Goal: Task Accomplishment & Management: Use online tool/utility

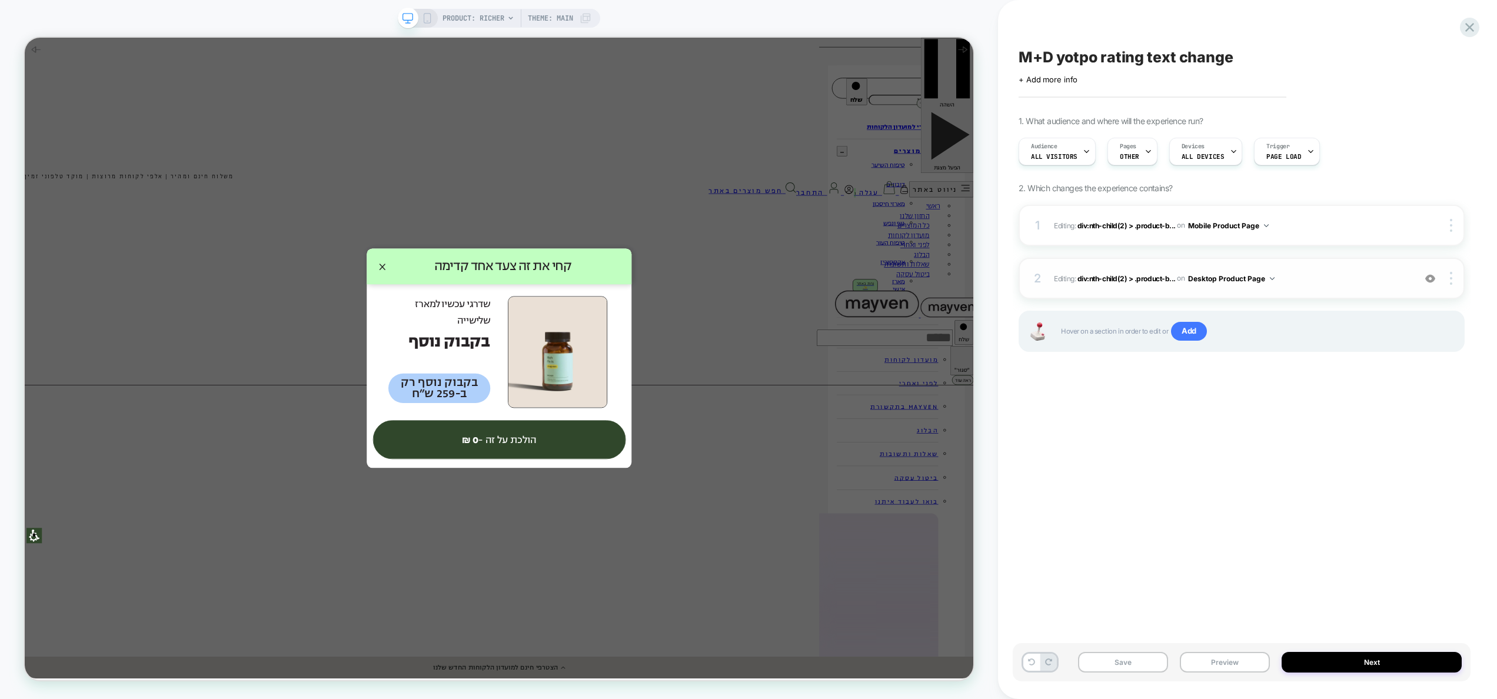
click at [1431, 278] on img at bounding box center [1431, 279] width 10 height 10
click at [1430, 278] on img at bounding box center [1431, 279] width 10 height 10
click at [1223, 279] on button "Desktop Product Page" at bounding box center [1231, 278] width 87 height 15
click at [1454, 282] on div at bounding box center [1453, 278] width 22 height 13
click at [1400, 390] on div "M+D yotpo rating text change Click to edit experience details + Add more info 1…" at bounding box center [1242, 350] width 458 height 676
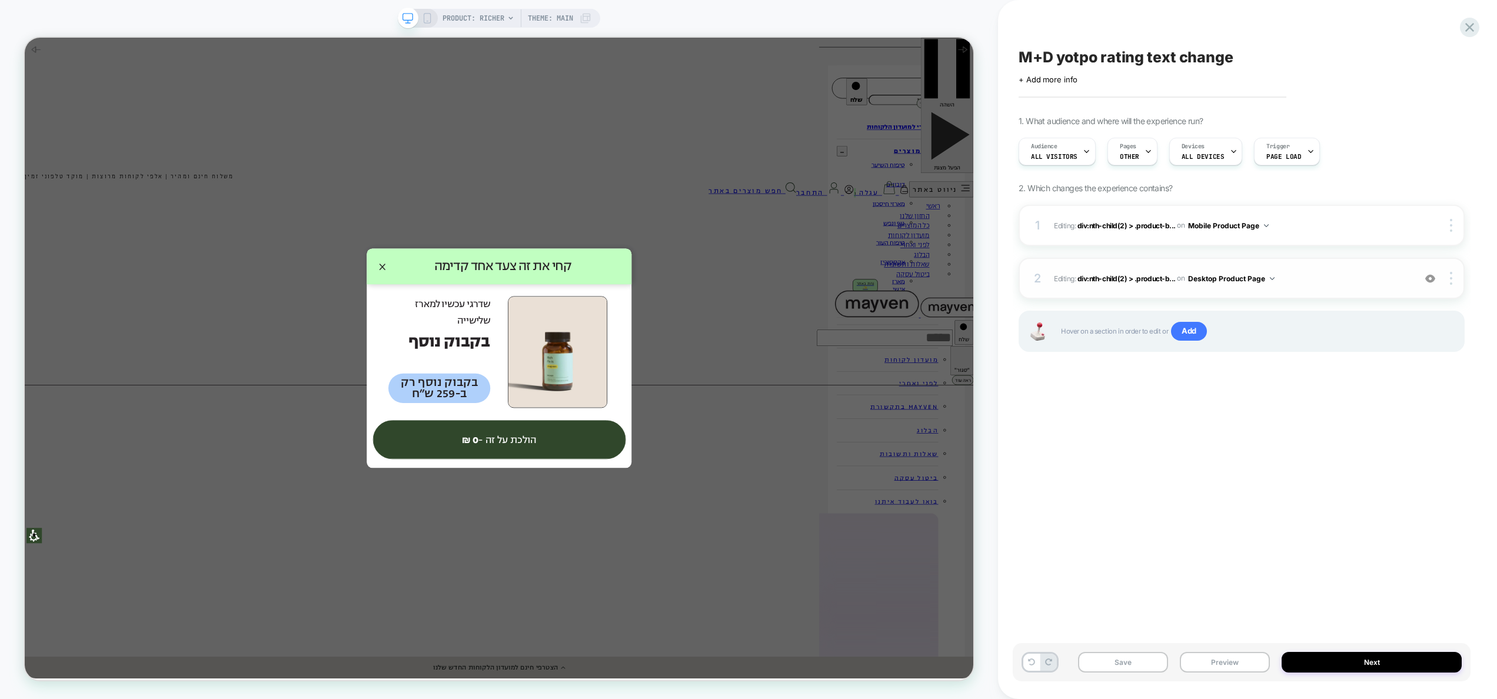
click at [1343, 282] on span "Editing : div:nth-child(2) > .product-b... div:nth-child(2) > .product-block:nt…" at bounding box center [1231, 278] width 355 height 15
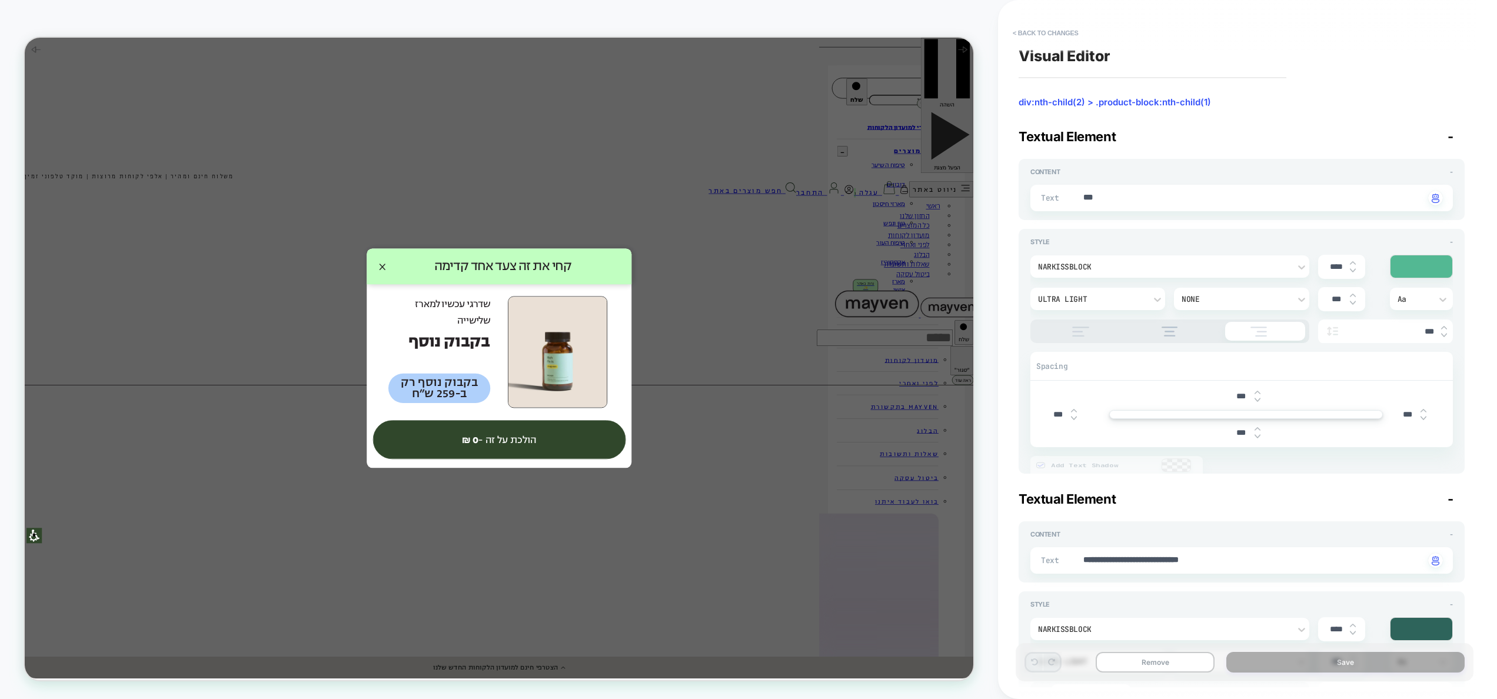
click at [1325, 274] on div "****" at bounding box center [1341, 267] width 47 height 24
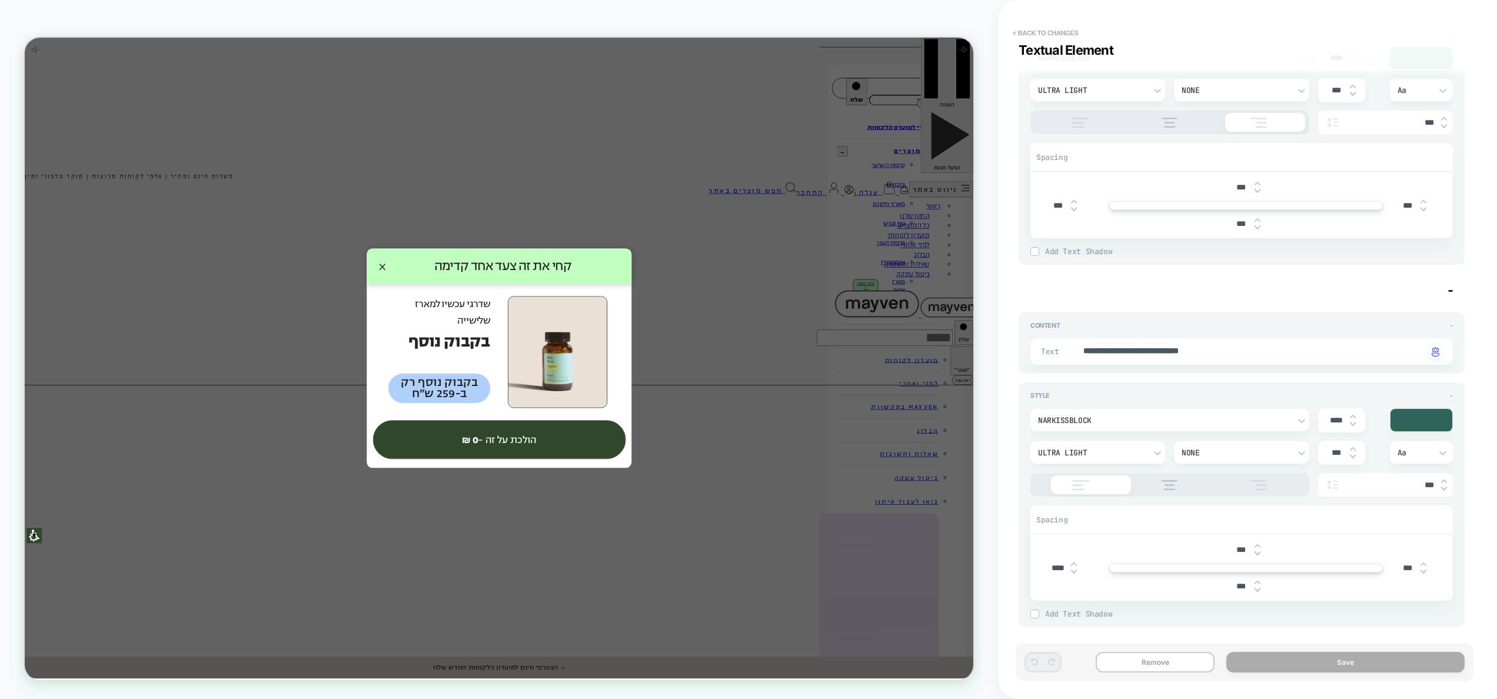
scroll to position [214, 0]
click at [1411, 417] on div at bounding box center [1422, 415] width 62 height 22
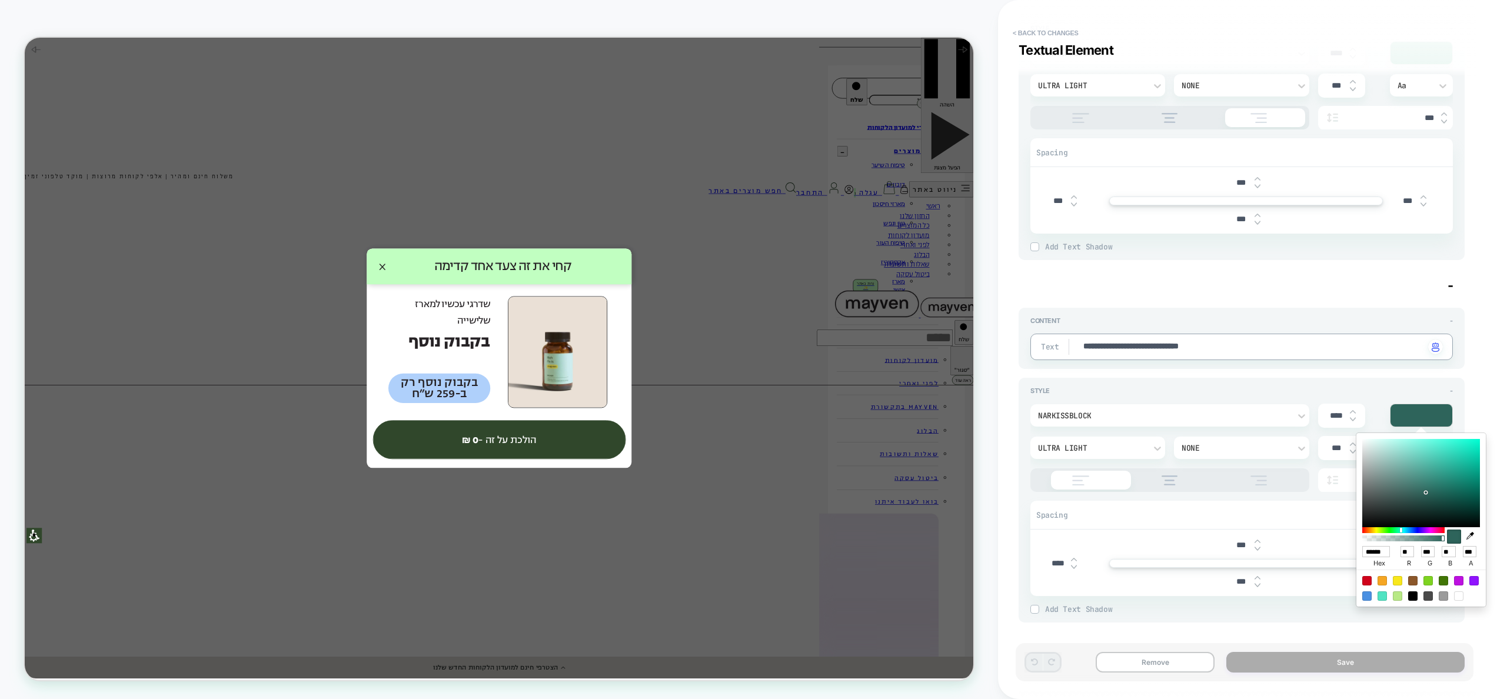
click at [1374, 544] on div "****** hex ** r *** g ** b *** a" at bounding box center [1421, 520] width 129 height 174
click at [1377, 552] on input "******" at bounding box center [1377, 551] width 28 height 11
click at [1378, 551] on input "******" at bounding box center [1377, 551] width 28 height 11
click at [1378, 553] on input "******" at bounding box center [1377, 551] width 28 height 11
click at [1377, 550] on input "******" at bounding box center [1377, 551] width 28 height 11
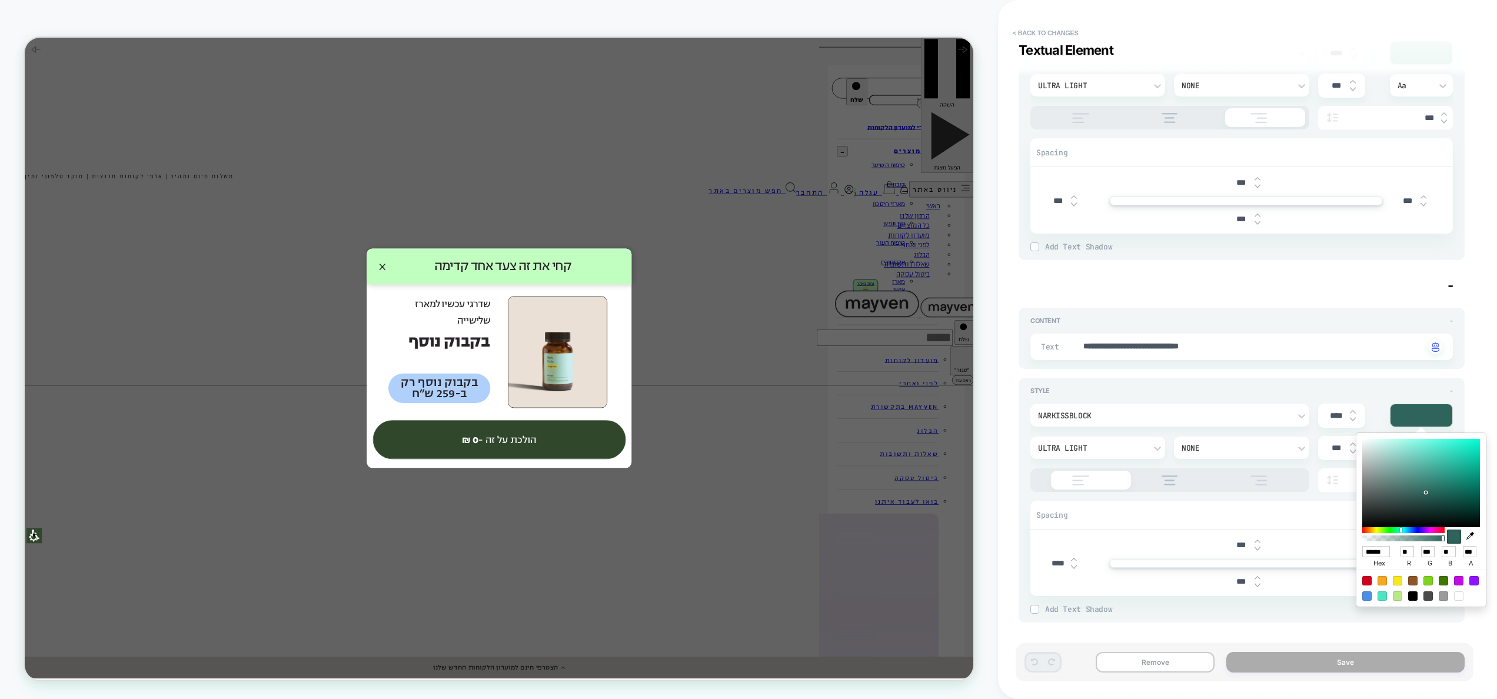
paste input "*"
type input "*******"
type input "**"
type input "***"
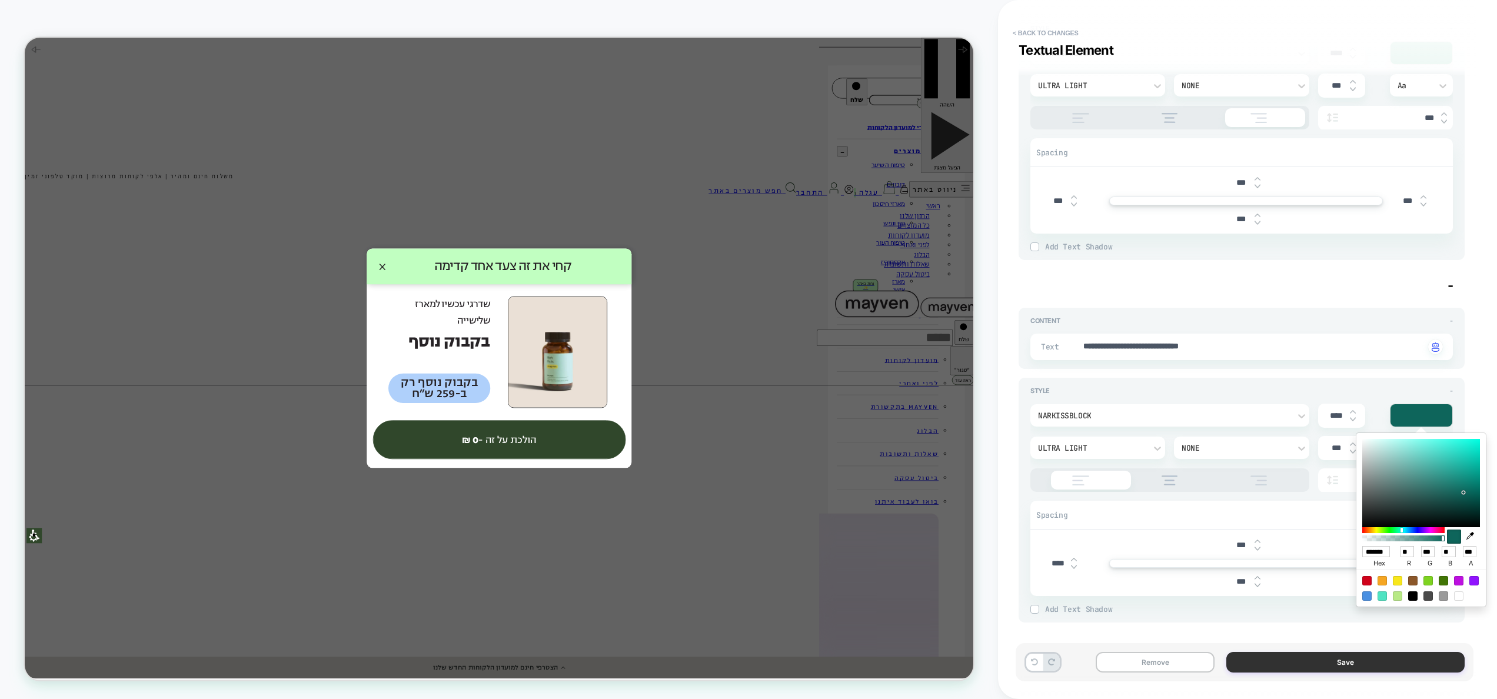
type input "******"
click at [1349, 657] on button "Save" at bounding box center [1346, 662] width 238 height 21
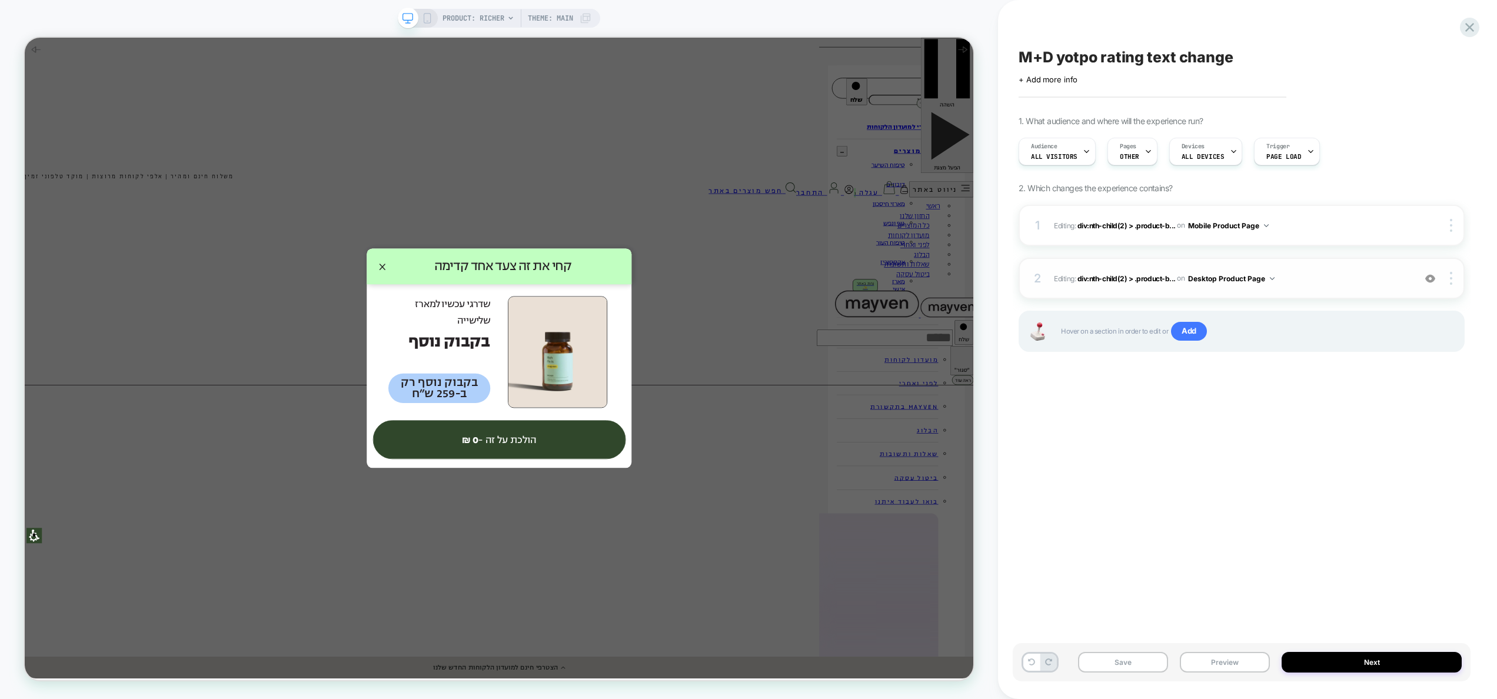
click at [1309, 281] on span "Editing : div:nth-child(2) > .product-b... div:nth-child(2) > .product-block:nt…" at bounding box center [1231, 278] width 355 height 15
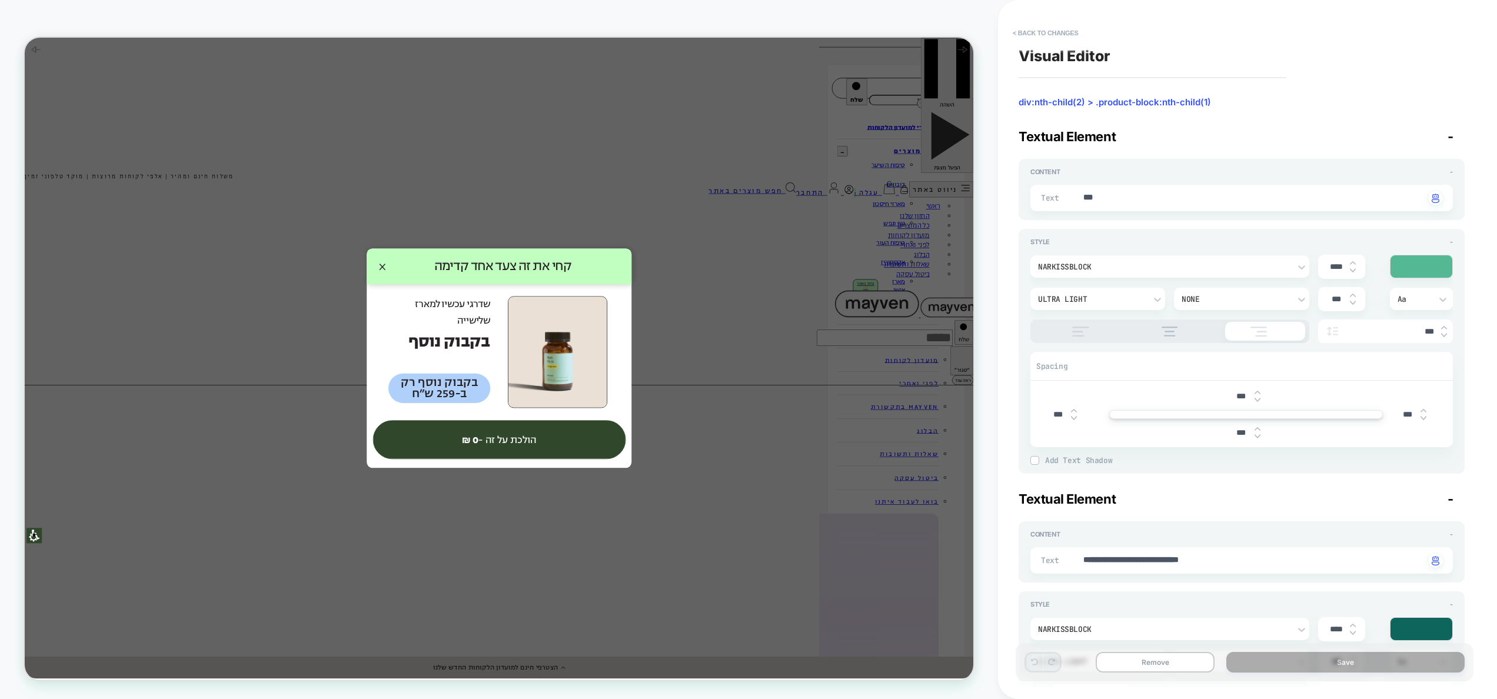
click at [1251, 553] on div "**********" at bounding box center [1242, 560] width 423 height 26
drag, startPoint x: 1253, startPoint y: 560, endPoint x: 1024, endPoint y: 556, distance: 229.6
paste textarea
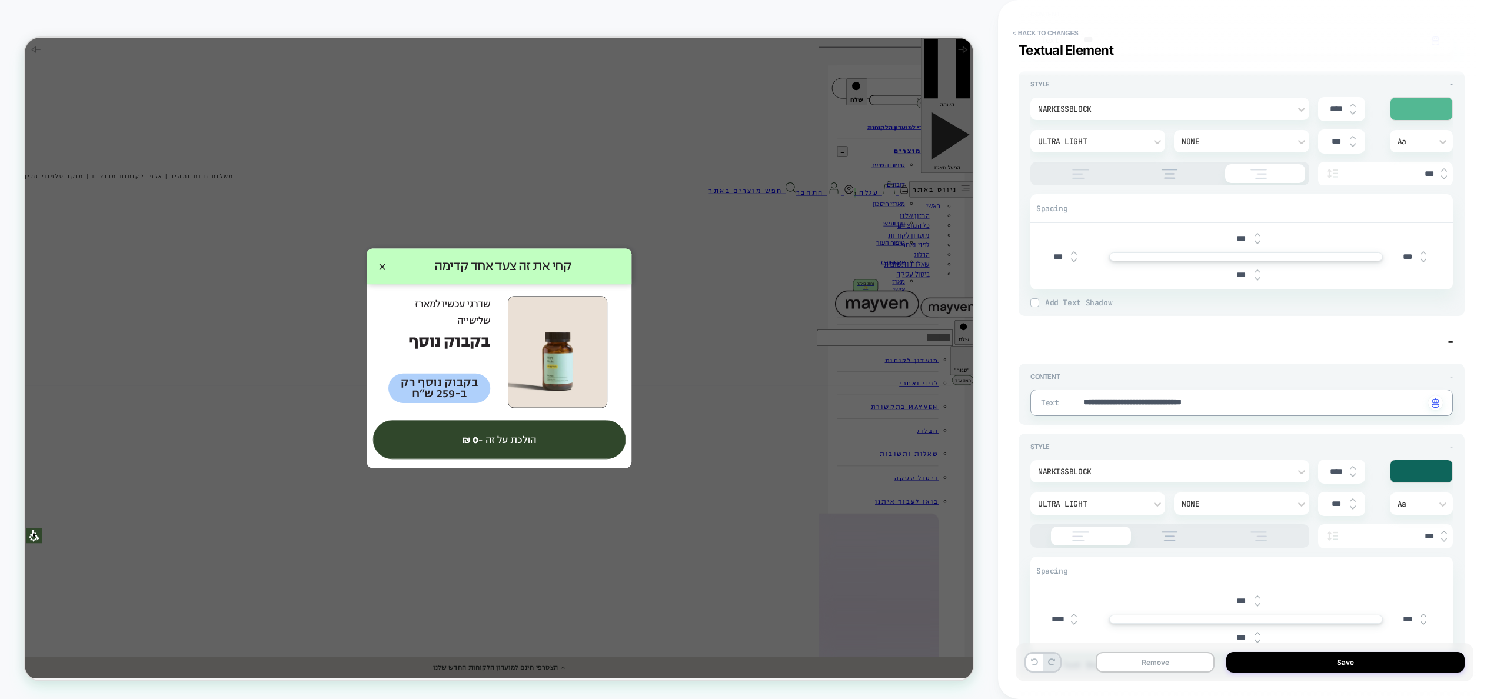
scroll to position [195, 0]
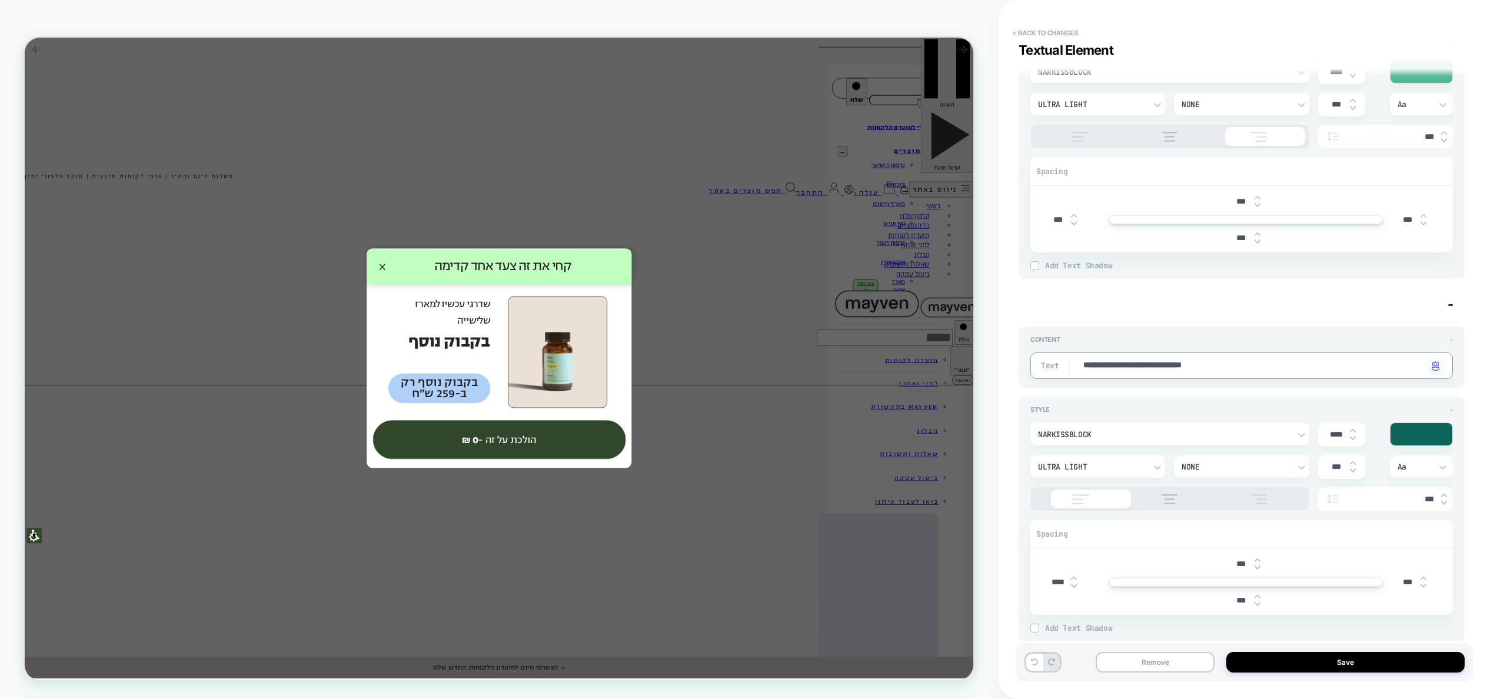
drag, startPoint x: 1273, startPoint y: 401, endPoint x: 1273, endPoint y: 460, distance: 59.5
drag, startPoint x: 1256, startPoint y: 369, endPoint x: 1082, endPoint y: 361, distance: 174.4
click at [1082, 361] on textarea "**********" at bounding box center [1253, 366] width 343 height 13
type textarea "**********"
click at [1408, 434] on div at bounding box center [1422, 434] width 62 height 22
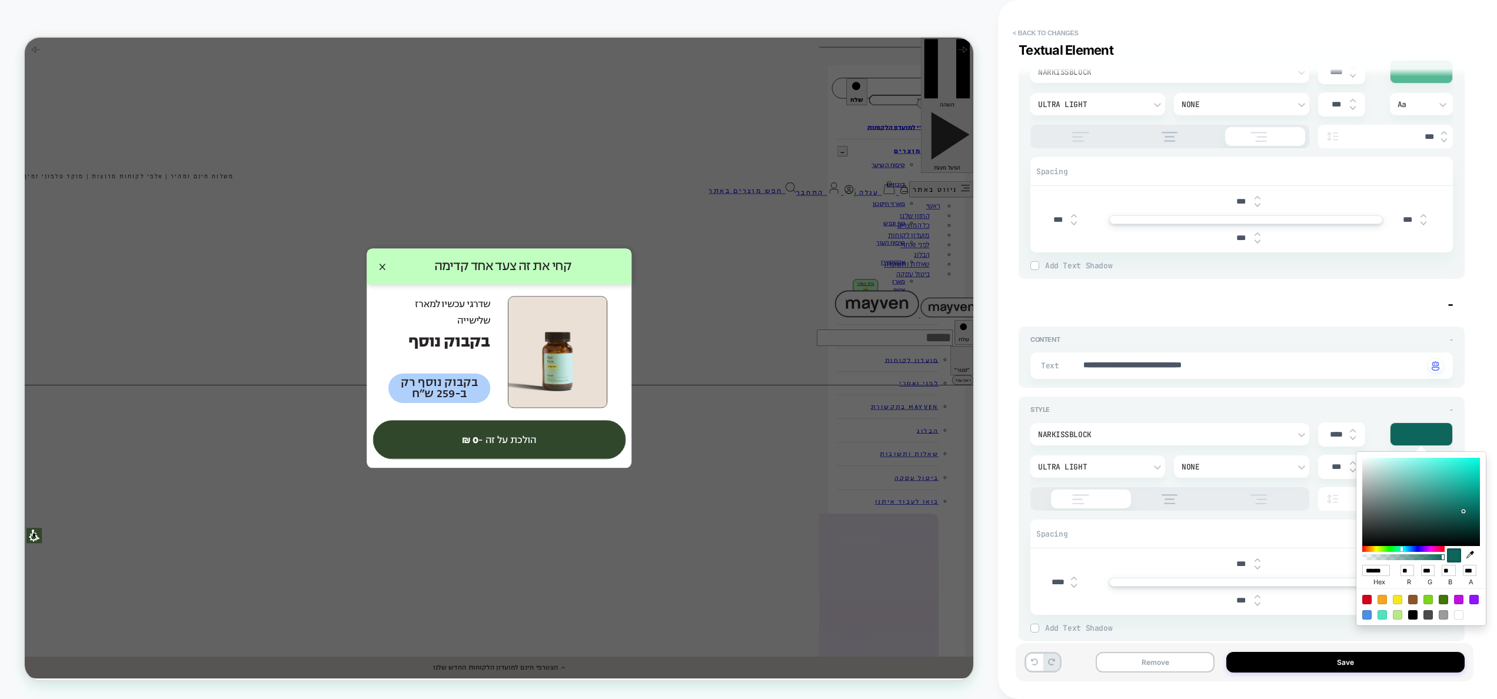
click at [1383, 570] on input "******" at bounding box center [1377, 570] width 28 height 11
type input "******"
type input "**"
type input "***"
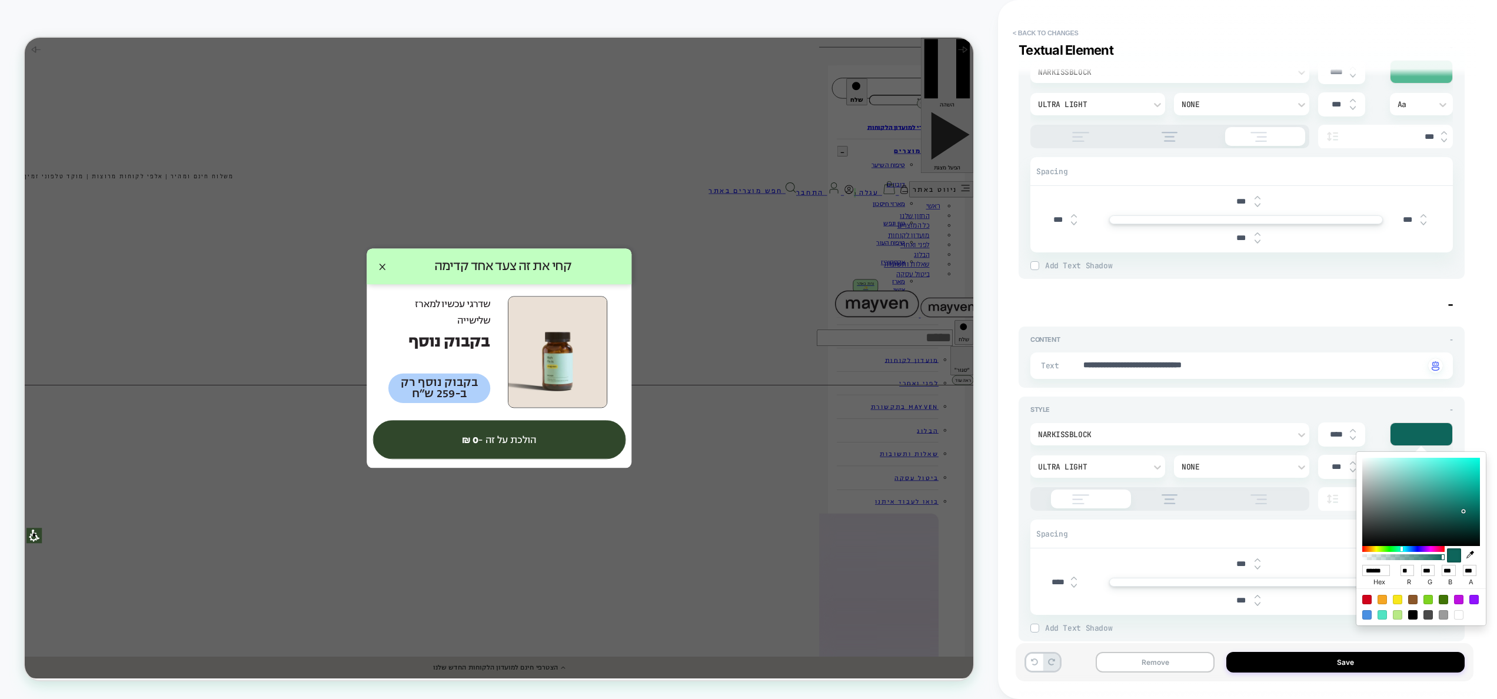
click at [1451, 503] on div at bounding box center [1422, 502] width 118 height 88
click at [1383, 569] on input "******" at bounding box center [1377, 570] width 28 height 11
paste input
type input "******"
type input "**"
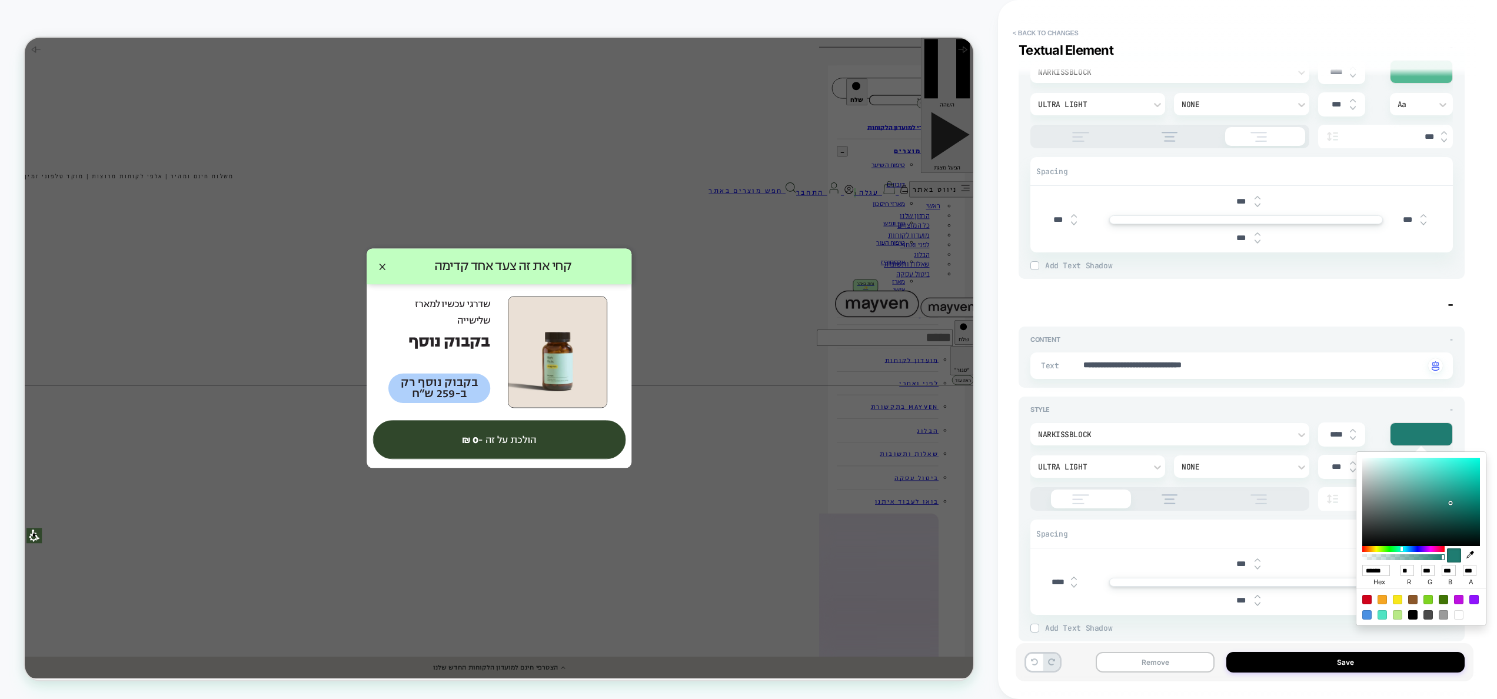
type input "***"
type input "**"
type input "******"
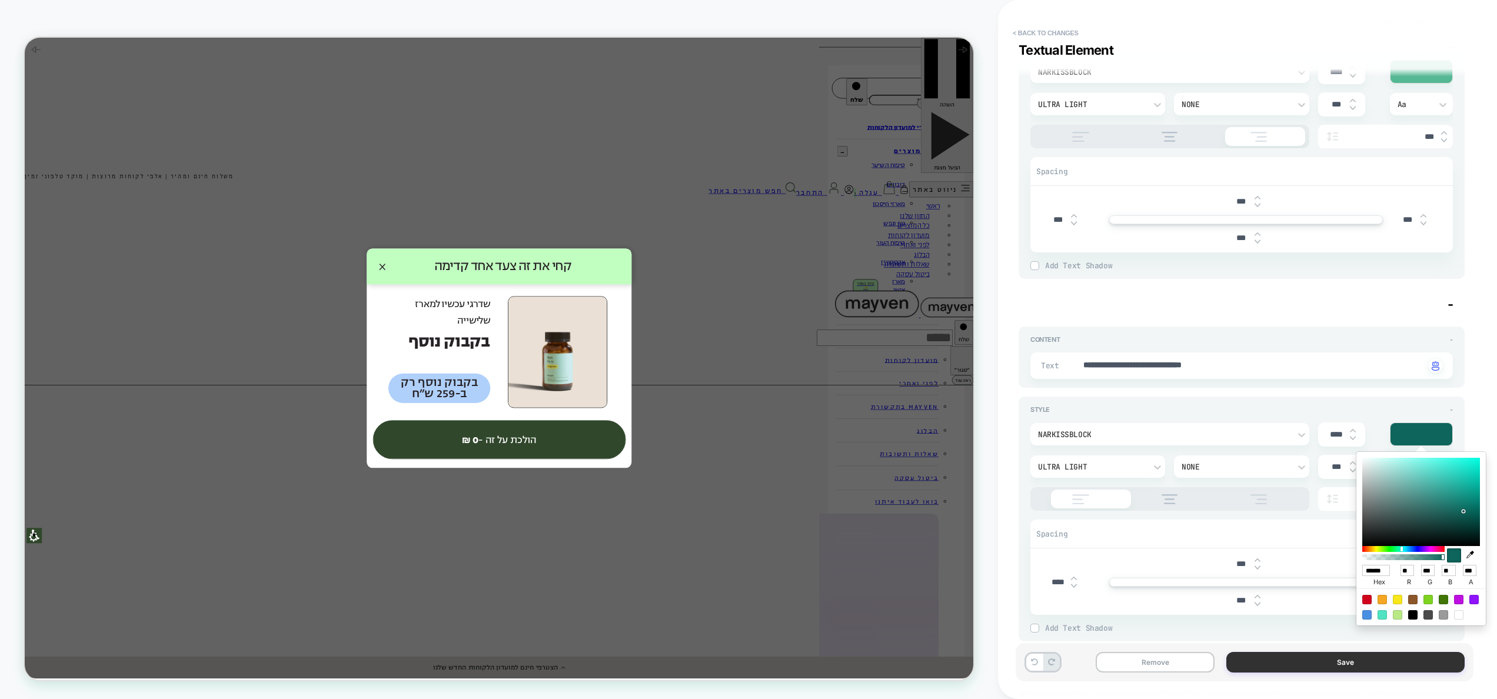
click at [1380, 656] on button "Save" at bounding box center [1346, 662] width 238 height 21
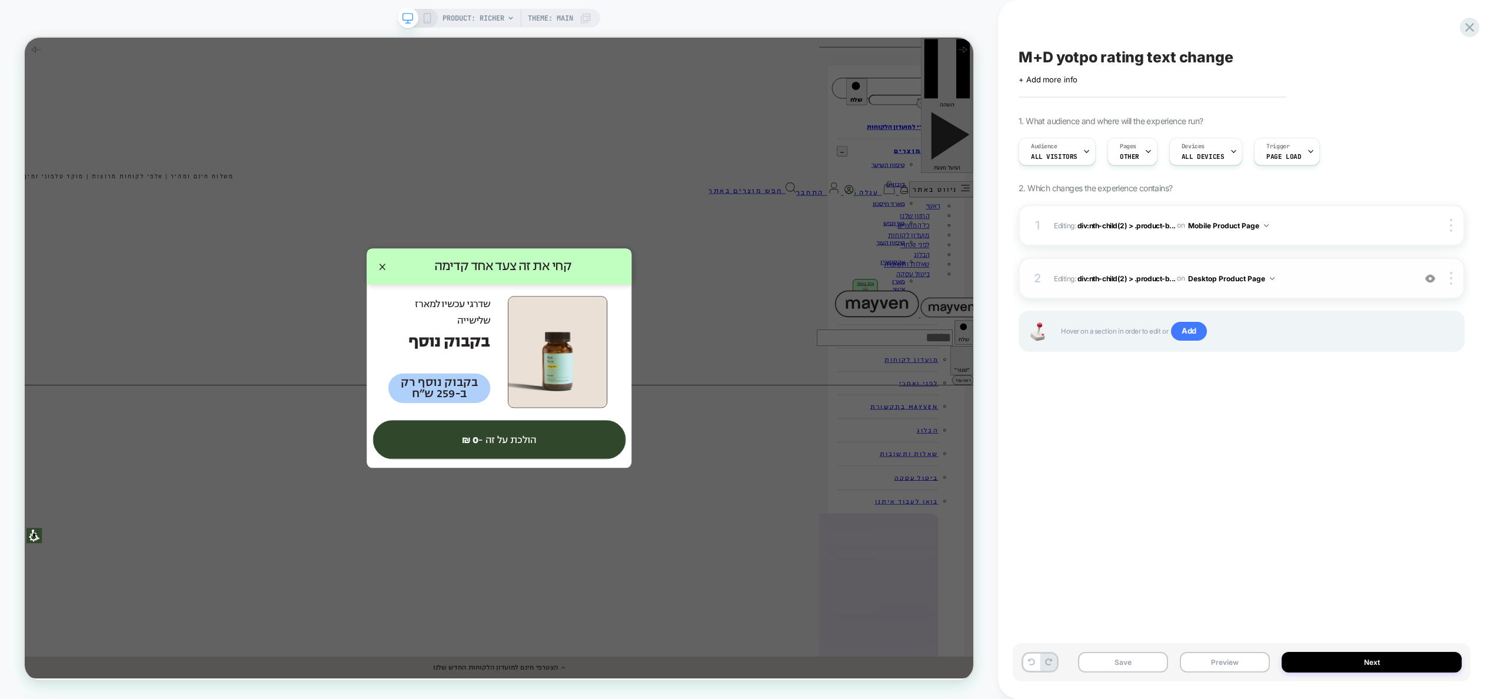
click at [1320, 271] on span "Editing : div:nth-child(2) > .product-b... div:nth-child(2) > .product-block:nt…" at bounding box center [1231, 278] width 355 height 15
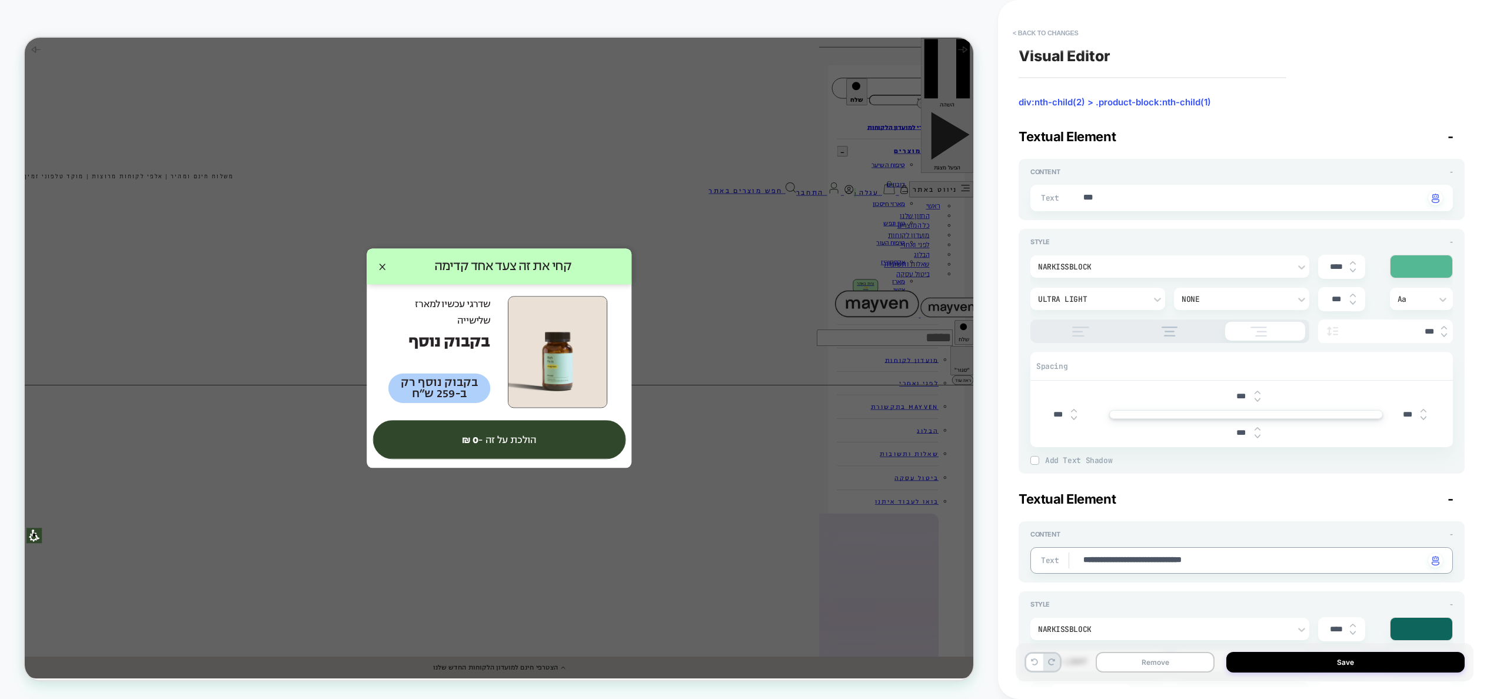
type textarea "**********"
click at [1304, 667] on button "Save" at bounding box center [1346, 662] width 238 height 21
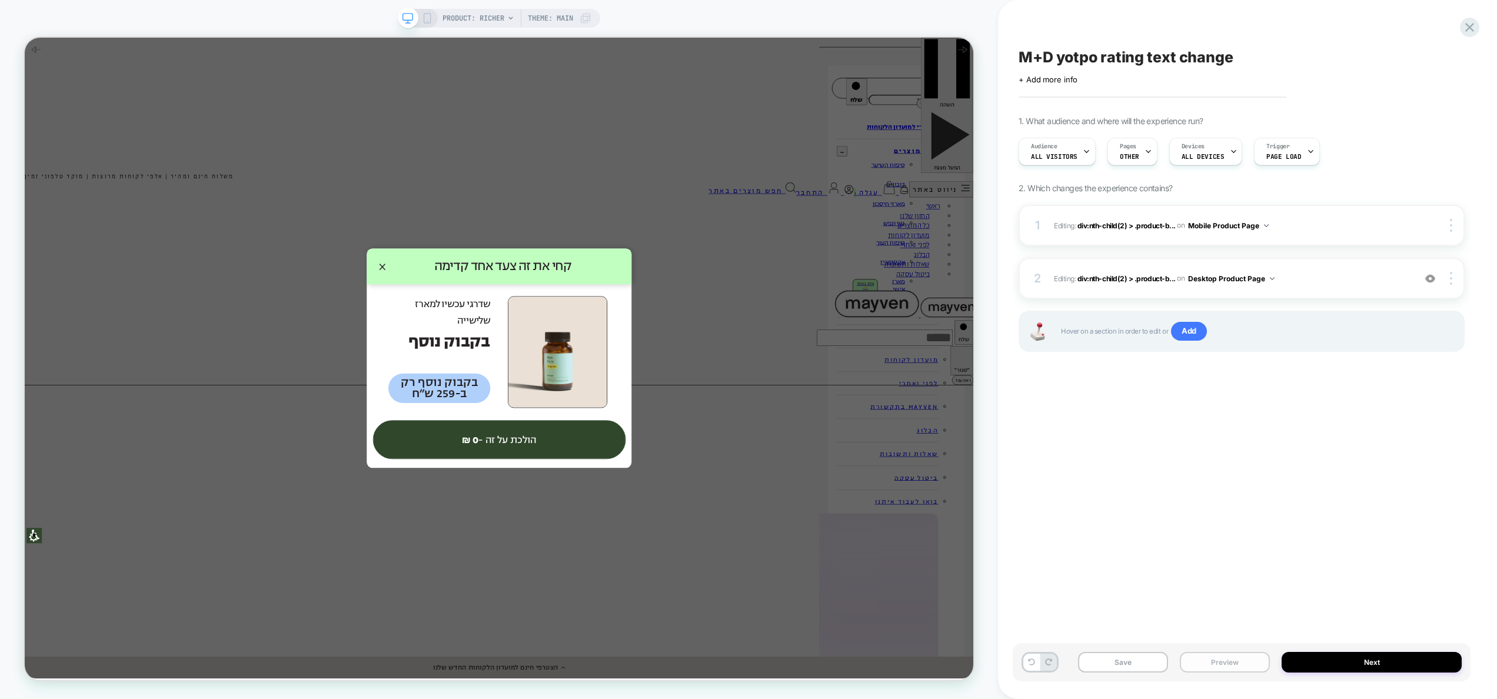
click at [1228, 669] on button "Preview" at bounding box center [1225, 662] width 90 height 21
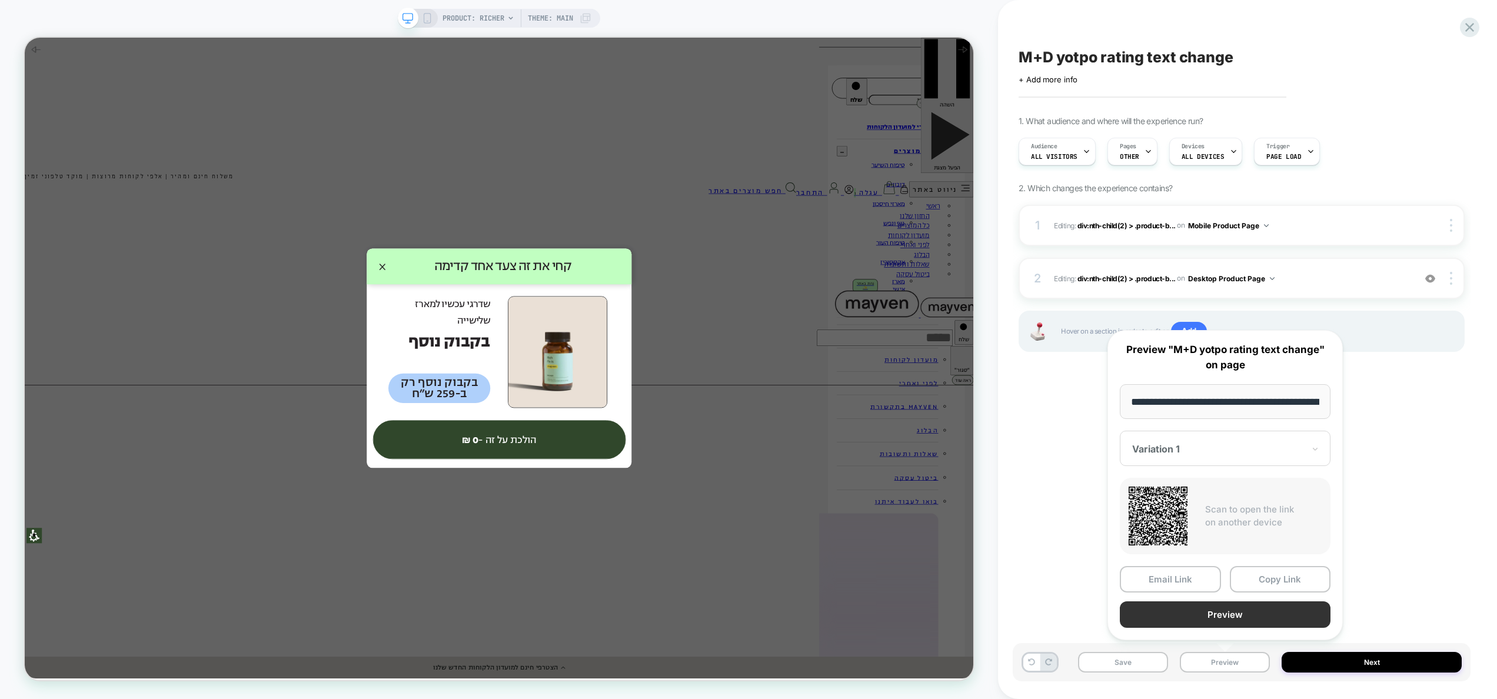
click at [1223, 617] on button "Preview" at bounding box center [1225, 615] width 211 height 26
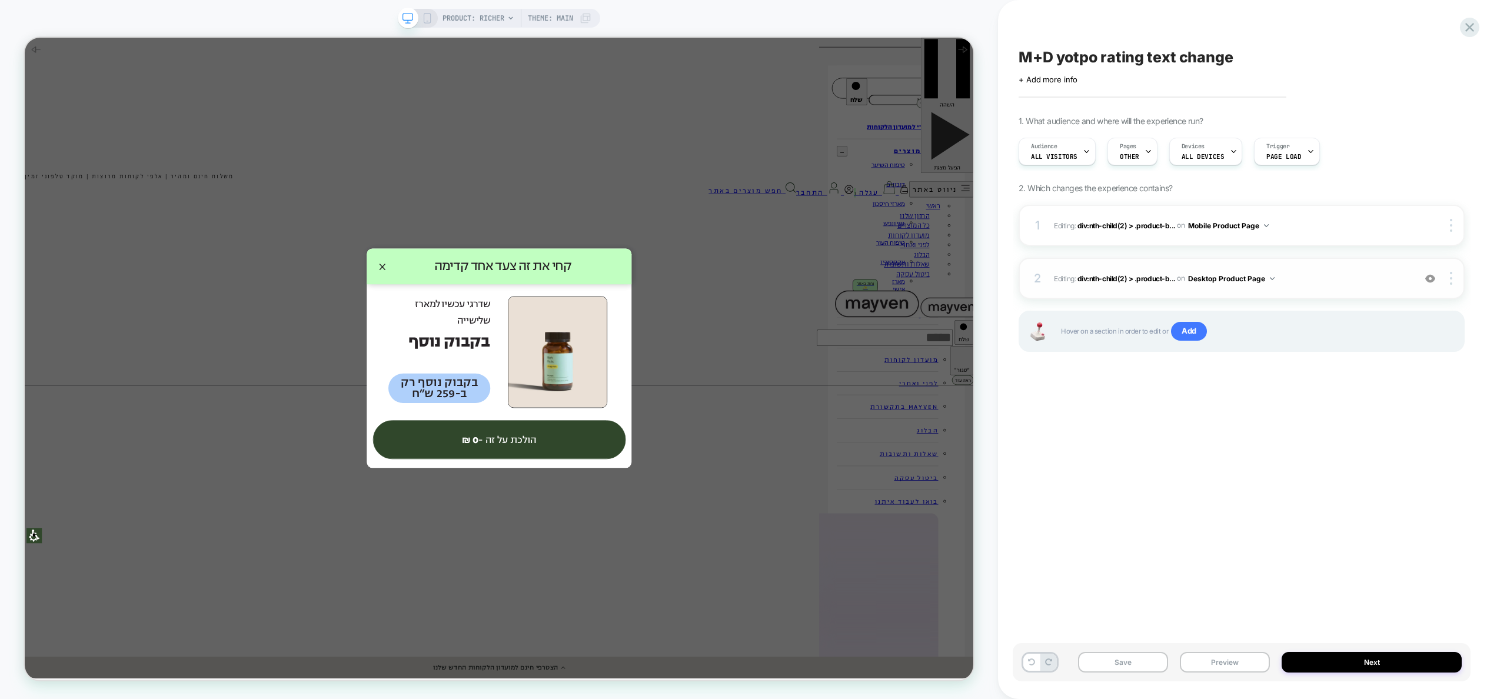
click at [1431, 277] on img at bounding box center [1431, 279] width 10 height 10
click at [1429, 276] on img at bounding box center [1431, 279] width 10 height 10
click at [1317, 284] on span "Editing : div:nth-child(2) > .product-b... div:nth-child(2) > .product-block:nt…" at bounding box center [1231, 278] width 355 height 15
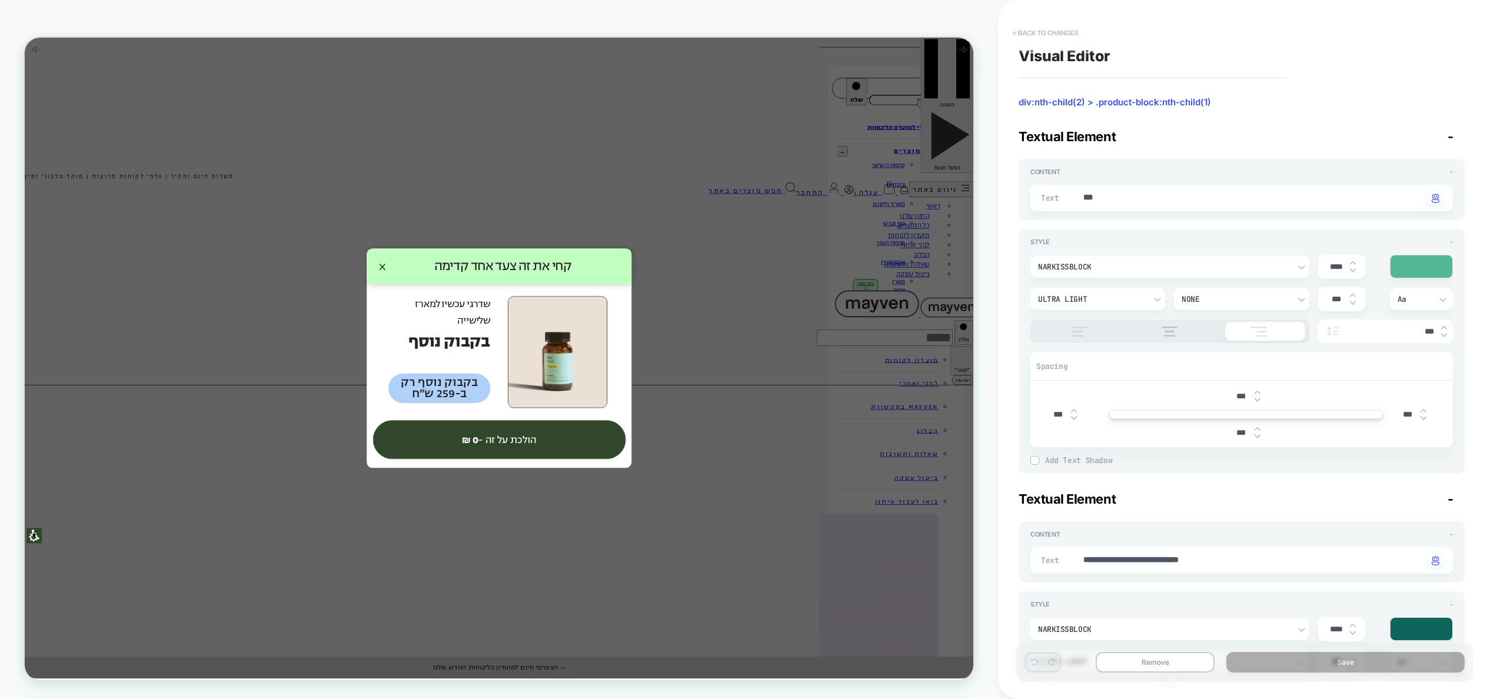
click at [1049, 27] on button "< Back to changes" at bounding box center [1046, 33] width 78 height 19
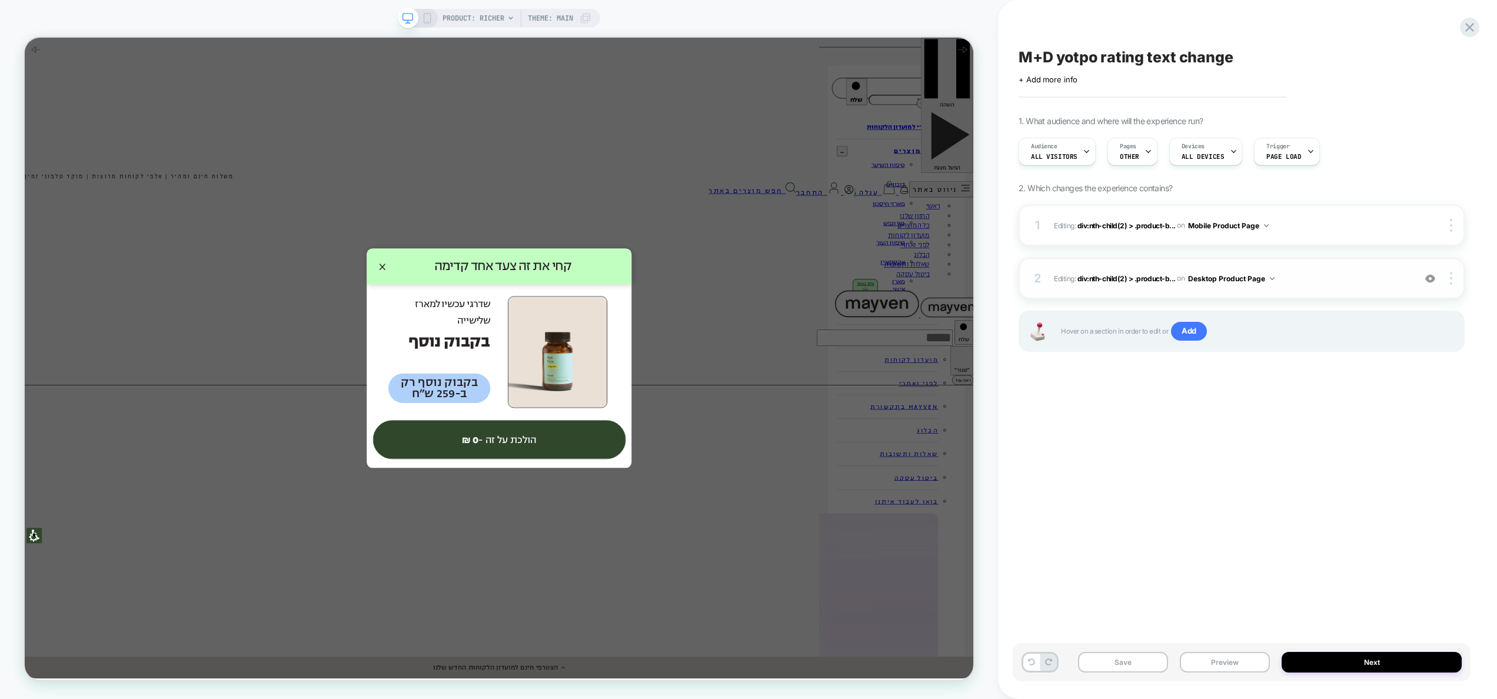
click at [1433, 281] on img at bounding box center [1431, 279] width 10 height 10
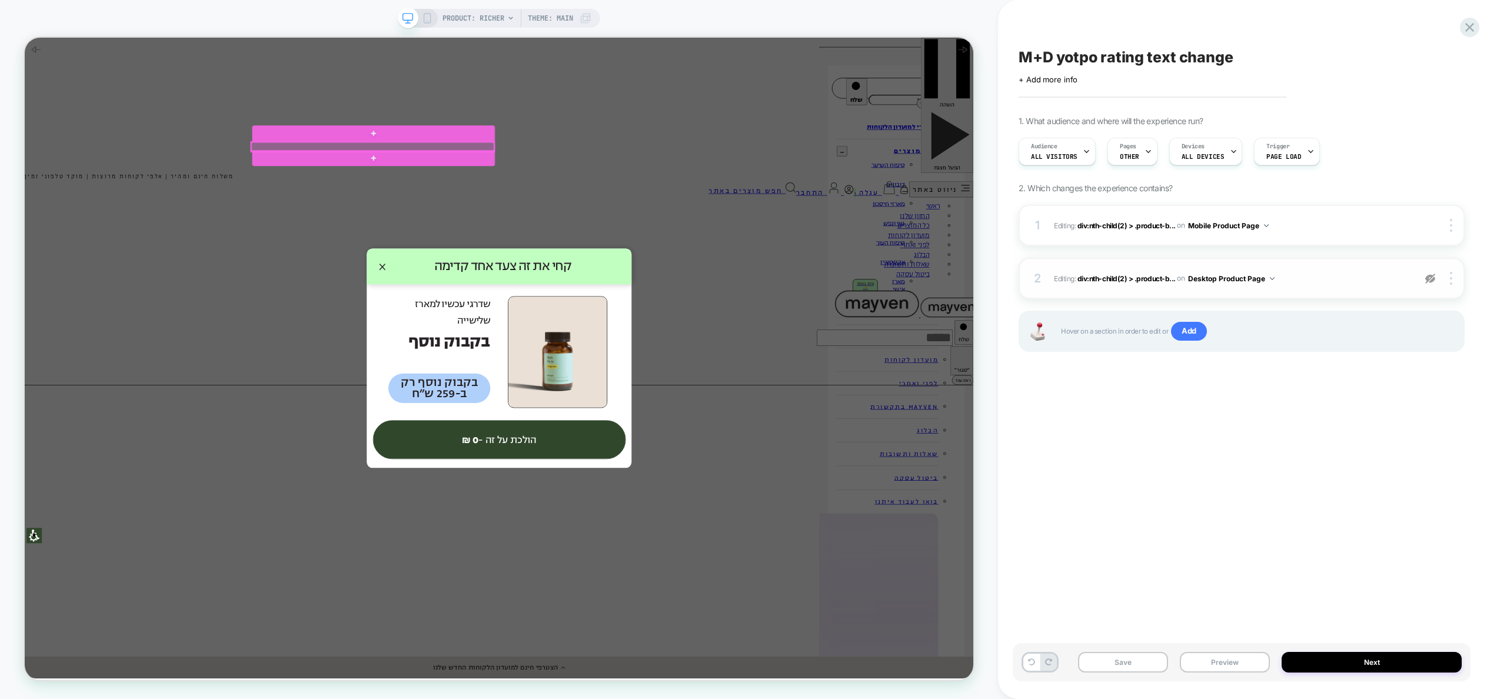
click at [621, 185] on div at bounding box center [489, 183] width 324 height 12
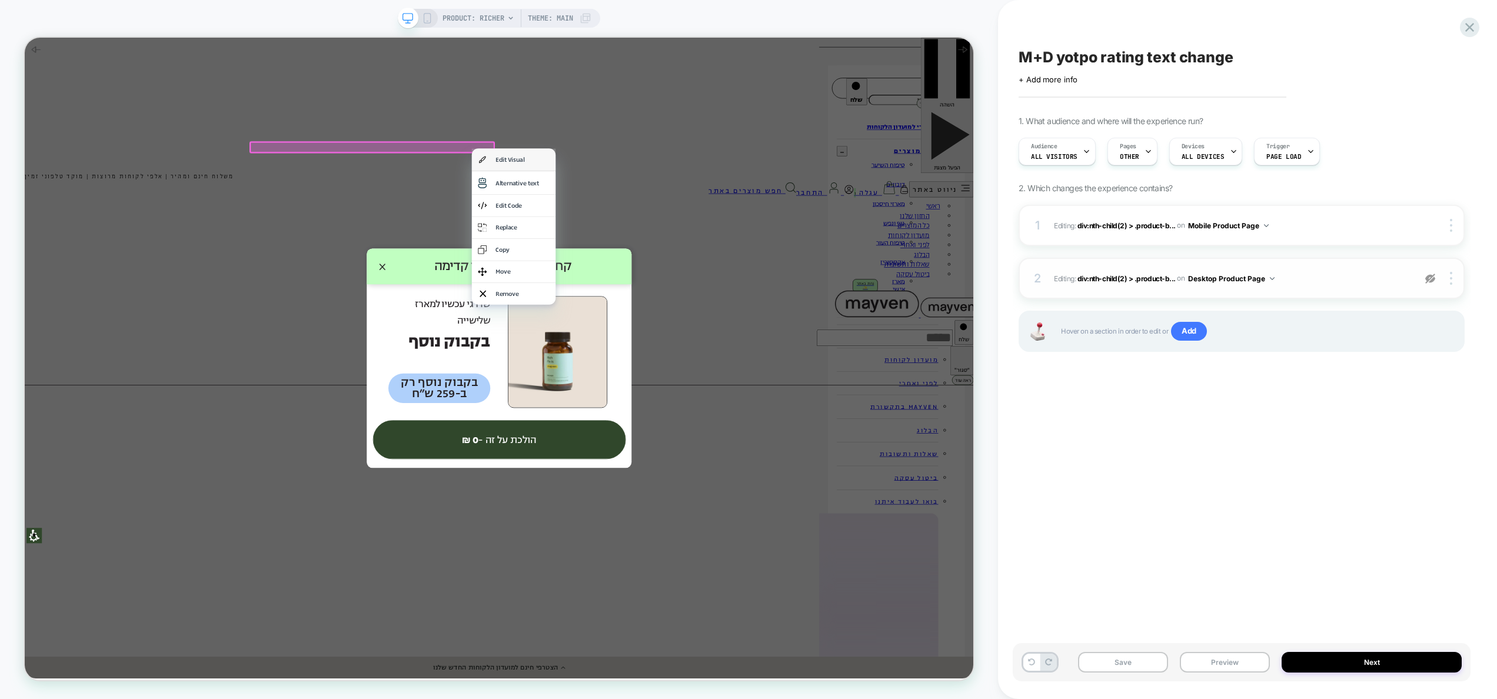
click at [692, 198] on div "Edit Visual" at bounding box center [689, 200] width 72 height 12
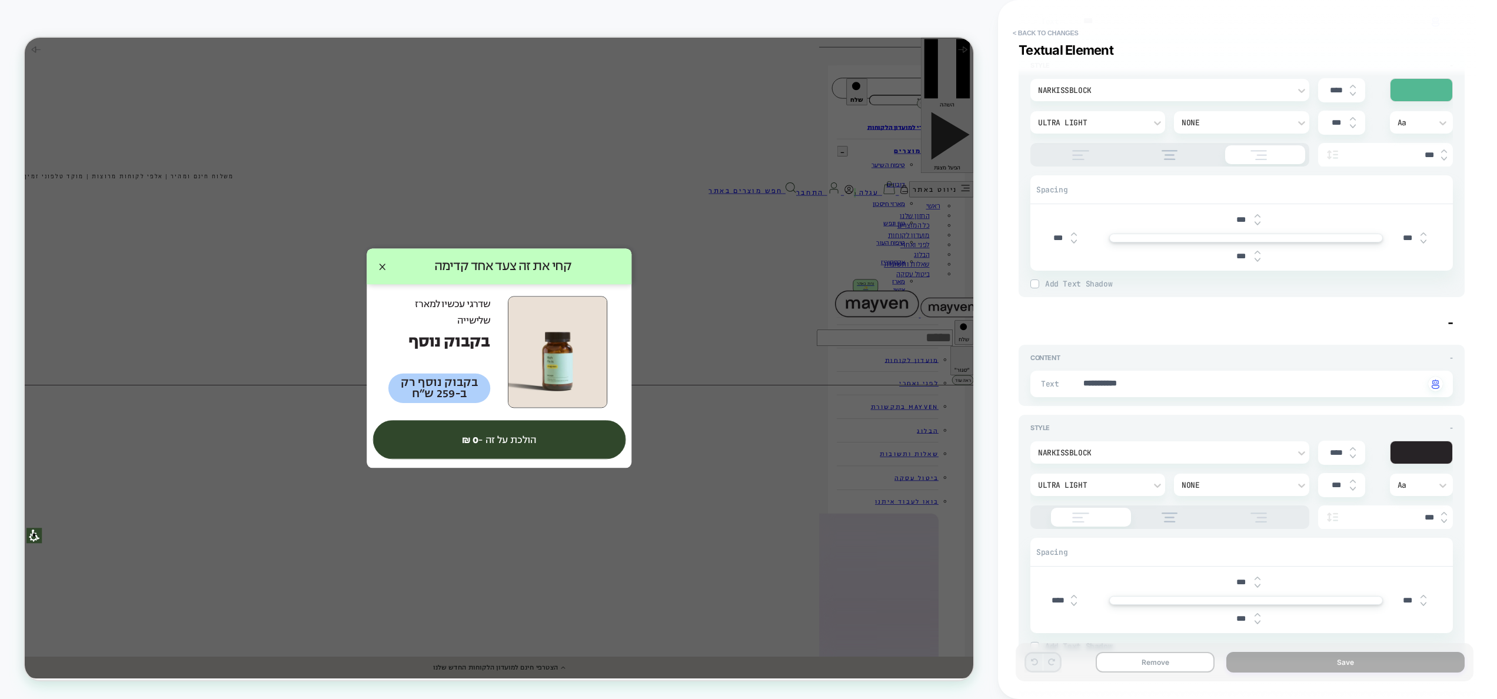
scroll to position [214, 0]
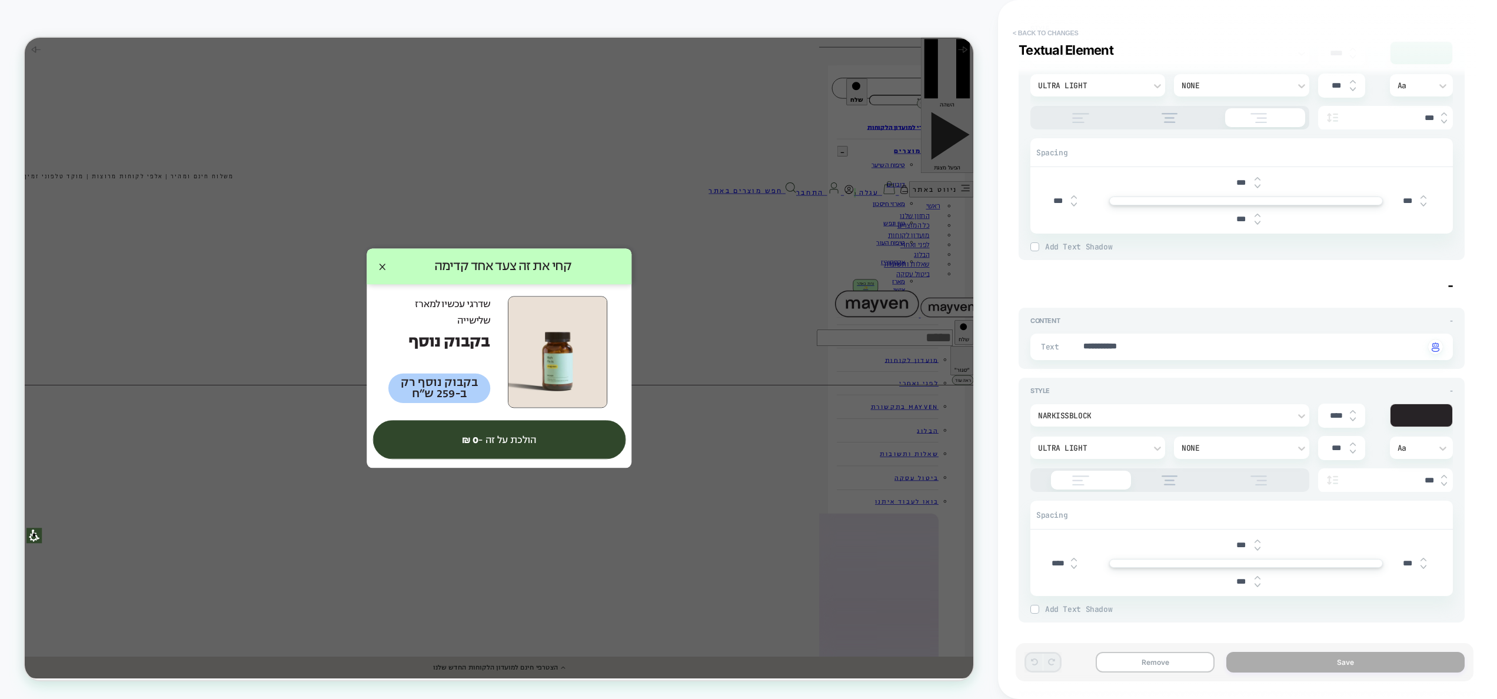
click at [1051, 29] on button "< Back to changes" at bounding box center [1046, 33] width 78 height 19
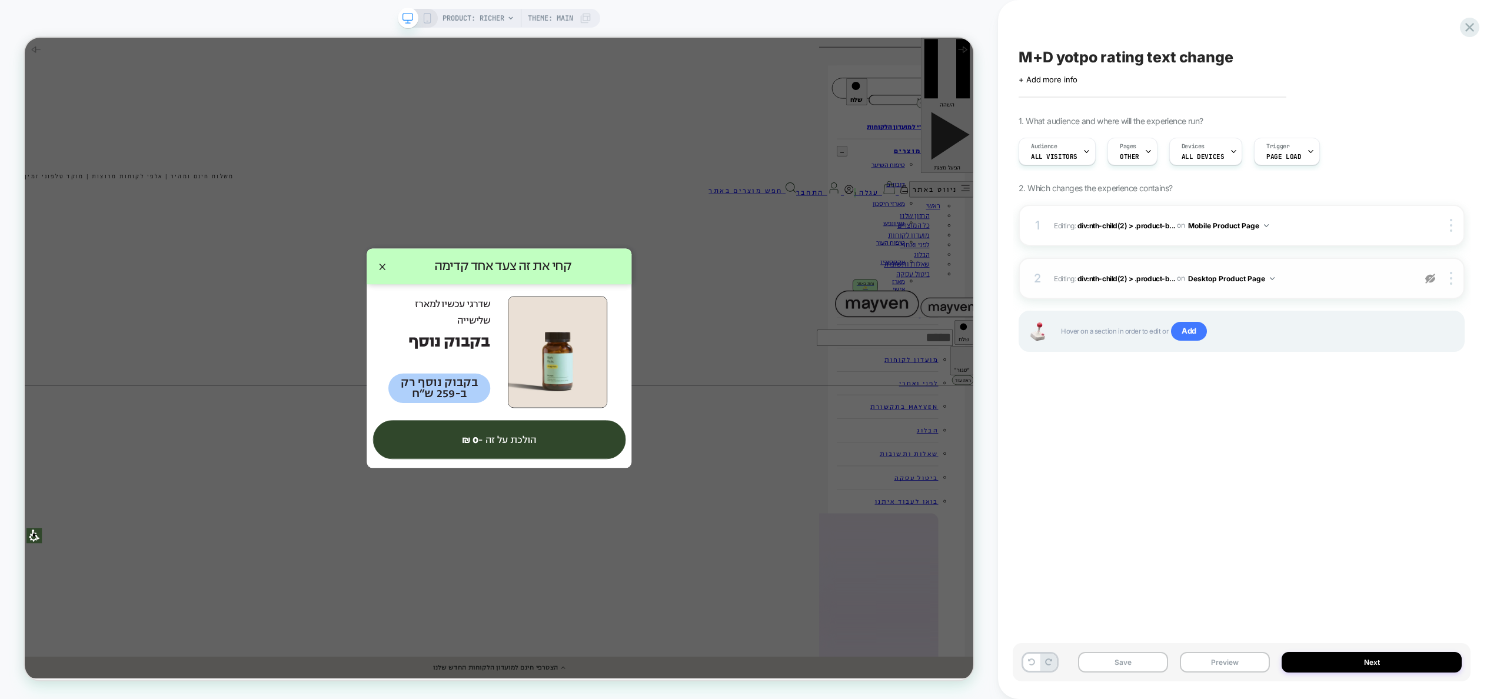
click at [1432, 279] on img at bounding box center [1431, 279] width 10 height 10
click at [1431, 275] on img at bounding box center [1431, 279] width 10 height 10
click at [1237, 663] on button "Preview" at bounding box center [1225, 662] width 90 height 21
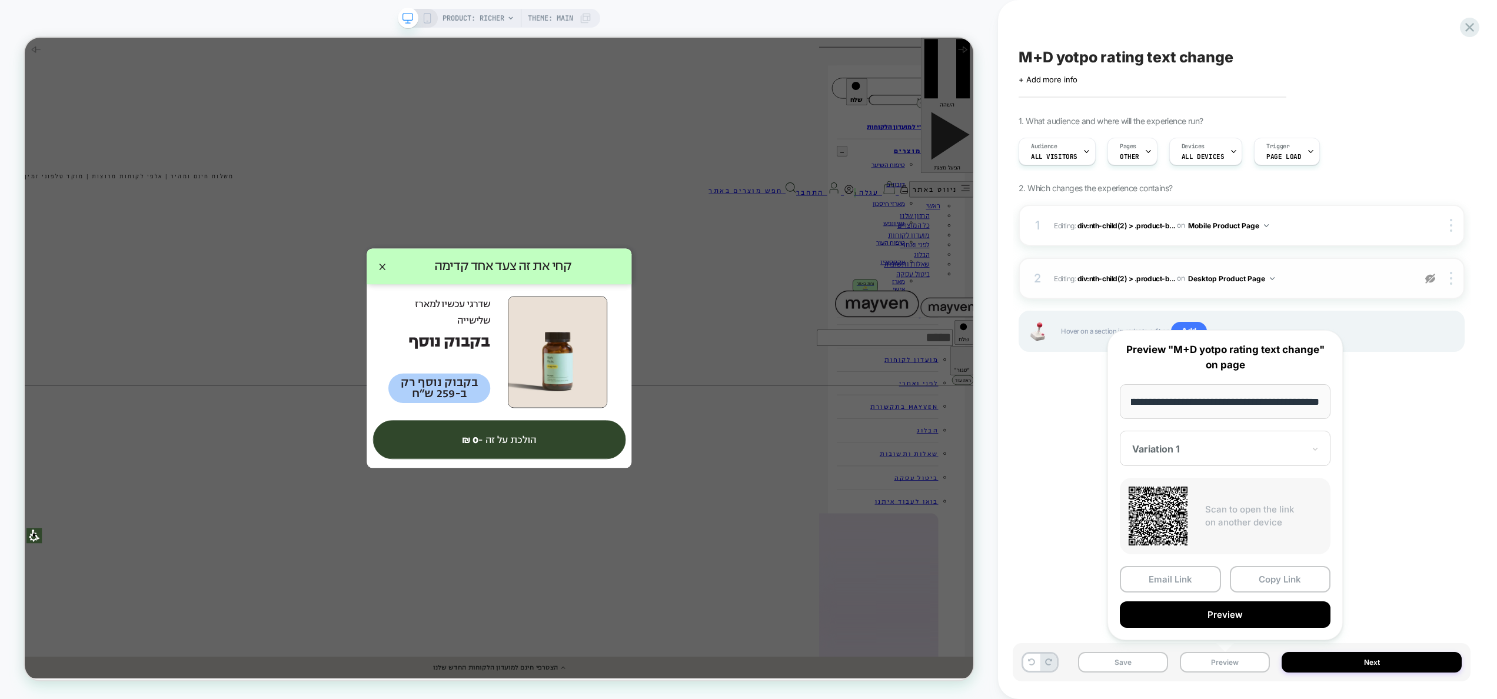
scroll to position [0, 0]
click at [1235, 616] on button "Preview" at bounding box center [1225, 615] width 211 height 26
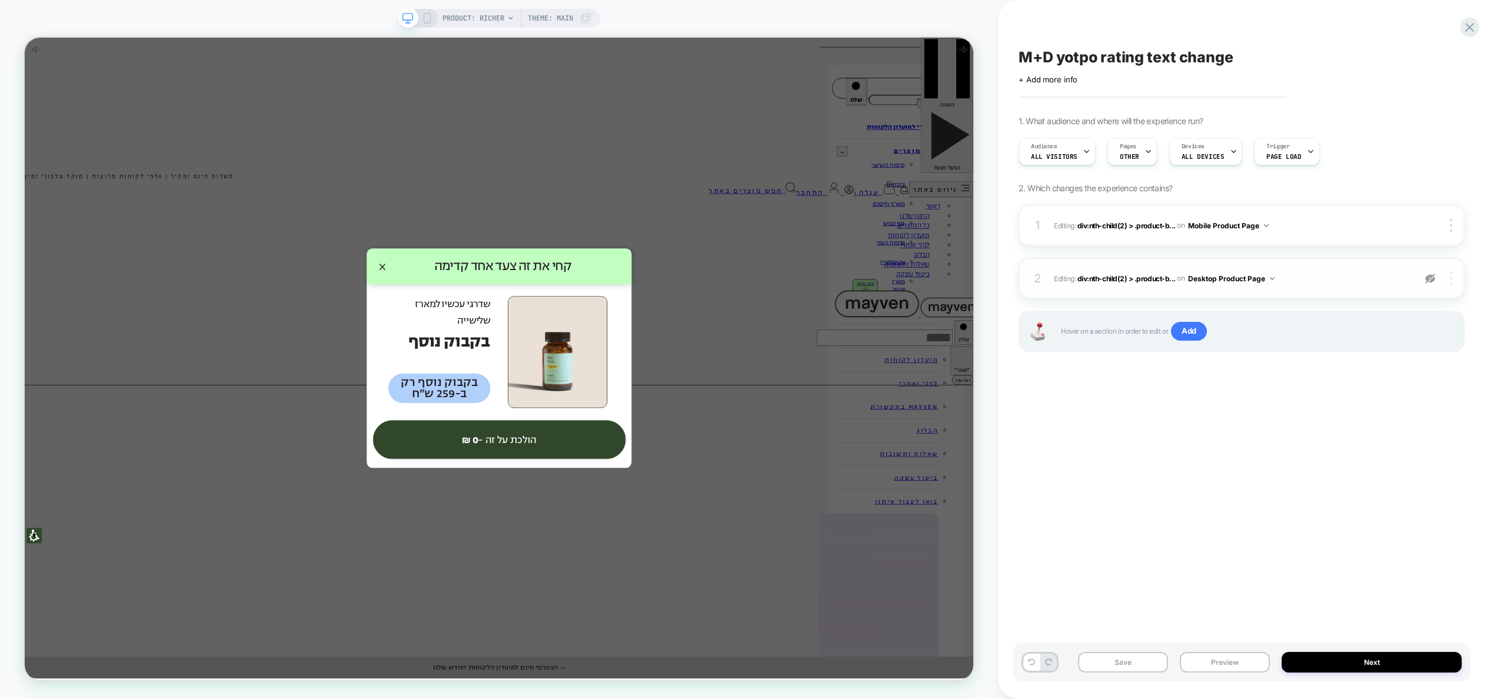
click at [1453, 278] on div at bounding box center [1453, 278] width 22 height 13
click at [1454, 281] on div at bounding box center [1453, 278] width 22 height 13
click at [1401, 279] on div "Delete" at bounding box center [1381, 279] width 105 height 32
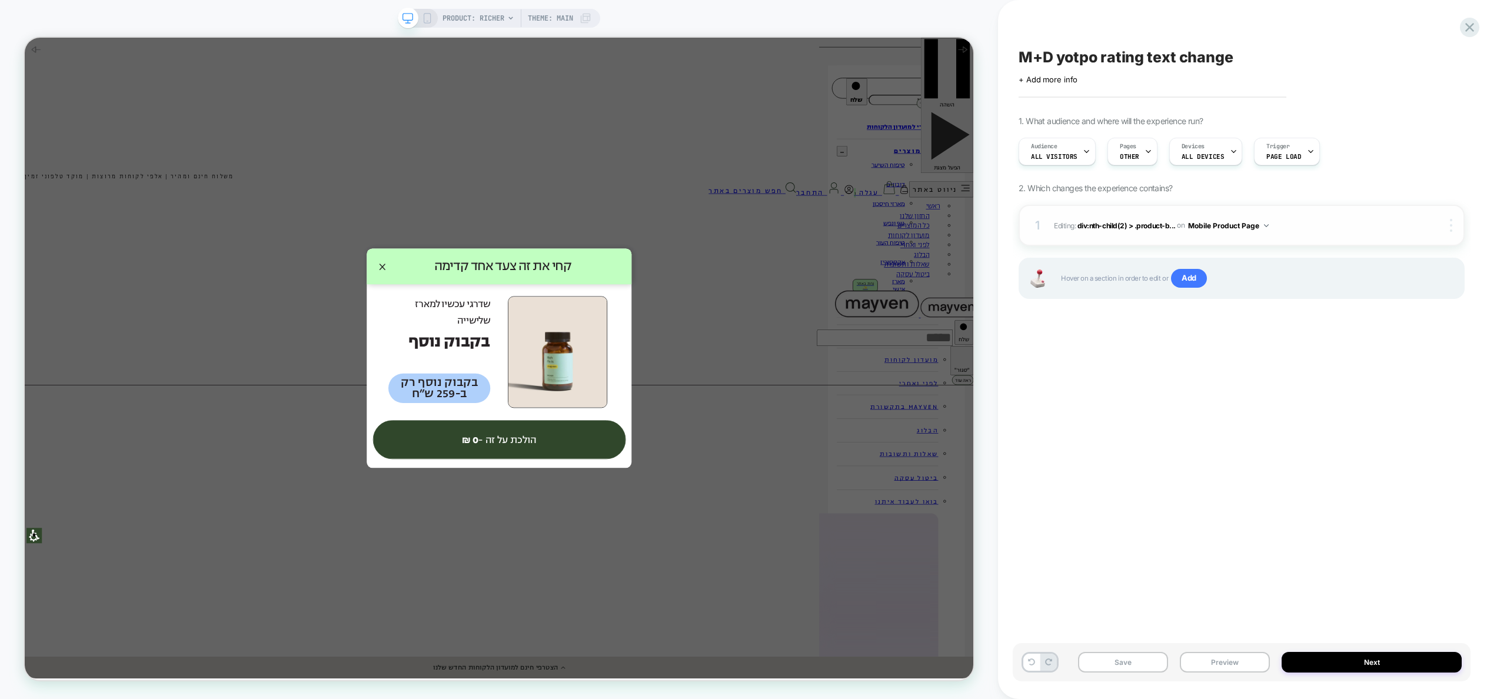
click at [1450, 230] on img at bounding box center [1451, 225] width 2 height 13
click at [1454, 222] on div at bounding box center [1453, 225] width 22 height 13
click at [1416, 222] on div "Delete" at bounding box center [1381, 226] width 105 height 32
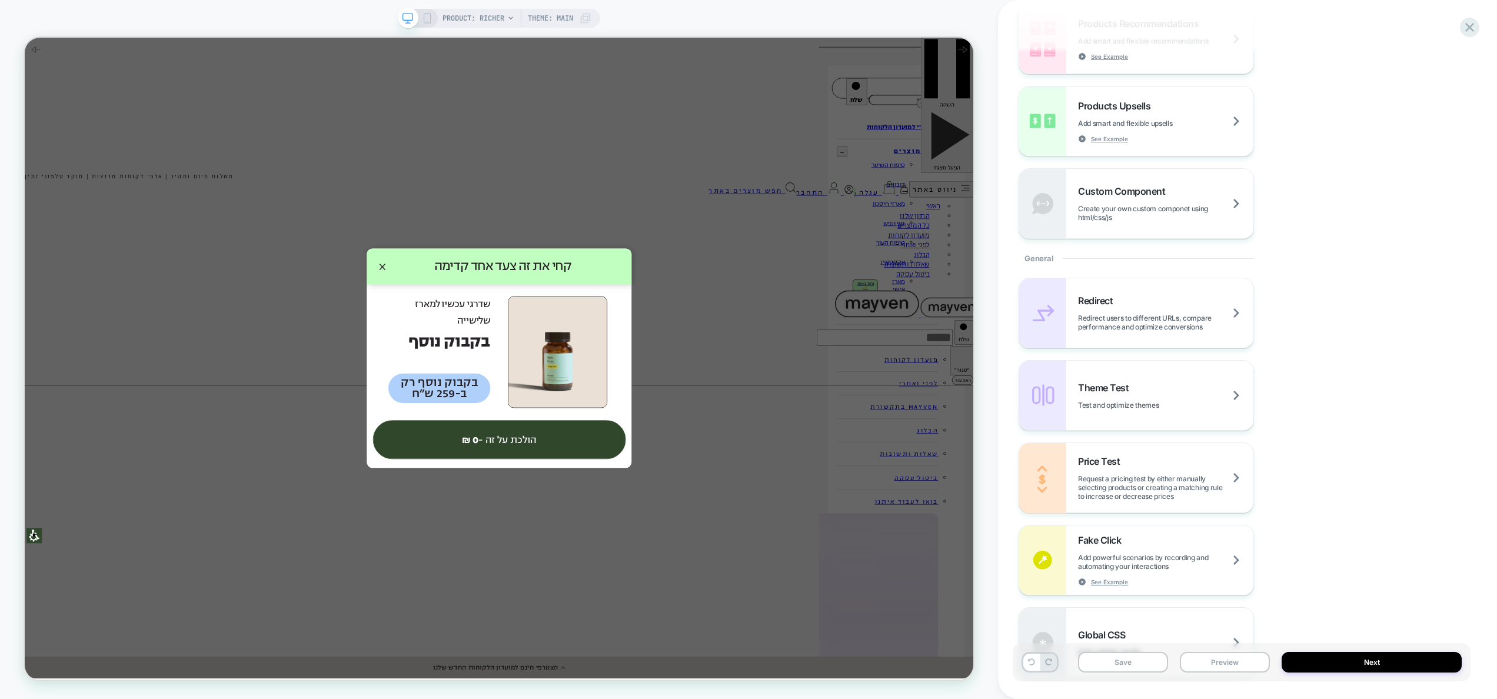
scroll to position [117, 0]
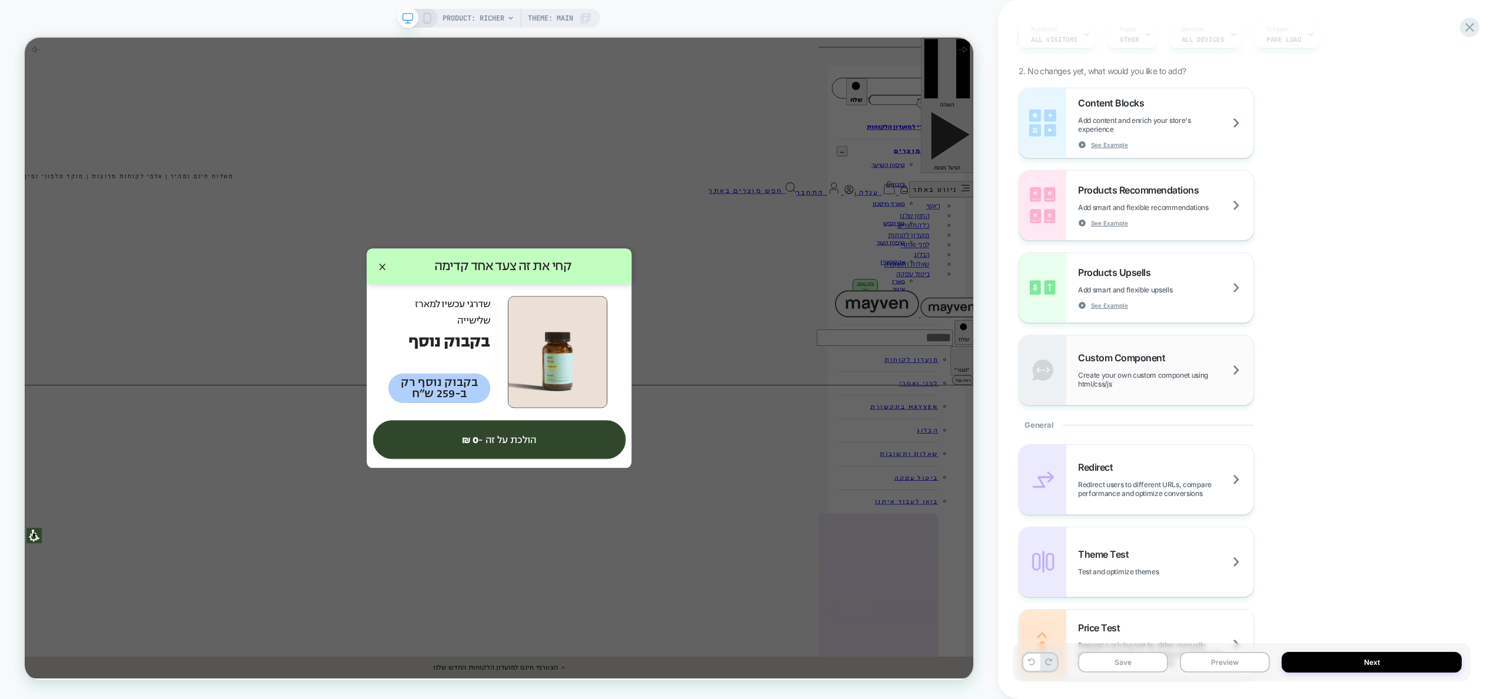
click at [1138, 377] on span "Create your own custom componet using html/css/js" at bounding box center [1165, 380] width 175 height 18
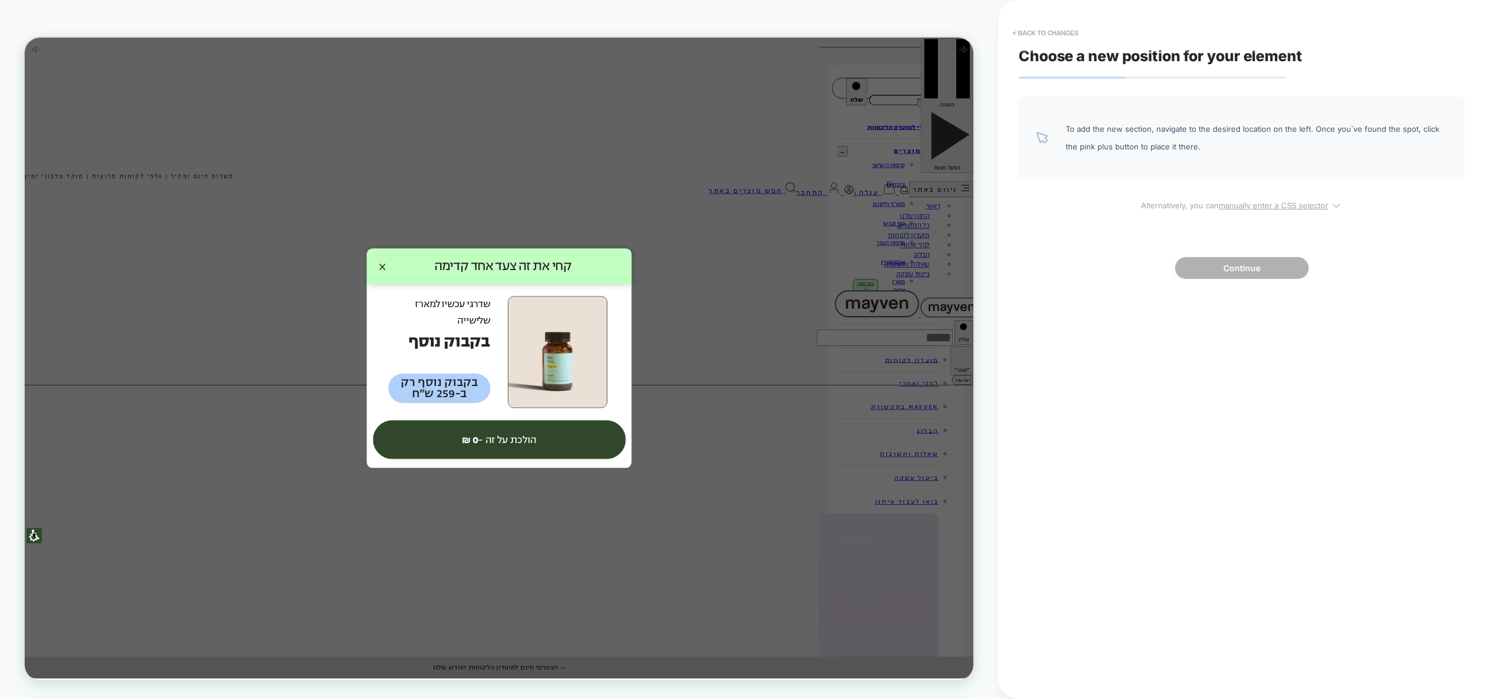
click at [1251, 202] on u "manually enter a CSS selector" at bounding box center [1273, 205] width 109 height 9
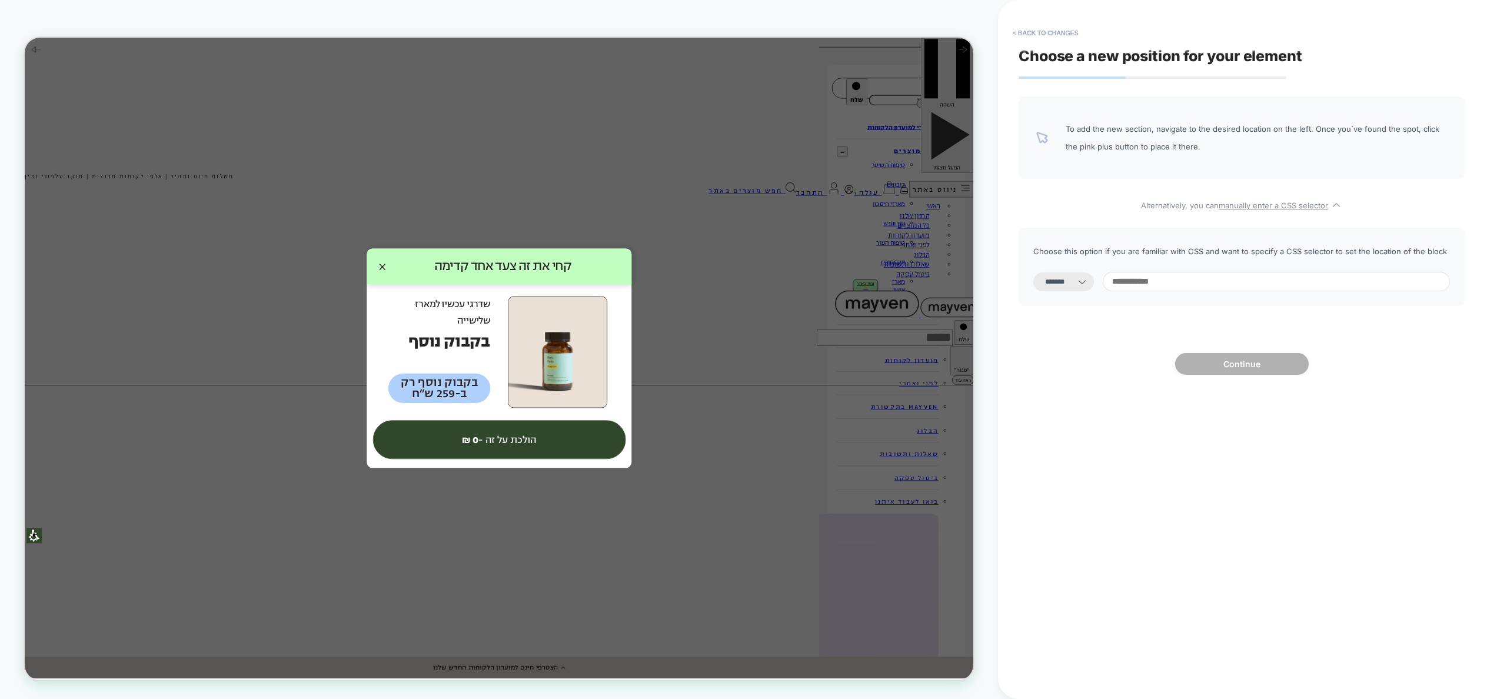
click at [1071, 277] on select "**********" at bounding box center [1064, 282] width 61 height 19
click at [1067, 285] on select "**********" at bounding box center [1064, 282] width 61 height 19
select select "*******"
click at [1202, 280] on input at bounding box center [1276, 281] width 347 height 19
paste input "**********"
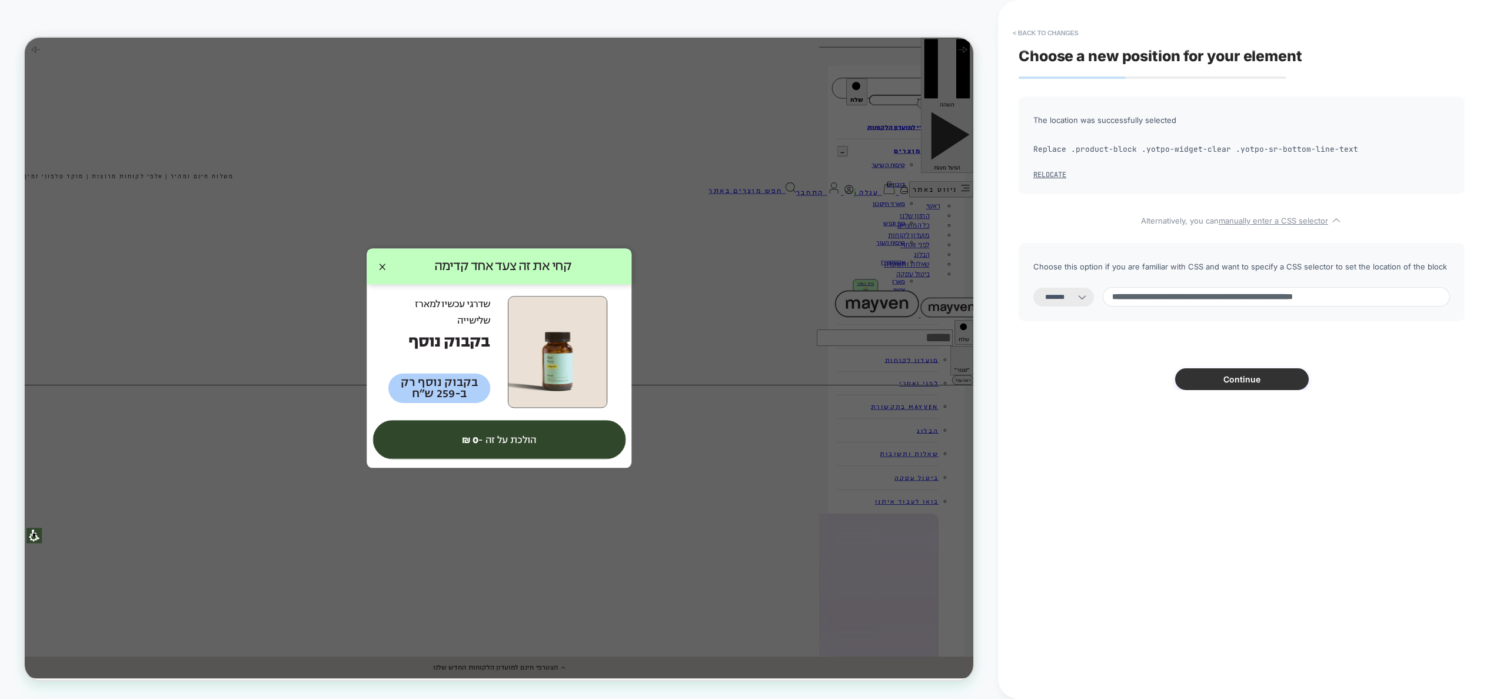
type input "**********"
click at [1244, 387] on button "Continue" at bounding box center [1242, 379] width 134 height 22
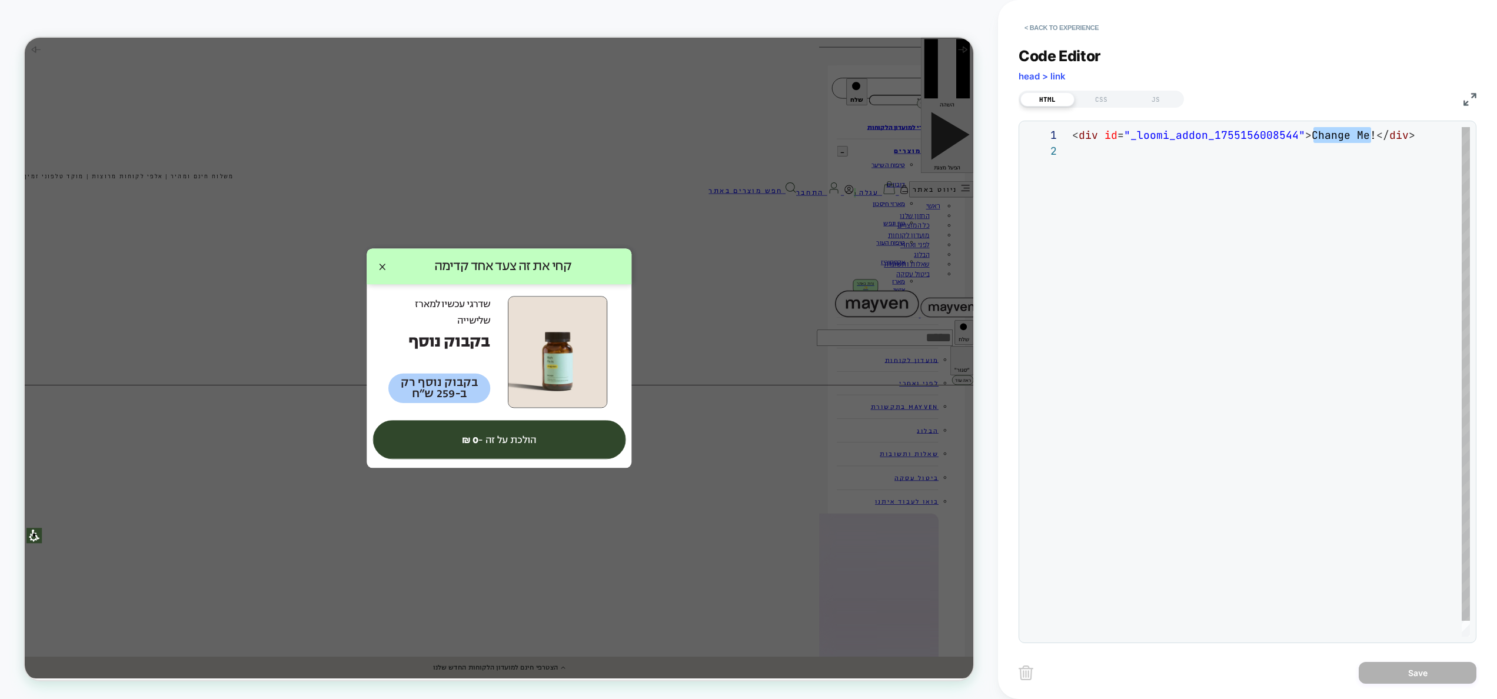
scroll to position [0, 235]
drag, startPoint x: 1371, startPoint y: 135, endPoint x: 1310, endPoint y: 133, distance: 61.2
click at [1310, 133] on div "< div id = "_loomi_addon_1755156008544" > Change Me! </ div >" at bounding box center [1271, 390] width 398 height 526
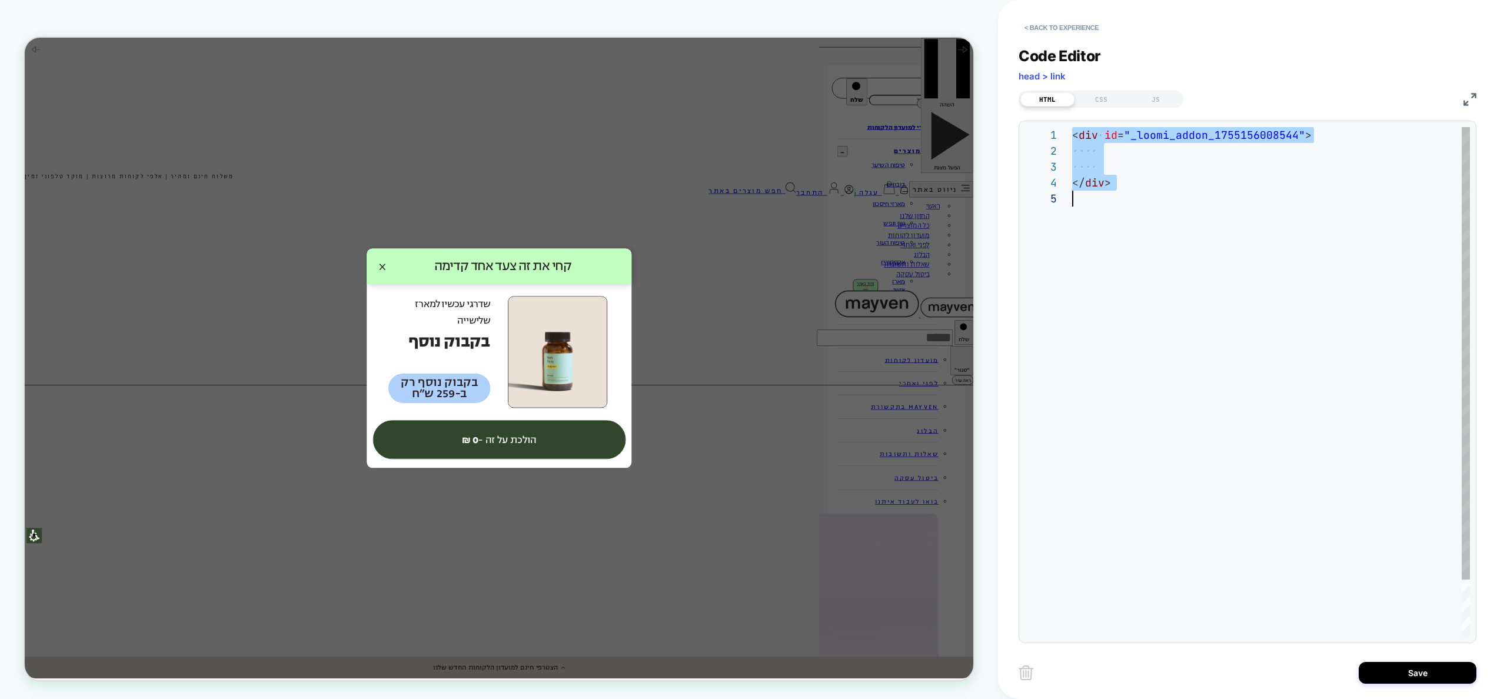
scroll to position [0, 0]
type textarea "**********"
click at [1145, 103] on div "JS" at bounding box center [1156, 99] width 54 height 14
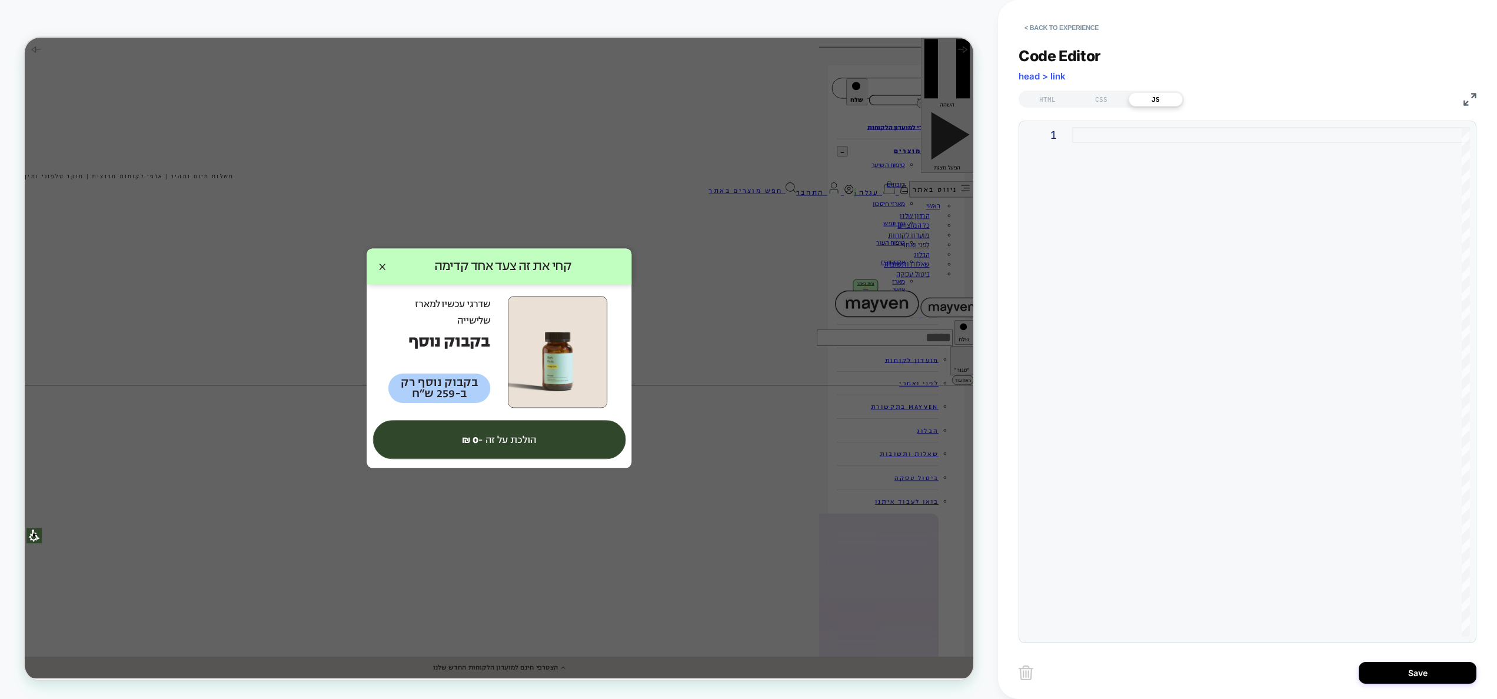
click at [1164, 334] on div at bounding box center [1271, 382] width 398 height 510
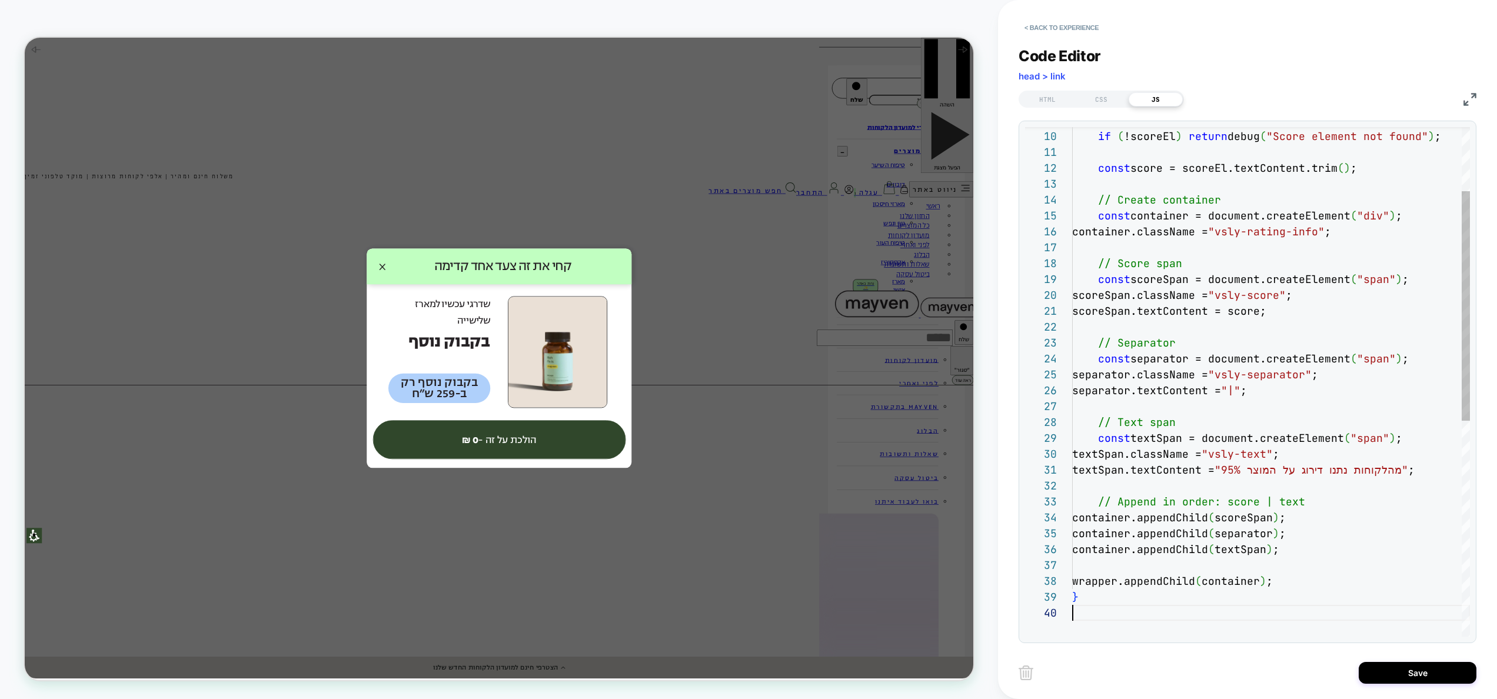
type textarea "**********"
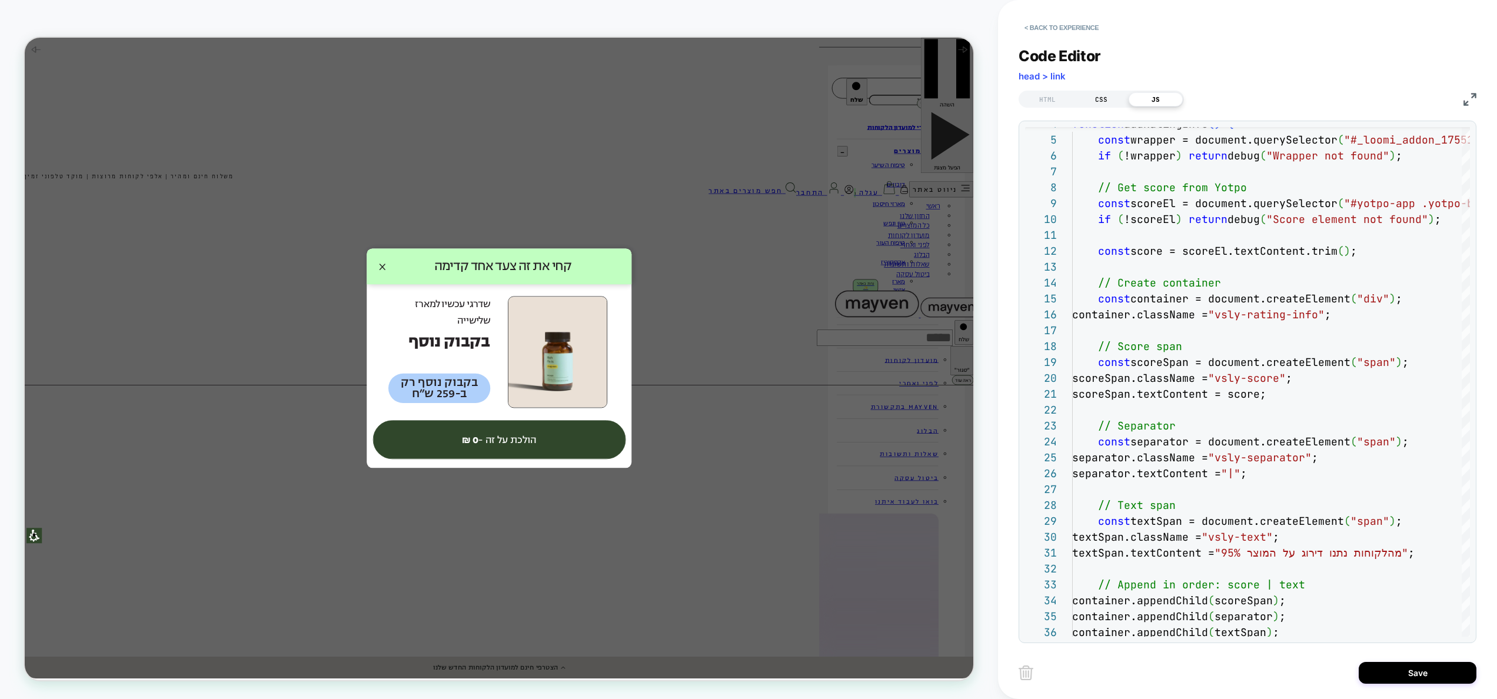
click at [1106, 99] on div "CSS" at bounding box center [1102, 99] width 54 height 14
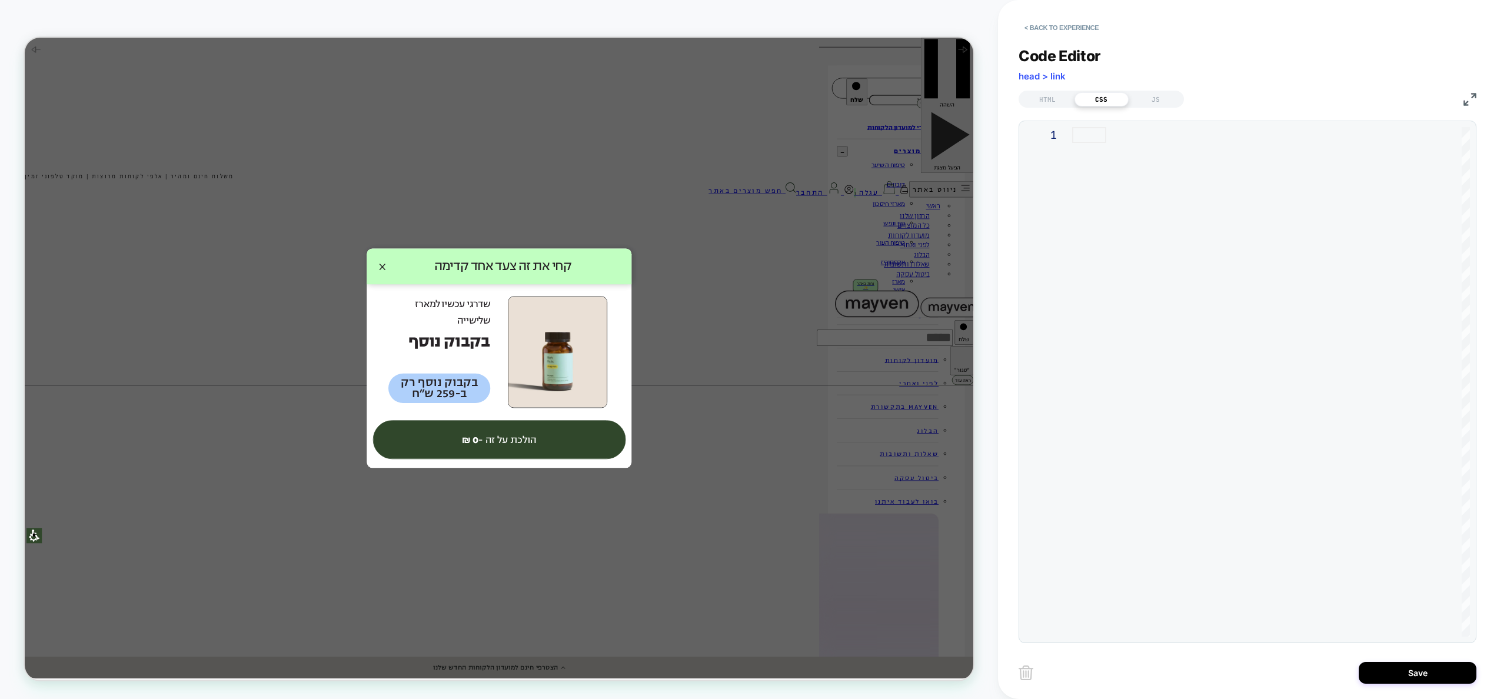
click at [1211, 143] on div at bounding box center [1271, 135] width 398 height 16
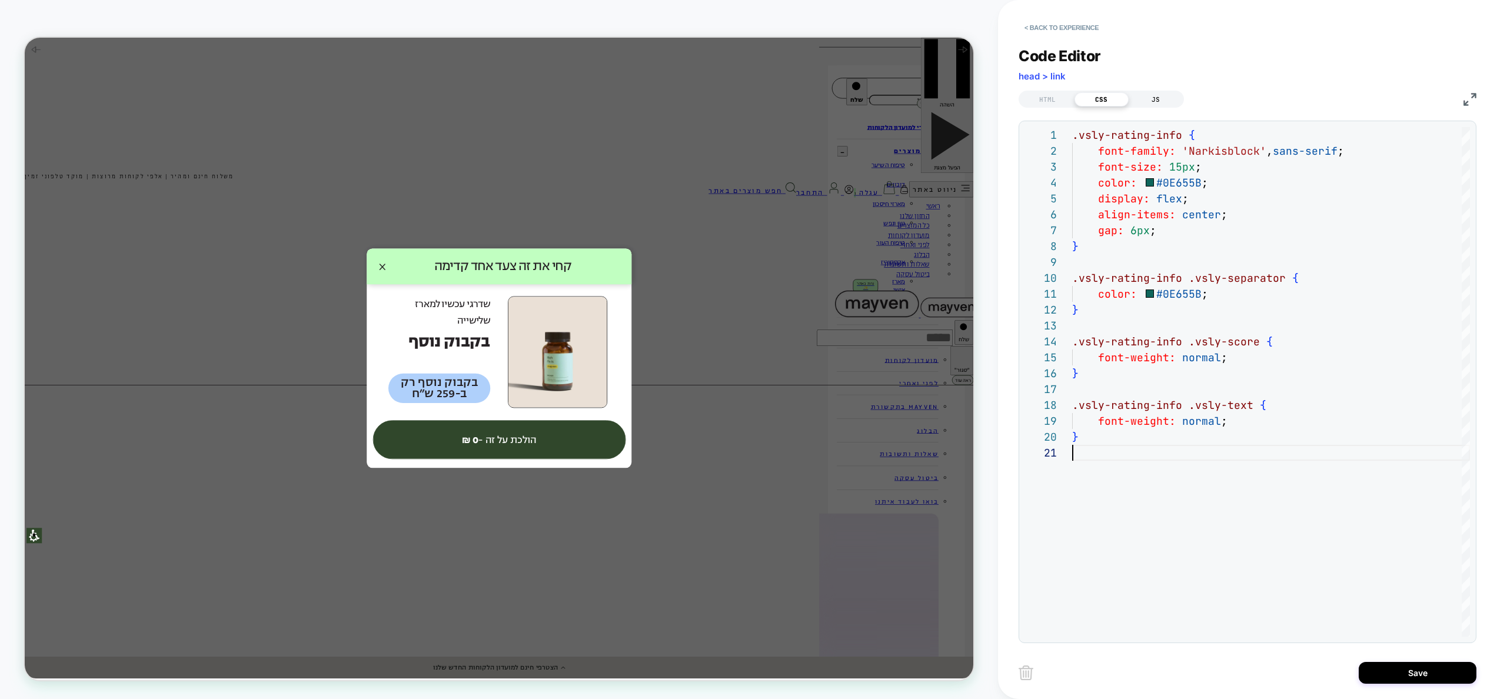
drag, startPoint x: 1172, startPoint y: 101, endPoint x: 1170, endPoint y: 124, distance: 22.5
click at [1172, 101] on div "JS" at bounding box center [1156, 99] width 54 height 14
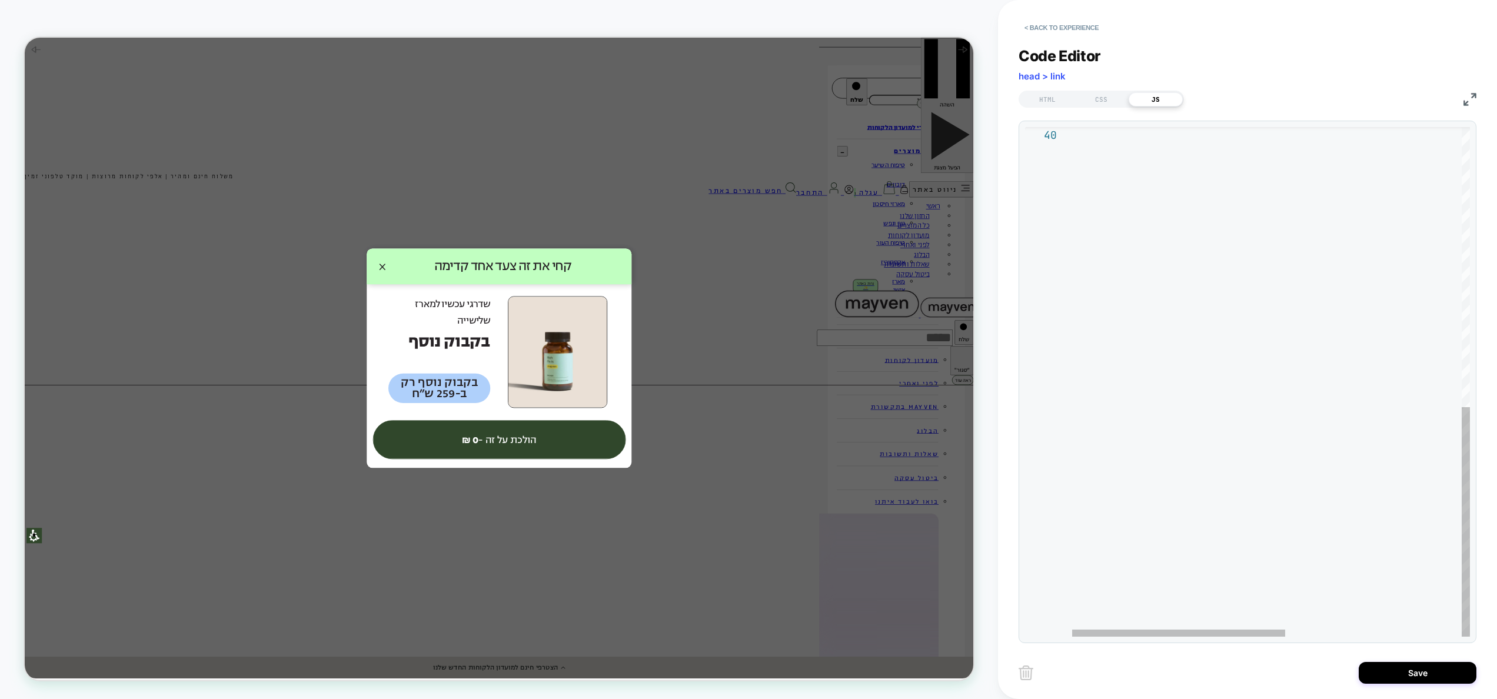
click at [1172, 496] on div at bounding box center [1435, 72] width 726 height 1130
type textarea "**********"
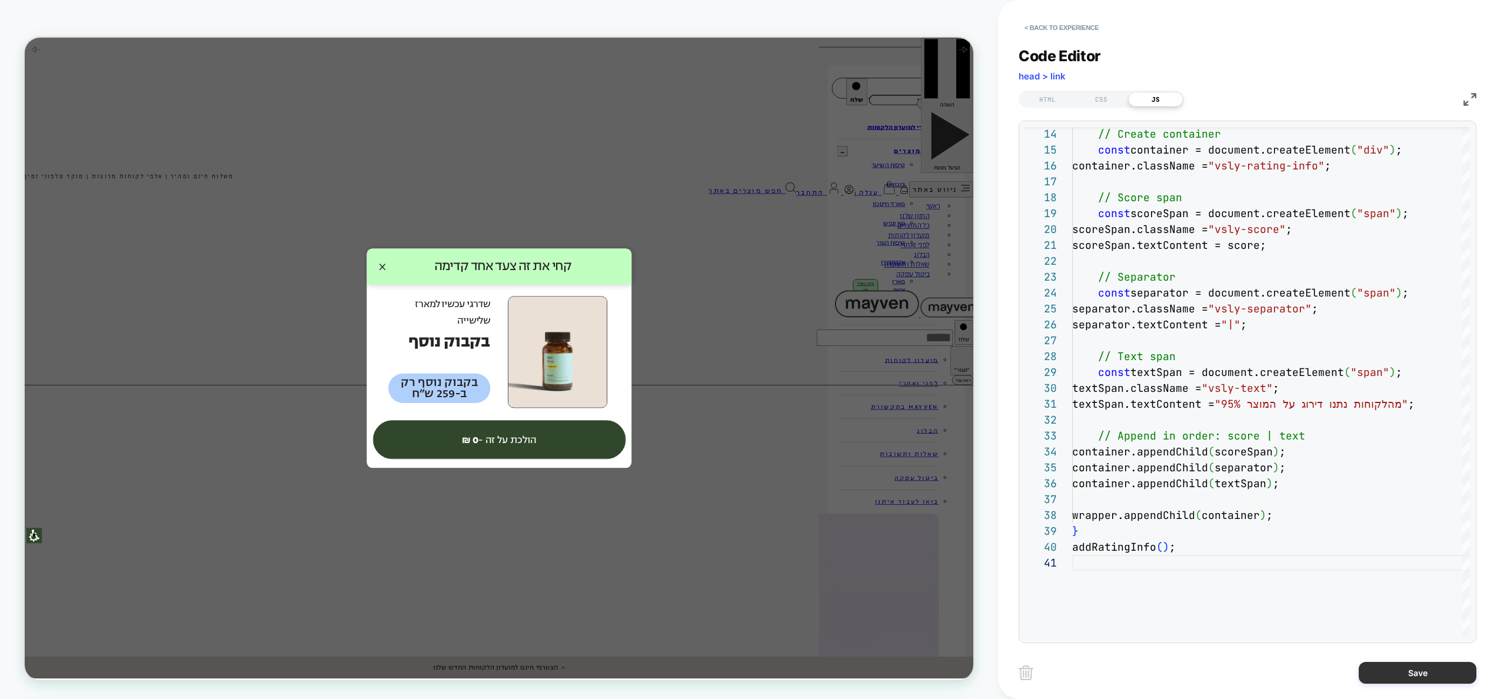
click at [1398, 671] on button "Save" at bounding box center [1418, 673] width 118 height 22
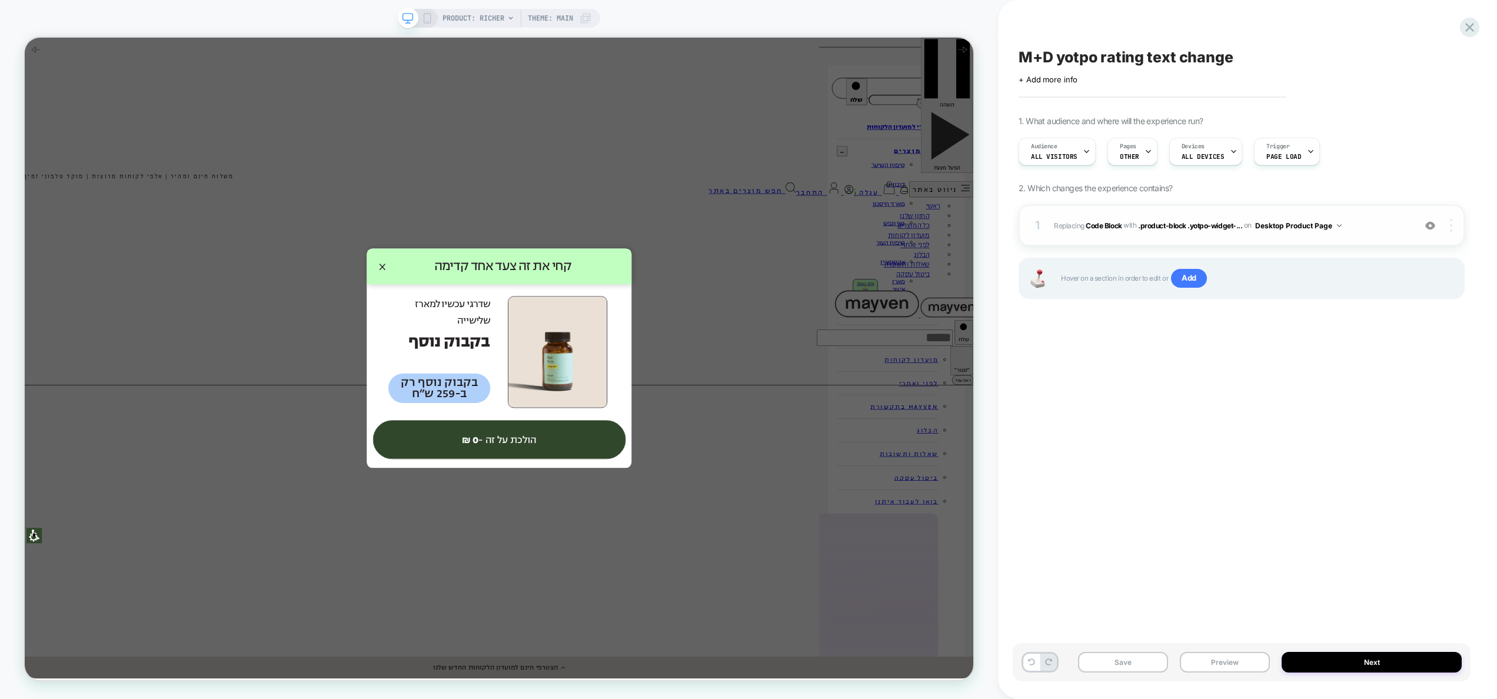
click at [1453, 223] on div at bounding box center [1453, 225] width 22 height 13
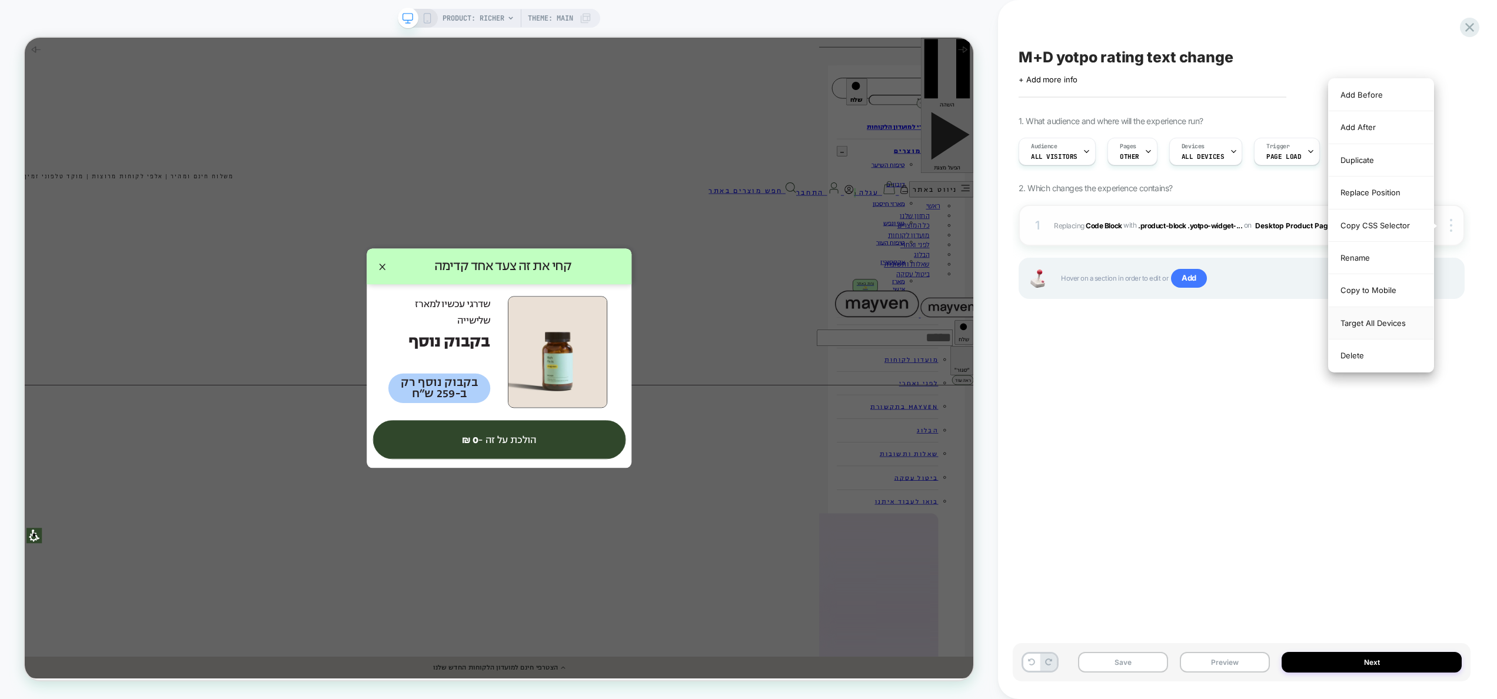
click at [1378, 320] on div "Target All Devices" at bounding box center [1381, 323] width 105 height 32
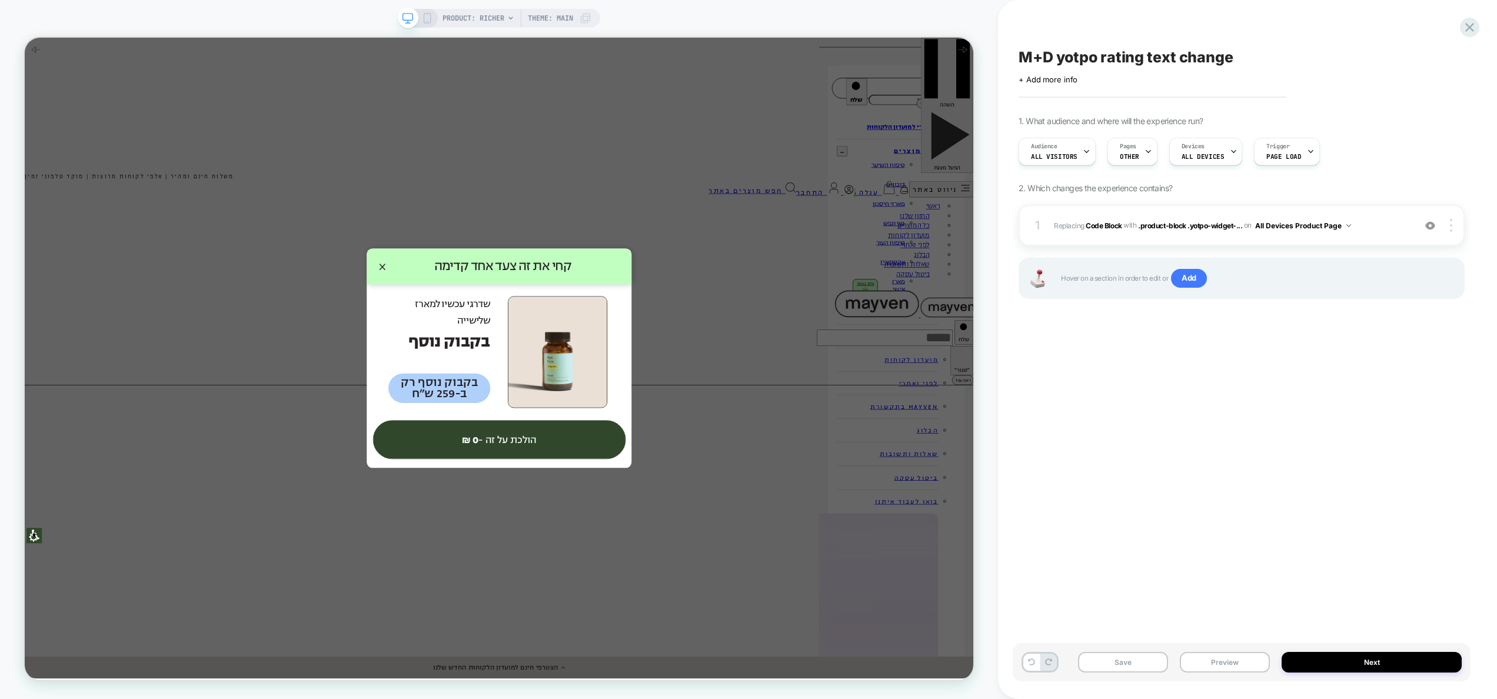
click at [1213, 412] on div "M+D yotpo rating text change Click to edit experience details + Add more info 1…" at bounding box center [1242, 350] width 458 height 676
click at [1213, 657] on button "Preview" at bounding box center [1225, 662] width 90 height 21
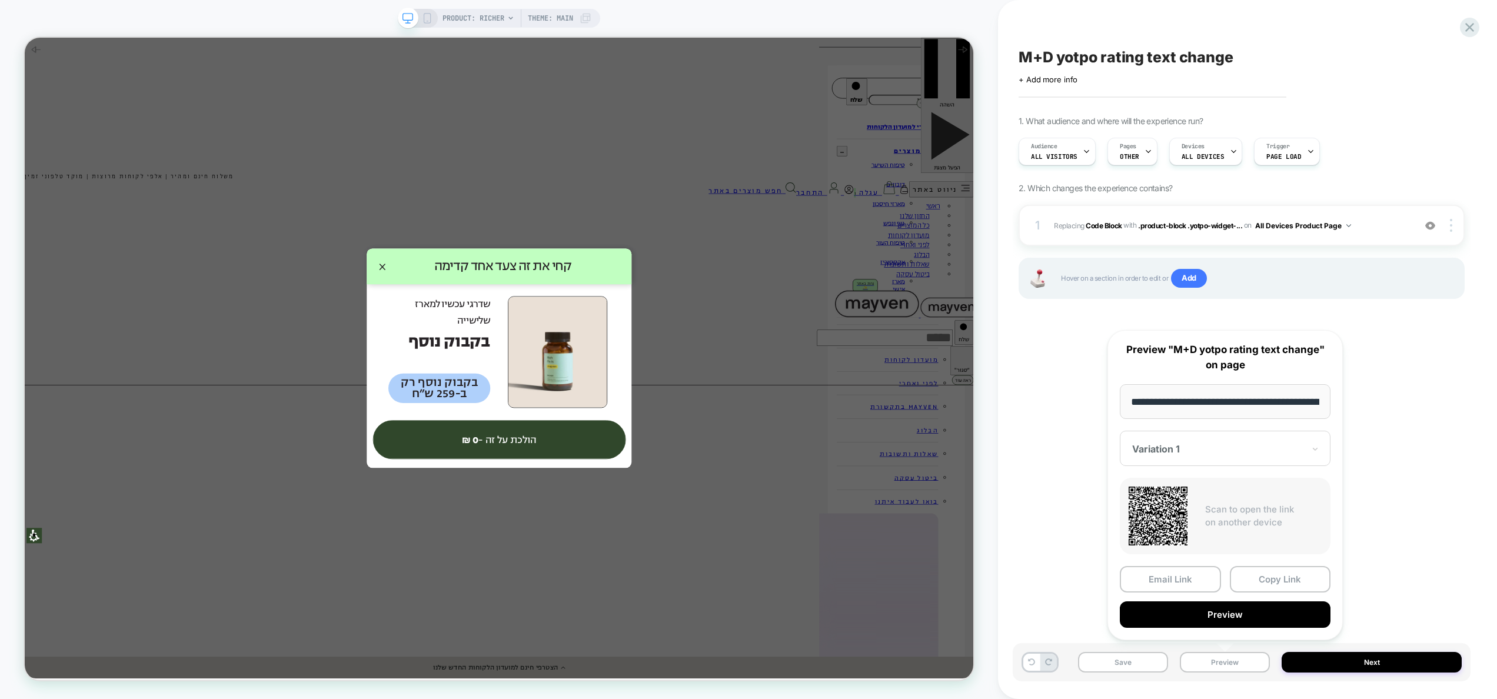
click at [1218, 630] on div "**********" at bounding box center [1225, 485] width 235 height 310
click at [1223, 620] on button "Preview" at bounding box center [1225, 615] width 211 height 26
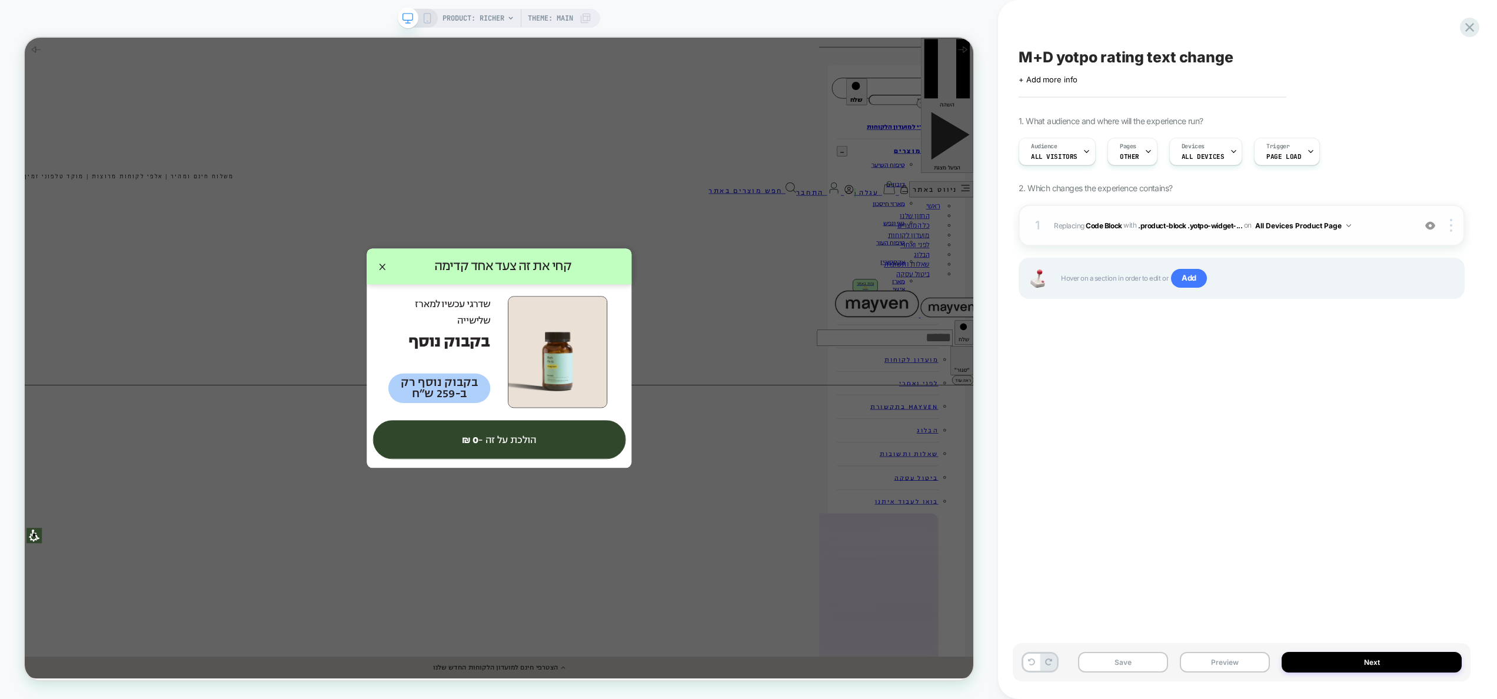
click at [1223, 238] on div "1 Replacing Code Block WITH .product-block .yotpo-widget-... .product-block .yo…" at bounding box center [1242, 225] width 446 height 41
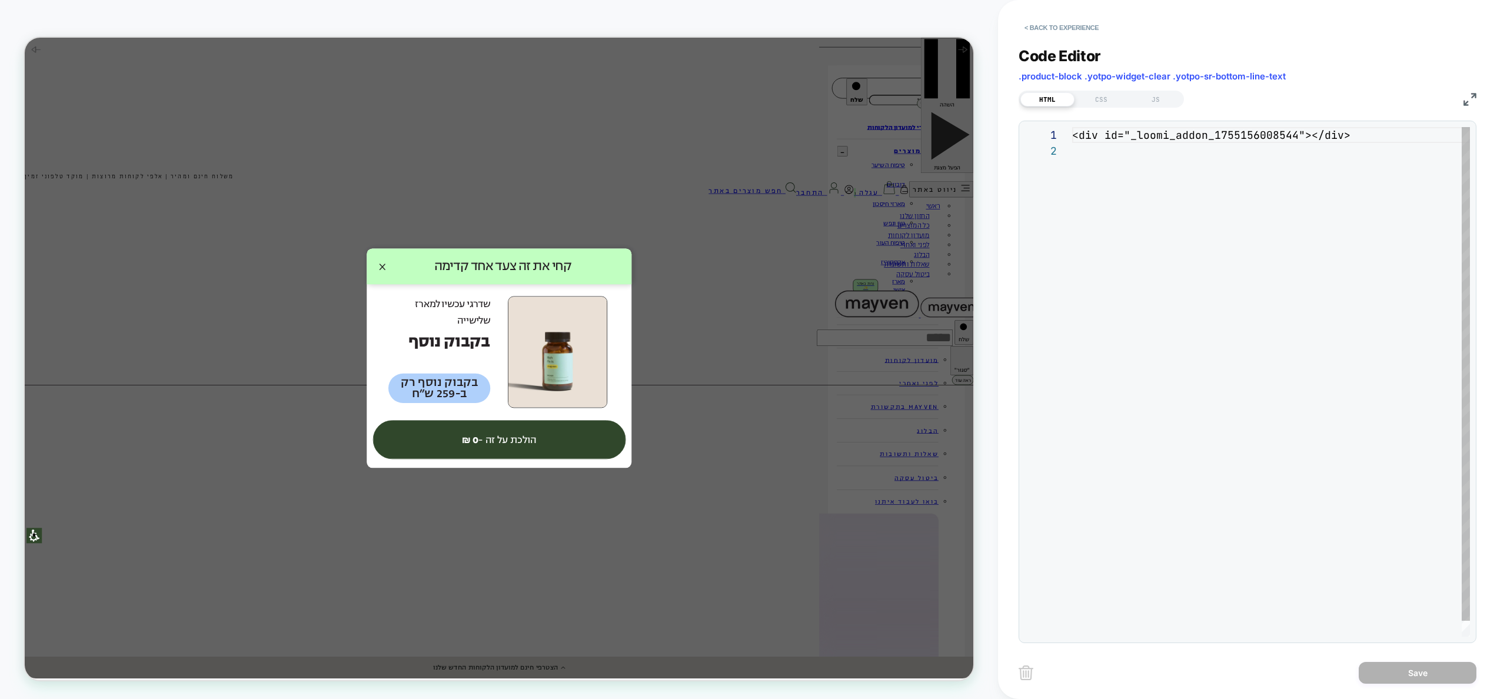
scroll to position [16, 0]
click at [1304, 136] on div "<div id="_loomi_addon_1755156008544"></div>" at bounding box center [1271, 390] width 398 height 526
click at [1308, 137] on div "<div id="_loomi_addon_1755156008544"></div>" at bounding box center [1271, 390] width 398 height 526
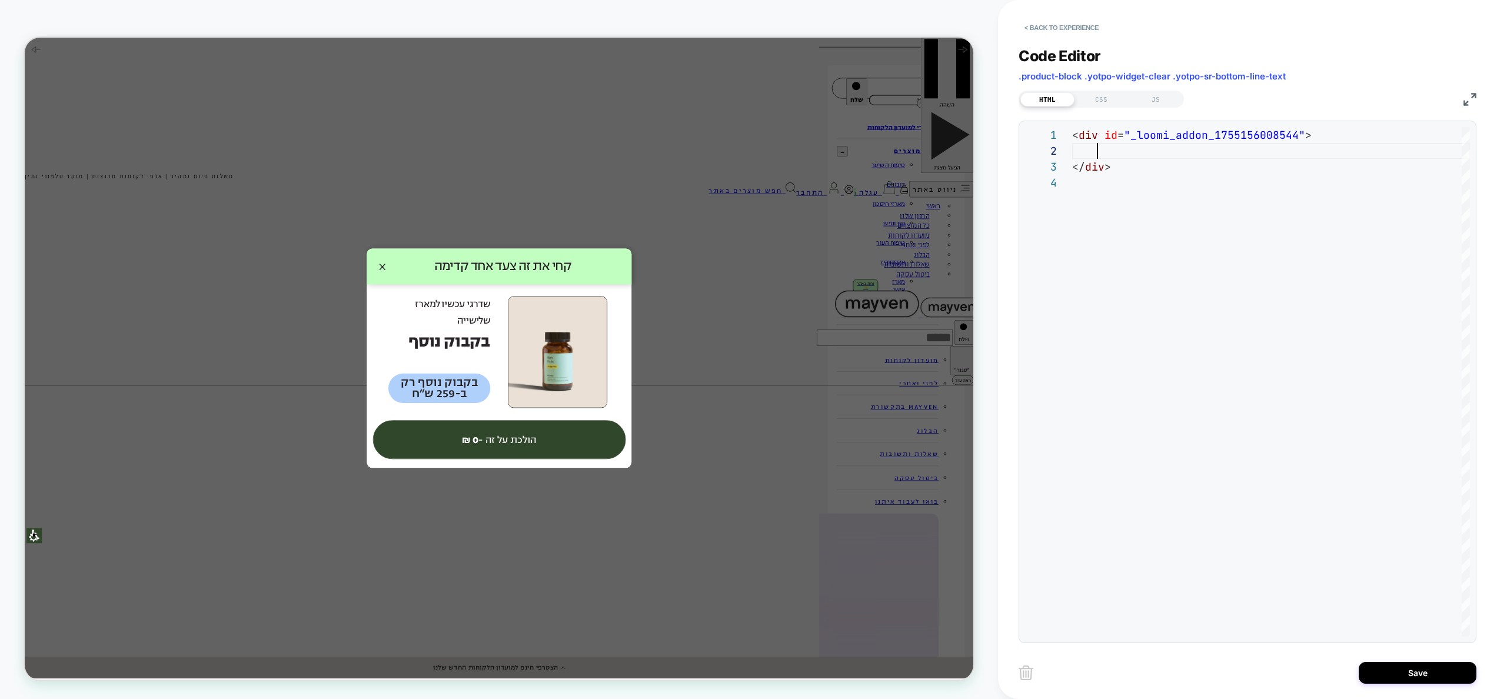
scroll to position [16, 25]
type textarea "**********"
click at [1147, 99] on div "JS" at bounding box center [1156, 99] width 54 height 14
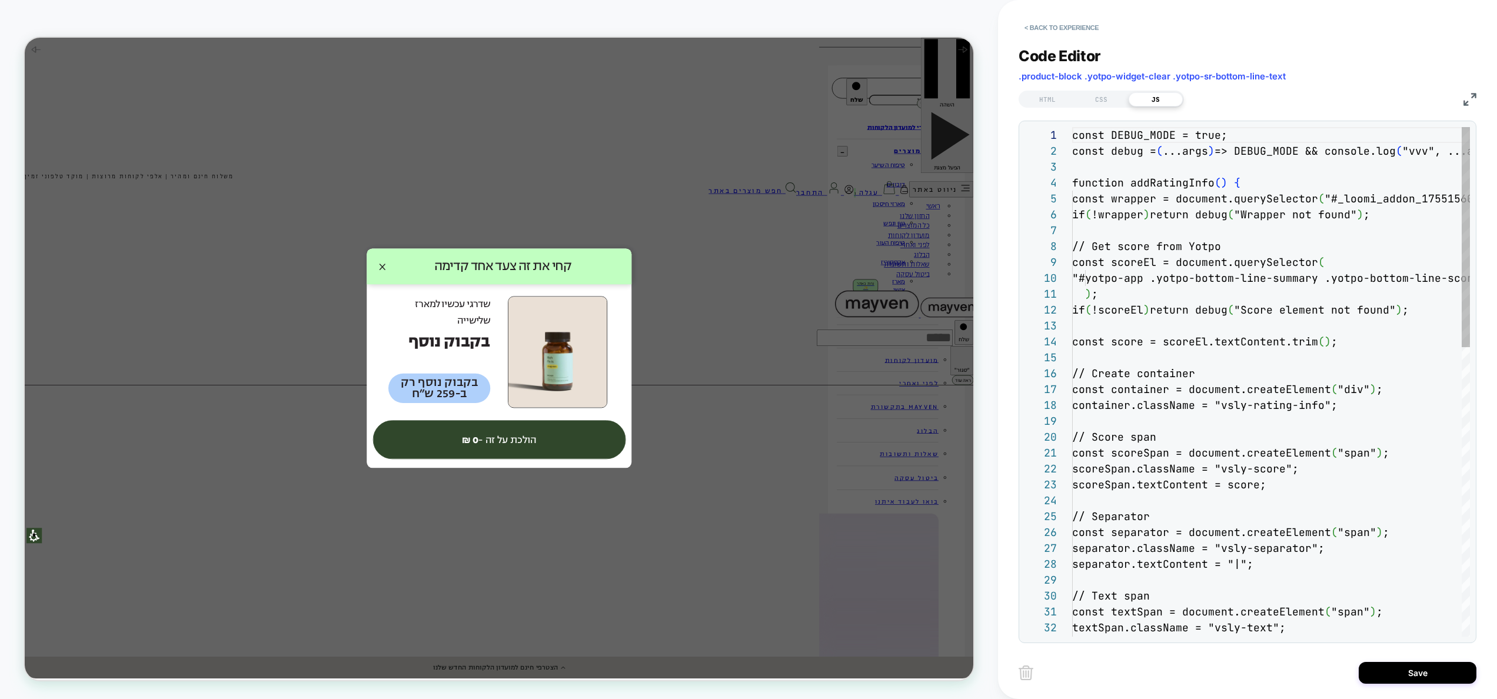
scroll to position [159, 0]
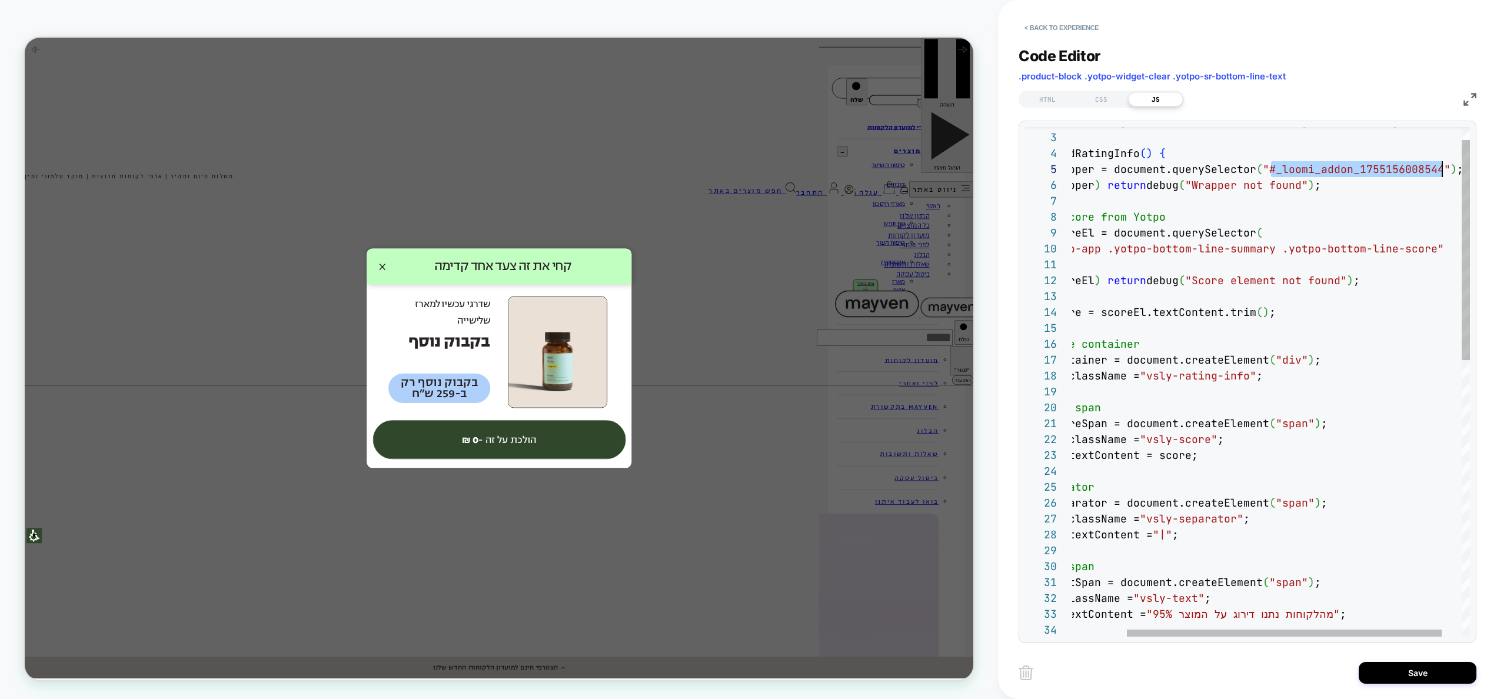
drag, startPoint x: 1337, startPoint y: 168, endPoint x: 1441, endPoint y: 175, distance: 103.8
click at [1441, 175] on div "const debug = ( ...args ) => DEBUG_MODE && console.log ( "vvv" , ...args ) ; fu…" at bounding box center [1249, 686] width 491 height 1177
click at [1390, 168] on div "const debug = ( ...args ) => DEBUG_MODE && console.log ( "vvv" , ...args ) ; fu…" at bounding box center [1249, 686] width 491 height 1177
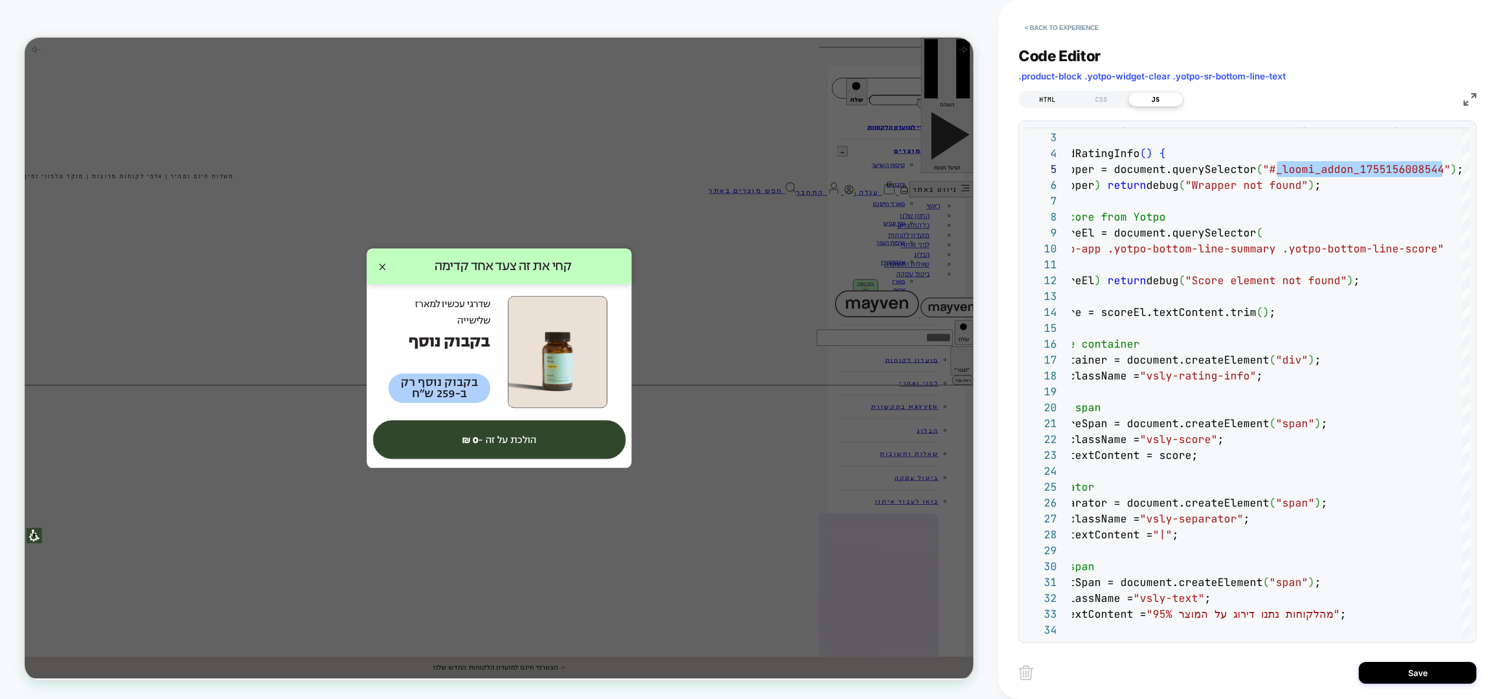
click at [1059, 97] on div "HTML" at bounding box center [1048, 99] width 54 height 14
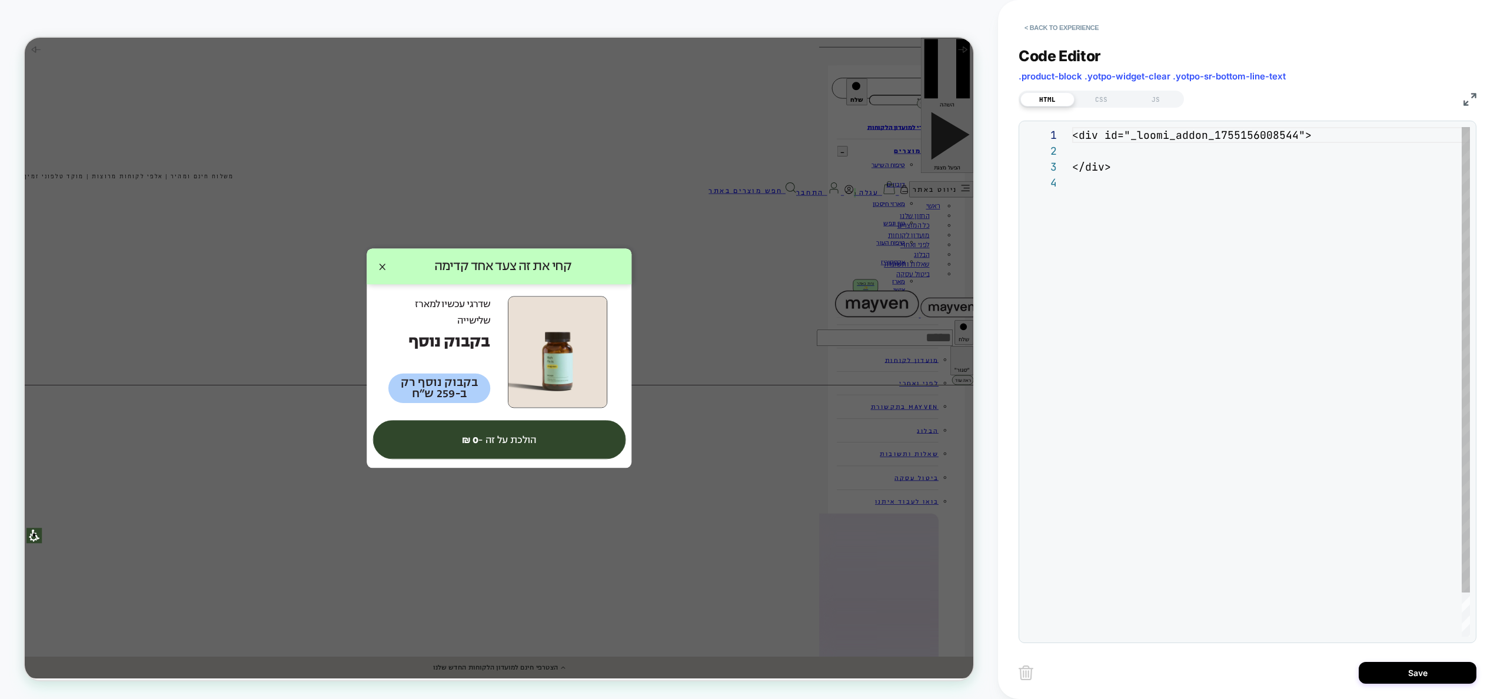
scroll to position [48, 0]
click at [1151, 99] on div "JS" at bounding box center [1156, 99] width 54 height 14
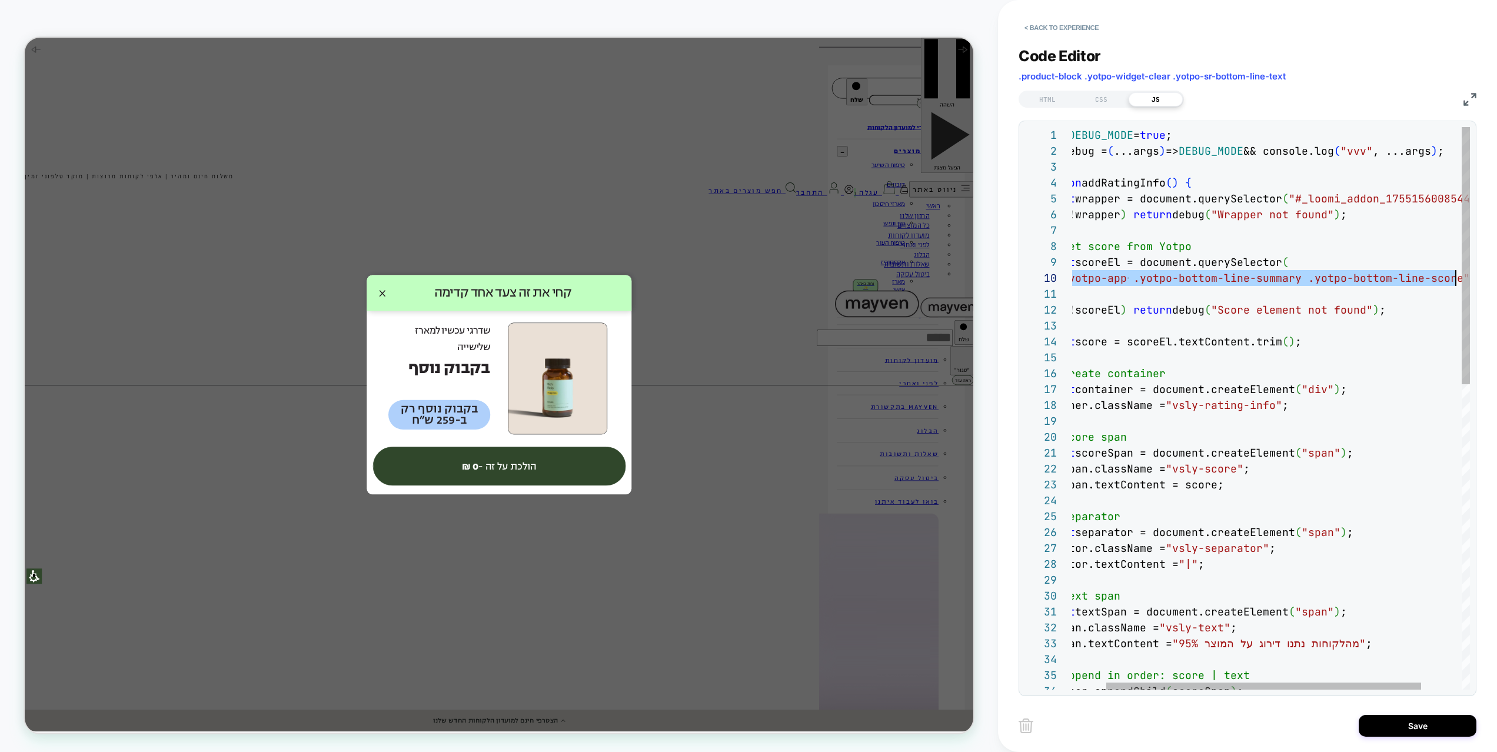
scroll to position [143, 426]
drag, startPoint x: 1104, startPoint y: 278, endPoint x: 1456, endPoint y: 280, distance: 352.0
click at [1456, 280] on div "// Text span const textSpan = document.createElement ( "span" ) ; textSpan.clas…" at bounding box center [1275, 742] width 491 height 1230
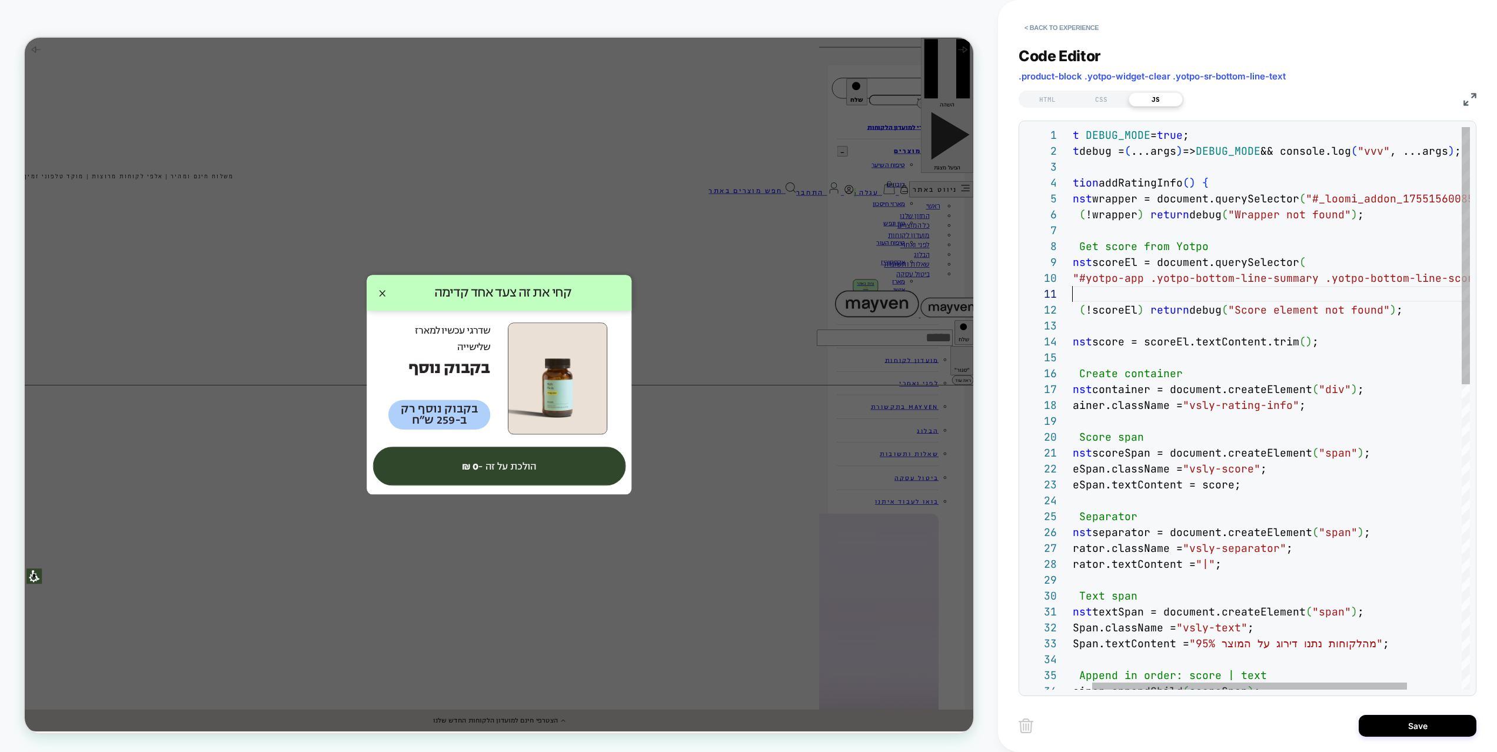
click at [1172, 293] on div "// Text span const textSpan = document.createElement ( "span" ) ; textSpan.clas…" at bounding box center [1292, 742] width 491 height 1230
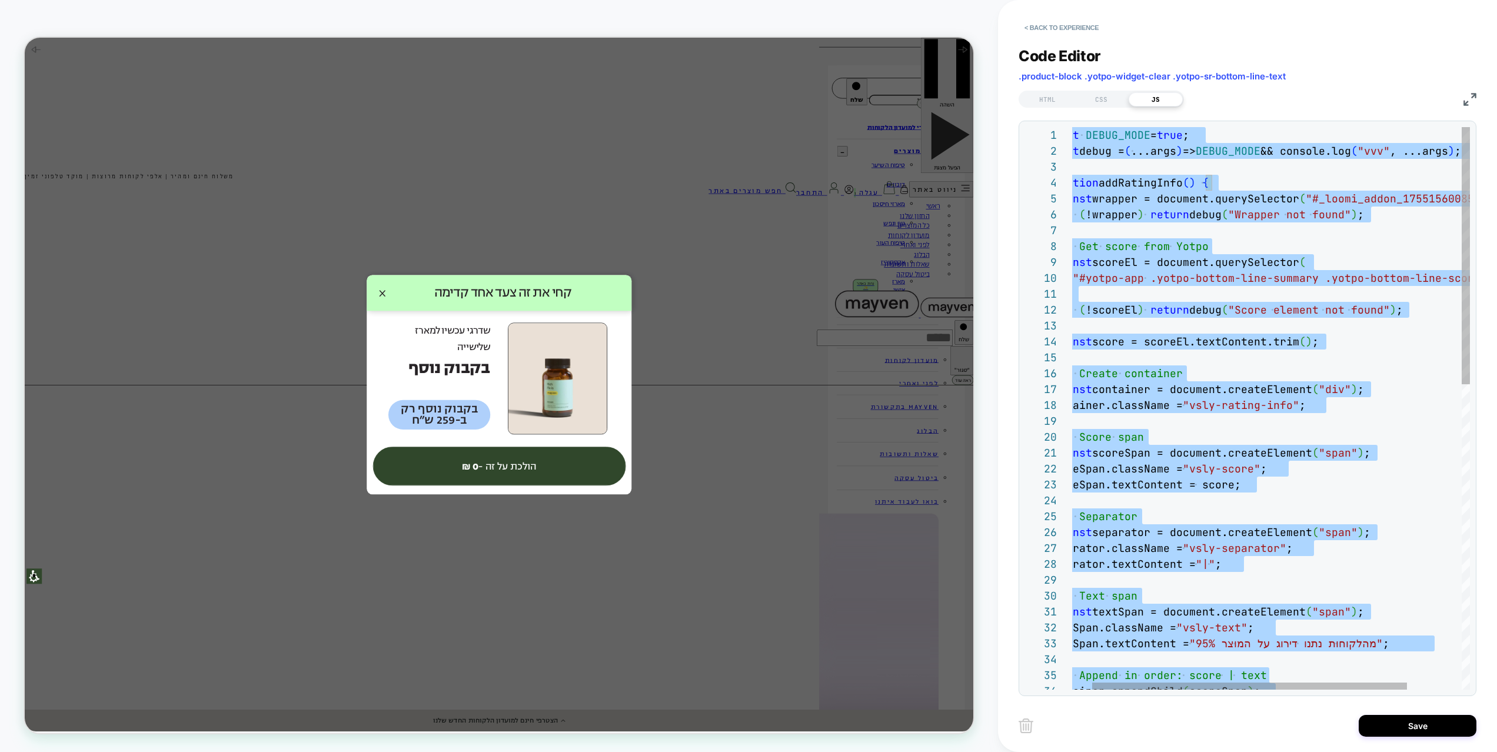
type textarea "**********"
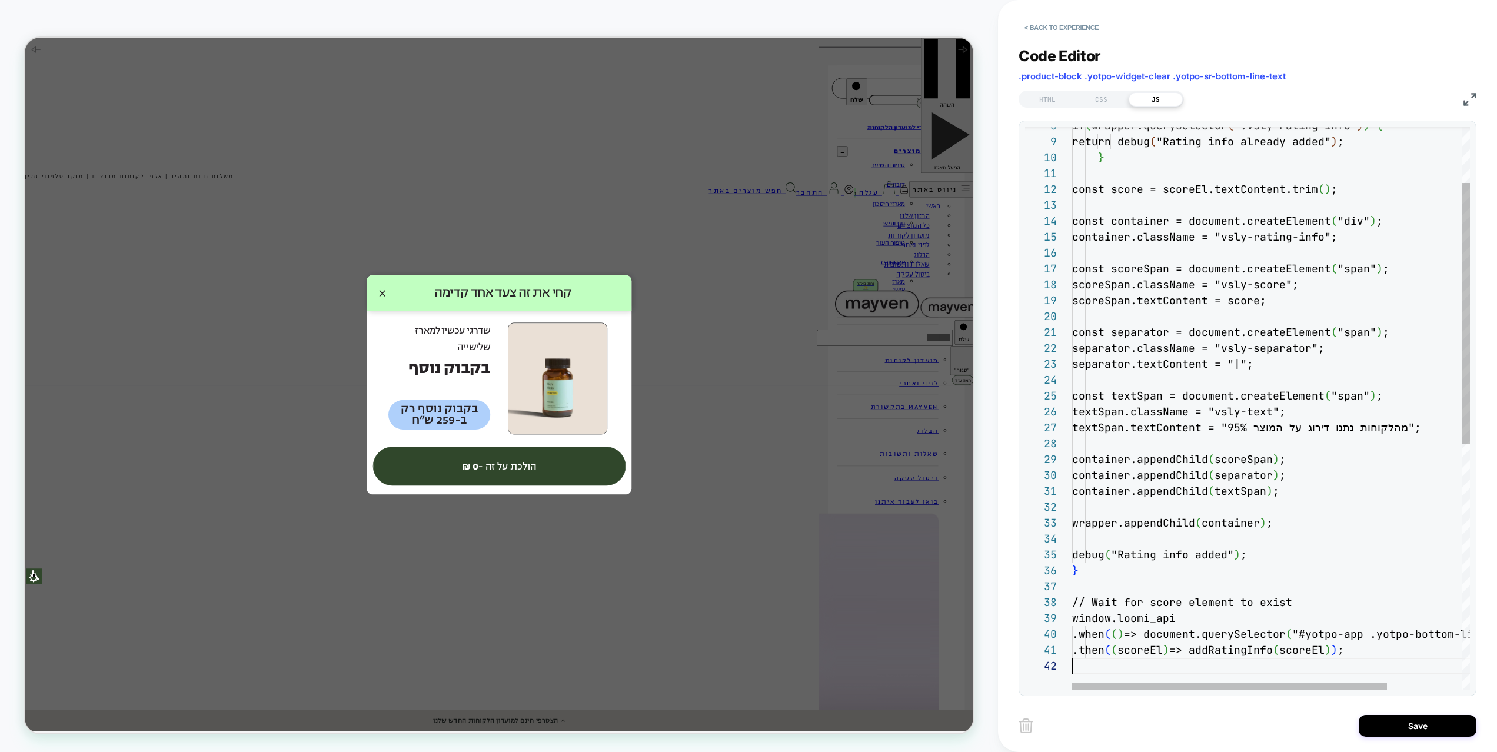
scroll to position [16, 0]
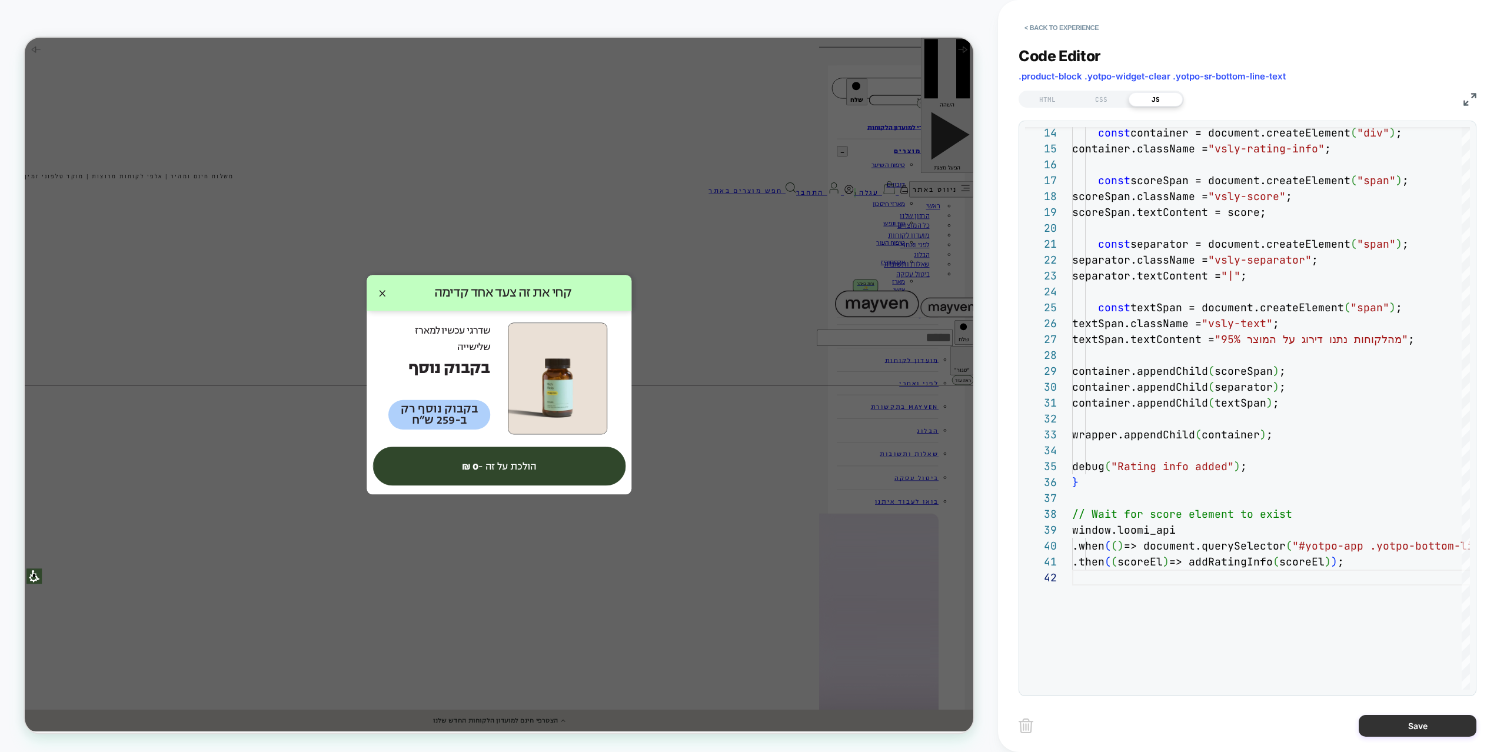
click at [1402, 699] on button "Save" at bounding box center [1418, 726] width 118 height 22
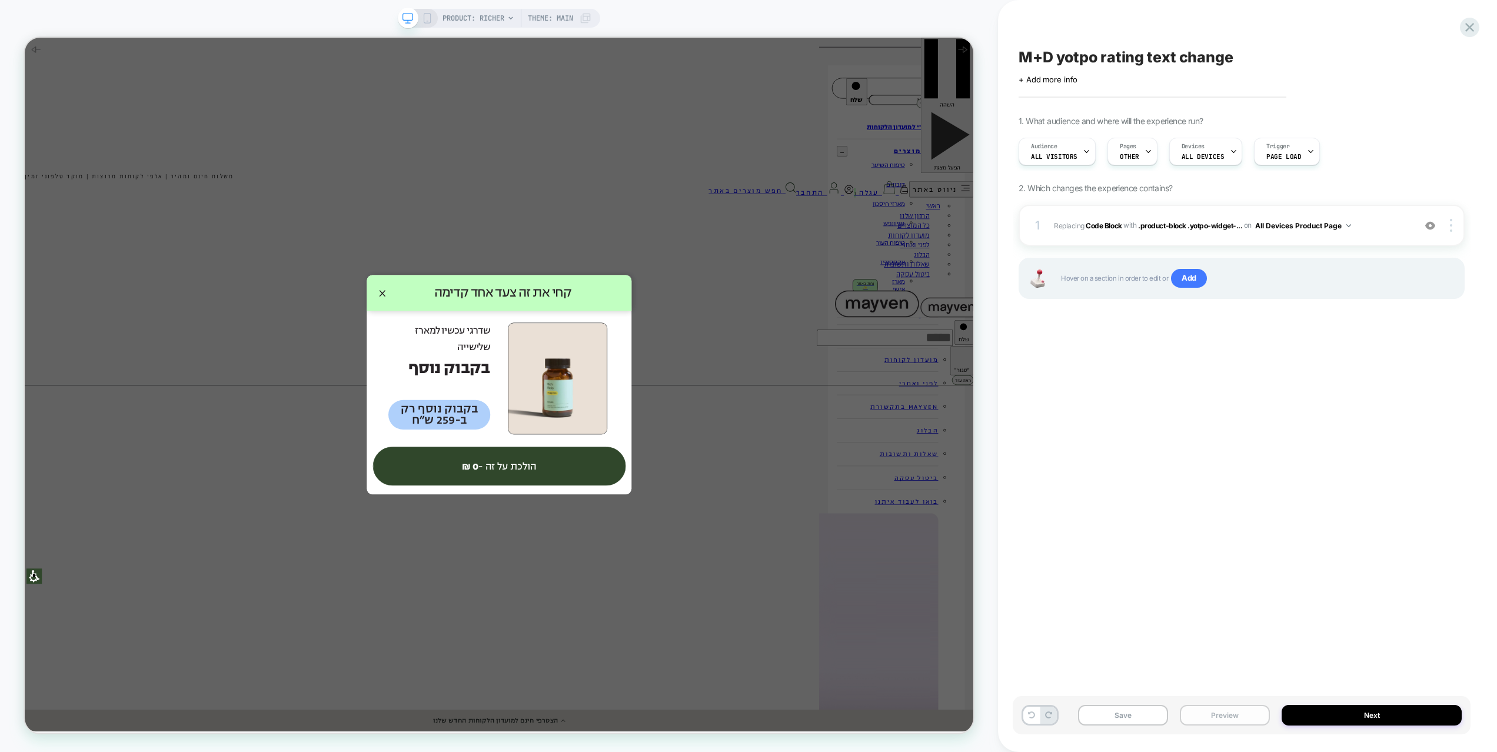
click at [1205, 699] on button "Preview" at bounding box center [1225, 715] width 90 height 21
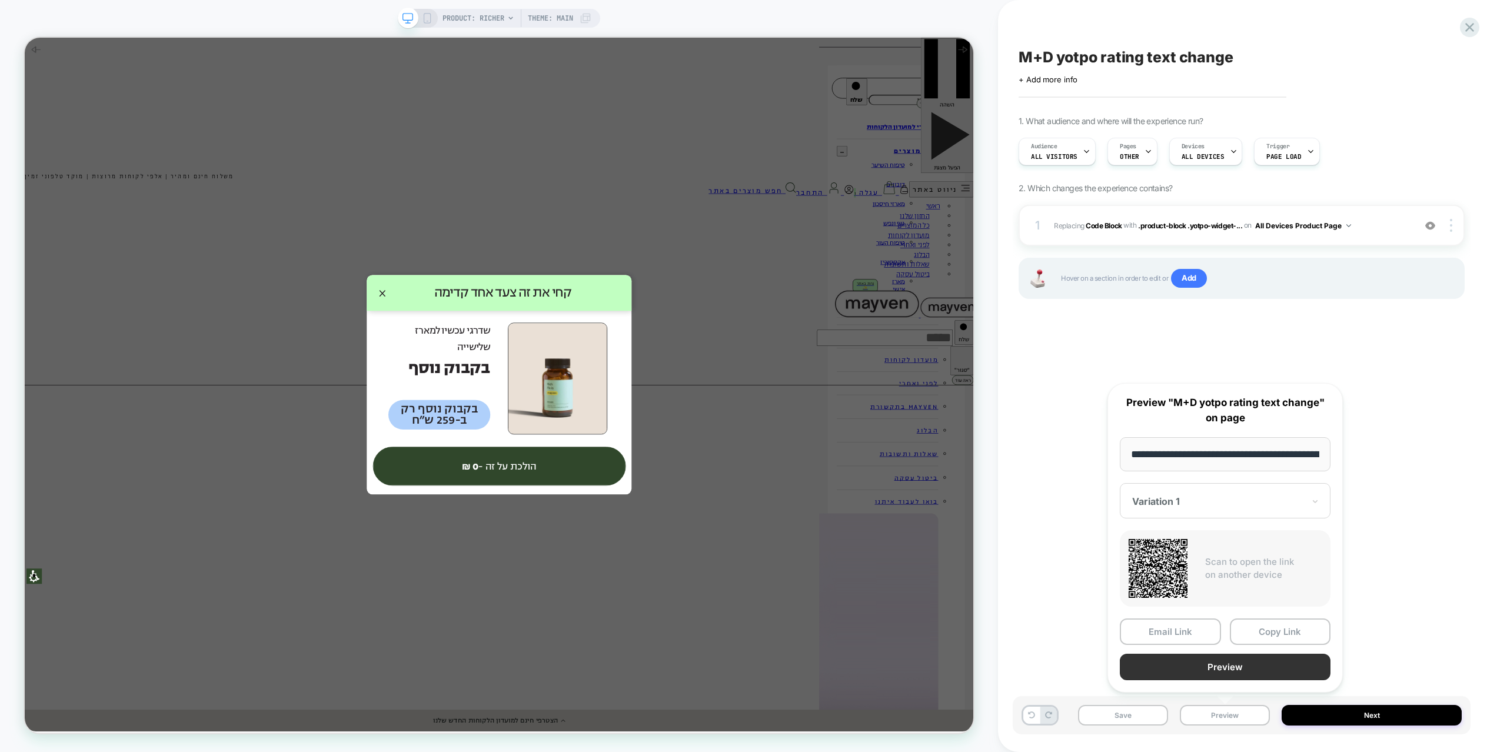
scroll to position [0, 99]
click at [1198, 672] on button "Preview" at bounding box center [1225, 668] width 211 height 26
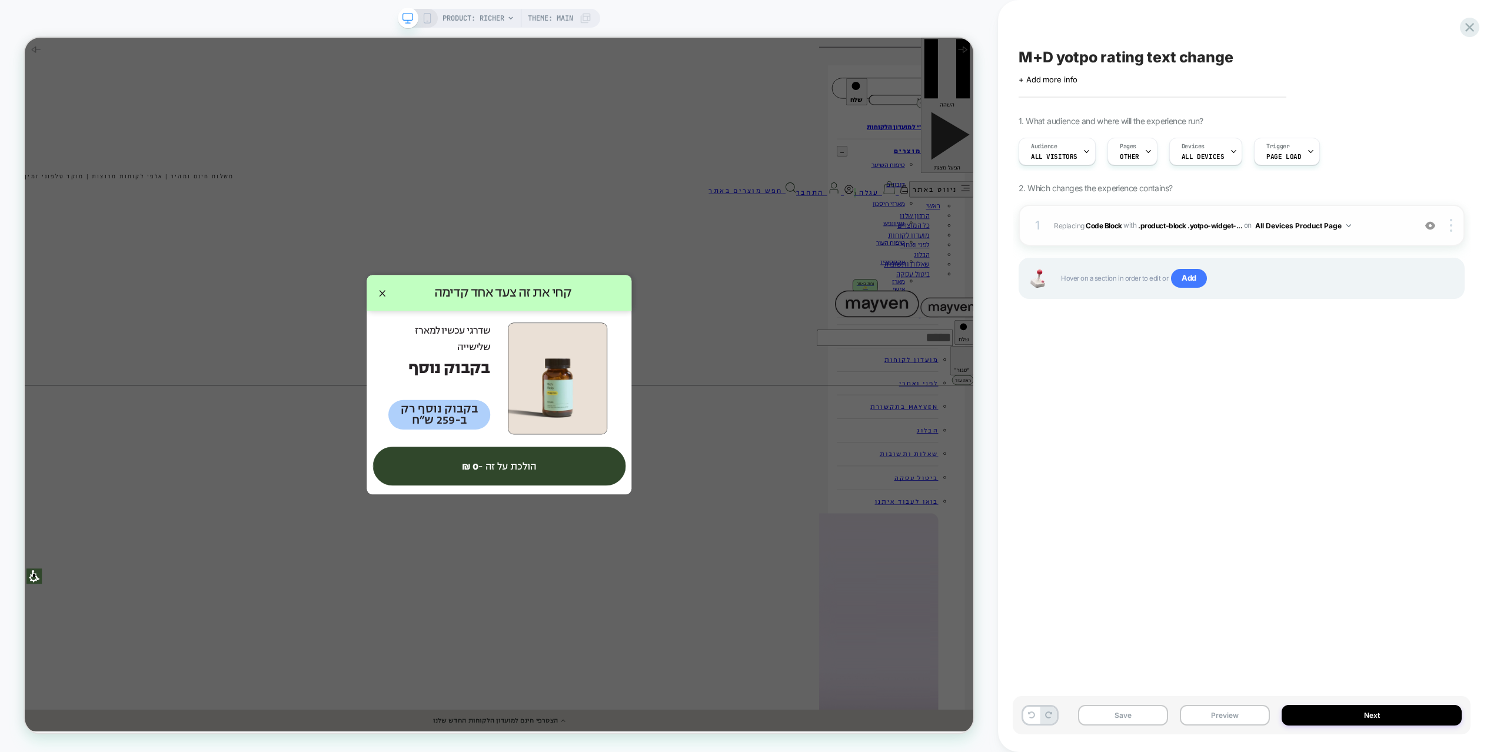
click at [1256, 235] on div "1 Replacing Code Block WITH .product-block .yotpo-widget-... .product-block .yo…" at bounding box center [1242, 225] width 446 height 41
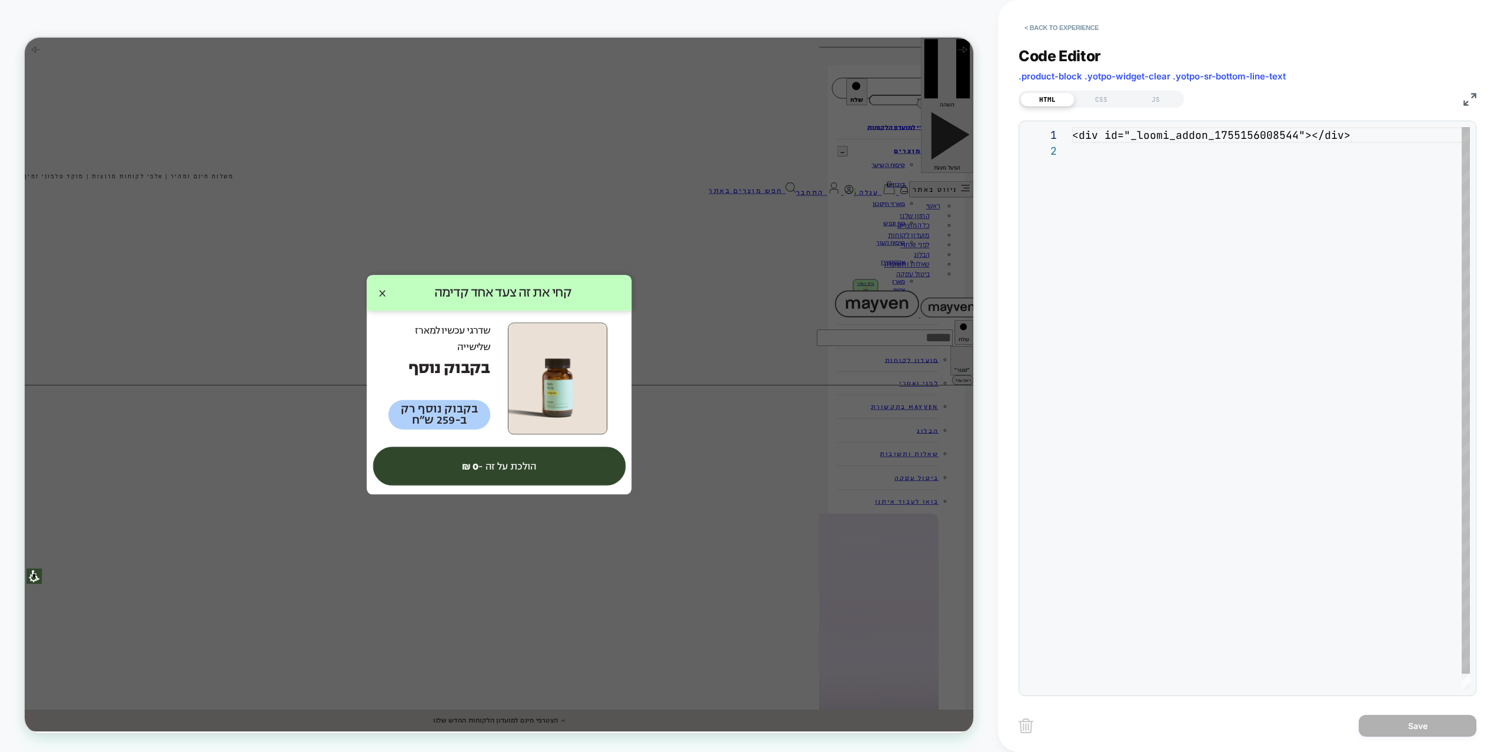
scroll to position [16, 0]
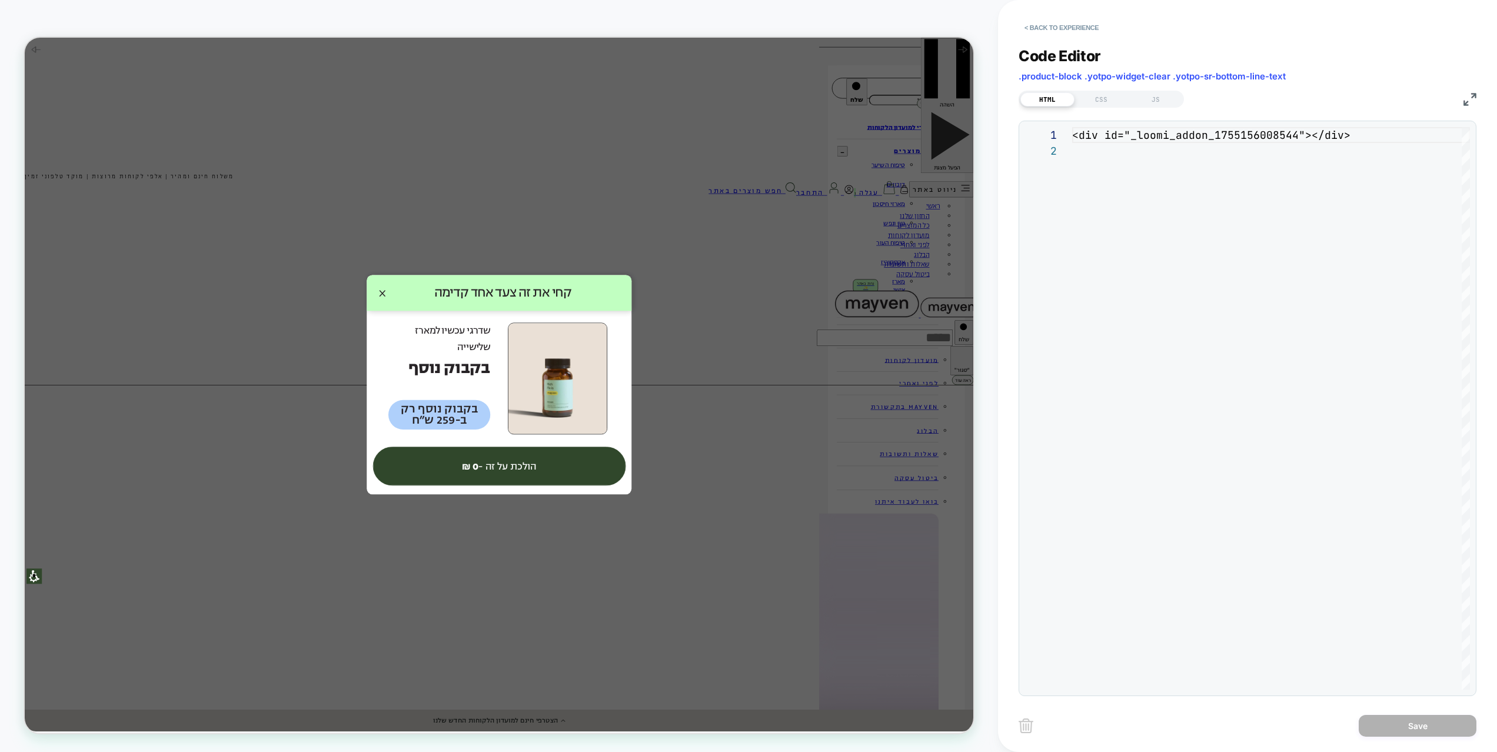
drag, startPoint x: 1160, startPoint y: 104, endPoint x: 1162, endPoint y: 117, distance: 13.7
click at [1160, 103] on div "JS" at bounding box center [1156, 99] width 54 height 14
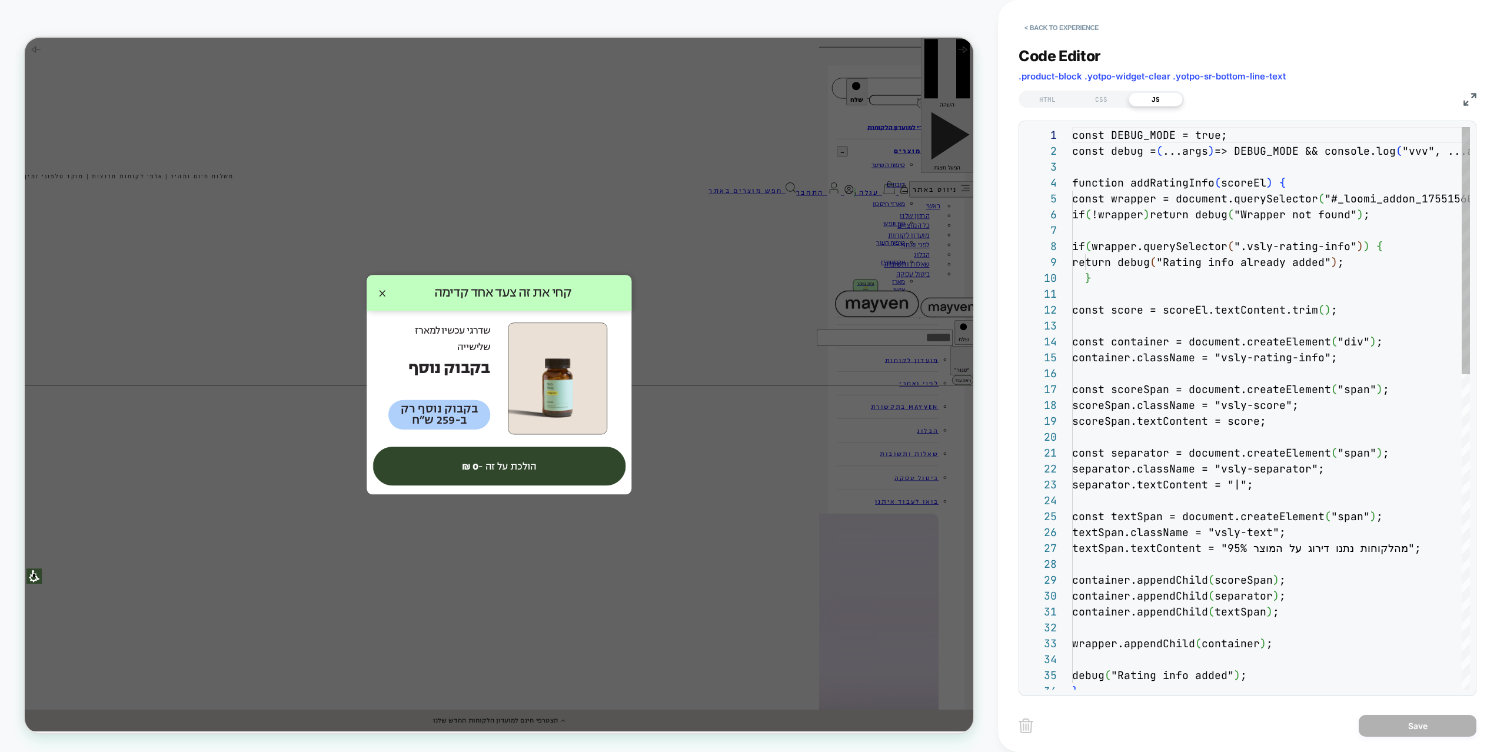
click at [1188, 200] on div "const DEBUG_MODE = true; const debug = ( ...args ) => DEBUG_MODE && console.log…" at bounding box center [1271, 766] width 398 height 1278
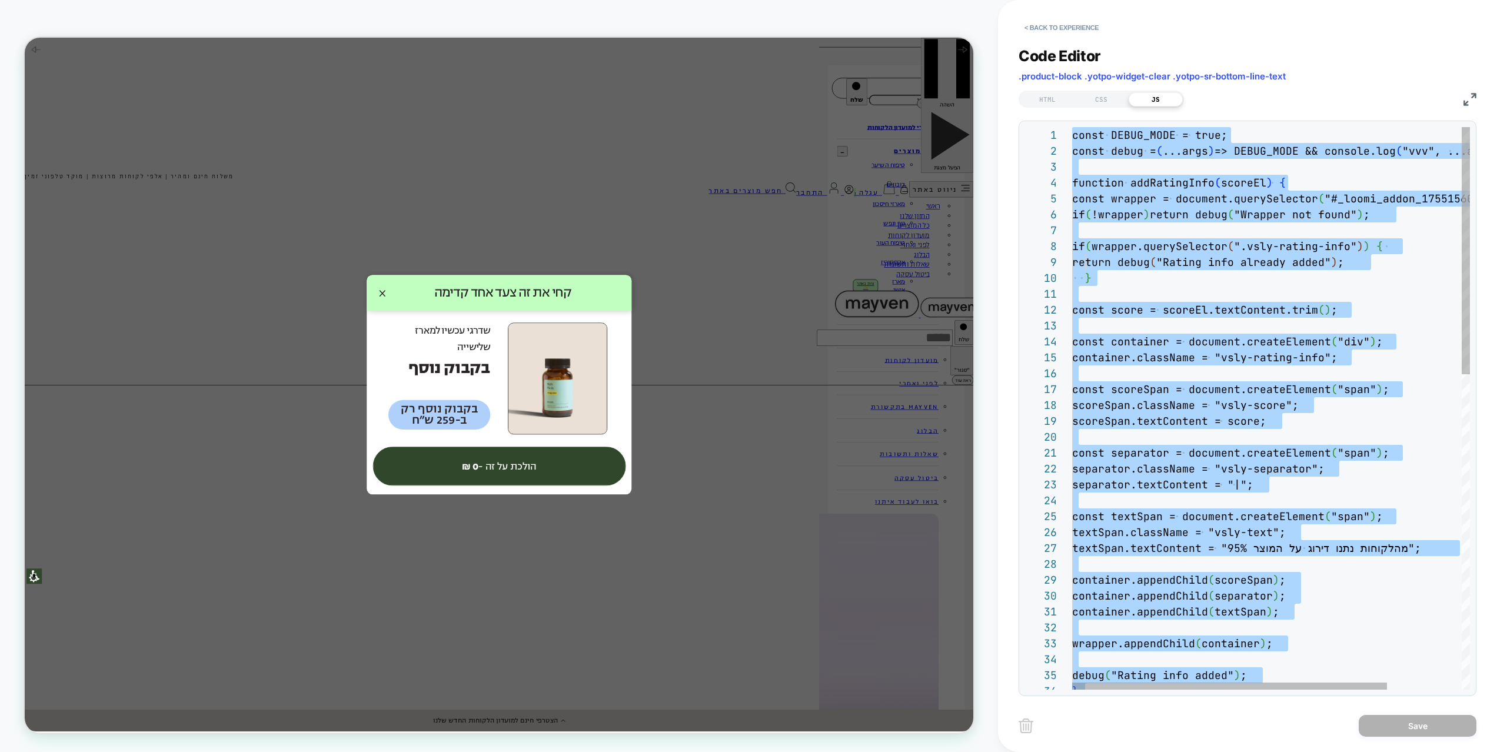
type textarea "**********"
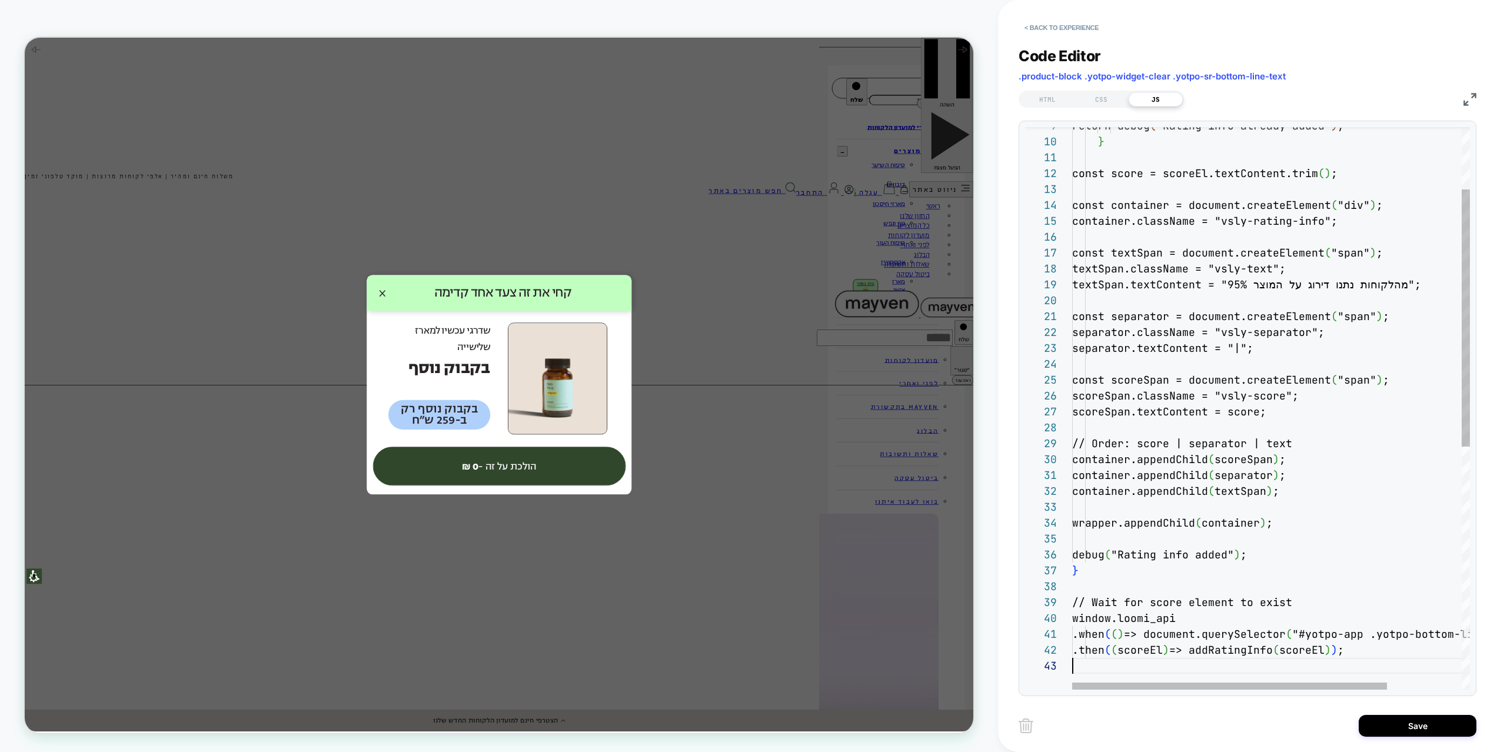
scroll to position [32, 0]
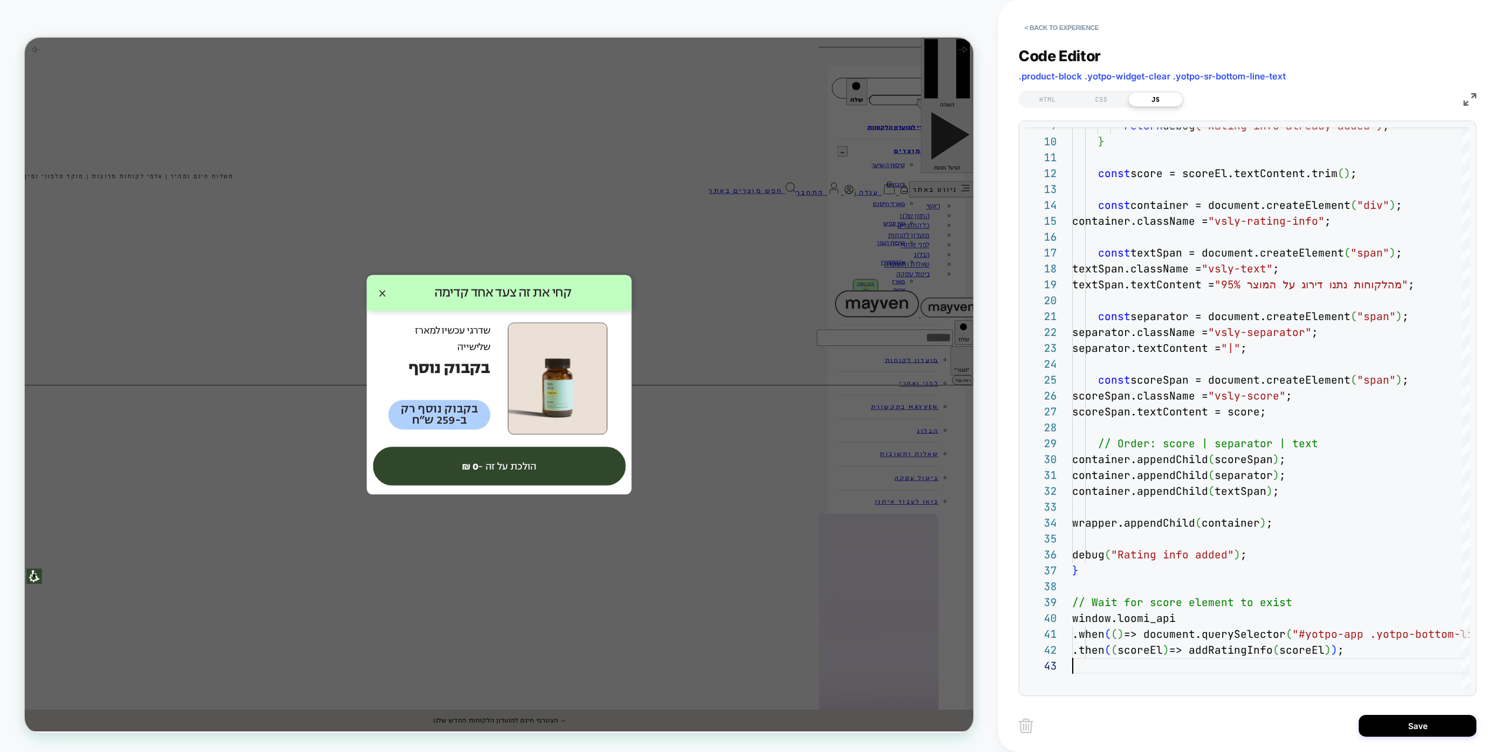
click at [1108, 109] on div "Code Editor .product-block .yotpo-widget-clear .yotpo-sr-bottom-line-text HTML …" at bounding box center [1248, 364] width 458 height 664
click at [1107, 104] on div "CSS" at bounding box center [1102, 99] width 54 height 14
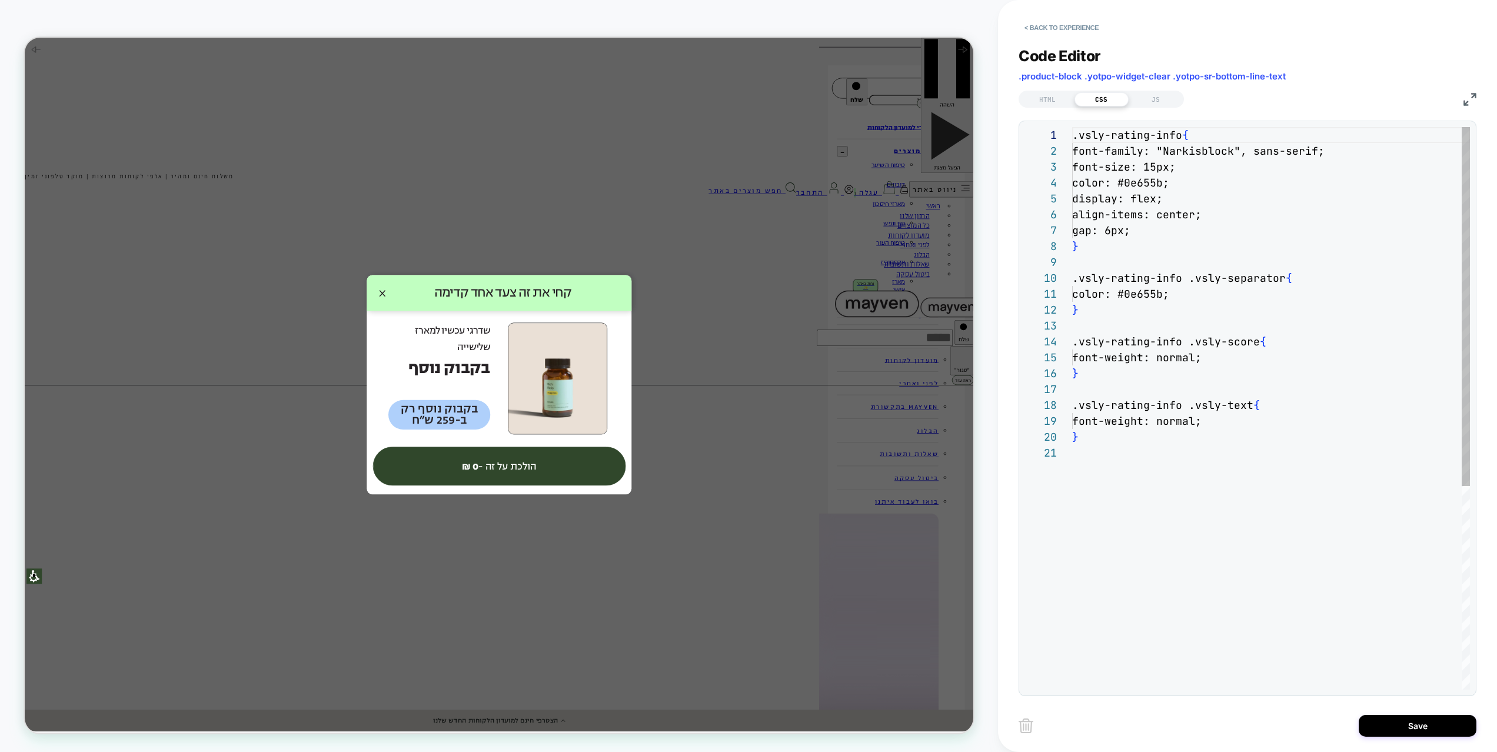
scroll to position [159, 0]
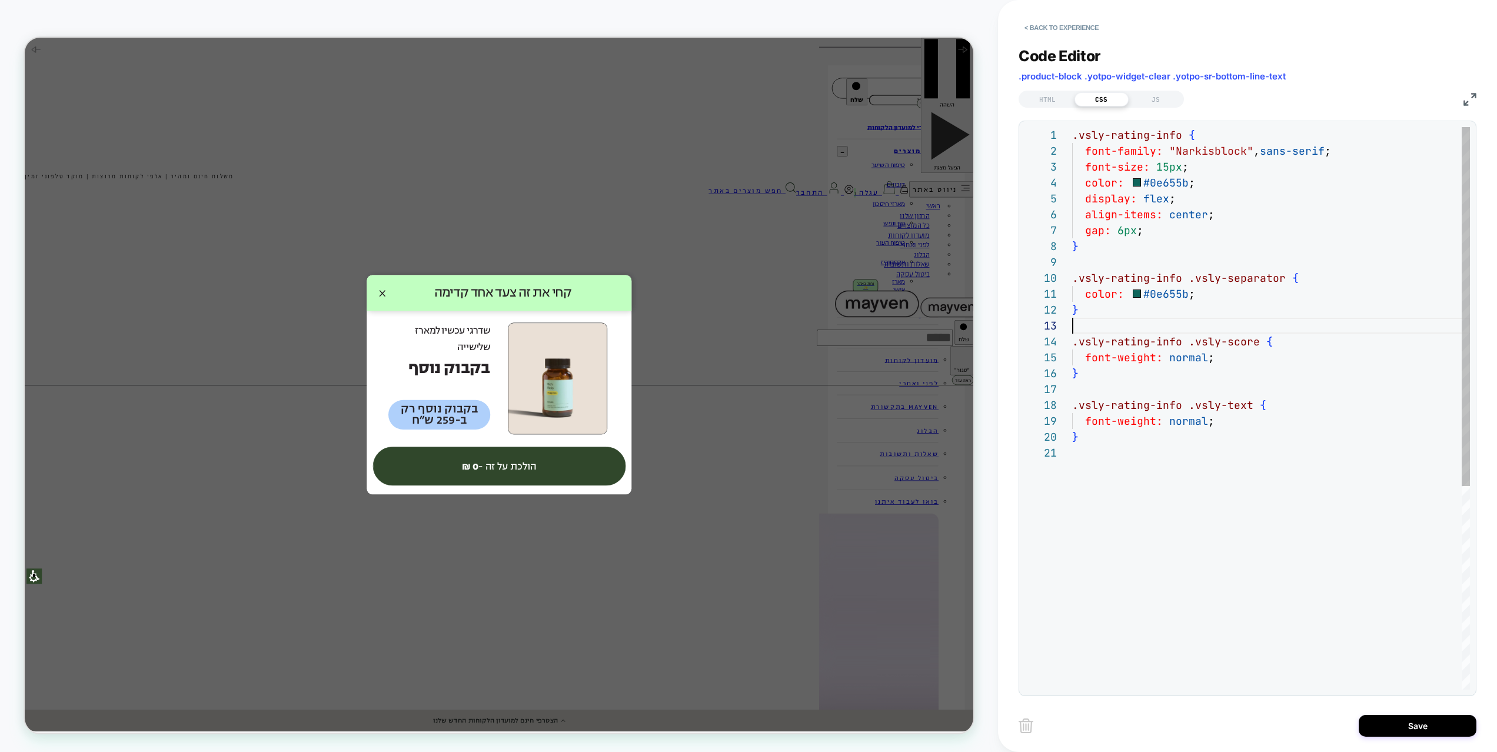
click at [1232, 324] on div "} .vsly-rating-info .vsly-separator { color: #0e655b ; } .vsly-rating-info .vsl…" at bounding box center [1271, 567] width 398 height 881
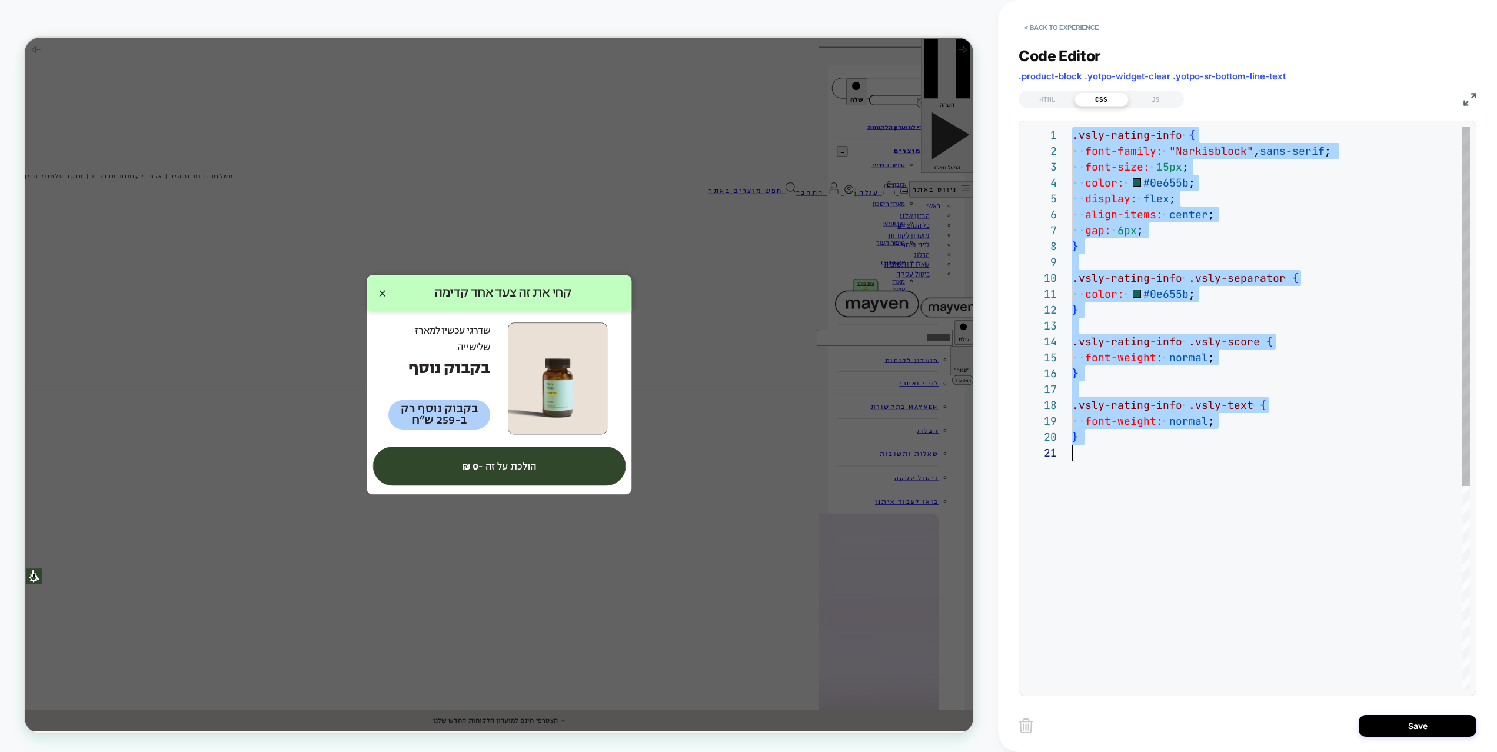
scroll to position [16, 0]
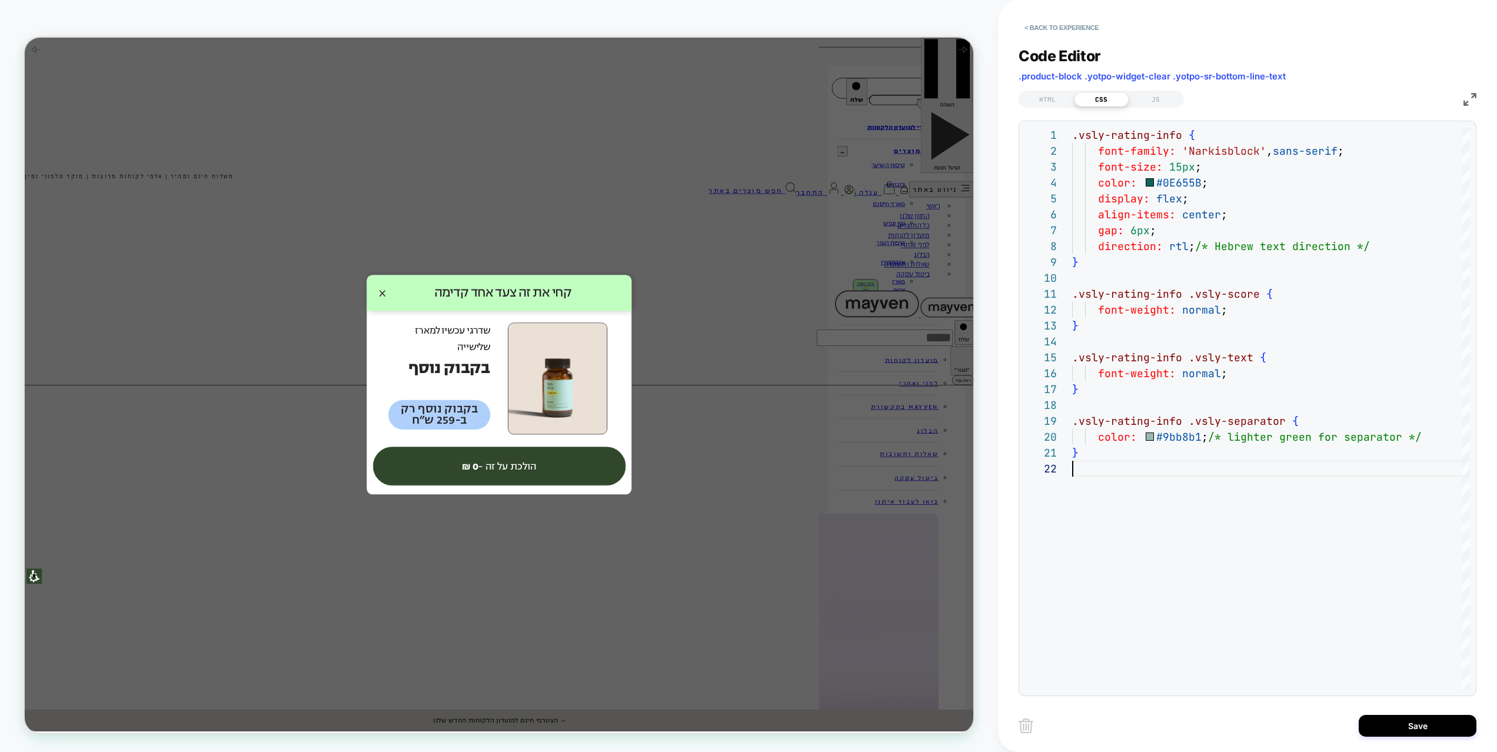
click at [1415, 699] on div "Save" at bounding box center [1248, 725] width 458 height 29
click at [1187, 434] on div "direction: rtl ; /* Hebrew text direction */ } .vsly-rating-info .vsly-score { …" at bounding box center [1271, 575] width 398 height 896
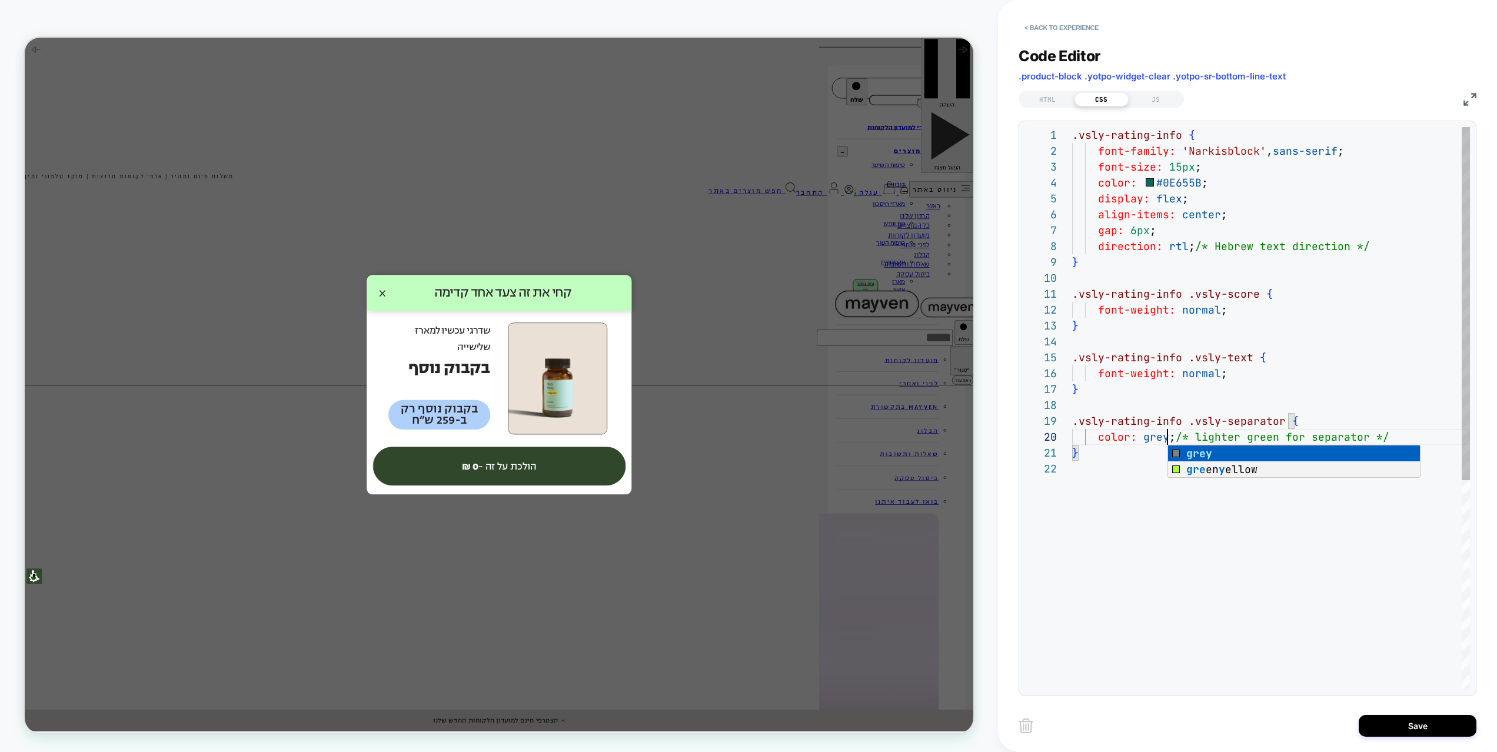
scroll to position [143, 95]
click at [1184, 593] on div "direction: rtl ; /* Hebrew text direction */ } .vsly-rating-info .vsly-score { …" at bounding box center [1271, 575] width 398 height 896
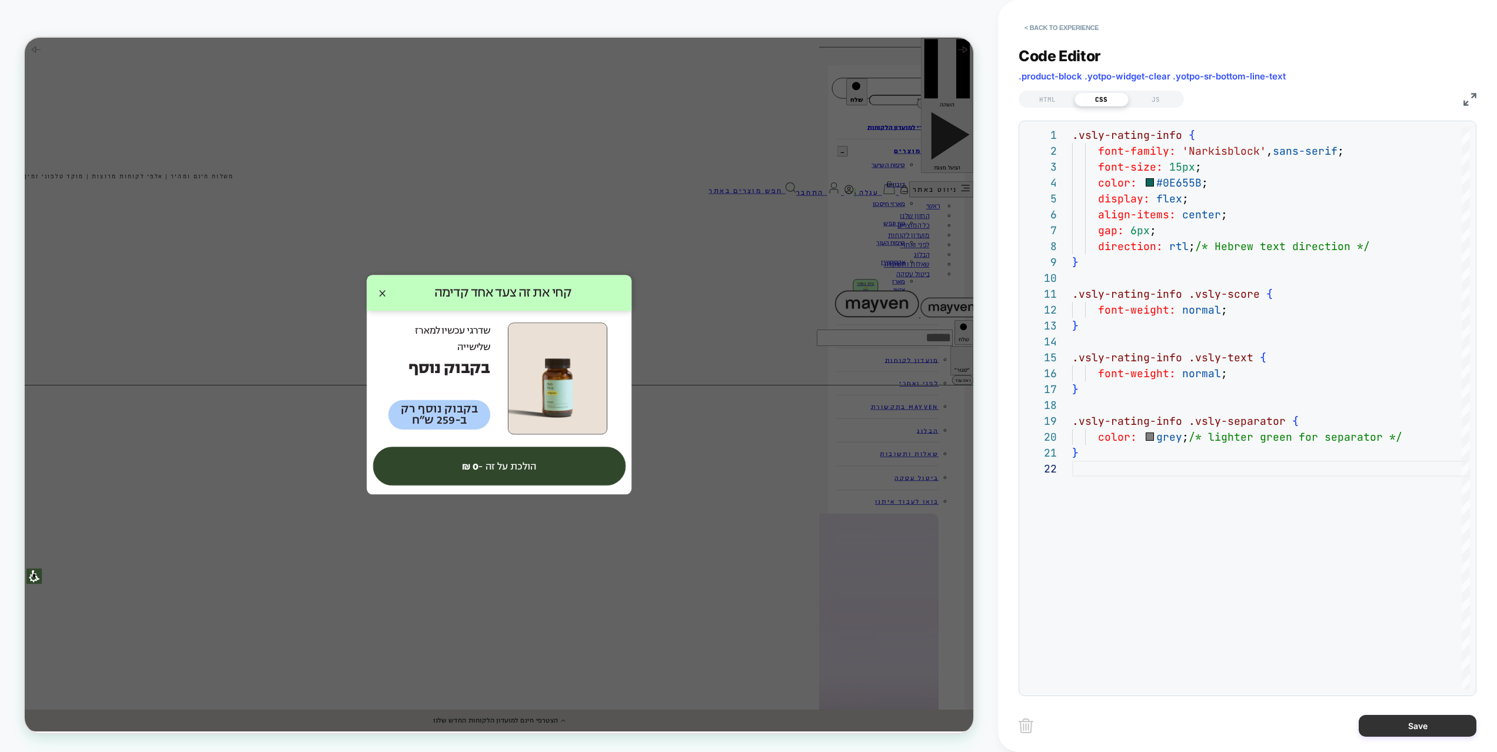
type textarea "*"
click at [1401, 699] on button "Save" at bounding box center [1418, 726] width 118 height 22
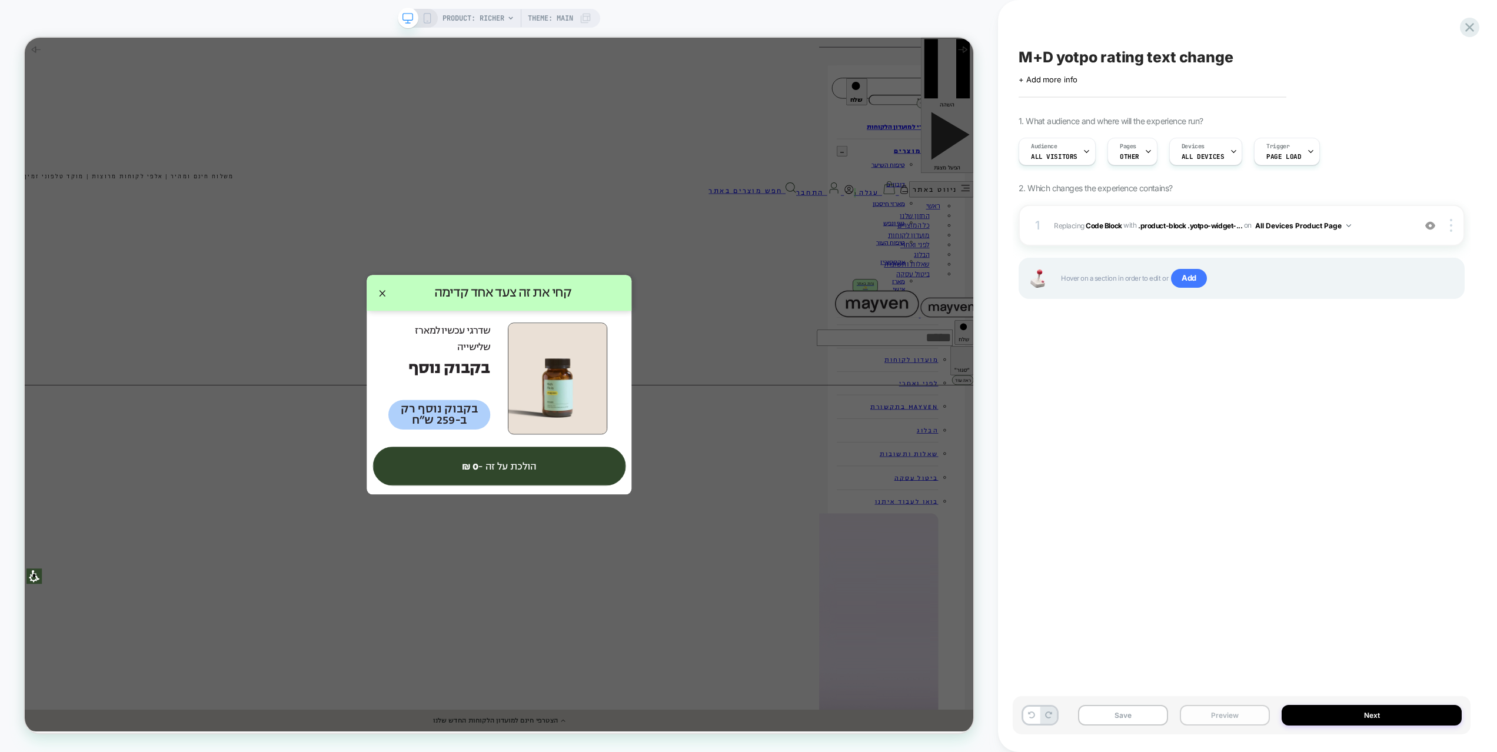
click at [1215, 699] on button "Preview" at bounding box center [1225, 715] width 90 height 21
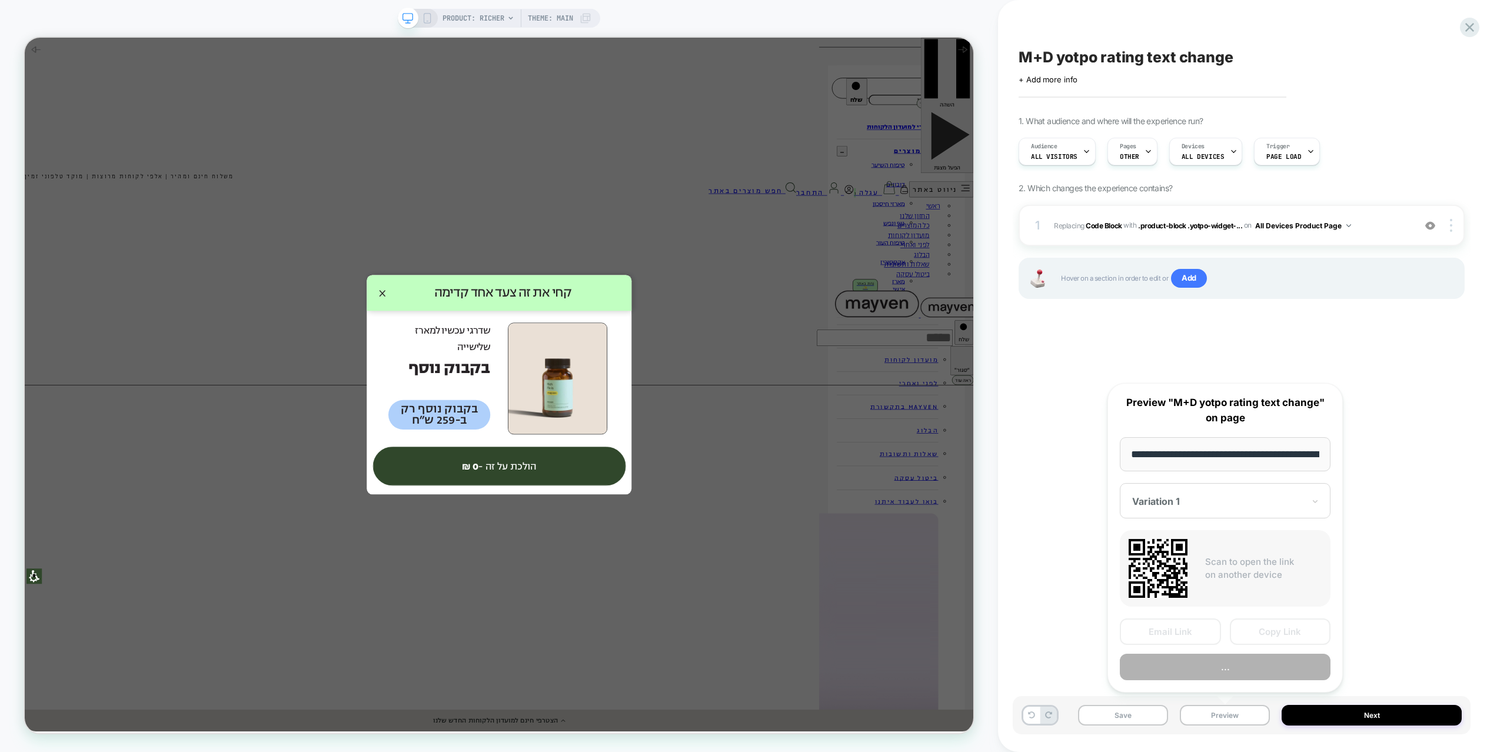
scroll to position [0, 99]
click at [1228, 667] on button "Preview" at bounding box center [1225, 668] width 211 height 26
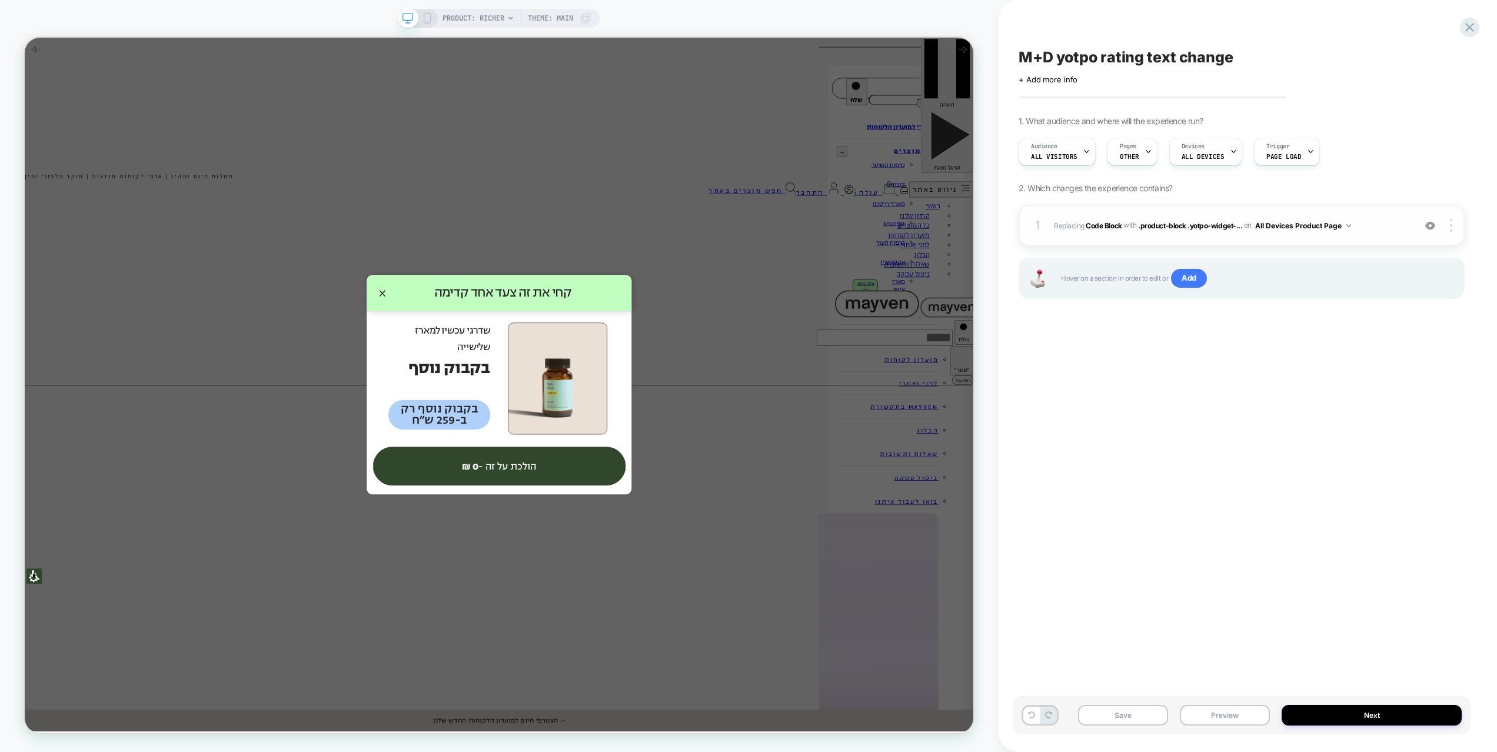
click at [1154, 237] on div "1 Replacing Code Block WITH .product-block .yotpo-widget-... .product-block .yo…" at bounding box center [1242, 225] width 446 height 41
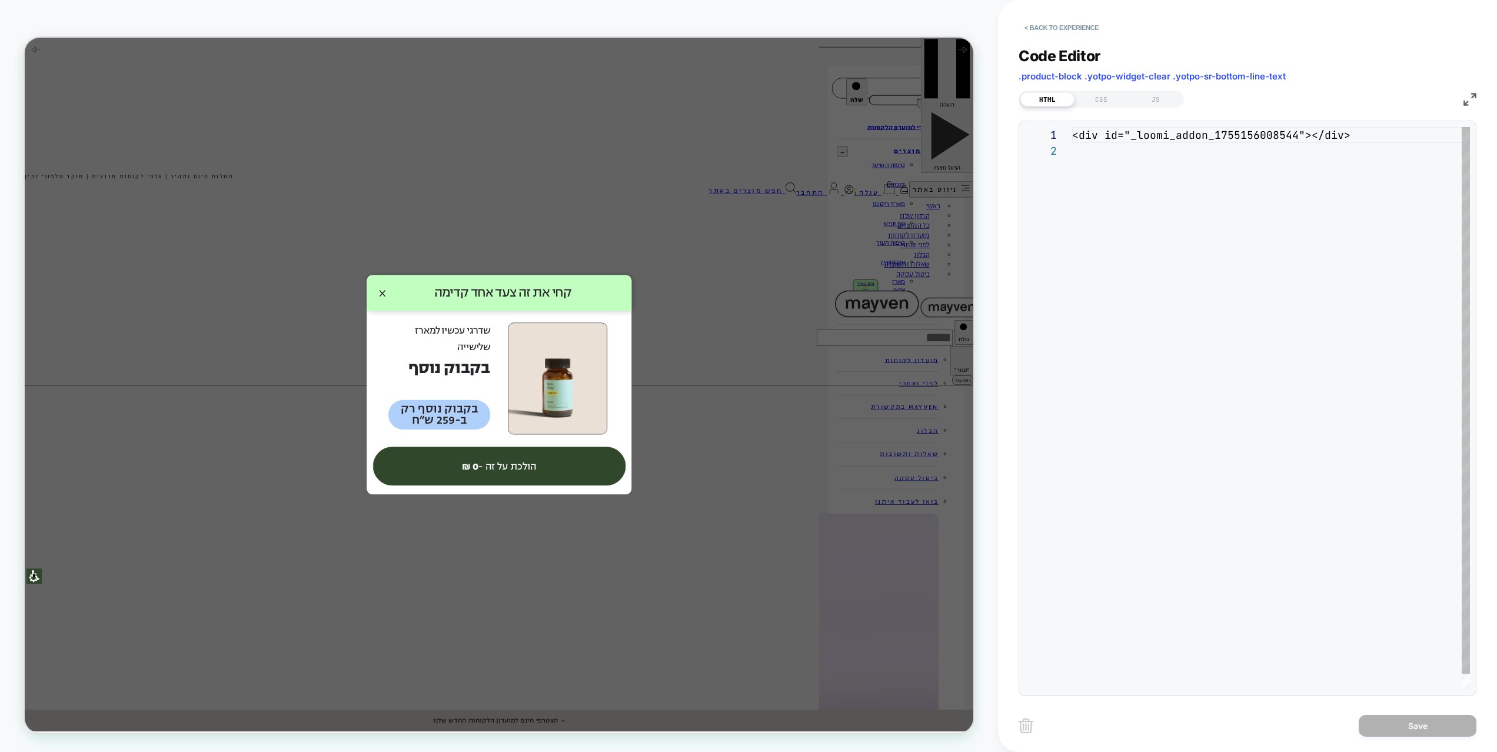
scroll to position [16, 0]
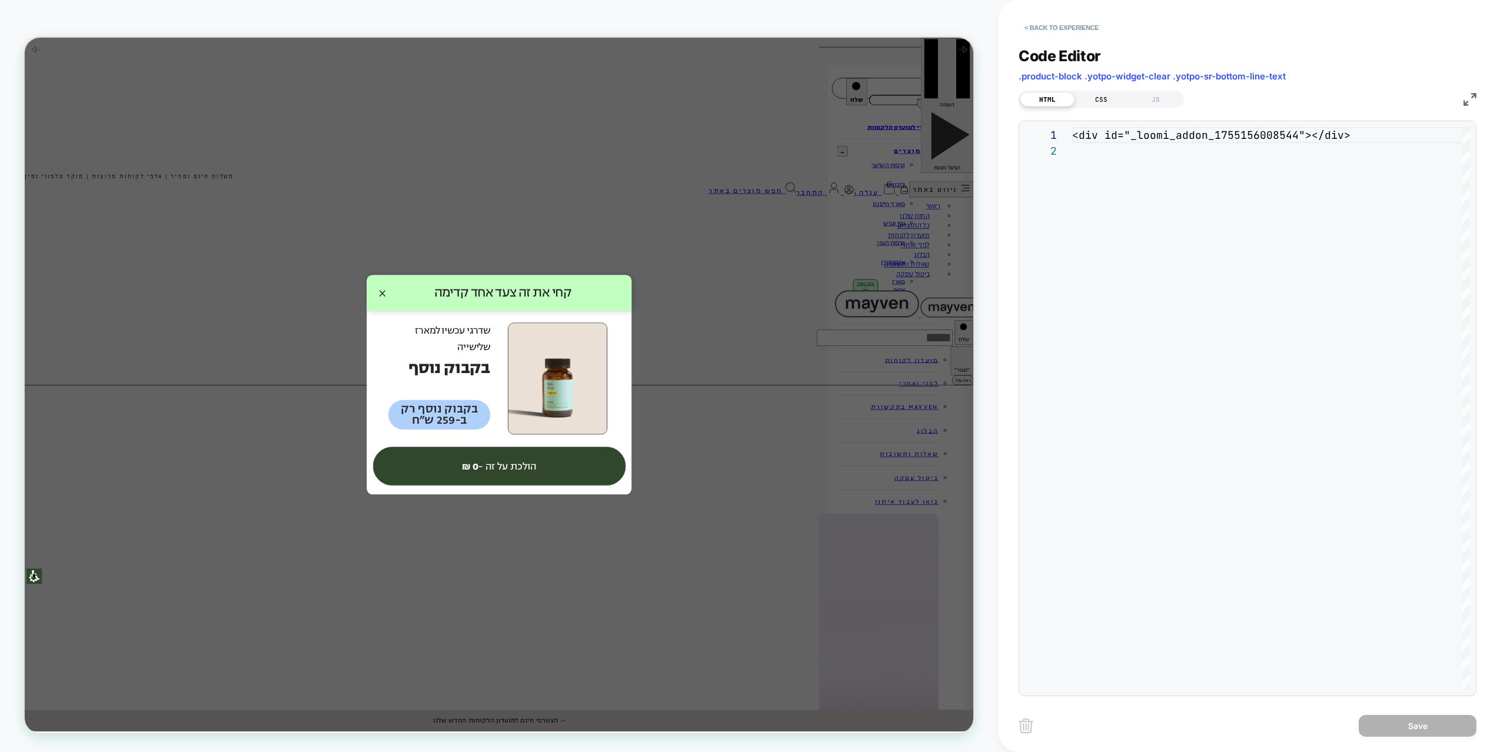
click at [1107, 99] on div "CSS" at bounding box center [1102, 99] width 54 height 14
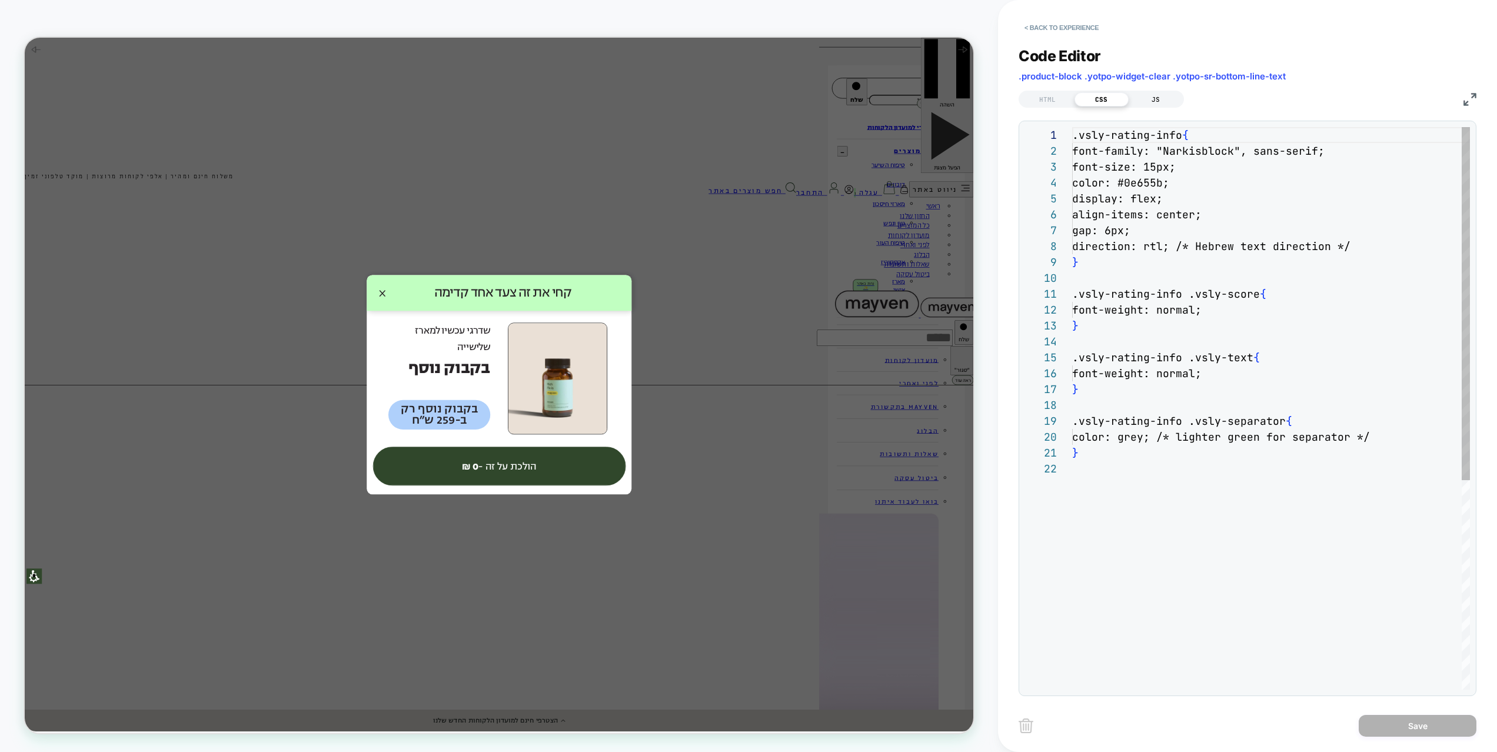
click at [1177, 101] on div "JS" at bounding box center [1156, 99] width 54 height 14
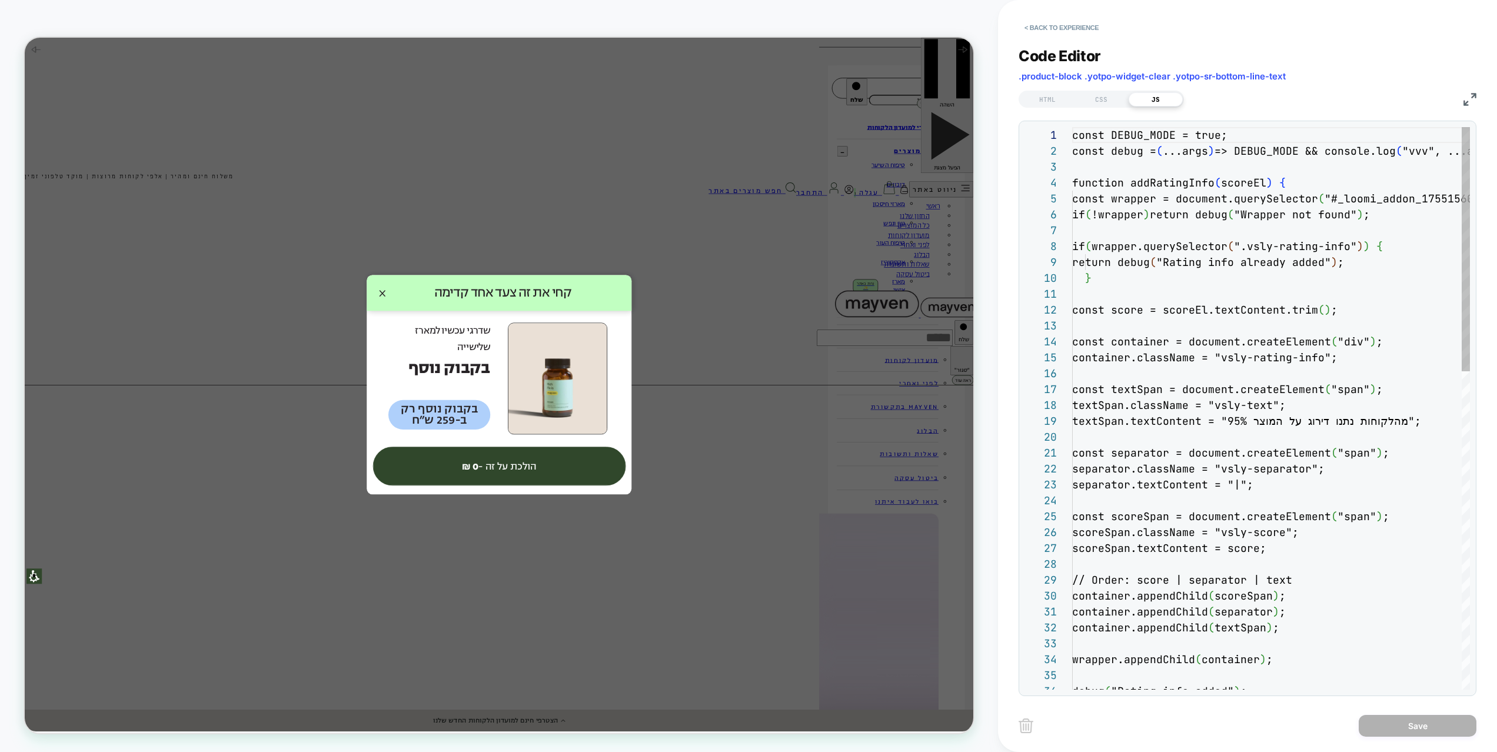
scroll to position [159, 0]
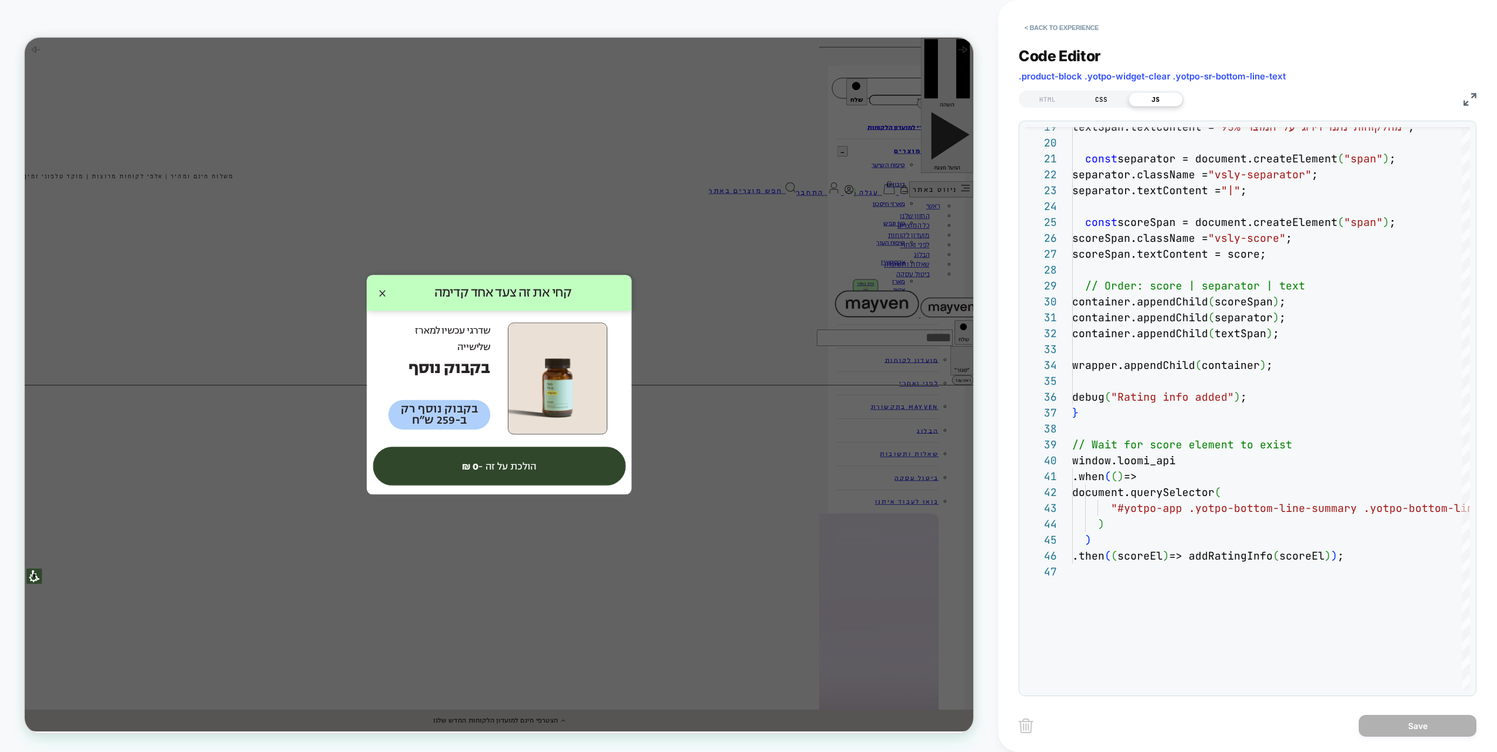
click at [1108, 97] on div "CSS" at bounding box center [1102, 99] width 54 height 14
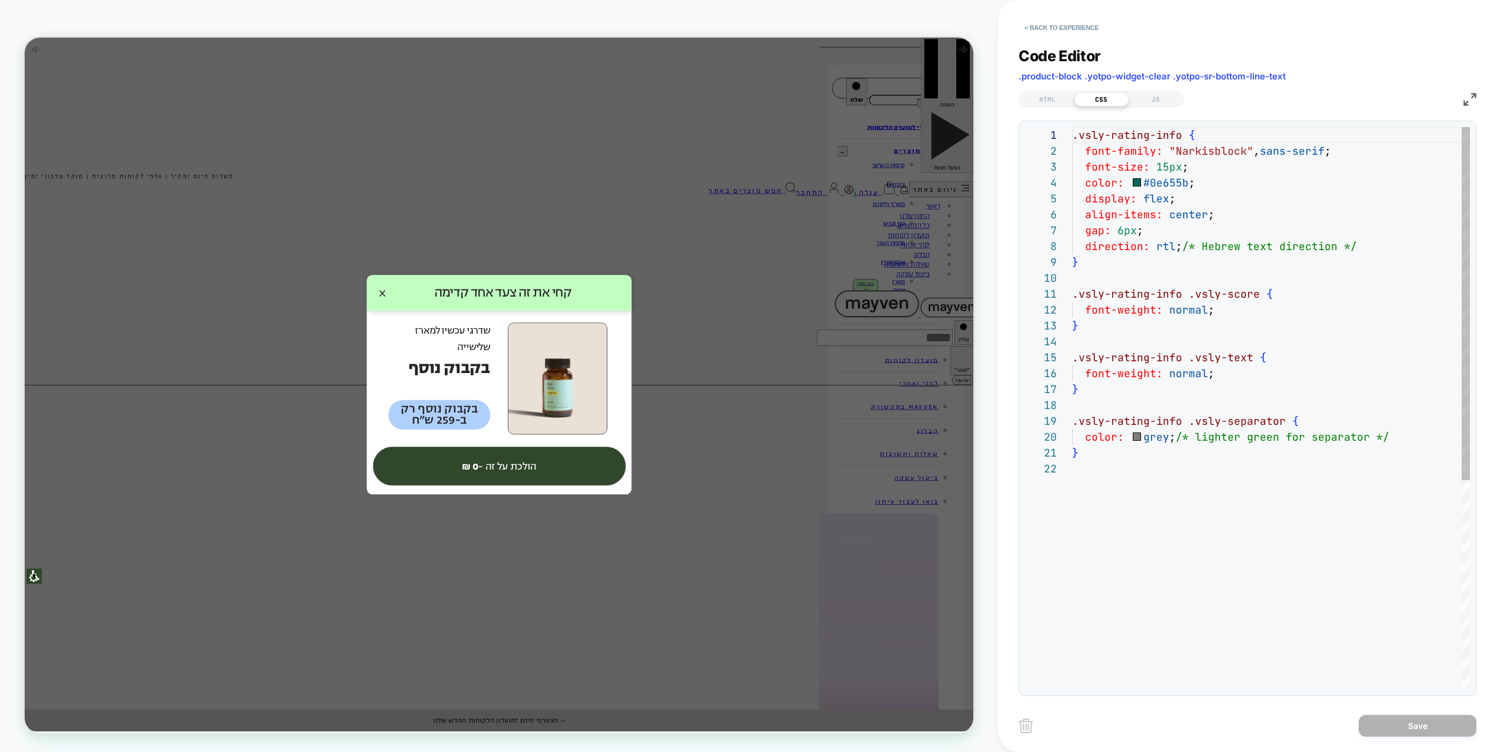
click at [1163, 246] on div ".vsly-rating-info { font-family: "Narkisblock" , sans-serif ; font-size: 15px ;…" at bounding box center [1271, 575] width 398 height 896
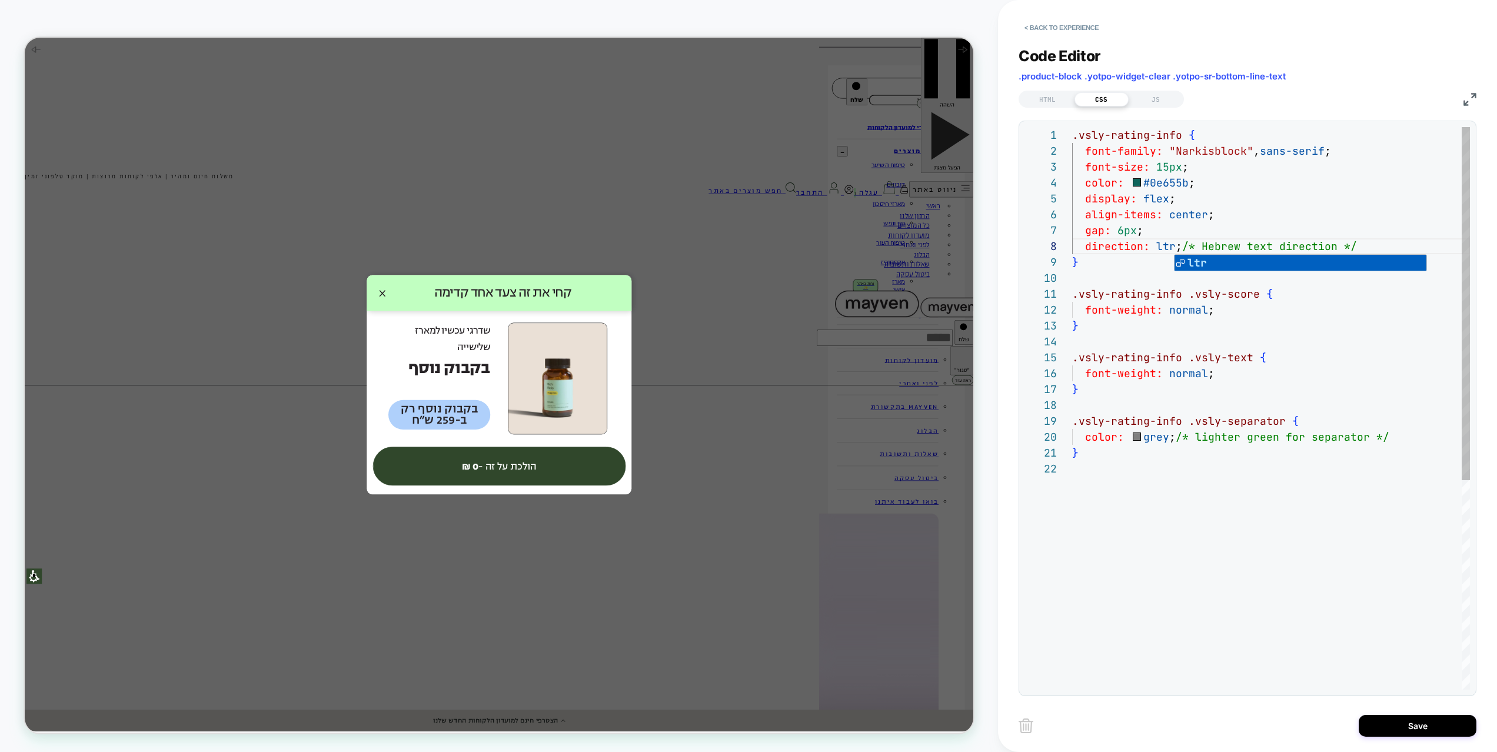
click at [1391, 239] on div ".vsly-rating-info { font-family: "Narkisblock" , sans-serif ; font-size: 15px ;…" at bounding box center [1271, 575] width 398 height 896
drag, startPoint x: 1374, startPoint y: 243, endPoint x: 1187, endPoint y: 243, distance: 187.2
click at [1187, 243] on div ".vsly-rating-info { font-family: "Narkisblock" , sans-serif ; font-size: 15px ;…" at bounding box center [1271, 575] width 398 height 896
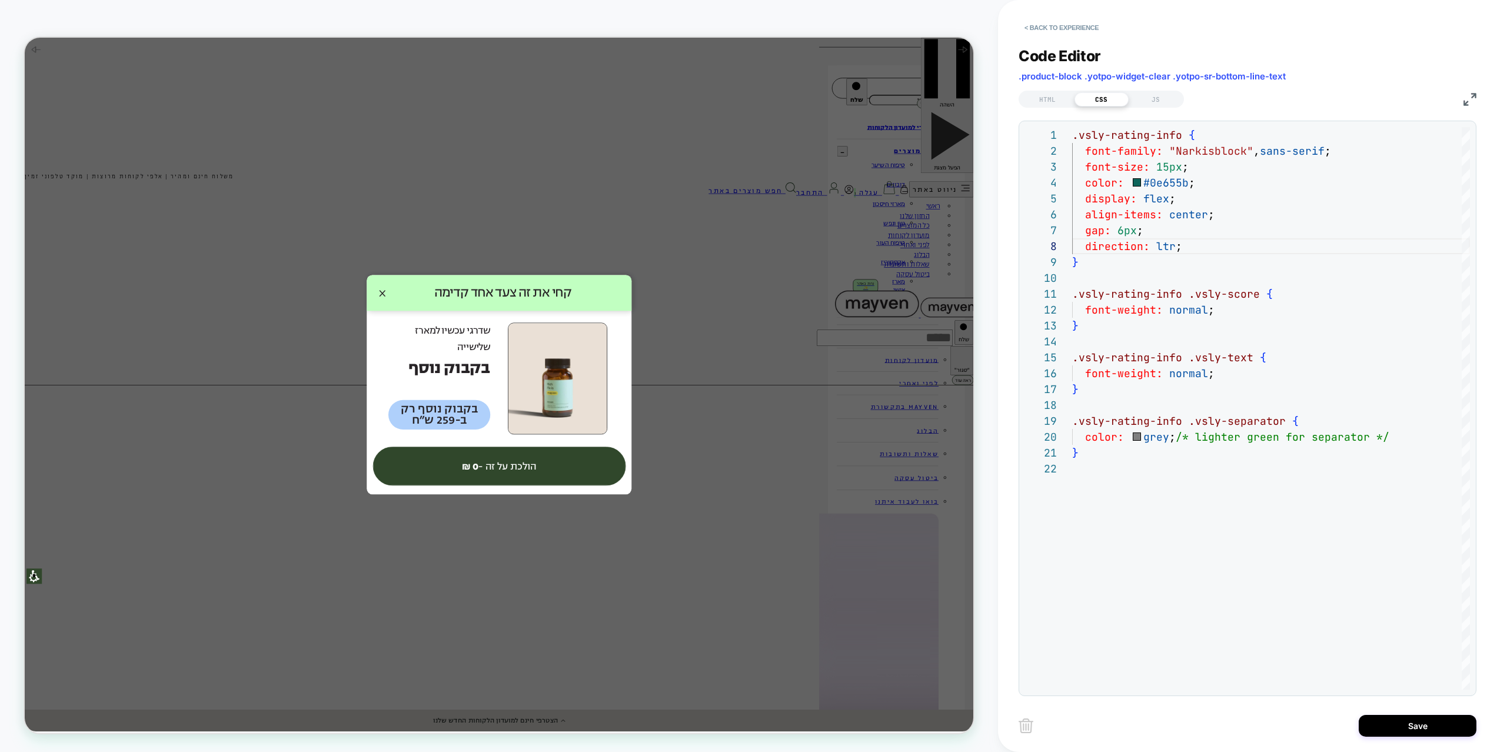
drag, startPoint x: 1405, startPoint y: 732, endPoint x: 1223, endPoint y: 617, distance: 215.4
click at [1223, 617] on div "**********" at bounding box center [1248, 376] width 458 height 752
click at [1390, 441] on div ".vsly-rating-info { font-family: "Narkisblock" , sans-serif ; font-size: 15px ;…" at bounding box center [1271, 575] width 398 height 896
type textarea "**********"
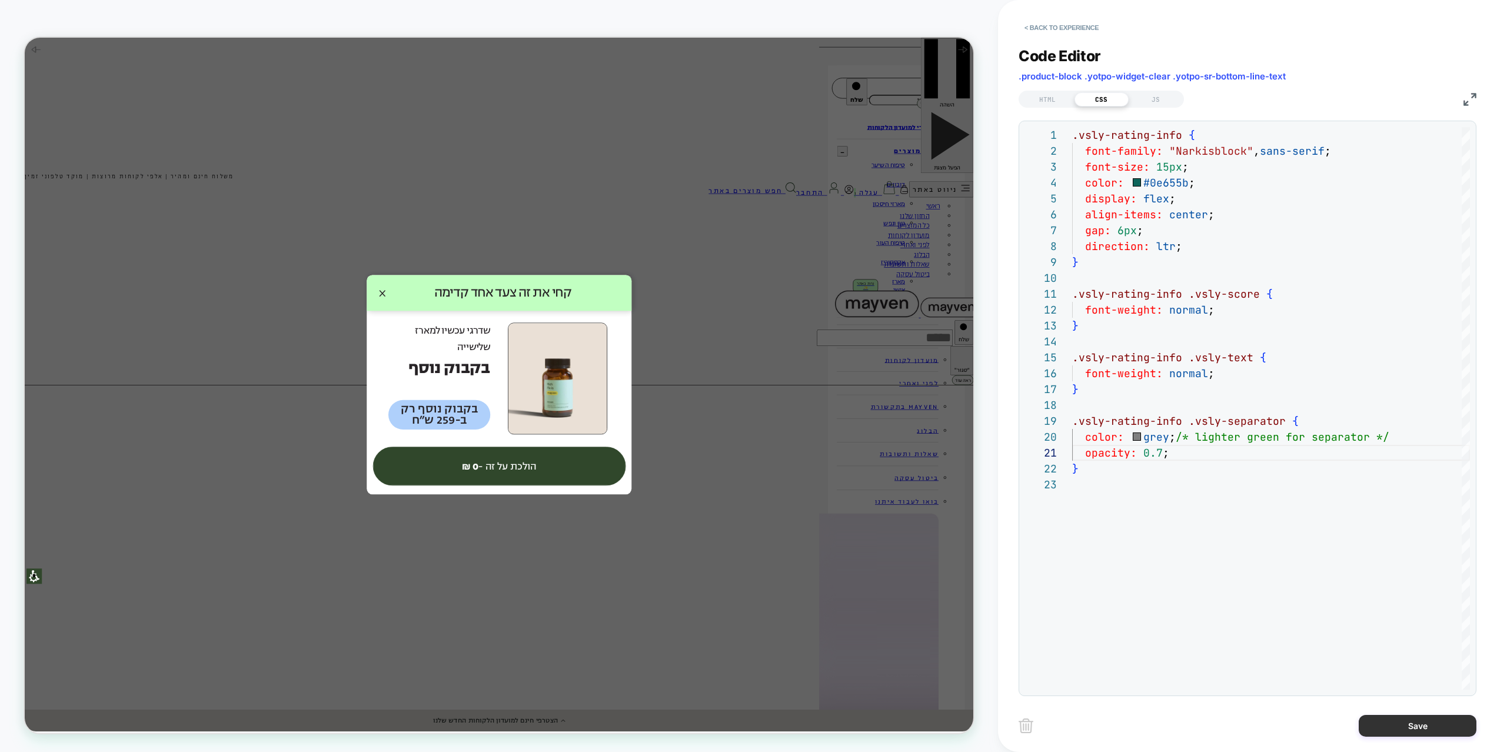
click at [1411, 699] on button "Save" at bounding box center [1418, 726] width 118 height 22
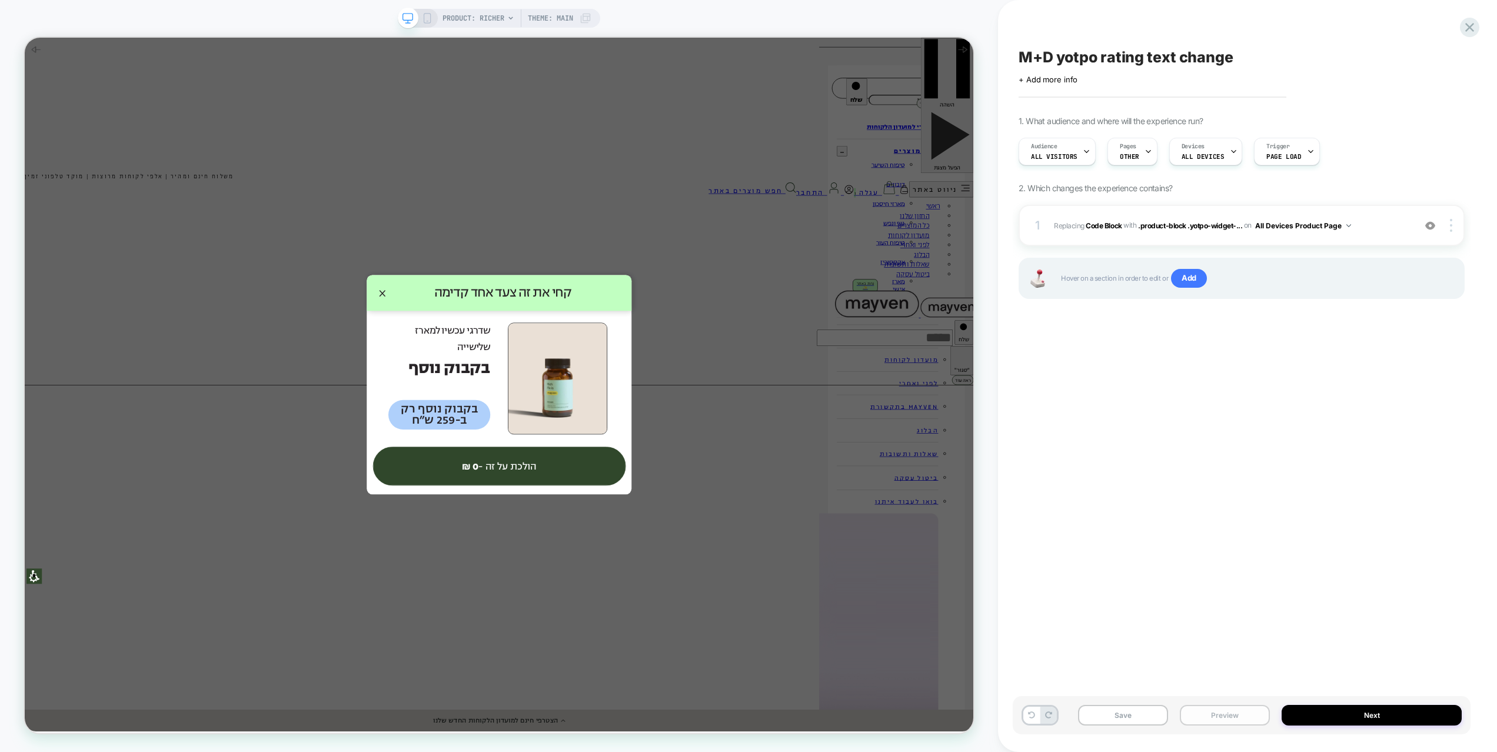
click at [1197, 699] on button "Preview" at bounding box center [1225, 715] width 90 height 21
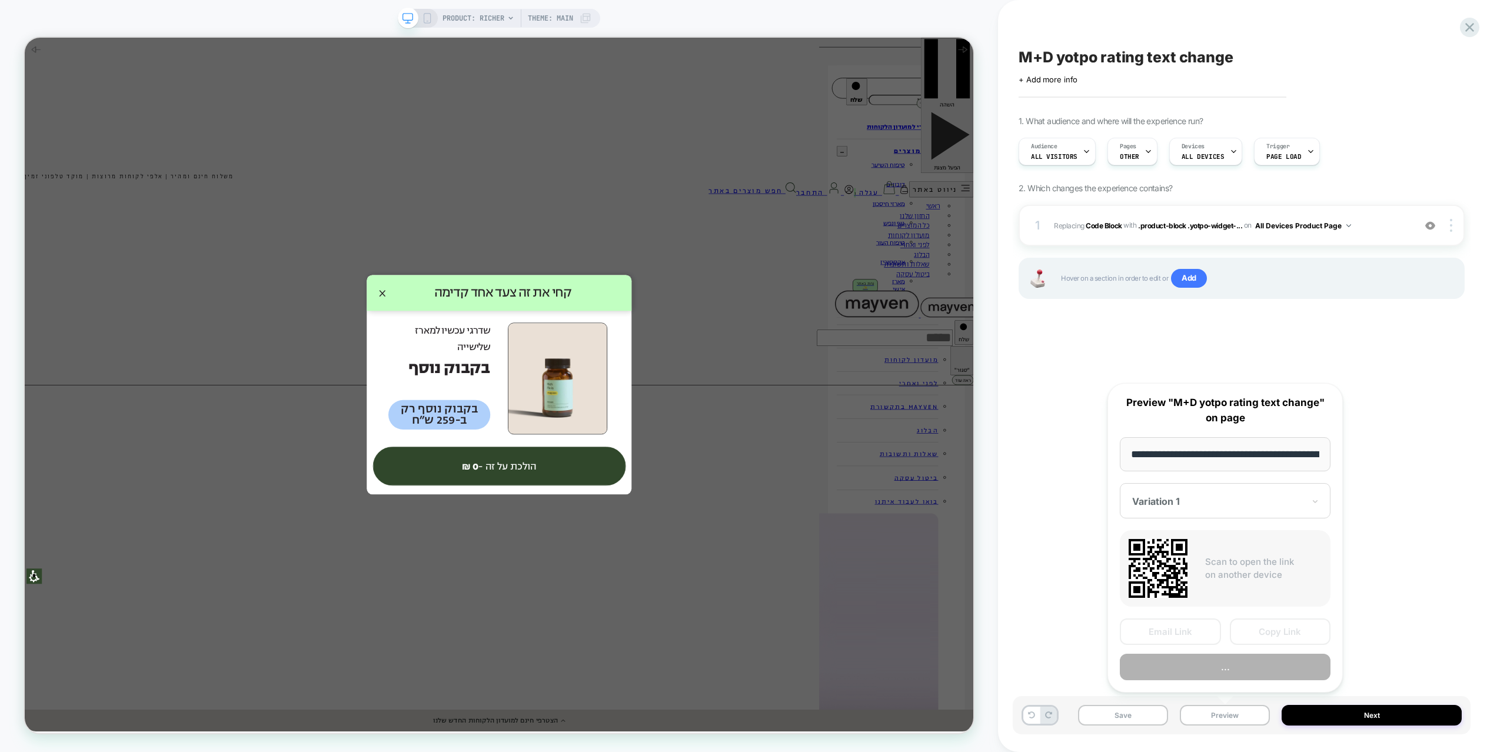
scroll to position [0, 99]
click at [1205, 675] on button "Preview" at bounding box center [1225, 668] width 211 height 26
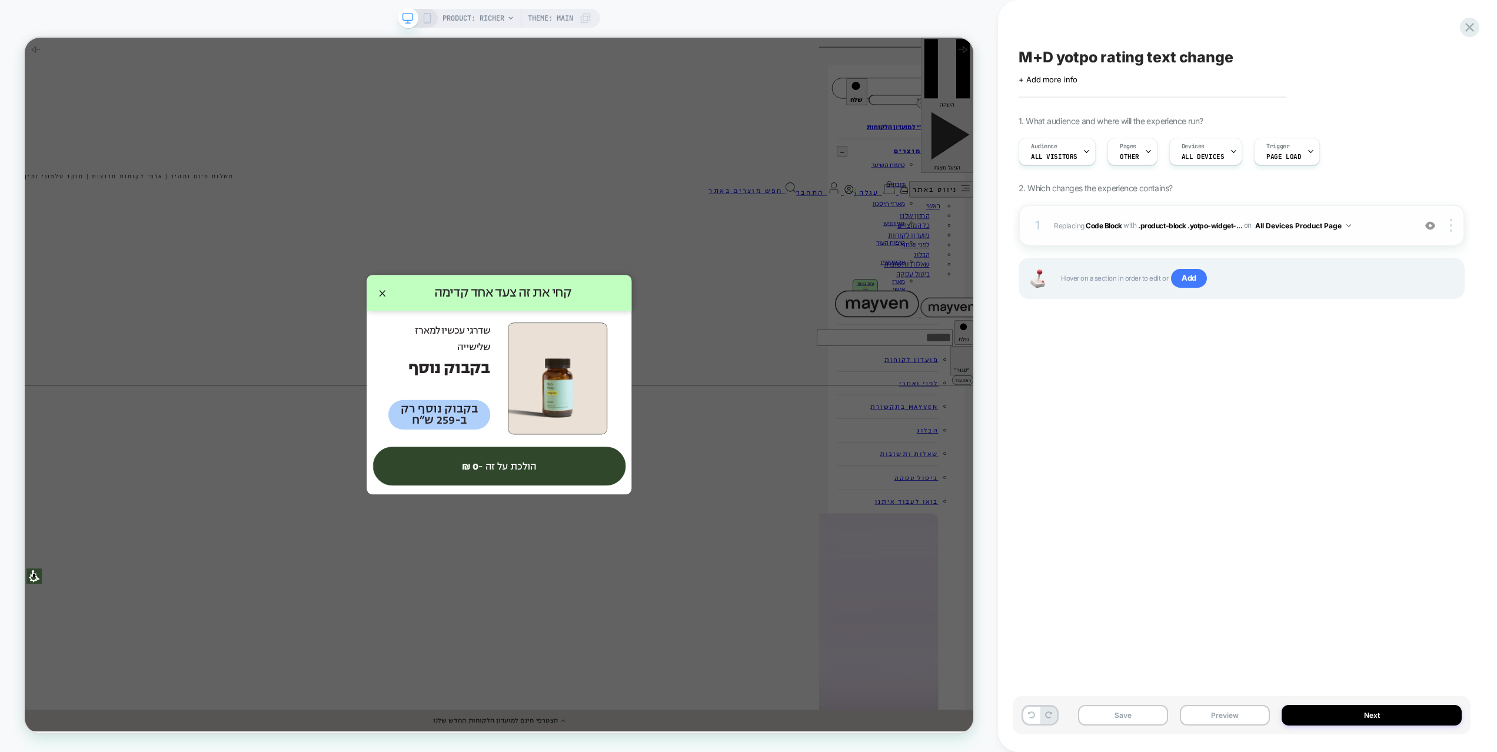
click at [1431, 226] on img at bounding box center [1431, 226] width 10 height 10
click at [1204, 699] on button "Preview" at bounding box center [1225, 715] width 90 height 21
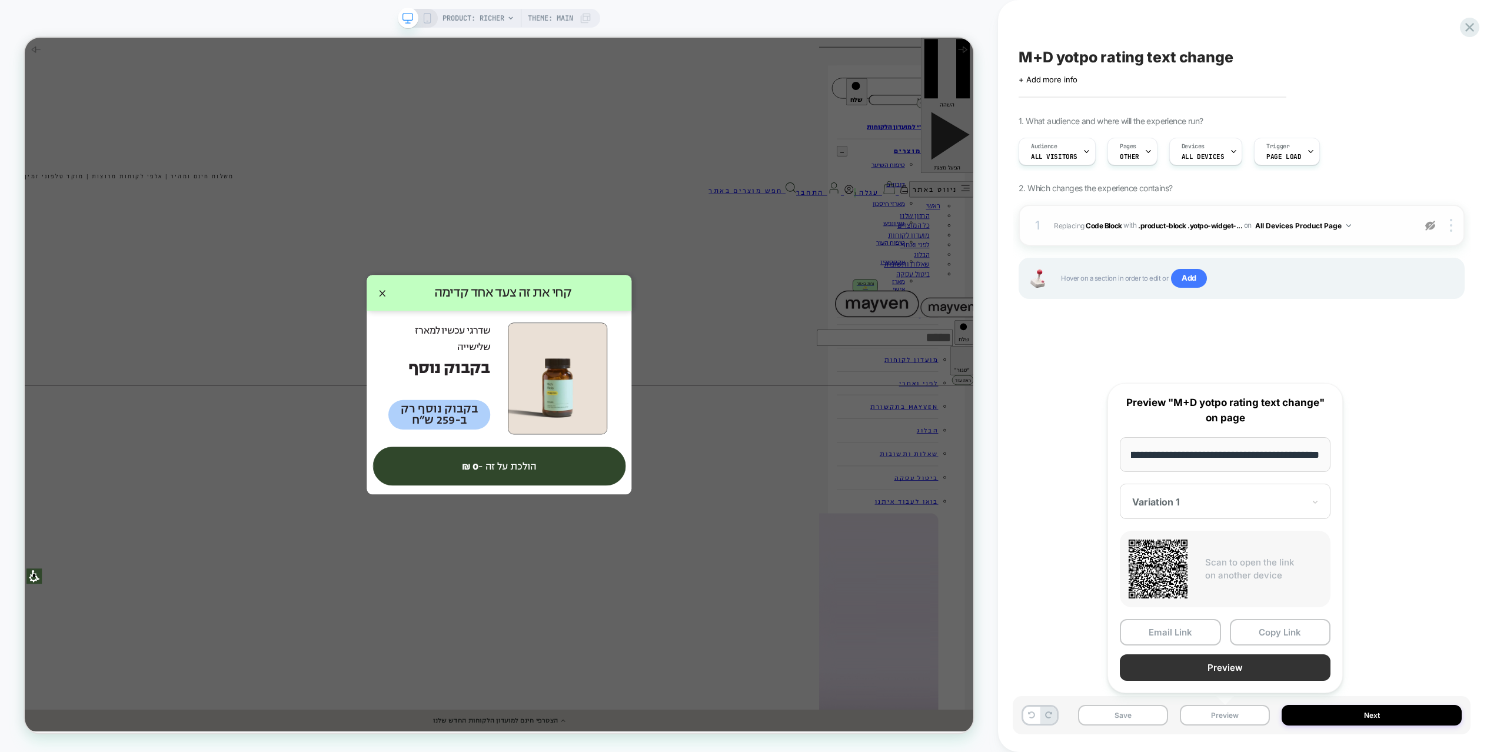
scroll to position [0, 0]
click at [1204, 666] on button "Preview" at bounding box center [1225, 668] width 211 height 26
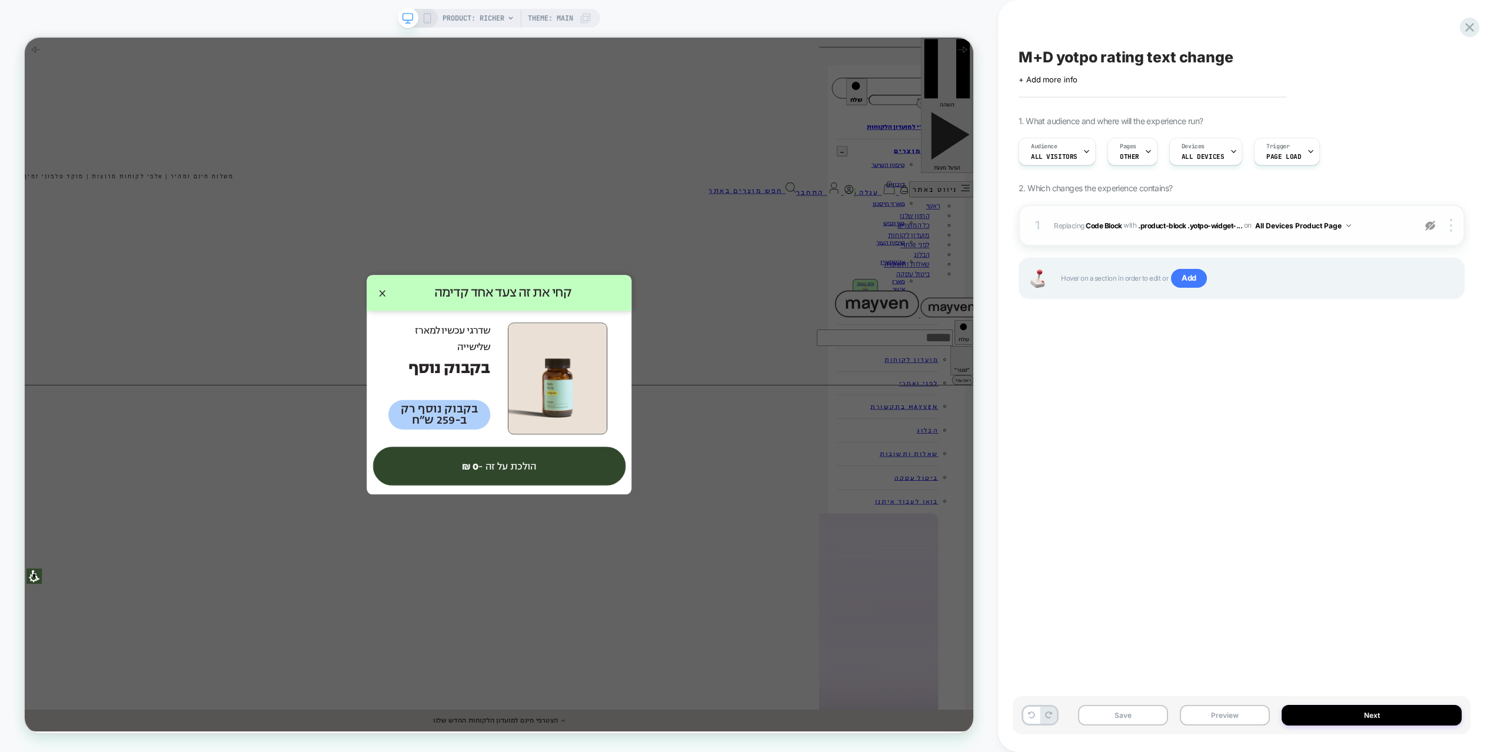
click at [1428, 224] on img at bounding box center [1431, 226] width 10 height 10
click at [1130, 148] on span "Pages" at bounding box center [1128, 146] width 16 height 8
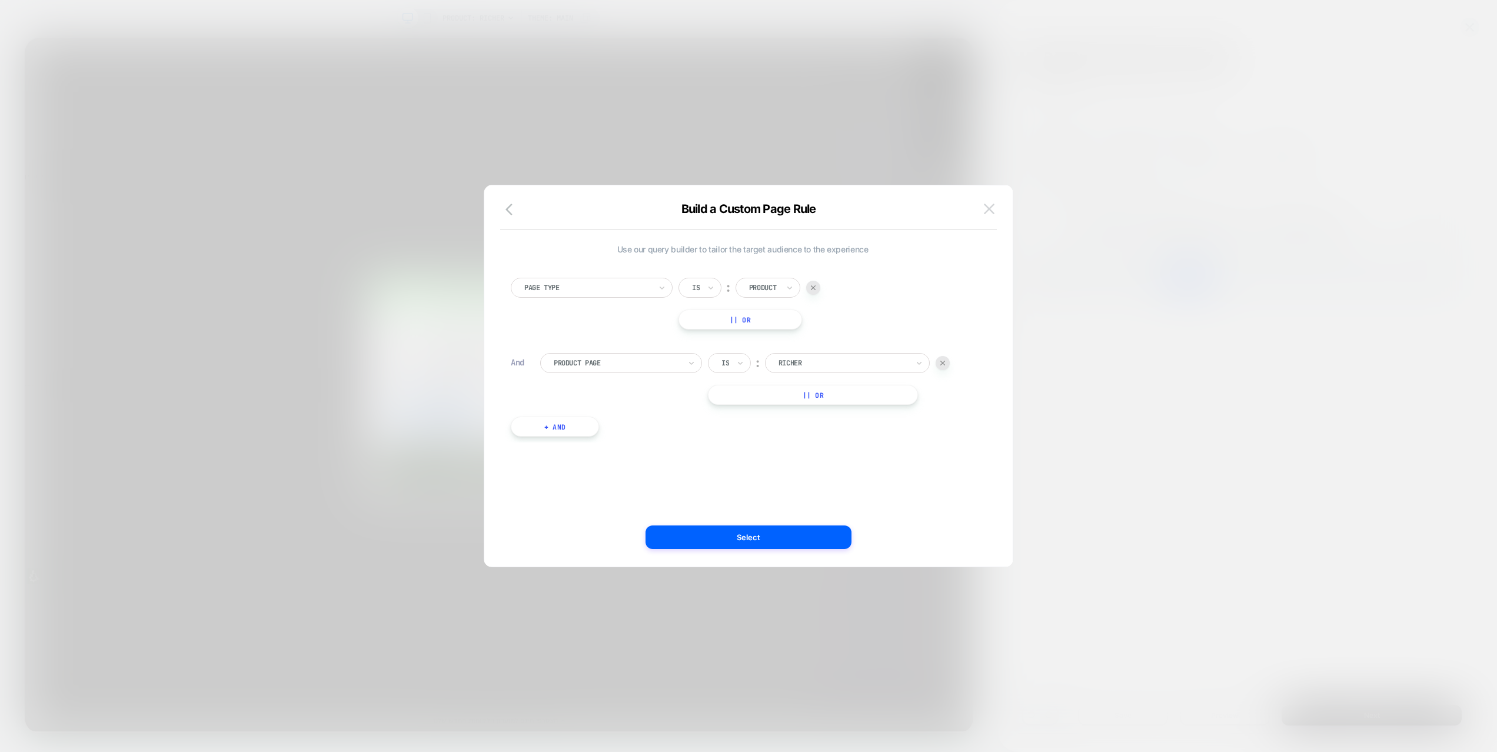
click at [992, 208] on img at bounding box center [989, 209] width 11 height 10
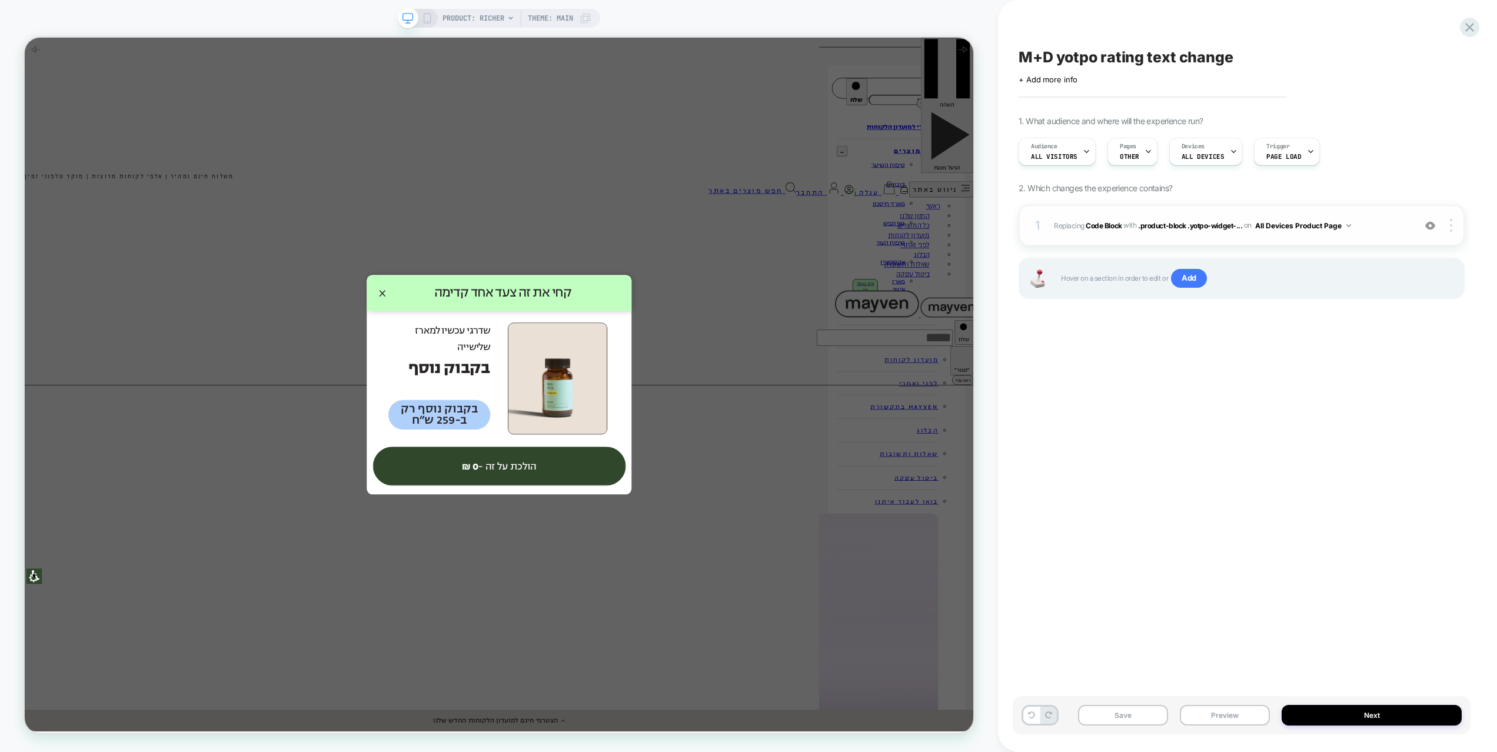
click at [1377, 218] on span "Replacing Code Block WITH .product-block .yotpo-widget-... .product-block .yotp…" at bounding box center [1231, 225] width 355 height 15
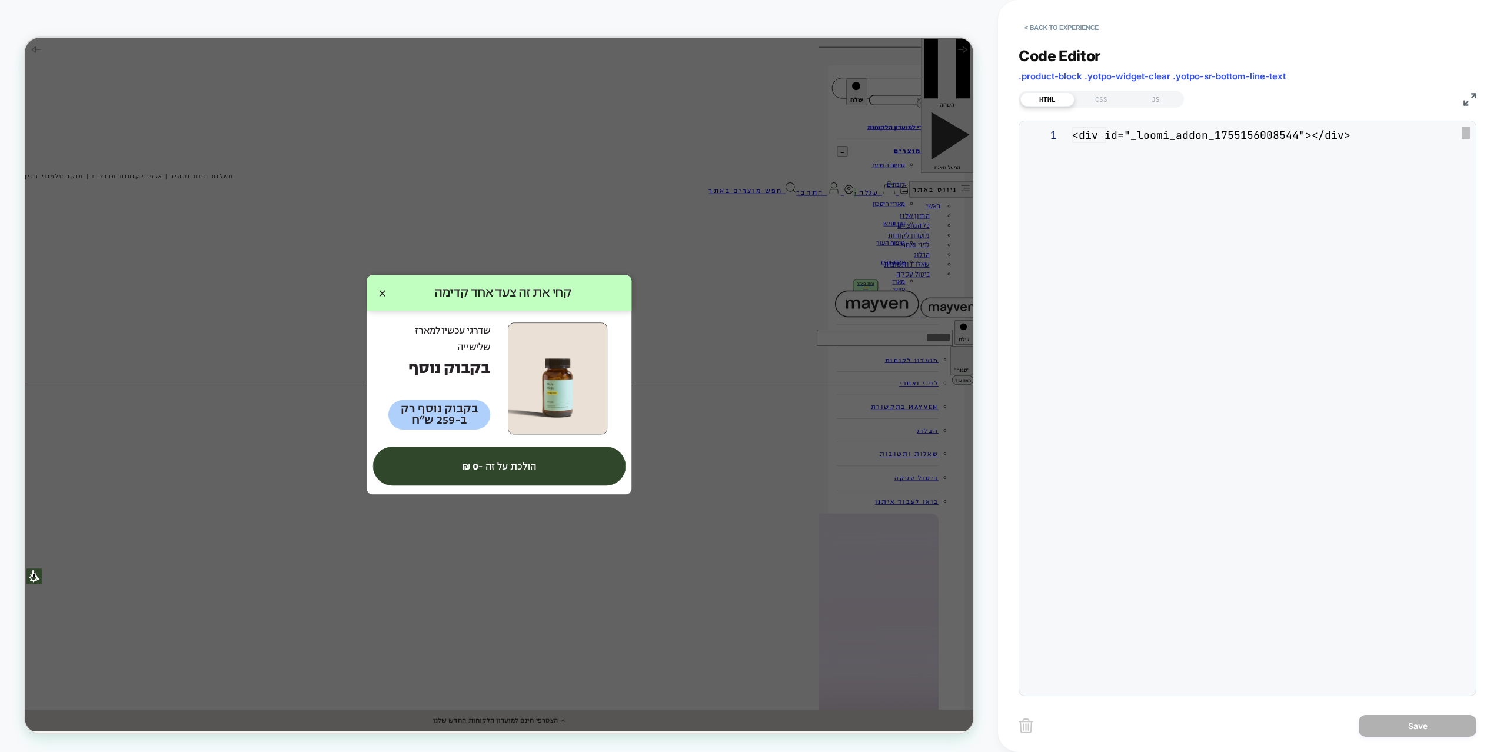
scroll to position [16, 0]
click at [1165, 101] on div "JS" at bounding box center [1156, 99] width 54 height 14
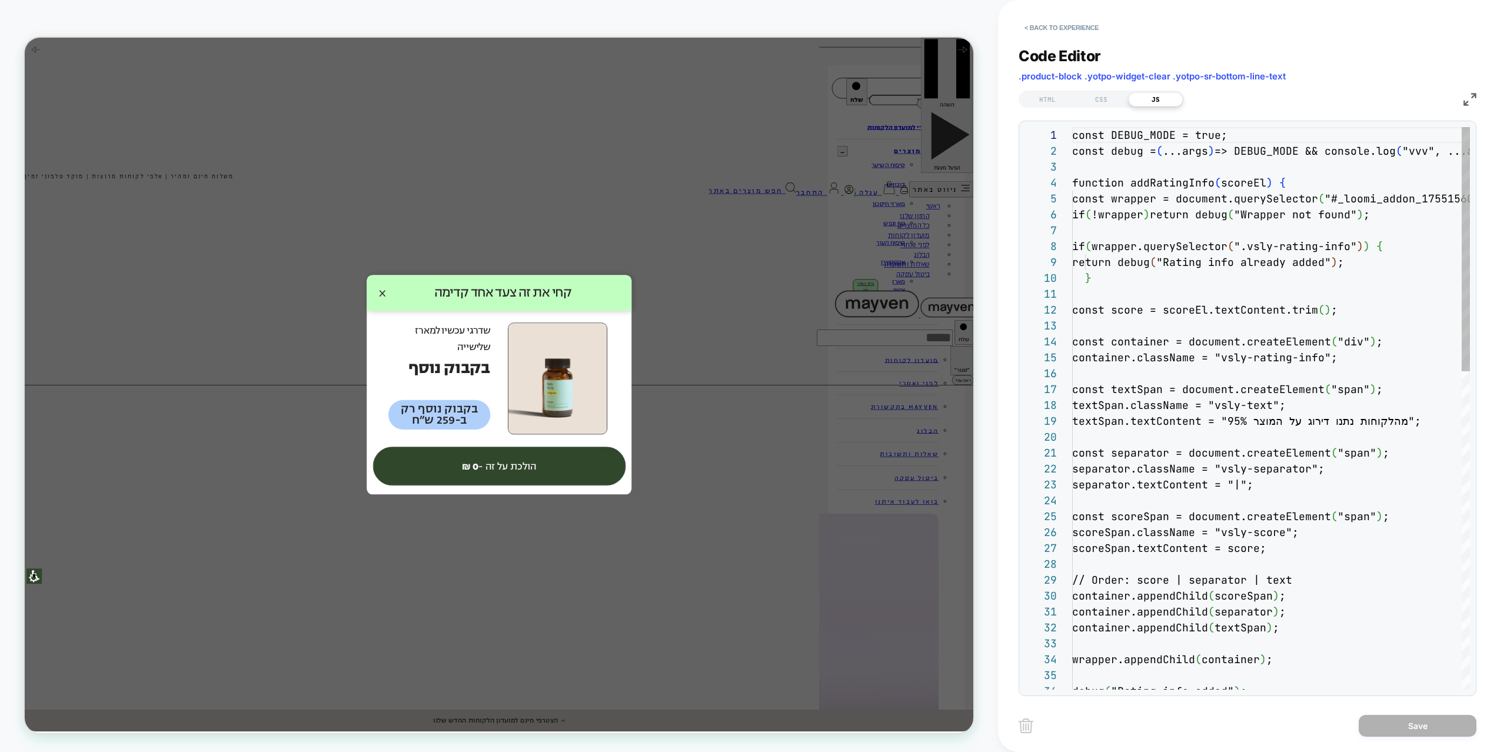
scroll to position [159, 0]
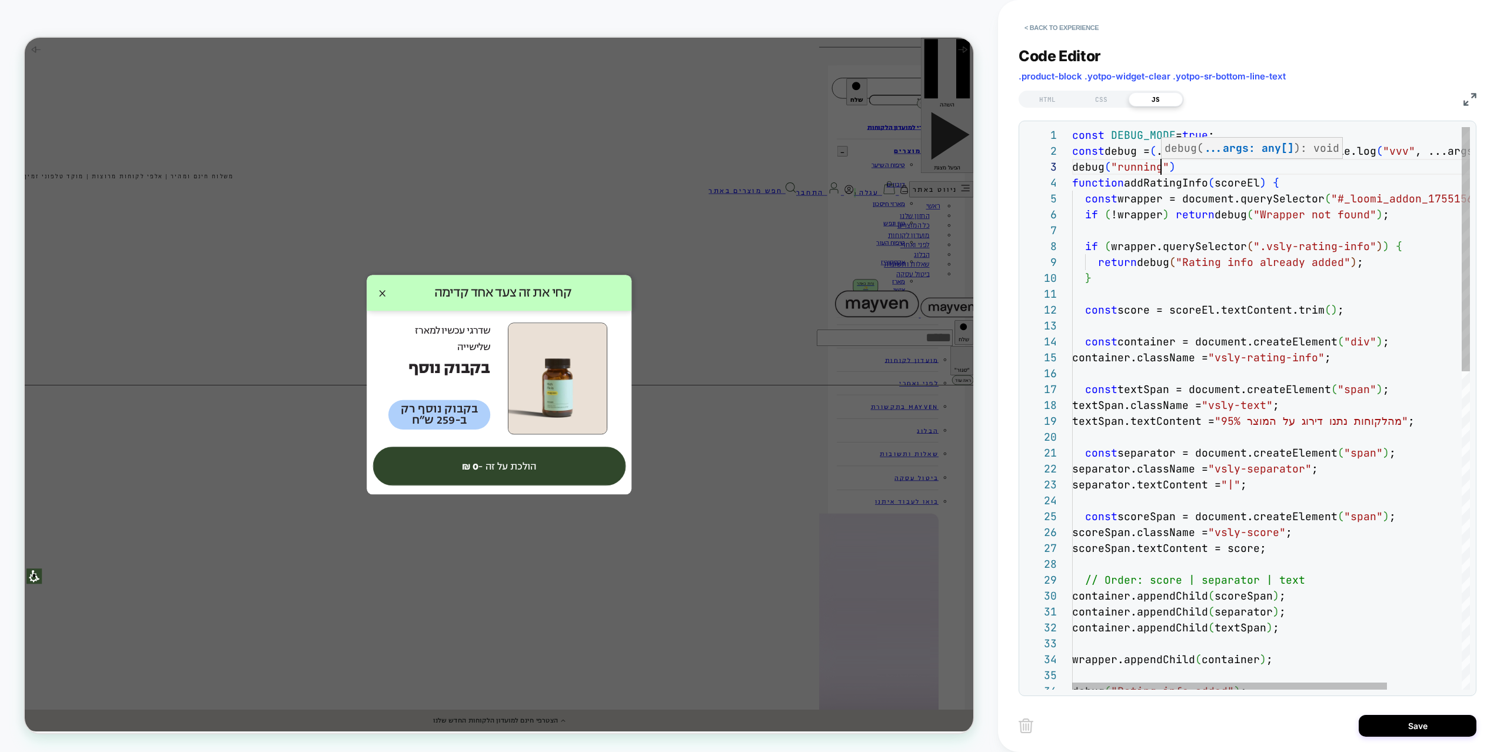
scroll to position [32, 89]
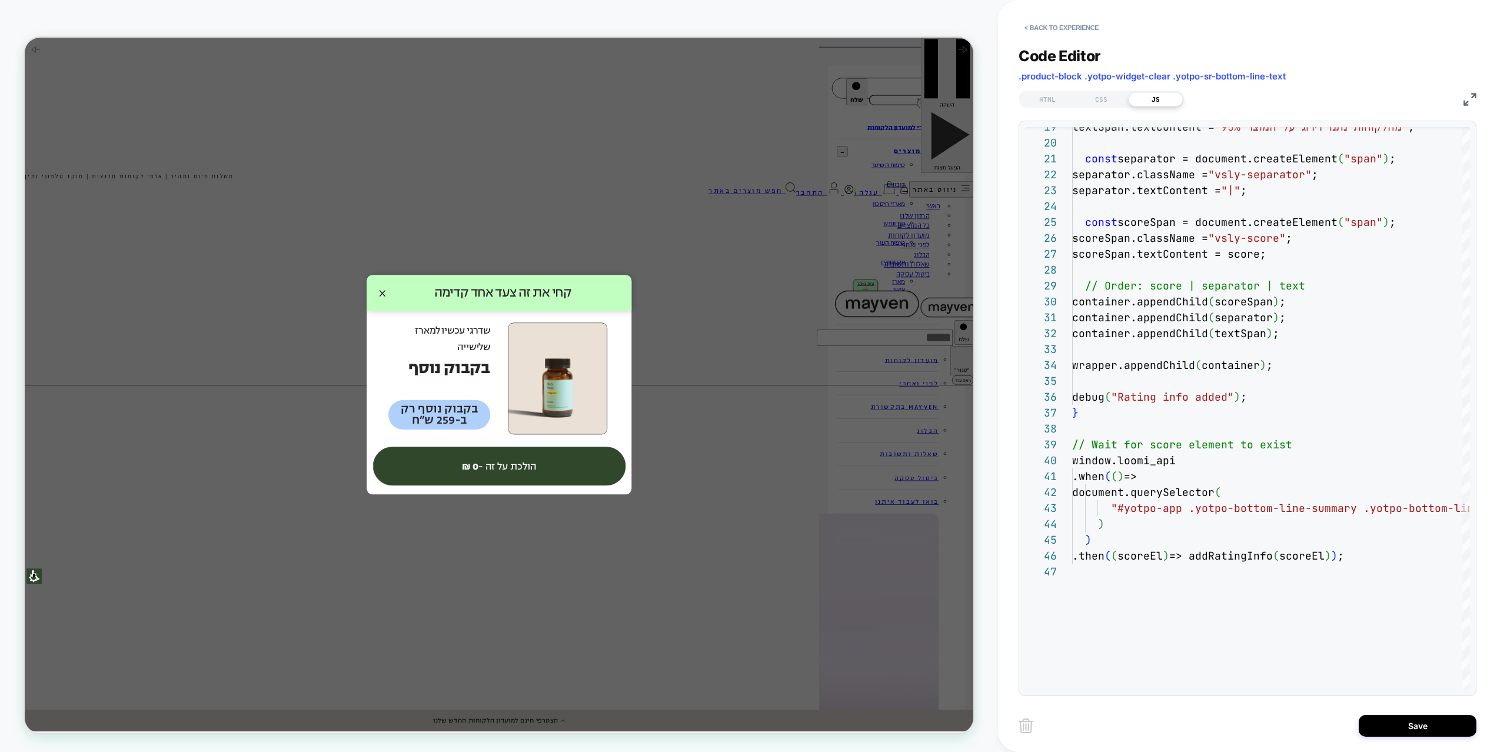
type textarea "**********"
click at [1108, 91] on div "HTML CSS JS" at bounding box center [1101, 99] width 165 height 17
click at [1123, 94] on div "CSS" at bounding box center [1102, 99] width 54 height 14
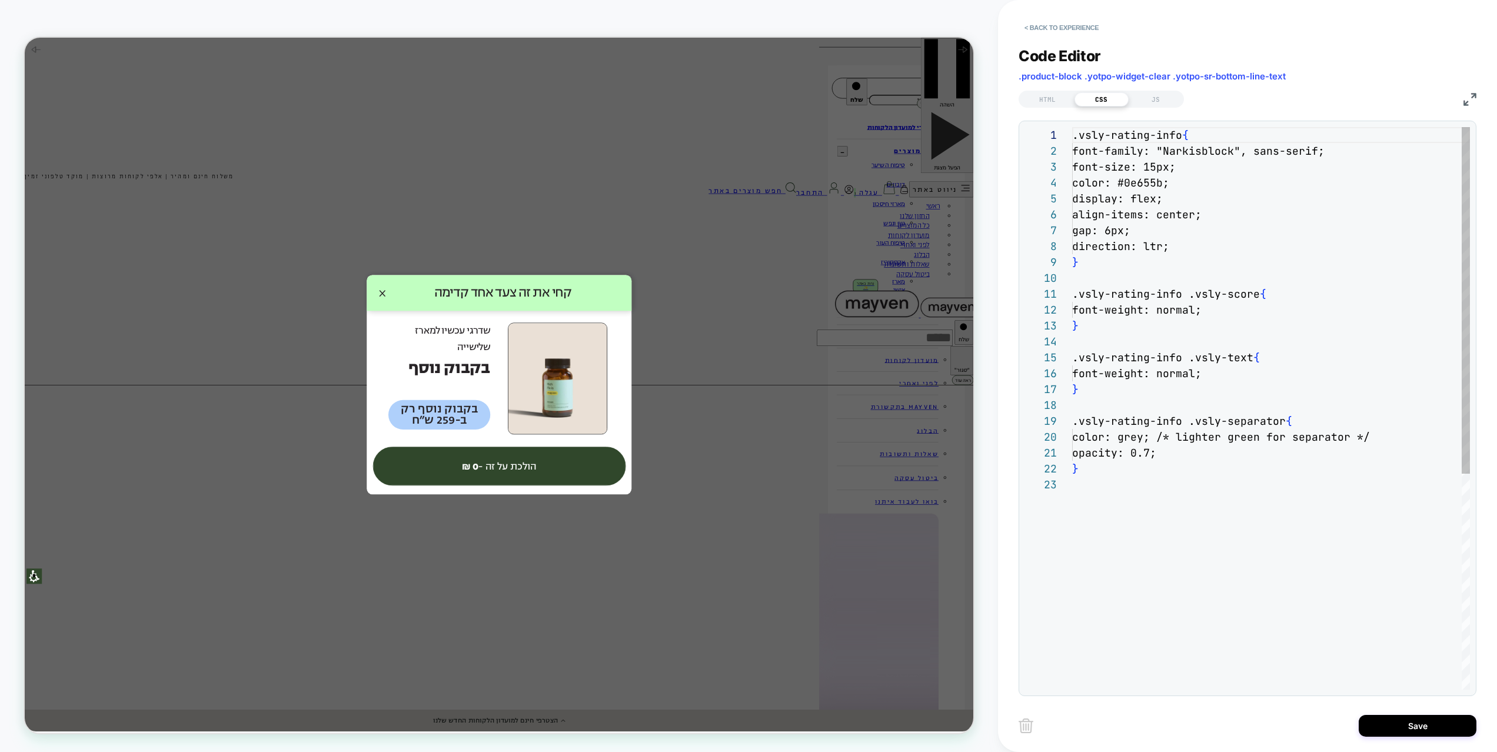
scroll to position [159, 0]
click at [1161, 447] on div ".vsly-rating-info { font-family: "Narkisblock", sans-serif; font-size: 15px; co…" at bounding box center [1271, 583] width 398 height 912
click at [1161, 455] on div ".vsly-rating-info { font-family: "Narkisblock", sans-serif; font-size: 15px; co…" at bounding box center [1271, 583] width 398 height 912
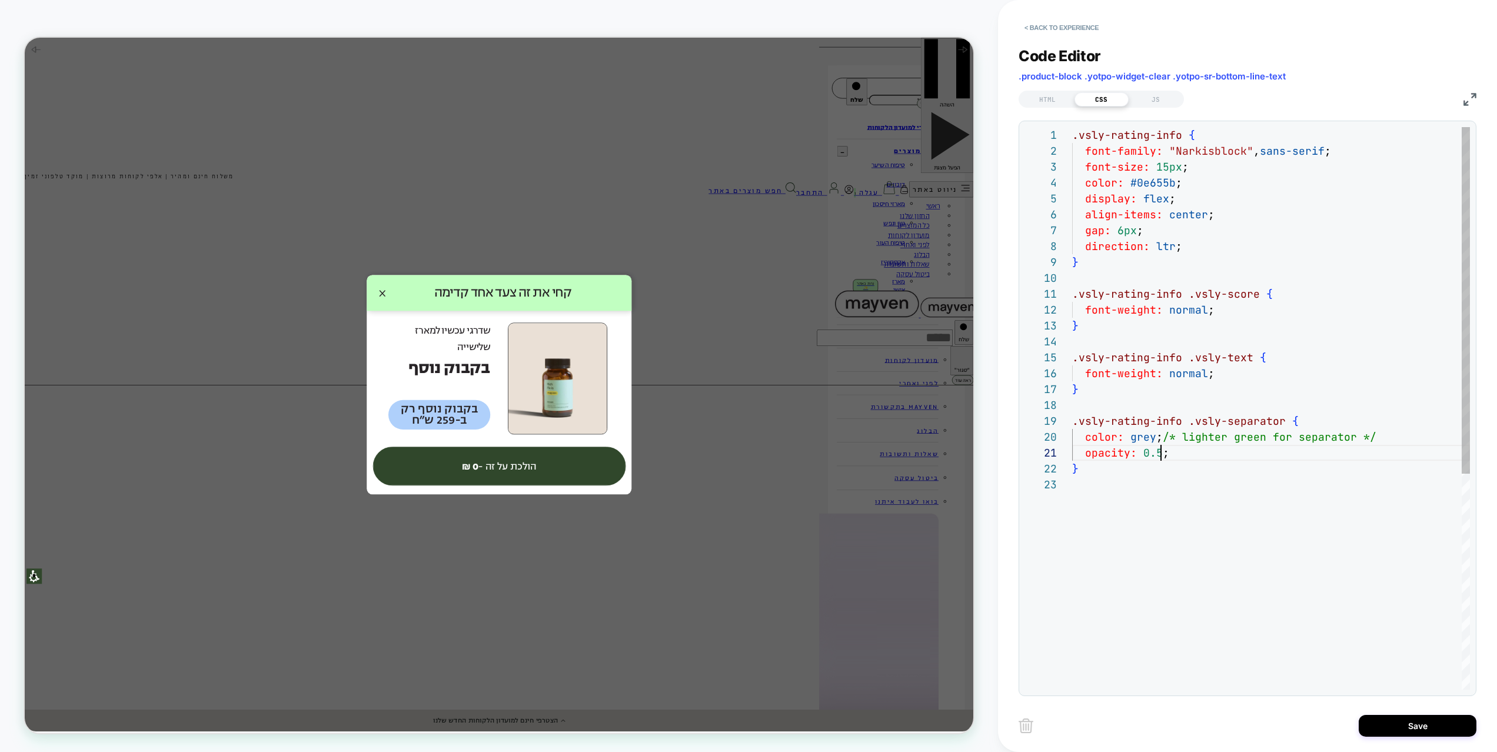
click at [1221, 506] on div ".vsly-rating-info { font-family: "Narkisblock" , sans-serif ; font-size: 15px ;…" at bounding box center [1271, 583] width 398 height 912
type textarea "**********"
click at [1390, 699] on button "Save" at bounding box center [1418, 726] width 118 height 22
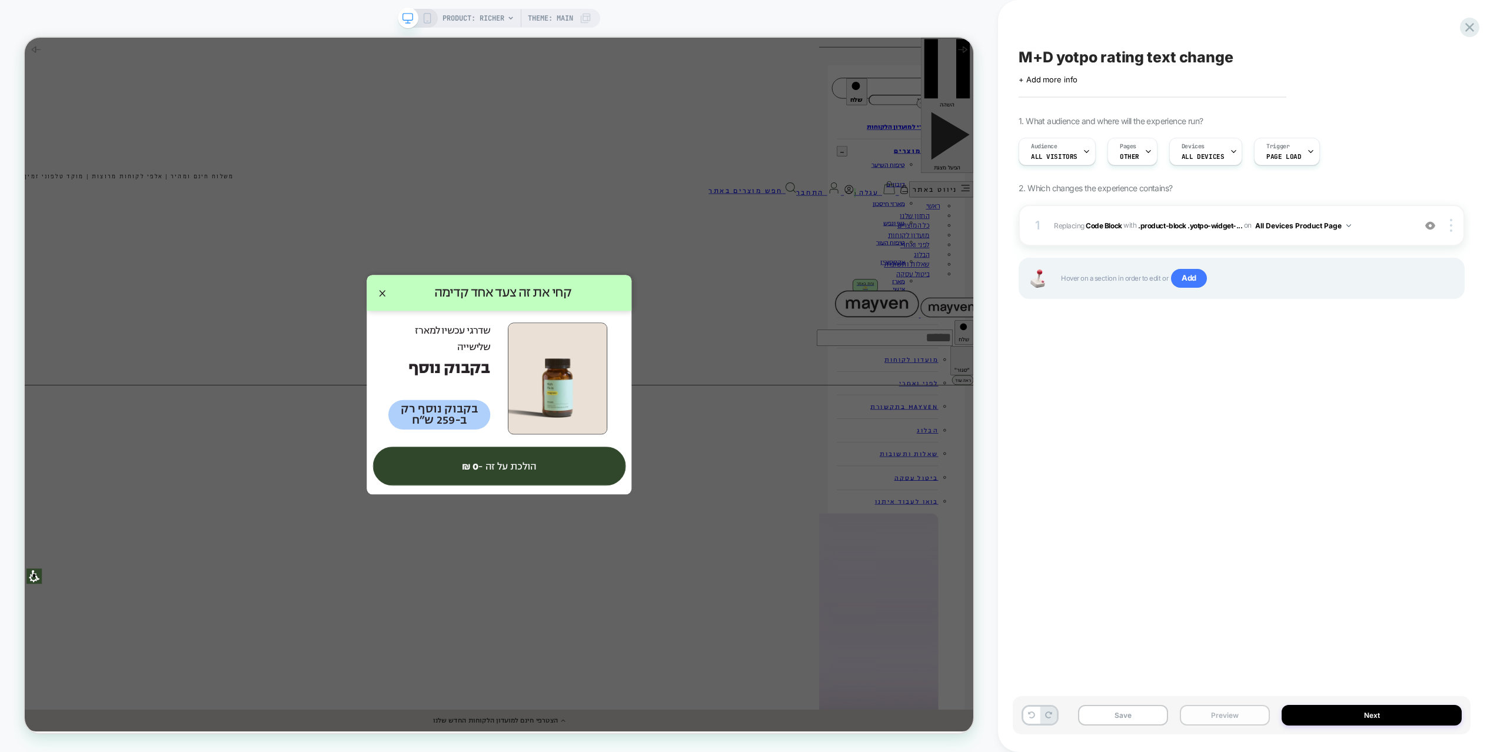
click at [1194, 699] on button "Preview" at bounding box center [1225, 715] width 90 height 21
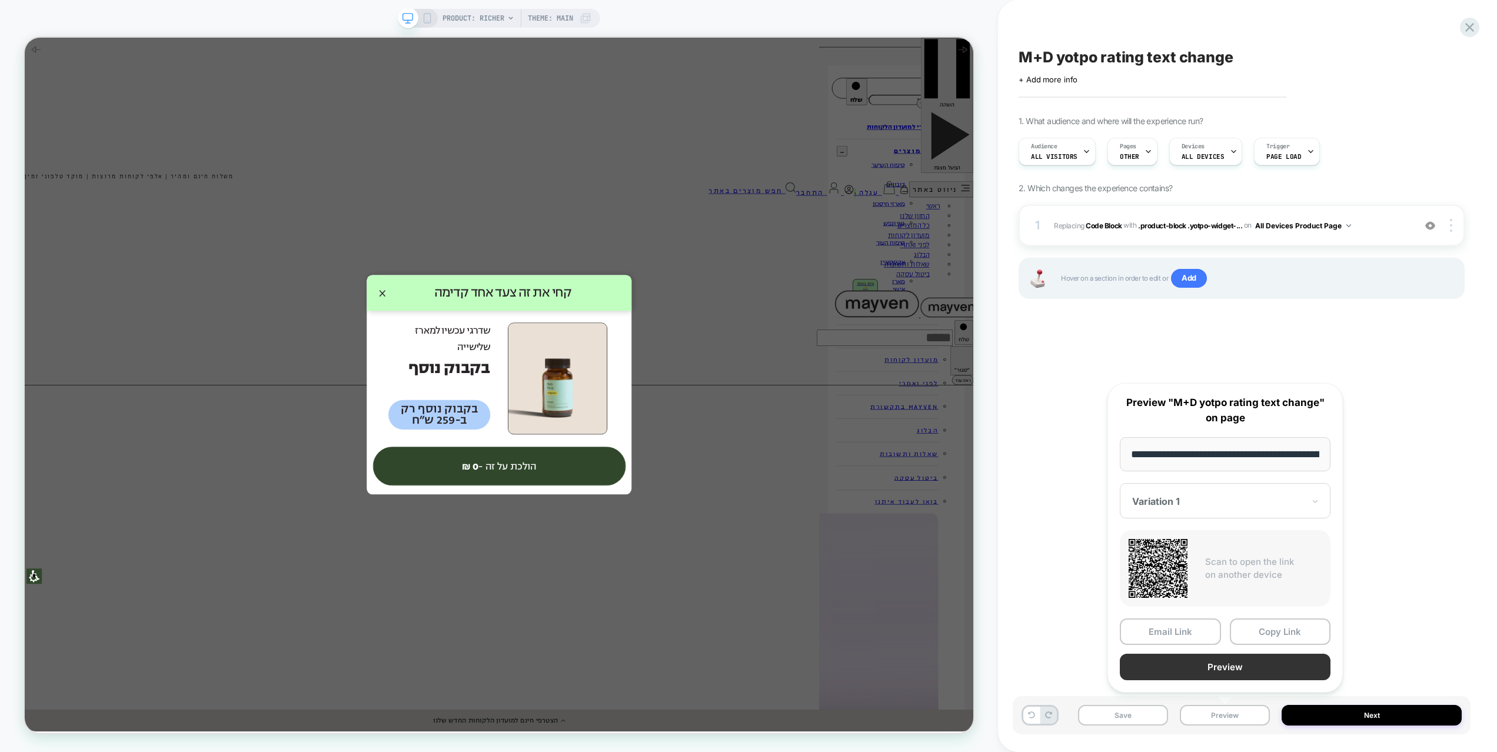
click at [1203, 666] on button "Preview" at bounding box center [1225, 667] width 211 height 26
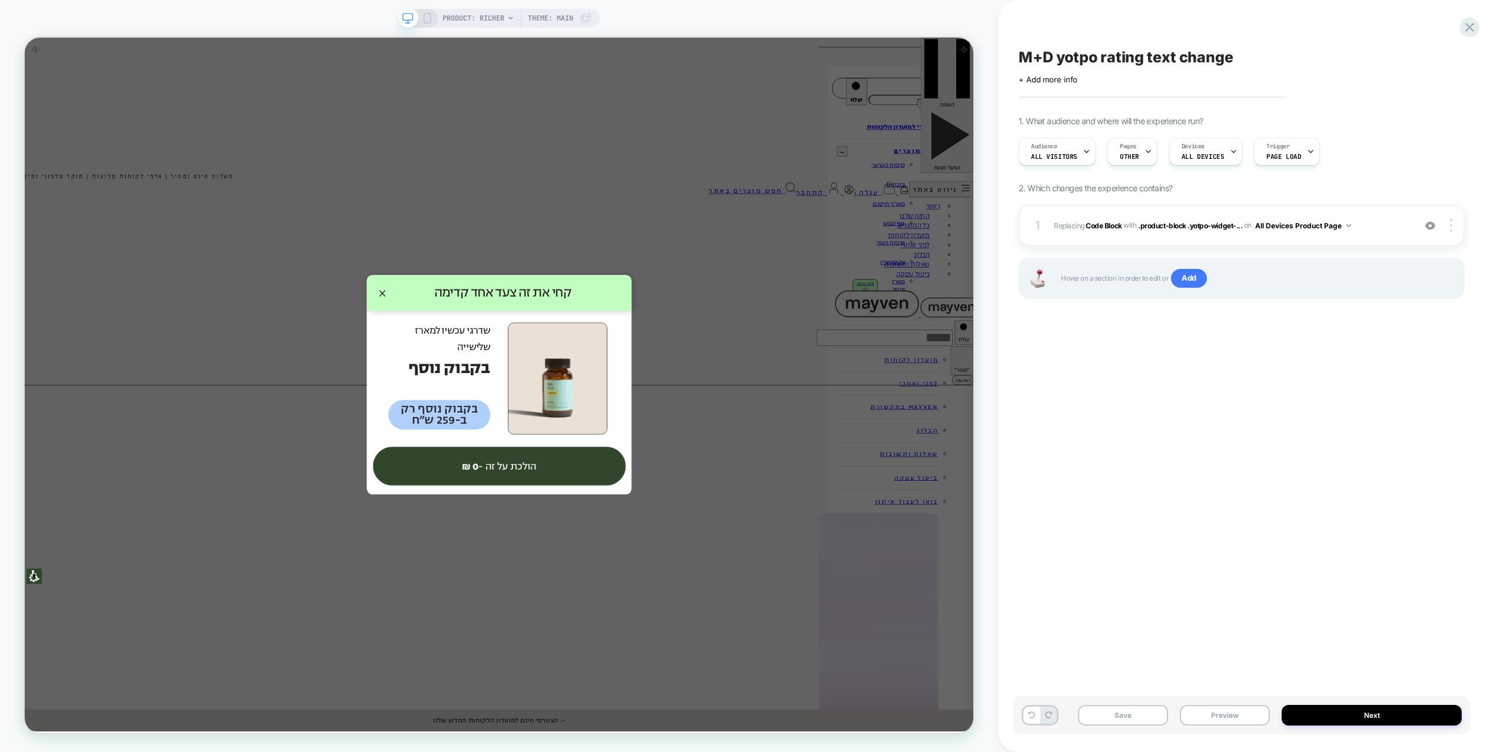
click at [1377, 225] on span "Replacing Code Block WITH .product-block .yotpo-widget-... .product-block .yotp…" at bounding box center [1231, 225] width 355 height 15
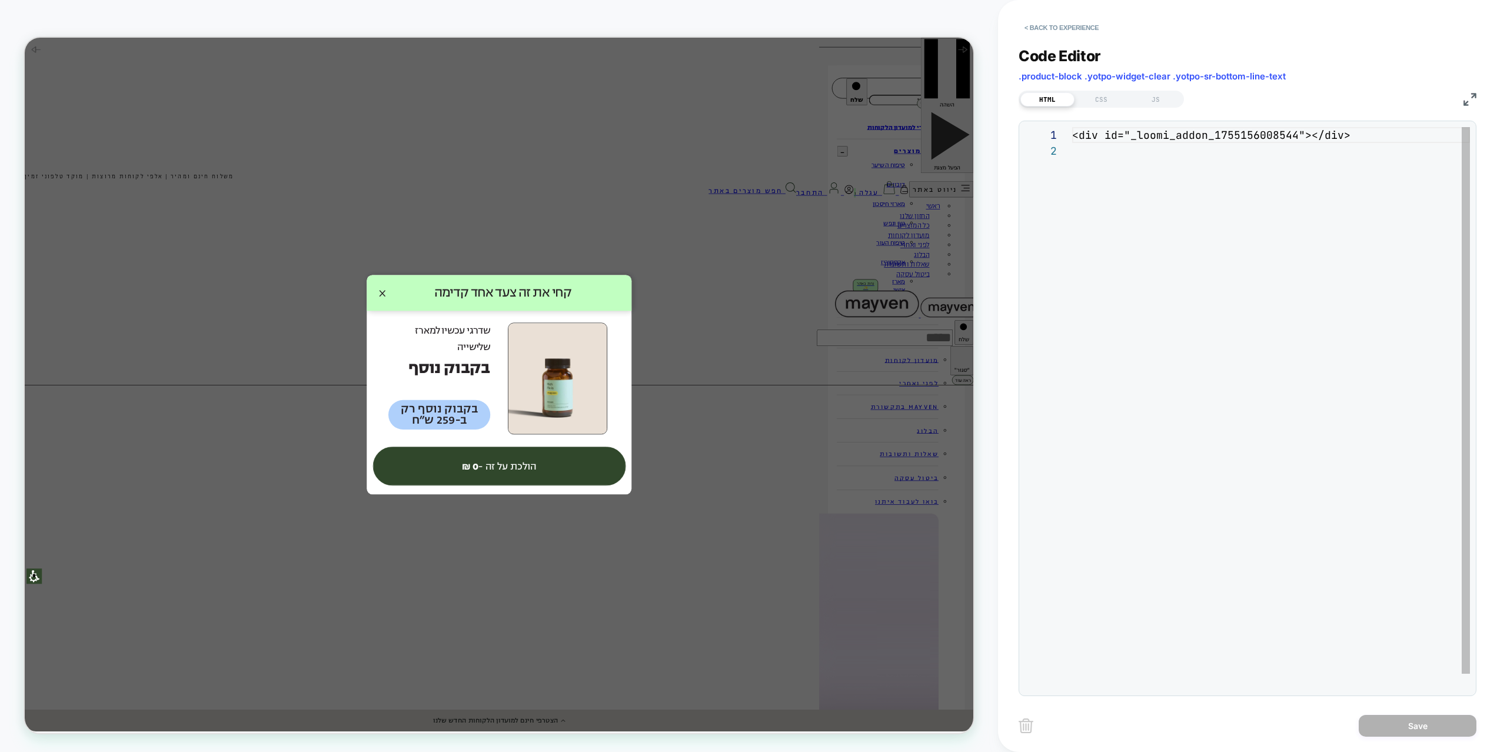
scroll to position [16, 0]
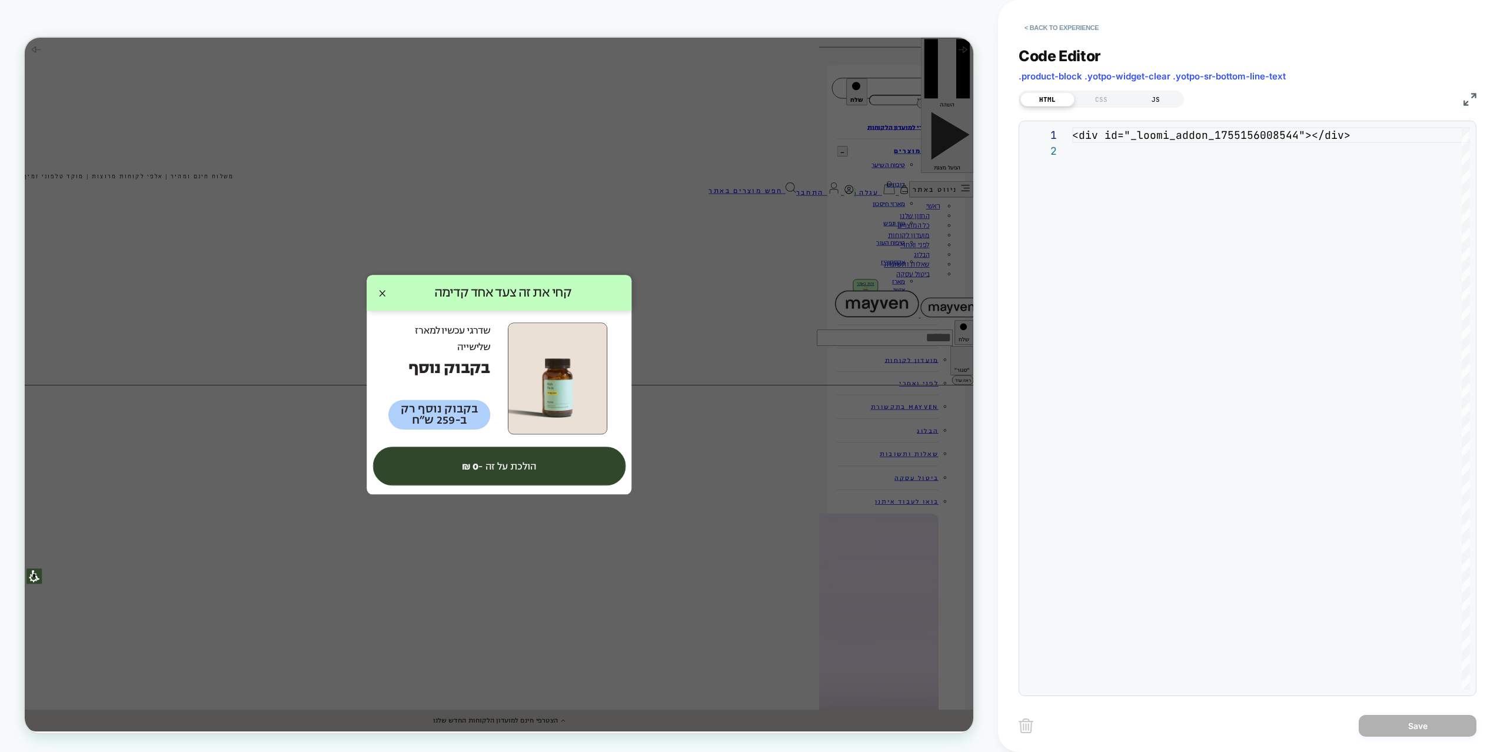
click at [1164, 100] on div "JS" at bounding box center [1156, 99] width 54 height 14
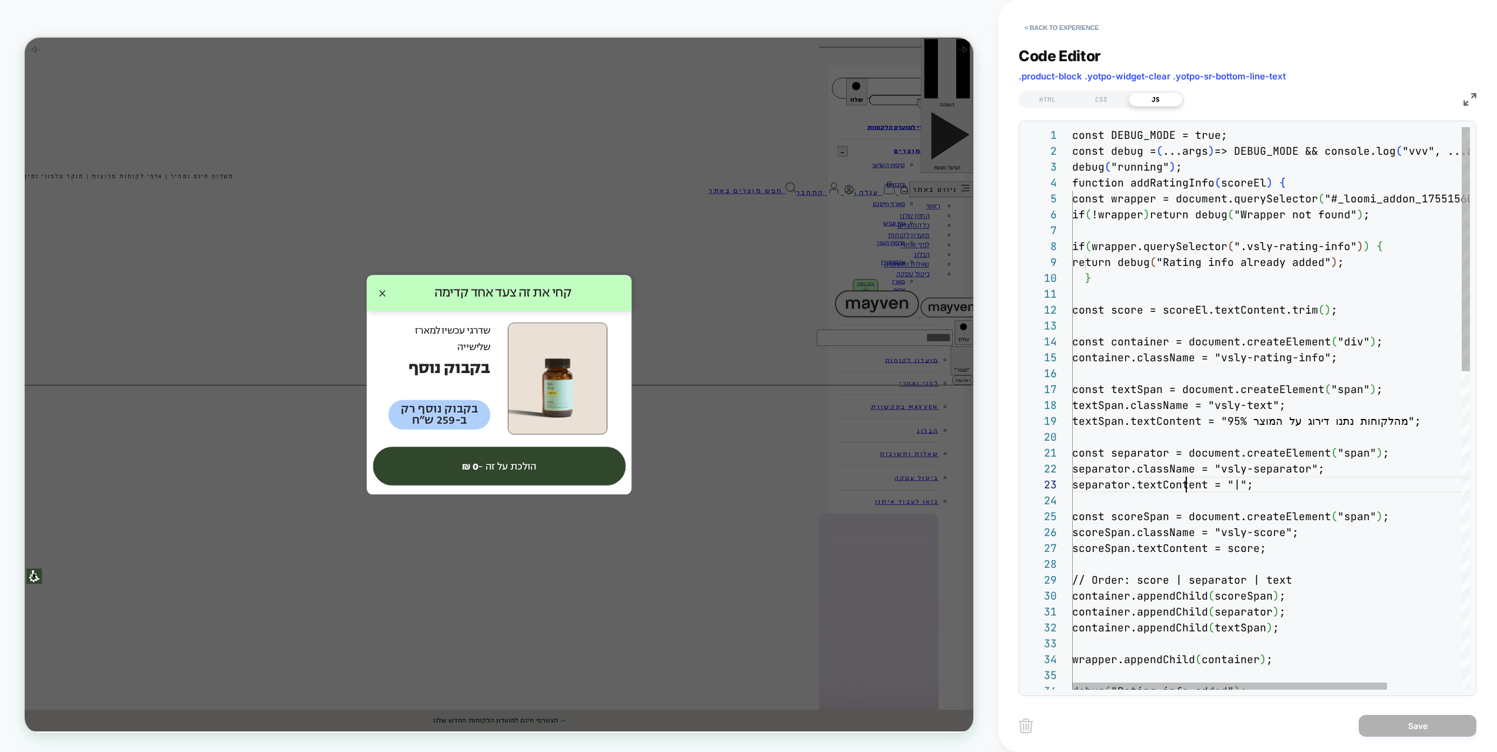
type textarea "**********"
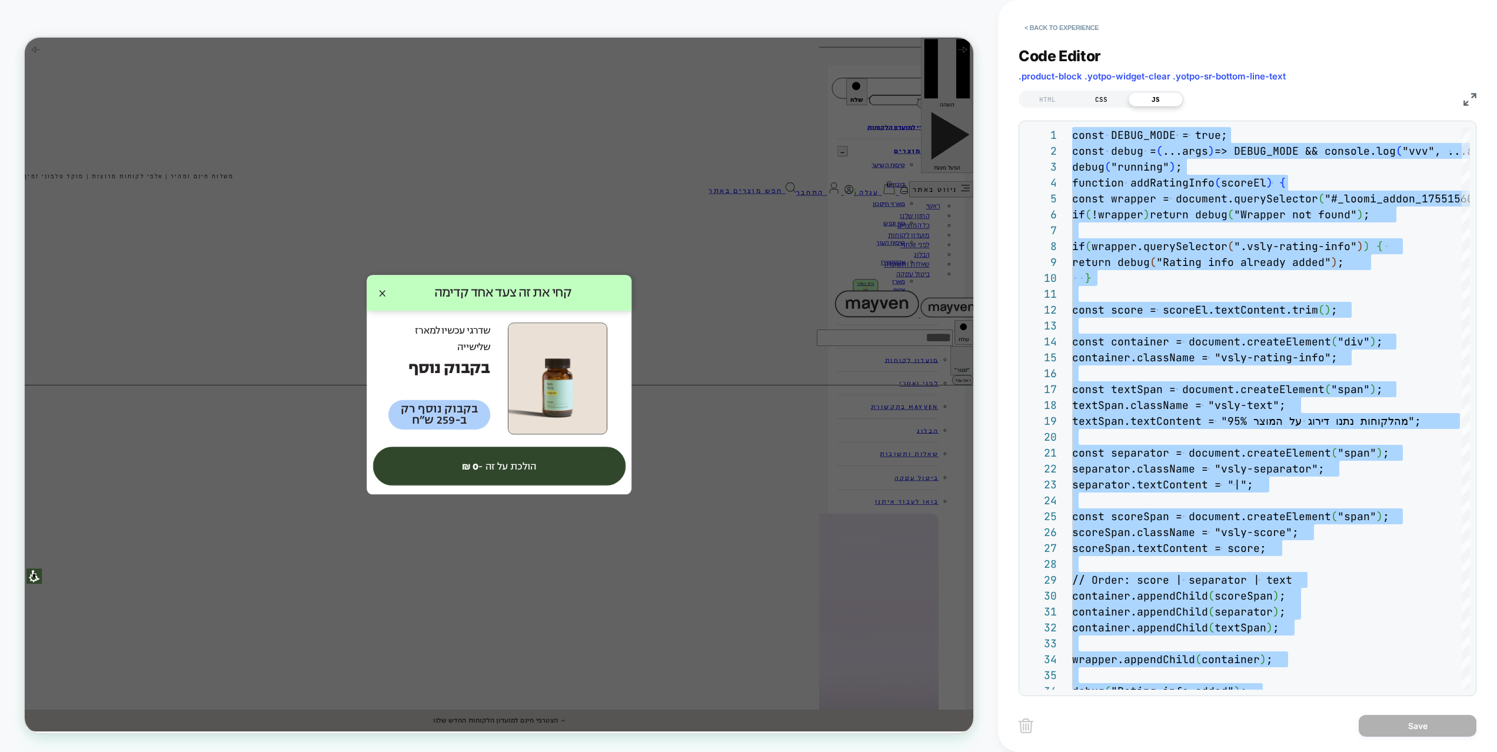
click at [1104, 99] on div "CSS" at bounding box center [1102, 99] width 54 height 14
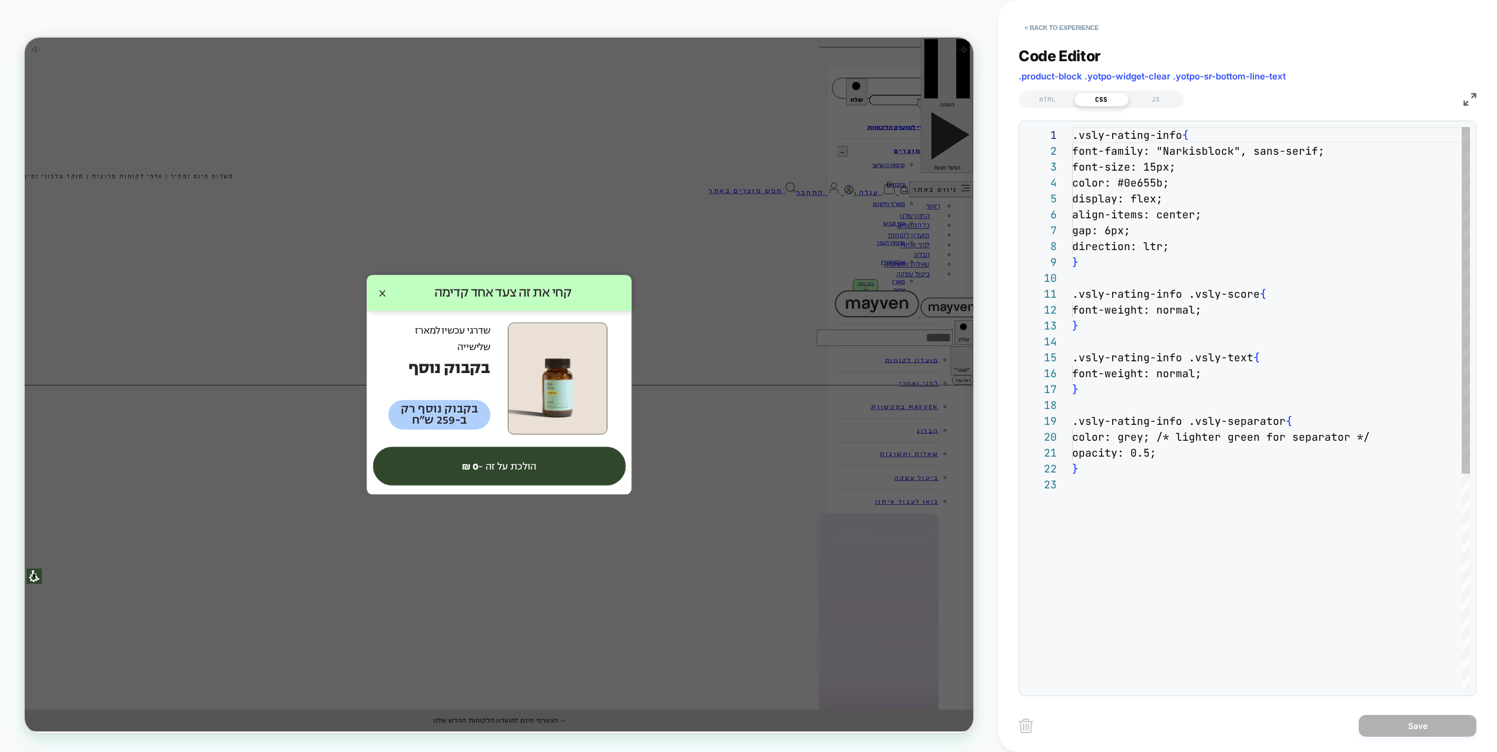
scroll to position [159, 0]
click at [1349, 431] on div ".vsly-rating-info { font-family: "Narkisblock", sans-serif; font-size: 15px; co…" at bounding box center [1271, 583] width 398 height 912
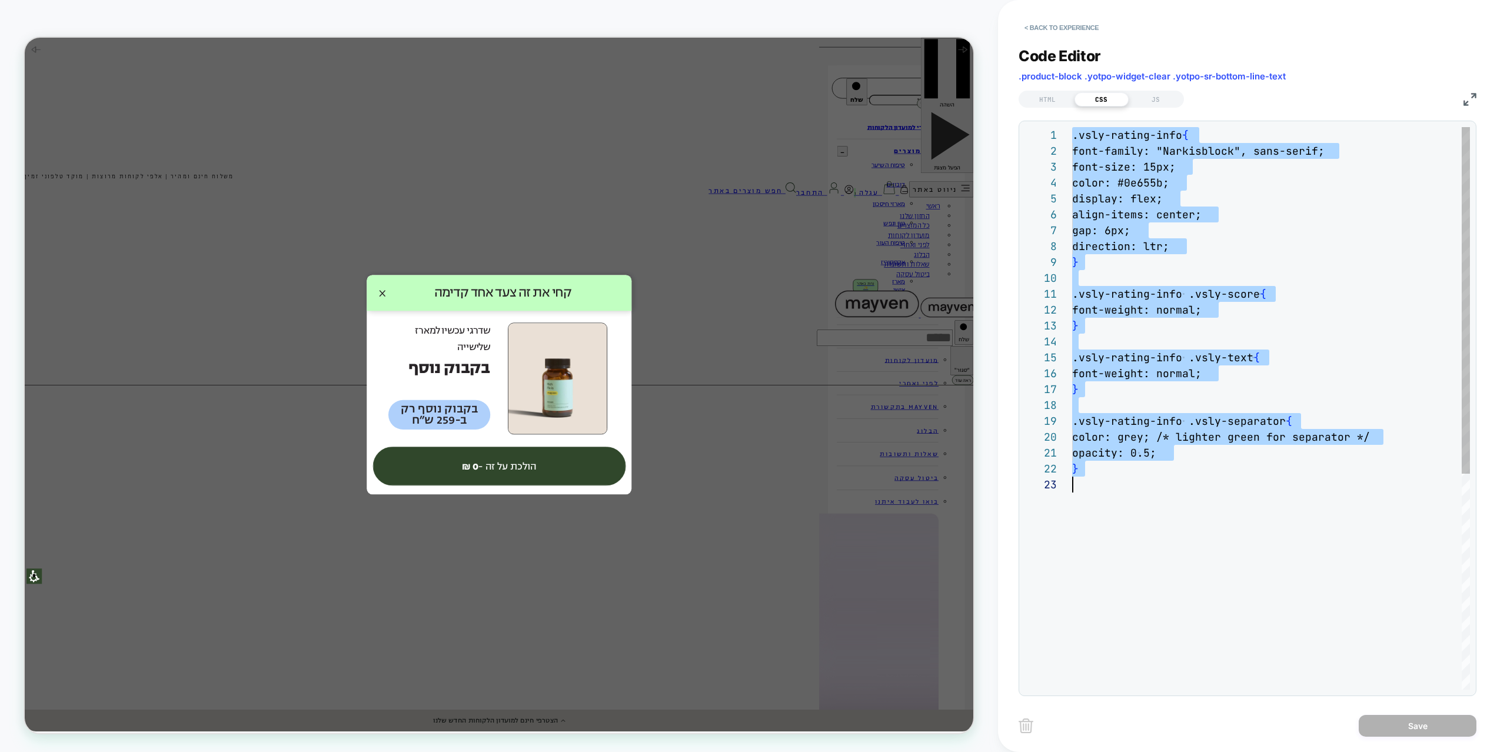
type textarea "**********"
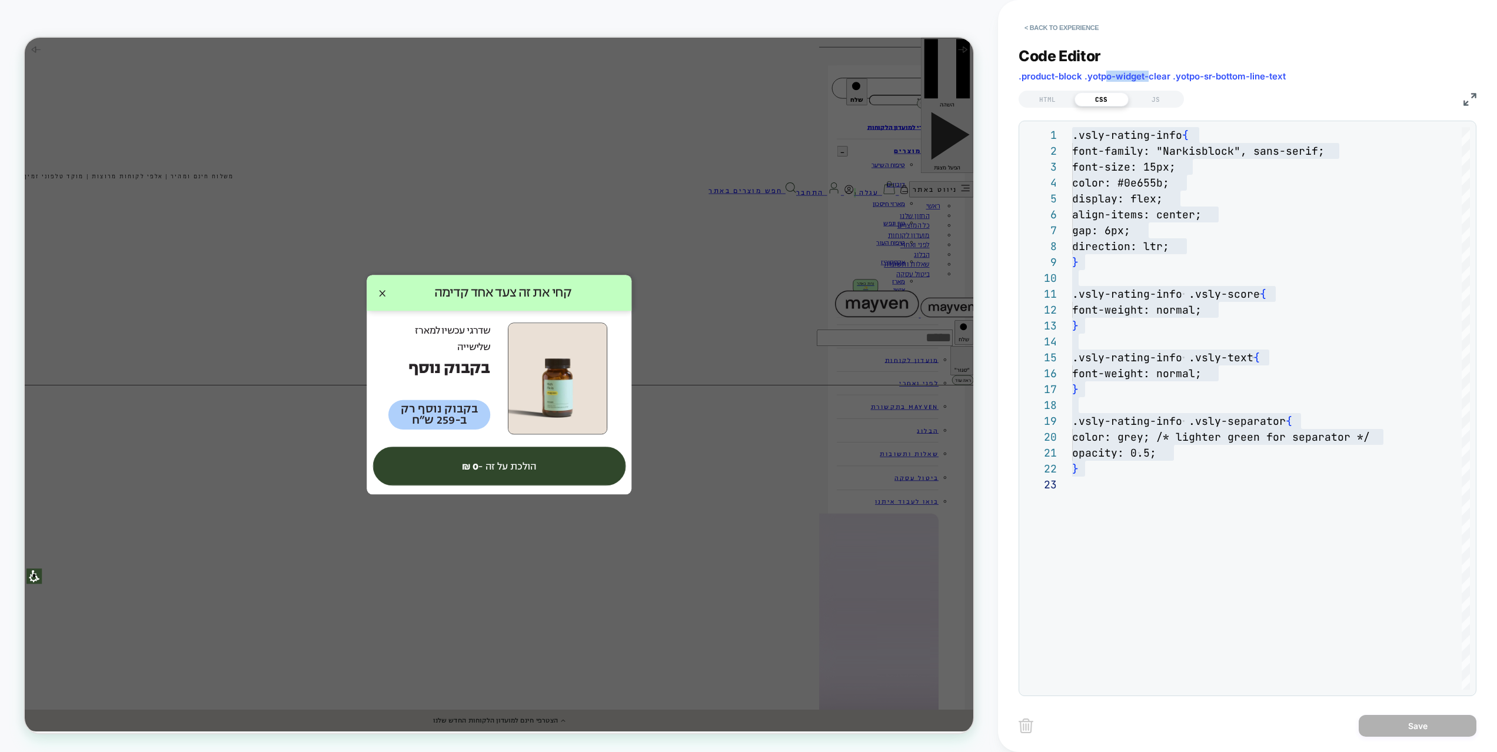
drag, startPoint x: 1147, startPoint y: 77, endPoint x: 1055, endPoint y: 75, distance: 91.9
click at [1057, 75] on span ".product-block .yotpo-widget-clear .yotpo-sr-bottom-line-text" at bounding box center [1152, 76] width 267 height 11
click at [1032, 74] on span ".product-block .yotpo-widget-clear .yotpo-sr-bottom-line-text" at bounding box center [1152, 76] width 267 height 11
drag, startPoint x: 1020, startPoint y: 75, endPoint x: 1290, endPoint y: 74, distance: 270.2
click at [1290, 74] on div "Code Editor .product-block .yotpo-widget-clear .yotpo-sr-bottom-line-text" at bounding box center [1248, 67] width 458 height 41
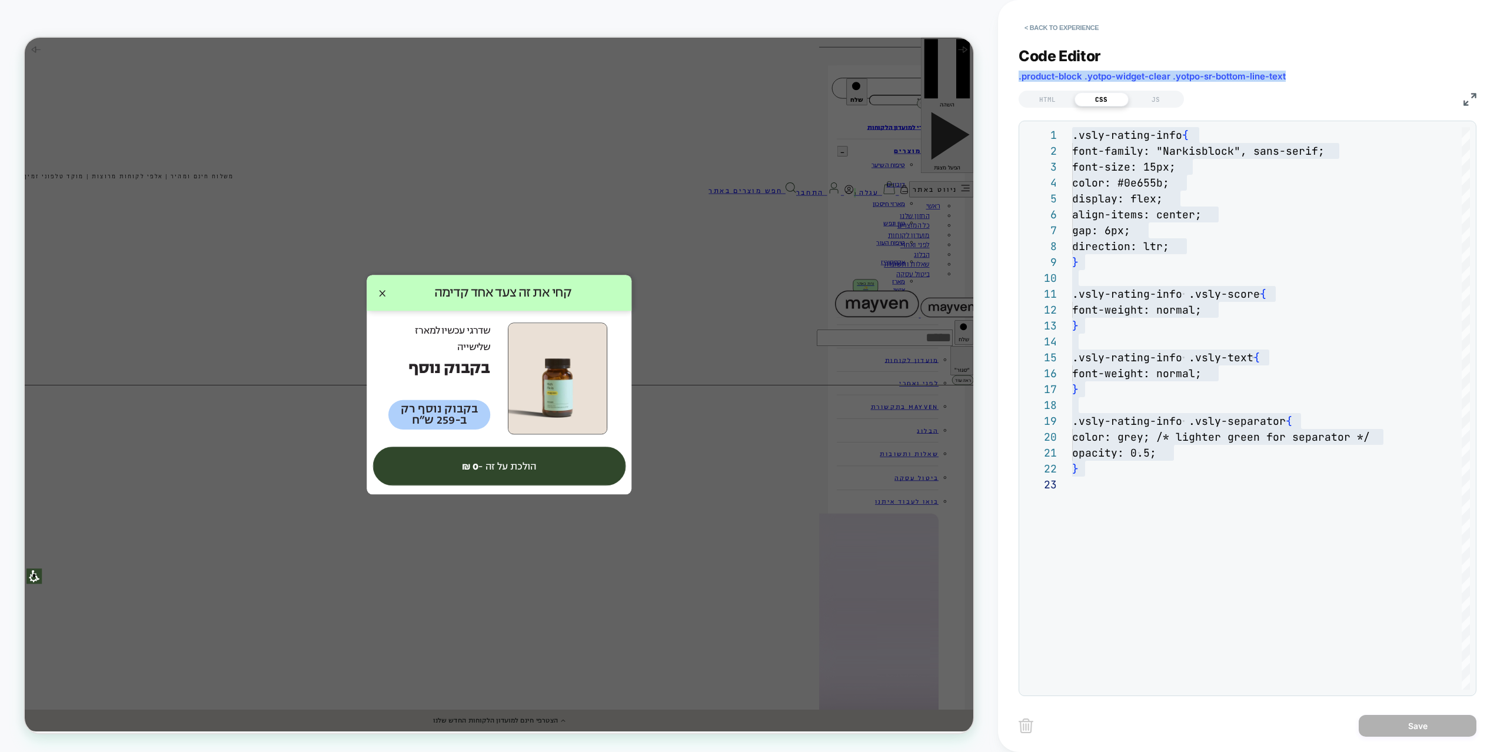
copy span ".product-block .yotpo-widget-clear .yotpo-sr-bottom-line-text"
click at [1059, 28] on button "< Back to experience" at bounding box center [1062, 27] width 86 height 19
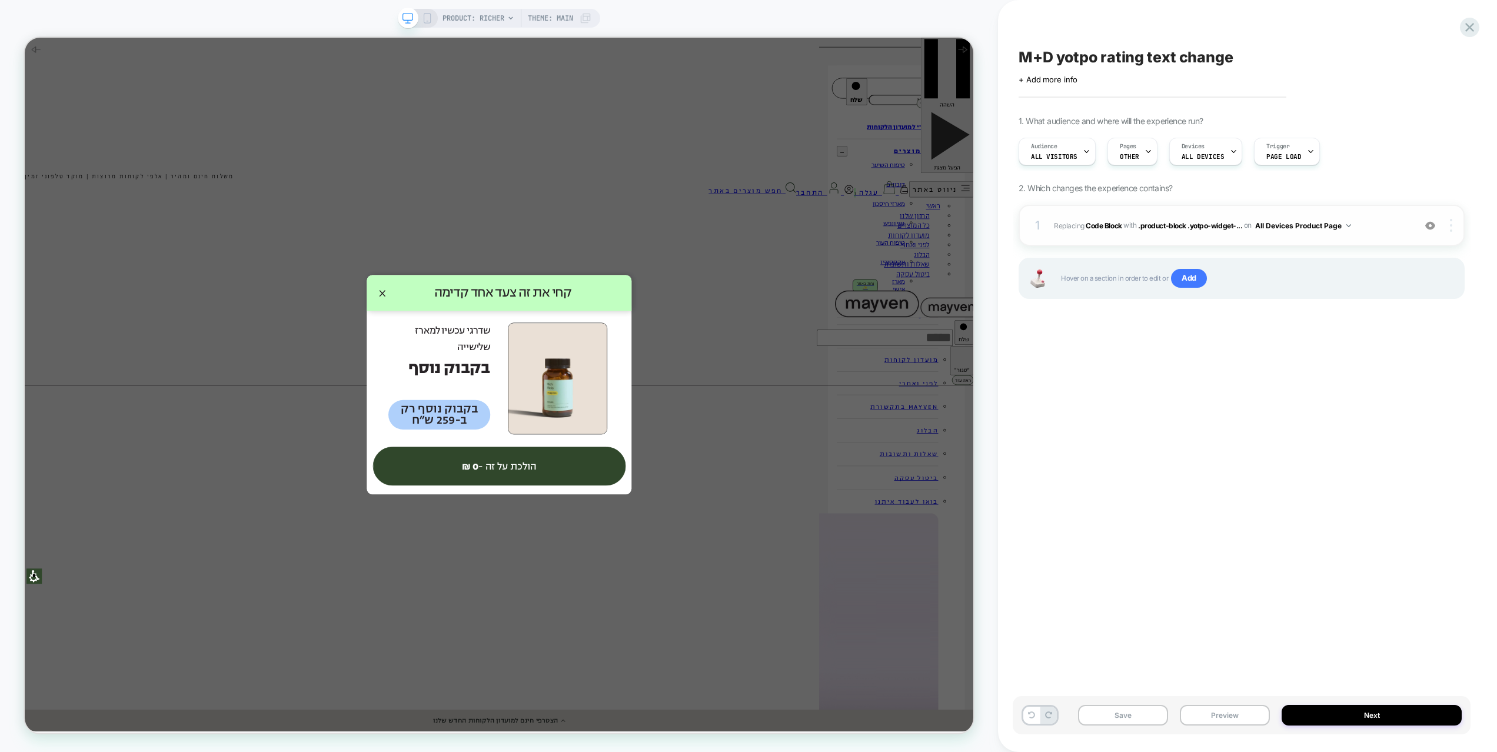
click at [1451, 227] on img at bounding box center [1451, 225] width 2 height 13
click at [1377, 211] on div "Replace Position" at bounding box center [1381, 209] width 105 height 32
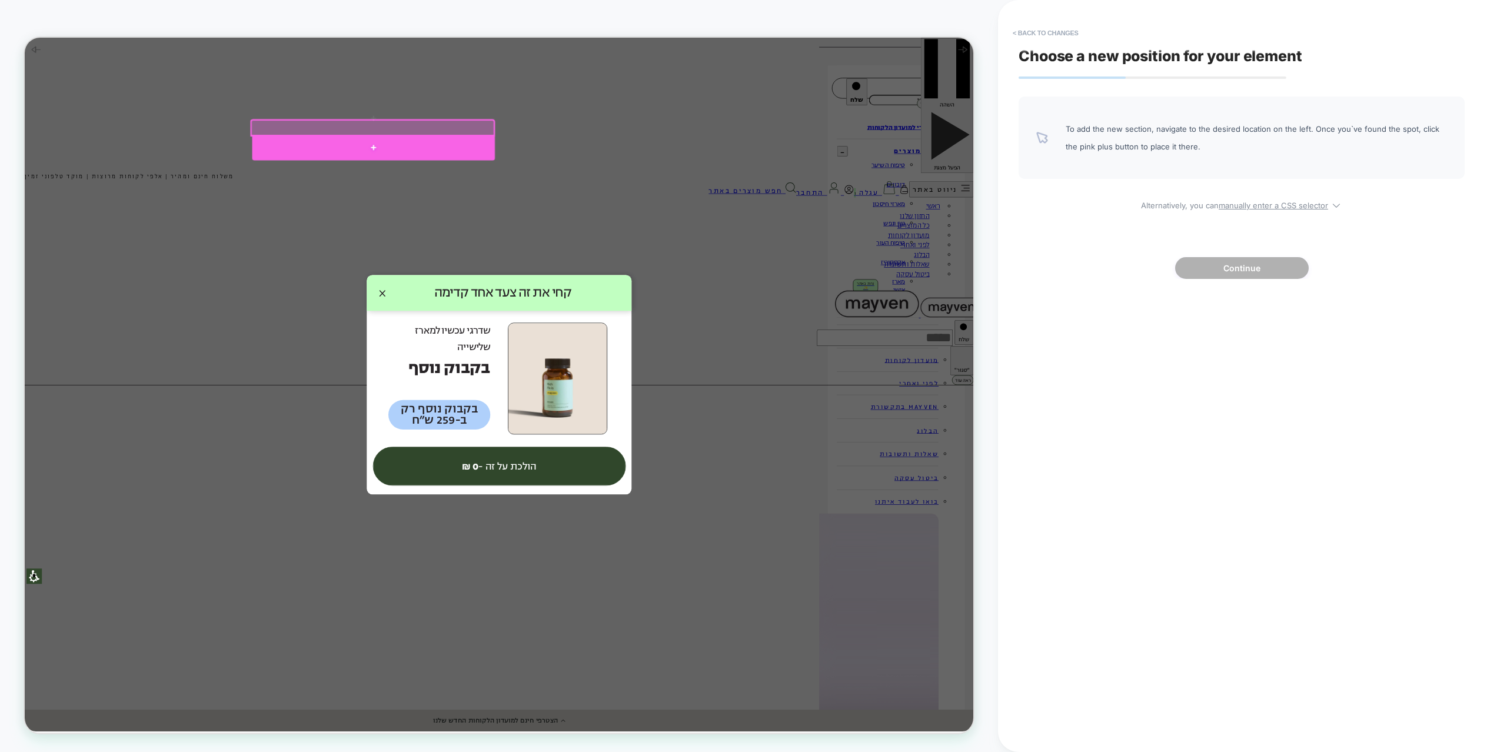
click at [609, 178] on div at bounding box center [490, 184] width 324 height 34
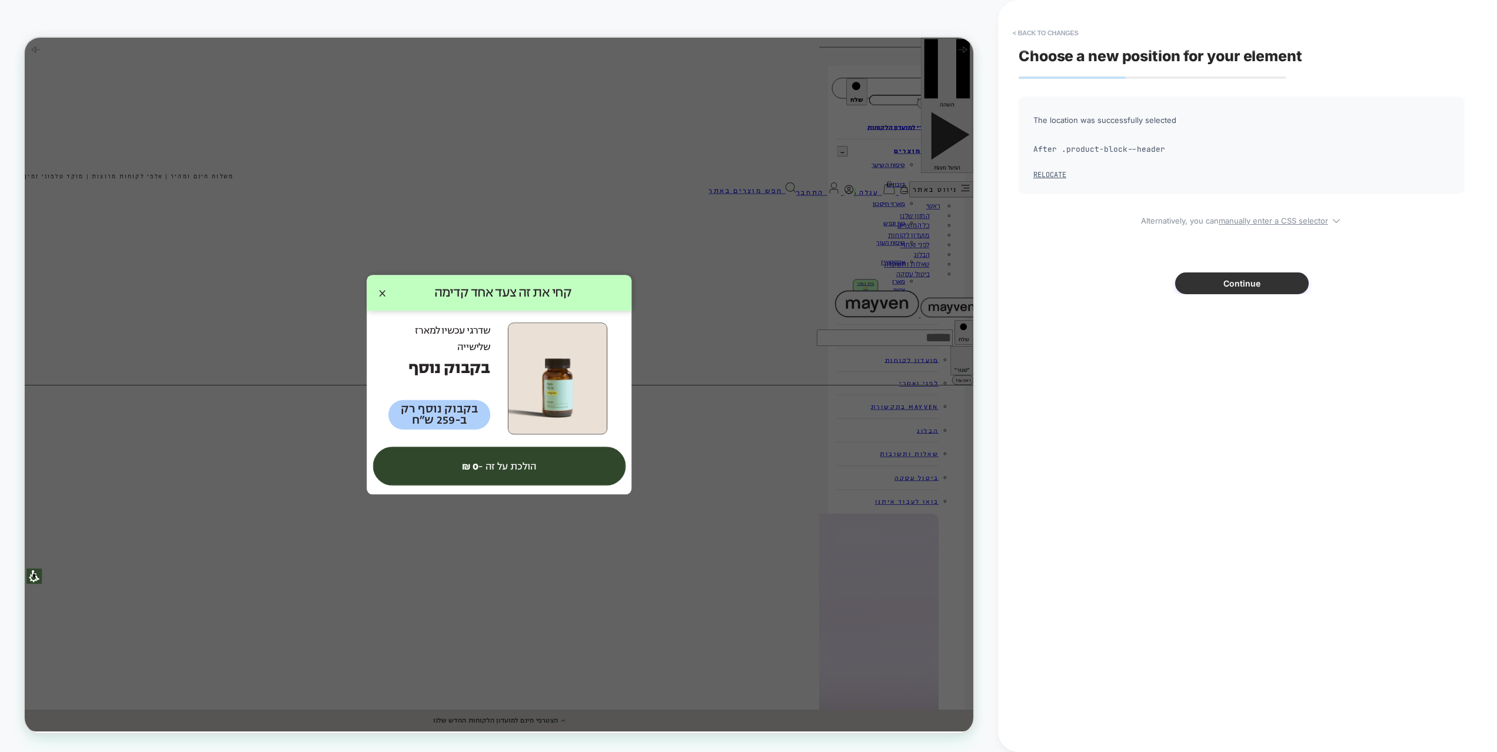
click at [1275, 287] on button "Continue" at bounding box center [1242, 284] width 134 height 22
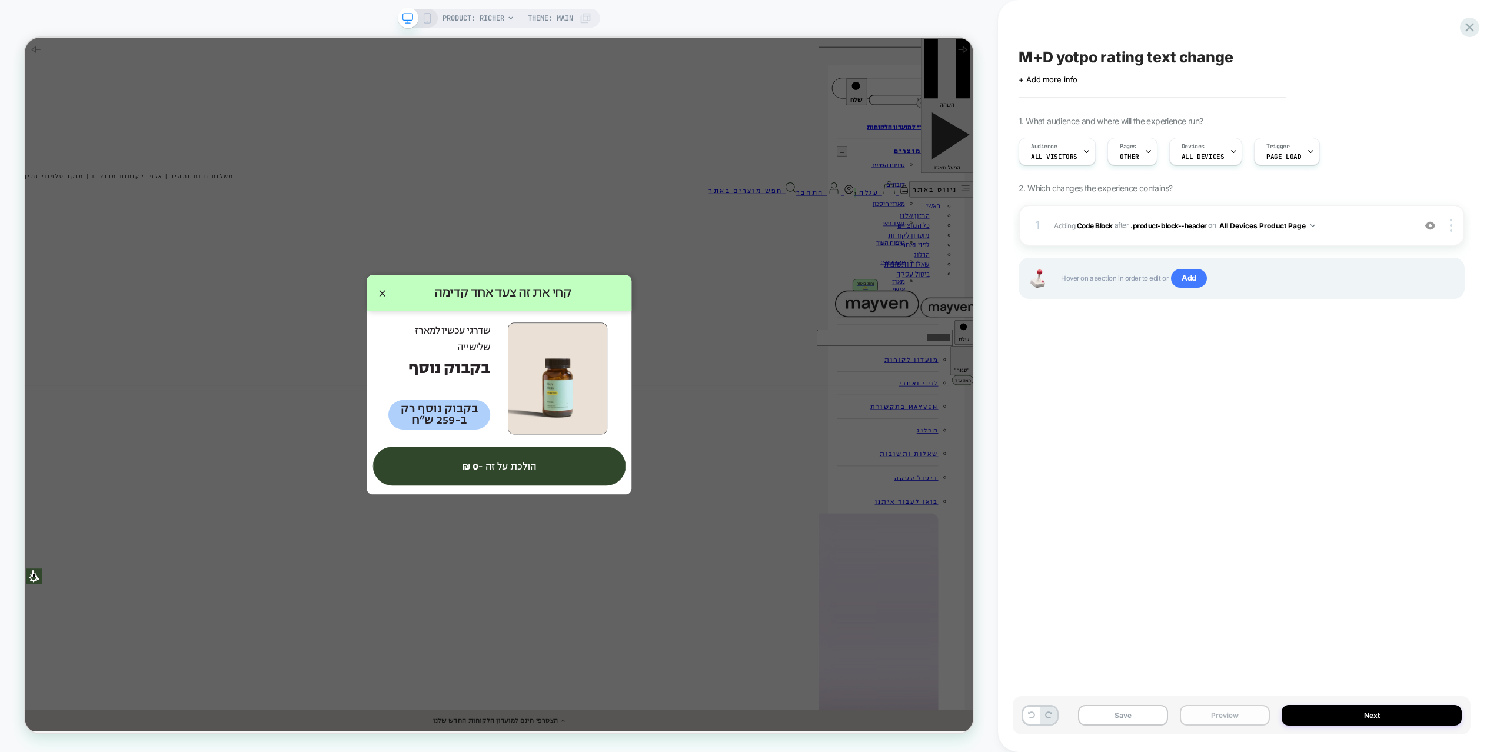
click at [1218, 699] on button "Preview" at bounding box center [1225, 715] width 90 height 21
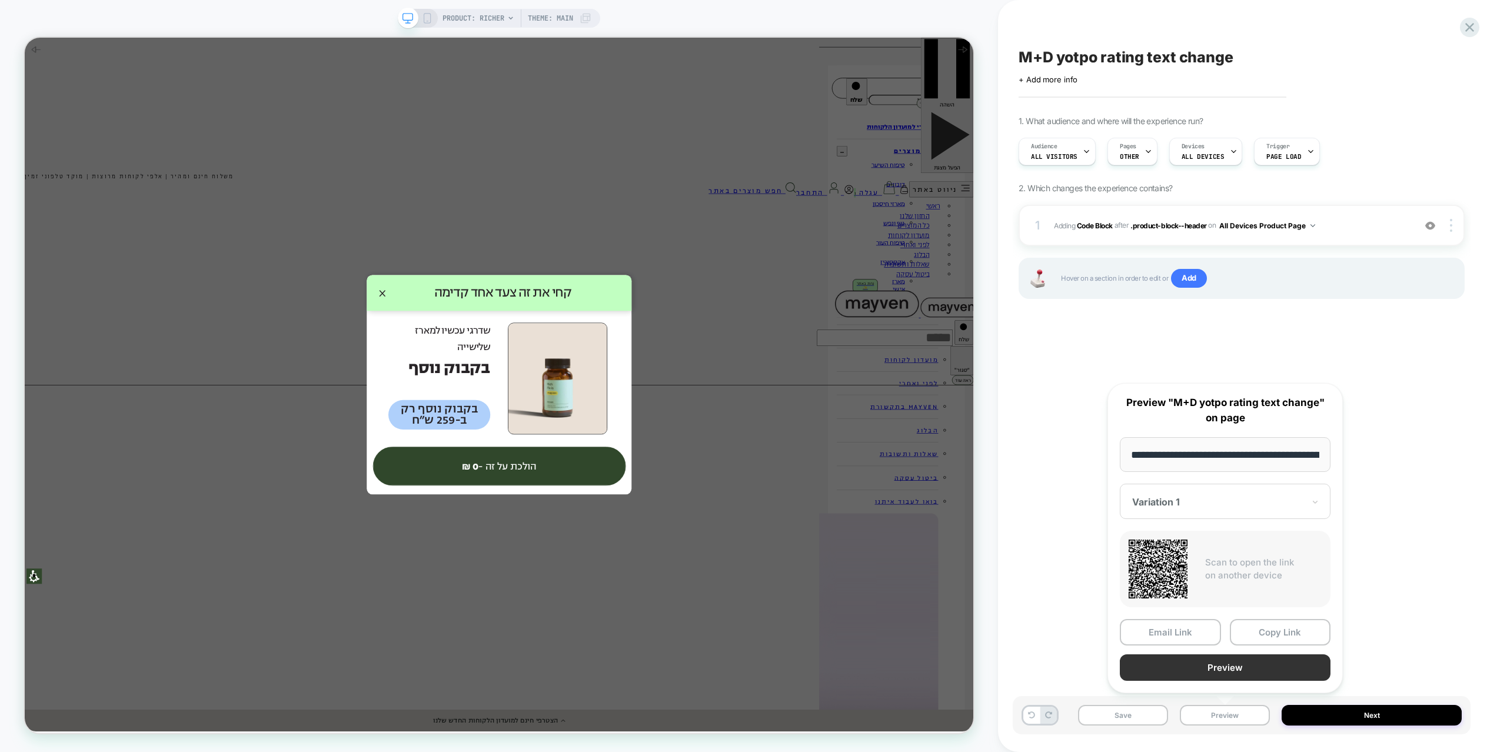
click at [1224, 665] on button "Preview" at bounding box center [1225, 668] width 211 height 26
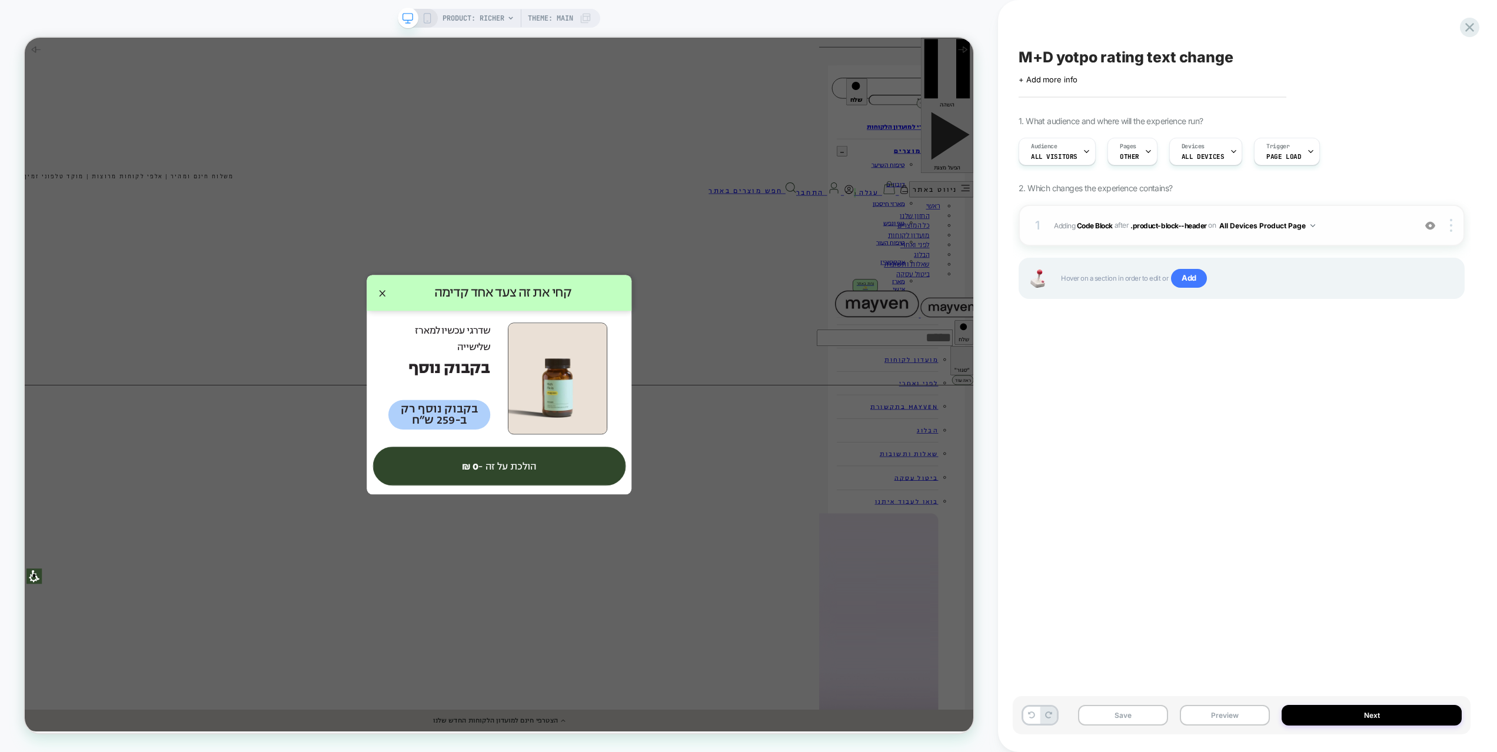
click at [1358, 215] on div "1 Adding Code Block AFTER .product-block--header .product-block--header on All …" at bounding box center [1242, 225] width 446 height 41
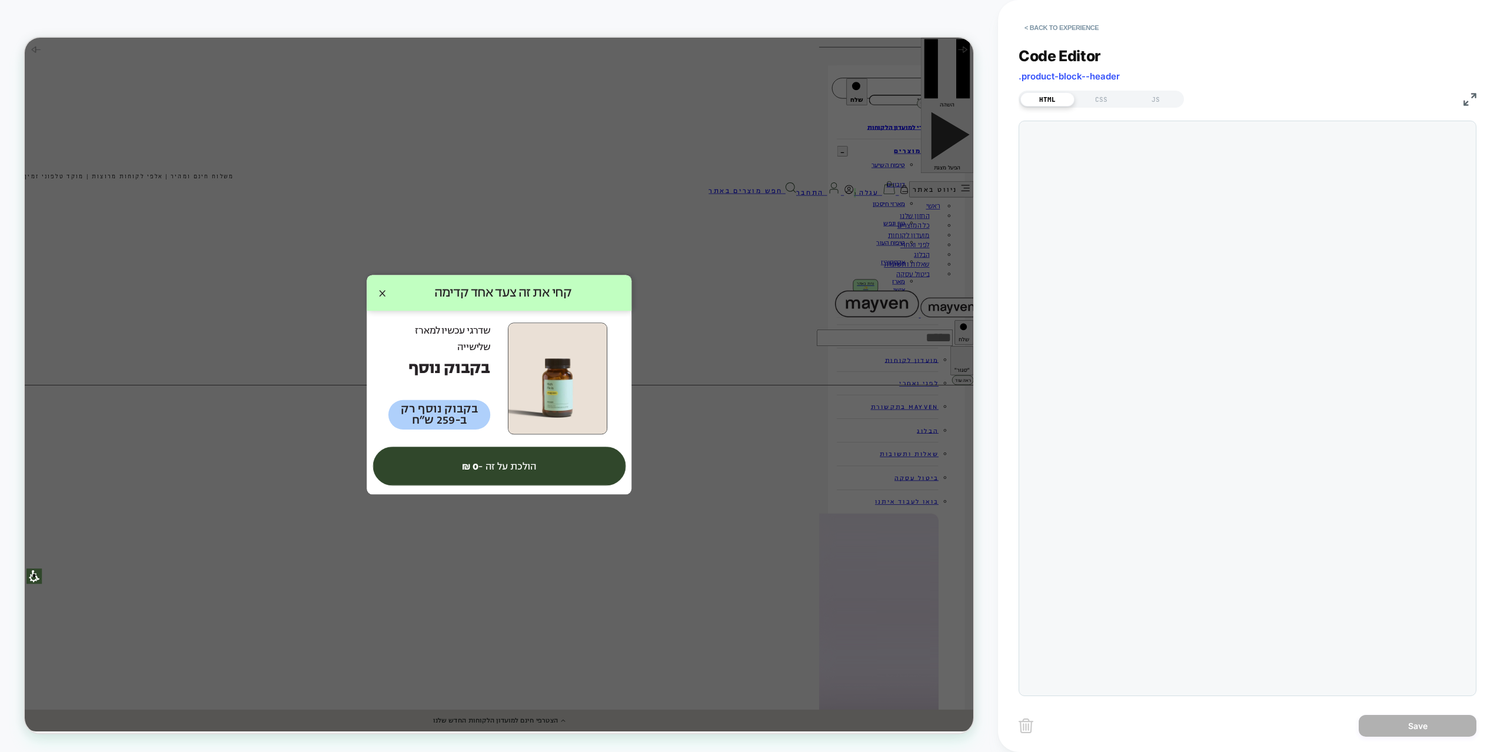
scroll to position [16, 0]
click at [1151, 97] on div "JS" at bounding box center [1156, 99] width 54 height 14
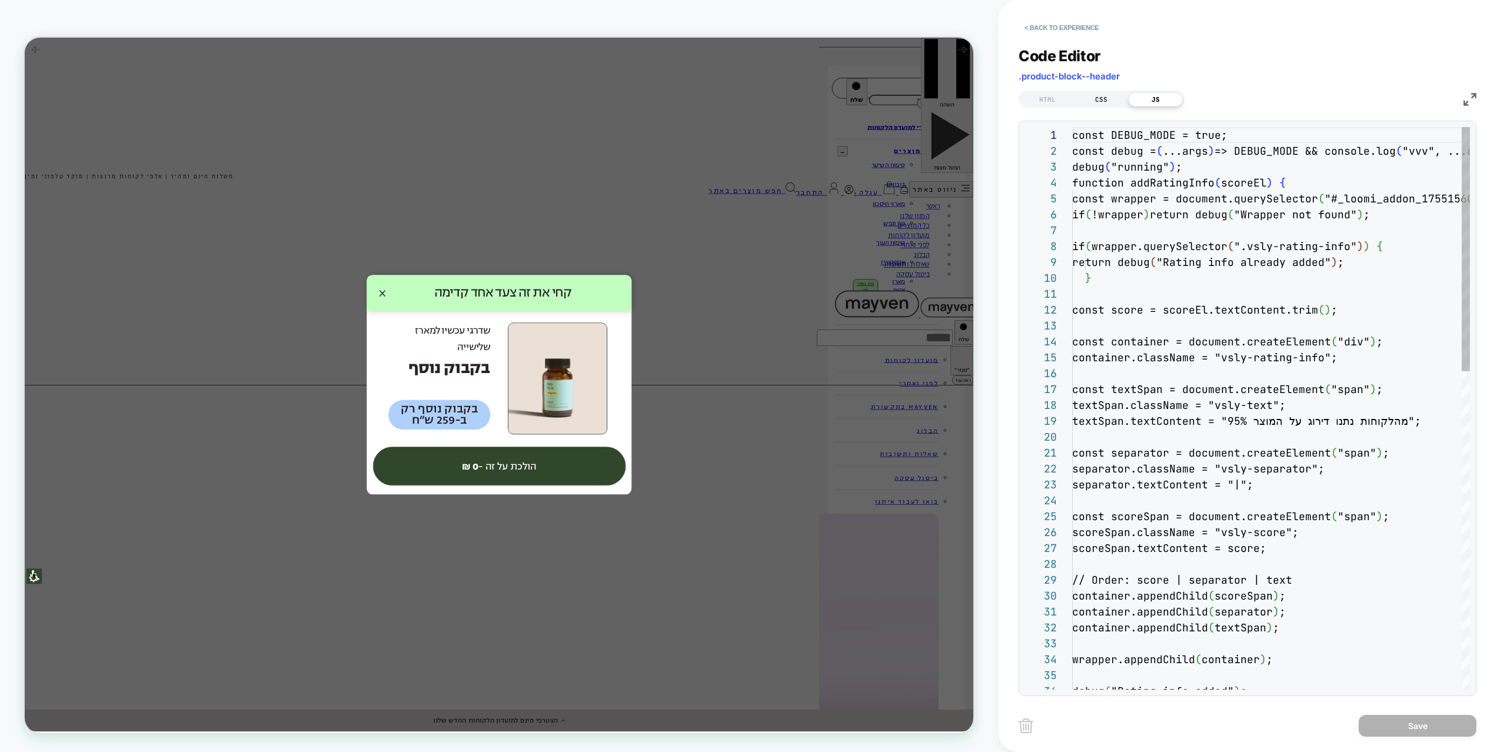
scroll to position [159, 0]
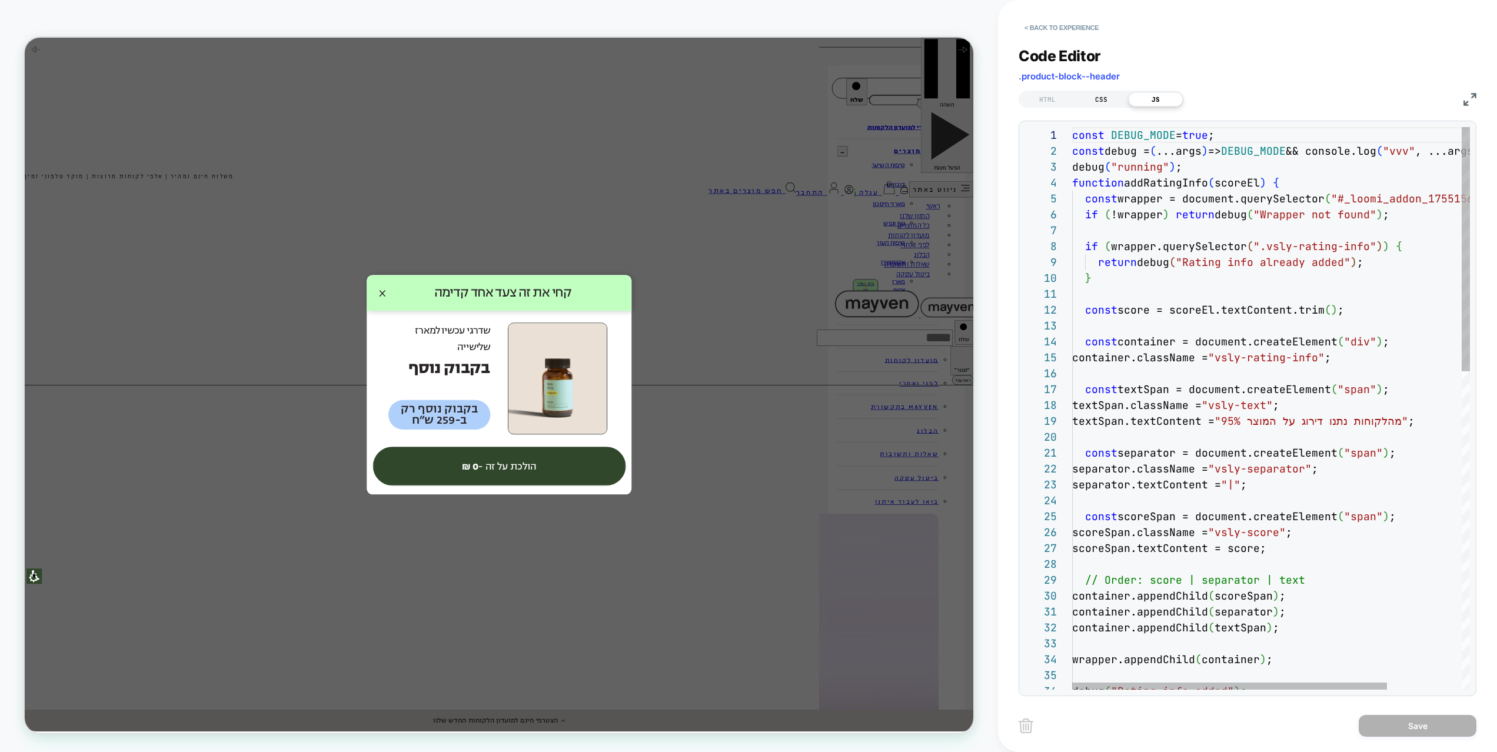
click at [1115, 99] on div "CSS" at bounding box center [1102, 99] width 54 height 14
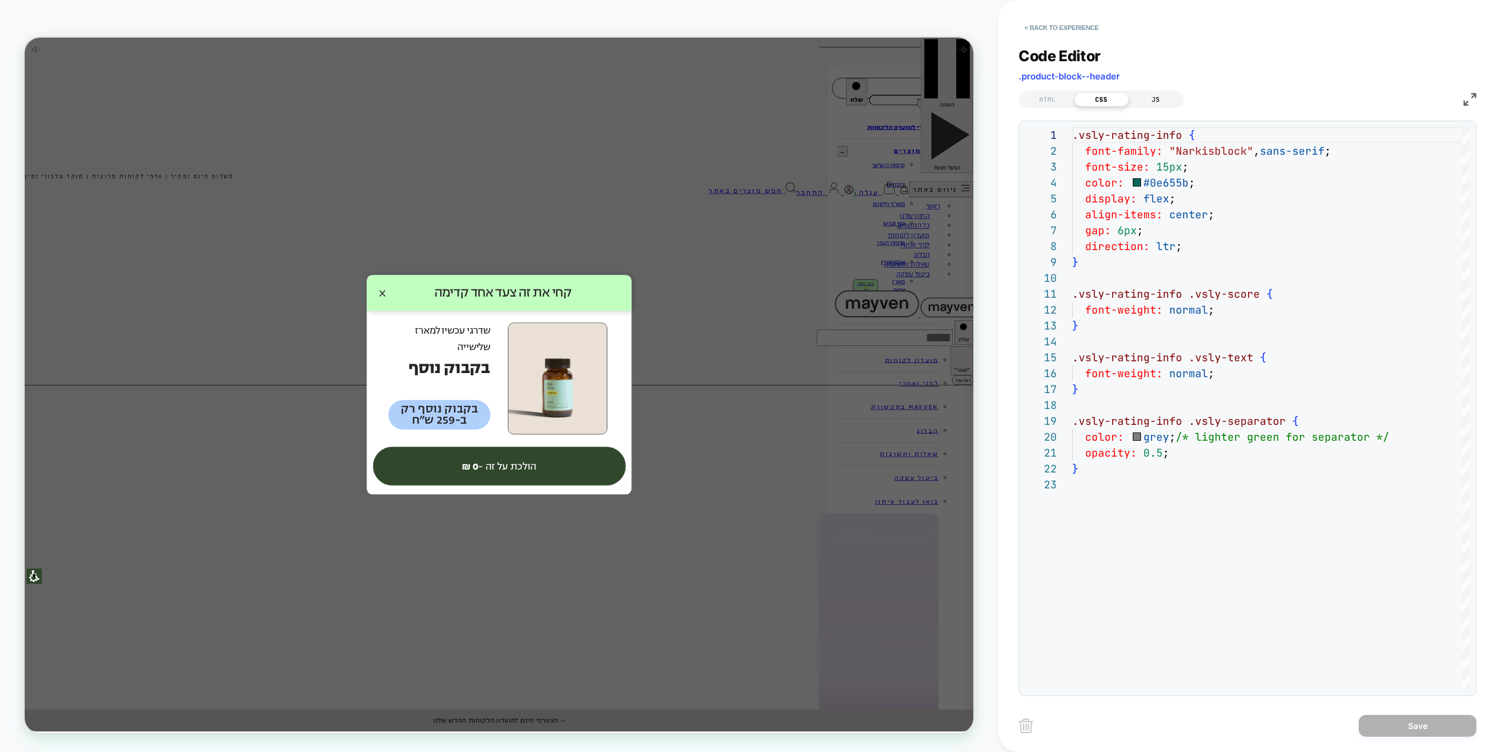
click at [1152, 101] on div "JS" at bounding box center [1156, 99] width 54 height 14
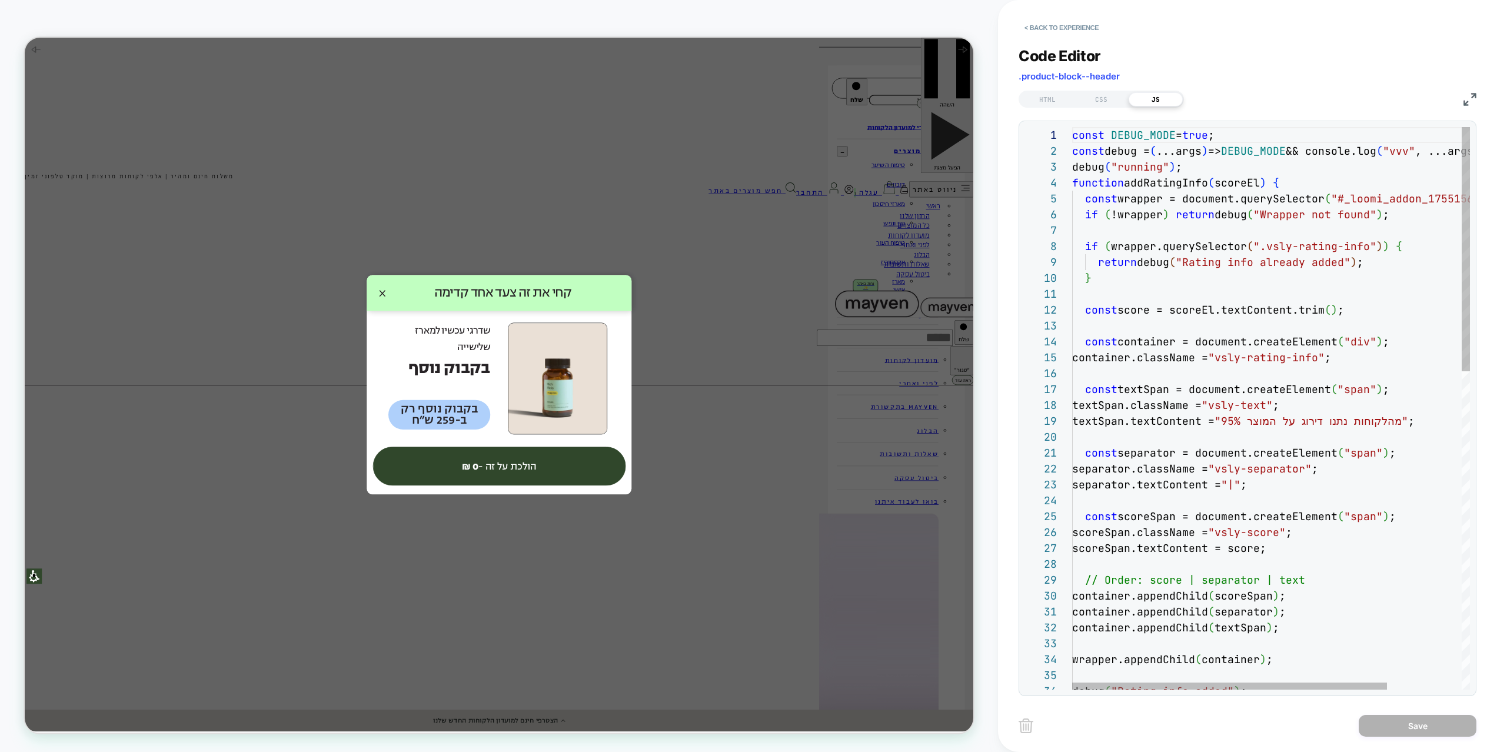
scroll to position [32, 191]
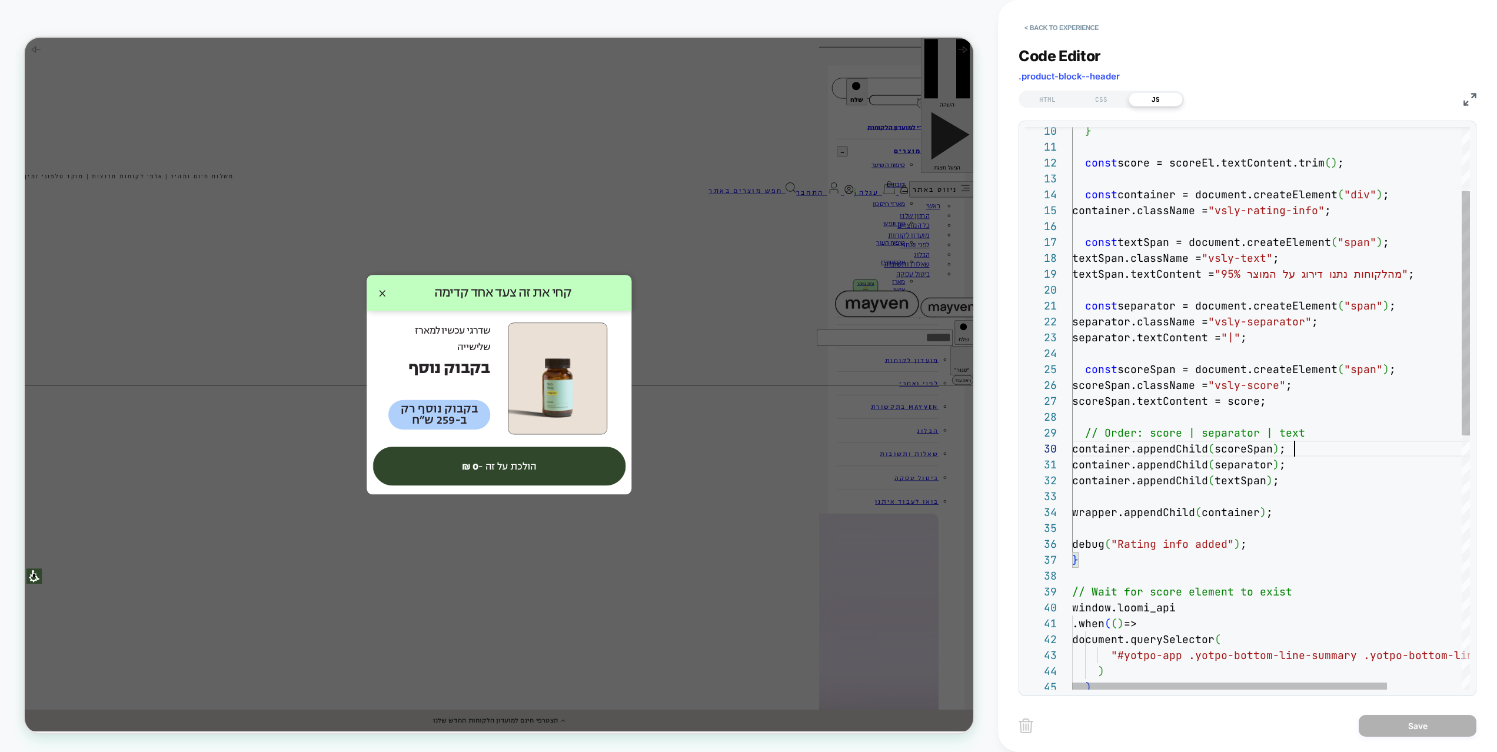
scroll to position [143, 222]
click at [1301, 453] on div "} const score = scoreEl.textContent.trim ( ) ; const container = document.creat…" at bounding box center [1317, 627] width 491 height 1294
type textarea "**********"
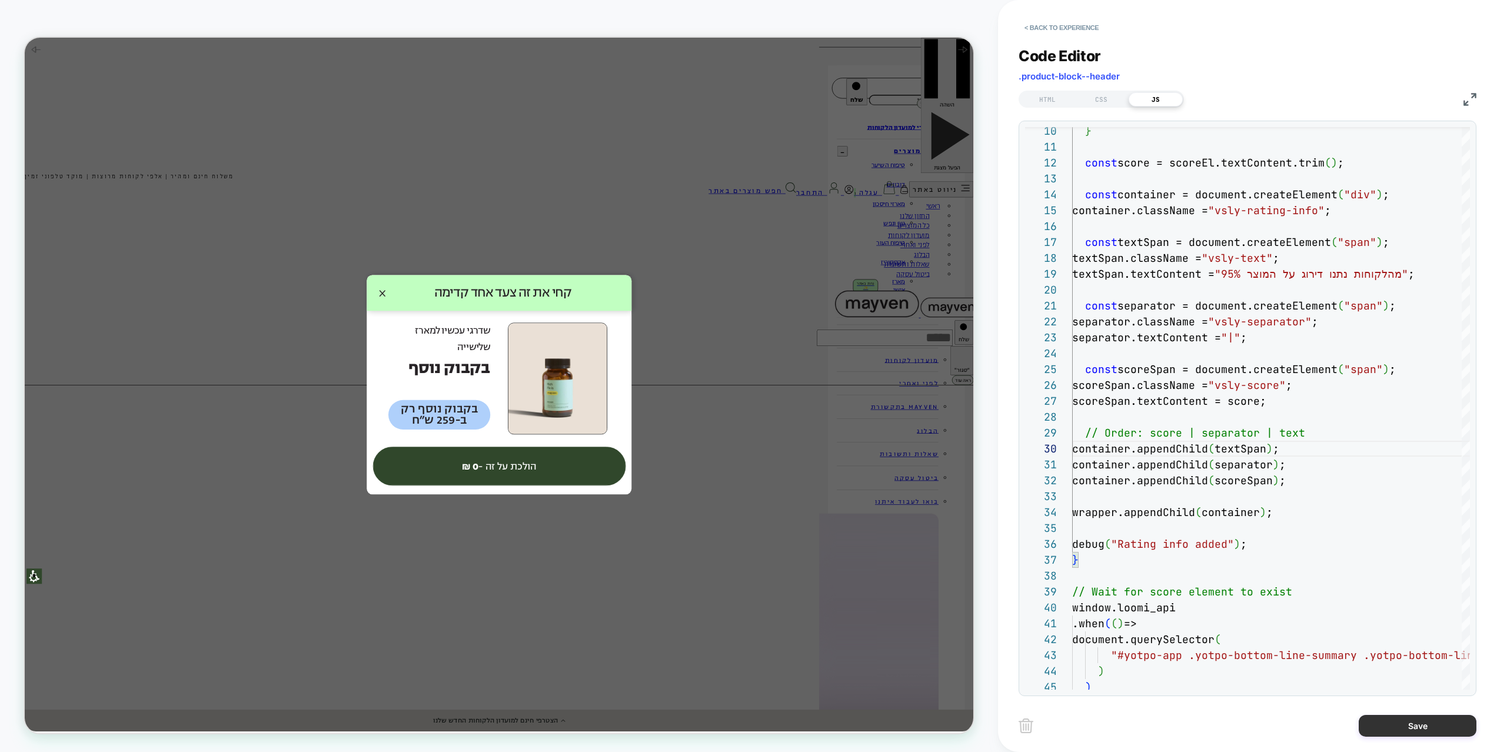
click at [1424, 699] on button "Save" at bounding box center [1418, 726] width 118 height 22
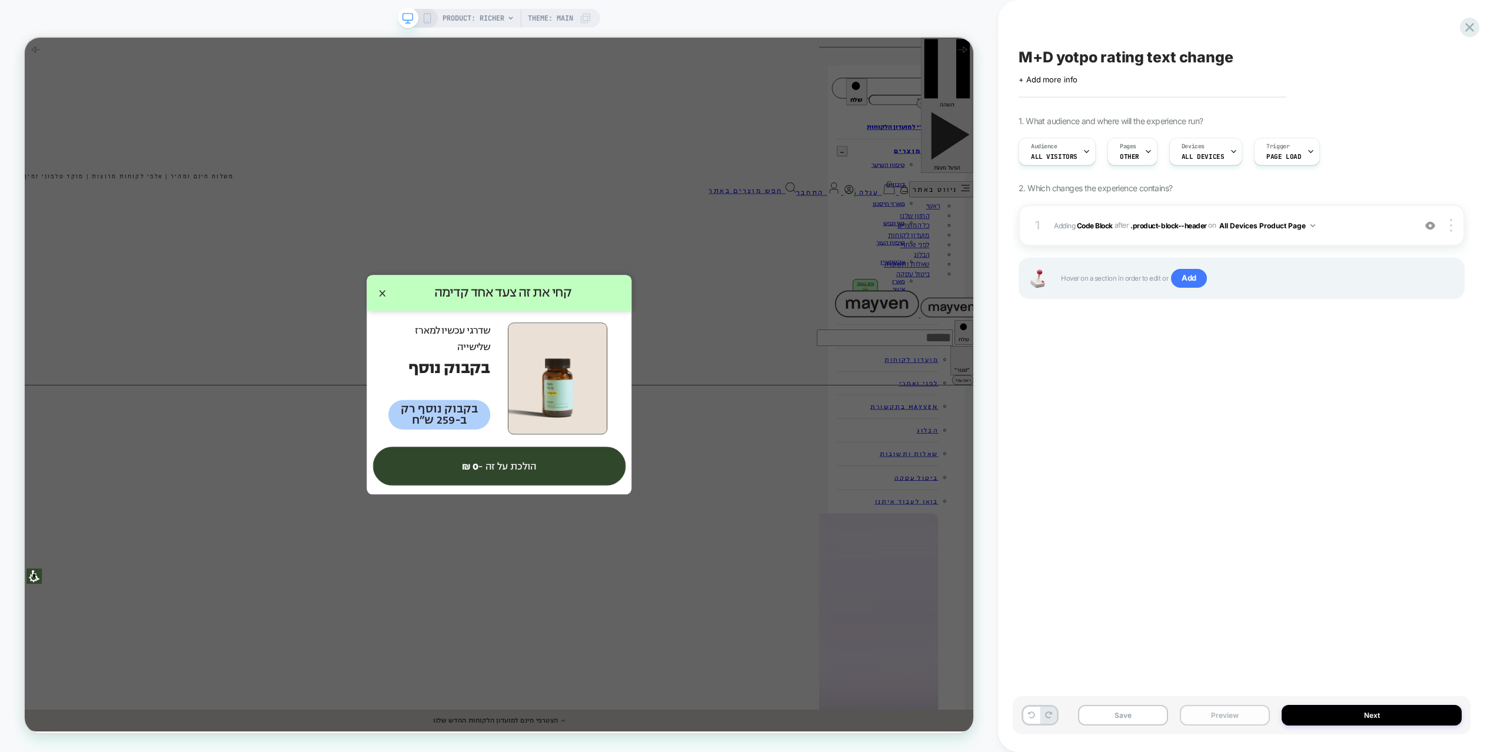
click at [1243, 699] on button "Preview" at bounding box center [1225, 715] width 90 height 21
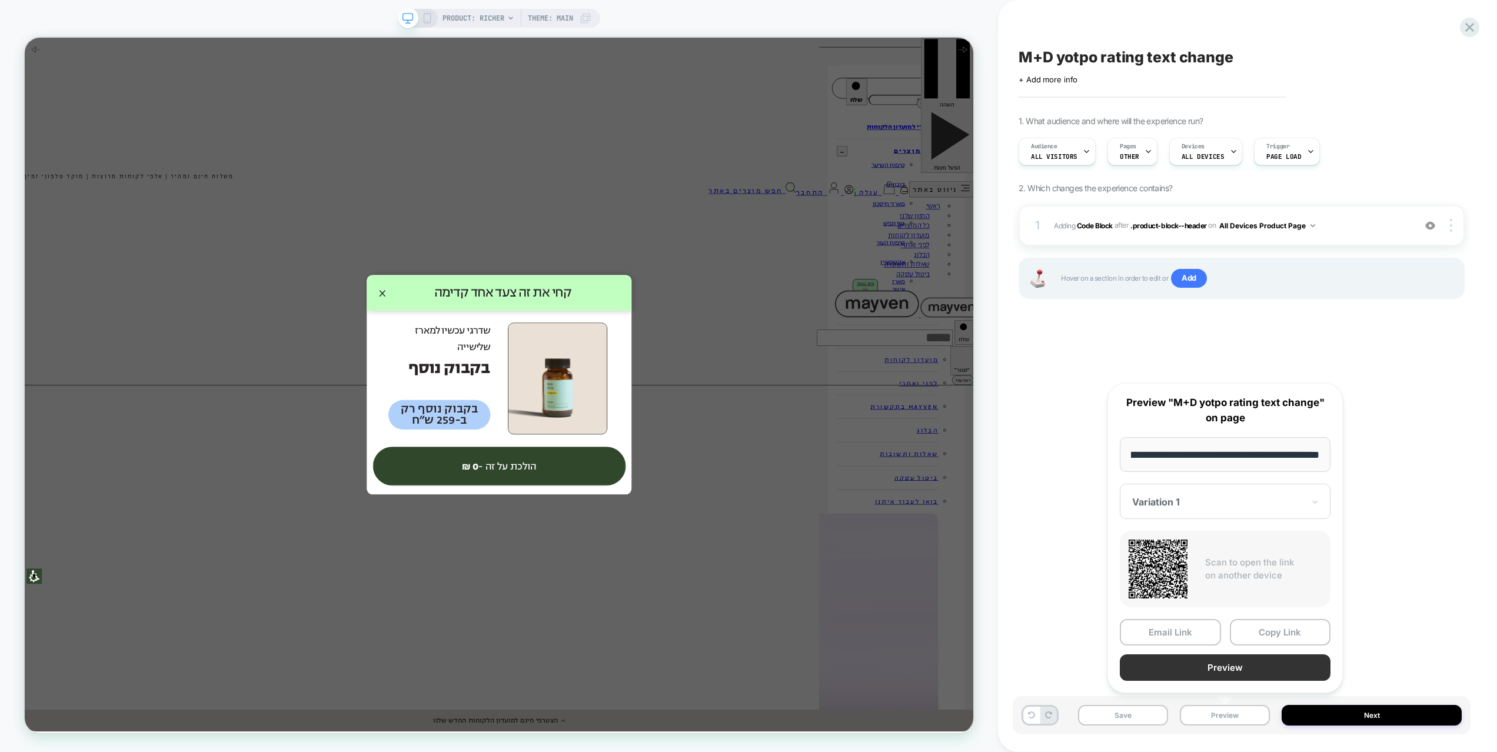
scroll to position [0, 0]
click at [1234, 673] on button "Preview" at bounding box center [1225, 668] width 211 height 26
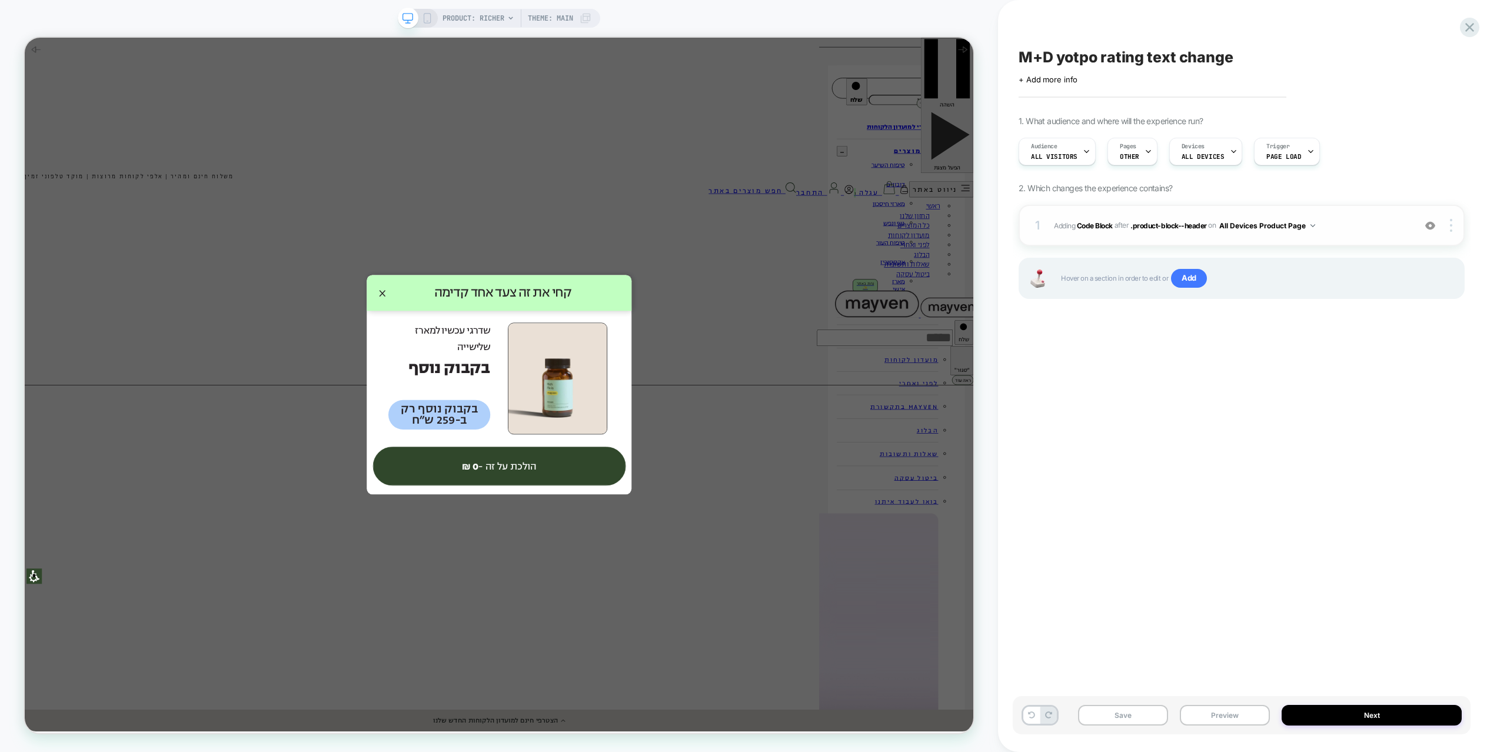
click at [1356, 224] on span "Adding Code Block AFTER .product-block--header .product-block--header on All De…" at bounding box center [1231, 225] width 355 height 15
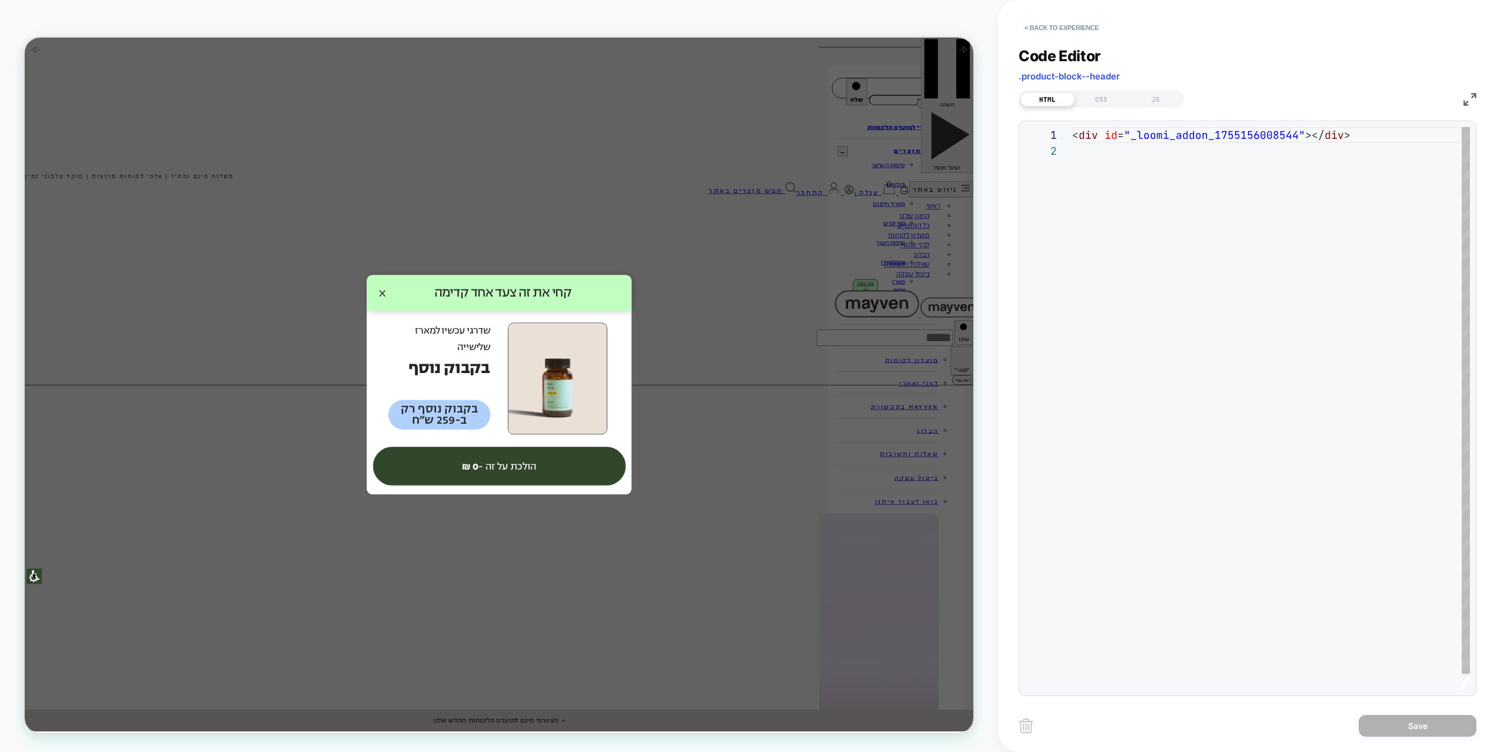
scroll to position [16, 0]
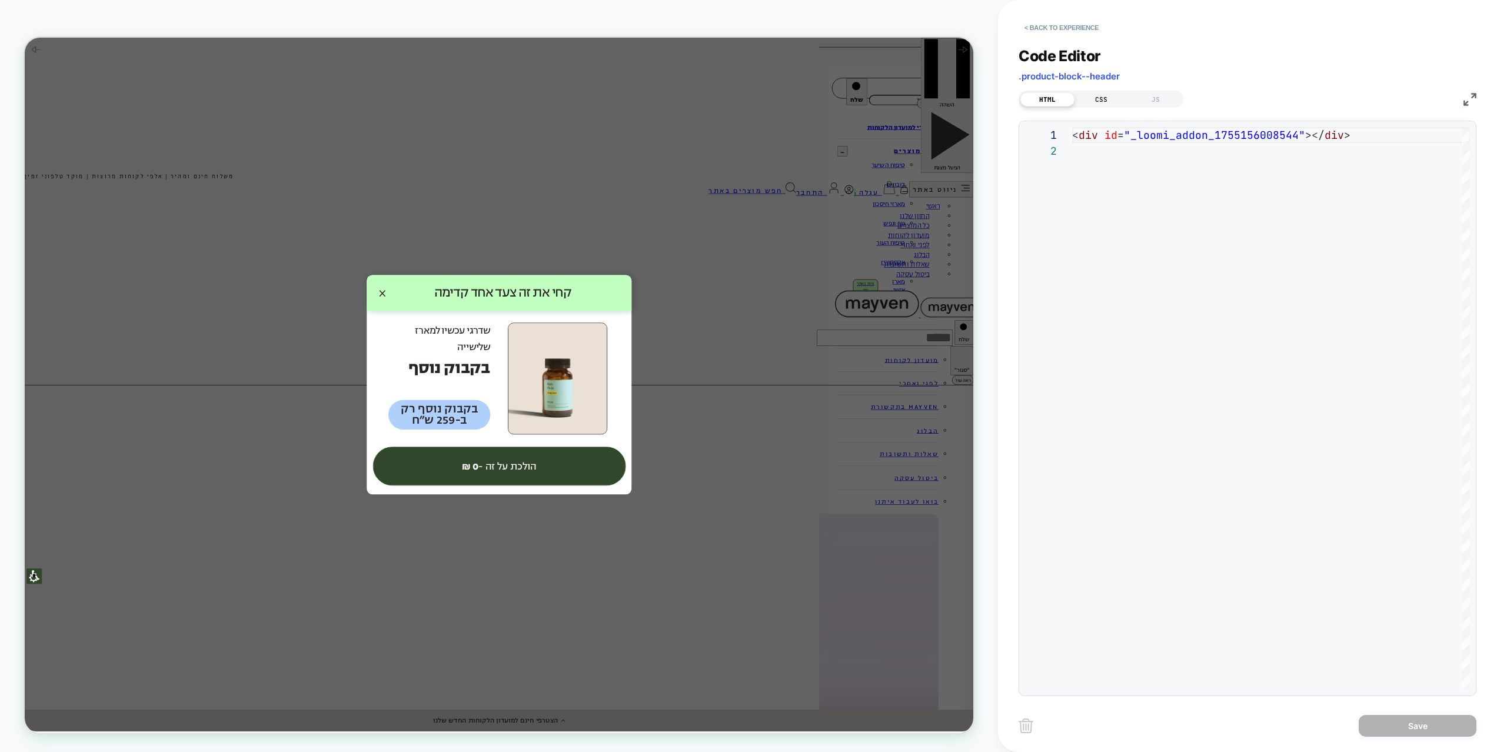
click at [1111, 105] on div "CSS" at bounding box center [1102, 99] width 54 height 14
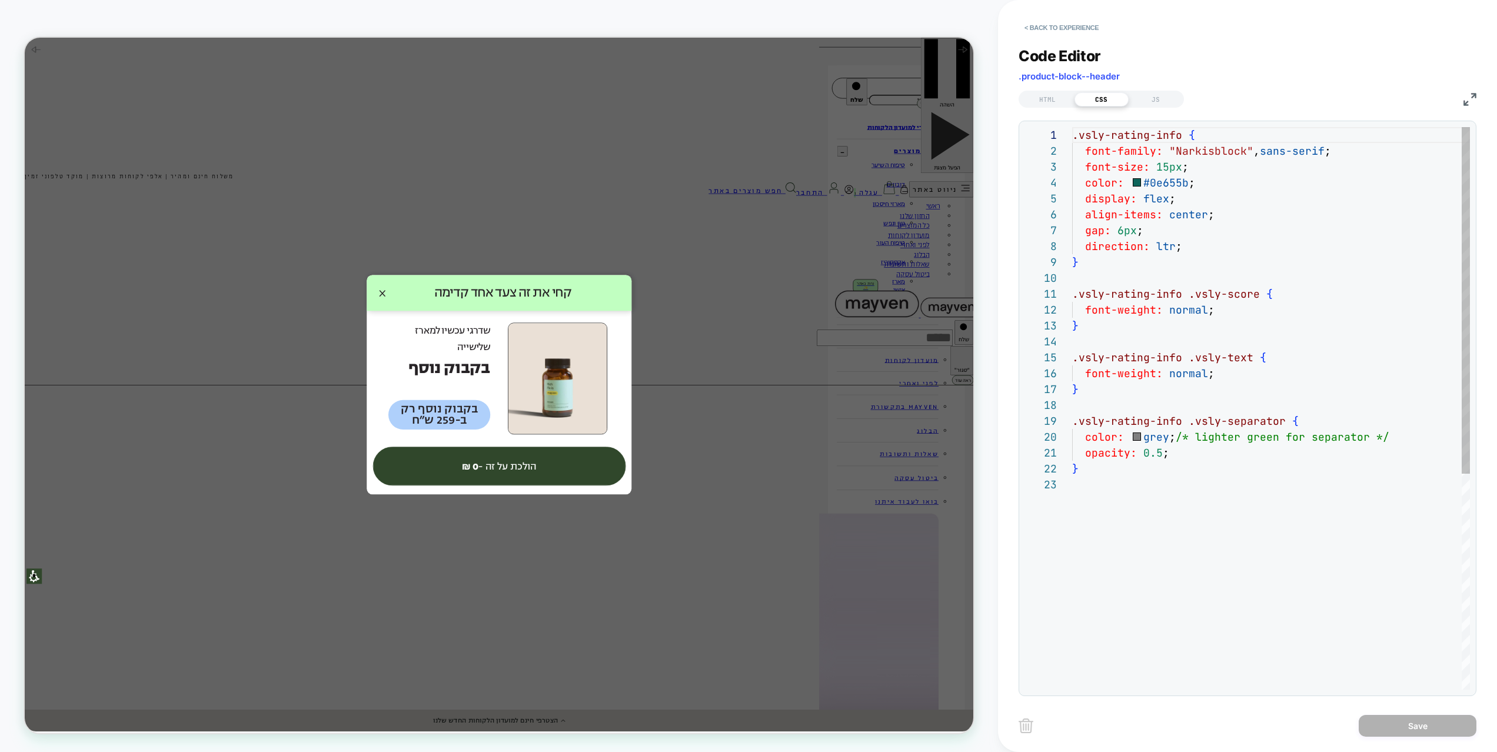
click at [1221, 254] on div ".vsly-rating-info { font-family: "Narkisblock" , sans-serif ; font-size: 15px ;…" at bounding box center [1271, 583] width 398 height 912
click at [1200, 247] on div ".vsly-rating-info { font-family: "Narkisblock" , sans-serif ; font-size: 15px ;…" at bounding box center [1271, 583] width 398 height 912
click at [1157, 247] on div ".vsly-rating-info { font-family: "Narkisblock" , sans-serif ; font-size: 15px ;…" at bounding box center [1271, 583] width 398 height 912
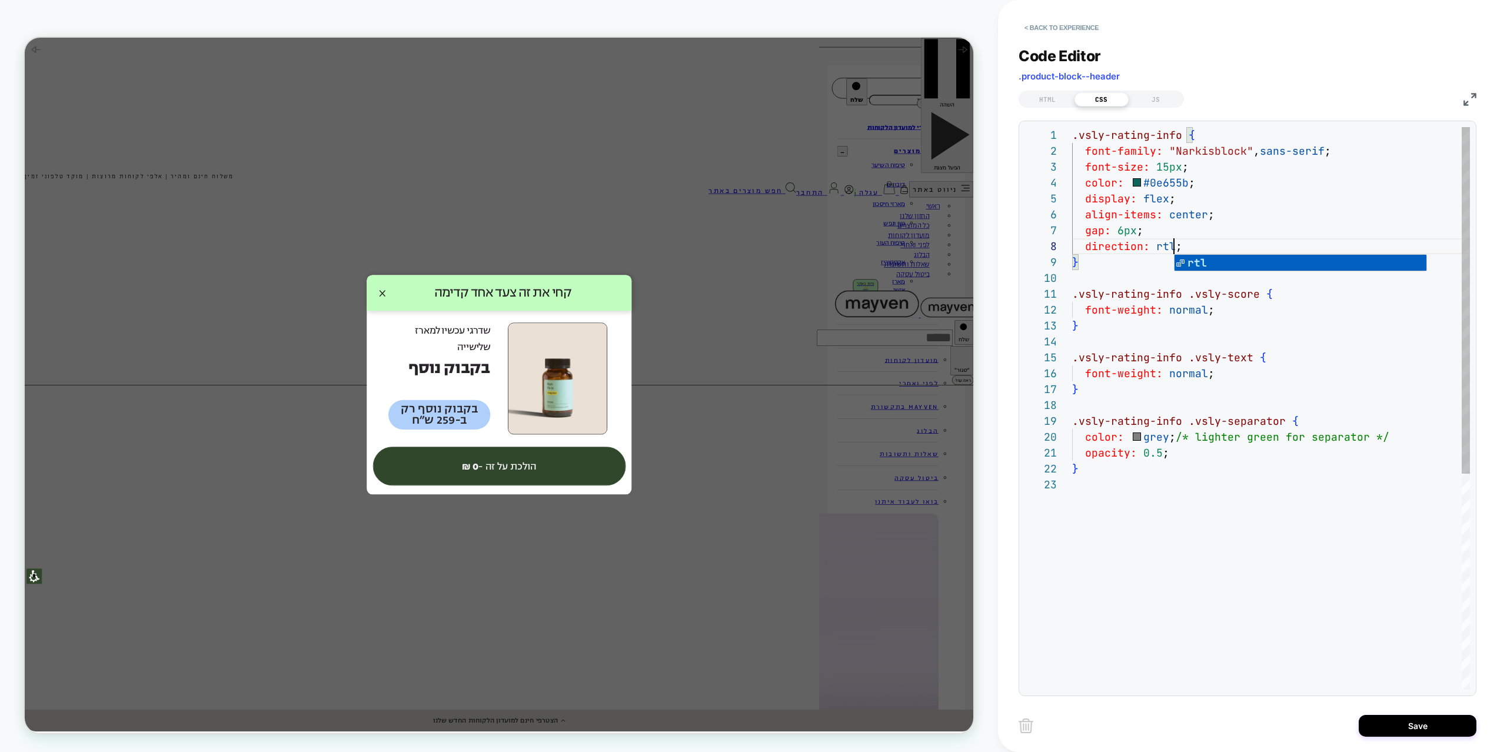
scroll to position [64, 102]
click at [1266, 204] on div ".vsly-rating-info { font-family: "Narkisblock" , sans-serif ; font-size: 15px ;…" at bounding box center [1271, 583] width 398 height 912
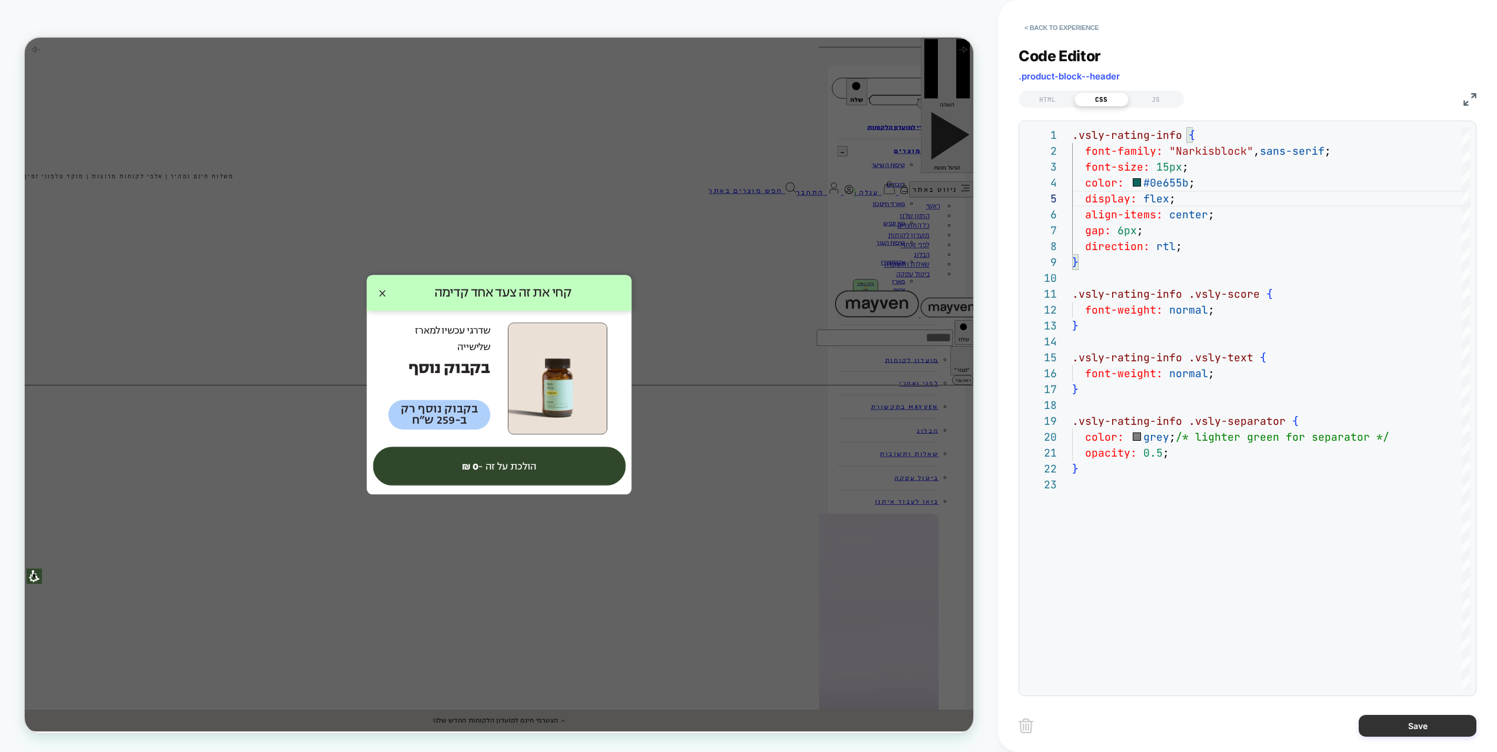
type textarea "**********"
click at [1430, 699] on button "Save" at bounding box center [1418, 726] width 118 height 22
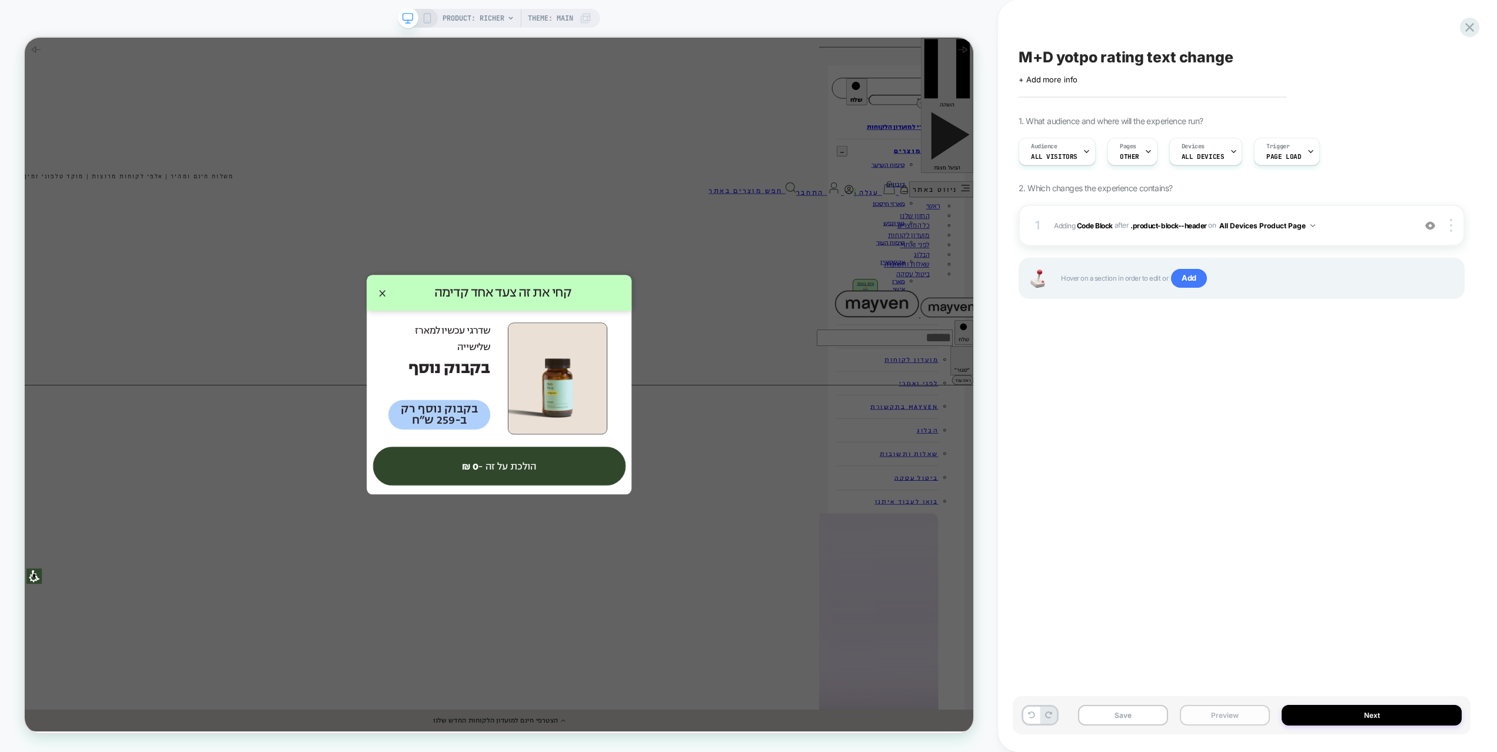
click at [1261, 699] on button "Preview" at bounding box center [1225, 715] width 90 height 21
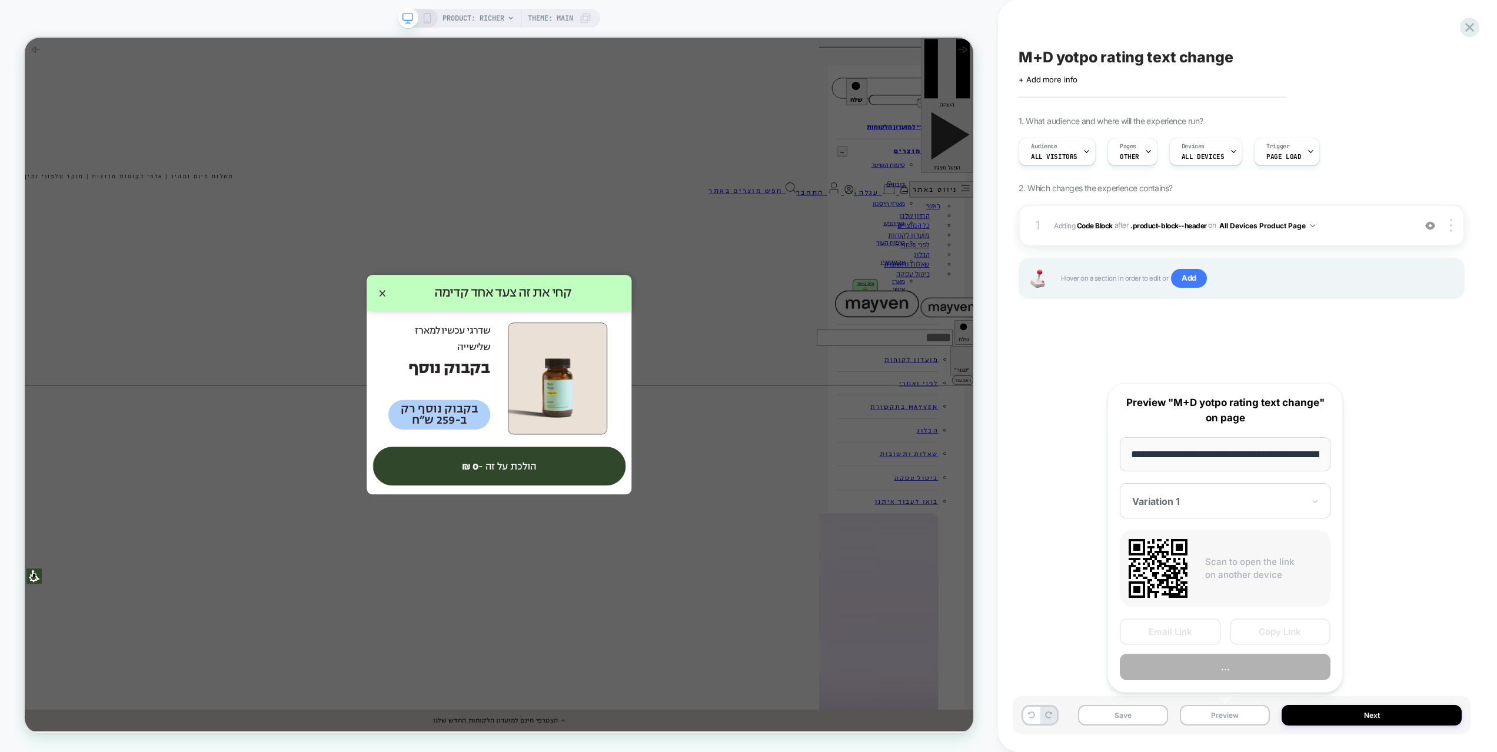
scroll to position [0, 99]
click at [1249, 673] on button "Preview" at bounding box center [1225, 668] width 211 height 26
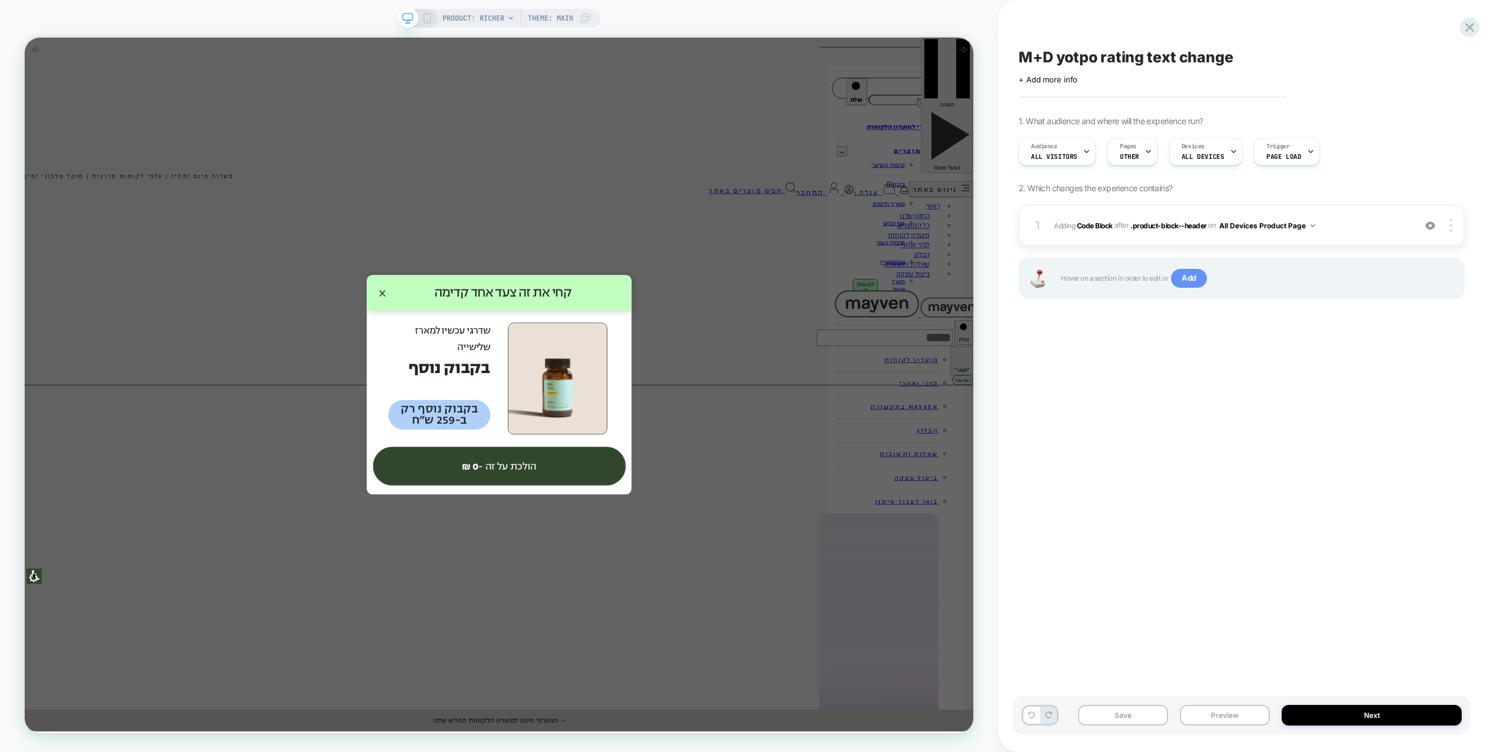
click at [1196, 281] on span "Add" at bounding box center [1189, 278] width 36 height 19
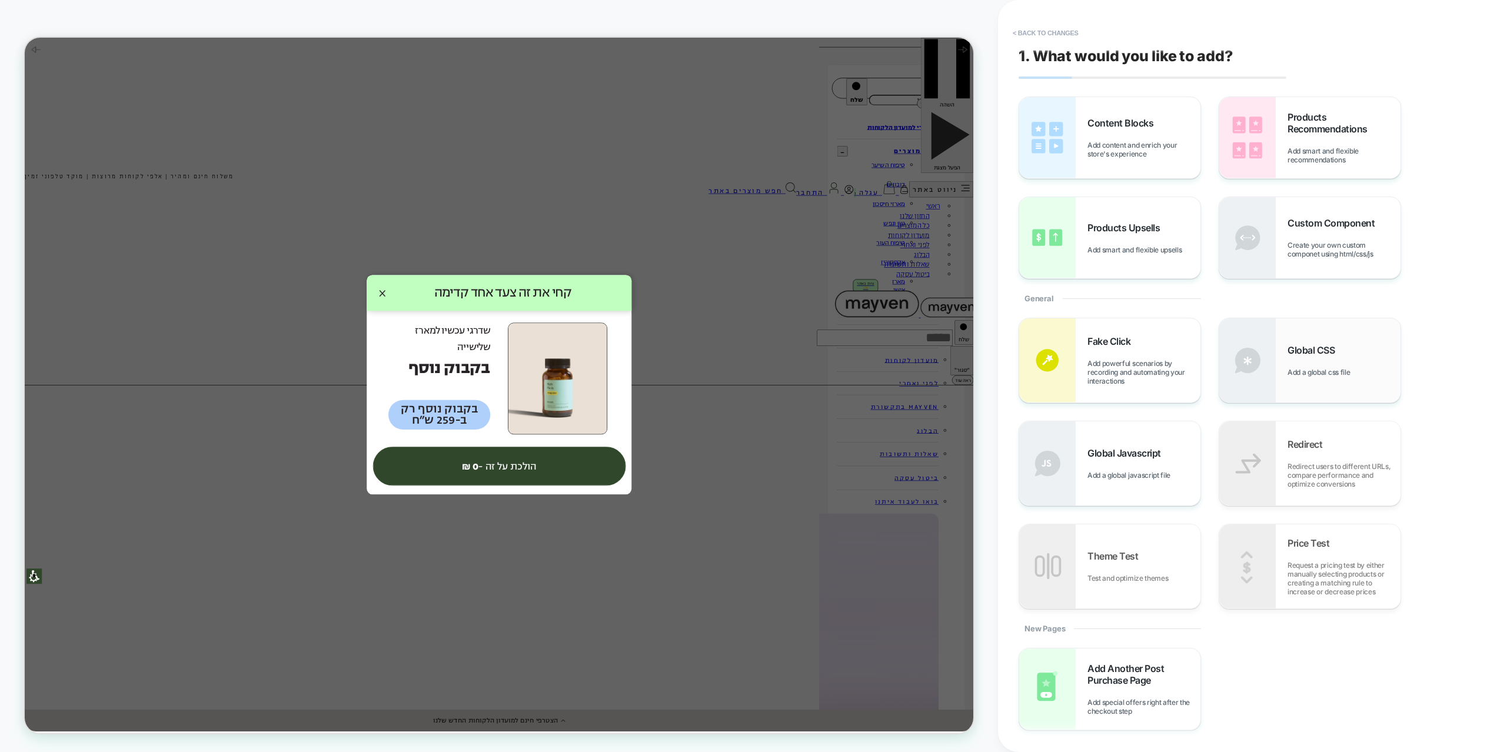
click at [1288, 360] on div "Global CSS Add a global css file" at bounding box center [1344, 360] width 113 height 32
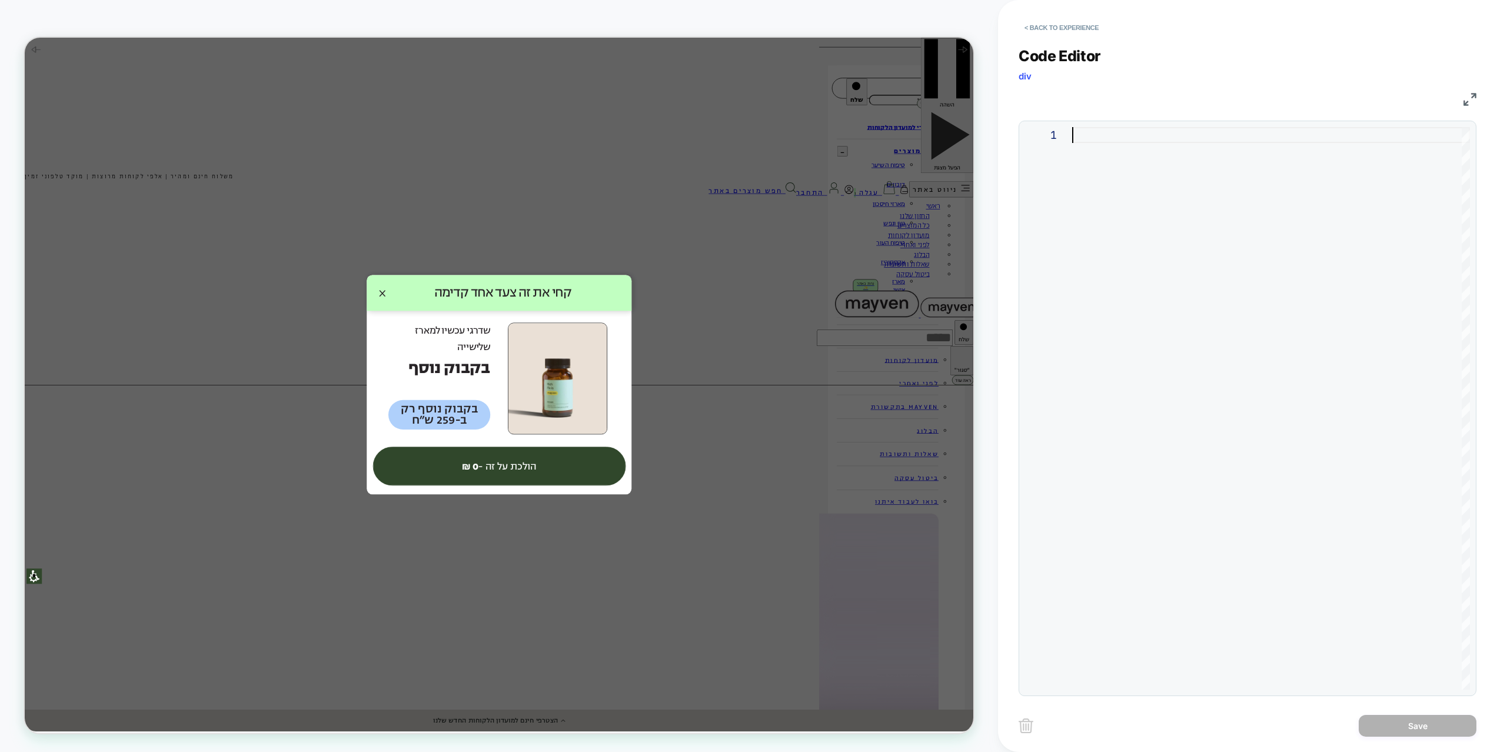
click at [1275, 301] on div at bounding box center [1271, 408] width 398 height 563
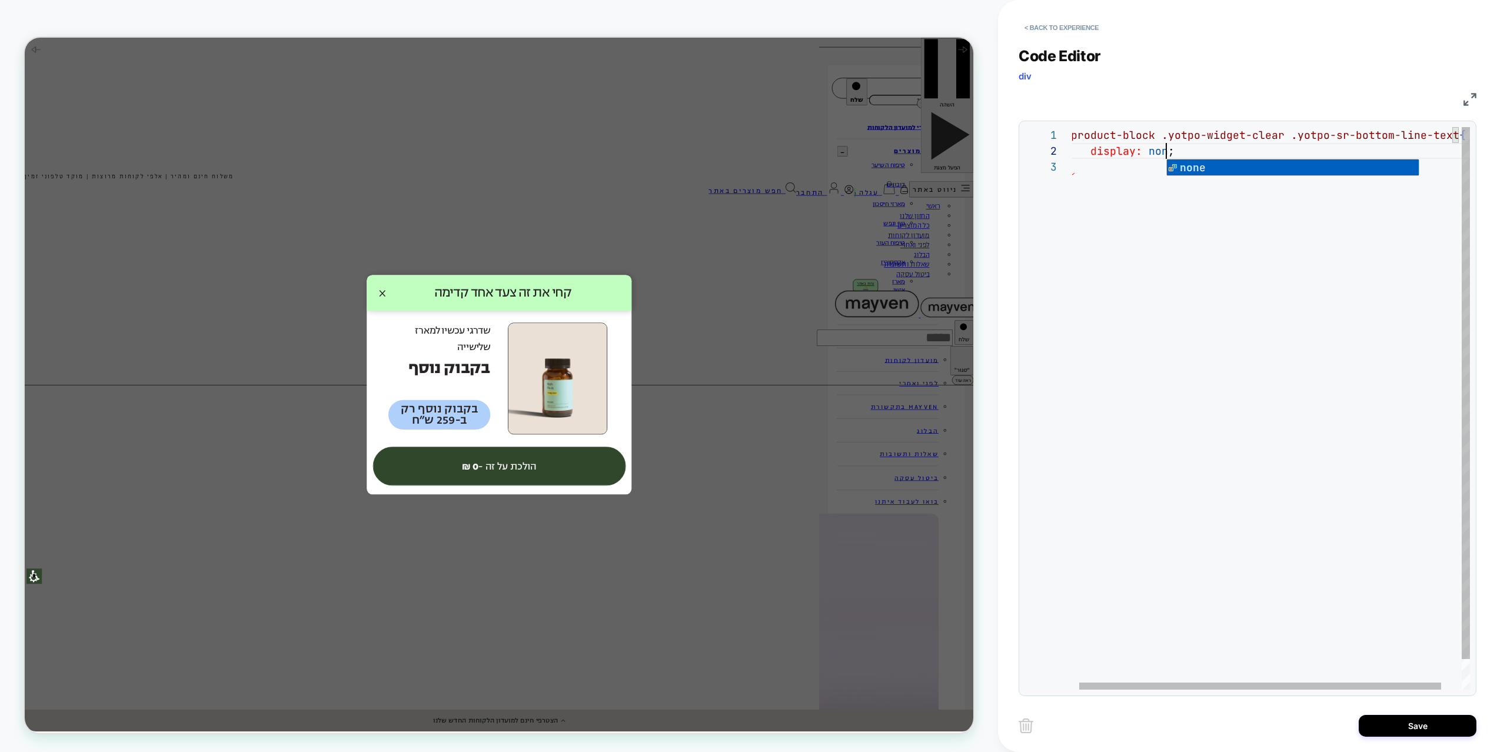
scroll to position [16, 108]
click at [1363, 503] on div ".product-block .yotpo-widget-clear .yotpo-sr-bottom-line-text { display: none ;…" at bounding box center [1279, 424] width 428 height 594
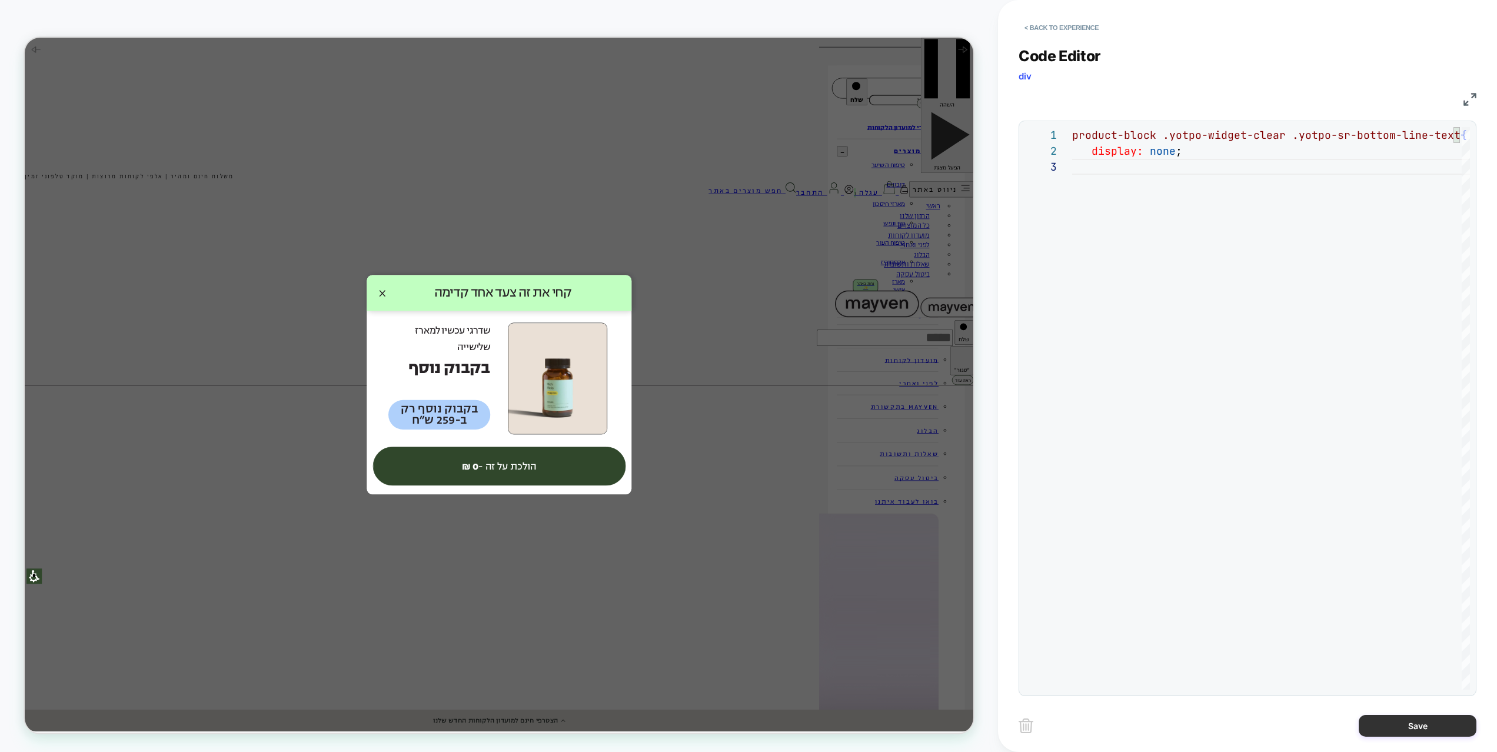
type textarea "**********"
click at [1407, 699] on button "Save" at bounding box center [1418, 726] width 118 height 22
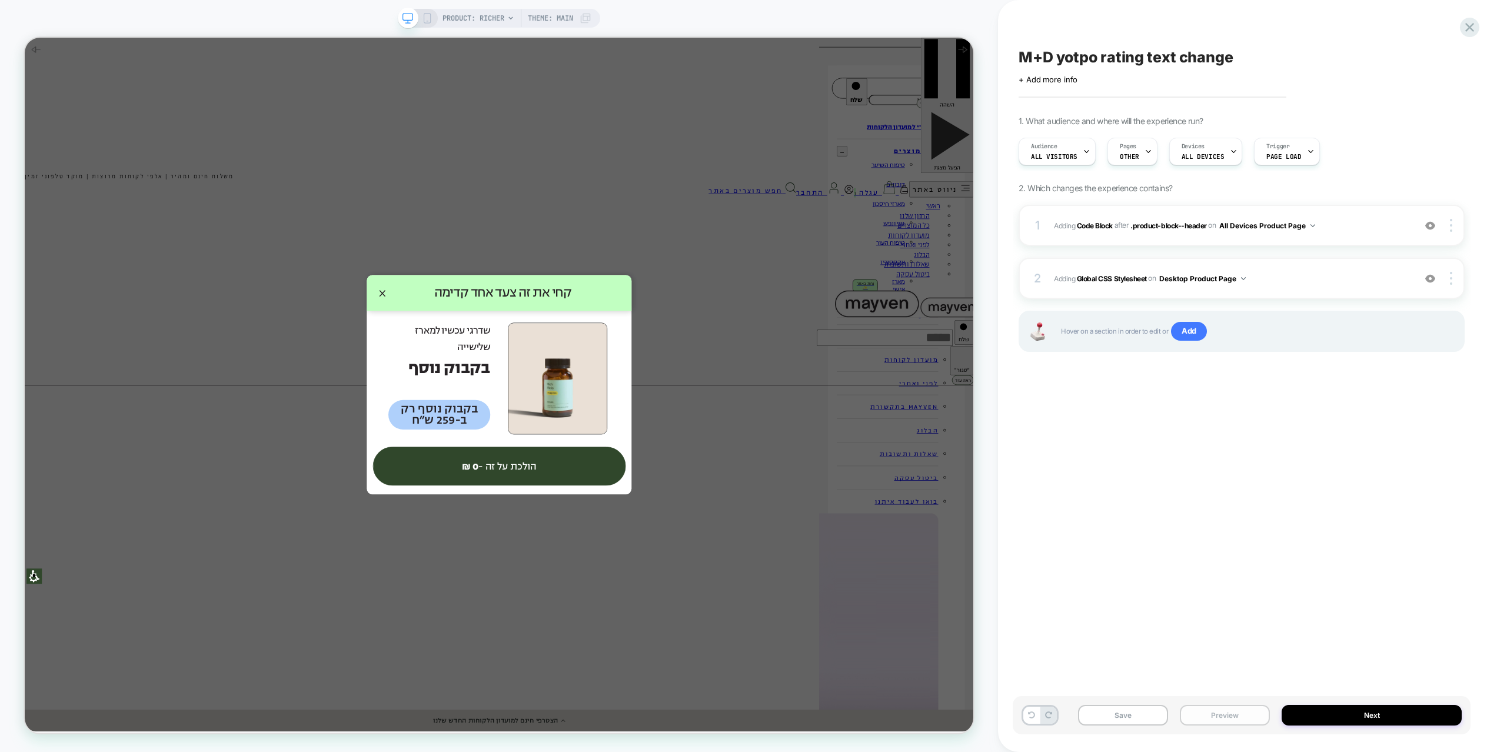
click at [1227, 699] on button "Preview" at bounding box center [1225, 715] width 90 height 21
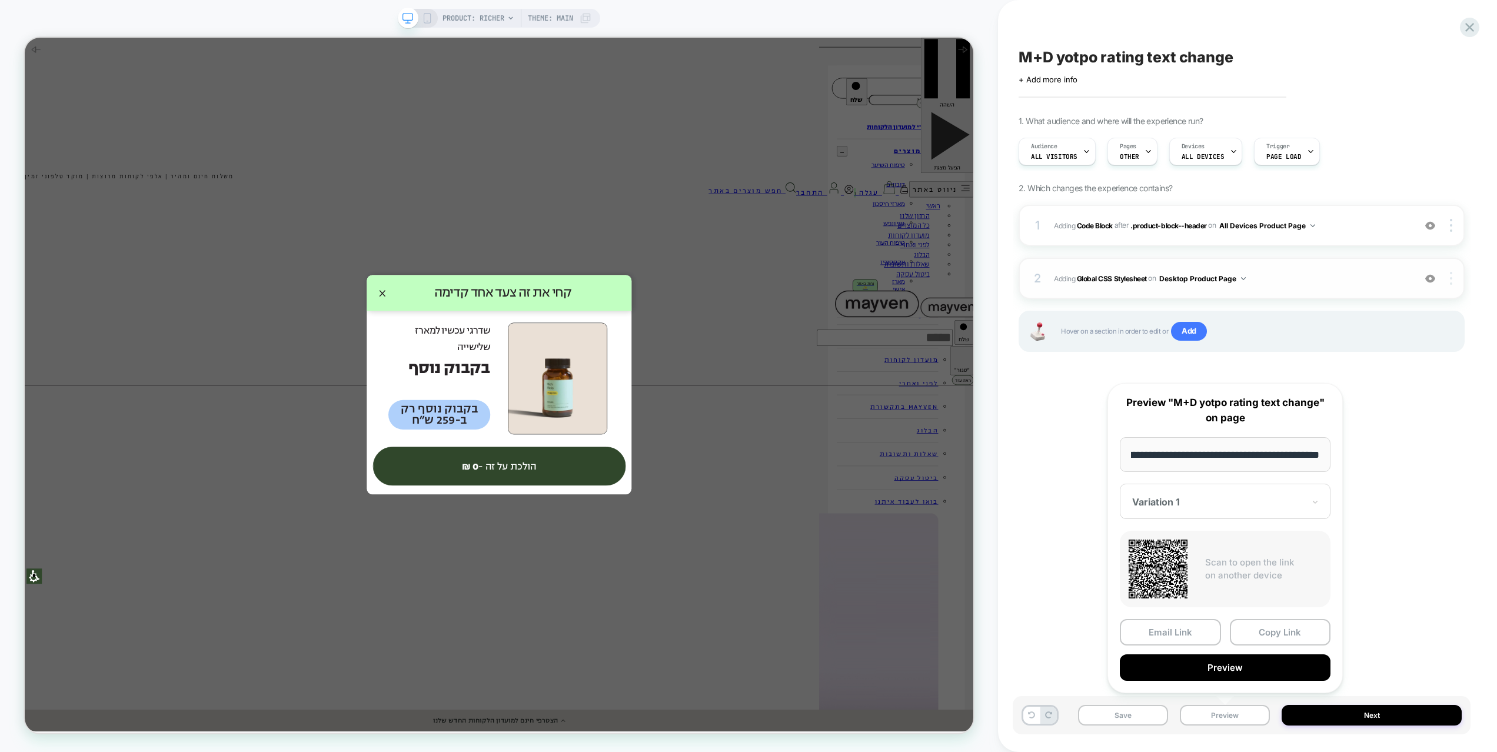
scroll to position [0, 0]
click at [1453, 283] on div at bounding box center [1453, 278] width 22 height 13
click at [1402, 311] on div "Target All Devices" at bounding box center [1381, 311] width 105 height 32
click at [1245, 665] on button "Preview" at bounding box center [1225, 668] width 211 height 26
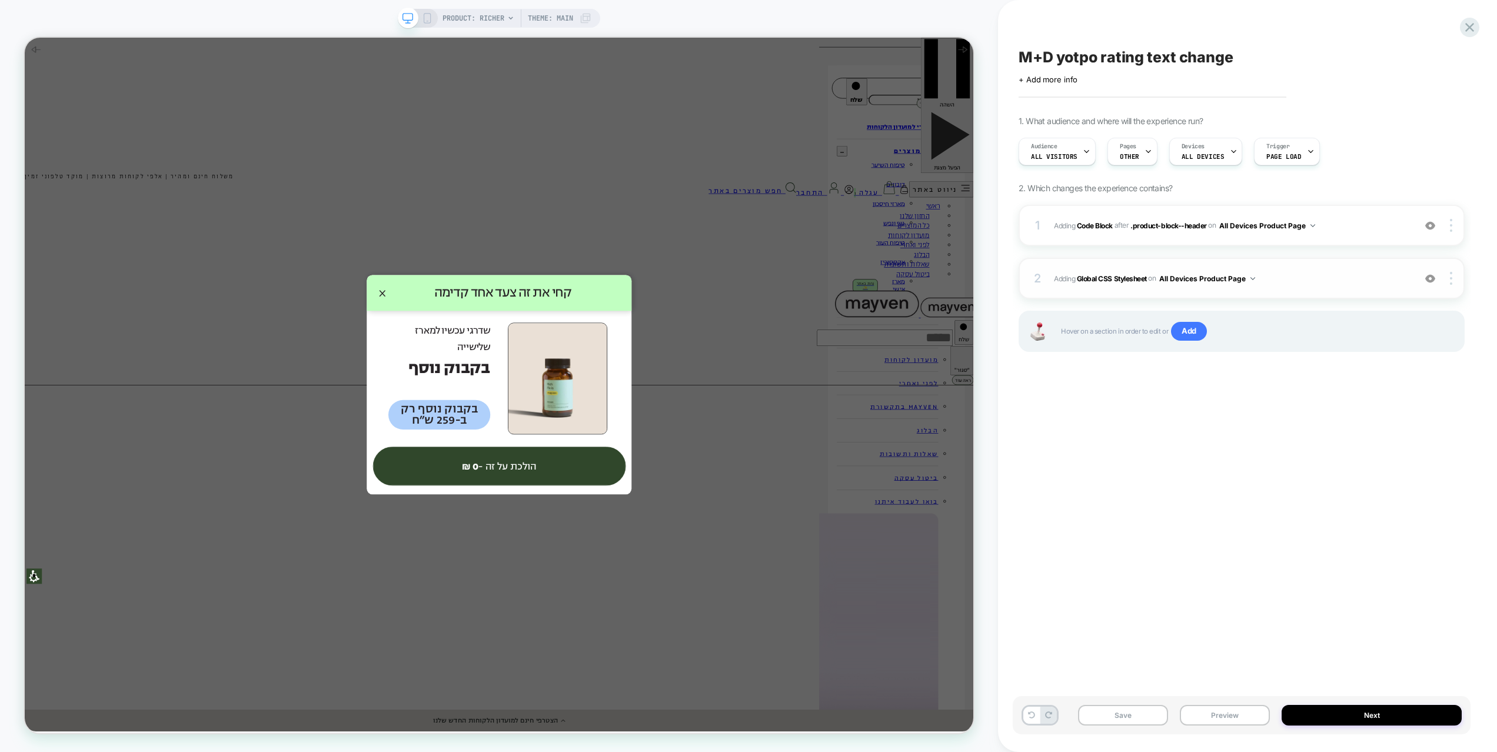
click at [1373, 271] on span "Adding Global CSS Stylesheet on All Devices Product Page" at bounding box center [1231, 278] width 355 height 15
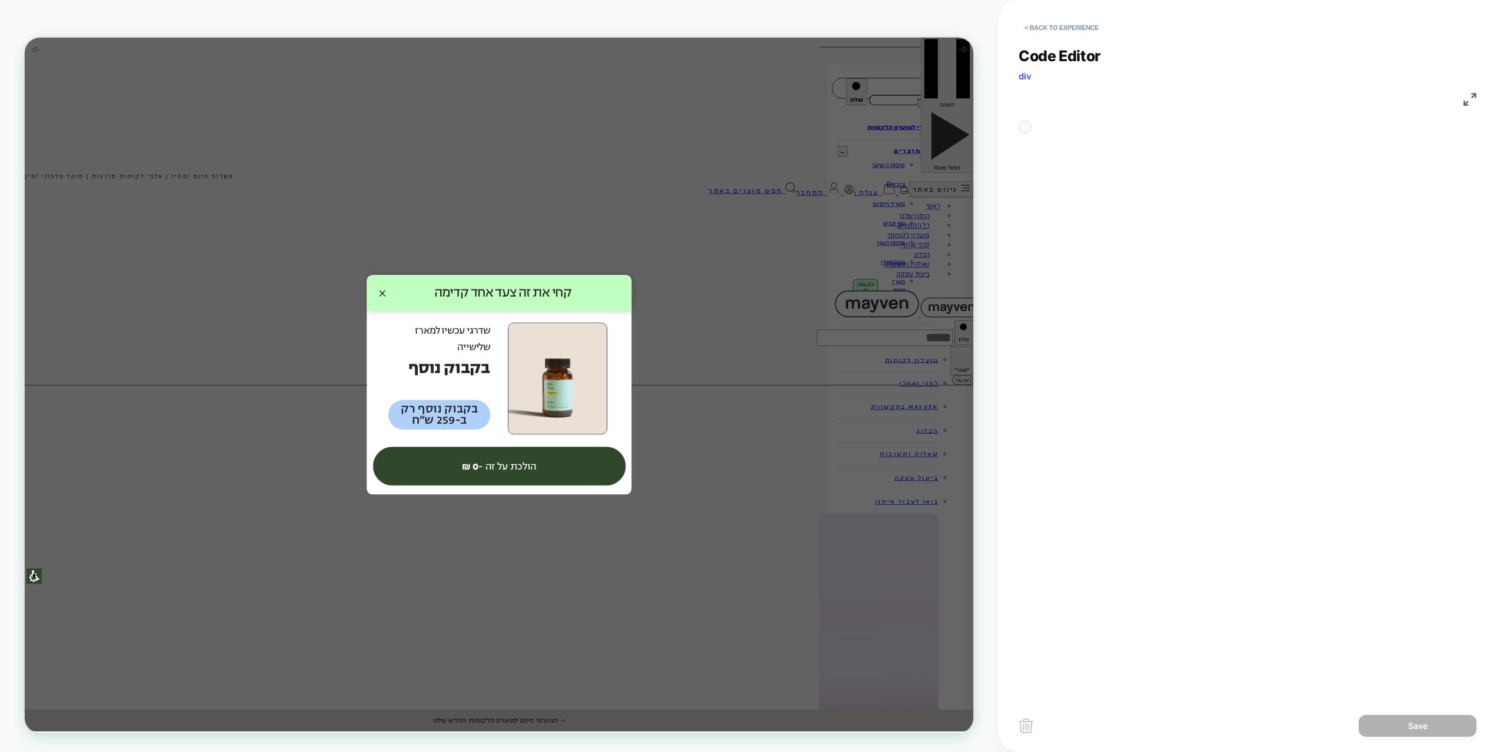
scroll to position [48, 0]
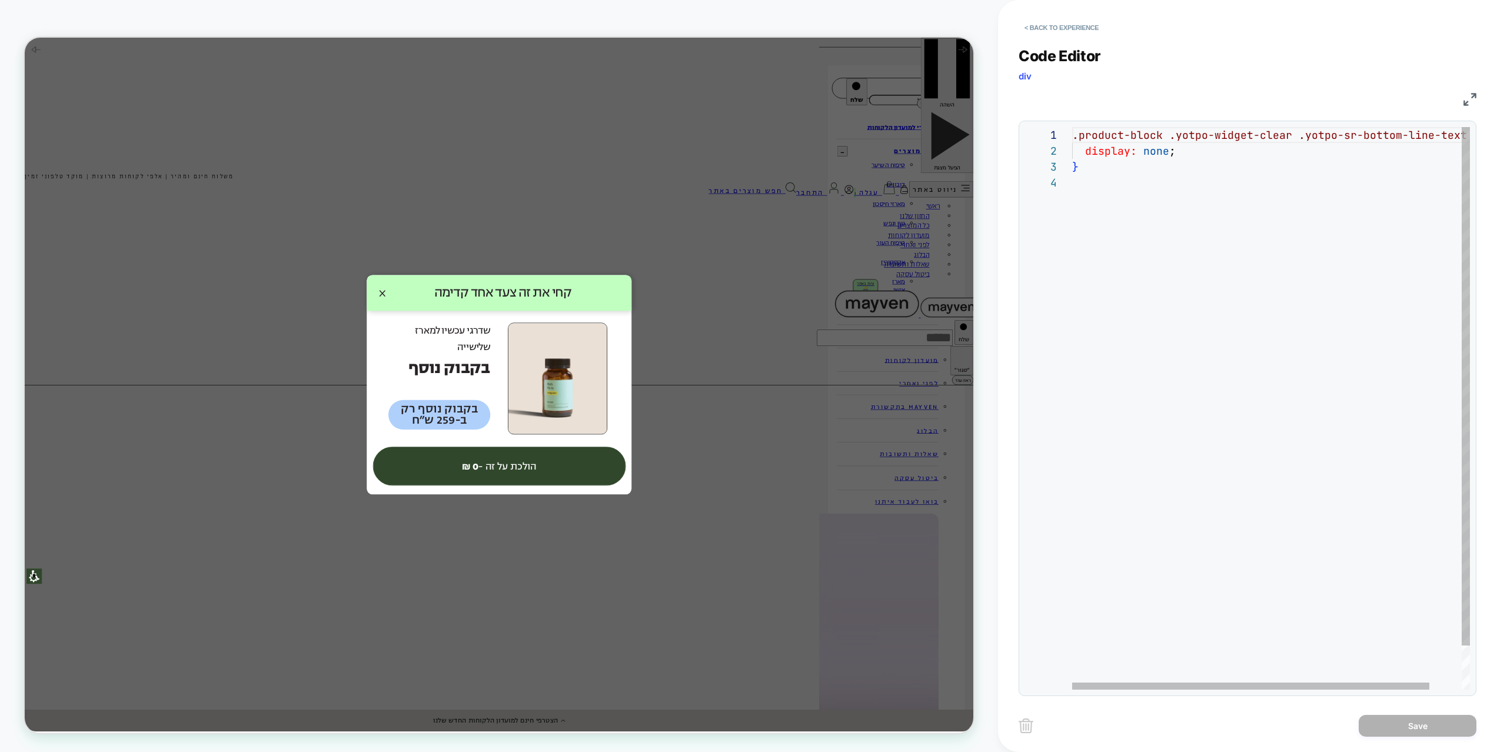
click at [1167, 151] on div ".product-block .yotpo-widget-clear .yotpo-sr-bottom-line-text { display: none ;…" at bounding box center [1289, 432] width 434 height 610
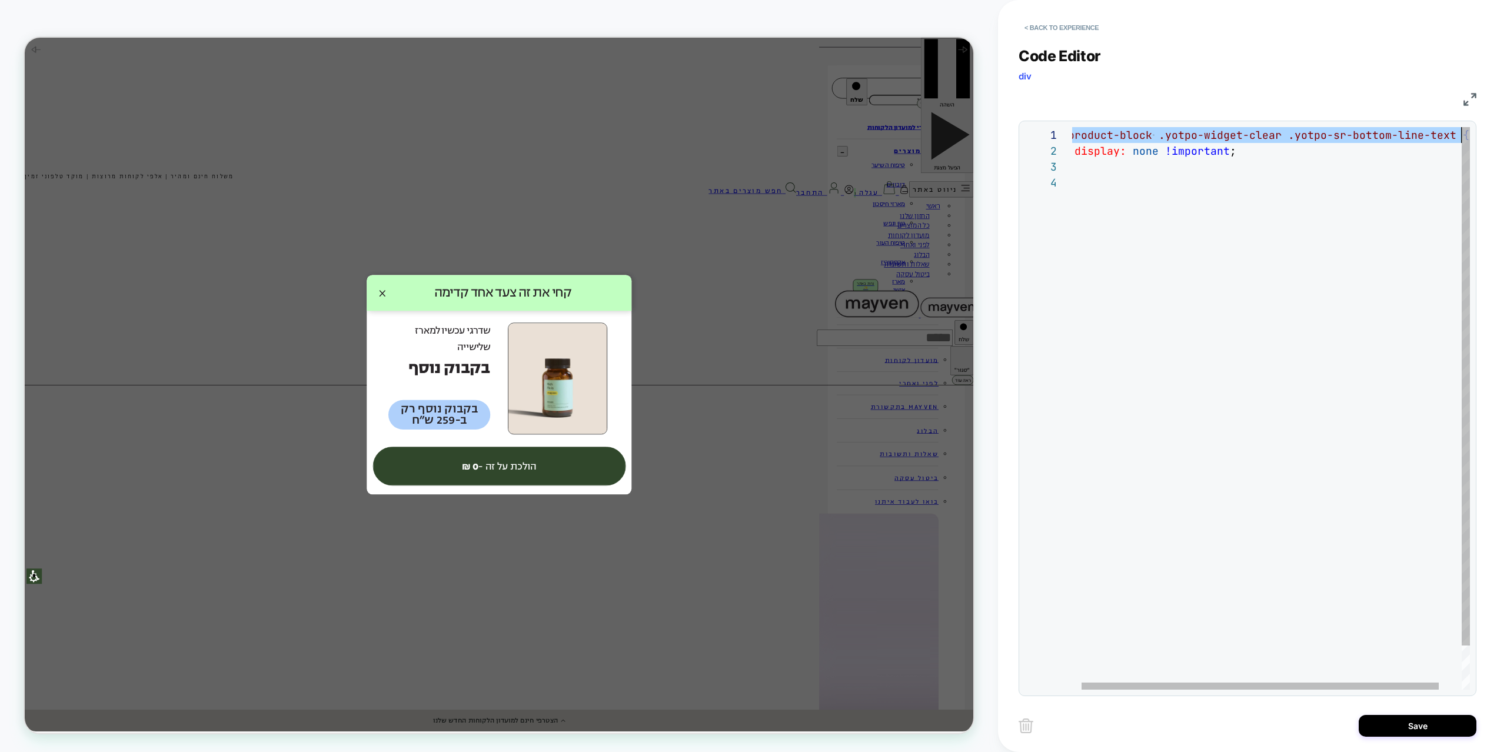
scroll to position [0, 388]
drag, startPoint x: 1075, startPoint y: 136, endPoint x: 1451, endPoint y: 140, distance: 376.7
click at [1451, 140] on div ".product-block .yotpo-widget-clear .yotpo-sr-bottom-line-text { display: none !…" at bounding box center [1279, 432] width 434 height 610
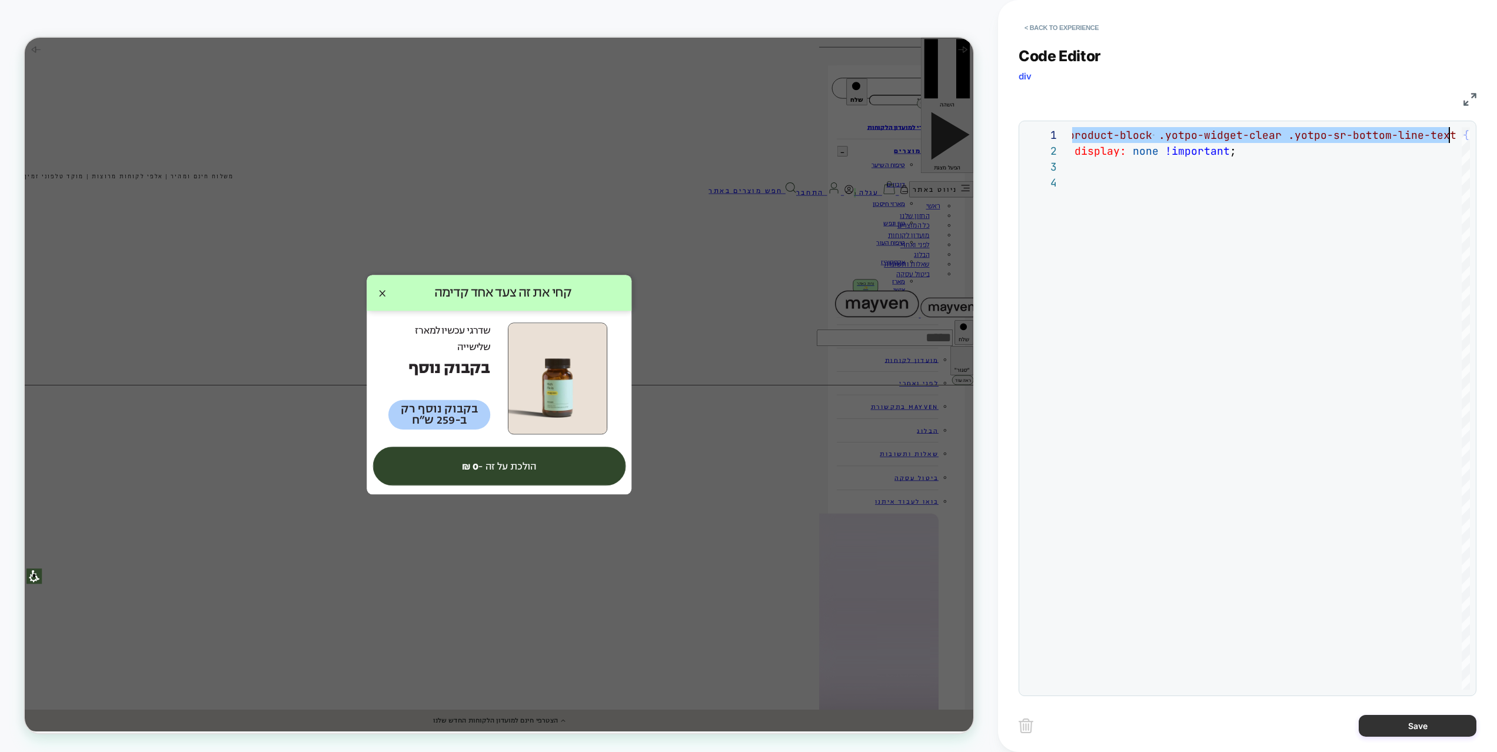
type textarea "**********"
click at [1403, 699] on button "Save" at bounding box center [1418, 726] width 118 height 22
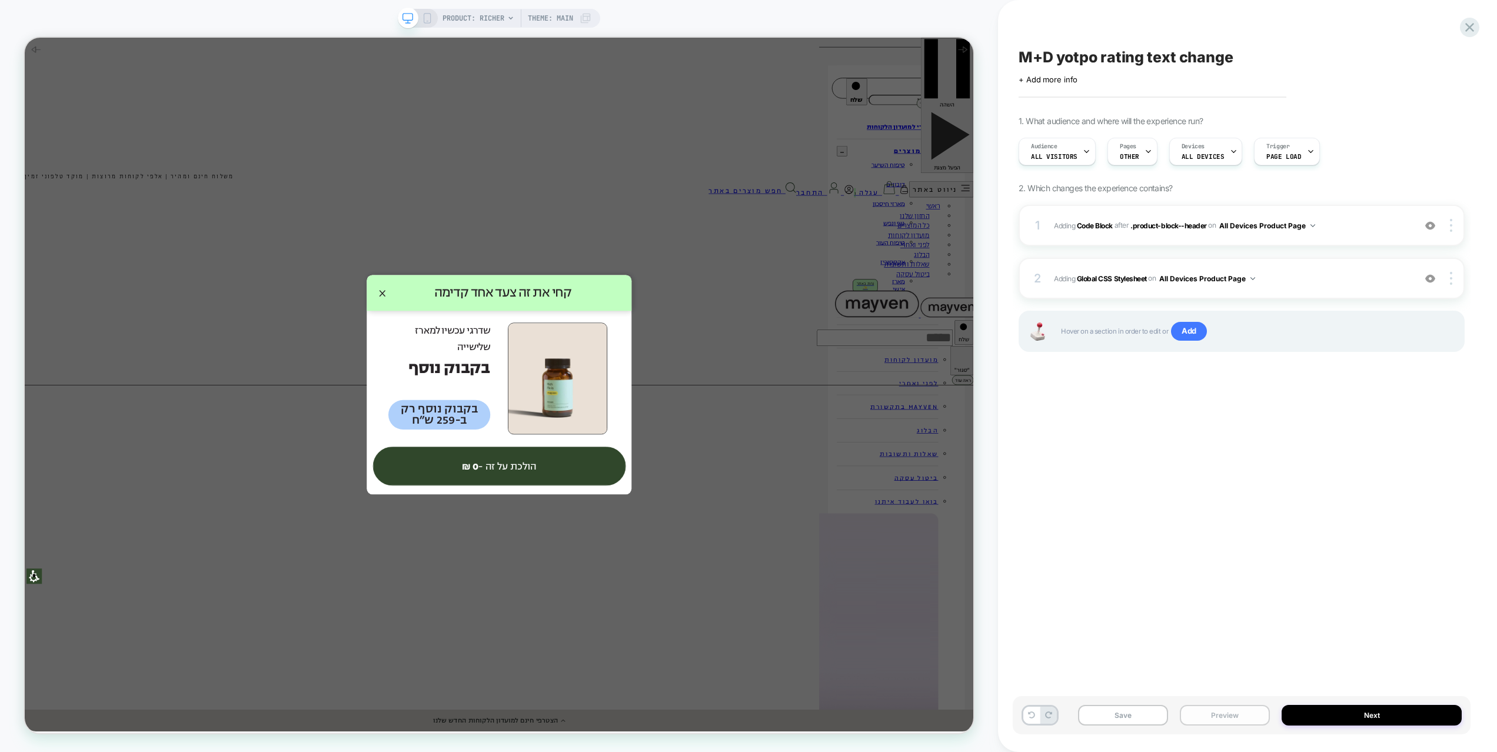
click at [1234, 699] on button "Preview" at bounding box center [1225, 715] width 90 height 21
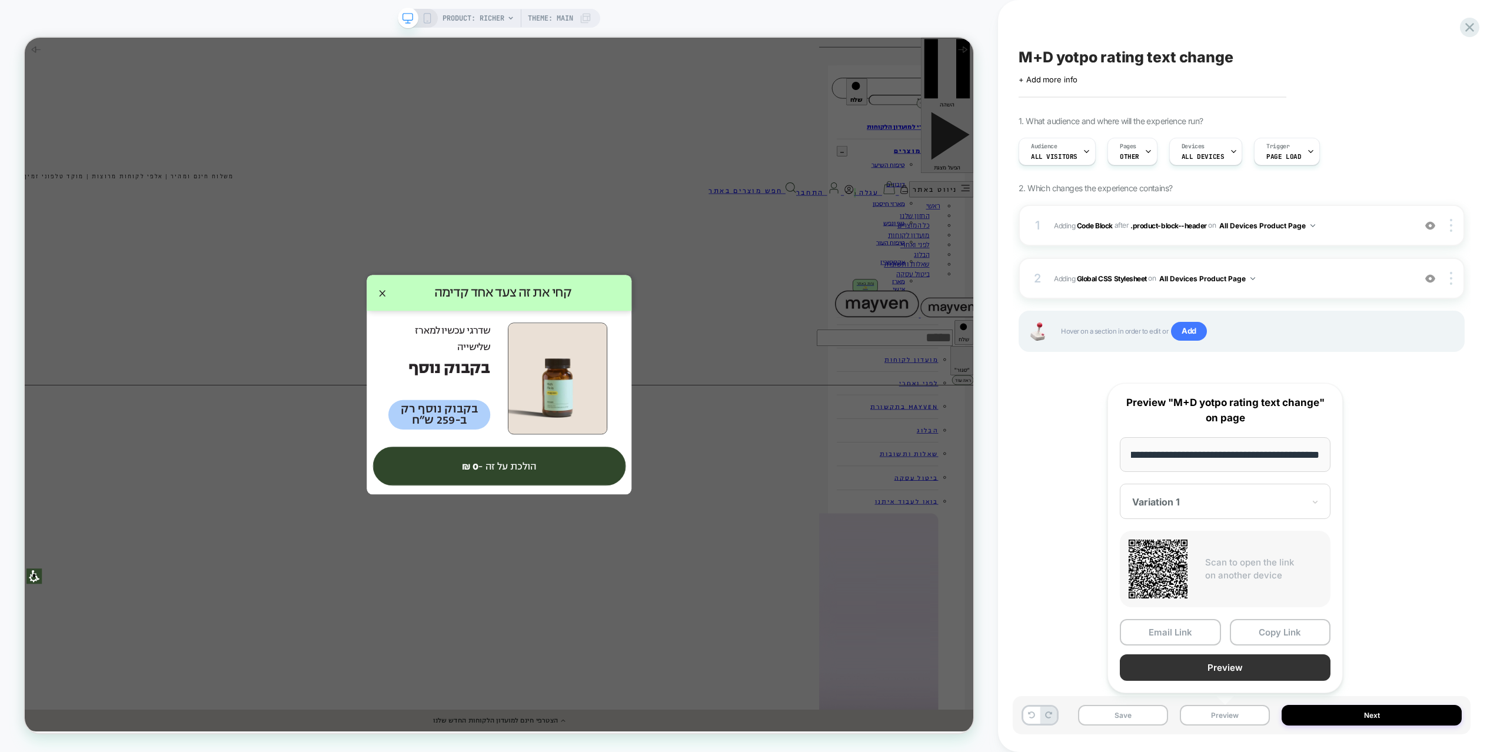
scroll to position [0, 0]
click at [1230, 666] on button "Preview" at bounding box center [1225, 668] width 211 height 26
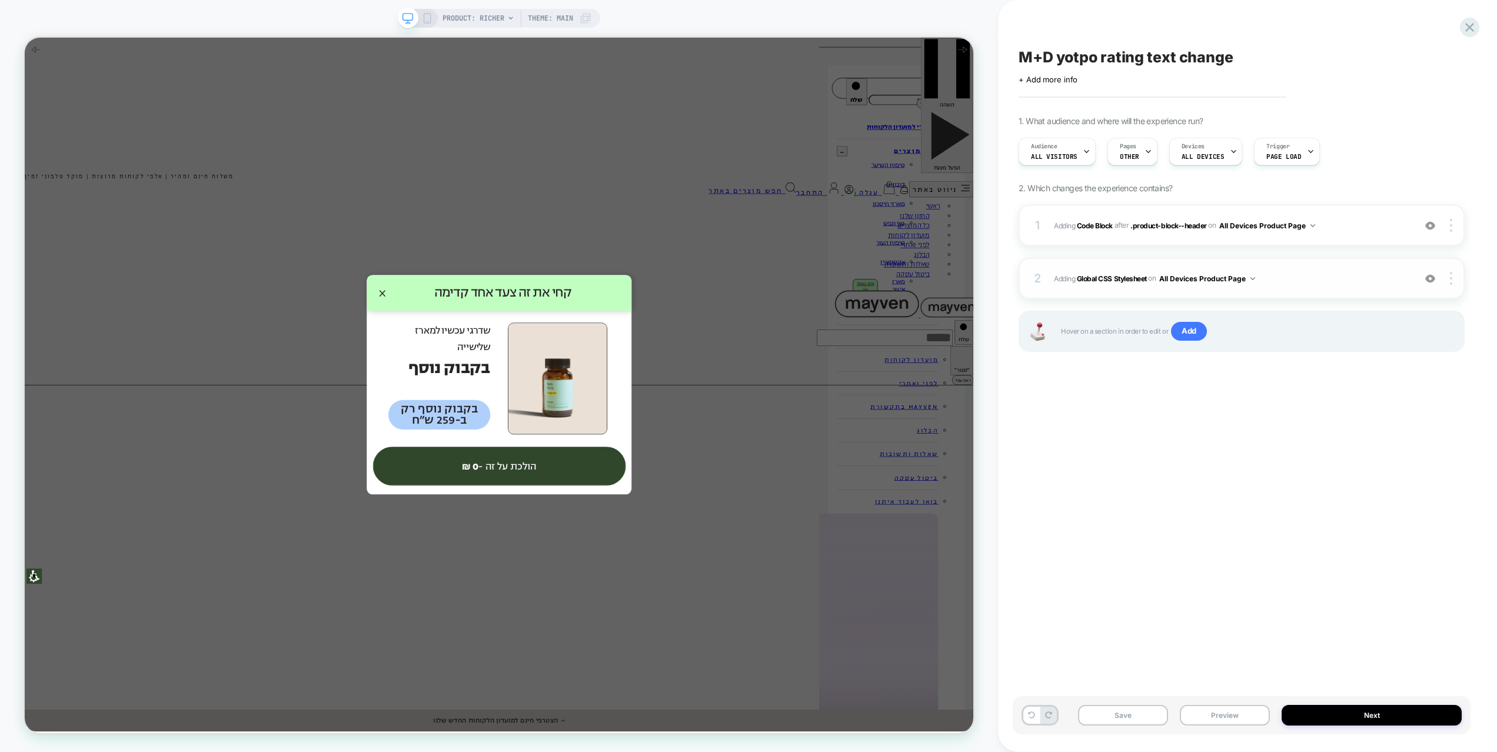
click at [1343, 272] on span "Adding Global CSS Stylesheet on All Devices Product Page" at bounding box center [1231, 278] width 355 height 15
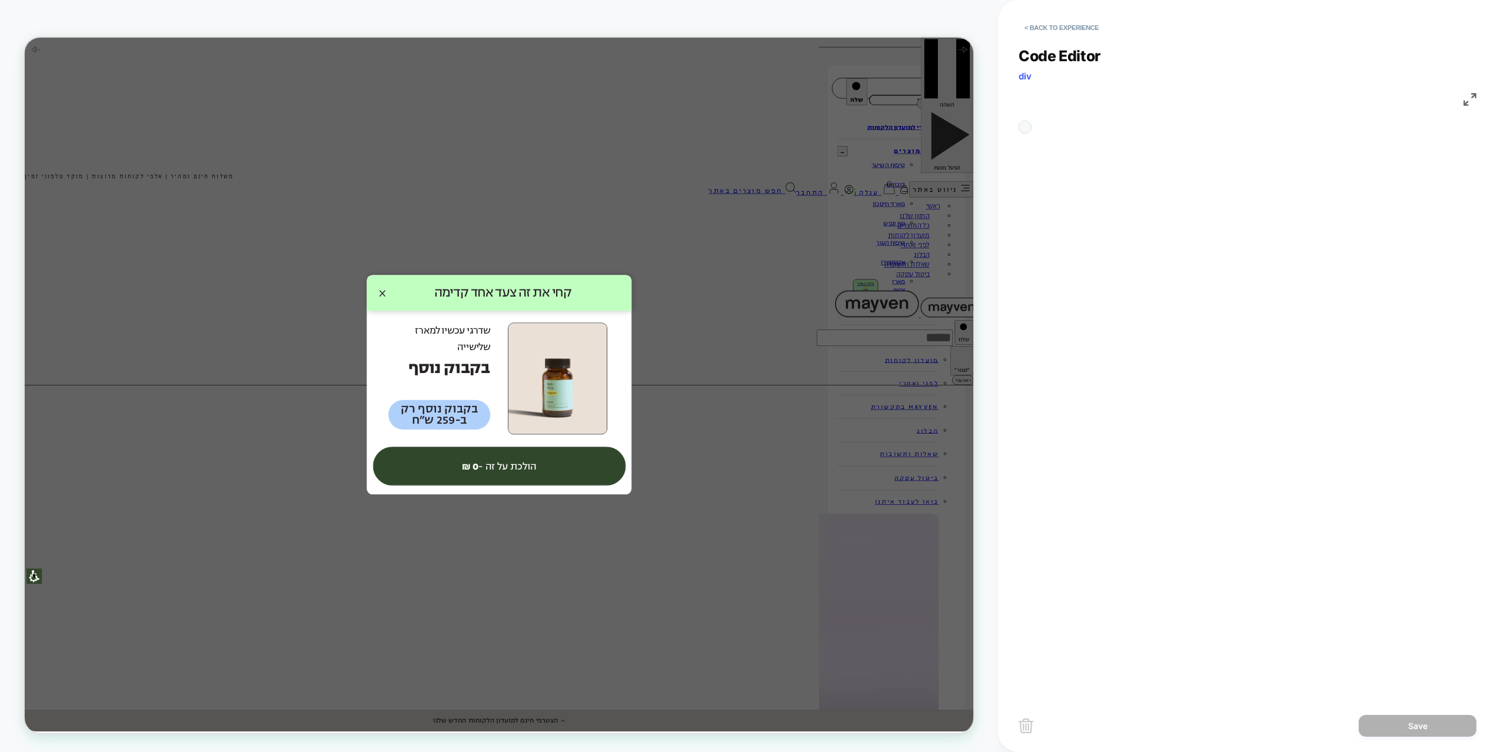
scroll to position [48, 0]
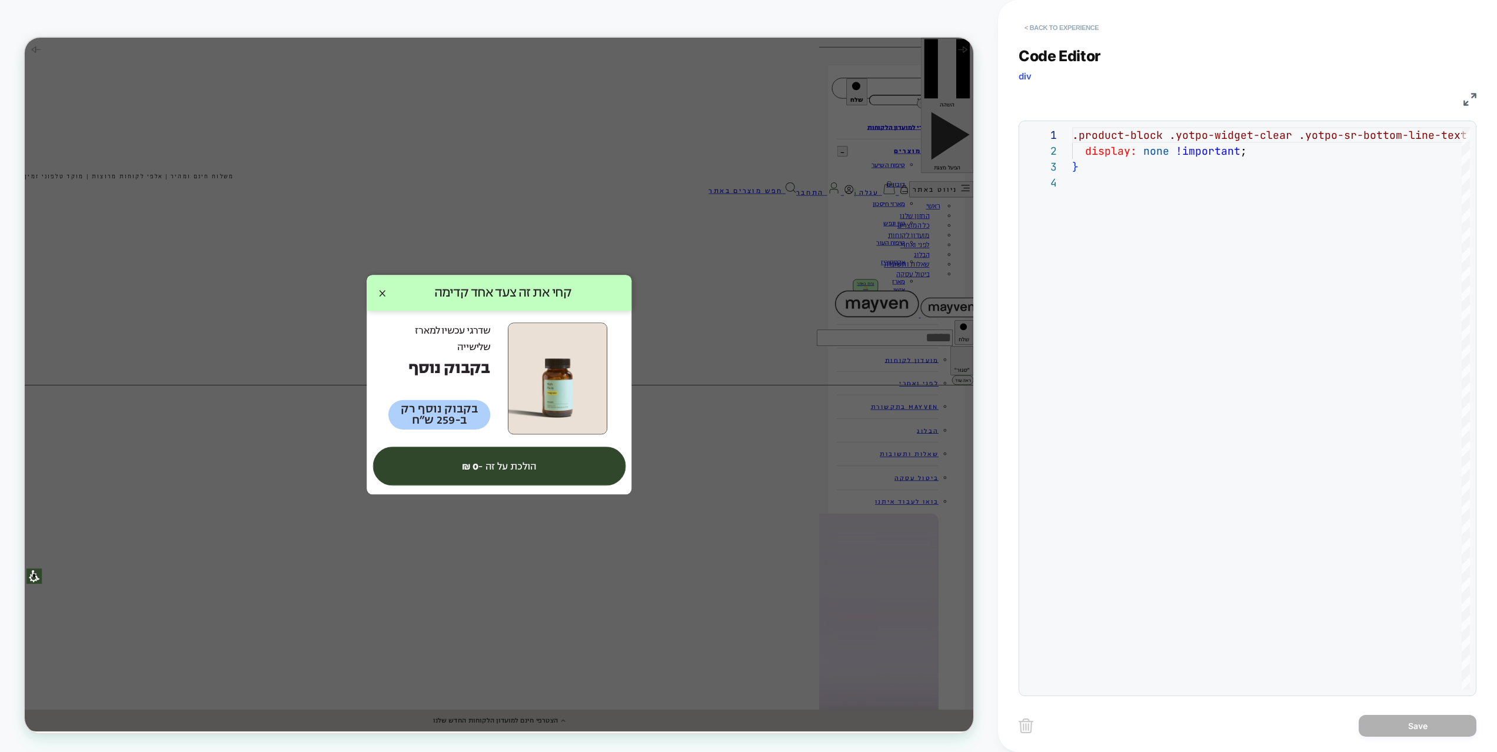
click at [1058, 24] on button "< Back to experience" at bounding box center [1062, 27] width 86 height 19
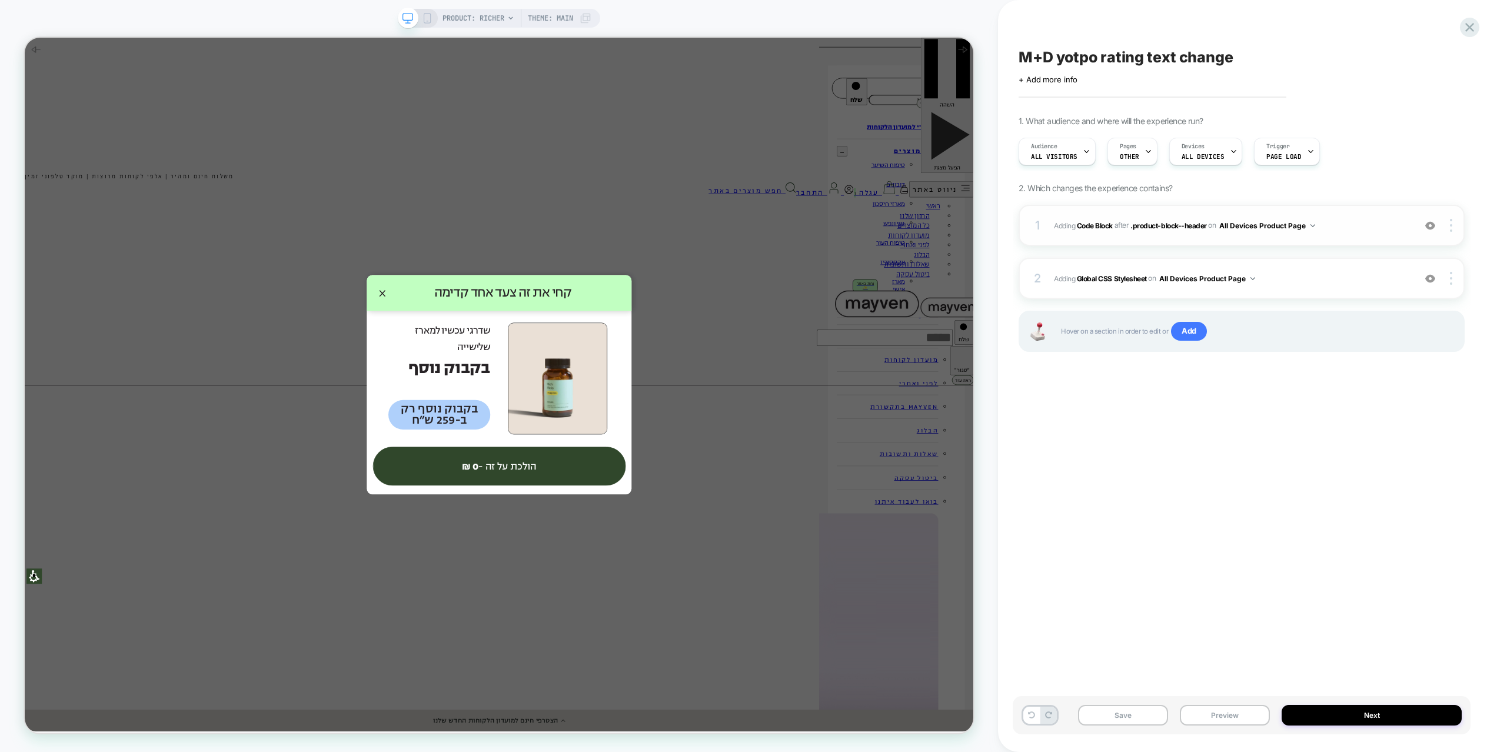
click at [1338, 231] on span "Adding Code Block AFTER .product-block--header .product-block--header on All De…" at bounding box center [1231, 225] width 355 height 15
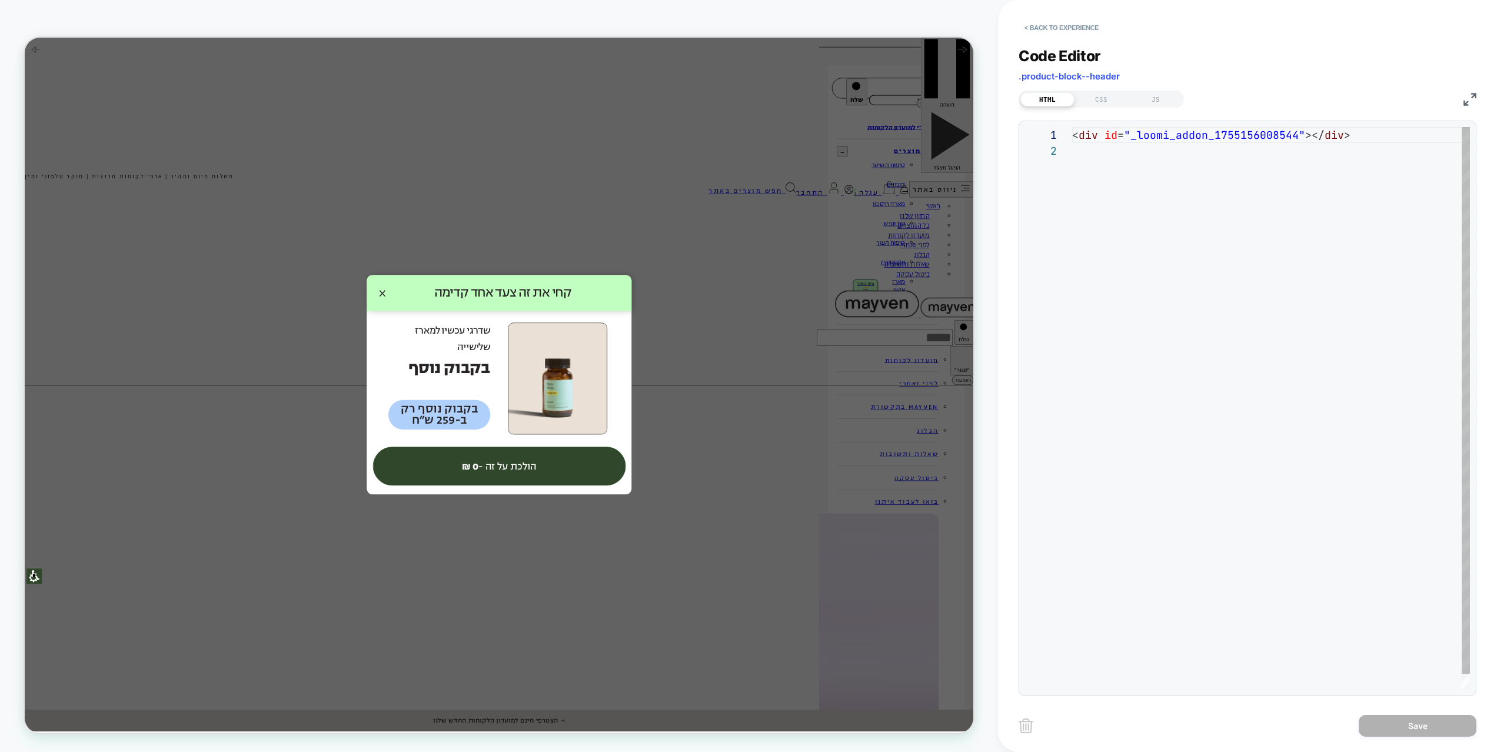
scroll to position [16, 0]
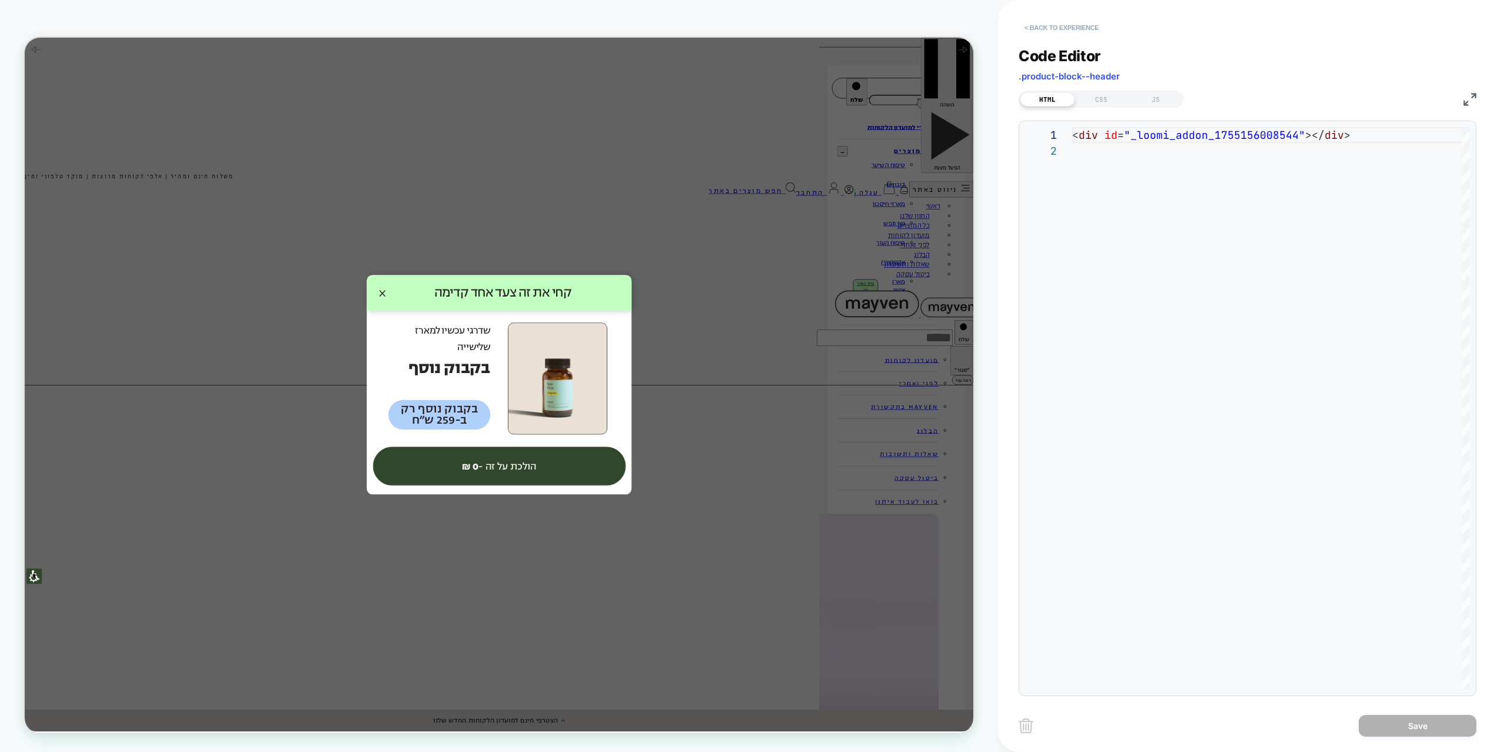
click at [1036, 32] on button "< Back to experience" at bounding box center [1062, 27] width 86 height 19
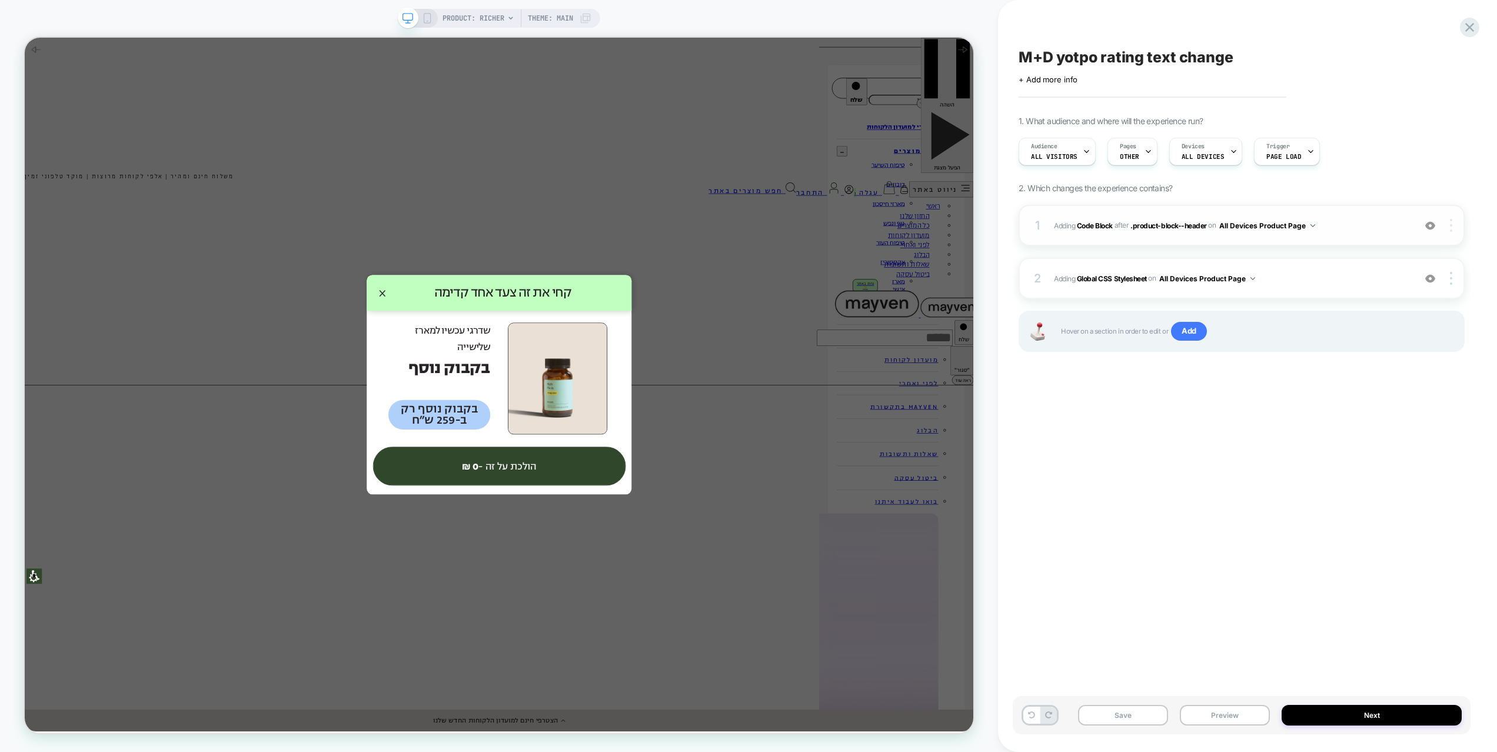
click at [1452, 227] on img at bounding box center [1451, 225] width 2 height 13
click at [1447, 228] on div at bounding box center [1453, 225] width 22 height 13
click at [1451, 227] on img at bounding box center [1451, 225] width 2 height 13
click at [1396, 210] on div "Replace Position" at bounding box center [1381, 209] width 105 height 32
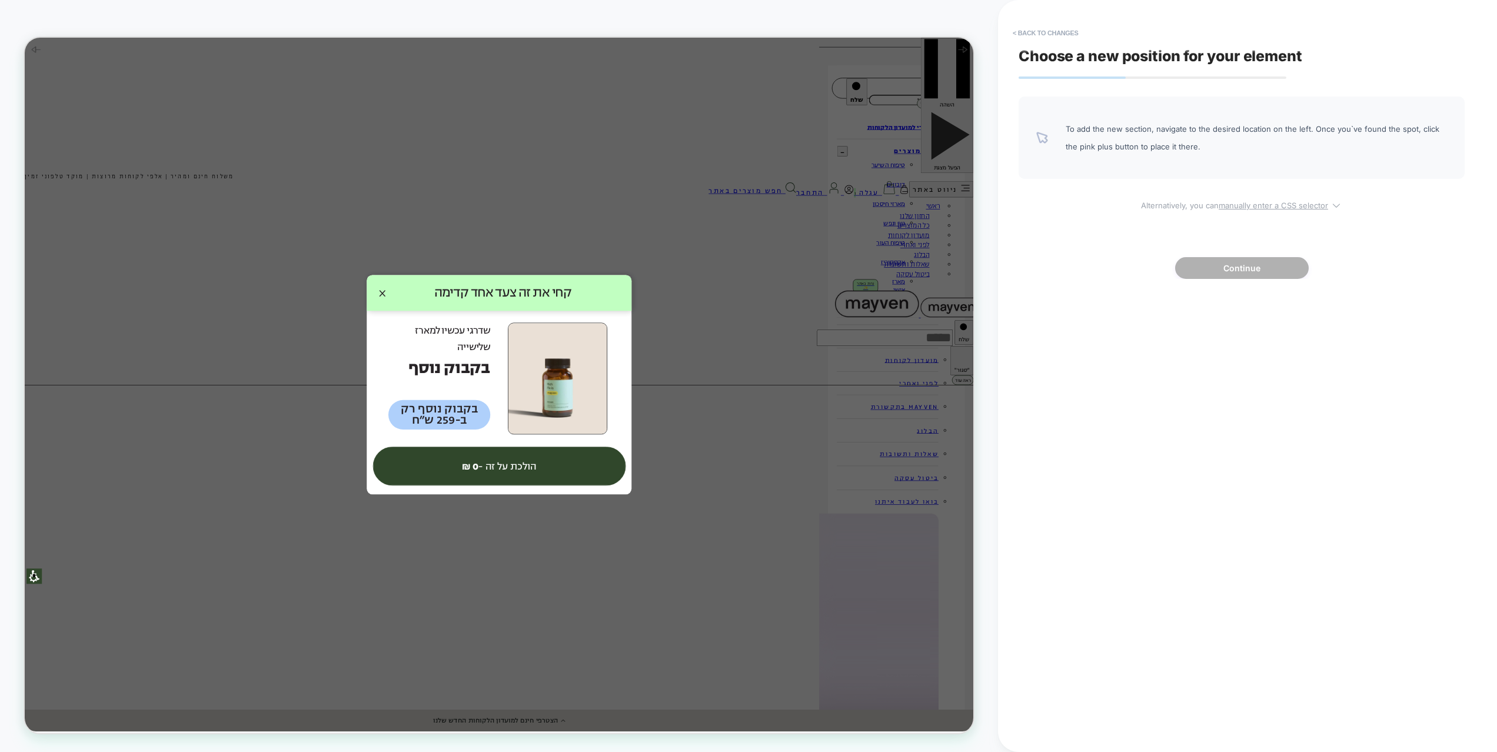
click at [1248, 209] on u "manually enter a CSS selector" at bounding box center [1273, 205] width 109 height 9
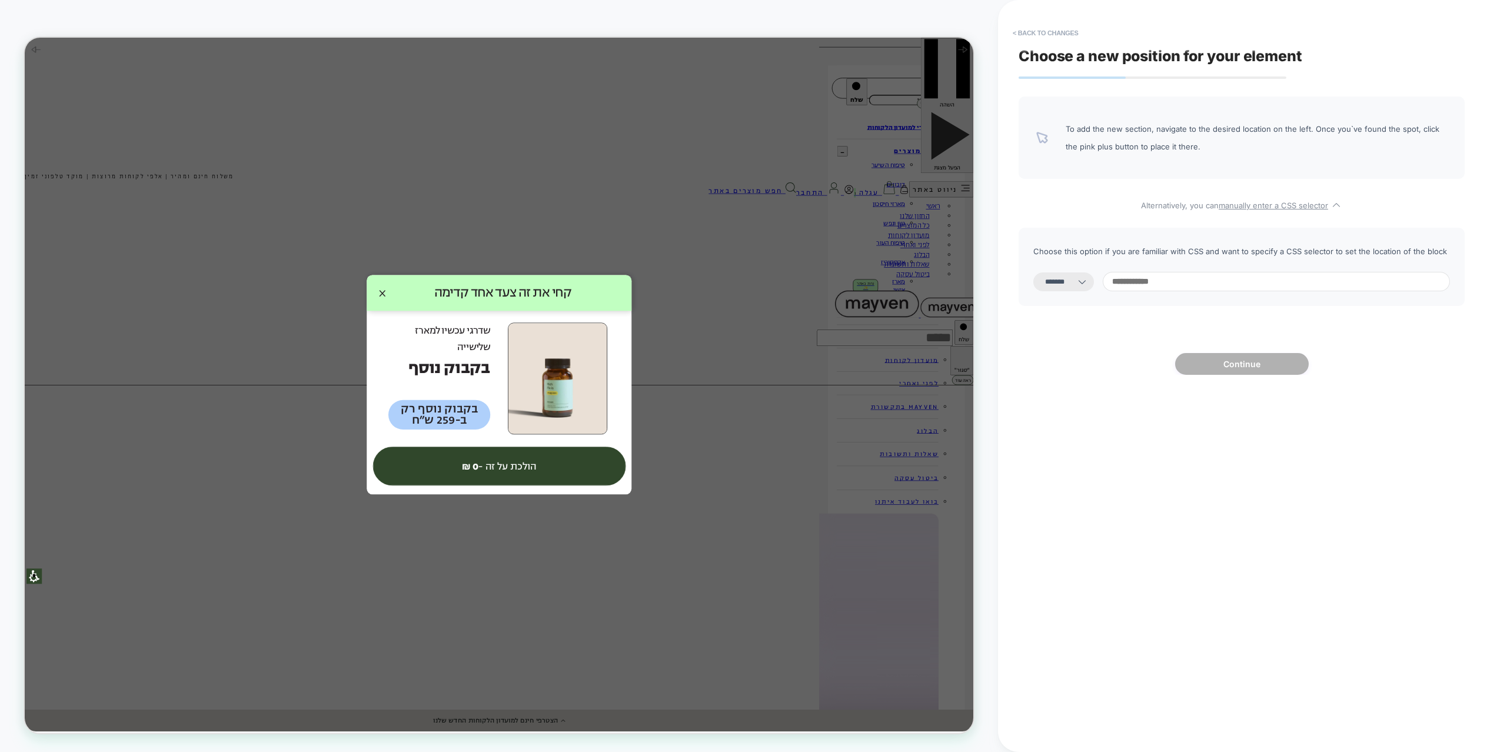
click at [1088, 286] on icon at bounding box center [1083, 282] width 12 height 12
click at [1082, 282] on select "**********" at bounding box center [1064, 282] width 61 height 19
select select "**********"
click at [1144, 284] on input at bounding box center [1276, 281] width 347 height 19
paste input "**********"
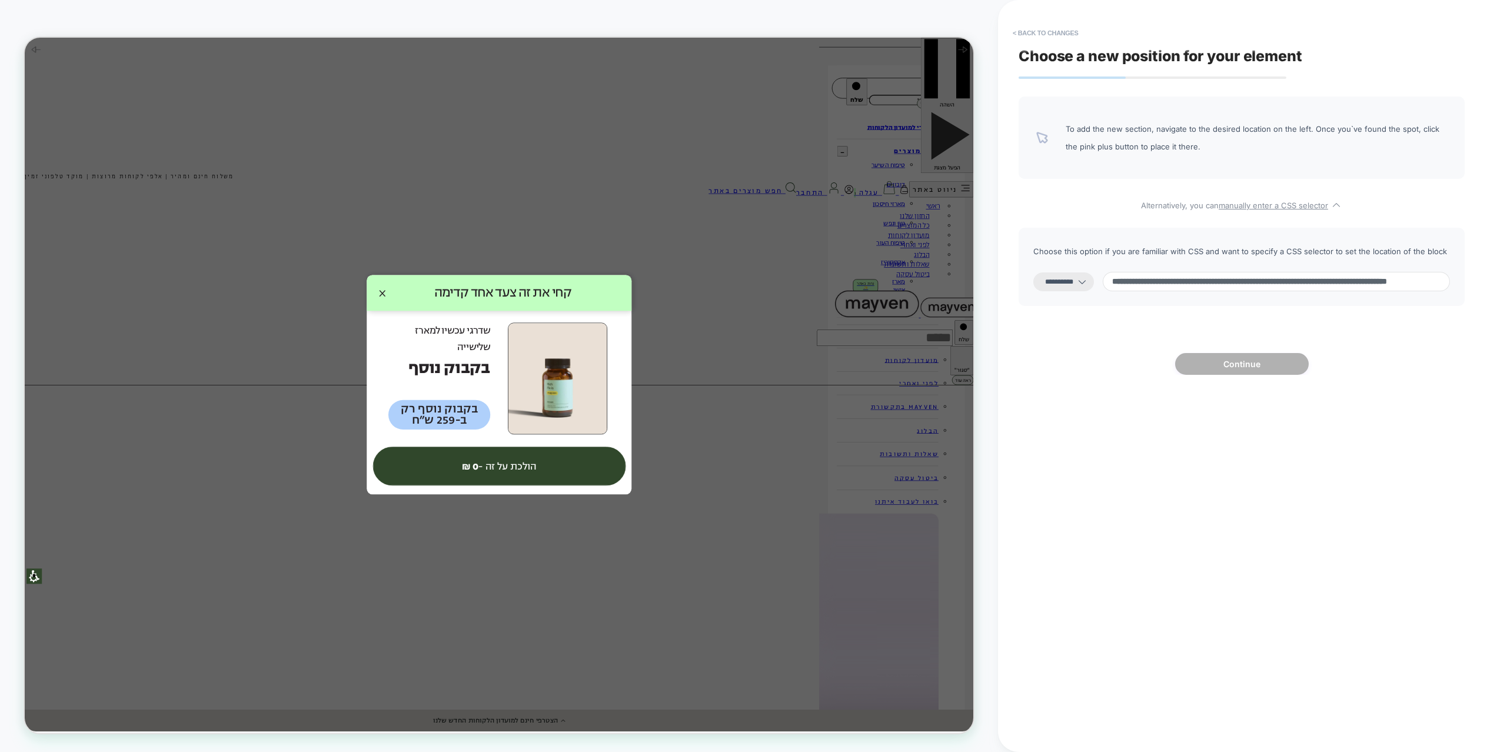
scroll to position [0, 145]
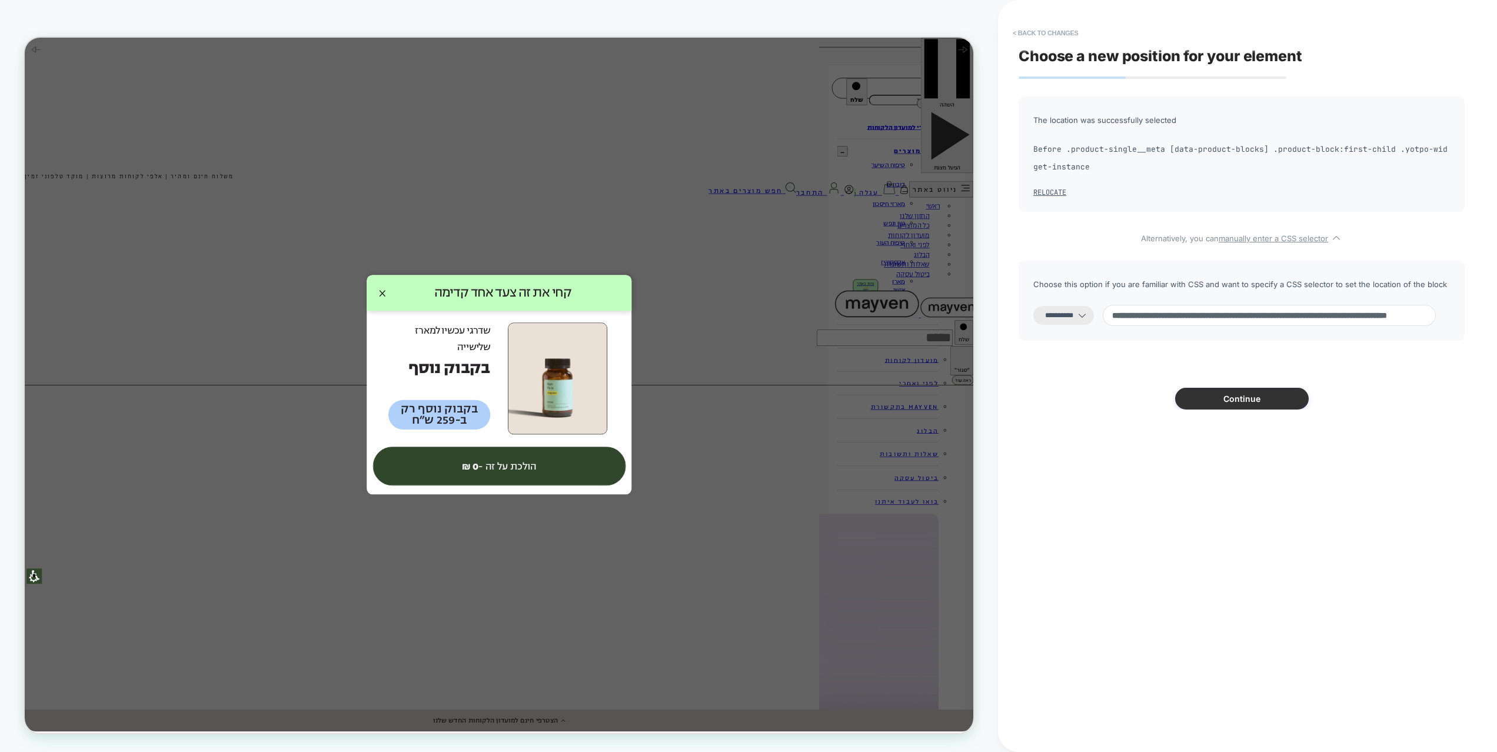
type input "**********"
click at [1267, 397] on button "Continue" at bounding box center [1242, 399] width 134 height 22
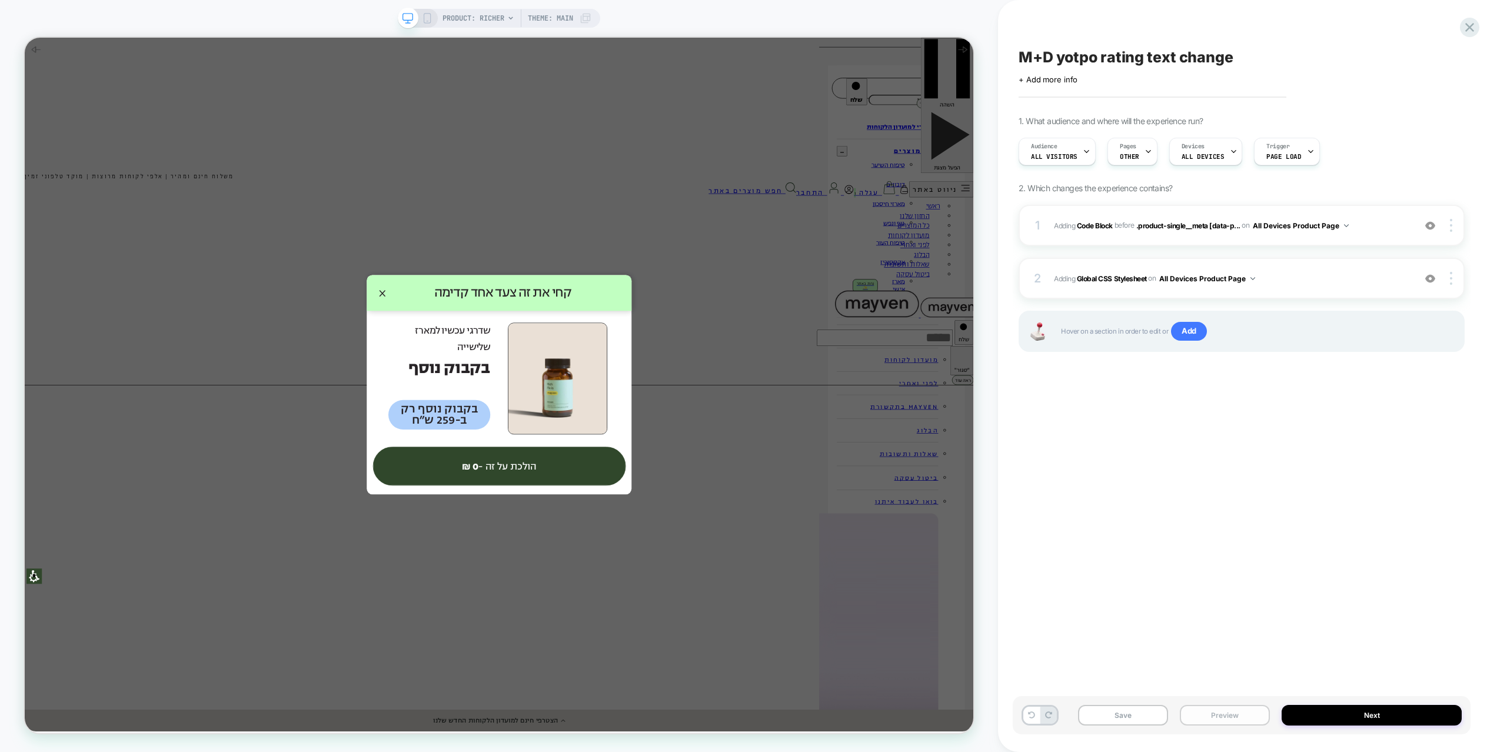
click at [1217, 699] on button "Preview" at bounding box center [1225, 715] width 90 height 21
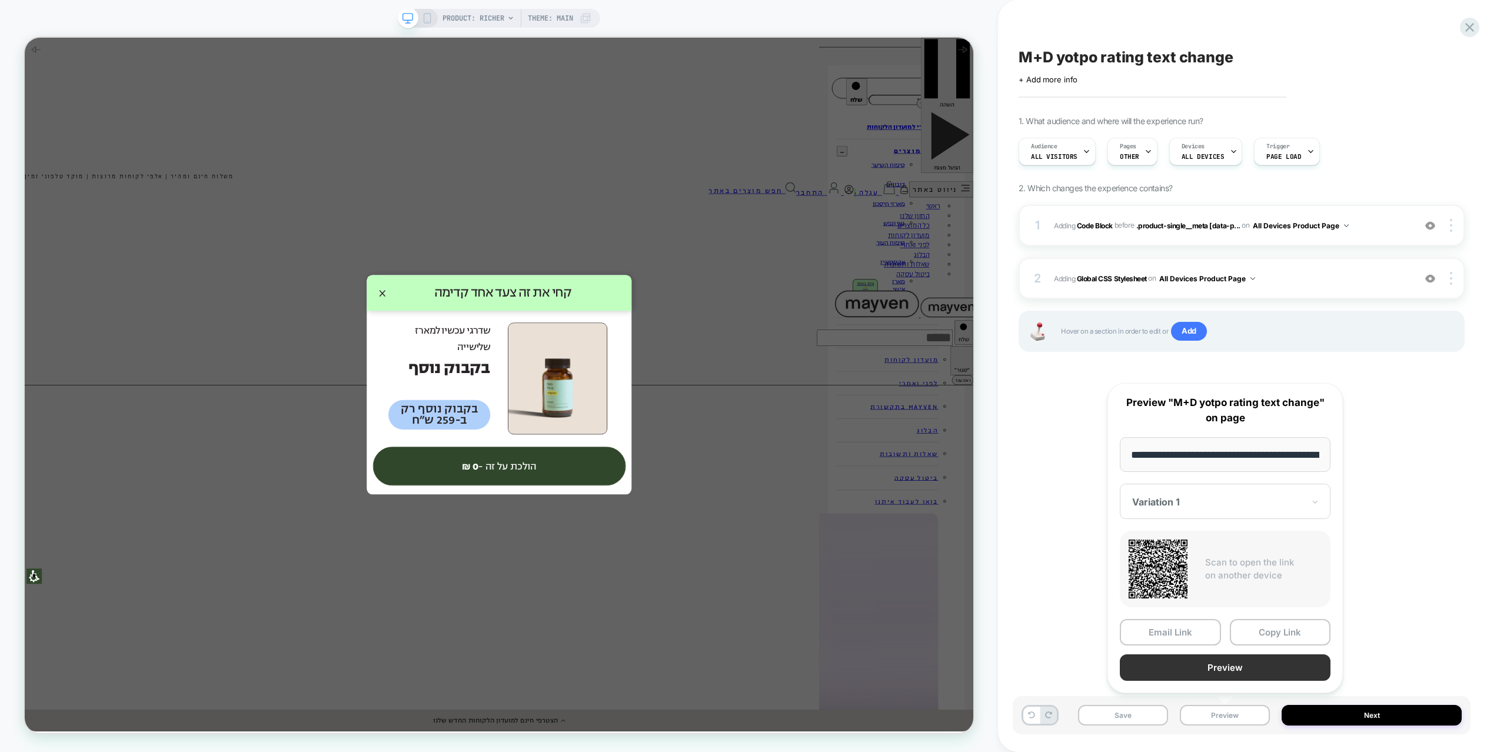
click at [1222, 671] on button "Preview" at bounding box center [1225, 668] width 211 height 26
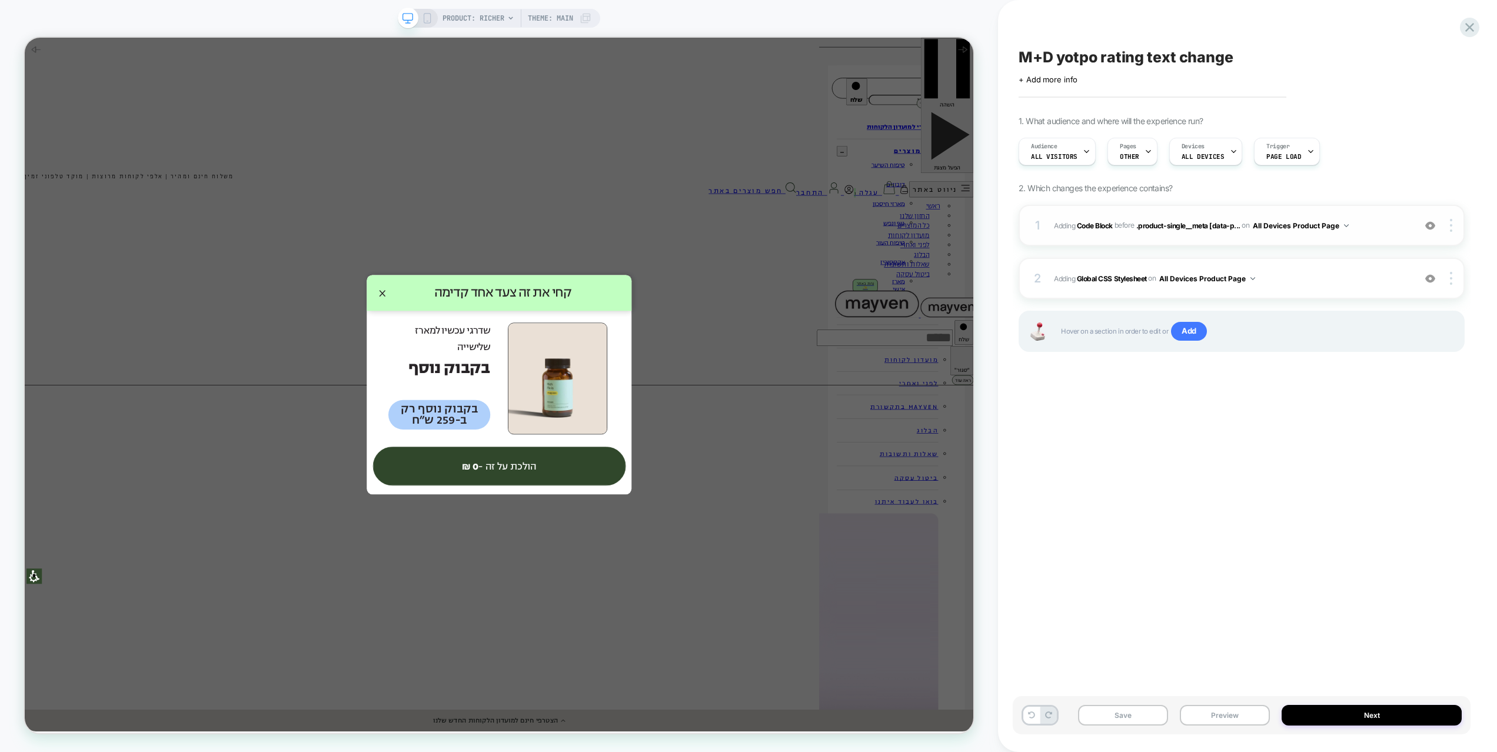
click at [1295, 236] on div "1 Adding Code Block BEFORE .product-single__meta [data-p... .product-single__me…" at bounding box center [1242, 225] width 446 height 41
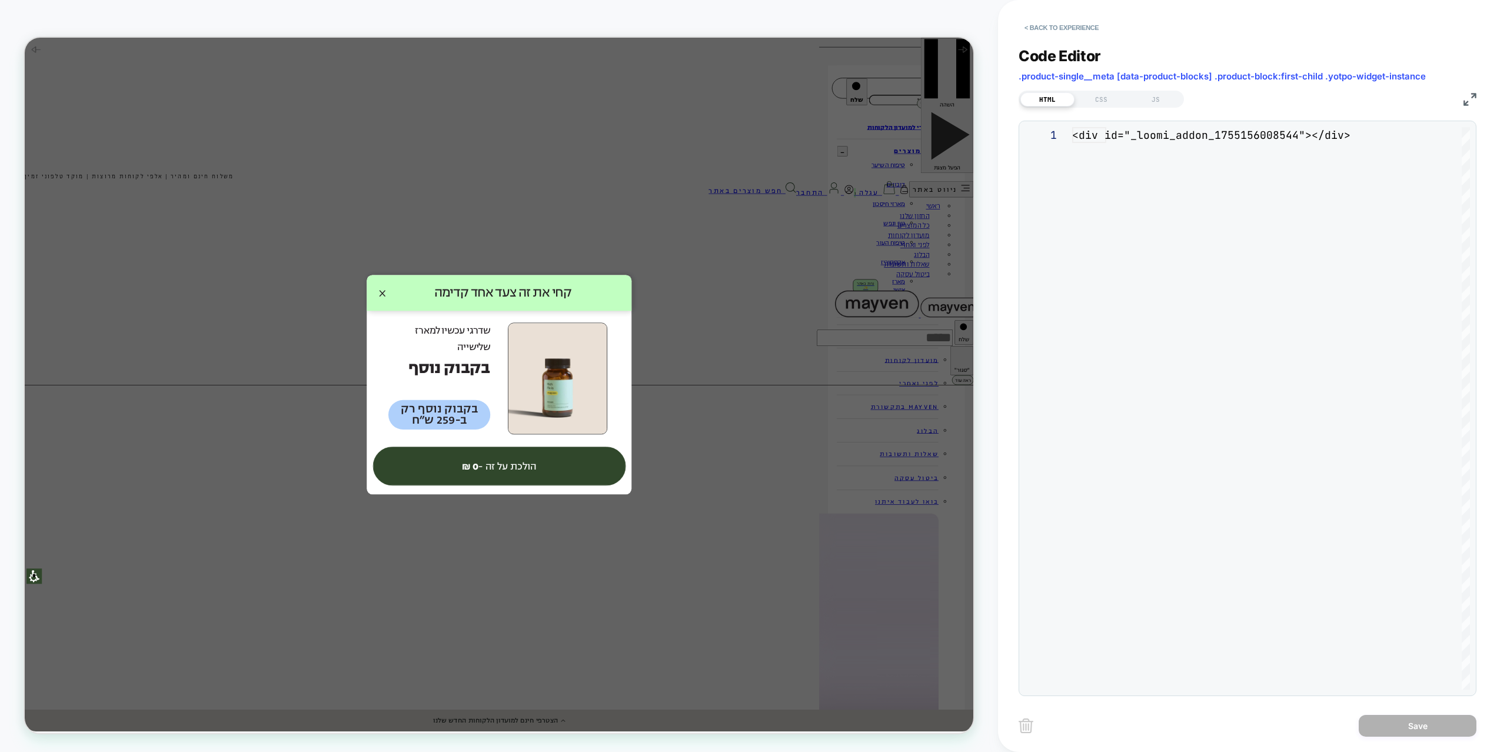
scroll to position [16, 0]
click at [1133, 99] on div "JS" at bounding box center [1156, 99] width 54 height 14
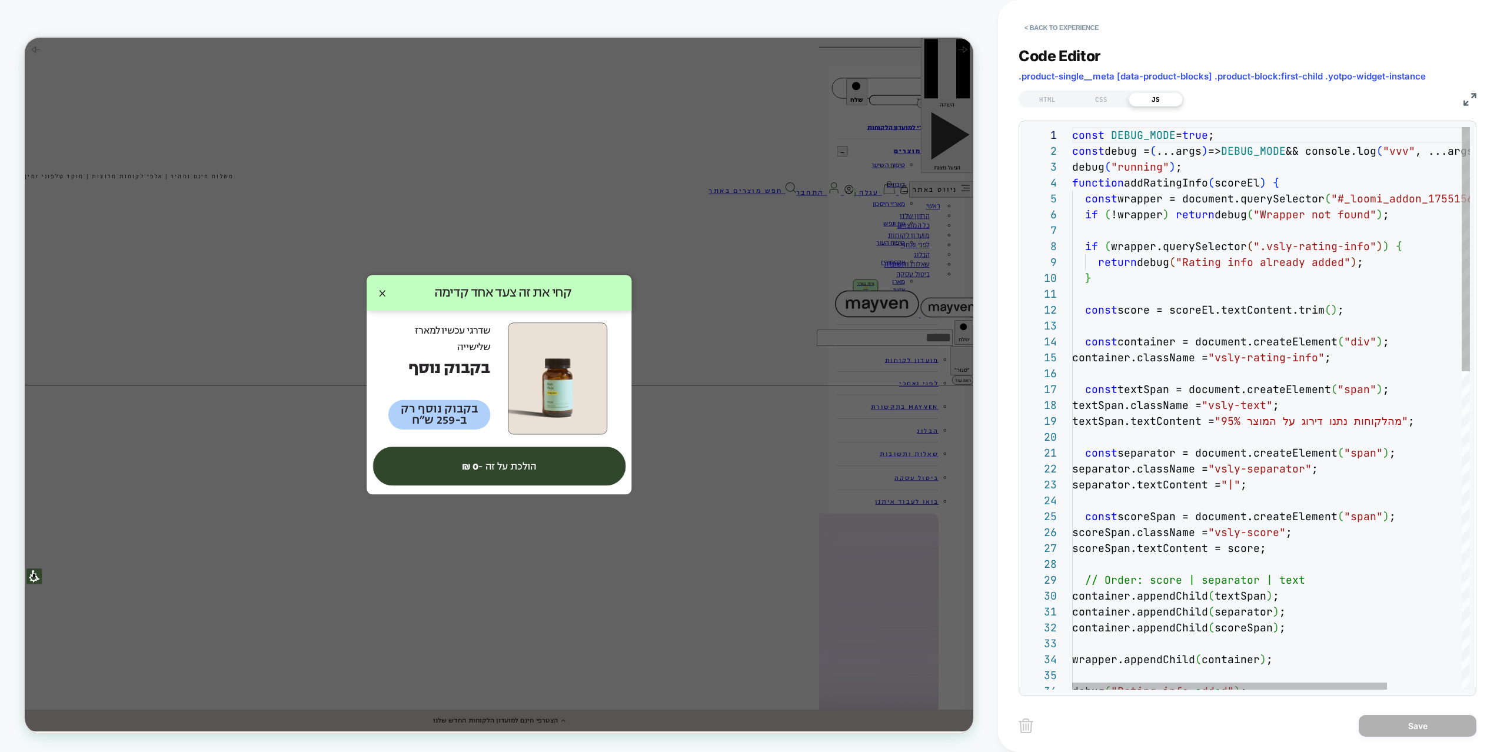
scroll to position [79, 318]
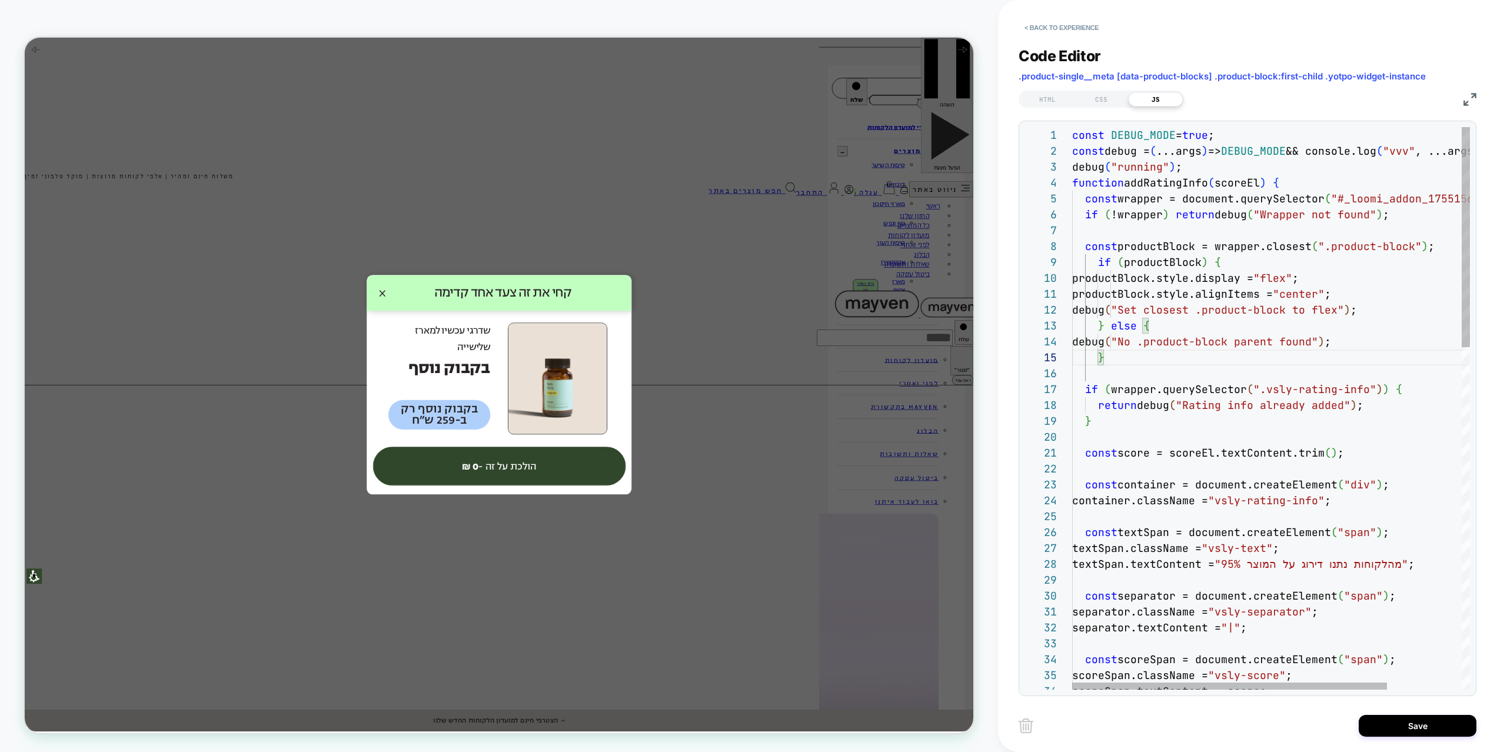
scroll to position [111, 13]
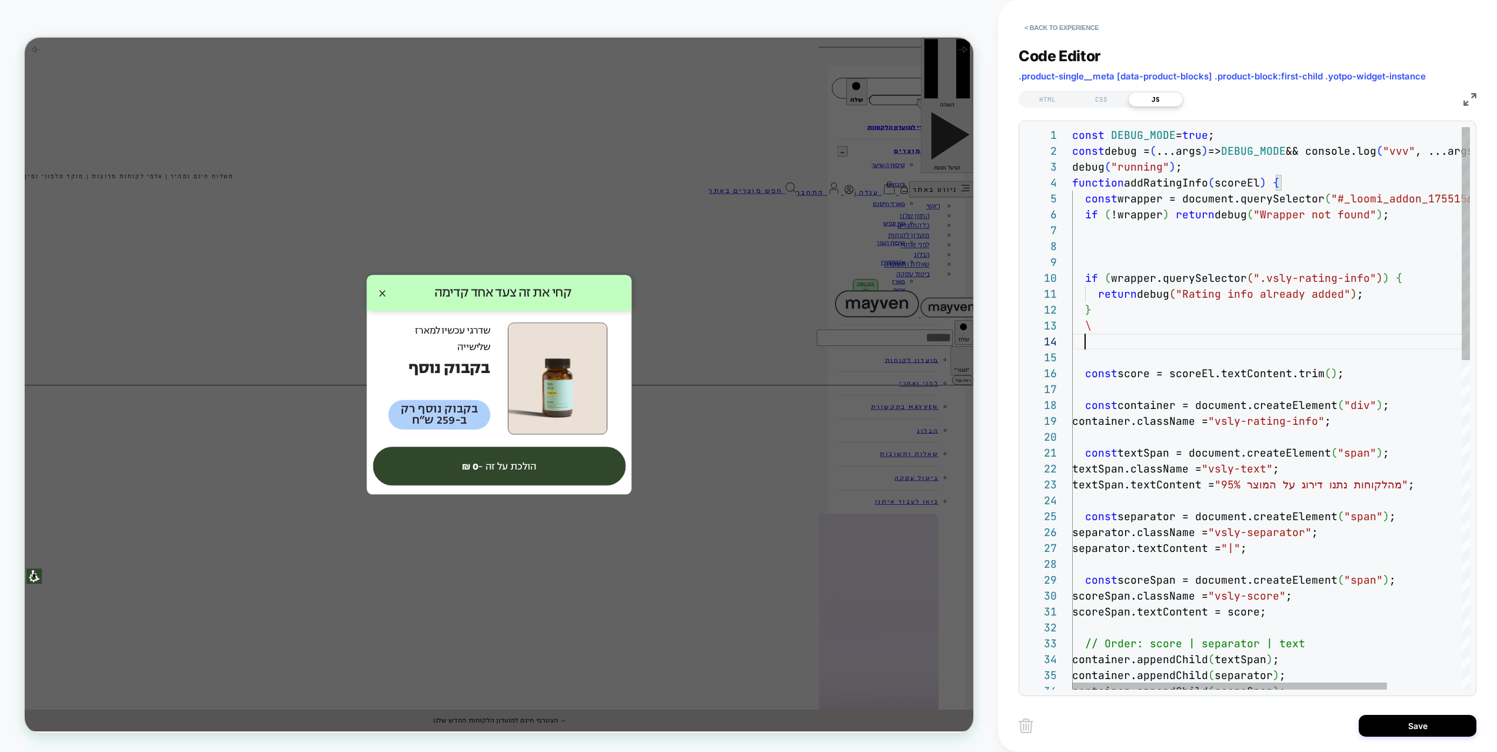
scroll to position [0, 32]
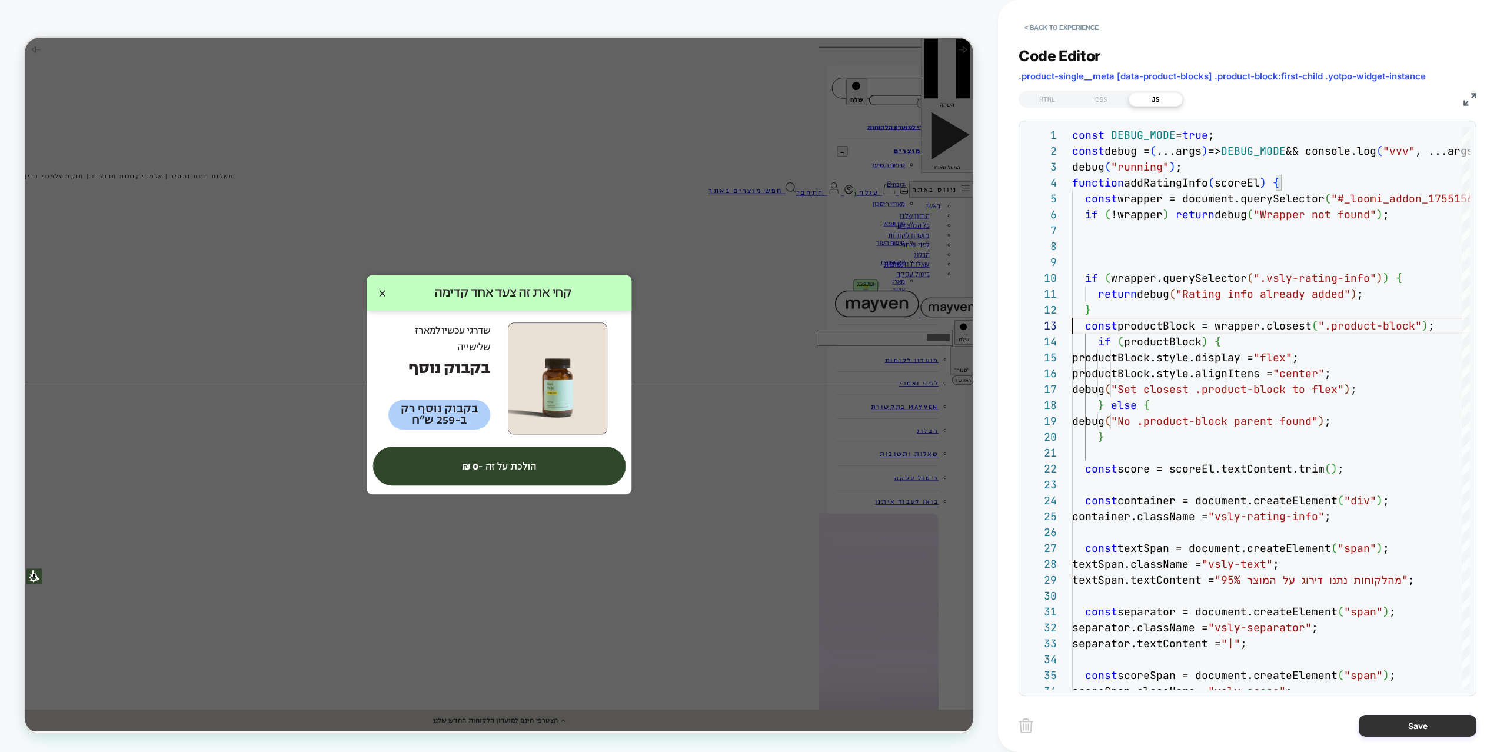
type textarea "**********"
drag, startPoint x: 1405, startPoint y: 725, endPoint x: 1271, endPoint y: 713, distance: 134.8
click at [1405, 699] on button "Save" at bounding box center [1418, 726] width 118 height 22
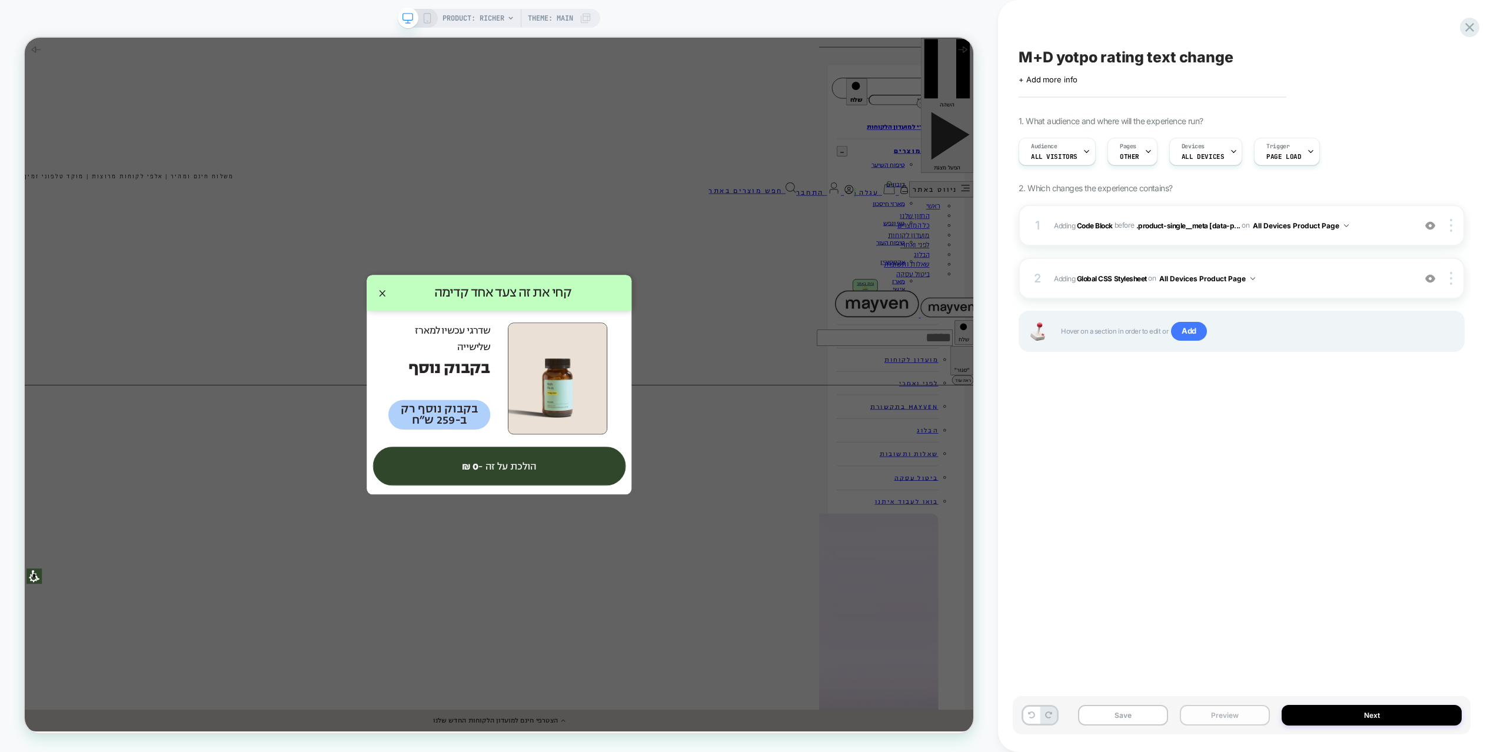
click at [1213, 699] on button "Preview" at bounding box center [1225, 715] width 90 height 21
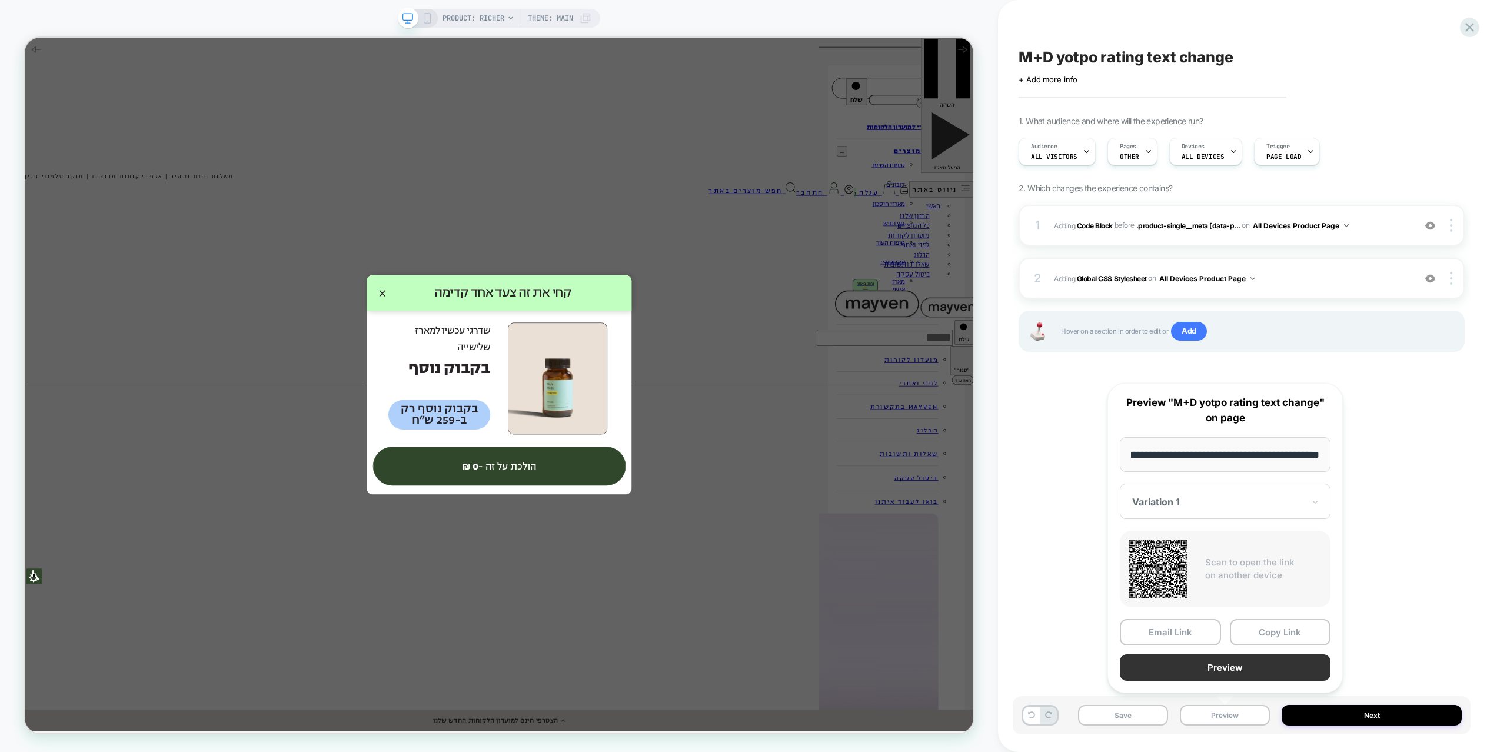
scroll to position [0, 0]
click at [1214, 676] on button "Preview" at bounding box center [1225, 668] width 211 height 26
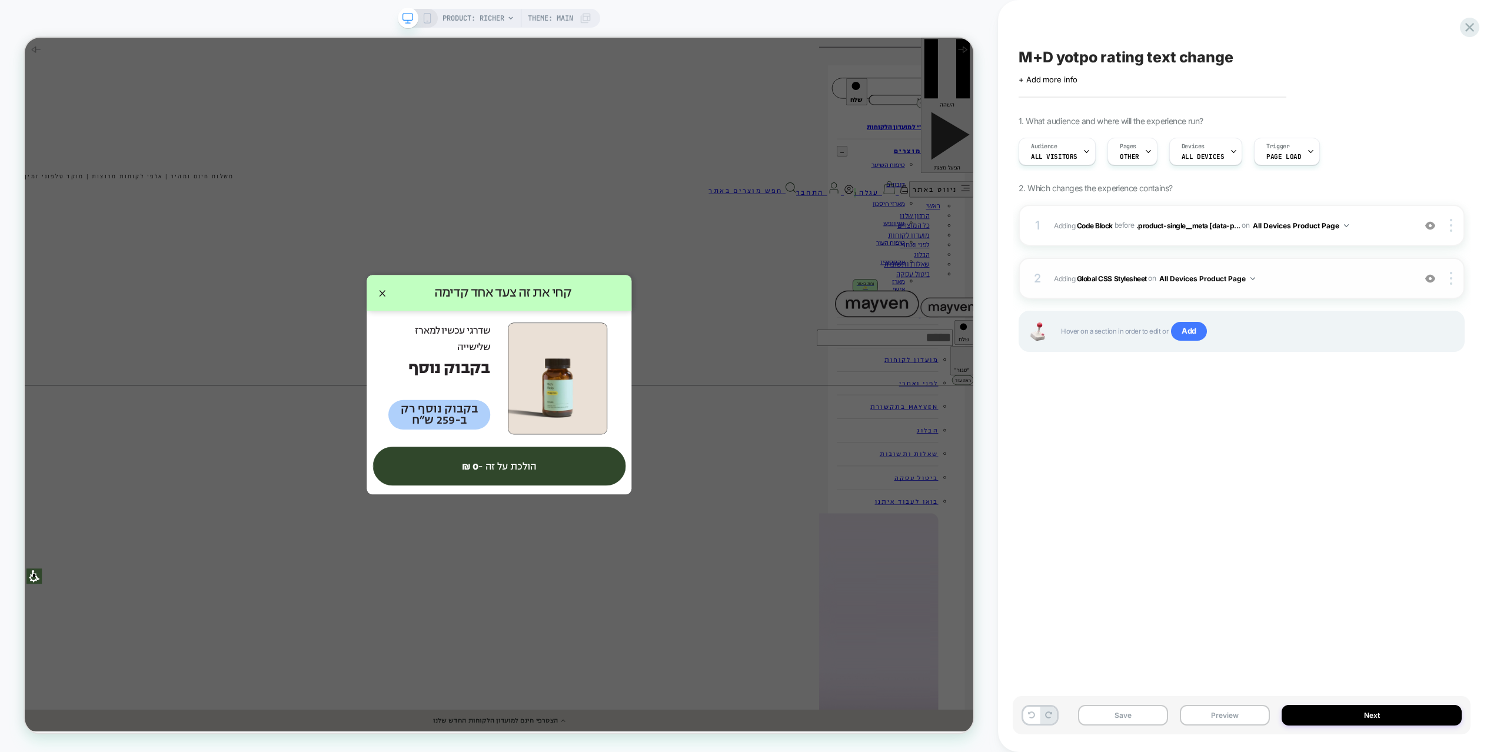
click at [1281, 278] on span "Adding Global CSS Stylesheet on All Devices Product Page" at bounding box center [1231, 278] width 355 height 15
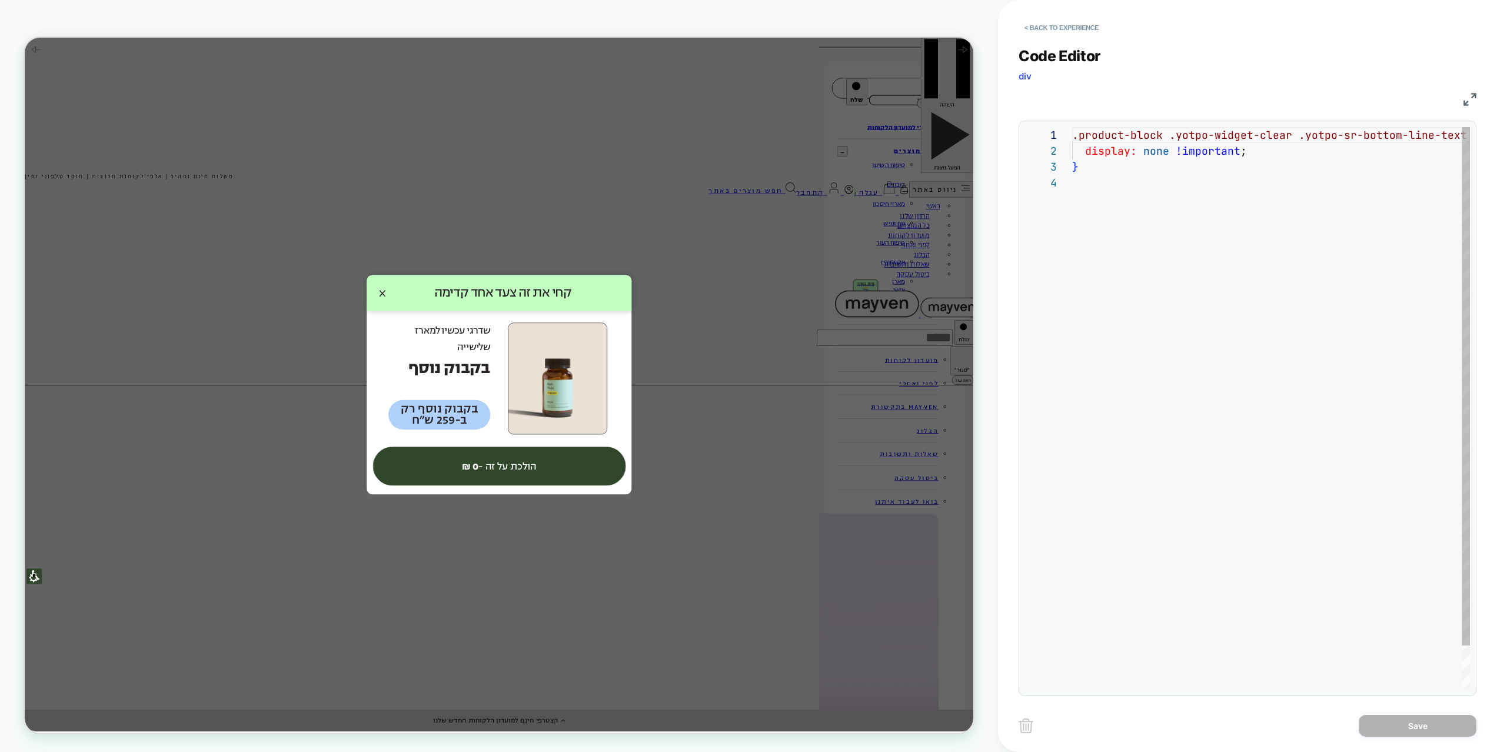
scroll to position [48, 0]
click at [1243, 241] on div ".product-block .yotpo-widget-clear .yotpo-sr-bottom-line-text { display: none !…" at bounding box center [1289, 432] width 434 height 610
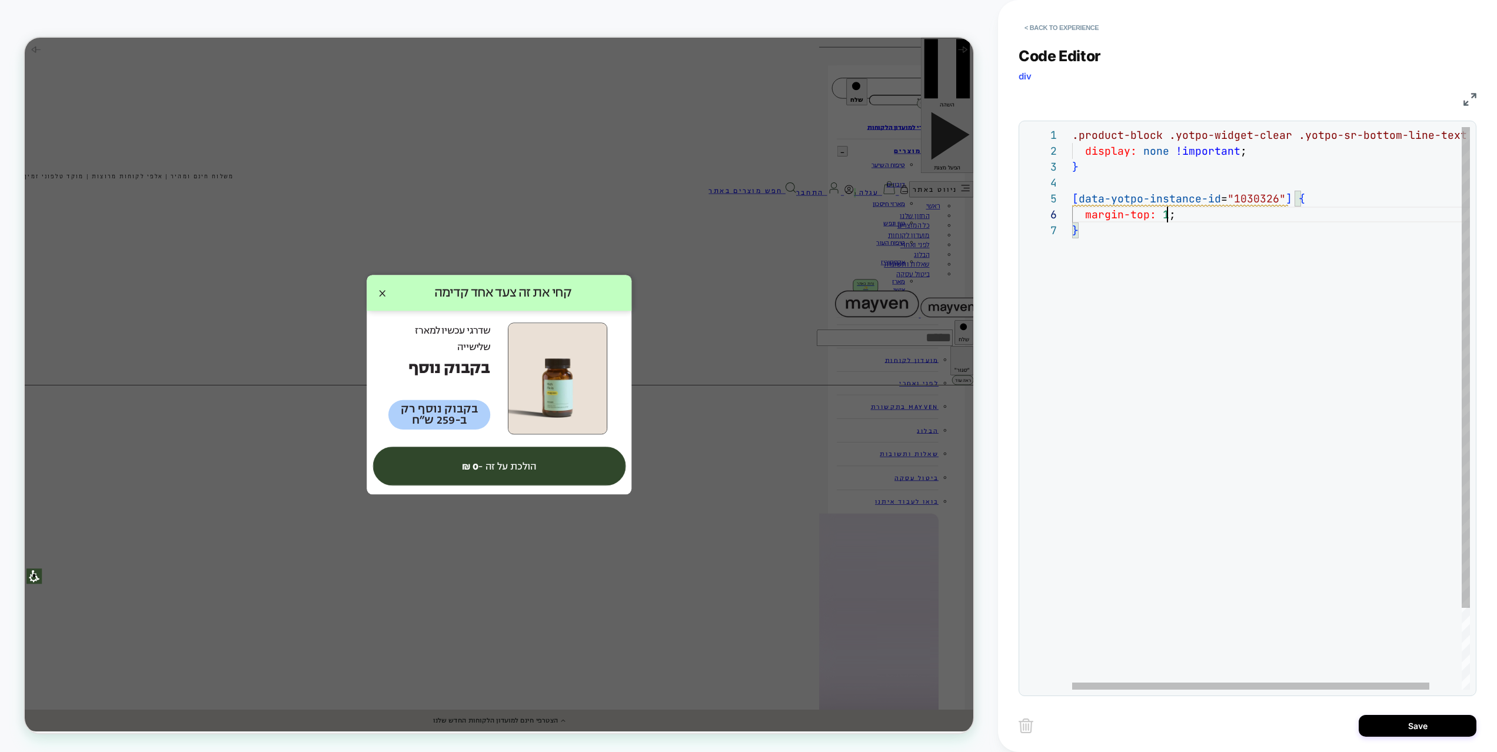
scroll to position [79, 108]
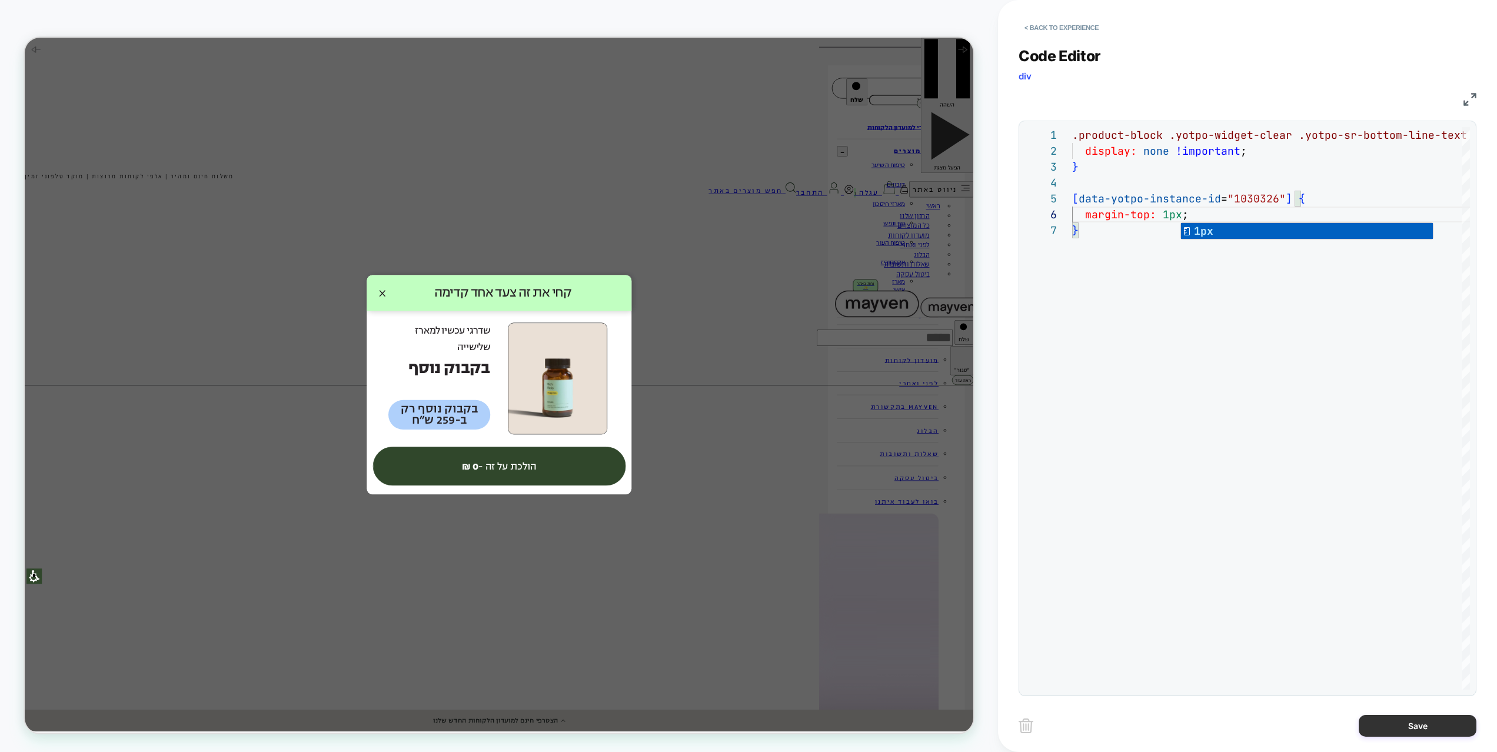
type textarea "**********"
click at [1424, 699] on button "Save" at bounding box center [1418, 726] width 118 height 22
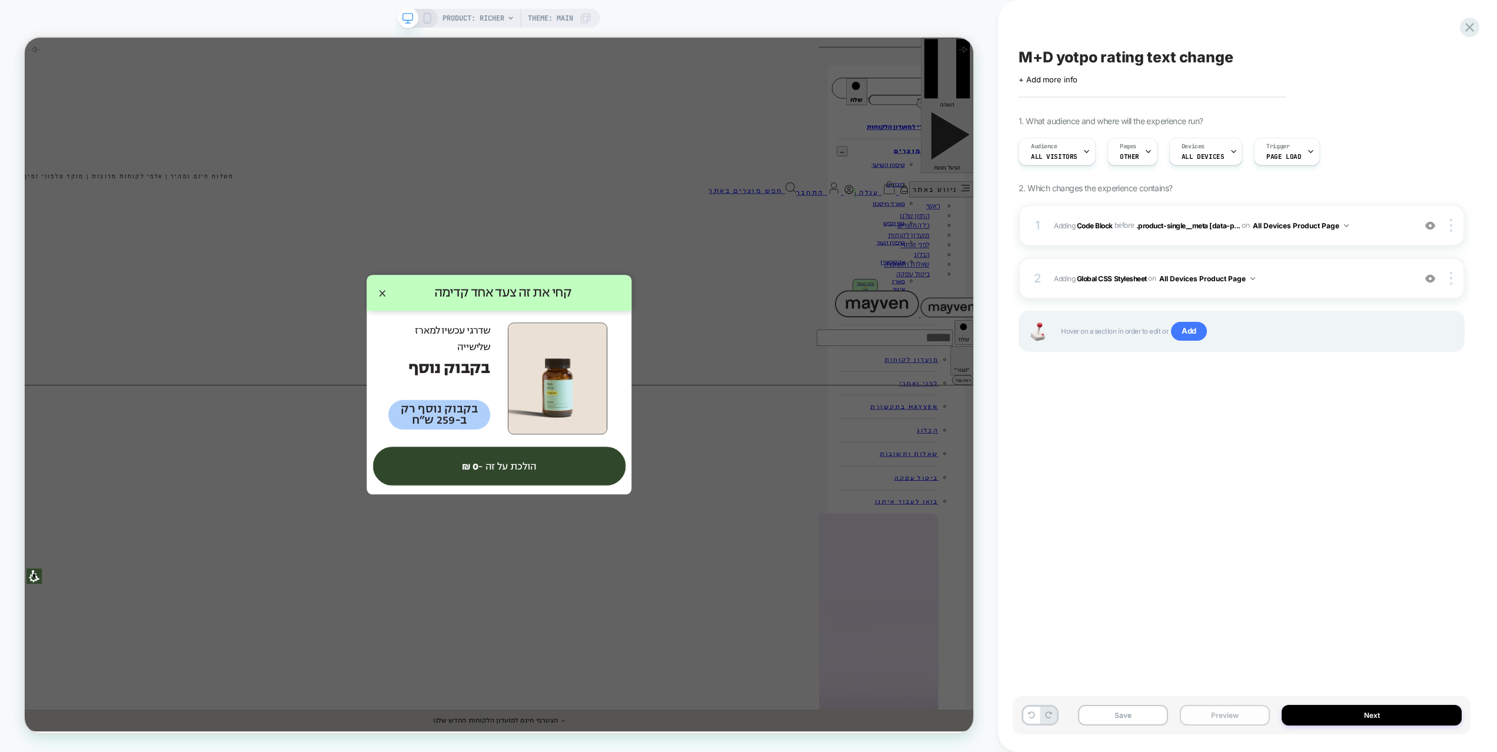
click at [1221, 699] on button "Preview" at bounding box center [1225, 715] width 90 height 21
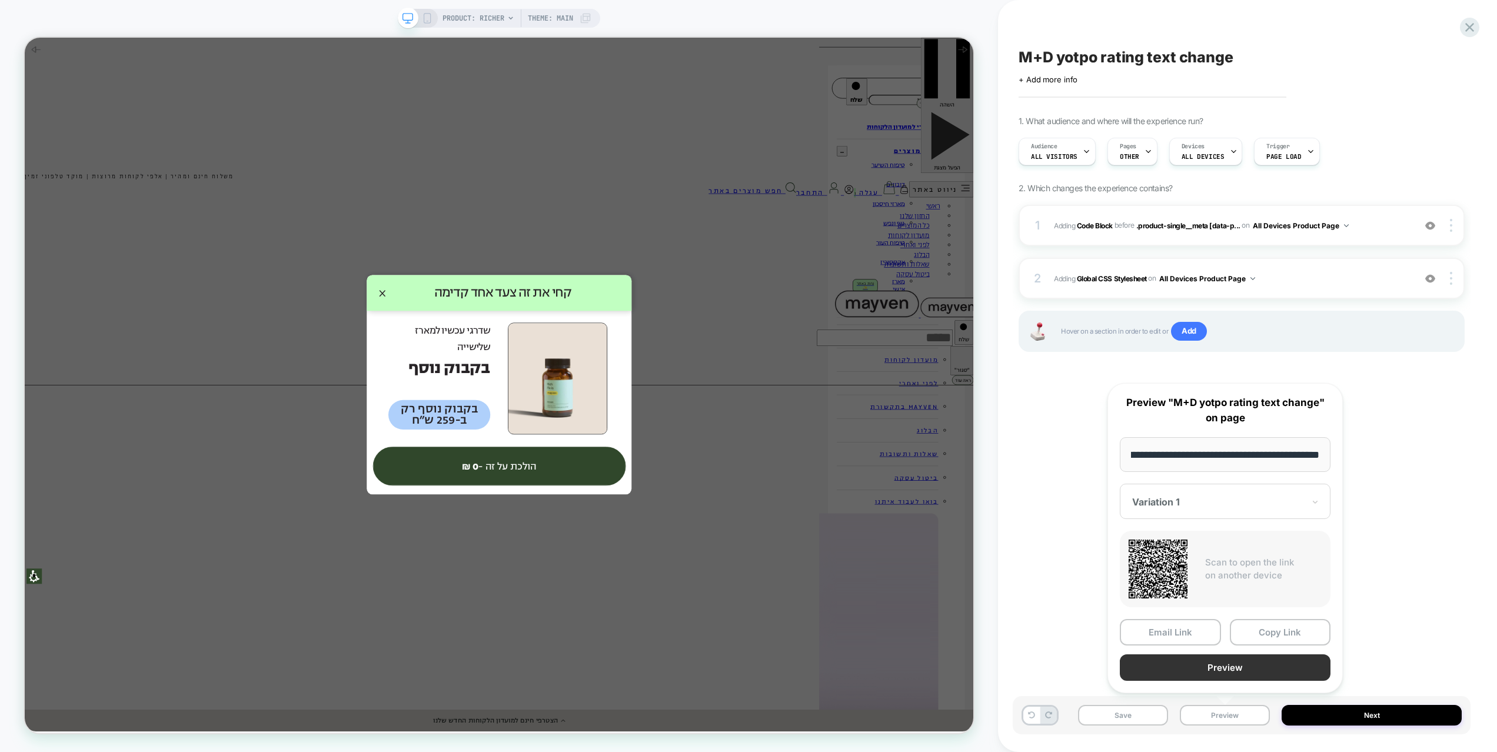
scroll to position [0, 0]
click at [1219, 676] on button "Preview" at bounding box center [1225, 668] width 211 height 26
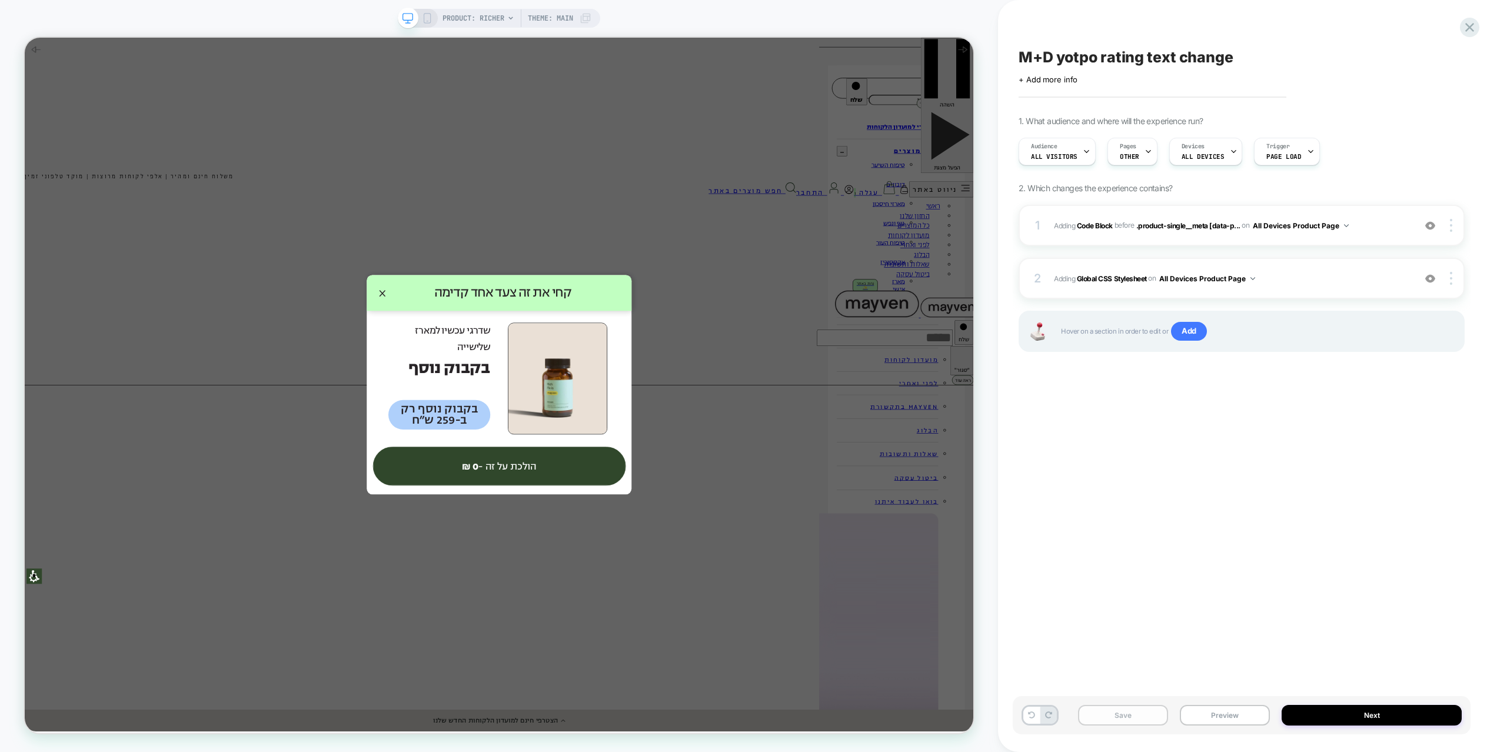
click at [1142, 699] on button "Save" at bounding box center [1123, 715] width 90 height 21
click at [1404, 229] on span "Adding Code Block BEFORE .product-single__meta [data-p... .product-single__meta…" at bounding box center [1231, 225] width 355 height 15
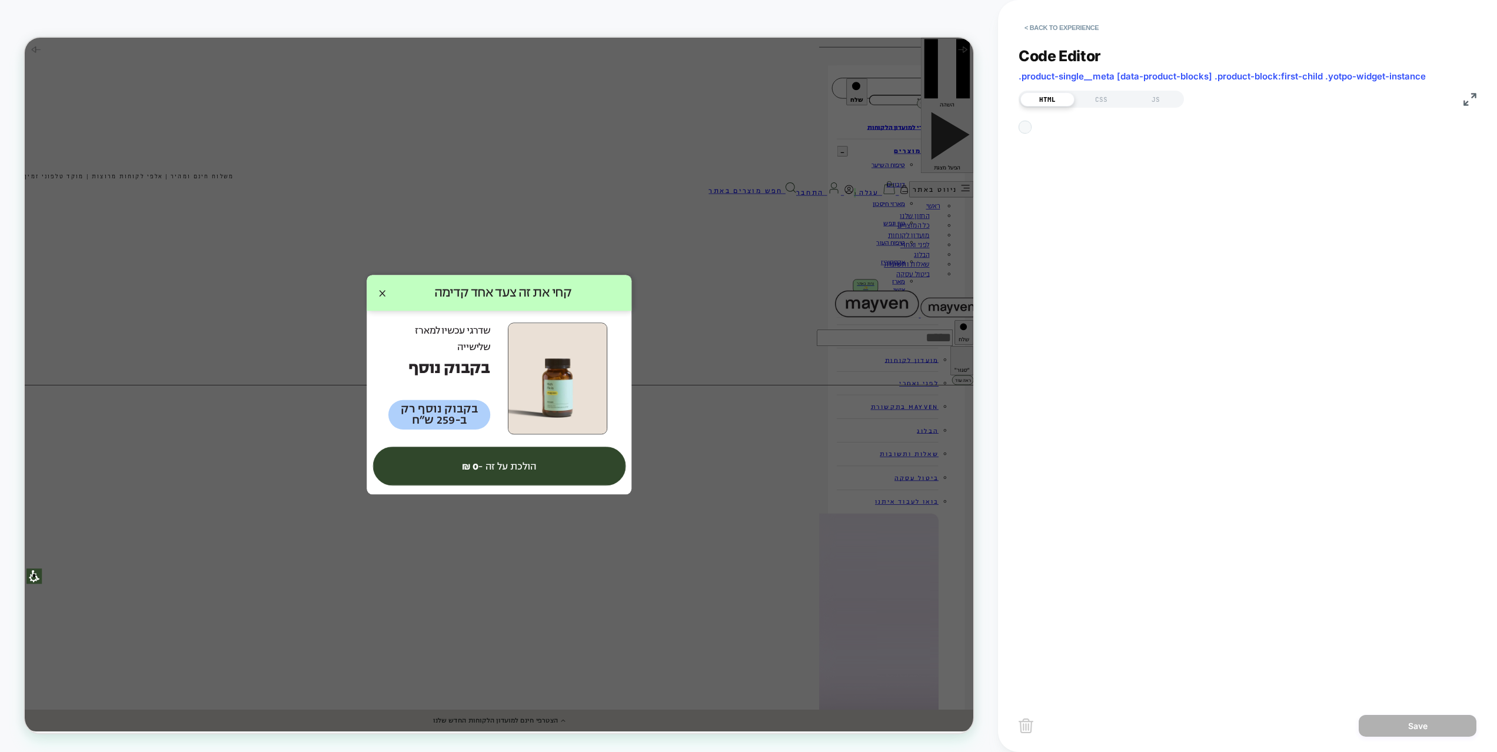
scroll to position [16, 0]
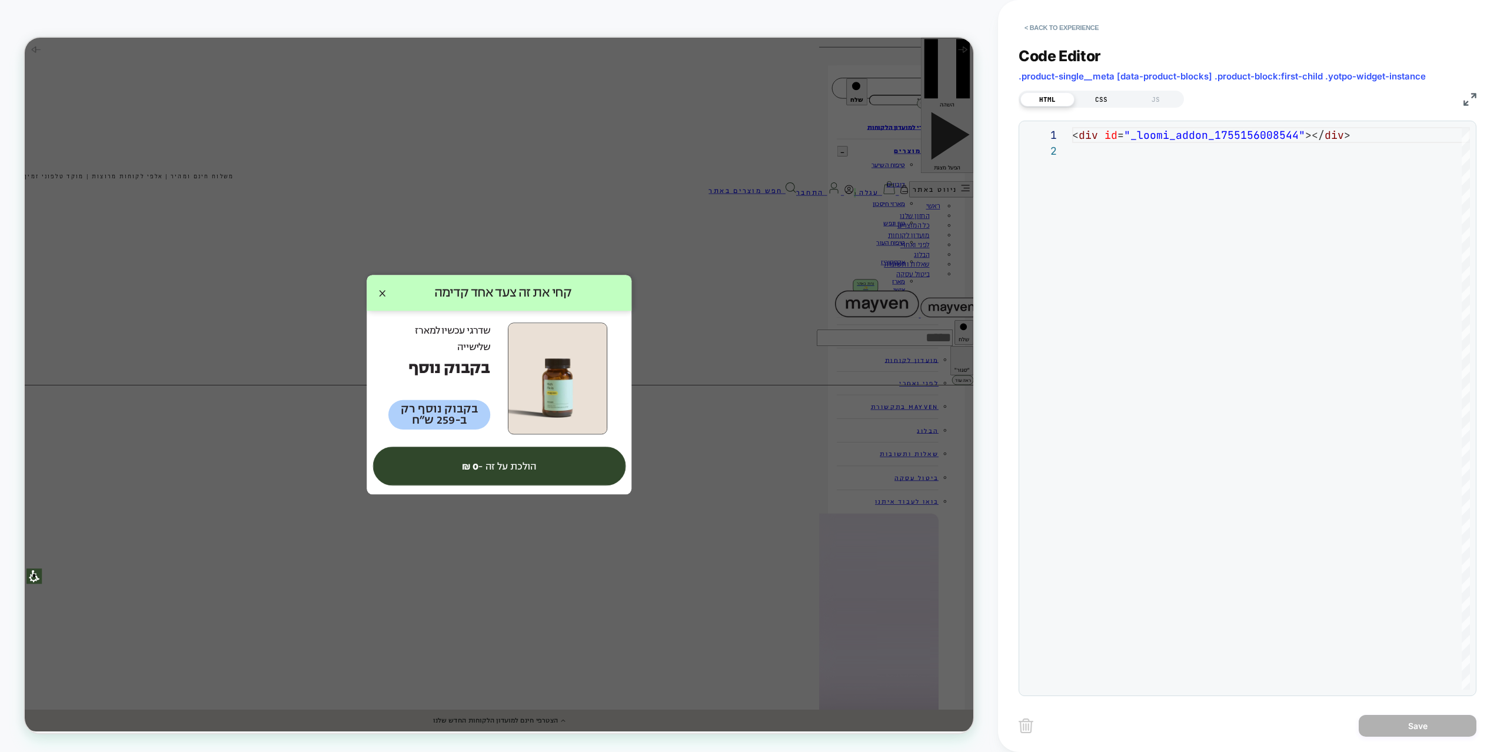
click at [1117, 95] on div "CSS" at bounding box center [1102, 99] width 54 height 14
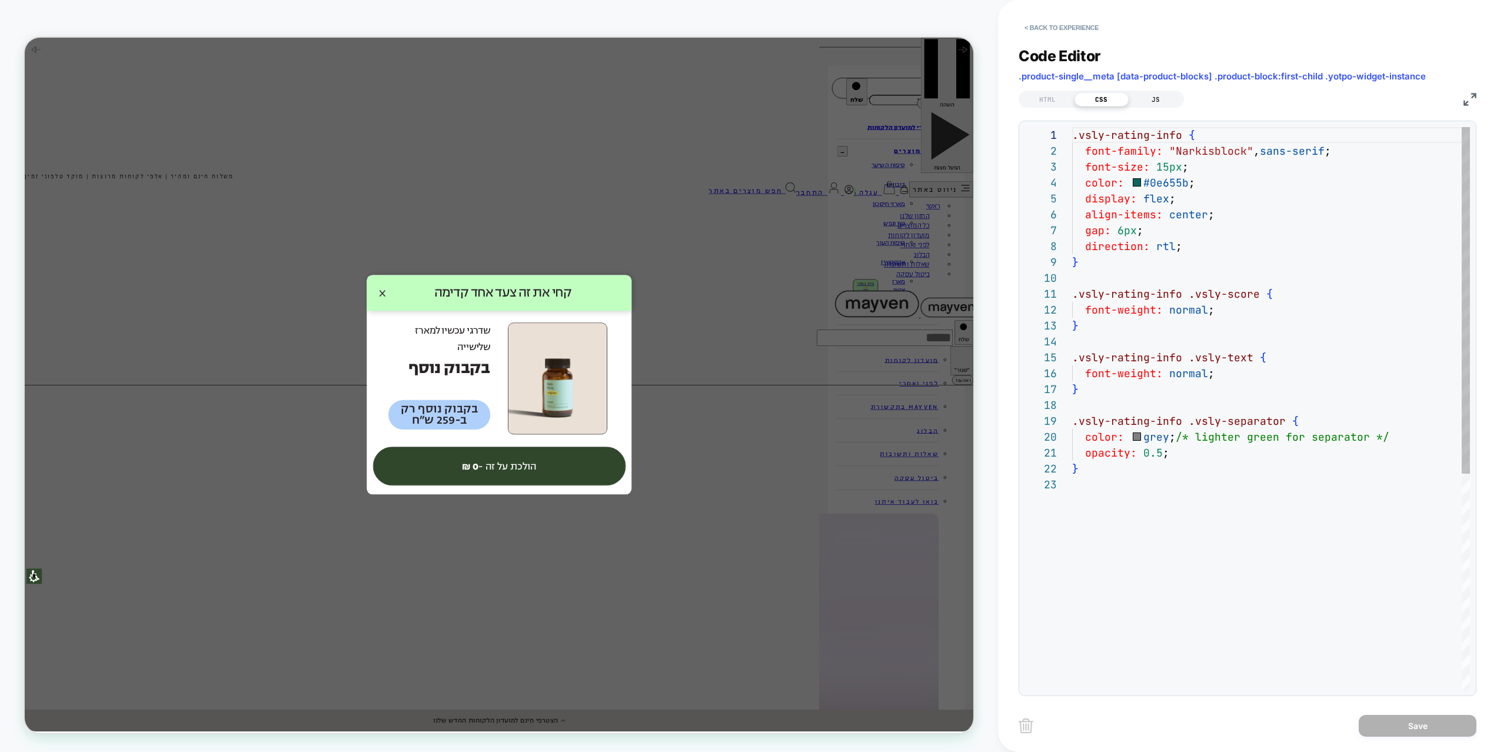
scroll to position [159, 0]
click at [1152, 98] on div "JS" at bounding box center [1156, 99] width 54 height 14
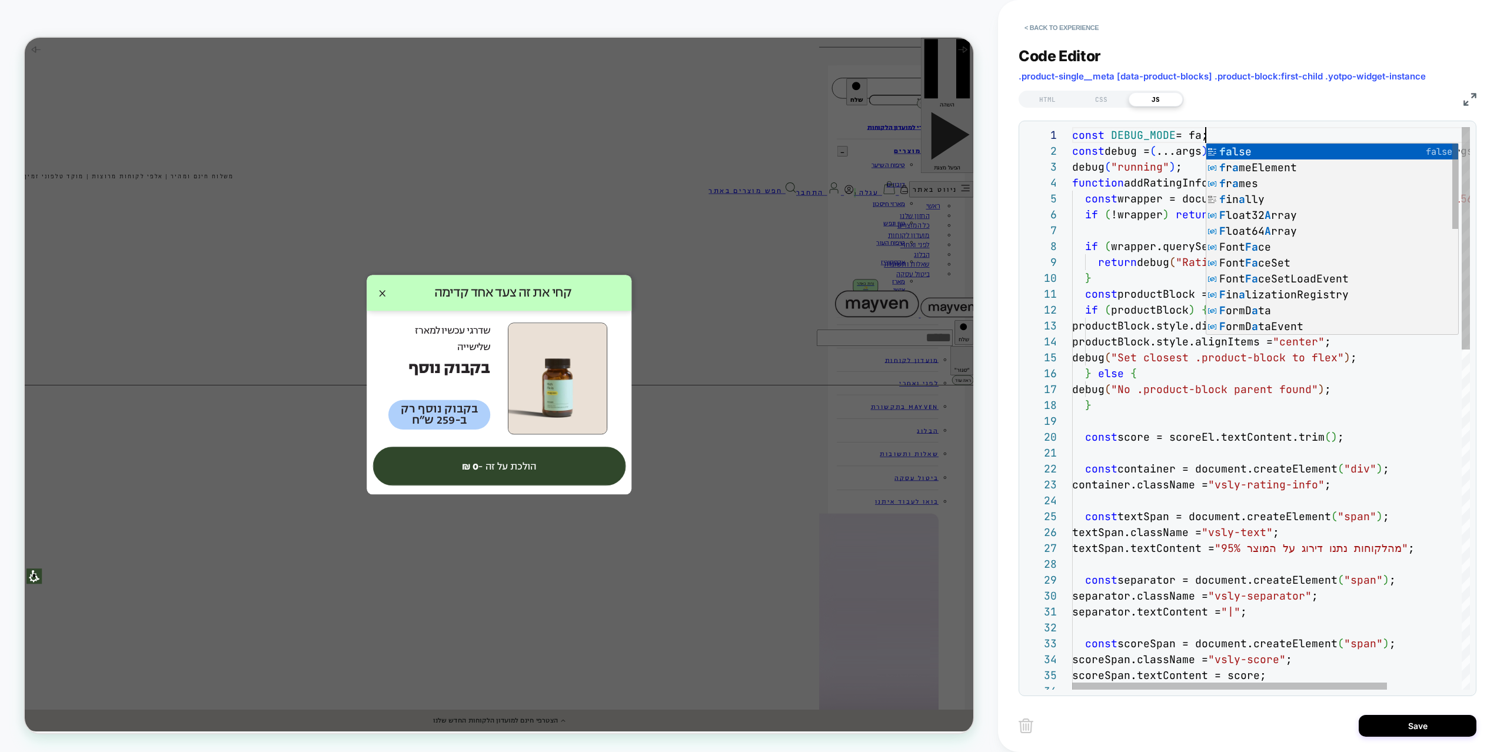
scroll to position [0, 152]
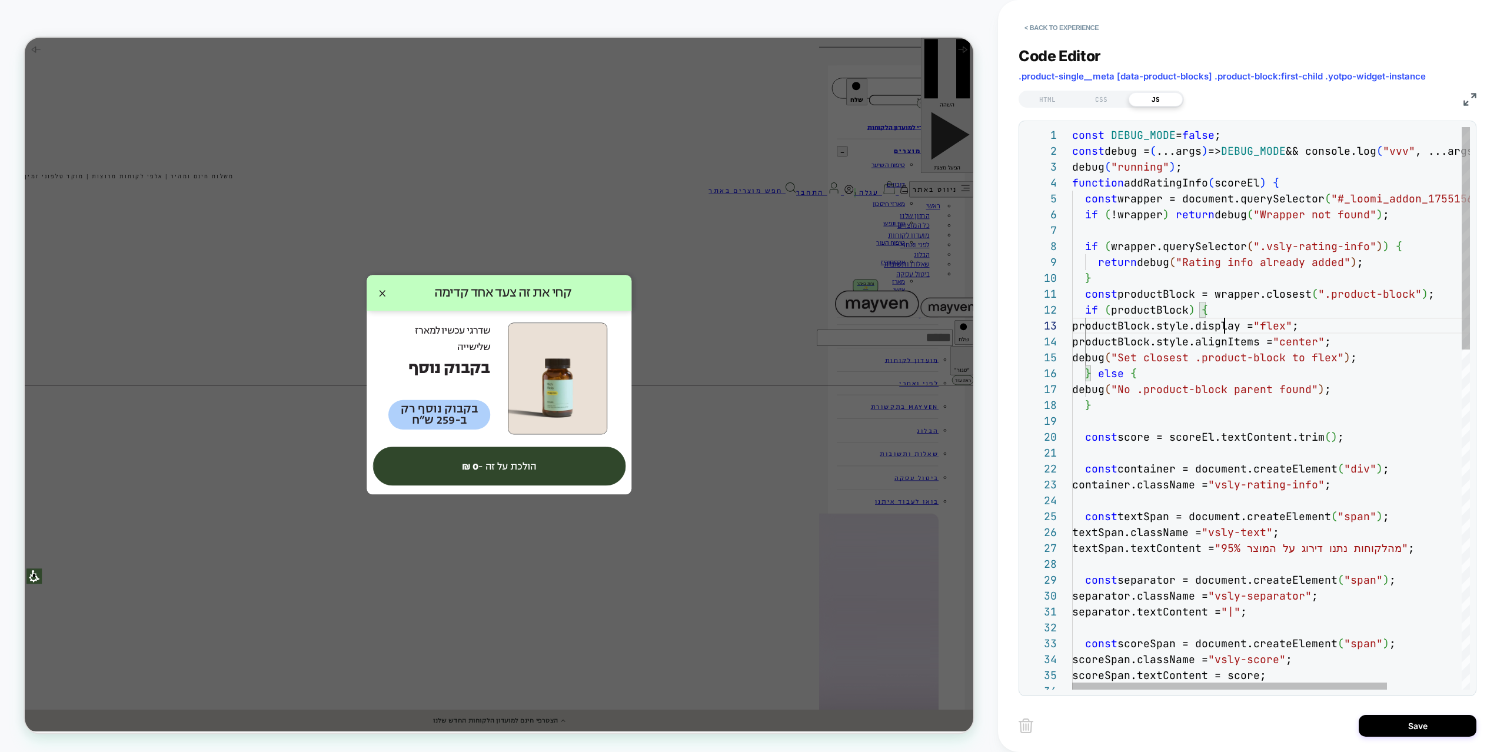
scroll to position [32, 152]
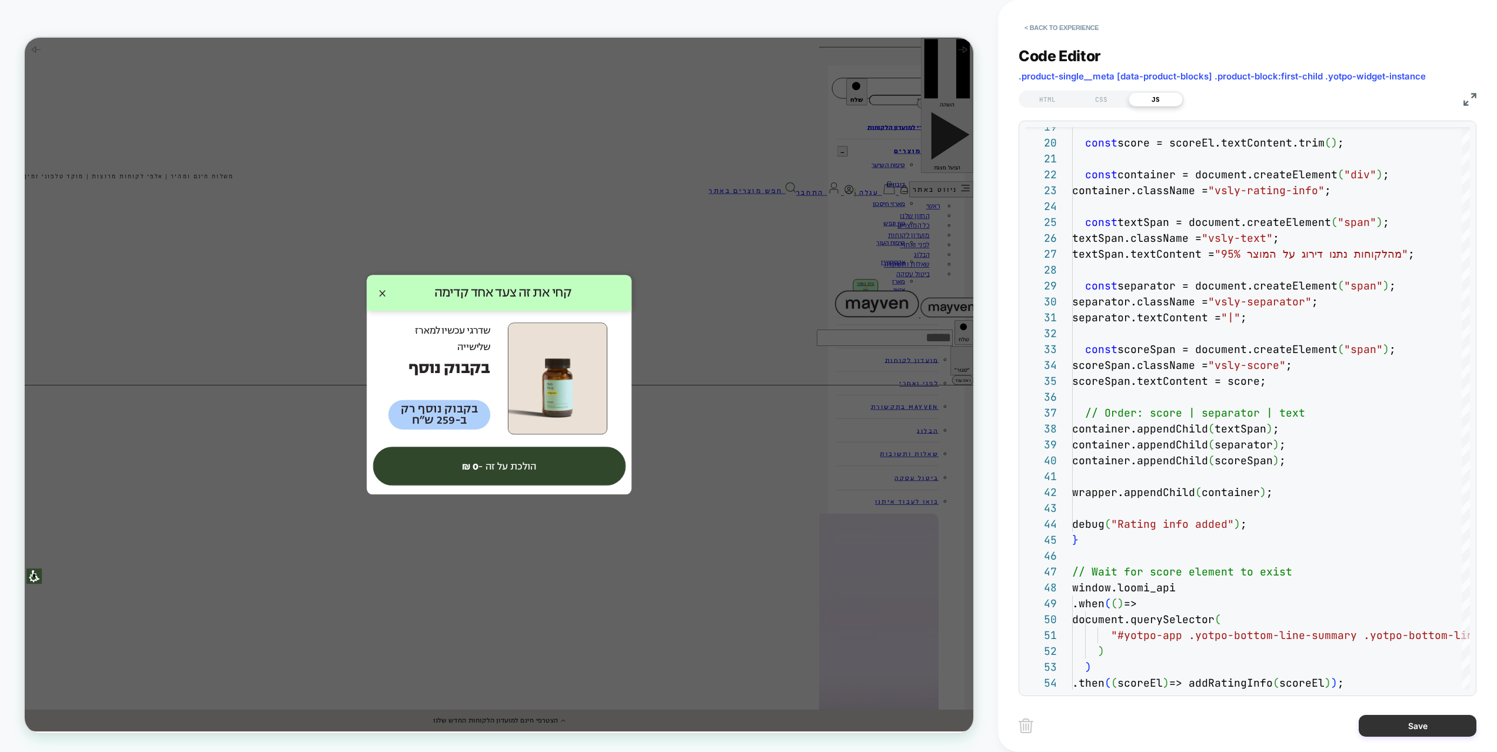
type textarea "**********"
click at [1409, 699] on button "Save" at bounding box center [1418, 726] width 118 height 22
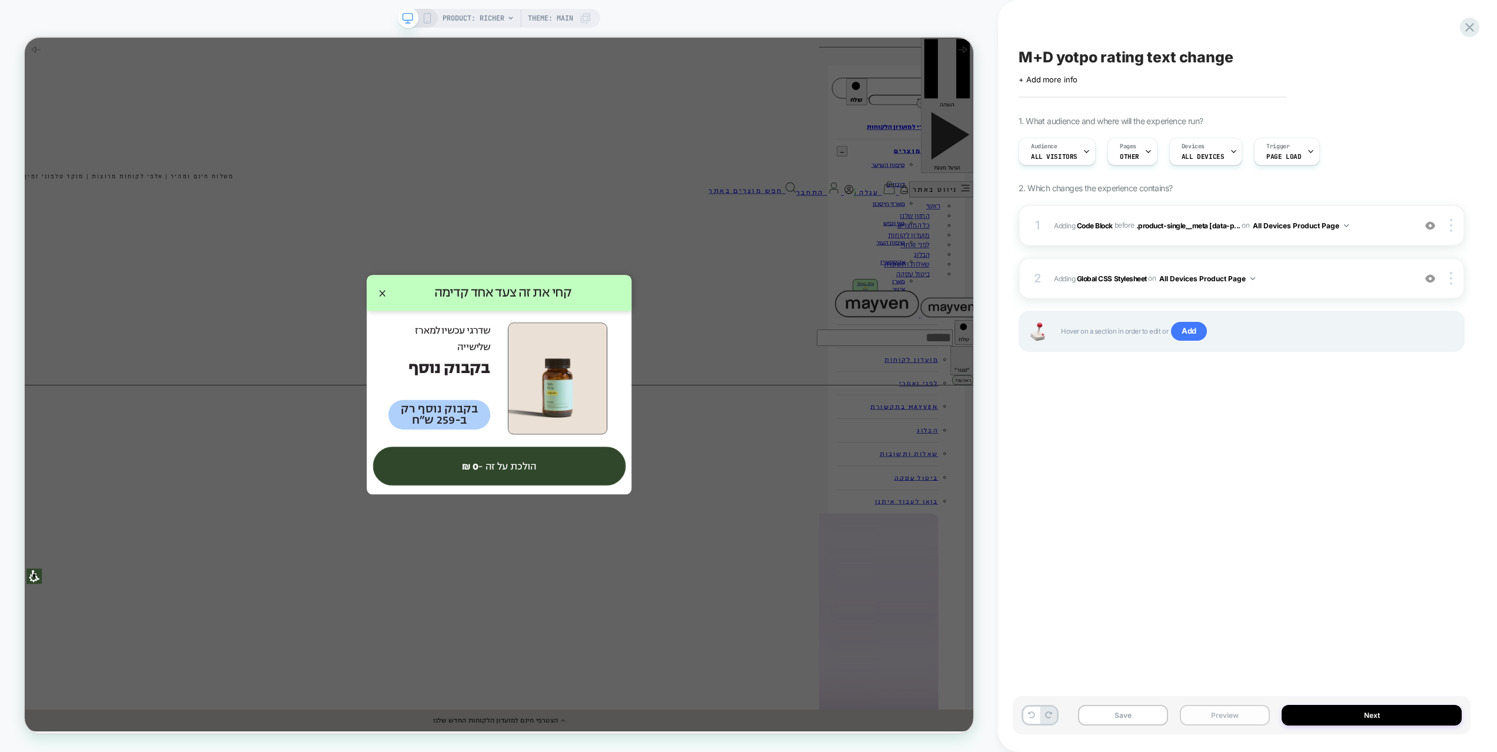
click at [1230, 699] on button "Preview" at bounding box center [1225, 715] width 90 height 21
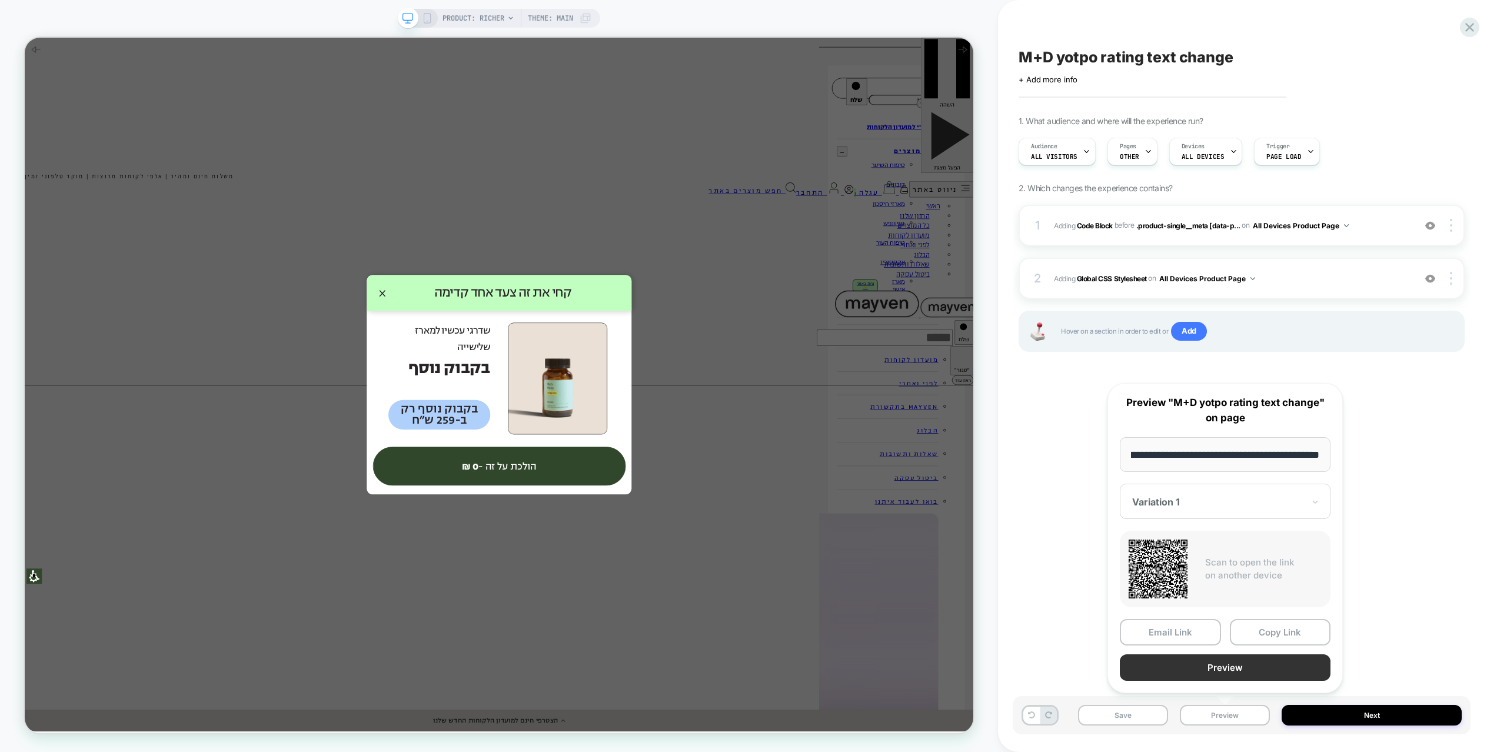
scroll to position [0, 0]
click at [1230, 671] on button "Preview" at bounding box center [1225, 668] width 211 height 26
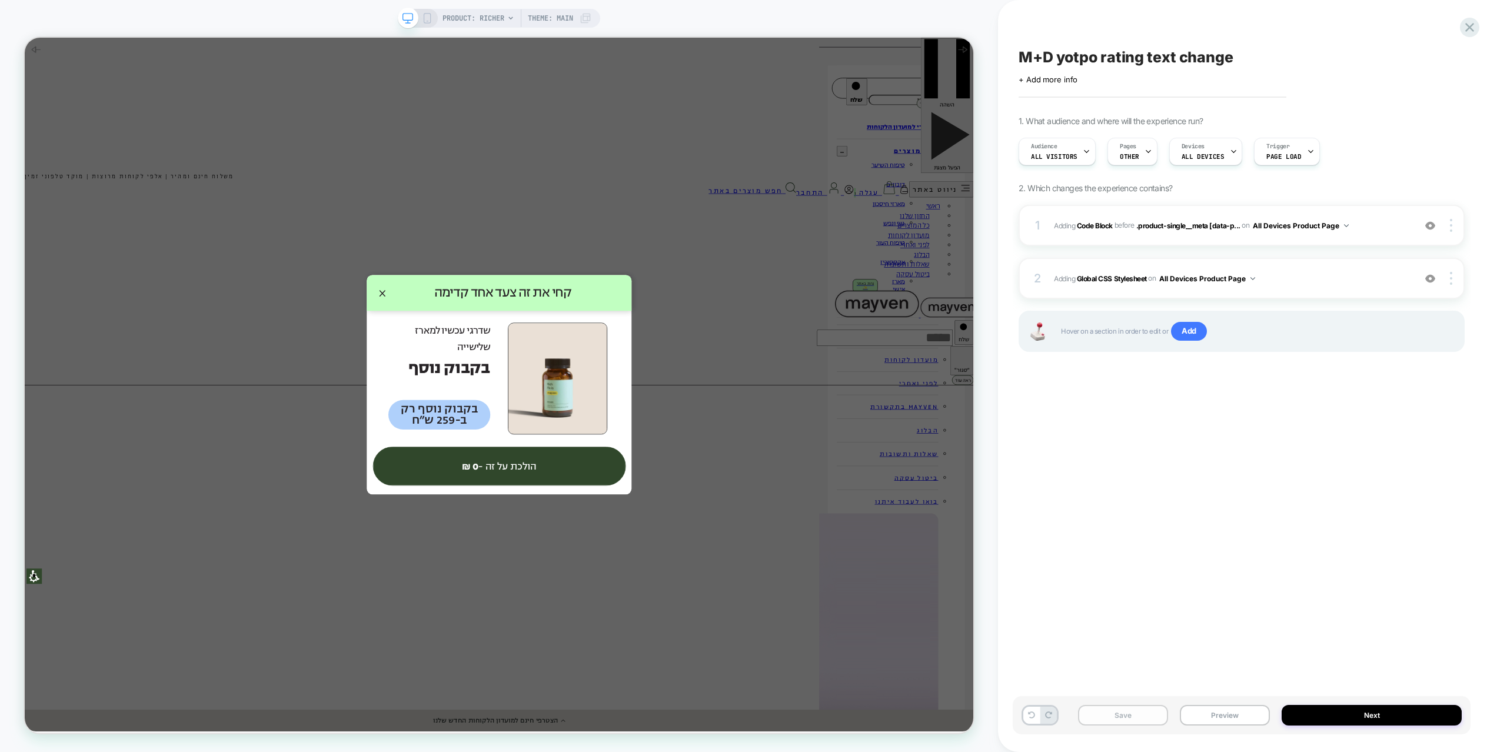
click at [1160, 699] on button "Save" at bounding box center [1123, 715] width 90 height 21
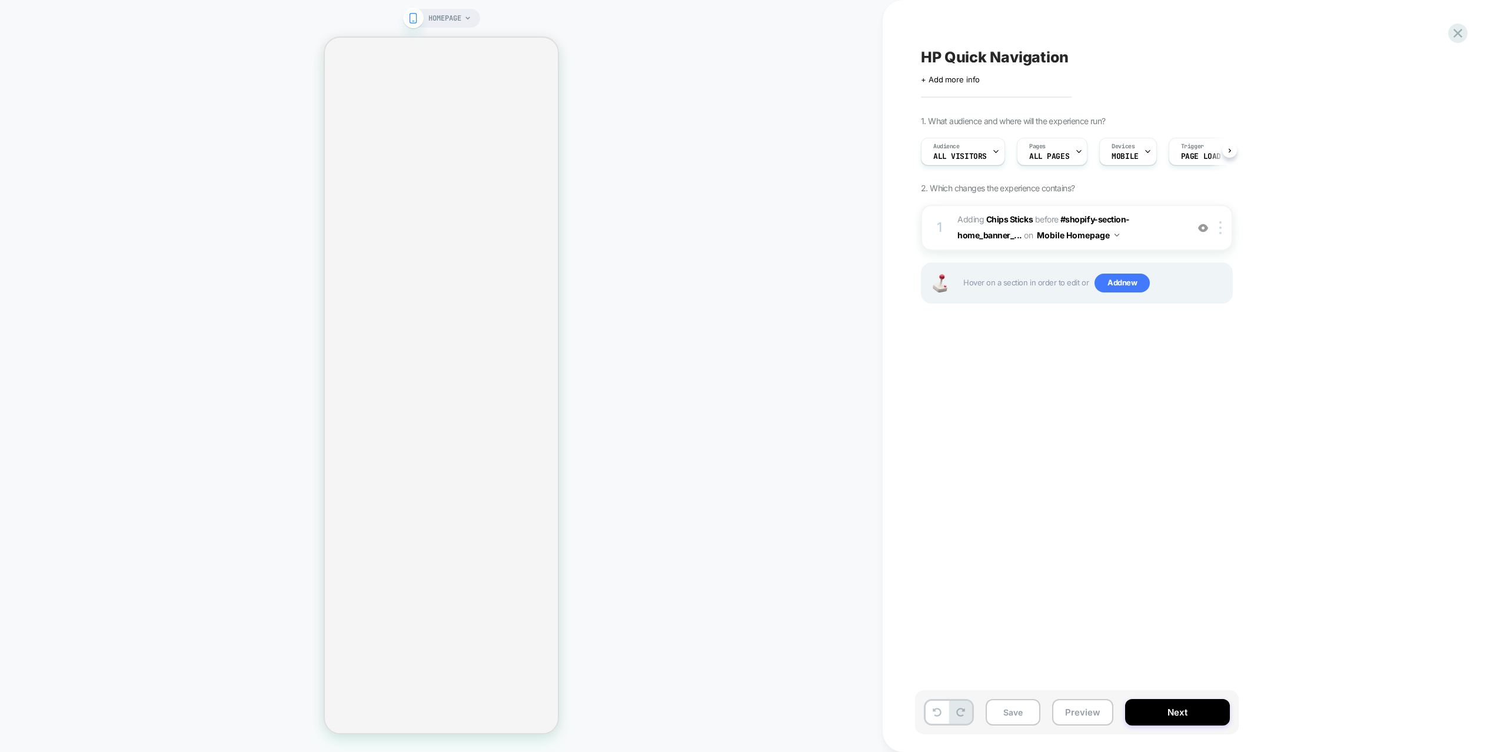
scroll to position [0, 1]
click at [1200, 230] on img at bounding box center [1203, 228] width 10 height 10
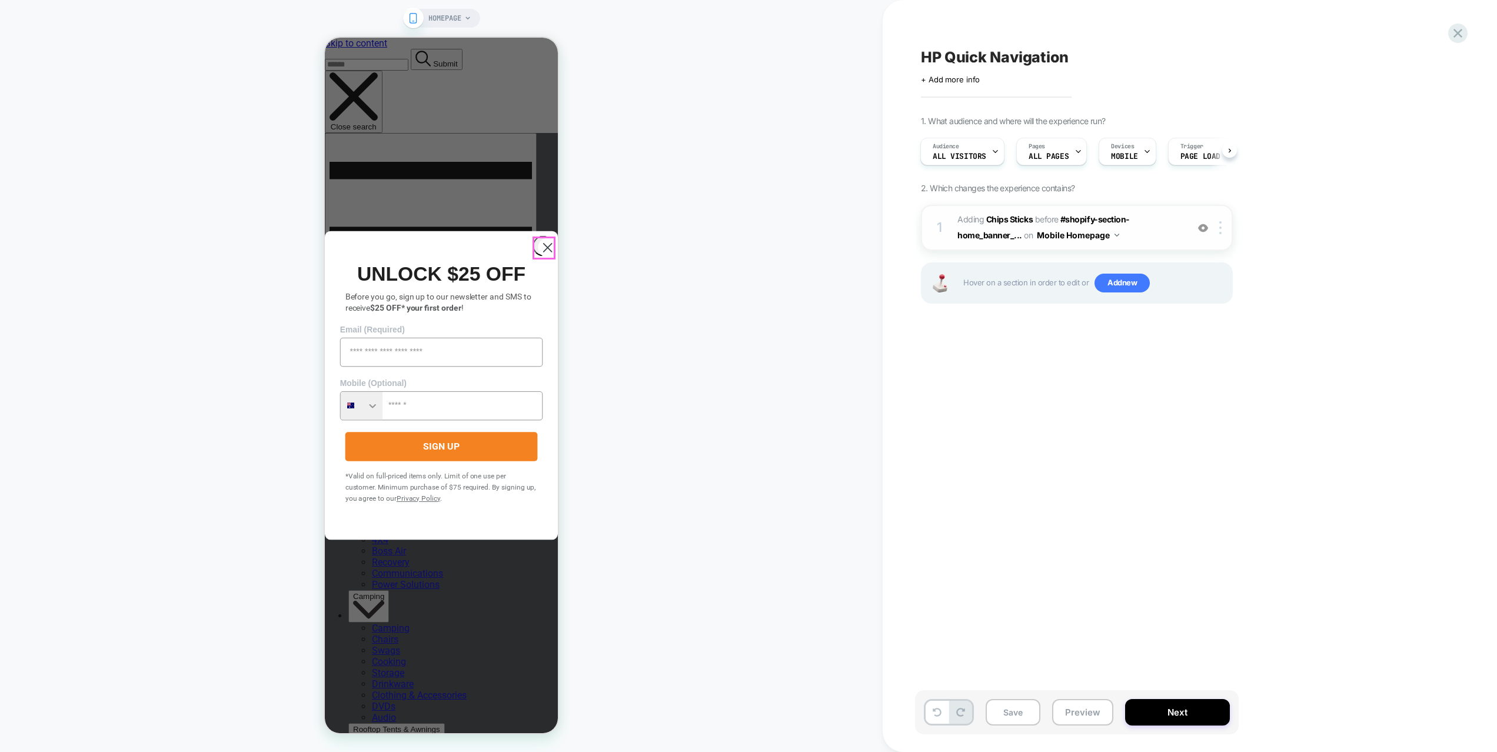
scroll to position [0, 0]
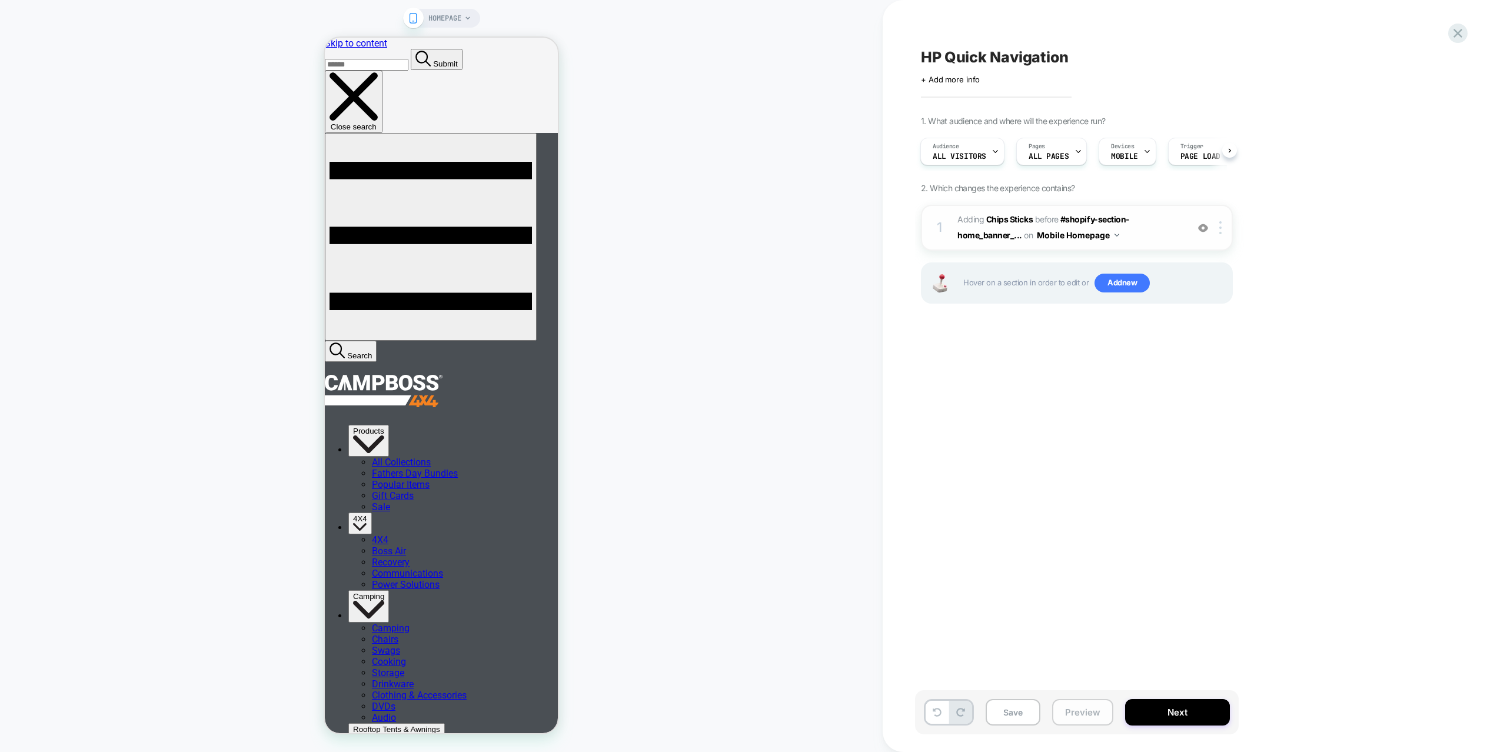
click at [1096, 718] on button "Preview" at bounding box center [1082, 712] width 61 height 26
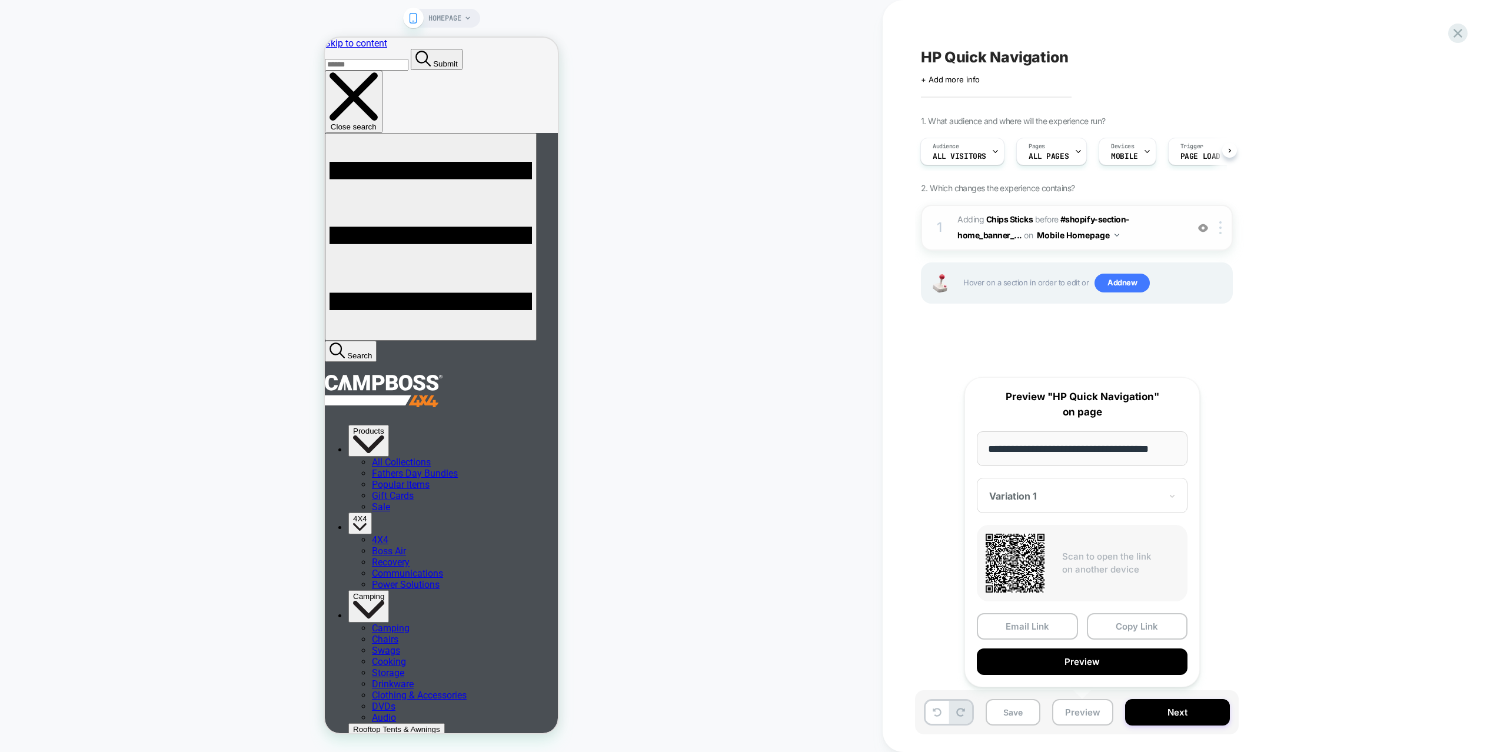
click at [1166, 245] on div "1 #_loomi_addon_1755054090821 Adding Chips Sticks BEFORE #shopify-section-home_…" at bounding box center [1077, 228] width 312 height 46
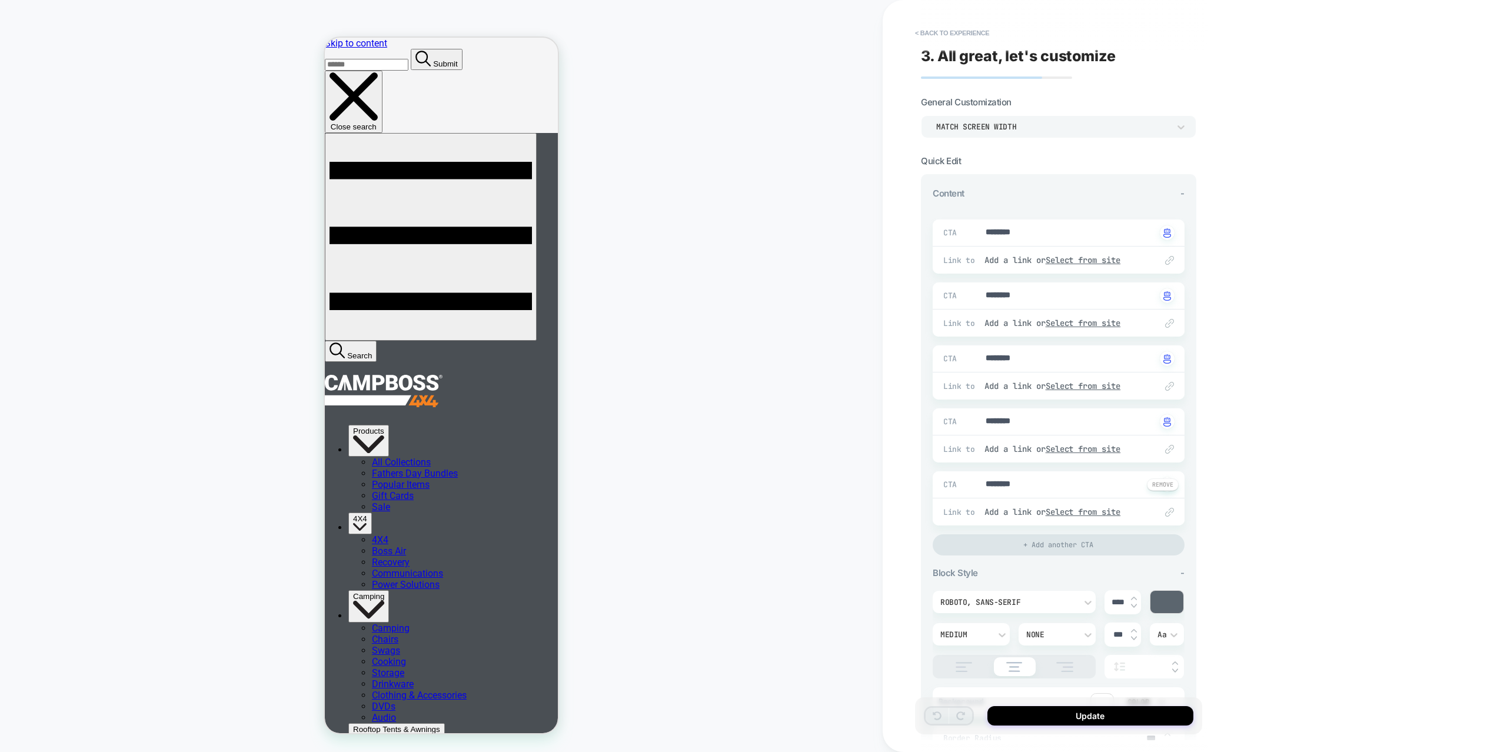
scroll to position [492, 0]
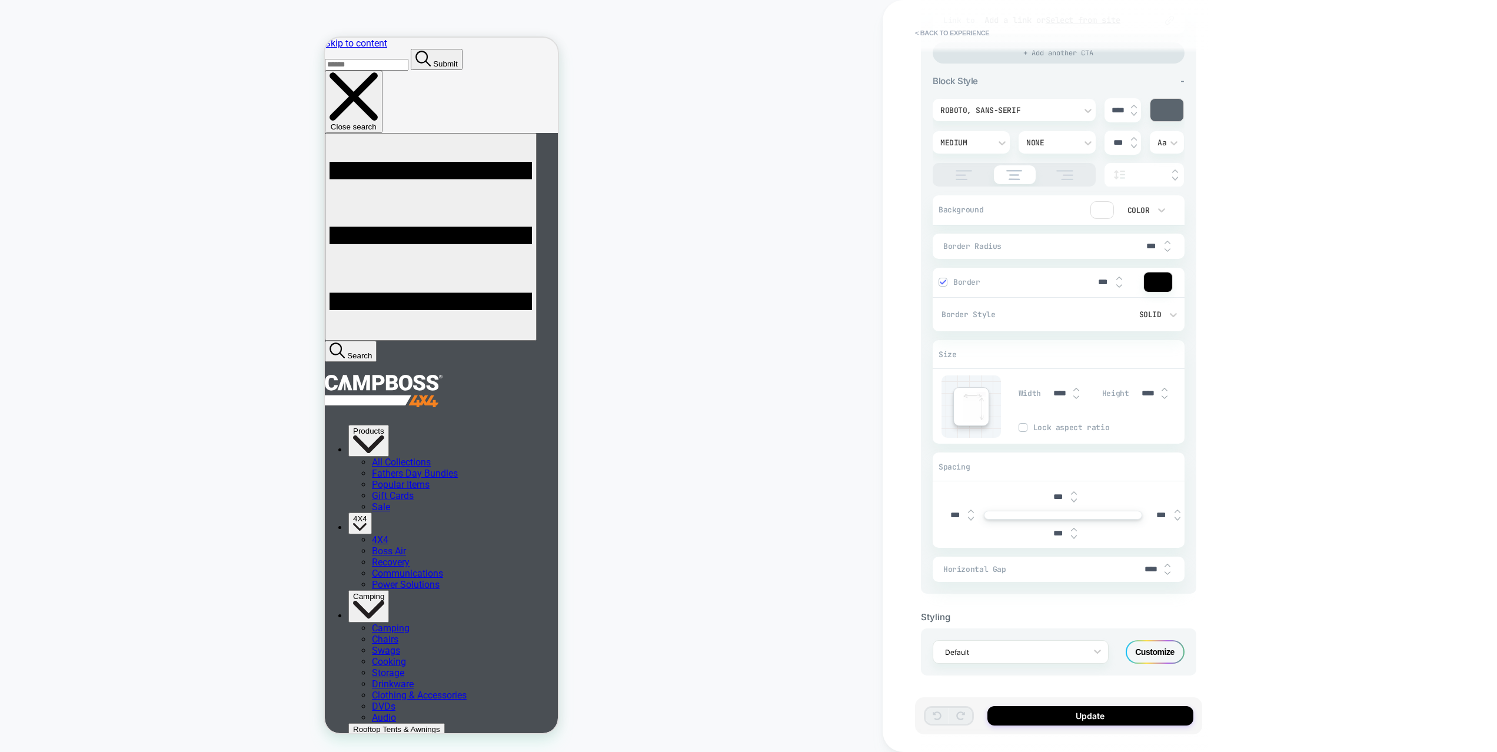
click at [1157, 663] on div "Customize" at bounding box center [1155, 652] width 59 height 24
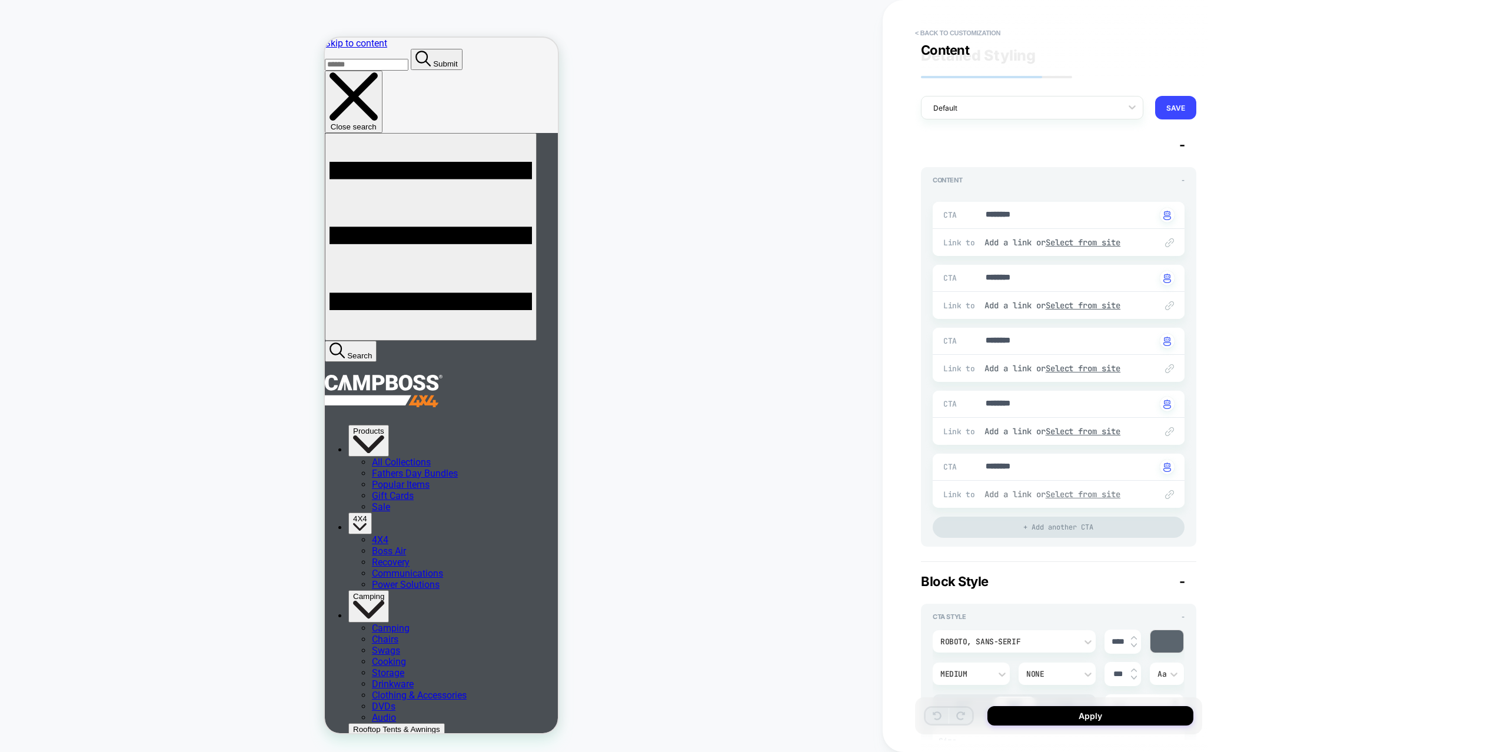
scroll to position [0, 0]
click at [952, 32] on button "< Back to customization" at bounding box center [957, 33] width 97 height 19
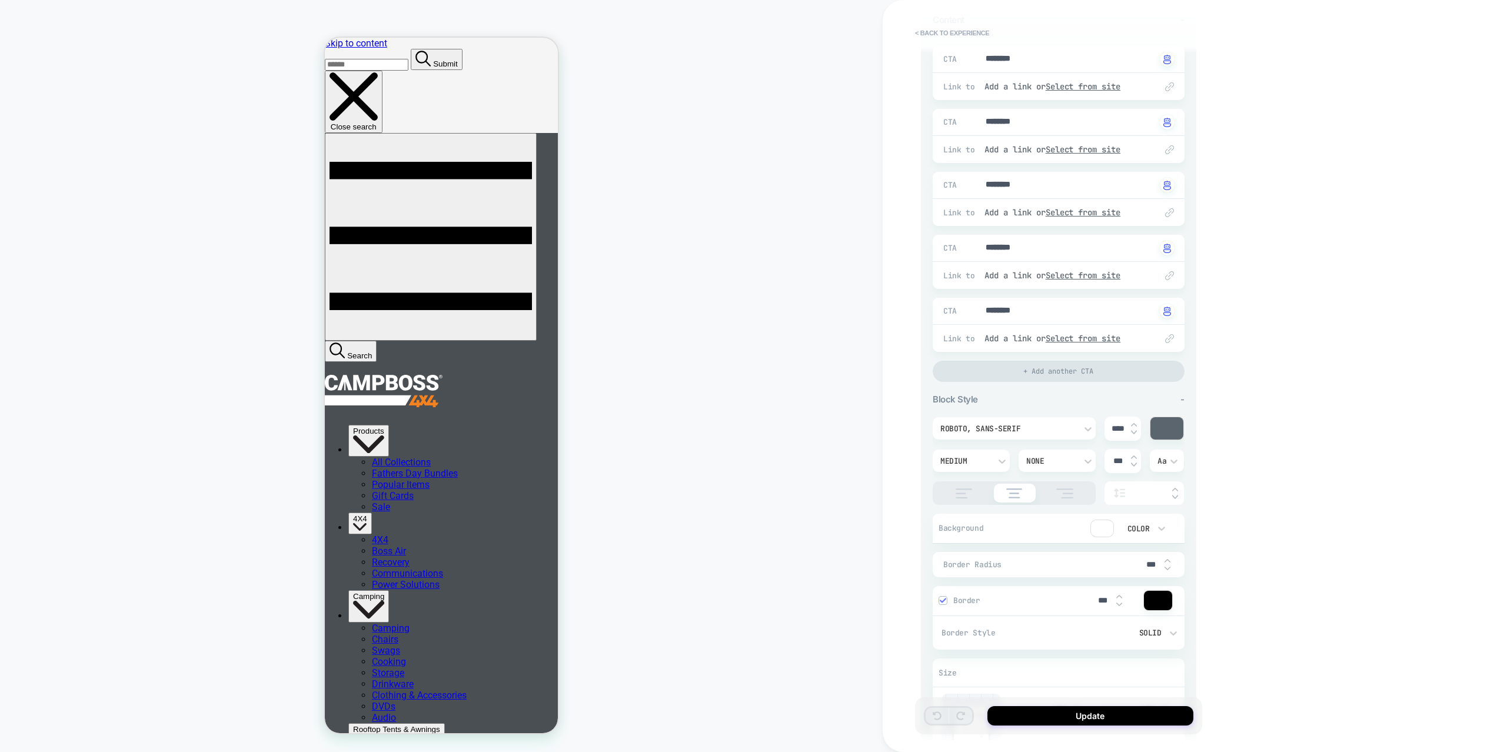
scroll to position [492, 0]
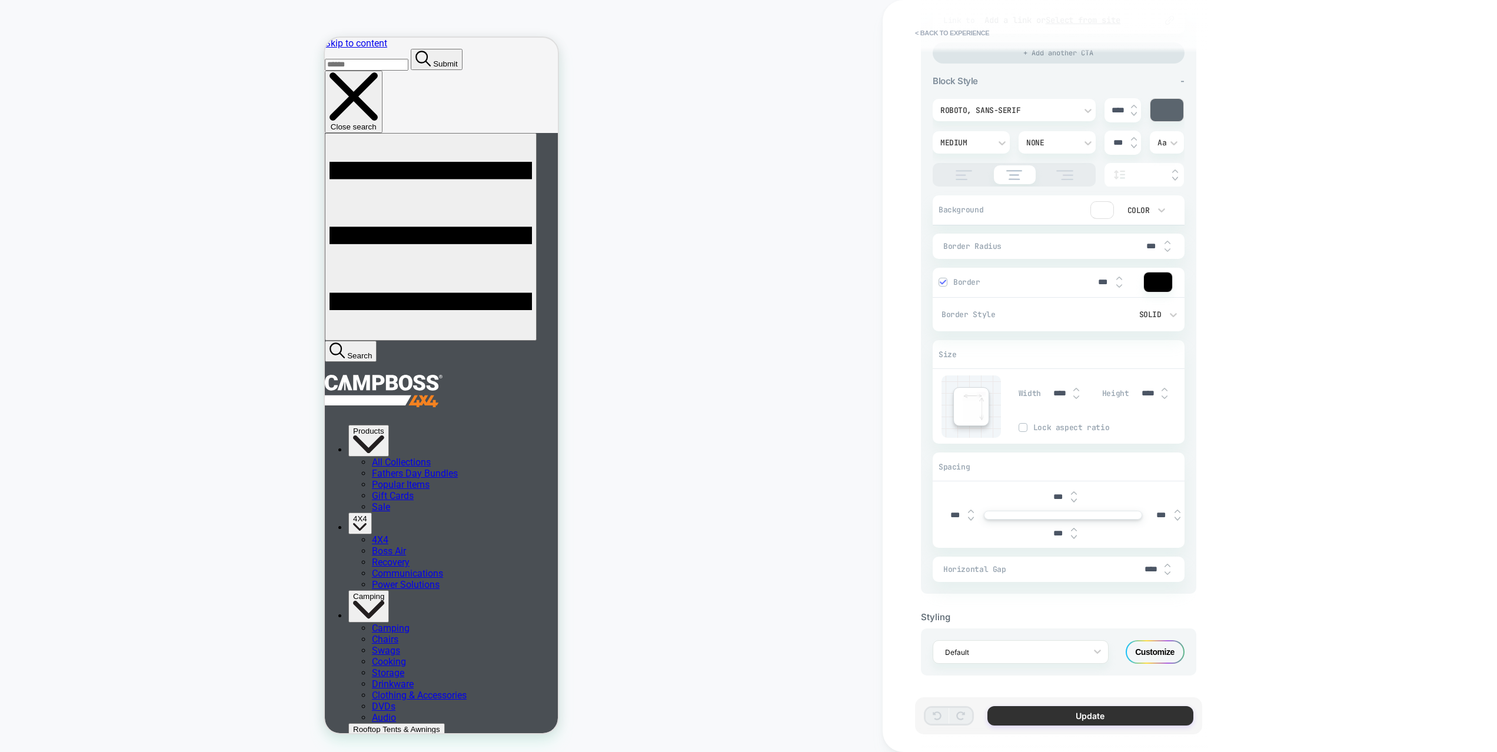
click at [1085, 718] on button "Update" at bounding box center [1091, 715] width 206 height 19
type textarea "*"
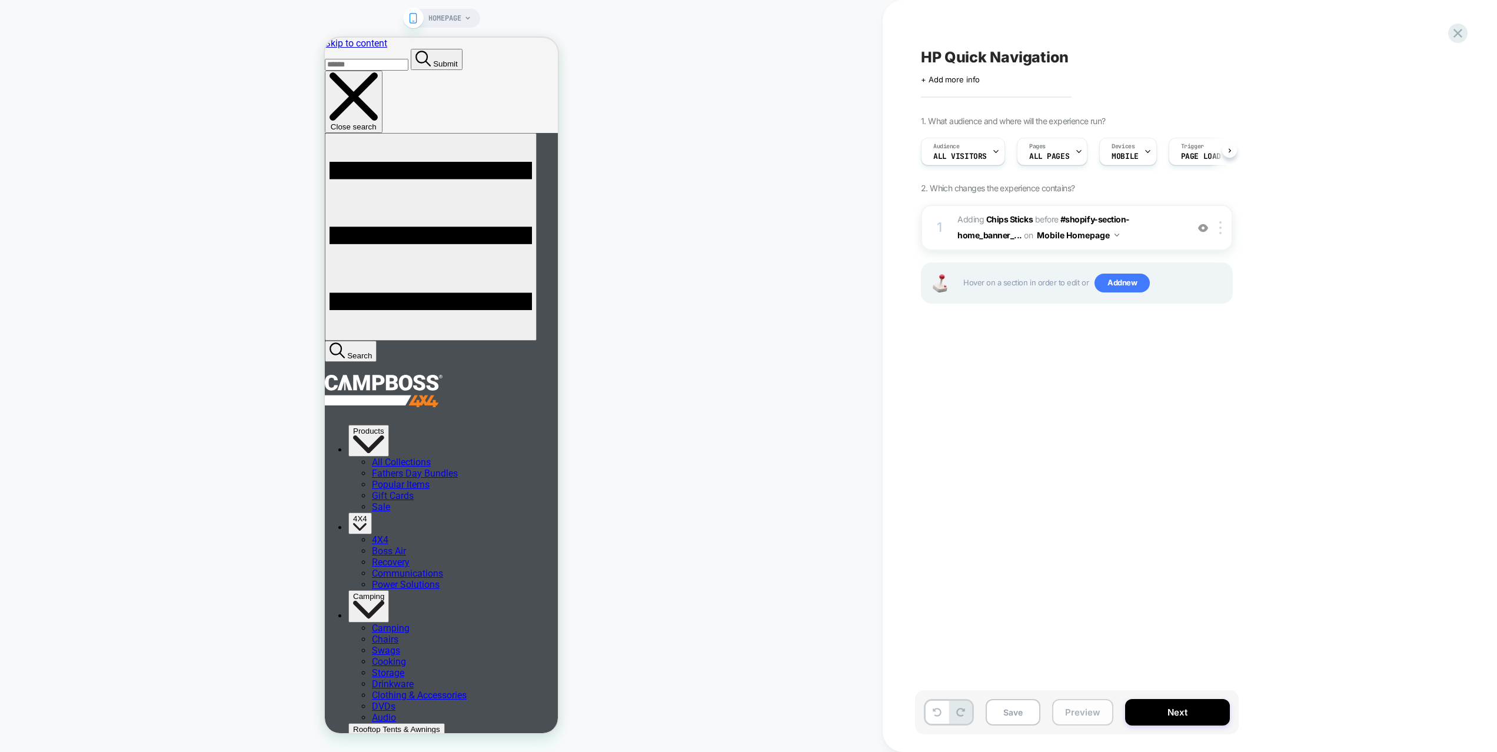
scroll to position [0, 1]
click at [1084, 715] on button "Preview" at bounding box center [1082, 712] width 61 height 26
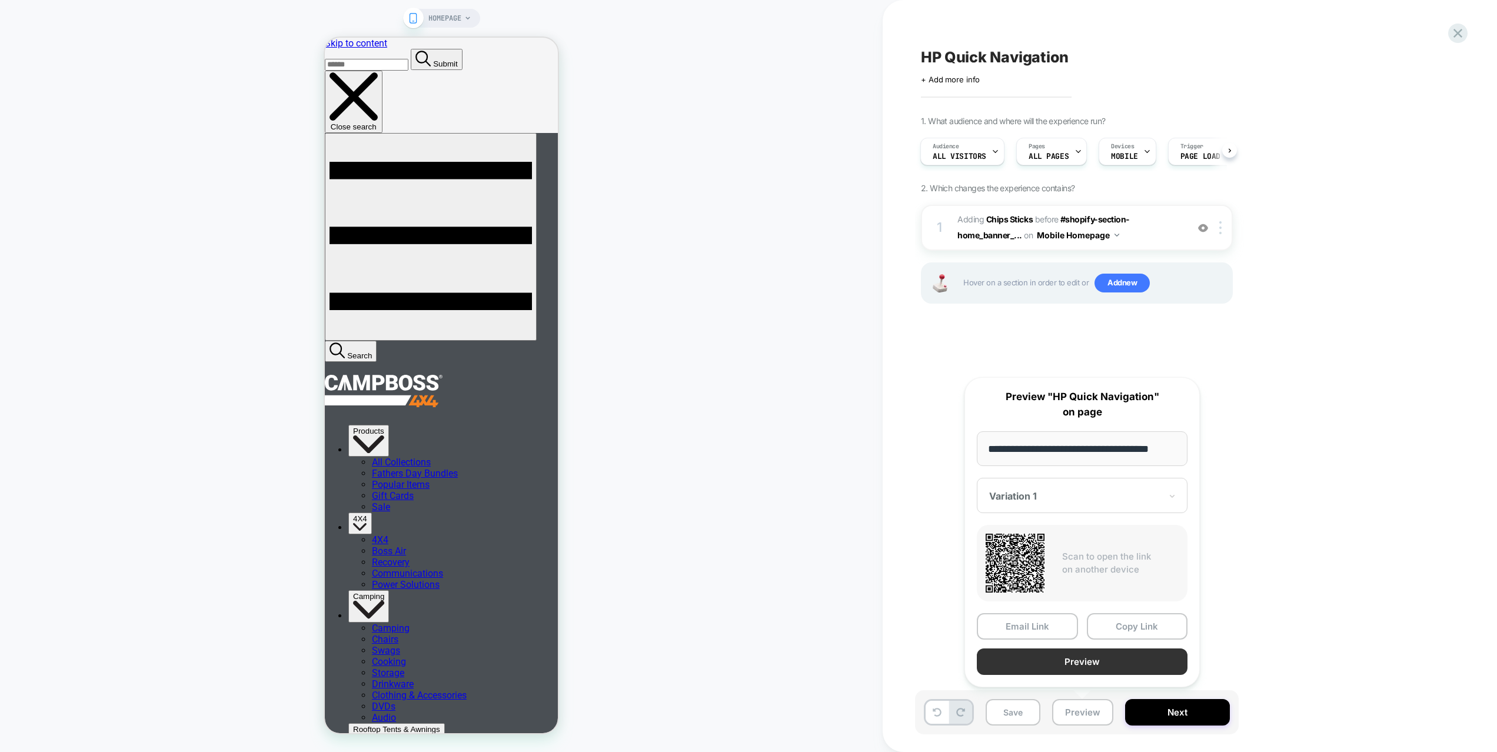
scroll to position [0, 0]
click at [1094, 660] on button "Preview" at bounding box center [1082, 662] width 211 height 26
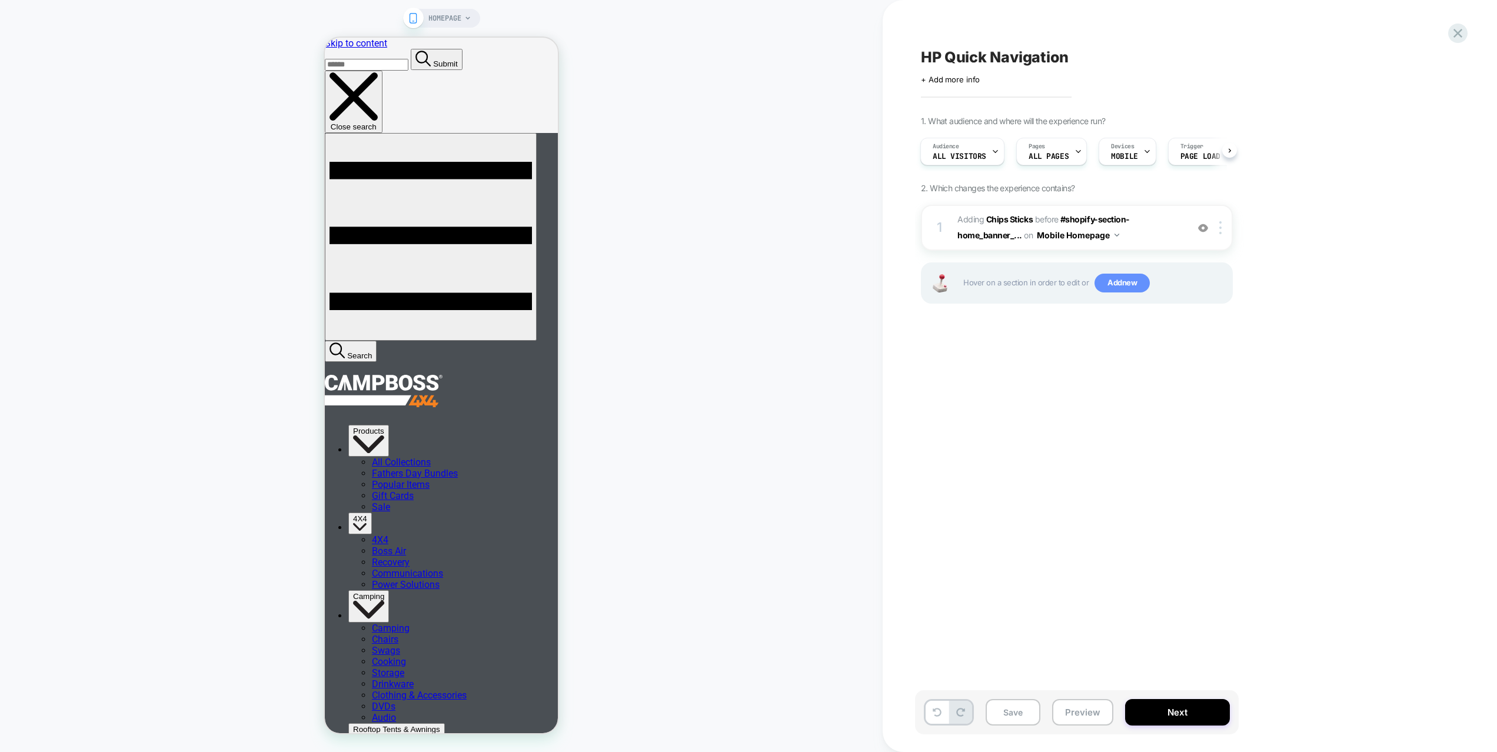
click at [1127, 285] on span "Add new" at bounding box center [1122, 283] width 55 height 19
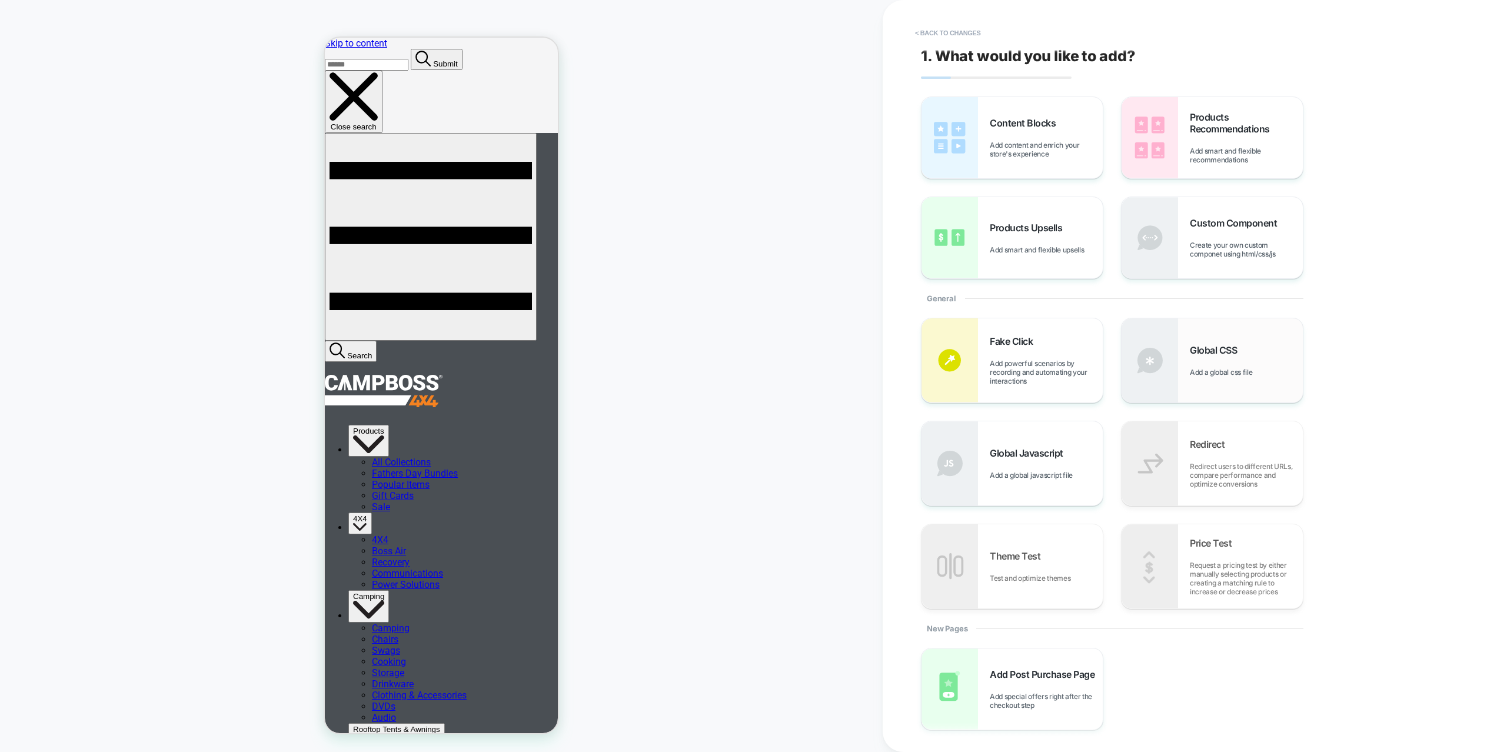
click at [1206, 343] on div "Global CSS Add a global css file" at bounding box center [1212, 360] width 181 height 84
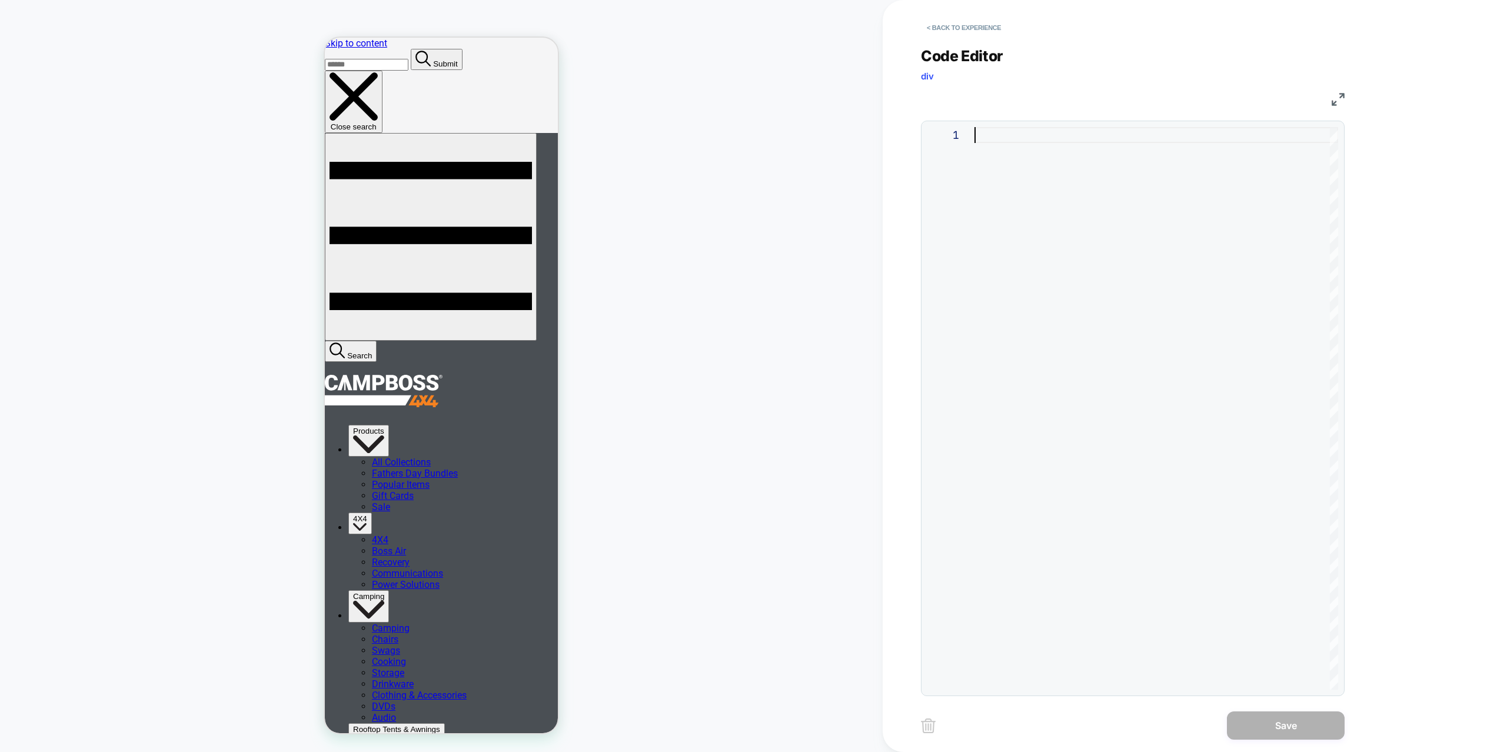
click at [1063, 241] on div at bounding box center [1157, 408] width 364 height 563
click at [975, 136] on div "_ loomi_addon_1755054090821" at bounding box center [1157, 408] width 364 height 563
click at [1233, 193] on div "# _ loomi_addon_1755054090821" at bounding box center [1157, 408] width 364 height 563
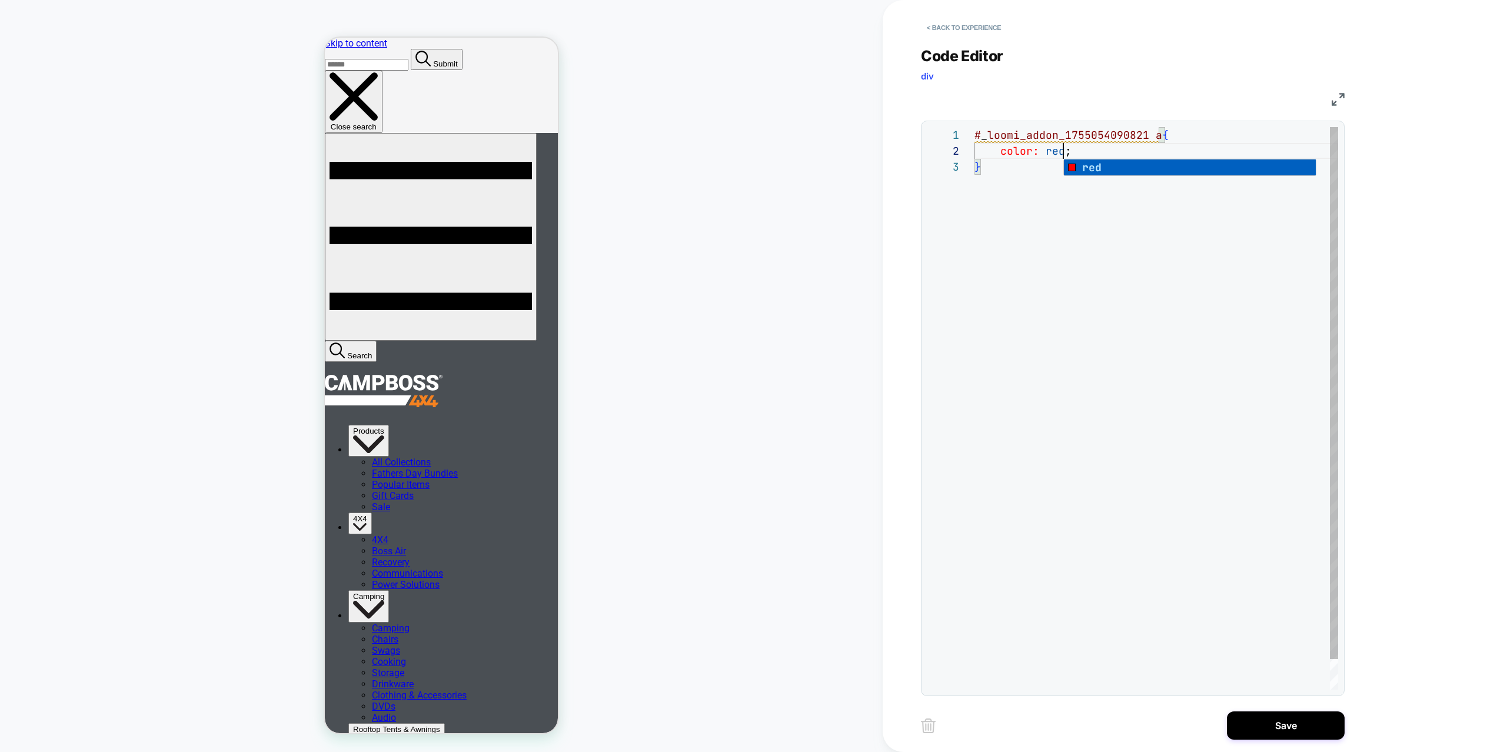
scroll to position [16, 102]
click at [1112, 216] on div "# _ loomi_addon_1755054090821 a { color: red ; }" at bounding box center [1157, 424] width 364 height 594
click at [1061, 152] on div "# _ loomi_addon_1755054090821 a { color: red ; }" at bounding box center [1157, 424] width 364 height 594
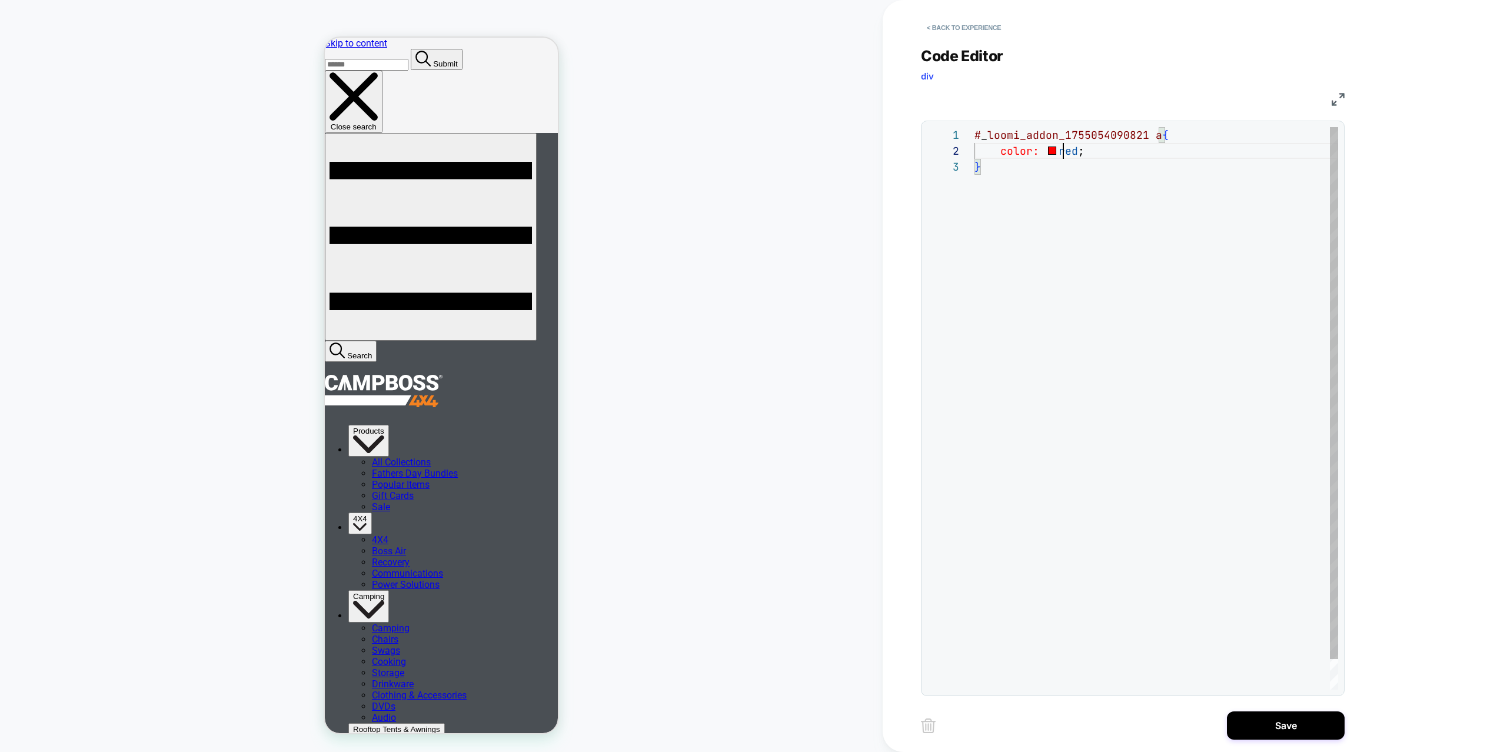
click at [1061, 152] on div "# _ loomi_addon_1755054090821 a { color: red ; }" at bounding box center [1157, 424] width 364 height 594
click at [1149, 350] on div "# _ loomi_addon_1755054090821 a { color: orange ; }" at bounding box center [1157, 424] width 364 height 594
click at [1079, 155] on div "# _ loomi_addon_1755054090821 a { color: orange ; }" at bounding box center [1157, 424] width 364 height 594
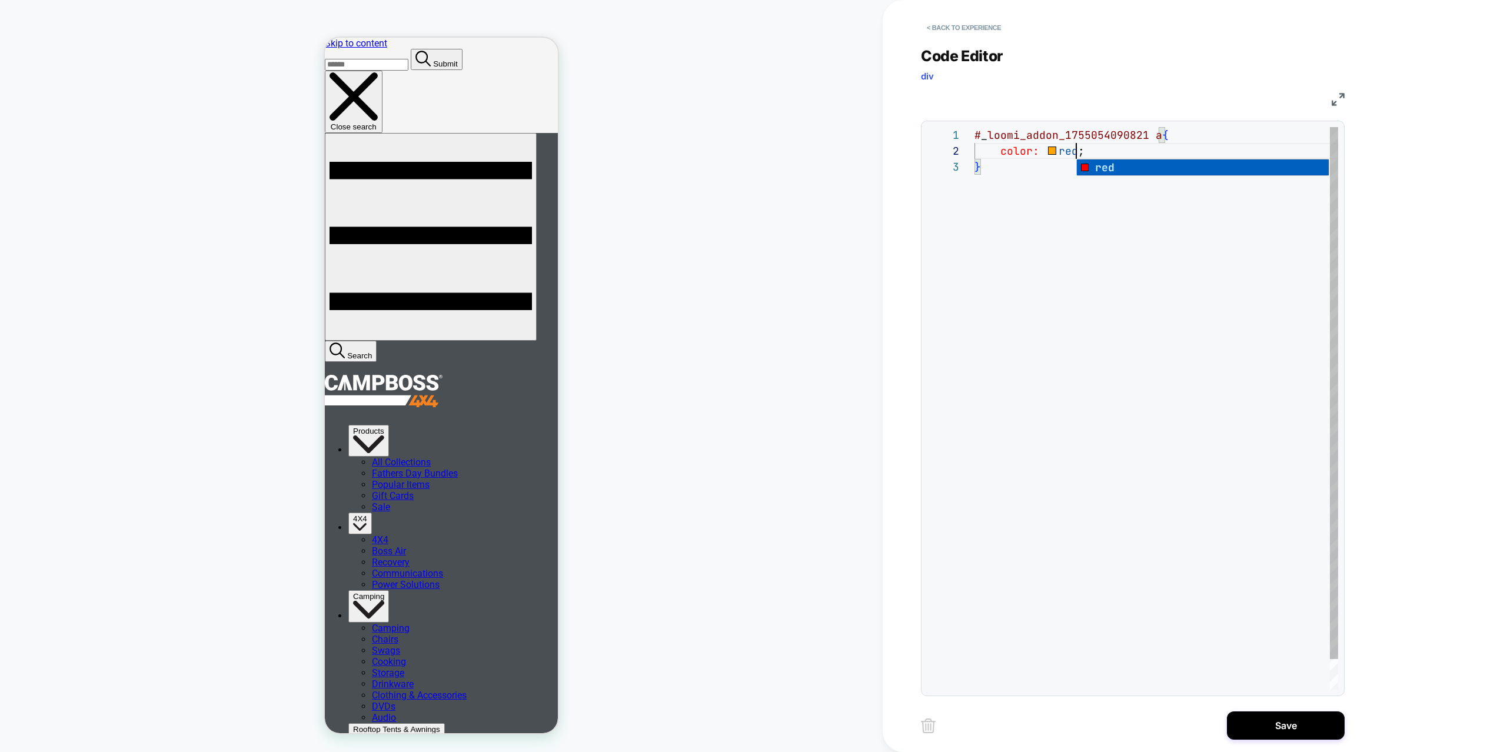
click at [1221, 489] on div "# _ loomi_addon_1755054090821 a { color: red ; }" at bounding box center [1157, 424] width 364 height 594
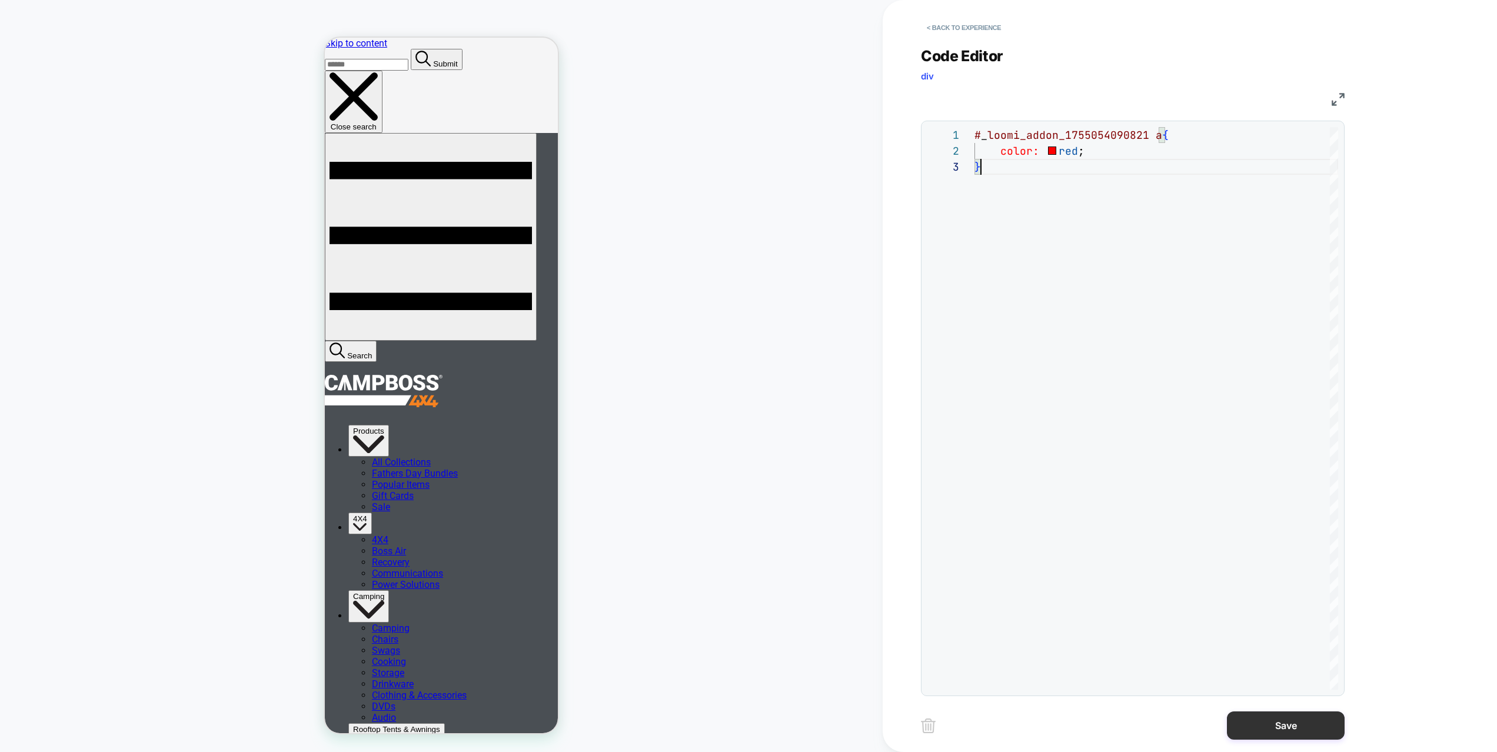
type textarea "**********"
click at [1281, 730] on button "Save" at bounding box center [1286, 726] width 118 height 28
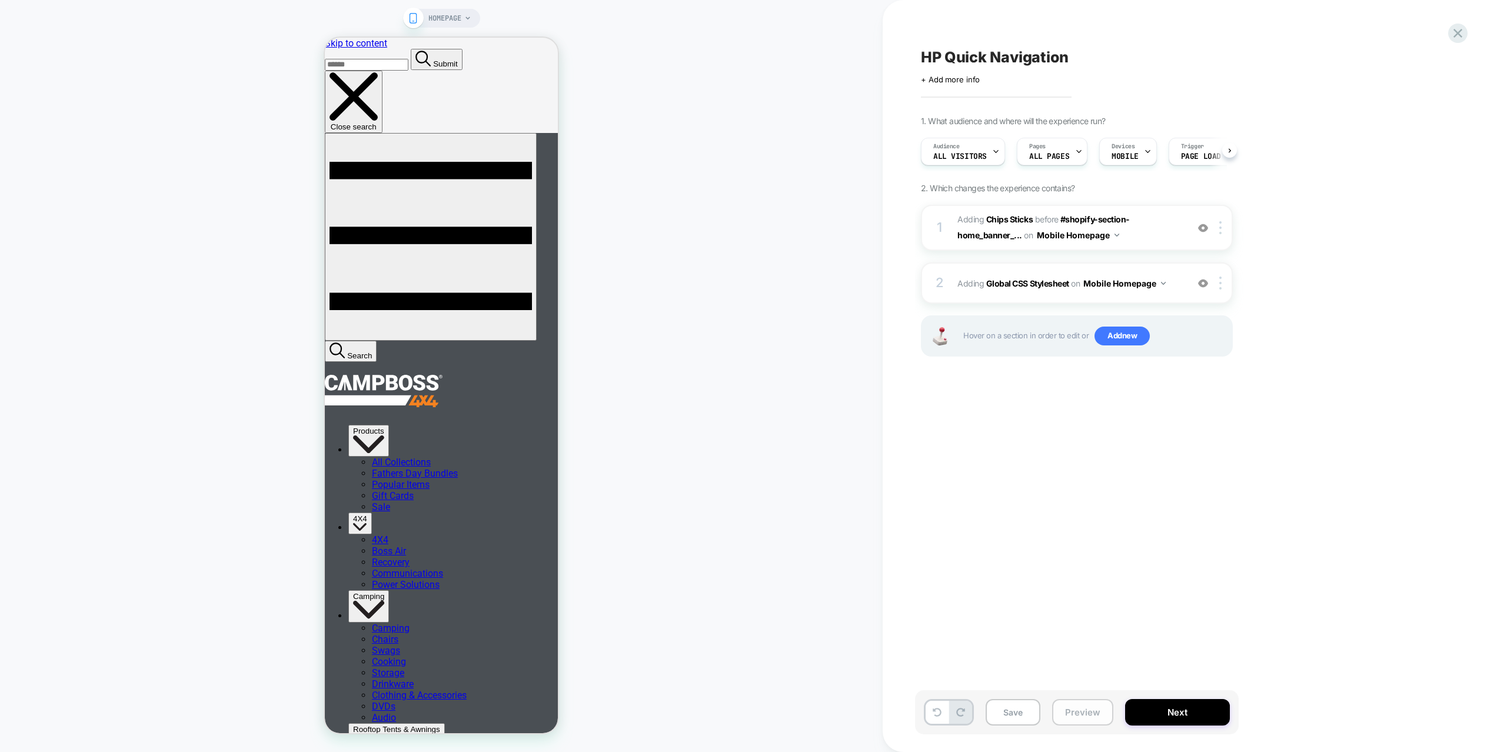
scroll to position [0, 1]
click at [1094, 713] on button "Preview" at bounding box center [1082, 712] width 61 height 26
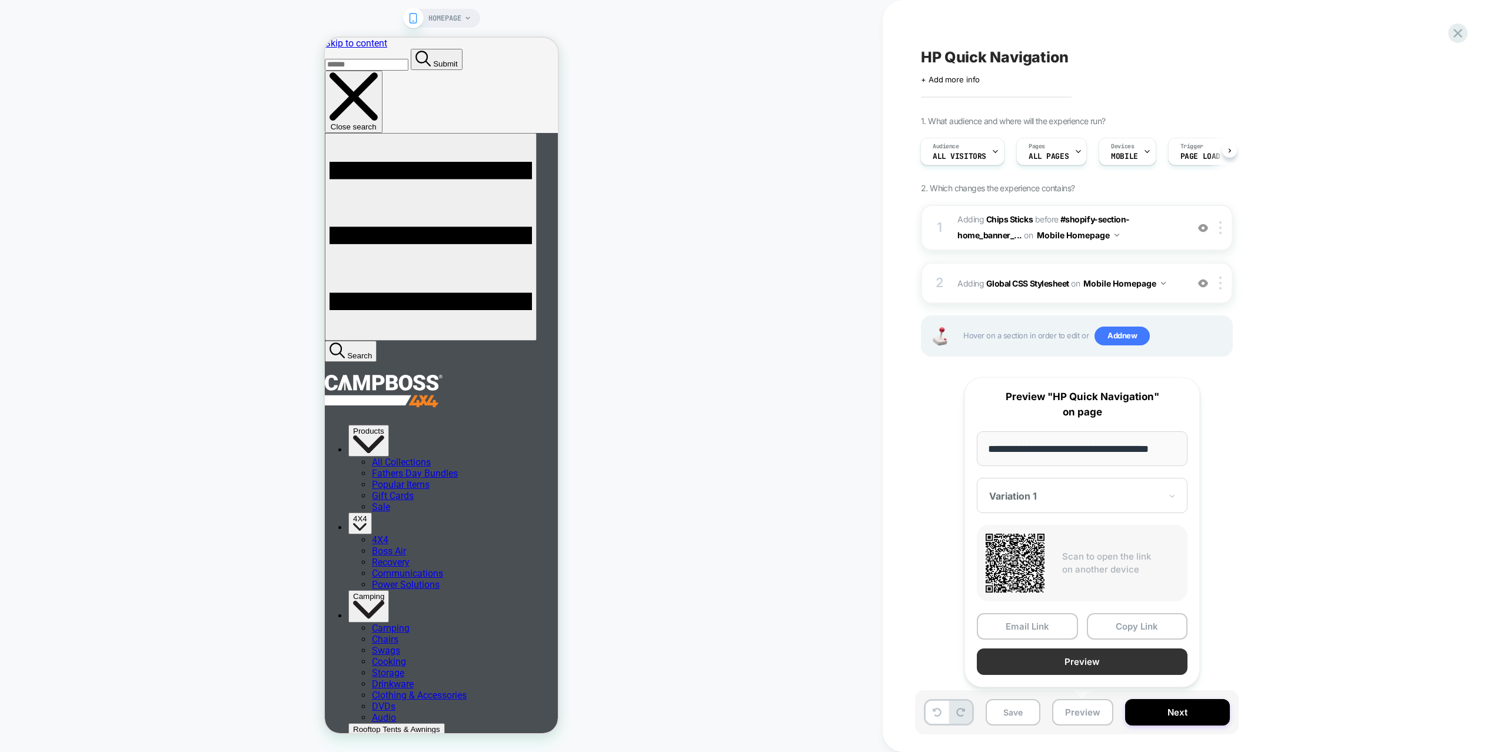
scroll to position [0, 0]
click at [1097, 675] on button "Preview" at bounding box center [1082, 662] width 211 height 26
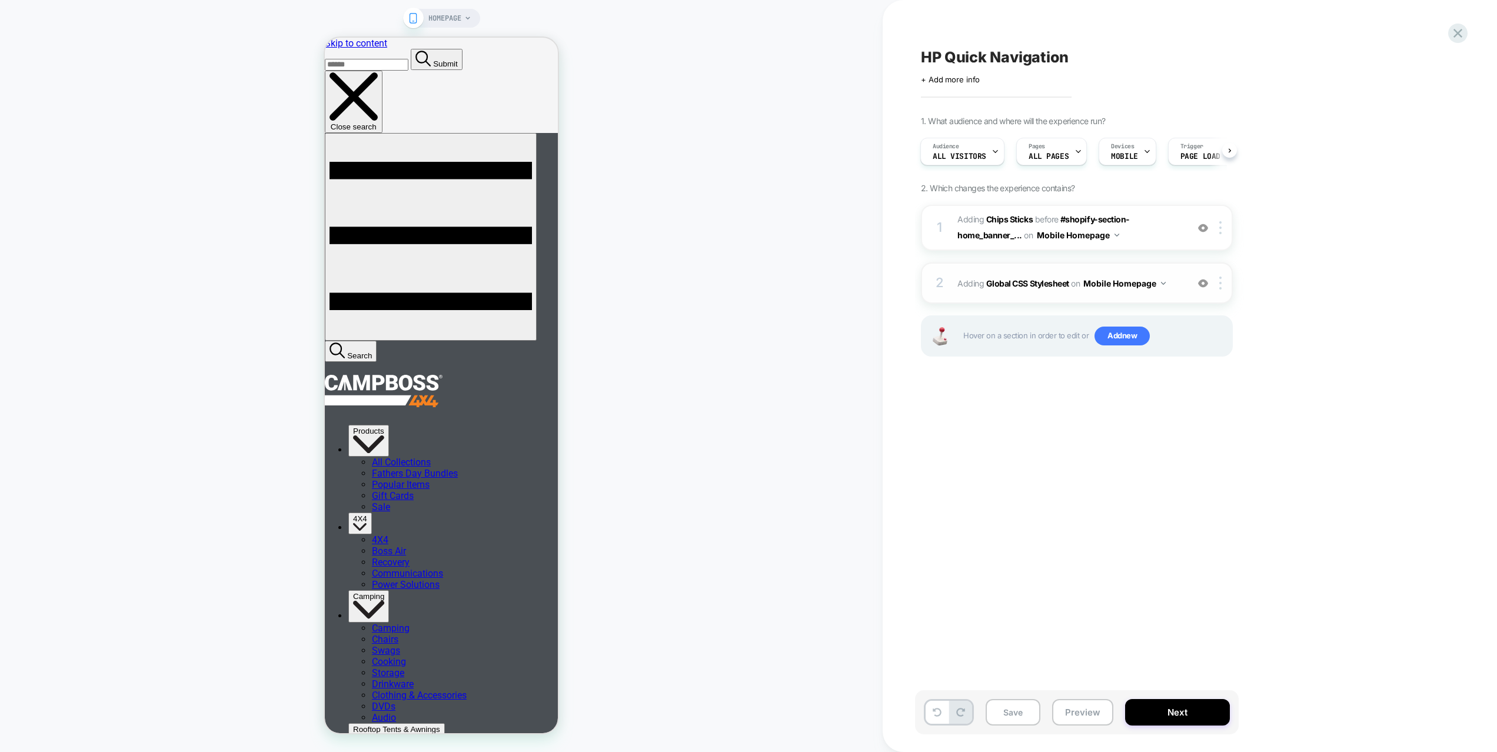
click at [1168, 294] on div "2 Adding Global CSS Stylesheet on Mobile Homepage Add Before Add After Copy to …" at bounding box center [1077, 283] width 312 height 41
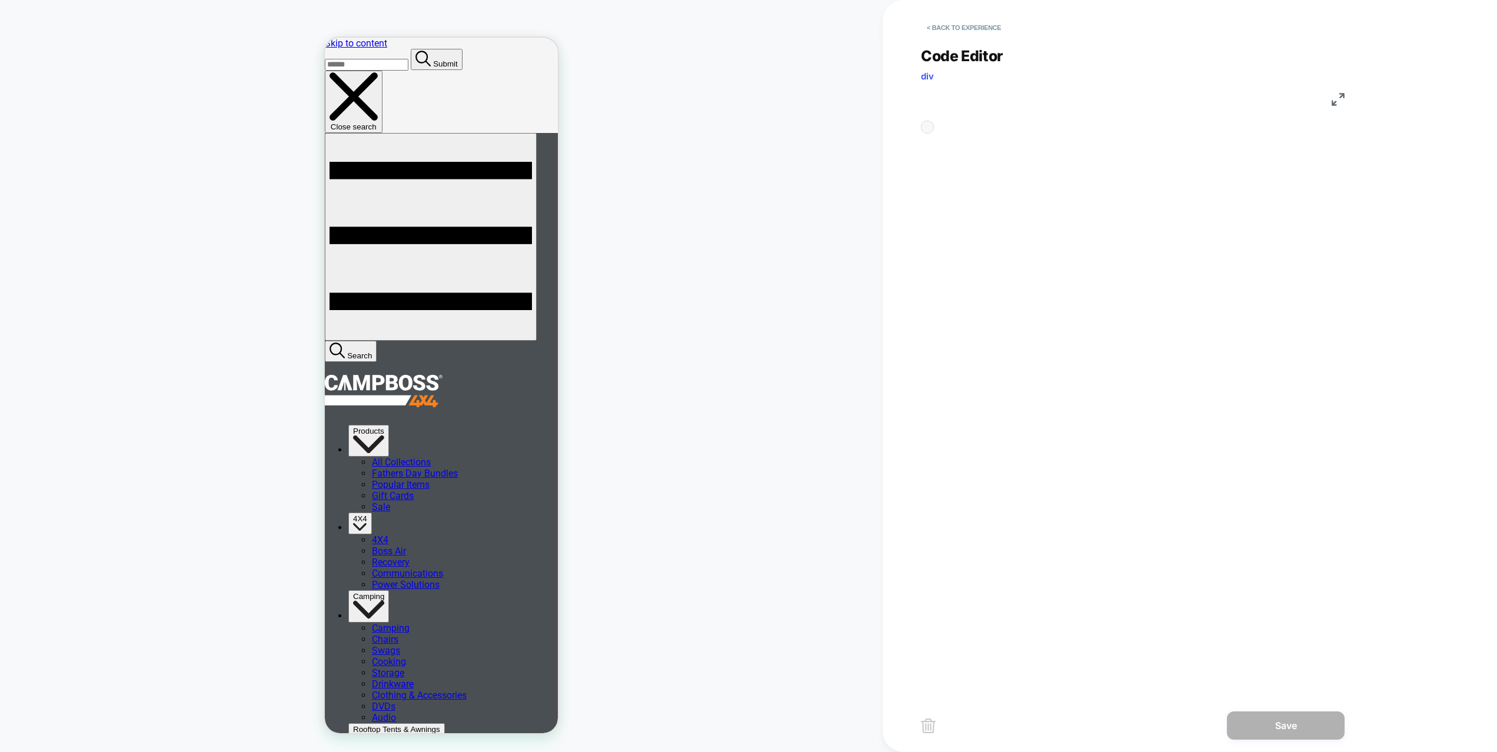
scroll to position [48, 0]
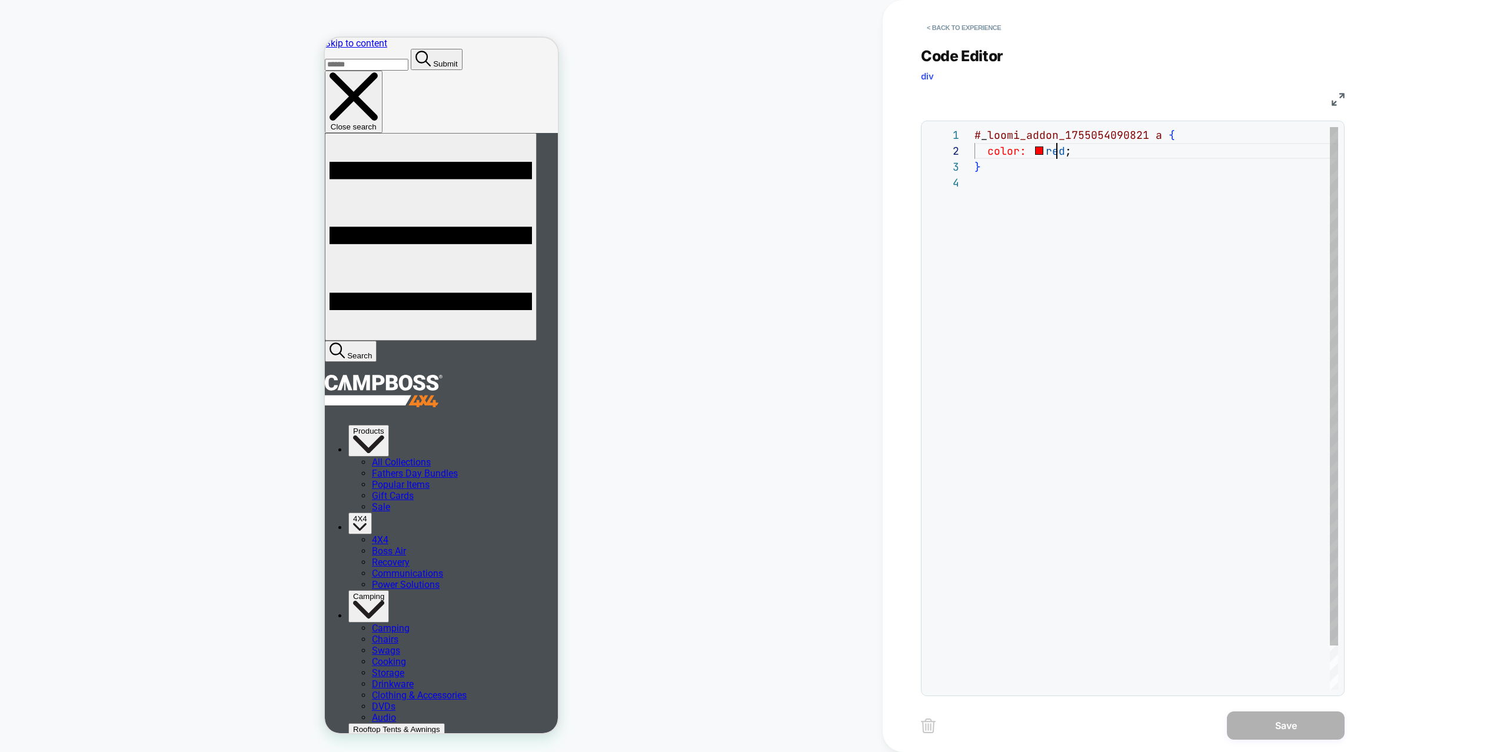
click at [1059, 154] on div "# _ loomi_addon_1755054090821 a { color: red ; }" at bounding box center [1157, 432] width 364 height 610
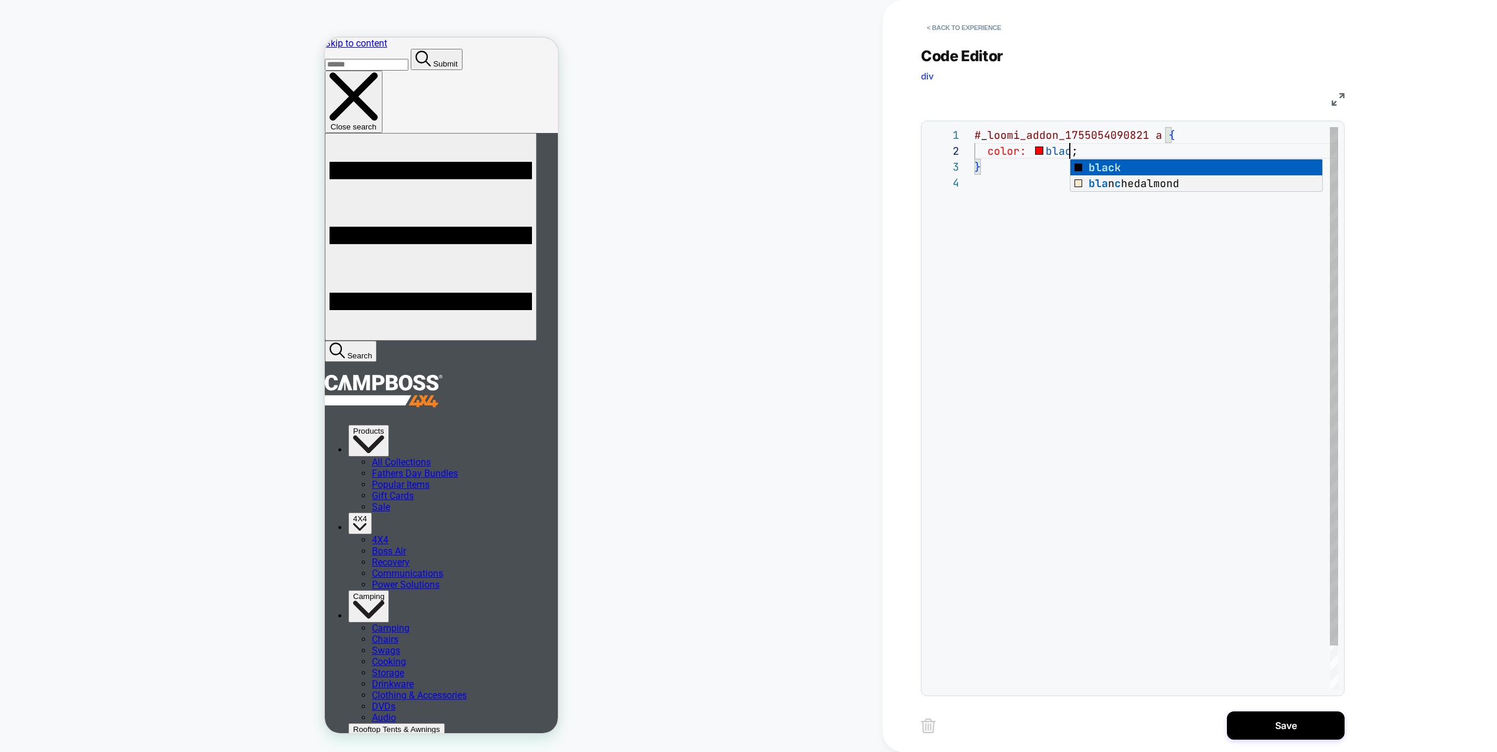
scroll to position [16, 102]
click at [1087, 363] on div "# _ loomi_addon_1755054090821 a { color: black ; }" at bounding box center [1157, 432] width 364 height 610
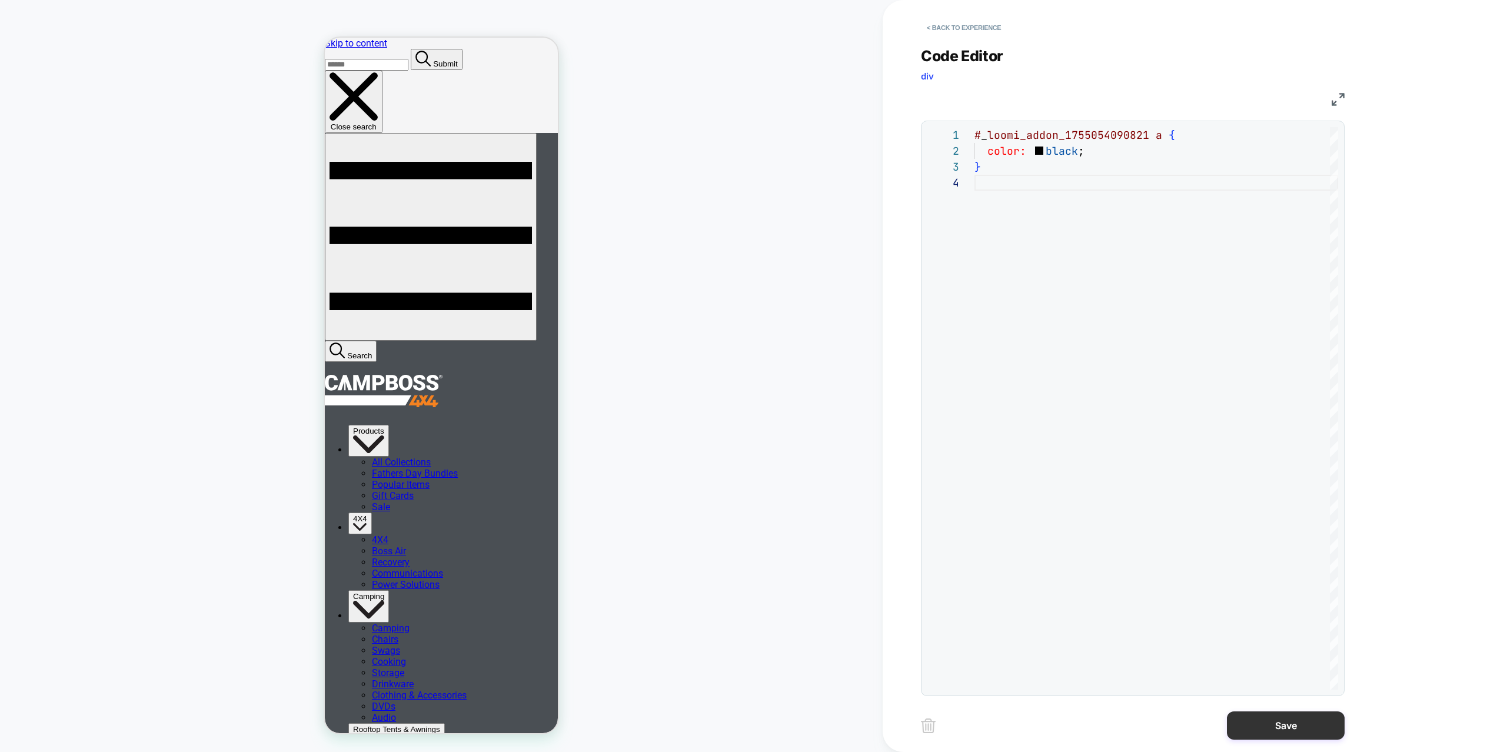
type textarea "**********"
click at [1248, 728] on button "Save" at bounding box center [1286, 726] width 118 height 28
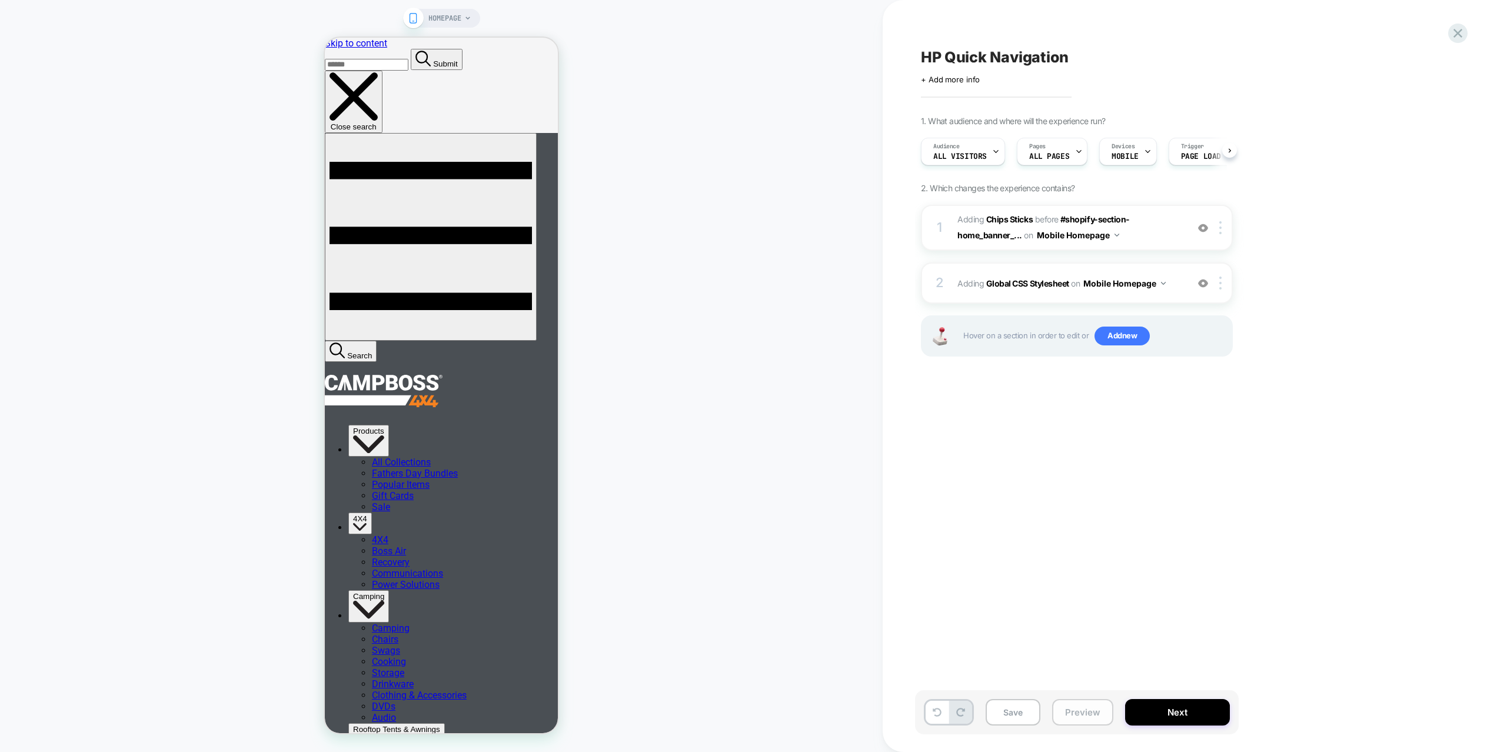
click at [1088, 709] on button "Preview" at bounding box center [1082, 712] width 61 height 26
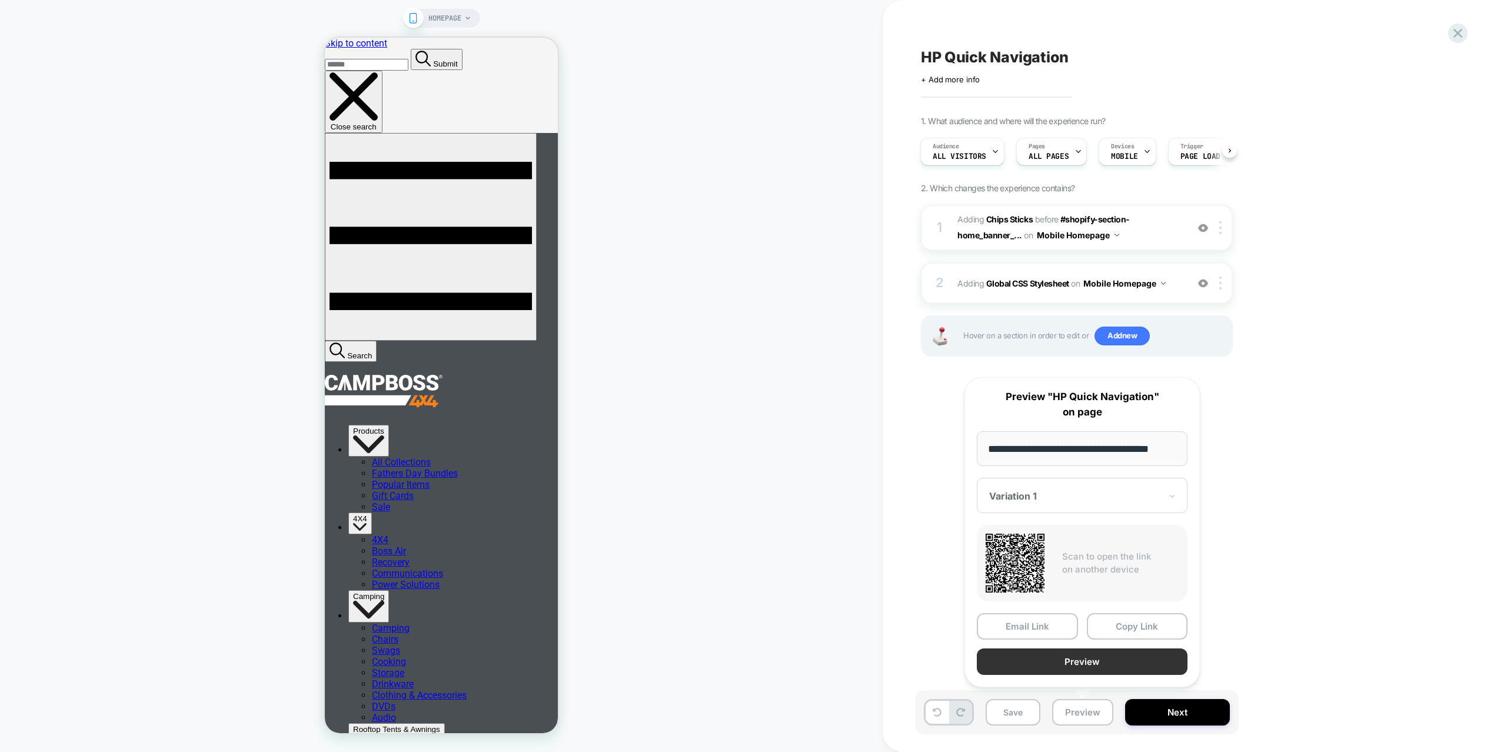
scroll to position [0, 0]
click at [1099, 665] on button "Preview" at bounding box center [1082, 662] width 211 height 26
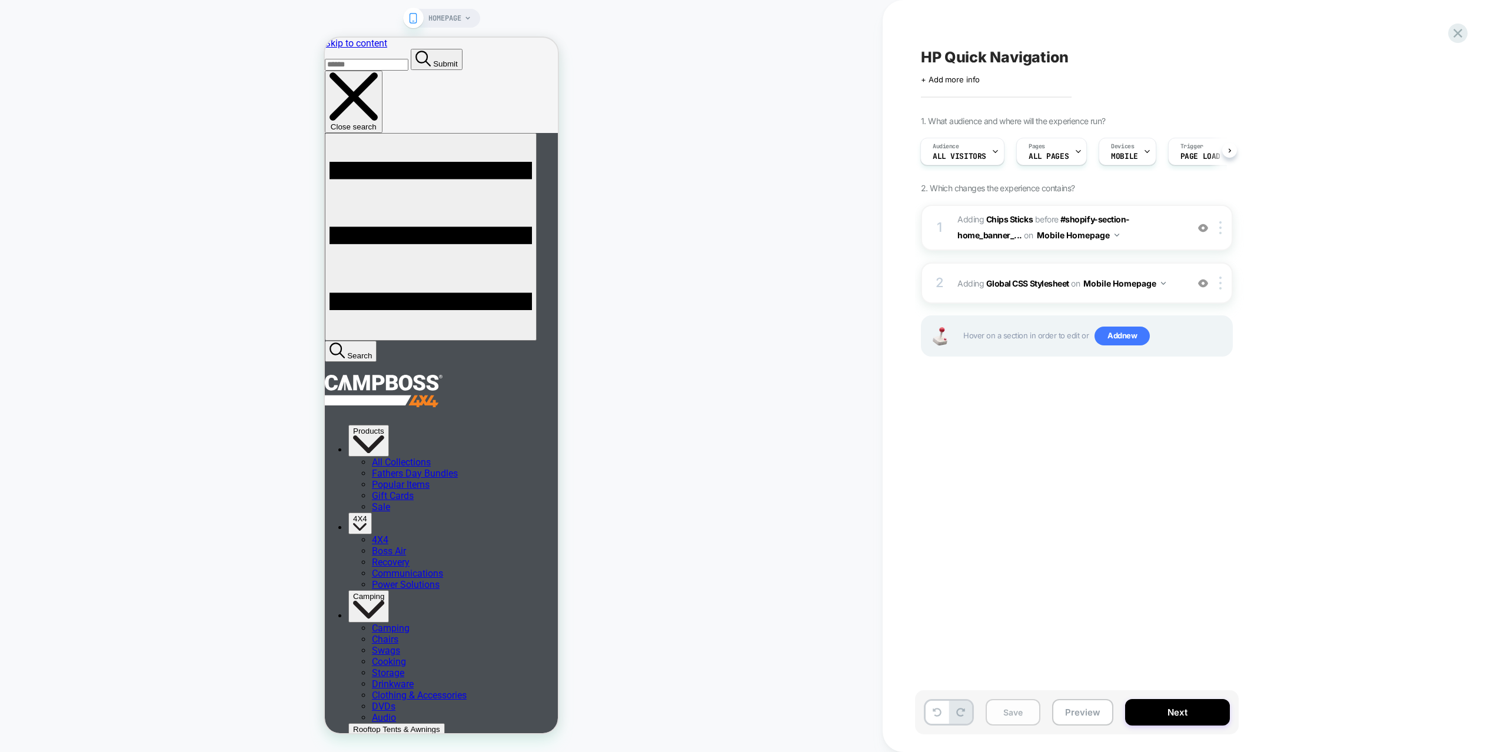
click at [1025, 715] on button "Save" at bounding box center [1013, 712] width 55 height 26
click at [1178, 292] on div "2 Adding Global CSS Stylesheet on Mobile Homepage Add Before Add After Copy to …" at bounding box center [1077, 283] width 312 height 41
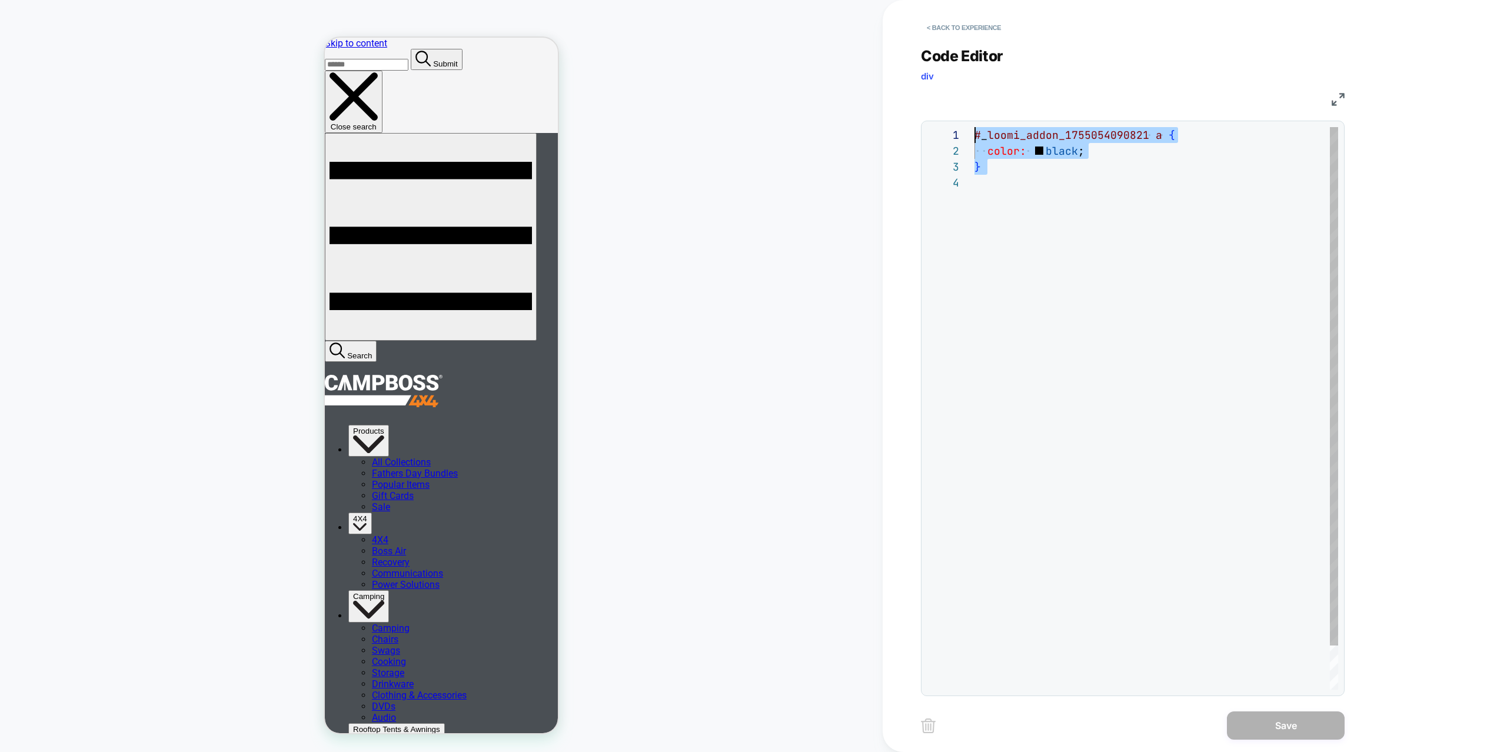
drag, startPoint x: 1081, startPoint y: 208, endPoint x: 955, endPoint y: 108, distance: 161.0
click at [975, 127] on div "# _ loomi_addon_1755054090821 a { color: black ; }" at bounding box center [1157, 432] width 364 height 610
click at [976, 26] on button "< Back to experience" at bounding box center [964, 27] width 86 height 19
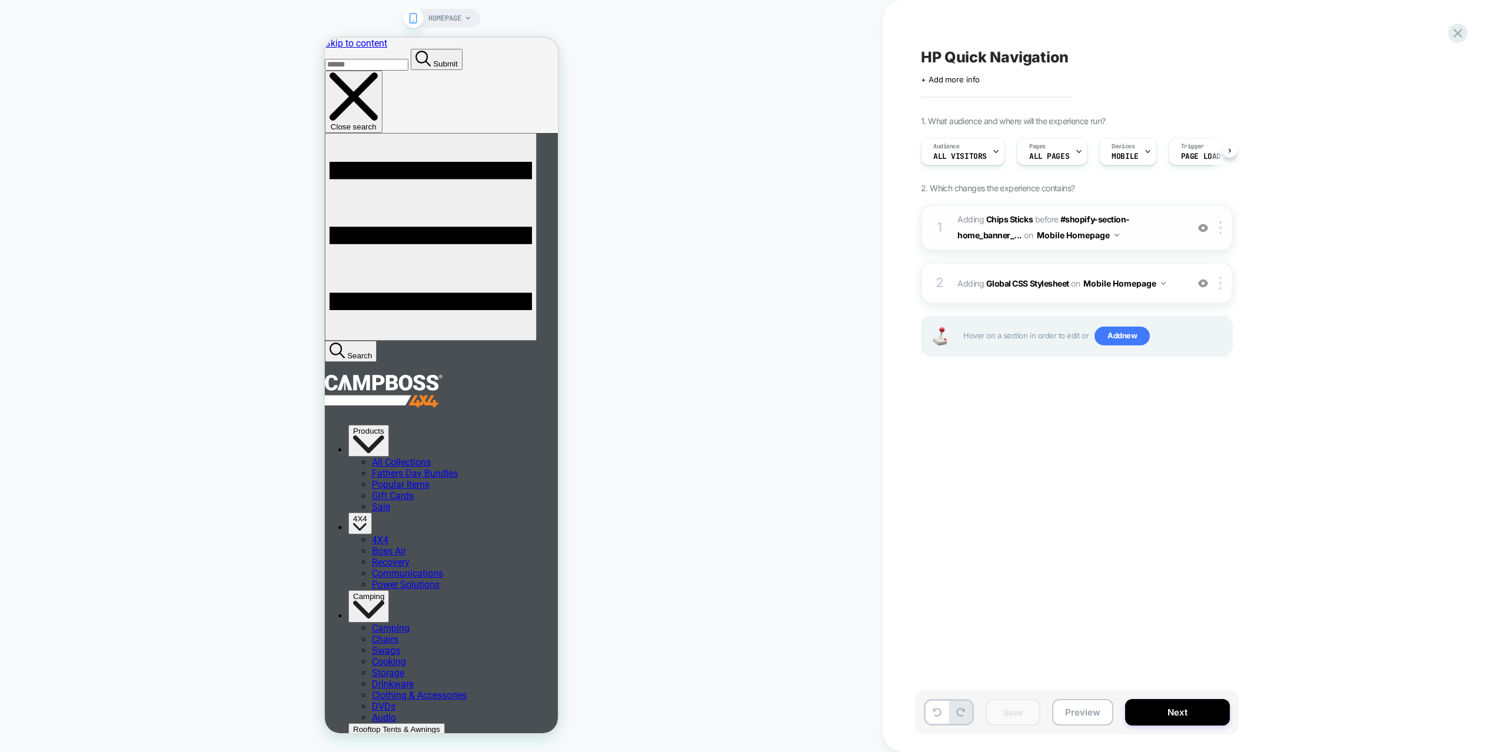
scroll to position [0, 1]
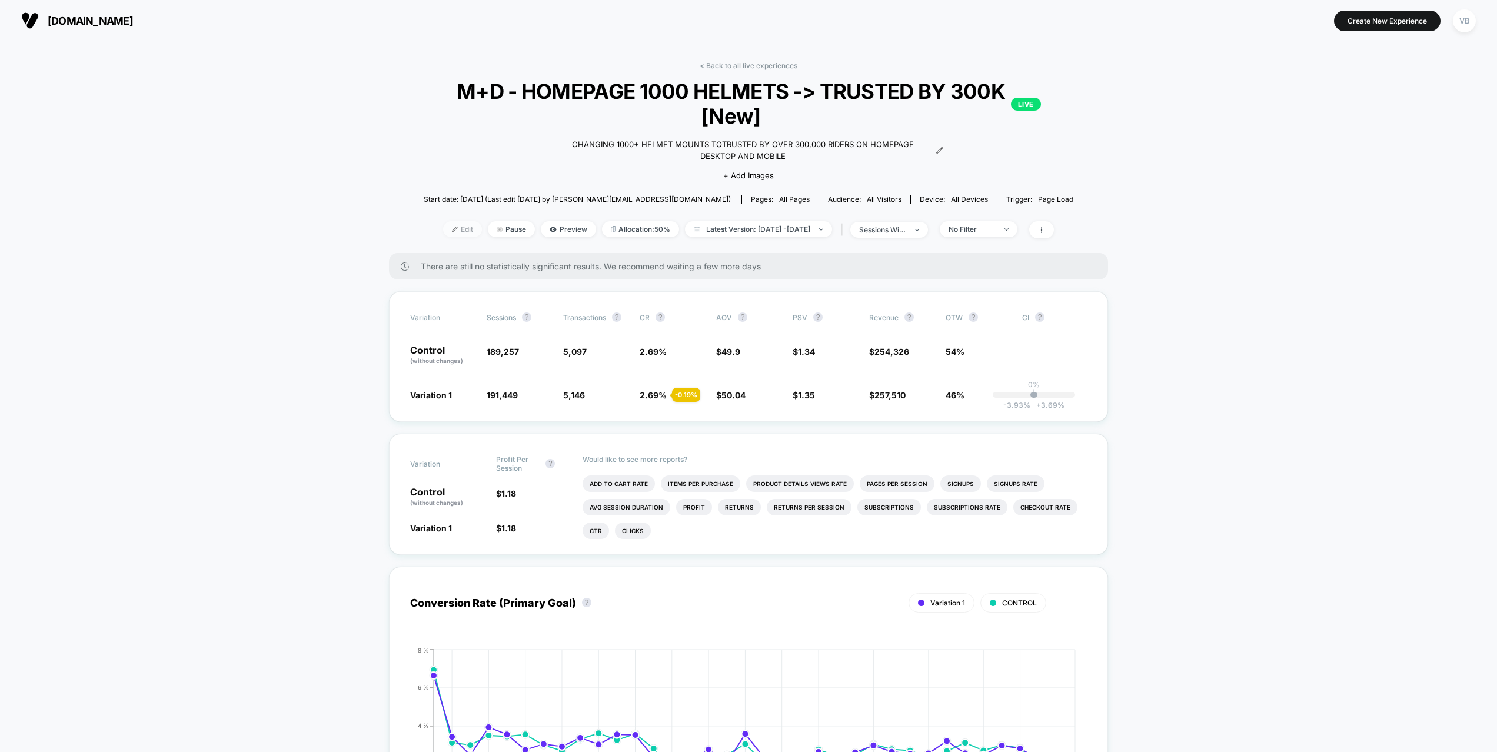
click at [443, 232] on span "Edit" at bounding box center [462, 229] width 39 height 16
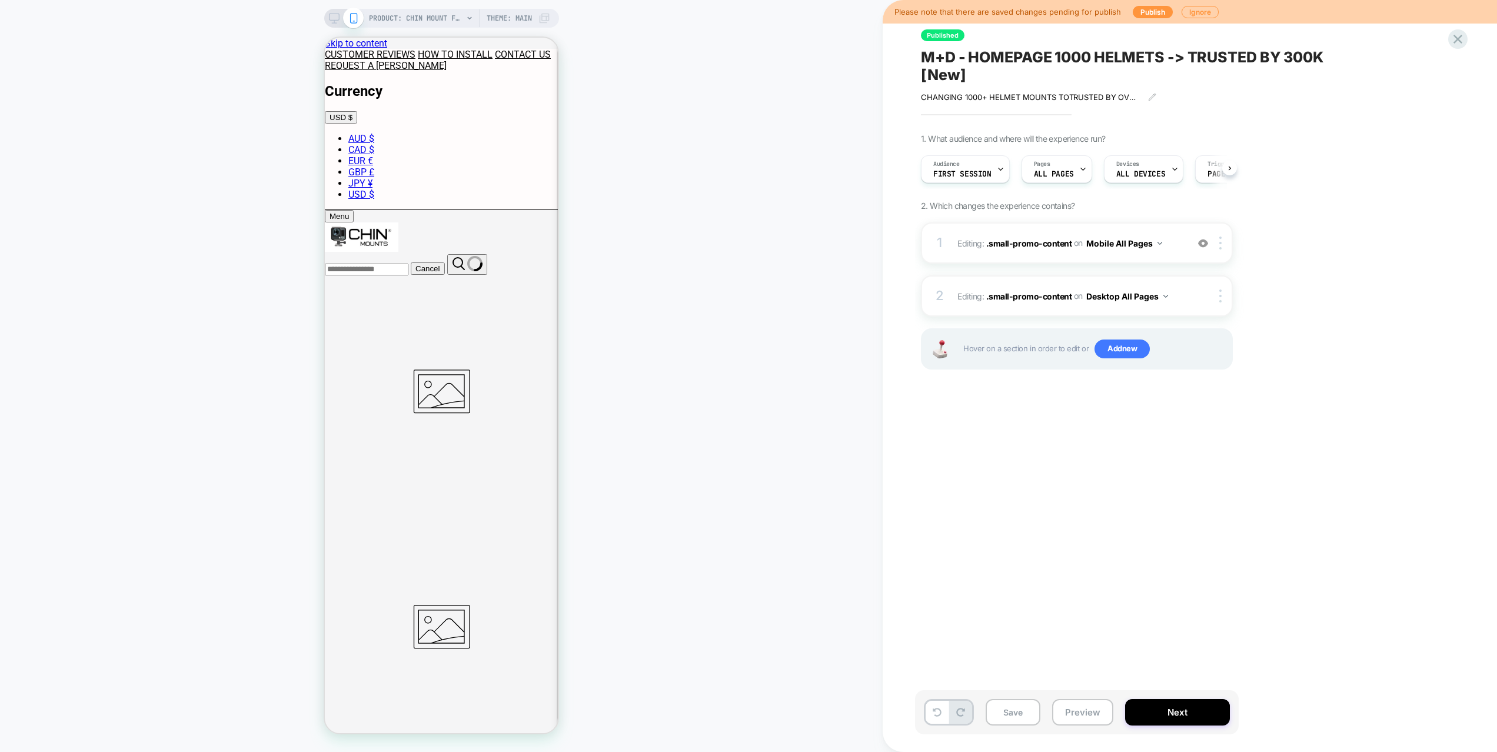
scroll to position [0, 1]
click at [1198, 243] on img at bounding box center [1203, 243] width 10 height 10
click at [1079, 716] on button "Preview" at bounding box center [1082, 712] width 61 height 26
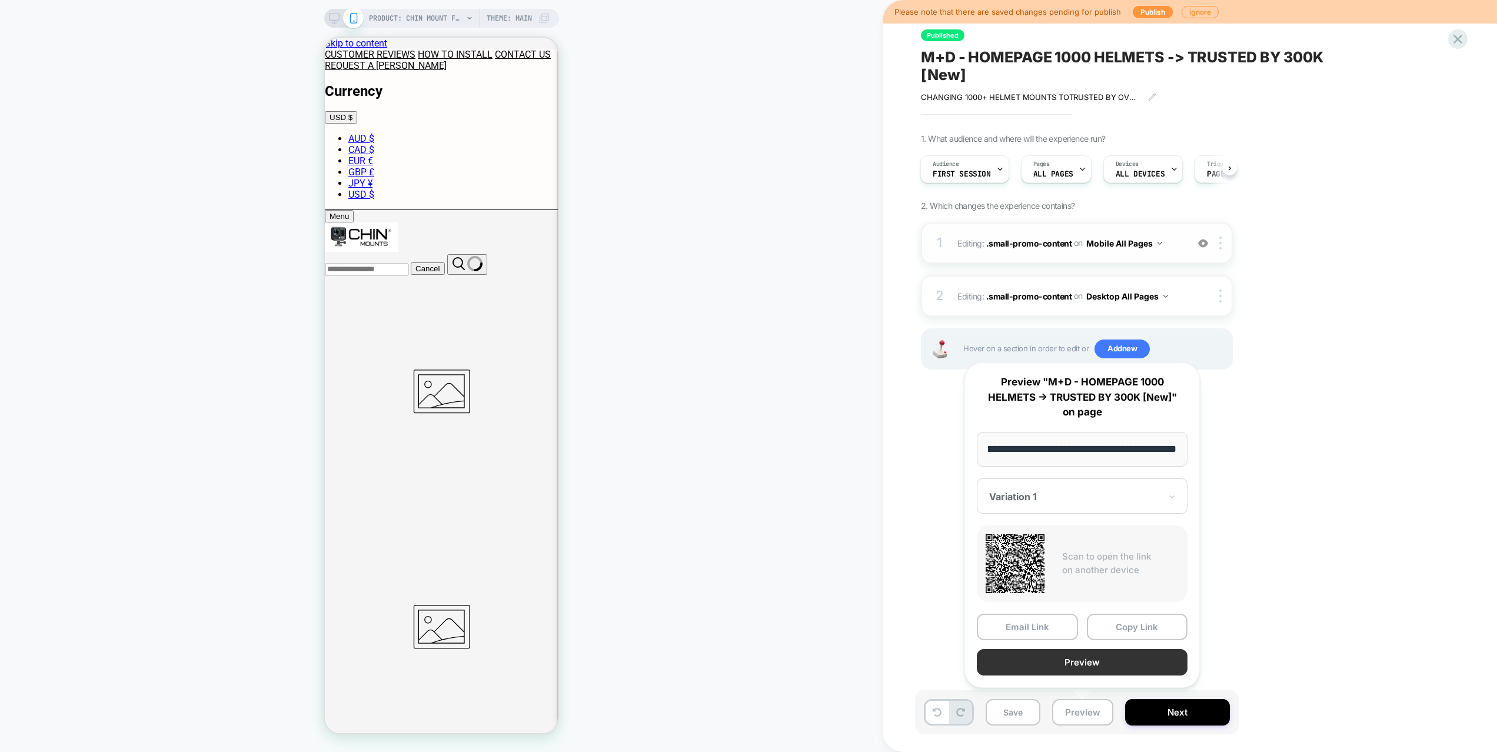
scroll to position [0, 0]
click at [1077, 666] on button "Preview" at bounding box center [1082, 662] width 211 height 26
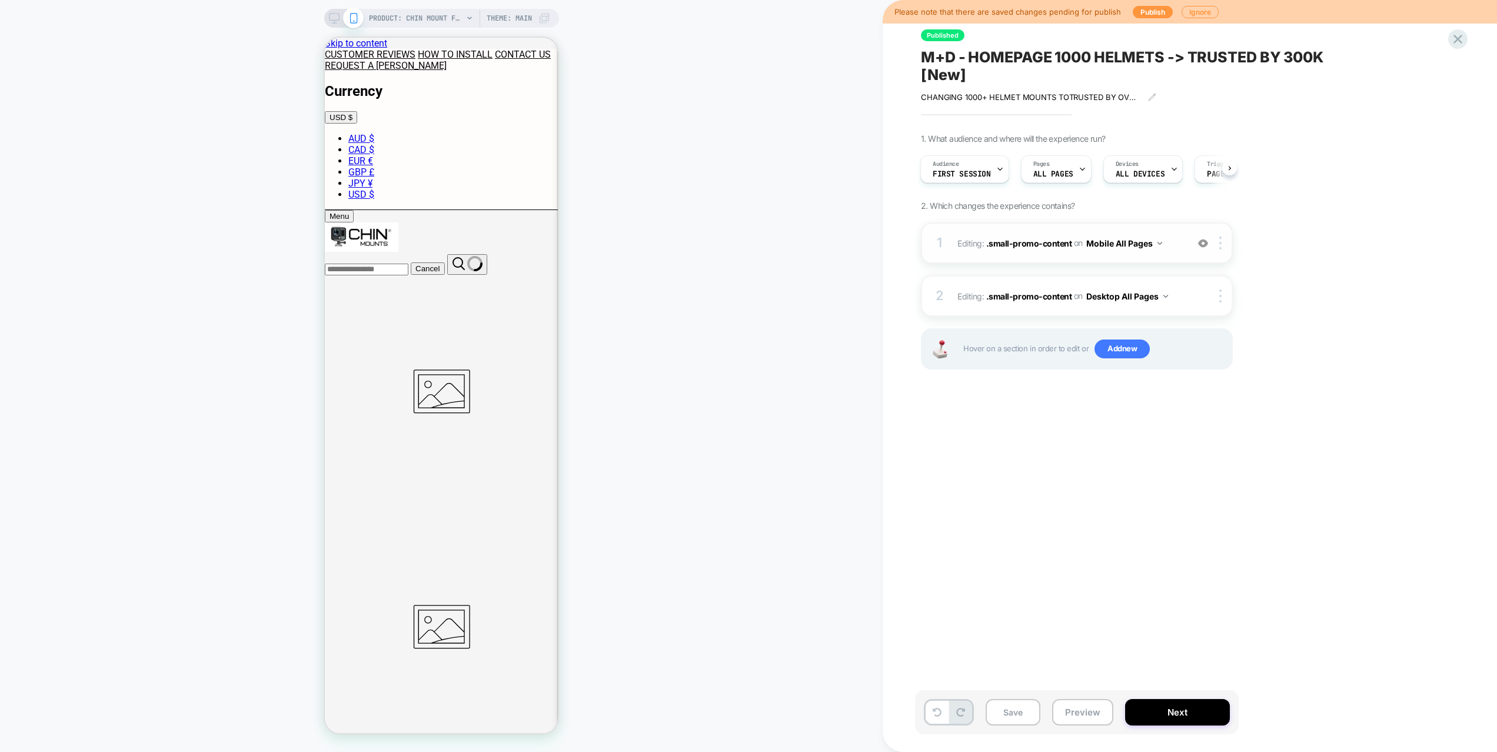
click at [1167, 253] on div "1 Editing : .small-promo-content .small-promo-content on Mobile All Pages Add B…" at bounding box center [1077, 242] width 312 height 41
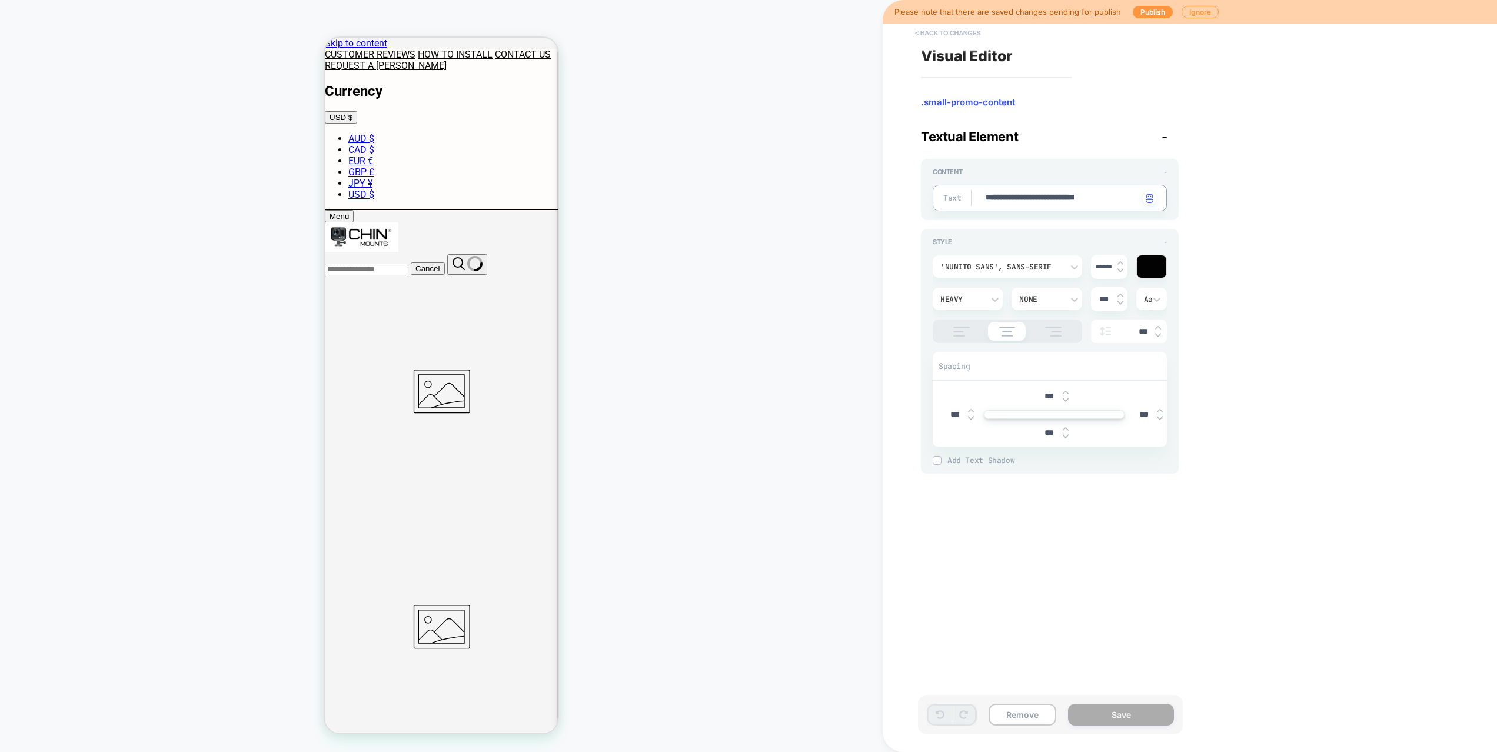
type textarea "*"
click at [945, 34] on button "< Back to changes" at bounding box center [948, 33] width 78 height 19
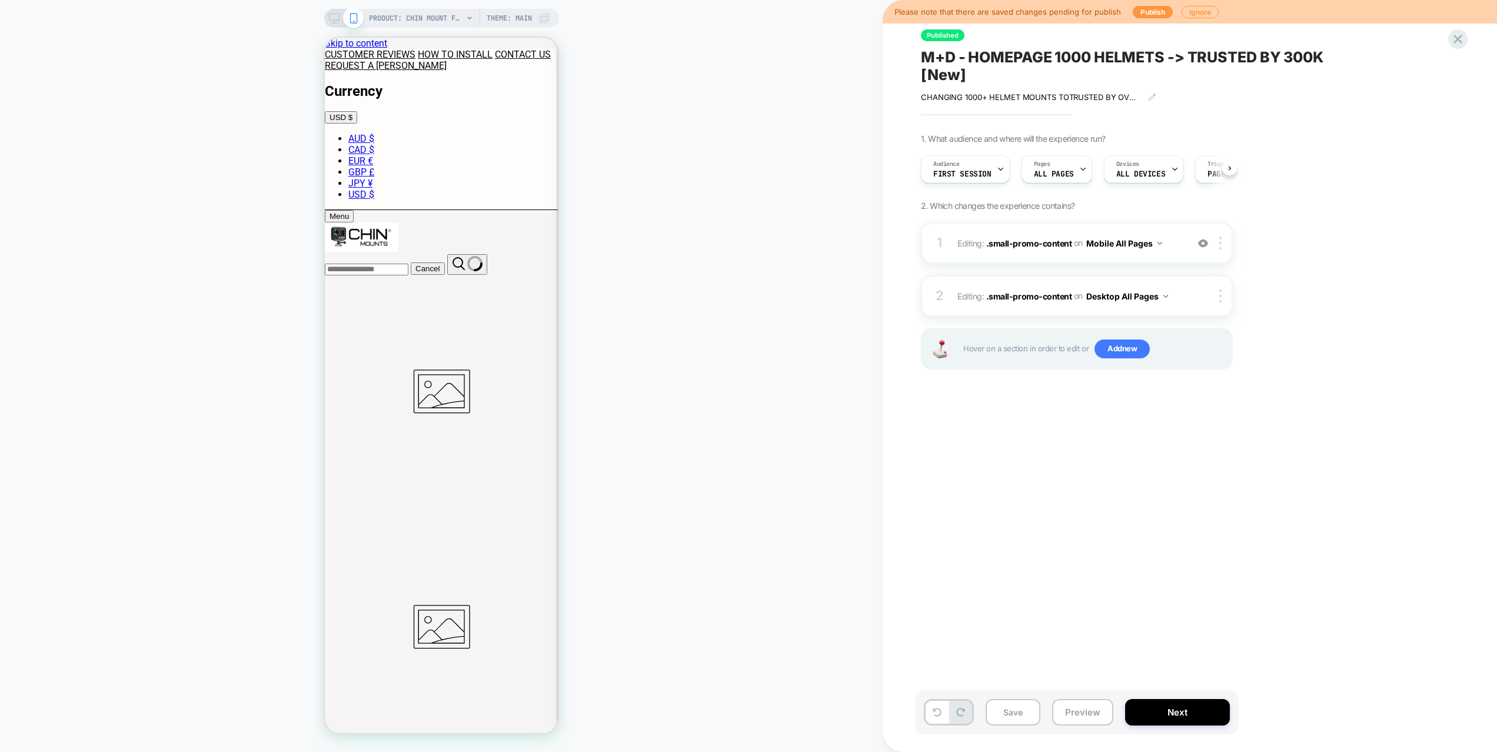
scroll to position [0, 1]
click at [1128, 354] on span "Add new" at bounding box center [1122, 349] width 55 height 19
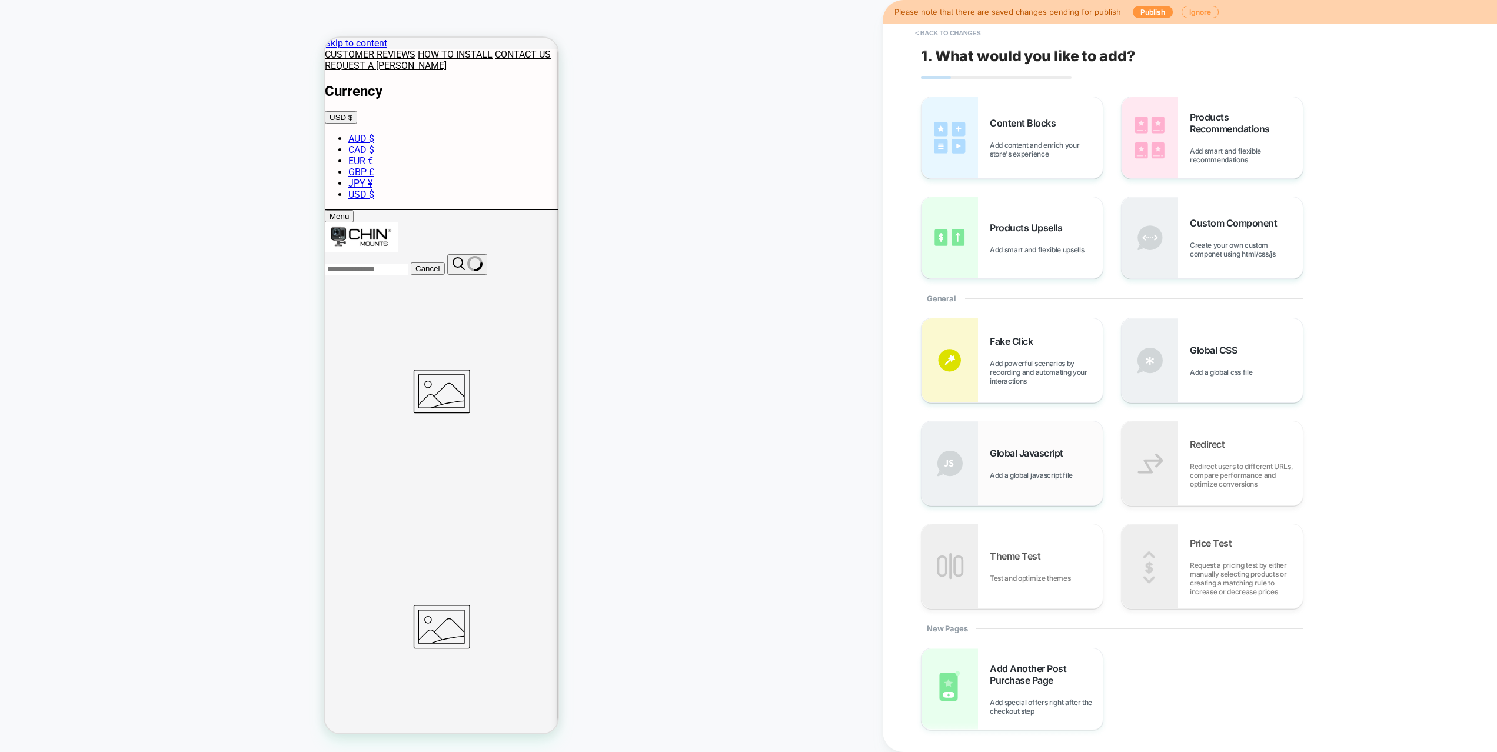
click at [1074, 467] on div "Global Javascript Add a global javascript file" at bounding box center [1046, 463] width 113 height 32
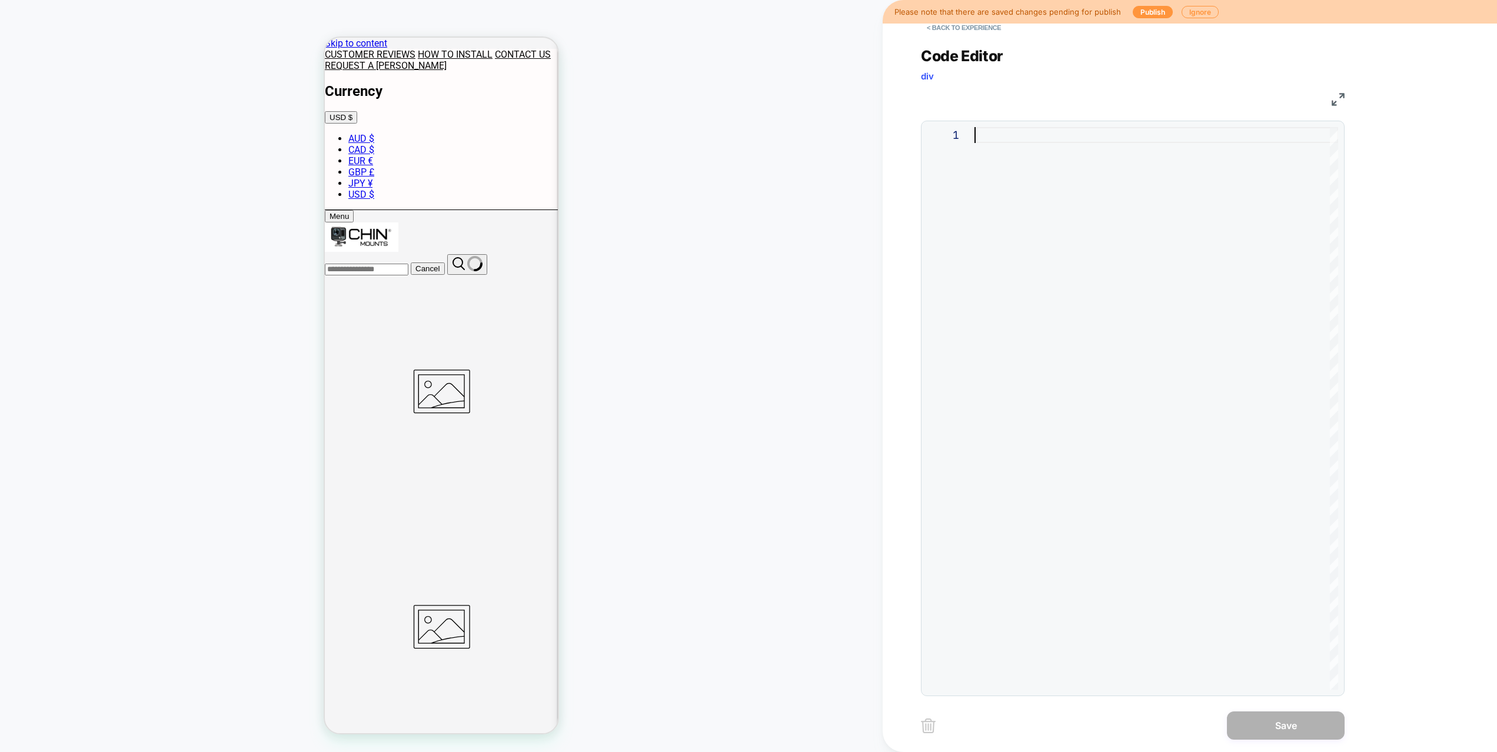
click at [1175, 314] on div at bounding box center [1157, 408] width 364 height 563
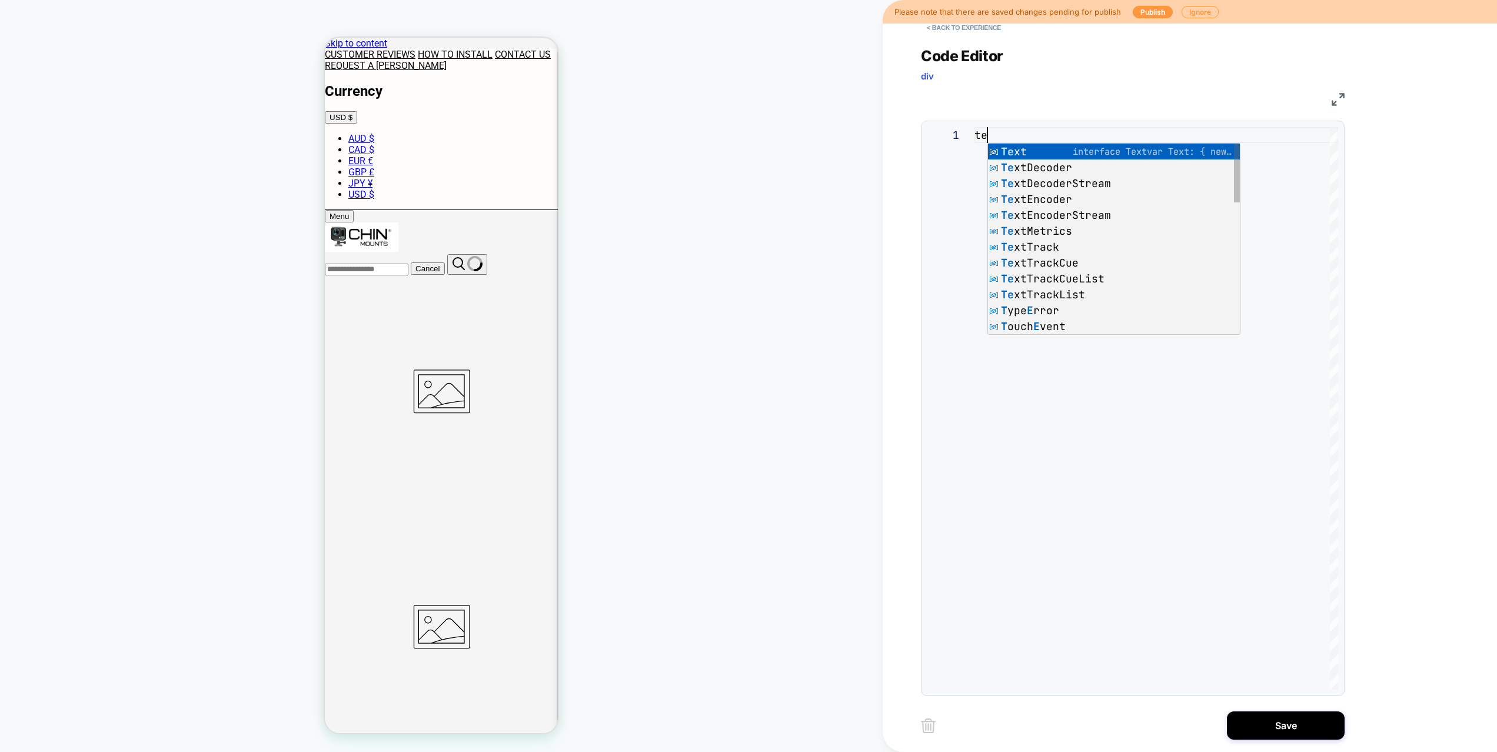
type textarea "*"
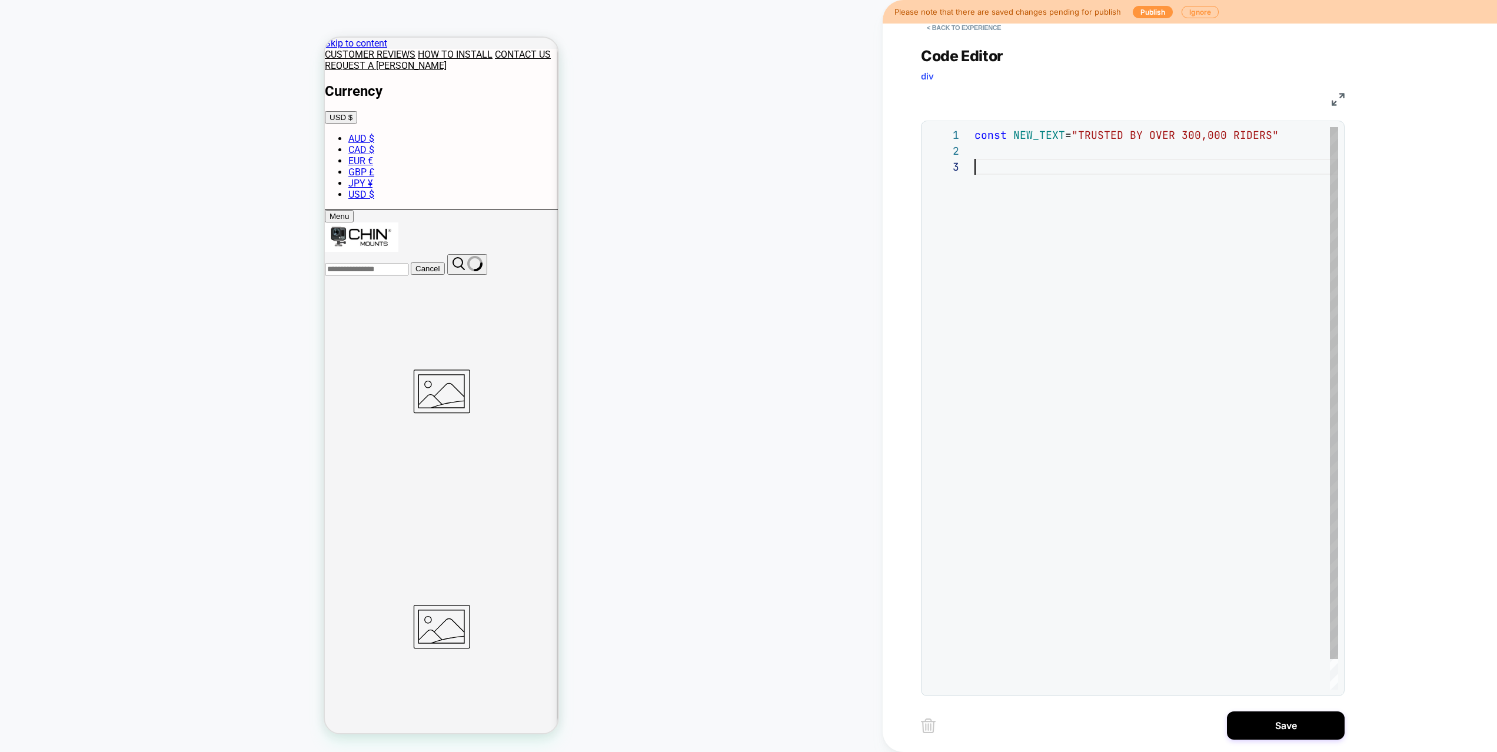
scroll to position [95, 13]
click at [1210, 181] on div "const NEW_TEXT = "TRUSTED BY OVER 300,000 RIDERS" loomi_api.when ( ( ) => { ret…" at bounding box center [1157, 456] width 364 height 658
click at [1009, 210] on div "const NEW_TEXT = "TRUSTED BY OVER 300,000 RIDERS" loomi_api.when ( ( ) => { ret…" at bounding box center [1157, 456] width 364 height 658
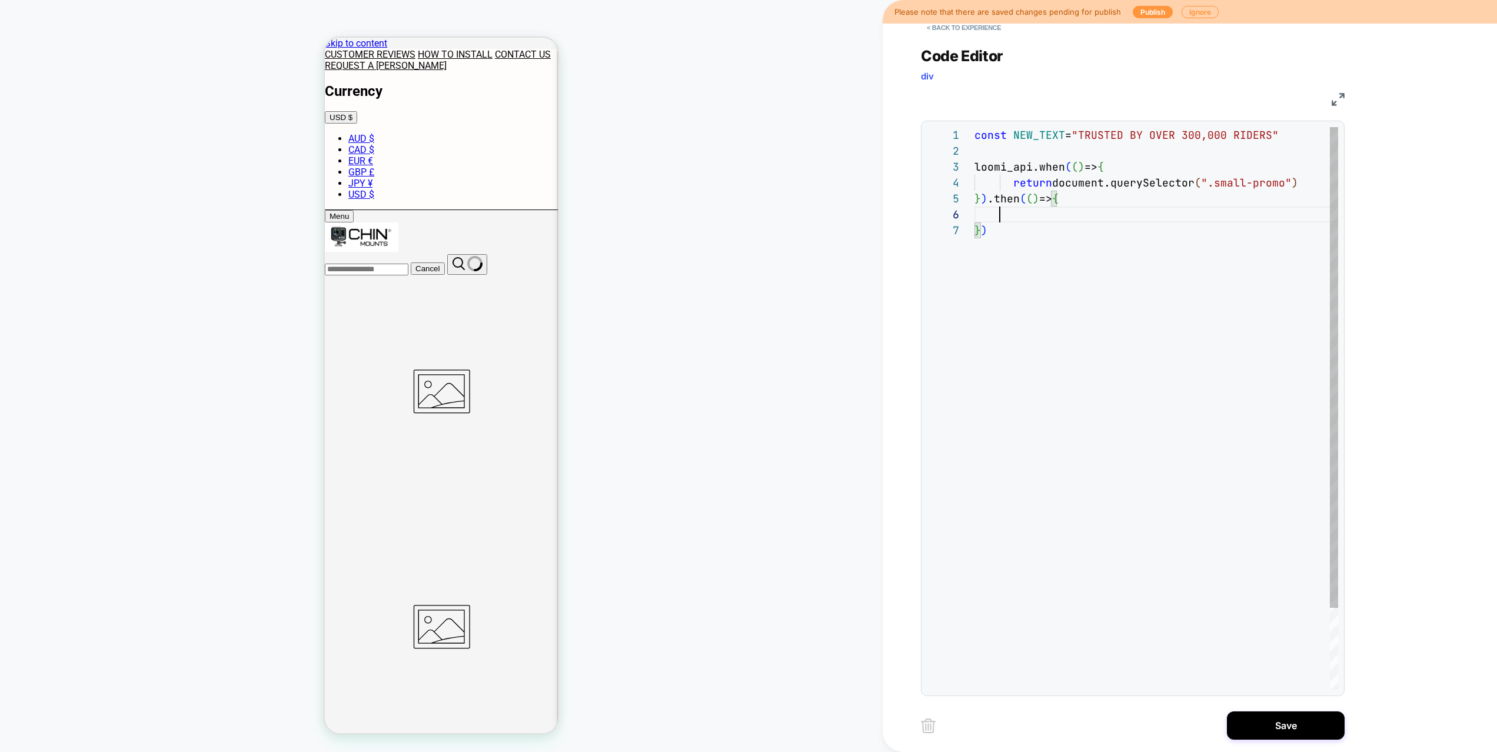
click at [1034, 200] on div "const NEW_TEXT = "TRUSTED BY OVER 300,000 RIDERS" loomi_api.when ( ( ) => { ret…" at bounding box center [1157, 456] width 364 height 658
drag, startPoint x: 997, startPoint y: 213, endPoint x: 1014, endPoint y: 216, distance: 16.7
click at [998, 213] on div "const NEW_TEXT = "TRUSTED BY OVER 300,000 RIDERS" loomi_api.when ( ( ) => { ret…" at bounding box center [1157, 456] width 364 height 658
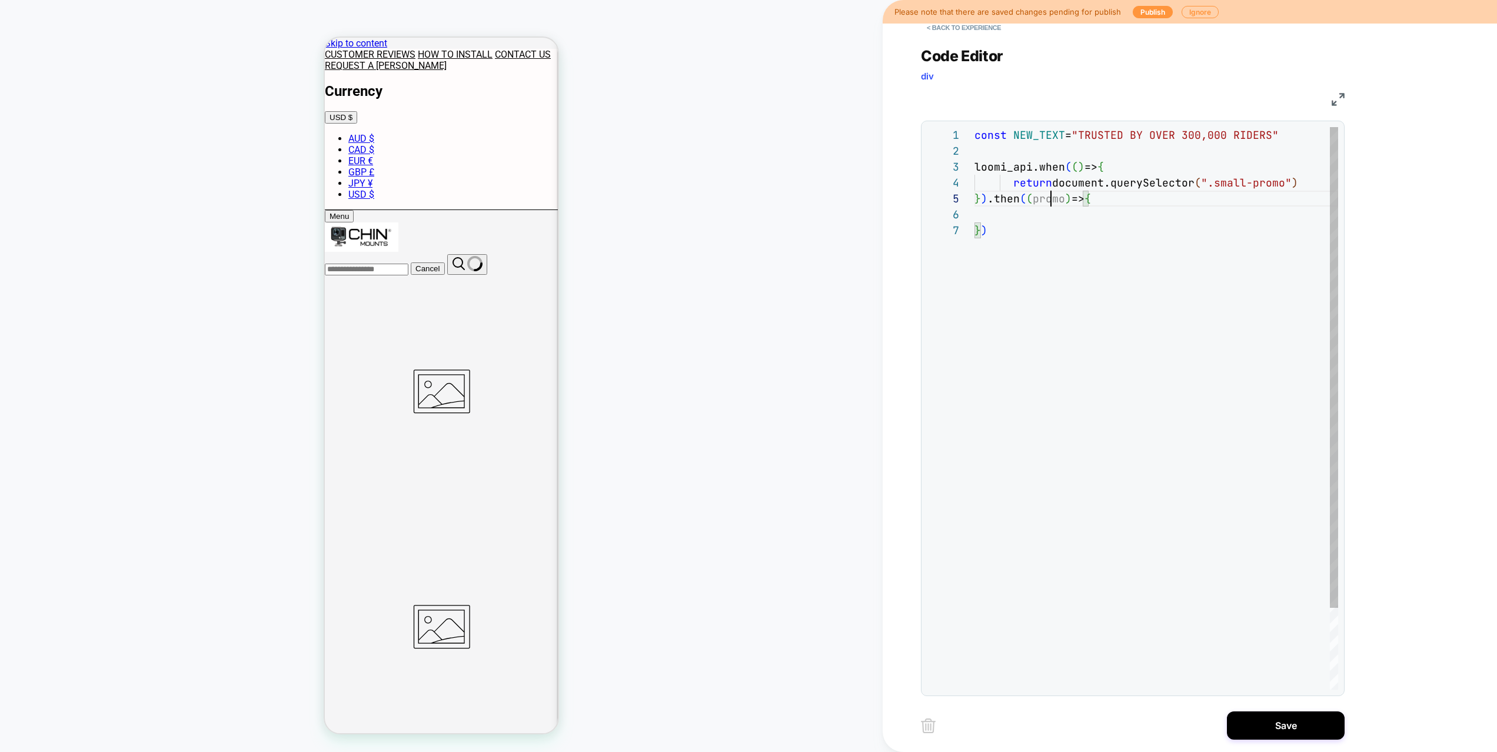
click at [1052, 198] on div "const NEW_TEXT = "TRUSTED BY OVER 300,000 RIDERS" loomi_api.when ( ( ) => { ret…" at bounding box center [1157, 456] width 364 height 658
click at [1038, 218] on div "const NEW_TEXT = "TRUSTED BY OVER 300,000 RIDERS" loomi_api.when ( ( ) => { ret…" at bounding box center [1157, 456] width 364 height 658
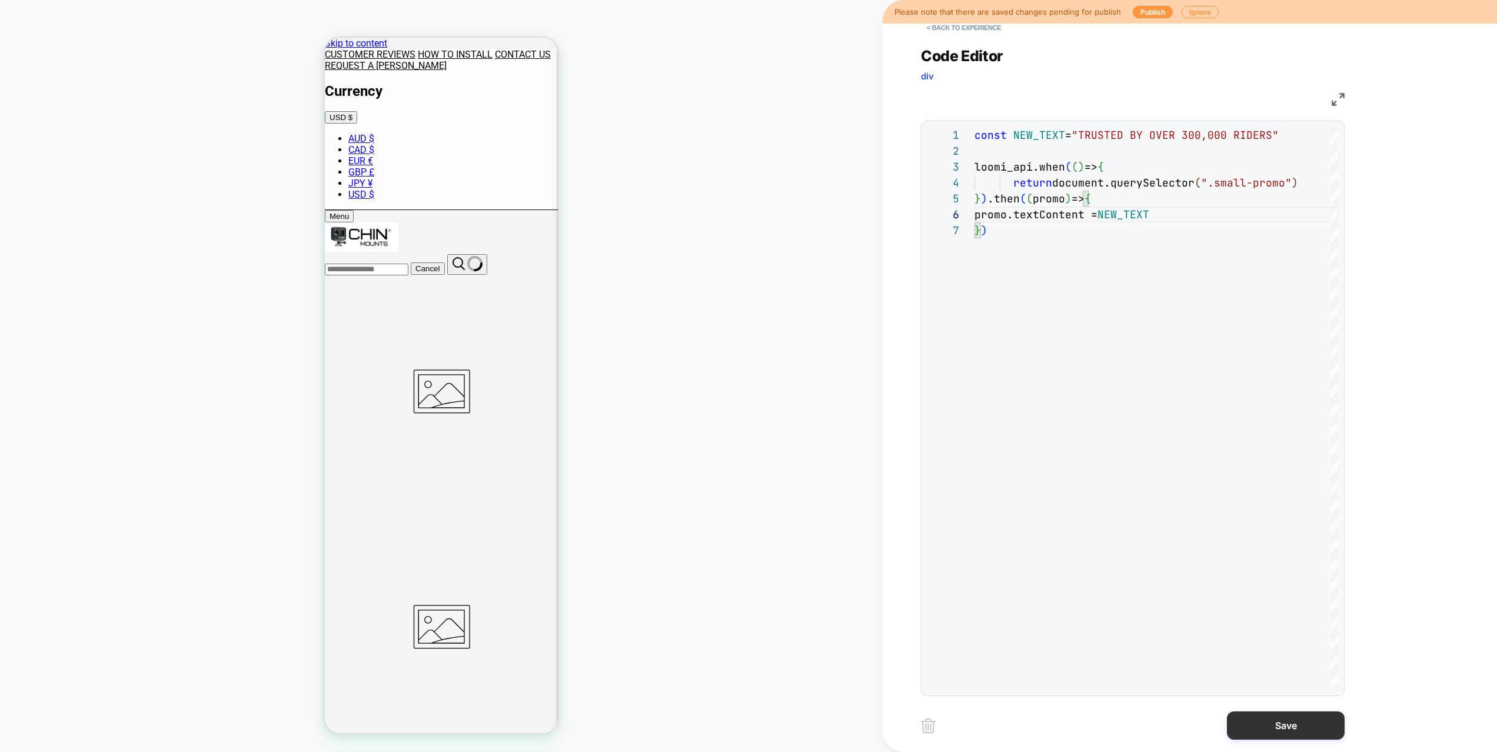
type textarea "**********"
click at [1298, 720] on button "Save" at bounding box center [1286, 726] width 118 height 28
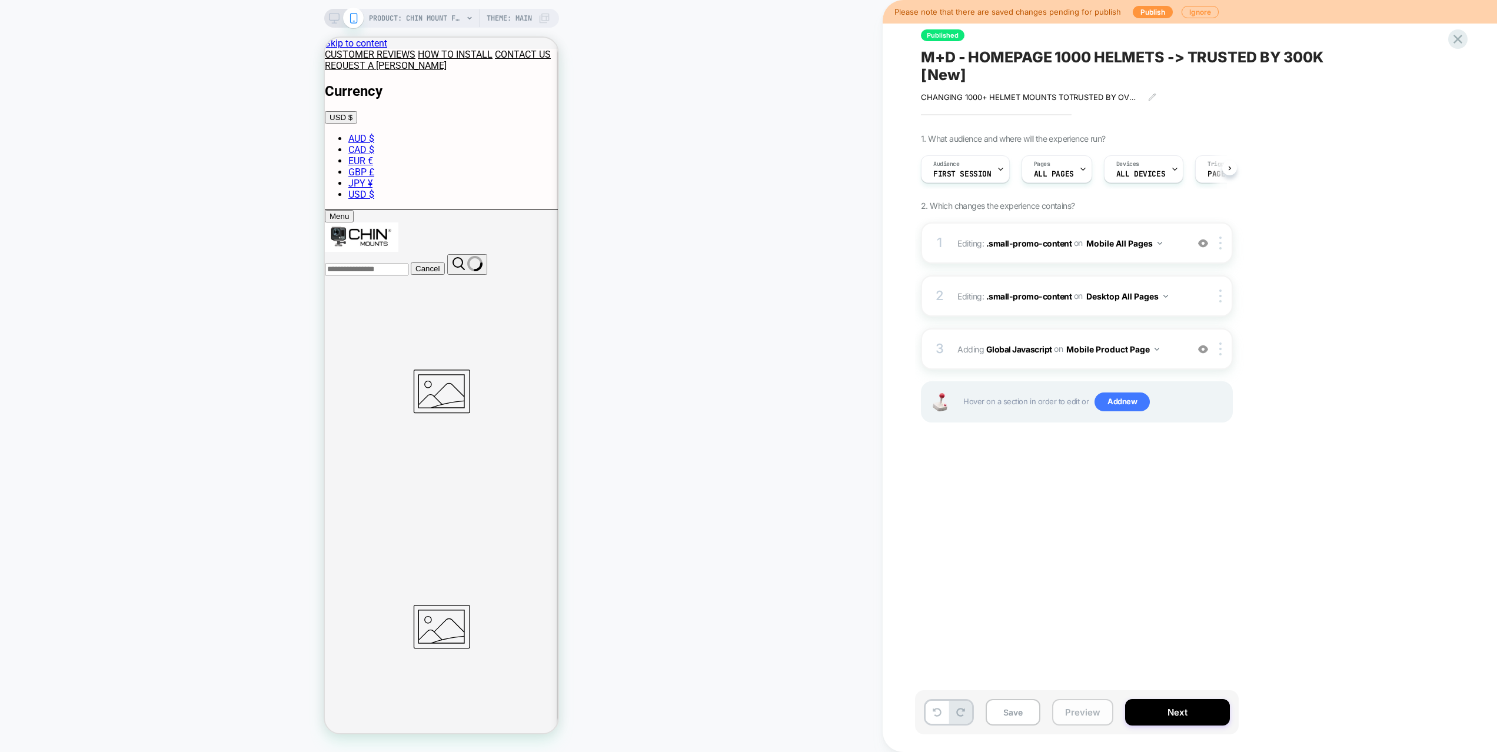
scroll to position [0, 1]
click at [1099, 712] on button "Preview" at bounding box center [1082, 712] width 61 height 26
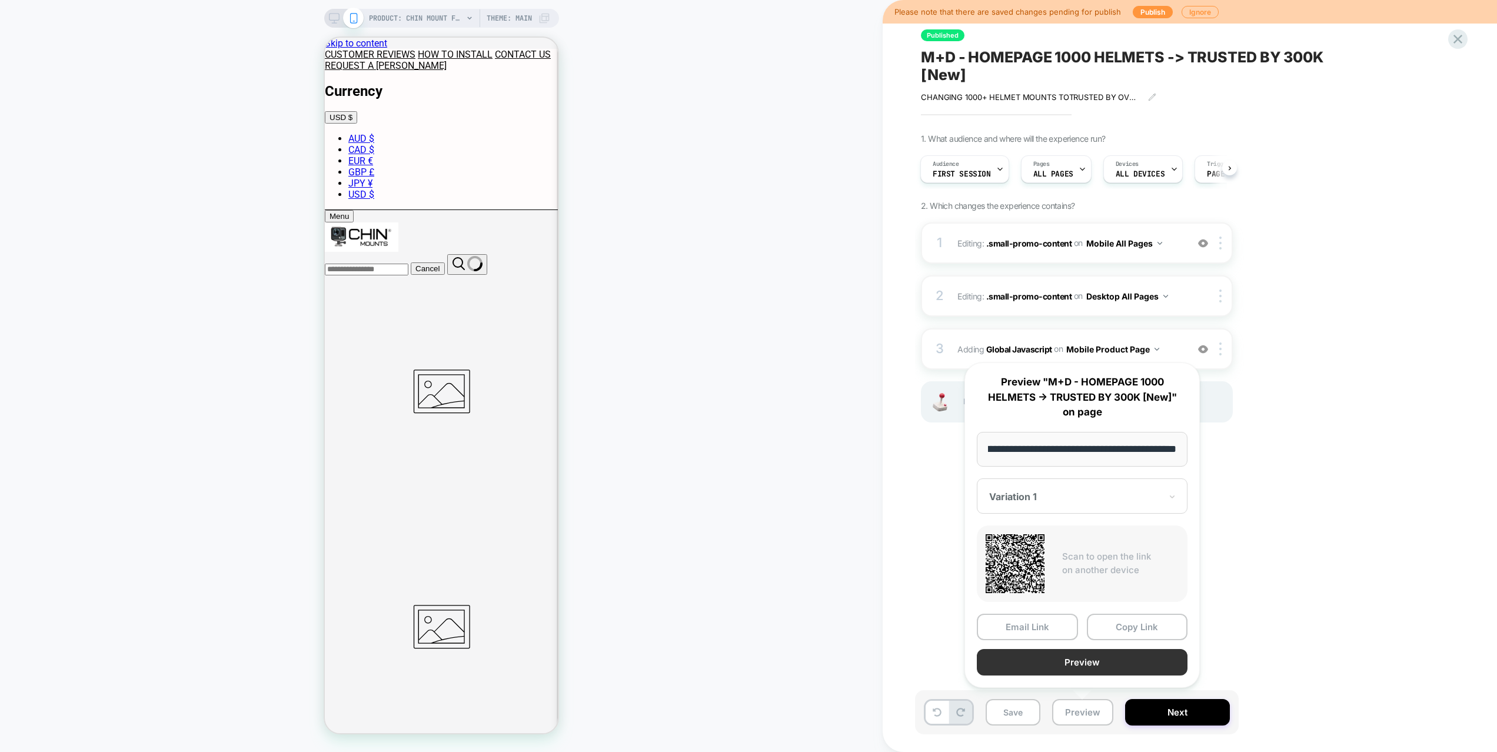
scroll to position [0, 0]
click at [1087, 663] on button "Preview" at bounding box center [1082, 662] width 211 height 26
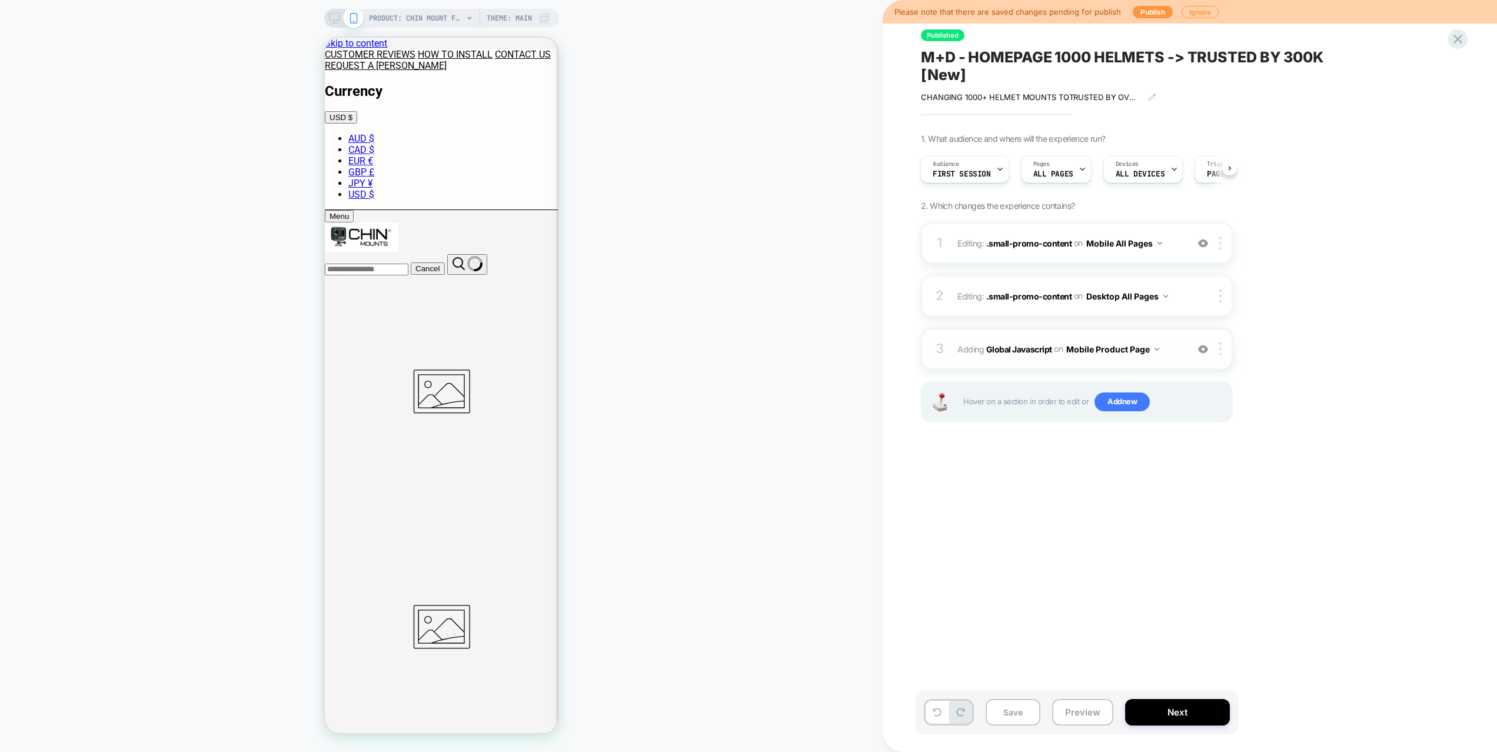
click at [1204, 348] on img at bounding box center [1203, 349] width 10 height 10
click at [1178, 243] on span "Editing : .small-promo-content .small-promo-content on Mobile All Pages" at bounding box center [1070, 243] width 224 height 17
click at [1208, 348] on img at bounding box center [1203, 349] width 10 height 10
click at [1205, 245] on img at bounding box center [1203, 243] width 10 height 10
click at [1204, 245] on img at bounding box center [1203, 243] width 10 height 10
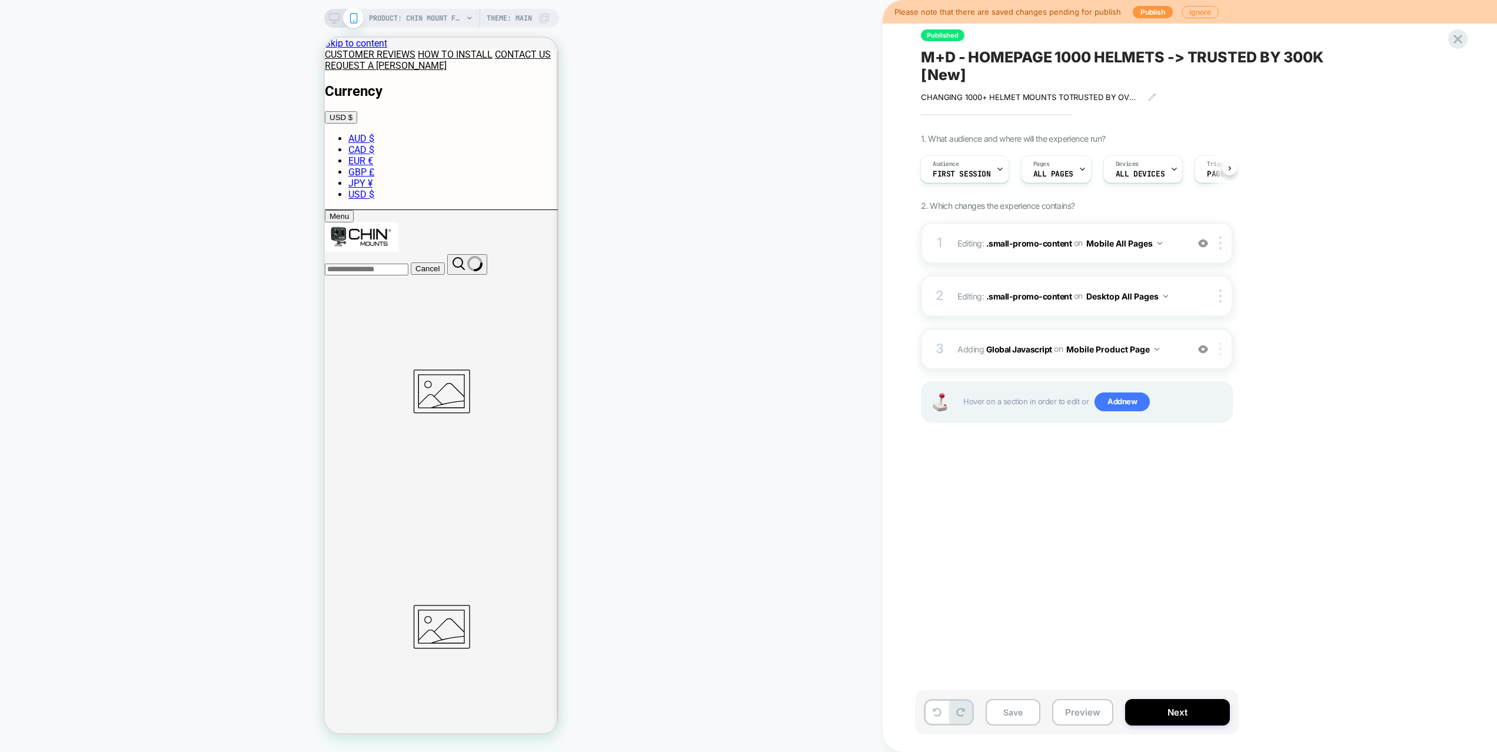
click at [1221, 347] on img at bounding box center [1221, 349] width 2 height 13
click at [1204, 509] on div "Delete" at bounding box center [1222, 509] width 105 height 32
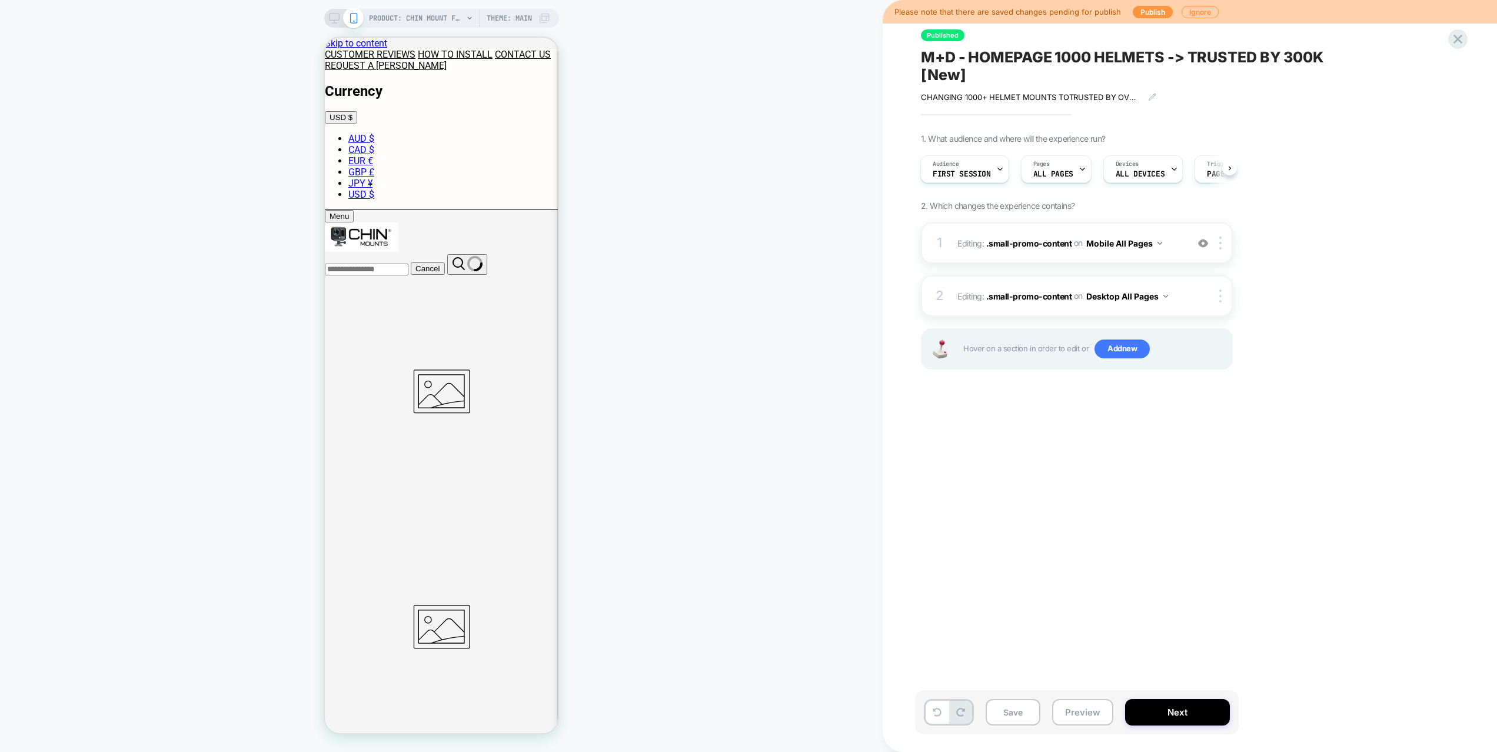
click at [1204, 244] on img at bounding box center [1203, 243] width 10 height 10
click at [1178, 244] on span "Editing : .small-promo-content .small-promo-content on Mobile All Pages" at bounding box center [1070, 243] width 224 height 17
click at [1180, 247] on span "Editing : .small-promo-content .small-promo-content on Mobile All Pages" at bounding box center [1070, 243] width 224 height 17
drag, startPoint x: 484, startPoint y: 119, endPoint x: 479, endPoint y: 79, distance: 39.7
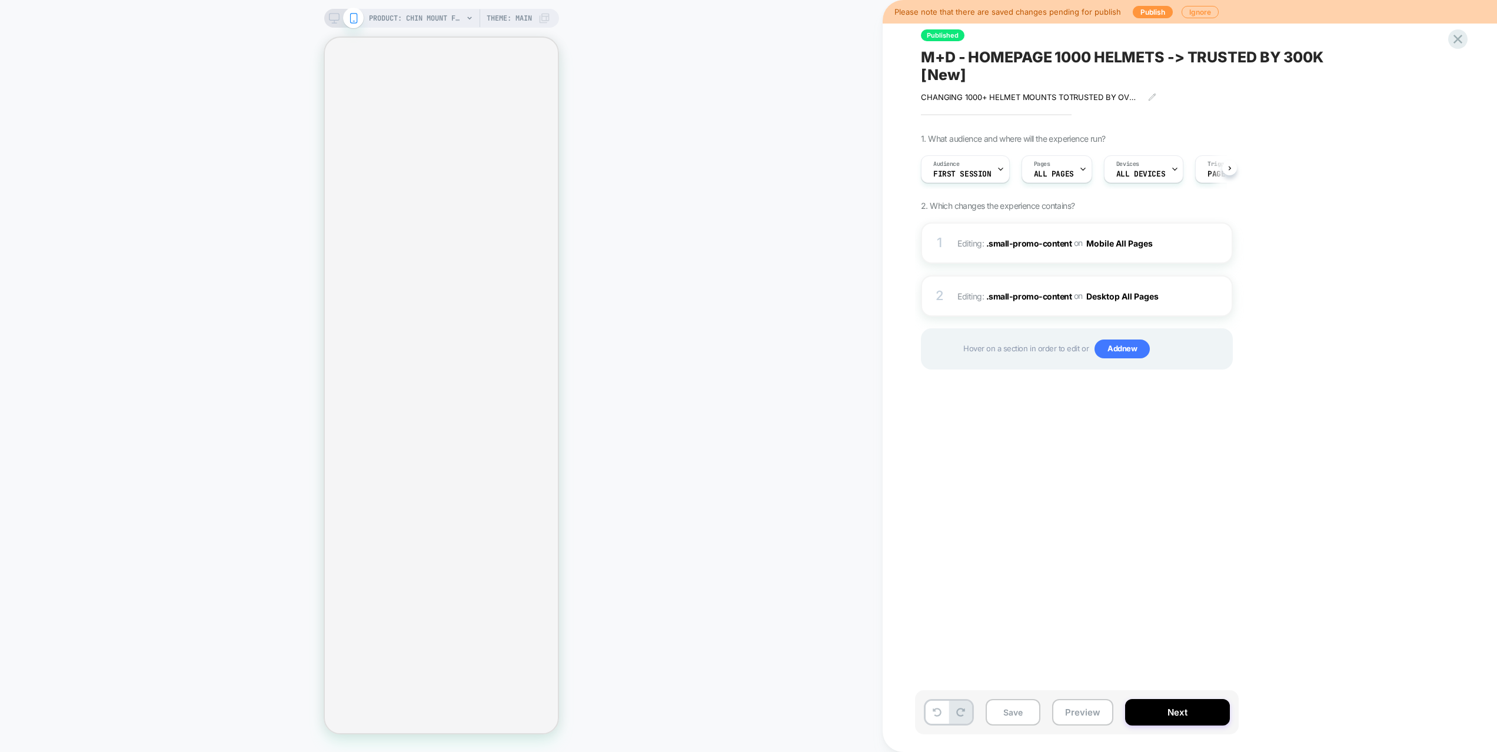
scroll to position [0, 1]
click at [1130, 348] on span "Add new" at bounding box center [1122, 349] width 55 height 19
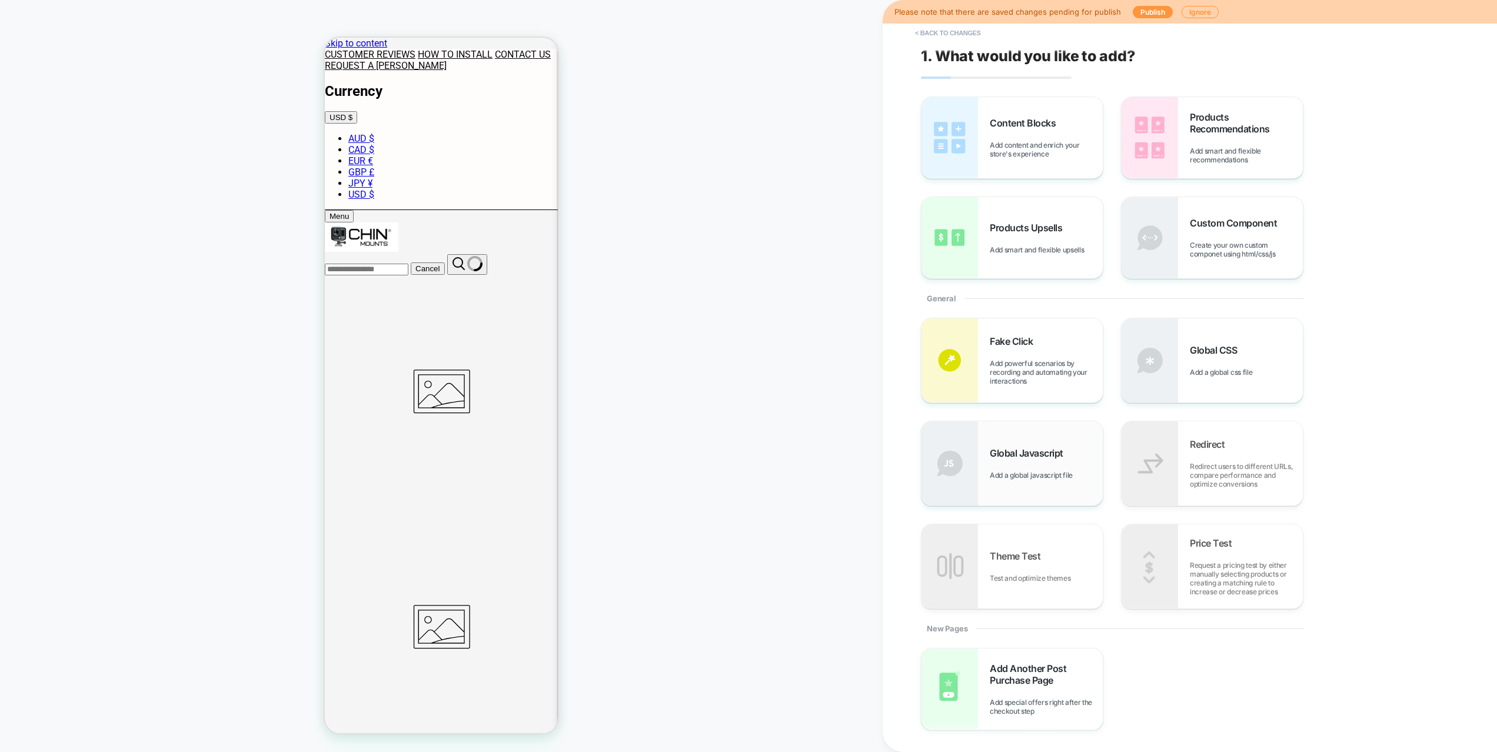
scroll to position [0, 0]
click at [1014, 455] on span "Global Javascript" at bounding box center [1029, 453] width 79 height 12
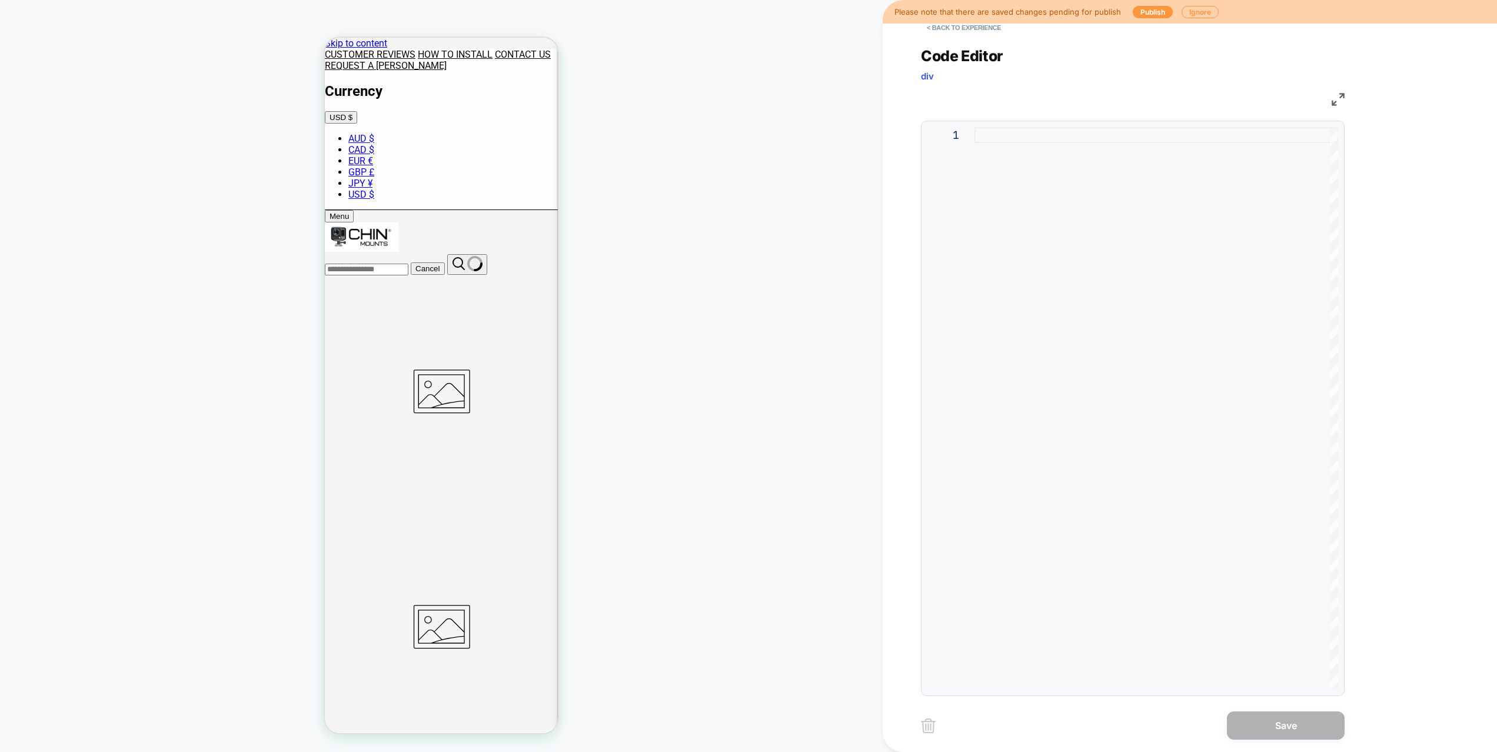
click at [1012, 256] on div at bounding box center [1157, 408] width 364 height 563
type textarea "*"
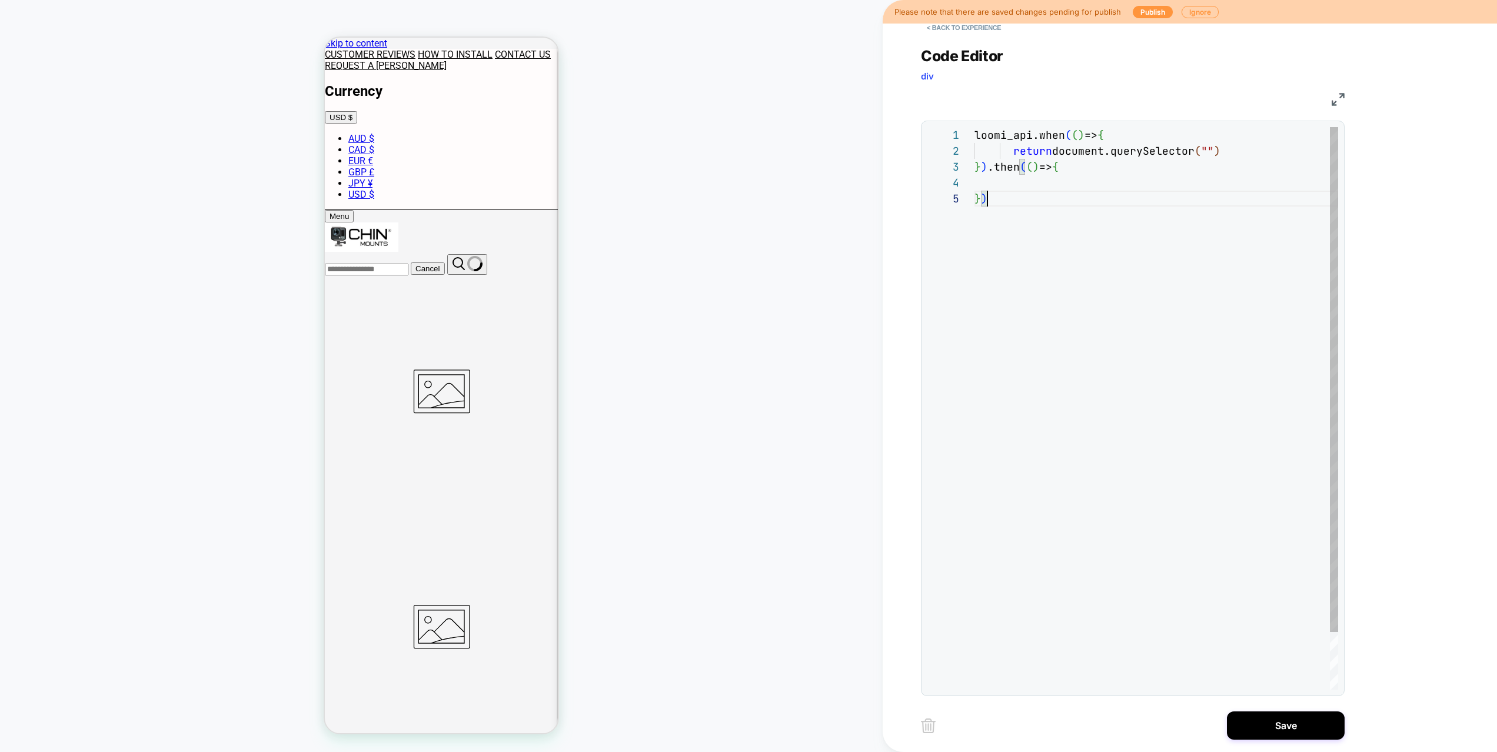
click at [1213, 152] on div "loomi_api.when ( ( ) => { return document.querySelector ( "" ) } ) .then ( ( ) …" at bounding box center [1157, 440] width 364 height 626
click at [1211, 151] on div "loomi_api.when ( ( ) => { return document.querySelector ( "" ) } ) .then ( ( ) …" at bounding box center [1157, 440] width 364 height 626
click at [1206, 150] on div "loomi_api.when ( ( ) => { return document.querySelector ( "small-promo-content"…" at bounding box center [1166, 440] width 402 height 626
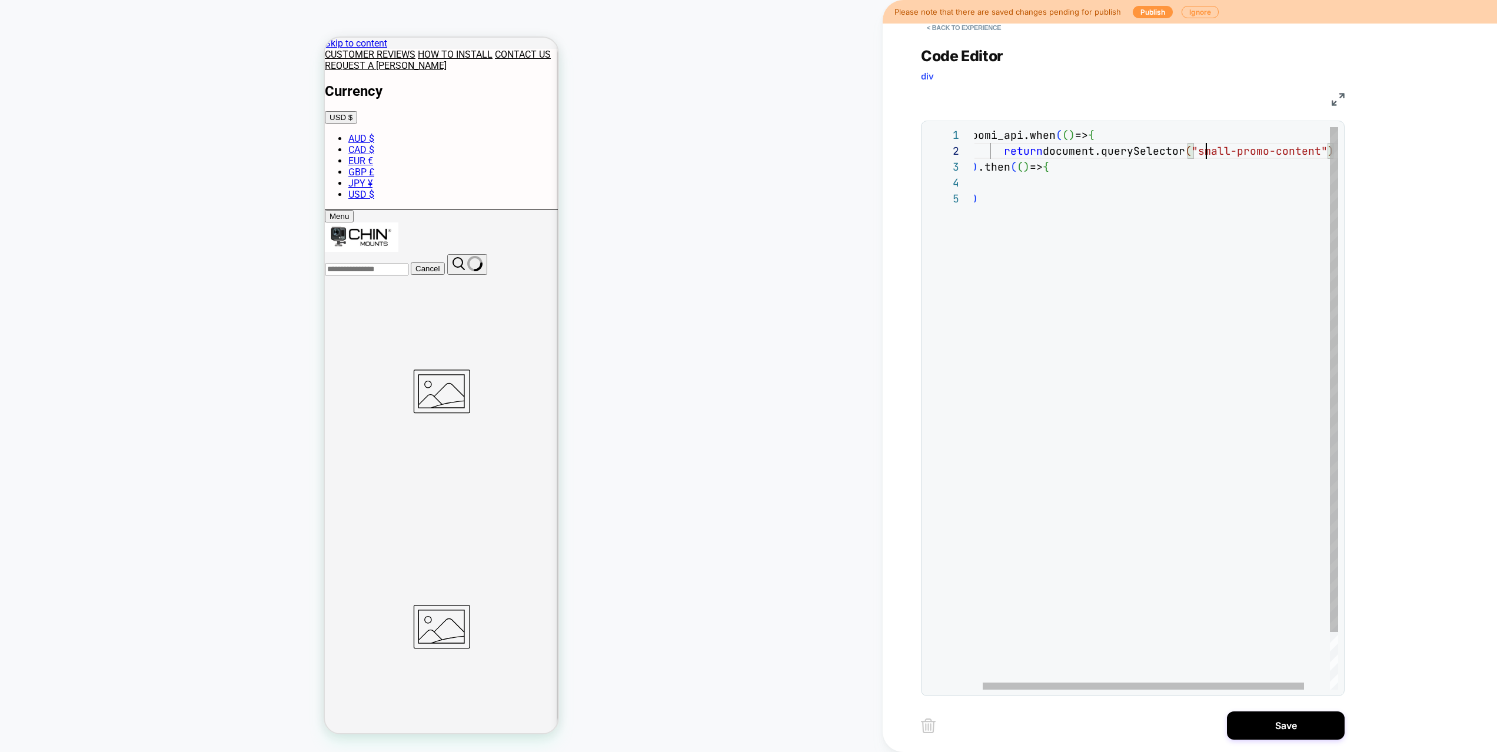
click at [1202, 151] on div "loomi_api.when ( ( ) => { return document.querySelector ( "small-promo-content"…" at bounding box center [1166, 440] width 402 height 626
drag, startPoint x: 1098, startPoint y: 267, endPoint x: 909, endPoint y: 239, distance: 191.0
click at [975, 239] on div "loomi_api.when ( ( ) => { return document.querySelector ( ".small-promo-content…" at bounding box center [1201, 440] width 453 height 626
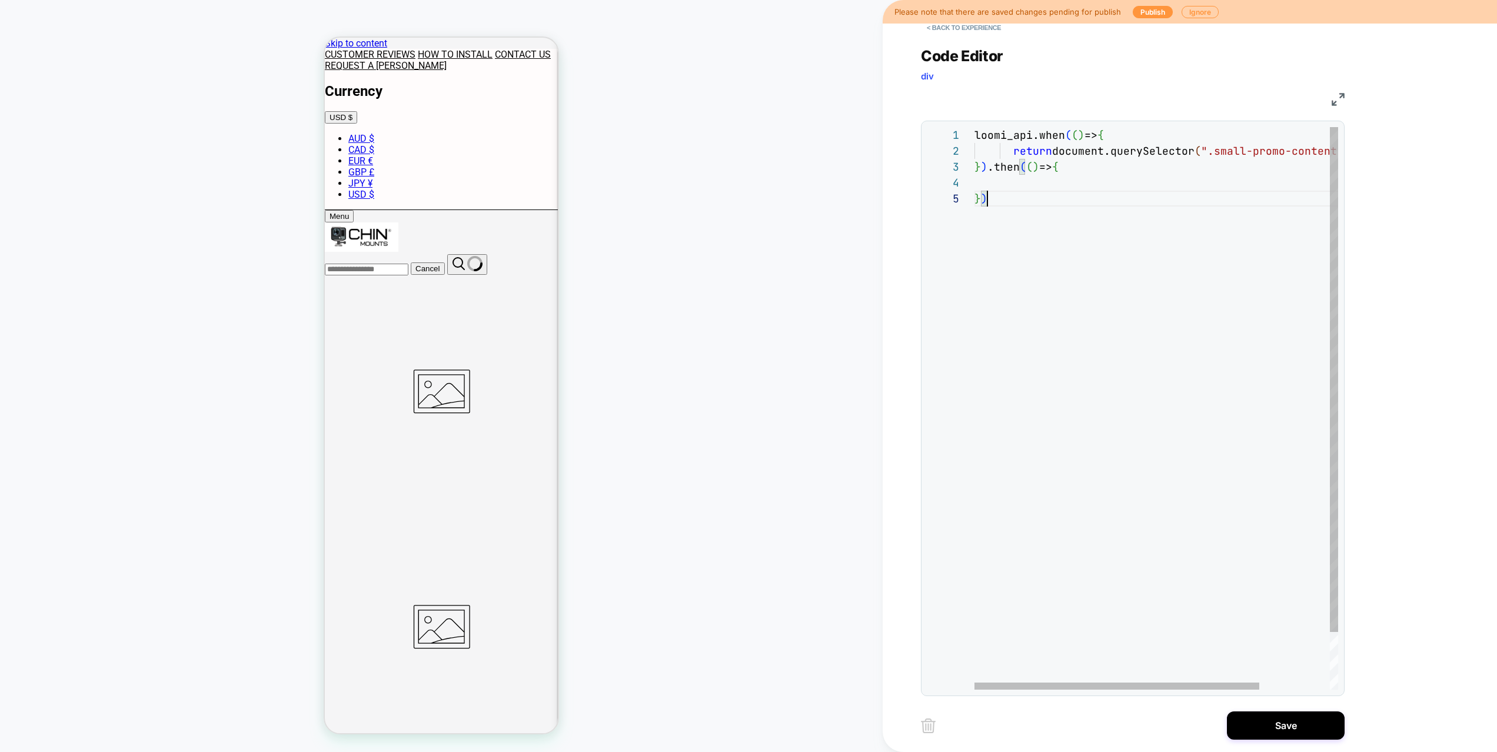
click at [1040, 226] on div "loomi_api.when ( ( ) => { return document.querySelector ( ".small-promo-content…" at bounding box center [1201, 440] width 453 height 626
click at [1025, 184] on div "loomi_api.when ( ( ) => { return document.querySelector ( ".small-promo-content…" at bounding box center [1201, 440] width 453 height 626
click at [1181, 181] on div "loomi_api.when ( ( ) => { return document.querySelector ( ".small-promo-content…" at bounding box center [1201, 440] width 453 height 626
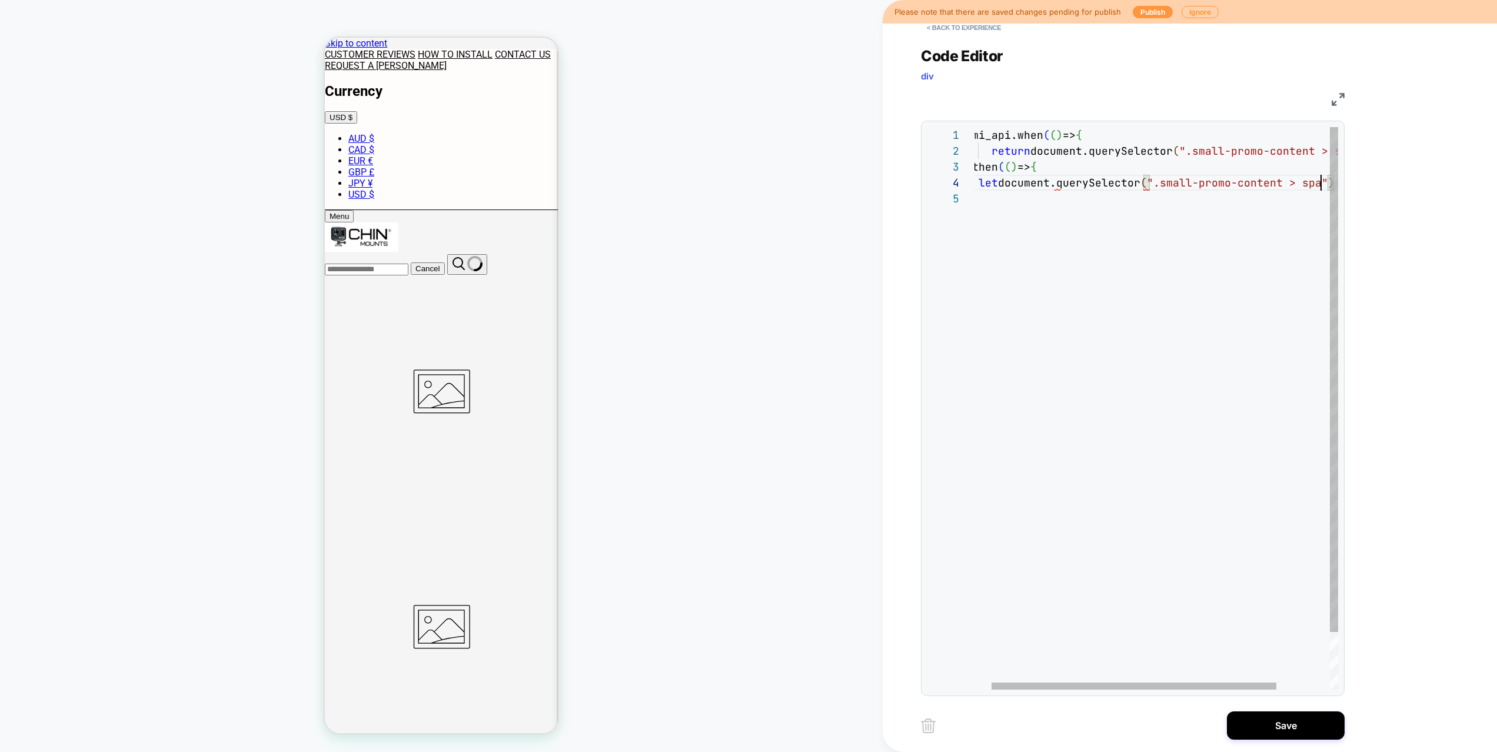
scroll to position [48, 375]
click at [992, 182] on div "loomi_api.when ( ( ) => { return document.querySelector ( ".small-promo-content…" at bounding box center [1172, 440] width 453 height 626
drag, startPoint x: 1152, startPoint y: 182, endPoint x: 1369, endPoint y: 177, distance: 216.7
click at [1364, 177] on div "loomi_api.when ( ( ) => { return document.querySelector ( ".small-promo-content…" at bounding box center [1128, 440] width 472 height 626
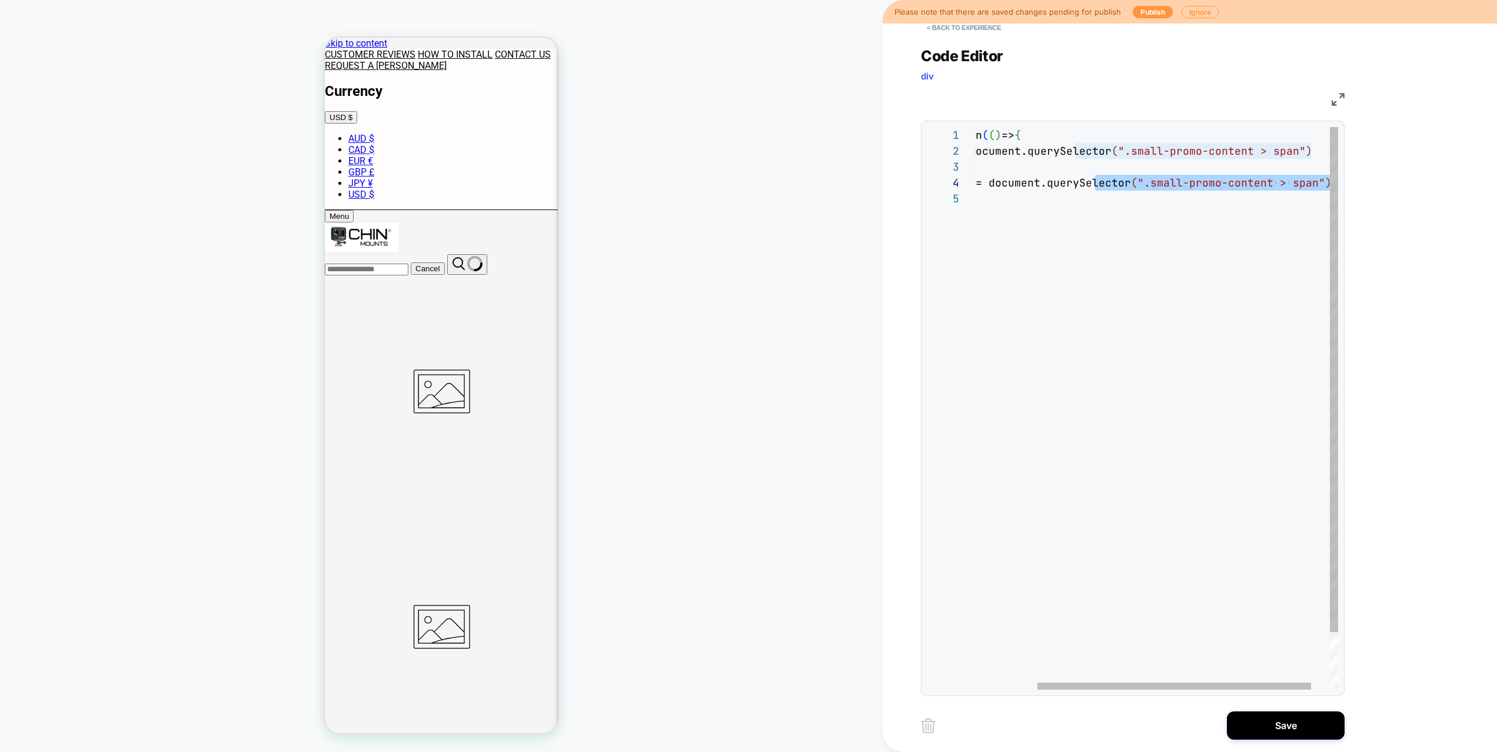
click at [1246, 181] on div "loomi_api.when ( ( ) => { return document.querySelector ( ".small-promo-content…" at bounding box center [1128, 440] width 472 height 626
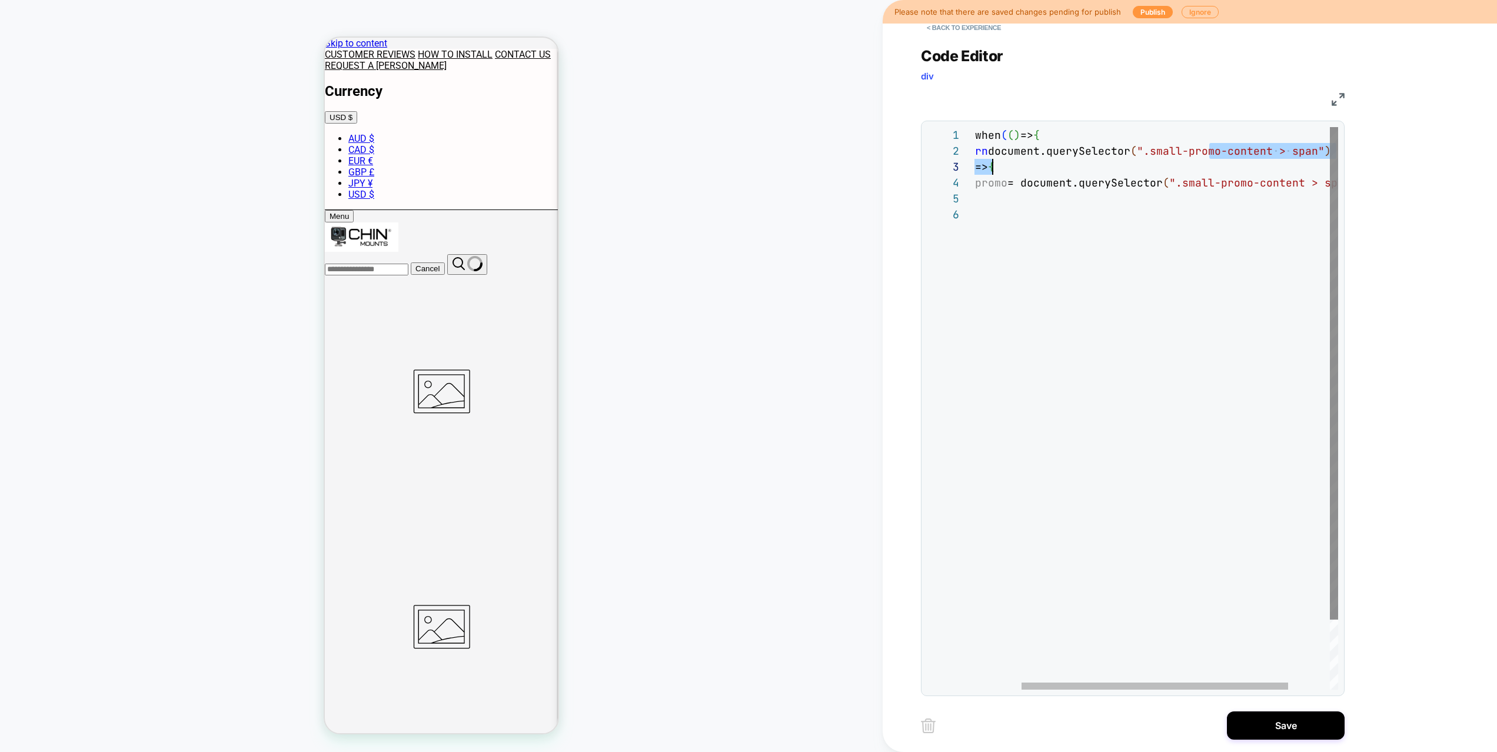
drag, startPoint x: 1268, startPoint y: 155, endPoint x: 1331, endPoint y: 157, distance: 63.0
click at [1356, 158] on div "loomi_api.when ( ( ) => { return document.querySelector ( ".small-promo-content…" at bounding box center [1153, 448] width 485 height 642
click at [1287, 157] on div "loomi_api.when ( ( ) => { return document.querySelector ( ".small-promo-content…" at bounding box center [1153, 448] width 485 height 642
drag, startPoint x: 1276, startPoint y: 151, endPoint x: 1316, endPoint y: 152, distance: 39.4
click at [1316, 152] on div "loomi_api.when ( ( ) => { return document.querySelector ( ".small-promo-content…" at bounding box center [1153, 448] width 485 height 642
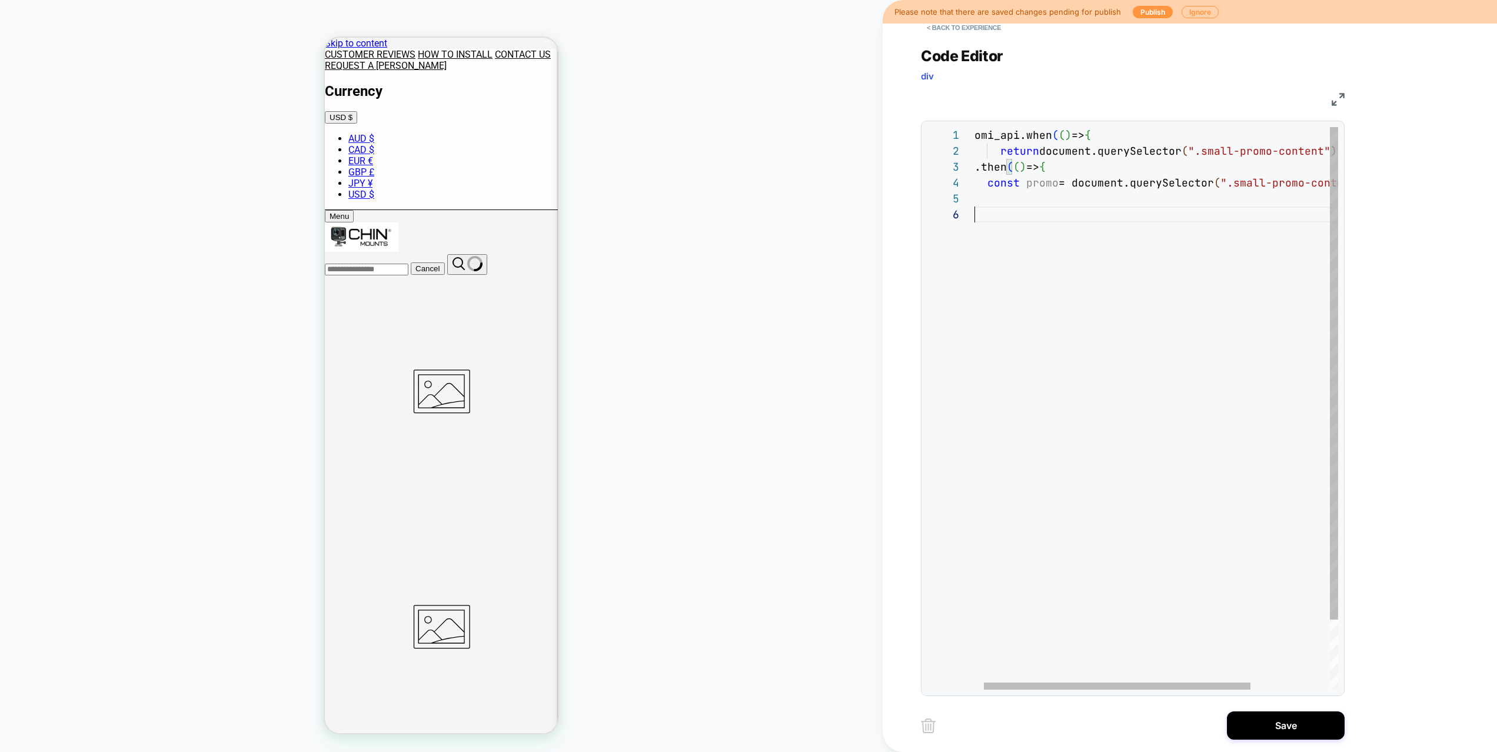
scroll to position [48, 0]
drag, startPoint x: 1143, startPoint y: 225, endPoint x: 1078, endPoint y: 208, distance: 66.8
click at [975, 180] on div "loomi_api.when ( ( ) => { return document.querySelector ( ".small-promo-content…" at bounding box center [1217, 448] width 485 height 642
click at [1083, 208] on div "loomi_api.when ( ( ) => { return document.querySelector ( ".small-promo-content…" at bounding box center [1217, 448] width 485 height 642
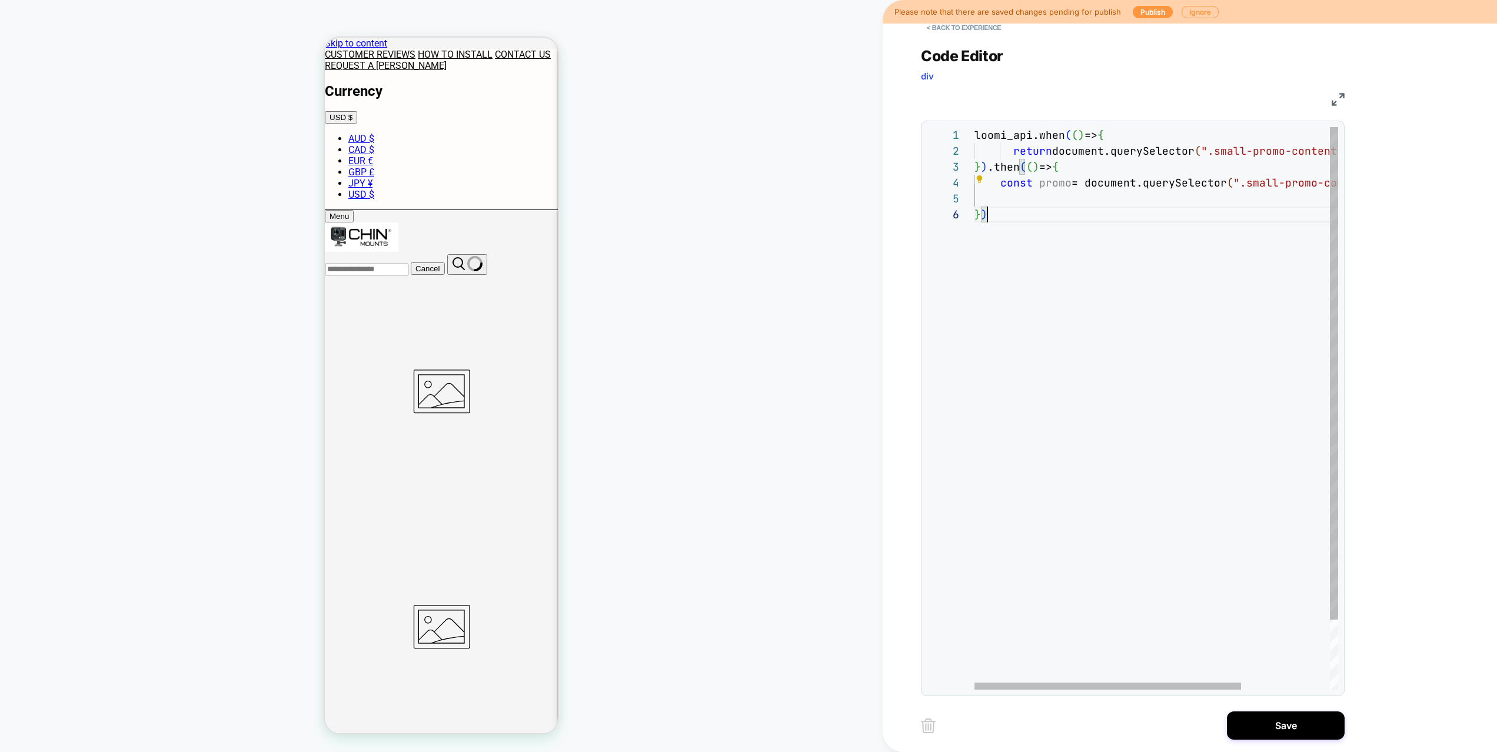
click at [1041, 199] on div "loomi_api.when ( ( ) => { return document.querySelector ( ".small-promo-content…" at bounding box center [1217, 448] width 485 height 642
drag, startPoint x: 1294, startPoint y: 151, endPoint x: 1427, endPoint y: 159, distance: 132.7
click at [1427, 159] on div "loomi_api.when ( ( ) => { return document.querySelector ( ".small-promo-content…" at bounding box center [1217, 448] width 485 height 642
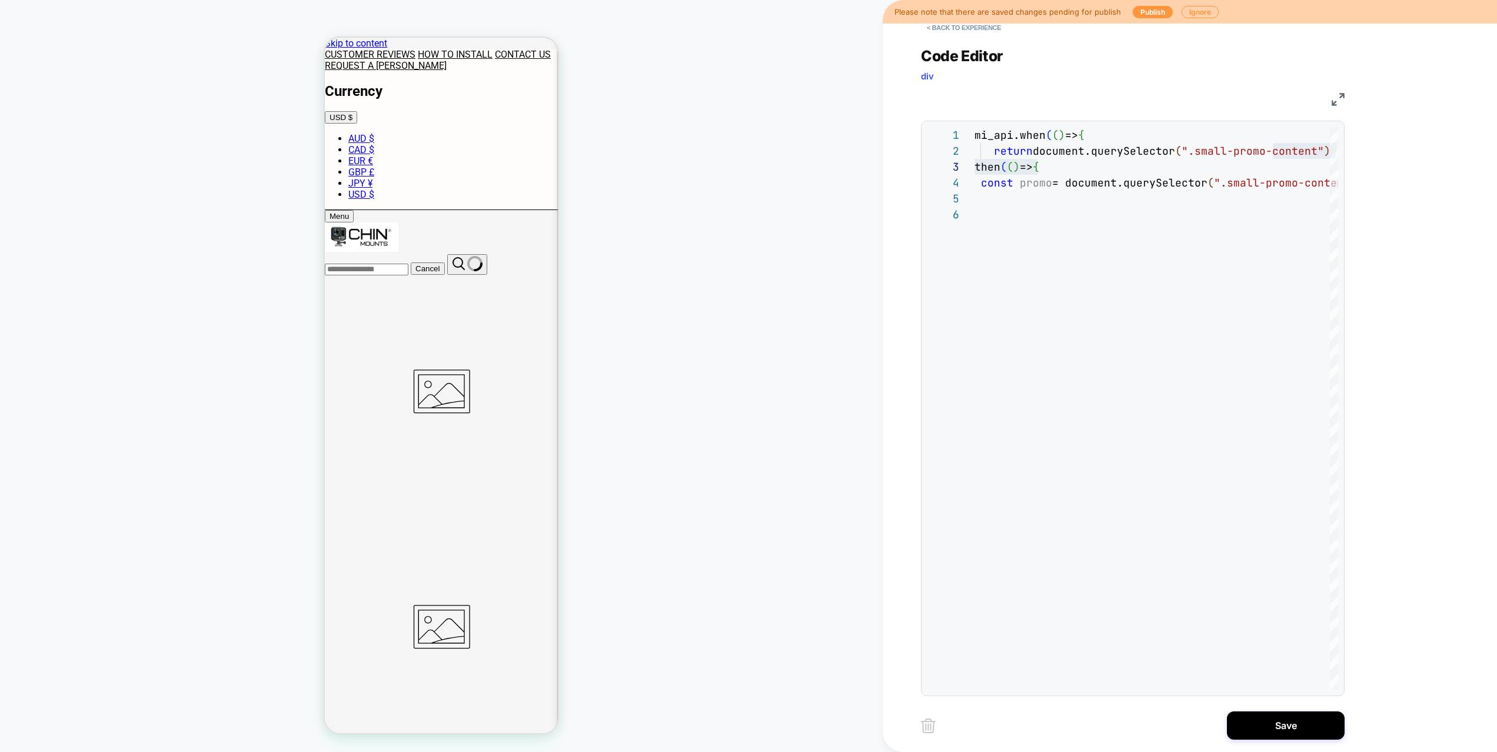
click at [1338, 154] on div "**********" at bounding box center [1133, 409] width 424 height 576
click at [1320, 151] on div "loomi_api.when ( ( ) => { return document.querySelector ( ".small-promo-content…" at bounding box center [1197, 448] width 485 height 642
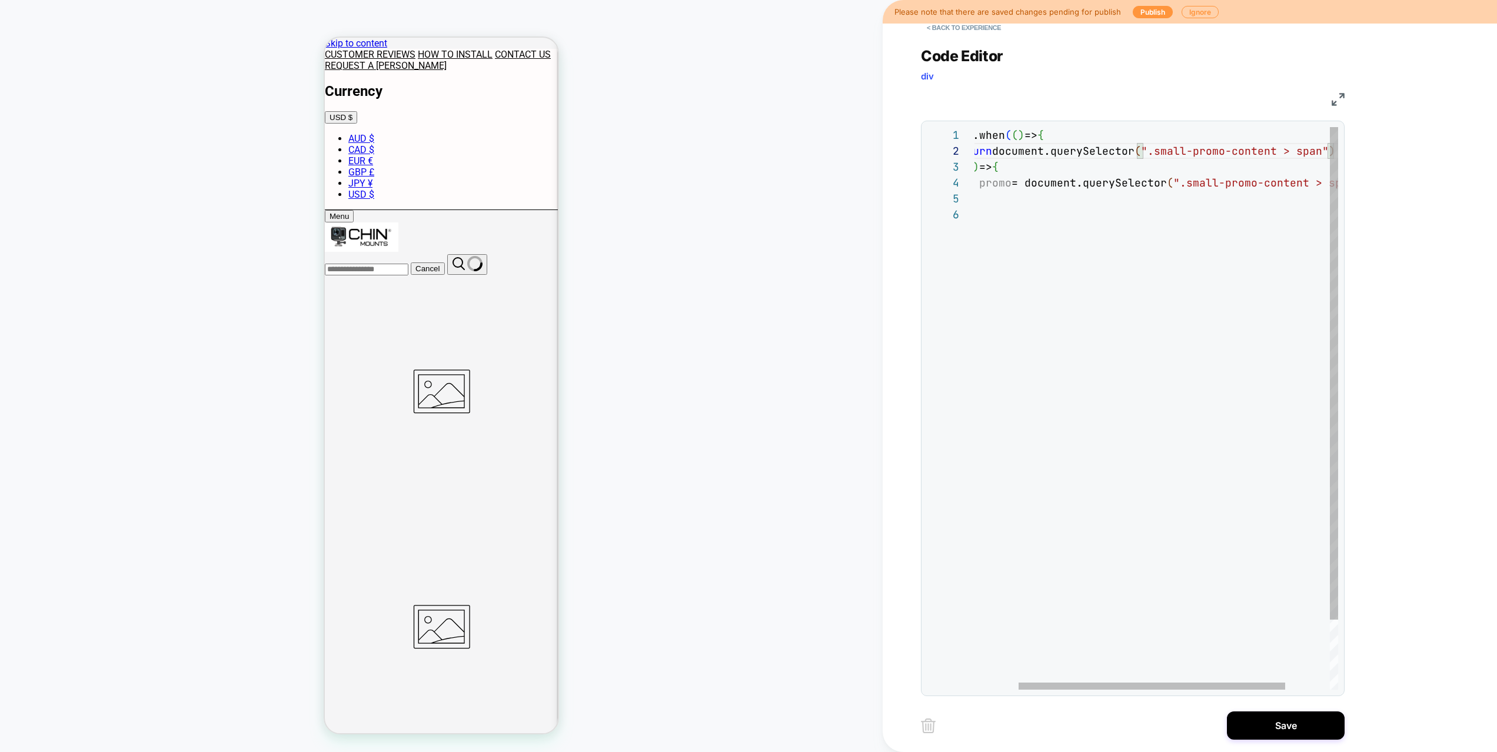
click at [1201, 300] on div "loomi_api.when ( ( ) => { return document.querySelector ( ".small-promo-content…" at bounding box center [1157, 448] width 485 height 642
drag, startPoint x: 1141, startPoint y: 304, endPoint x: 1011, endPoint y: 291, distance: 131.3
click at [1011, 293] on div "loomi_api.when ( ( ) => { return document.querySelector ( ".small-promo-content…" at bounding box center [1204, 448] width 485 height 642
drag, startPoint x: 998, startPoint y: 299, endPoint x: 940, endPoint y: 217, distance: 100.4
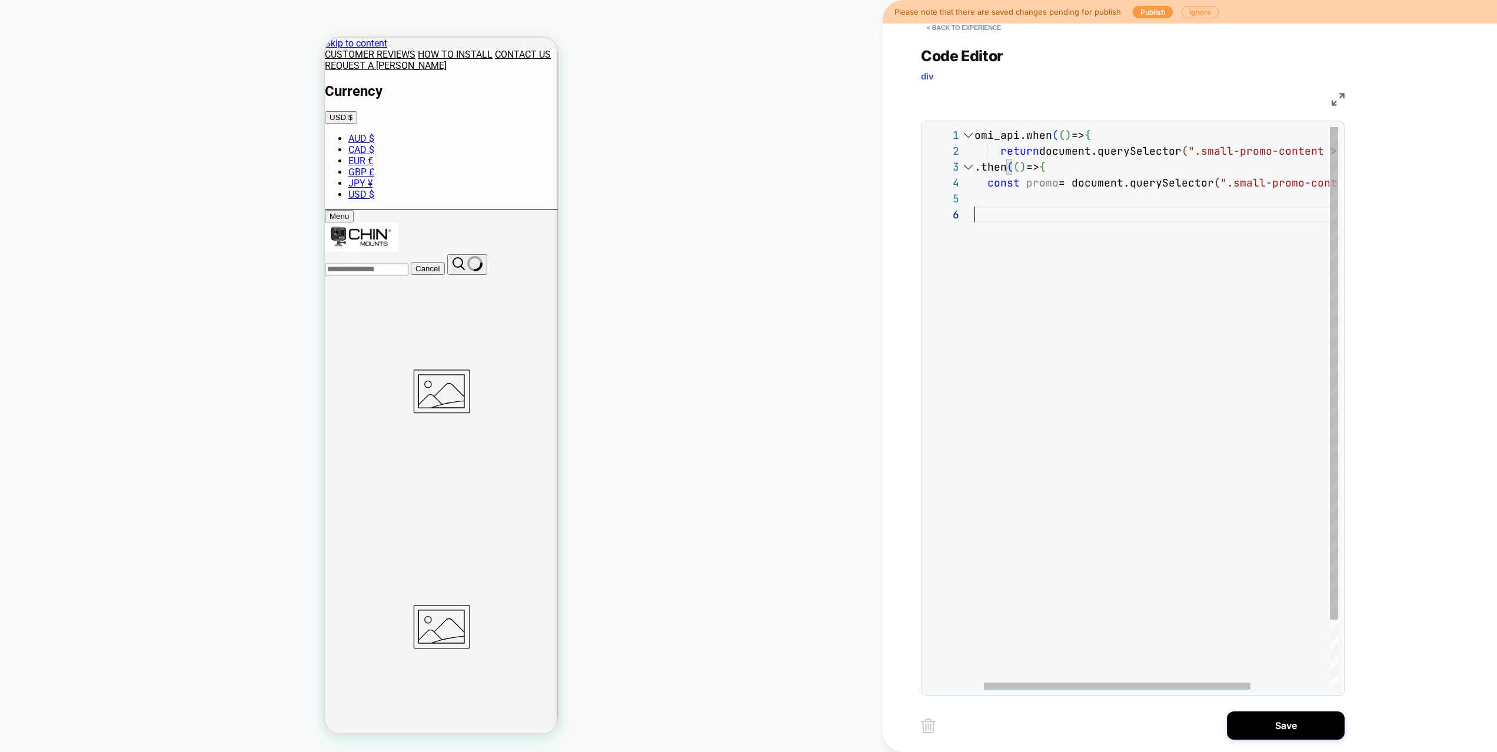
click at [962, 220] on div "loomi_api.when ( ( ) => { return document.querySelector ( ".small-promo-content…" at bounding box center [1204, 448] width 485 height 642
drag, startPoint x: 1005, startPoint y: 201, endPoint x: 1021, endPoint y: 202, distance: 15.4
click at [1005, 201] on div "loomi_api.when ( ( ) => { return document.querySelector ( ".small-promo-content…" at bounding box center [1217, 448] width 485 height 642
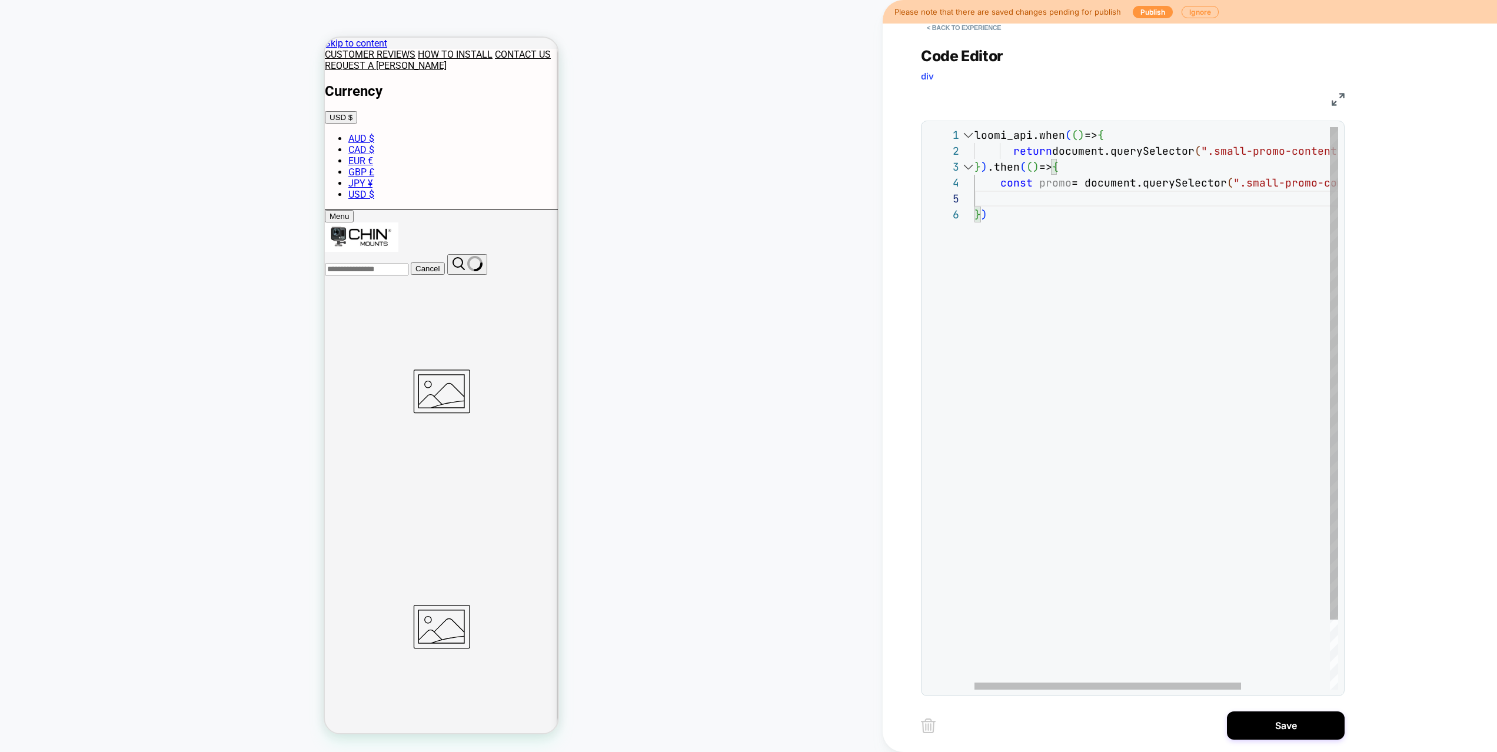
click at [978, 137] on div "loomi_api.when ( ( ) => { return document.querySelector ( ".small-promo-content…" at bounding box center [1217, 448] width 485 height 642
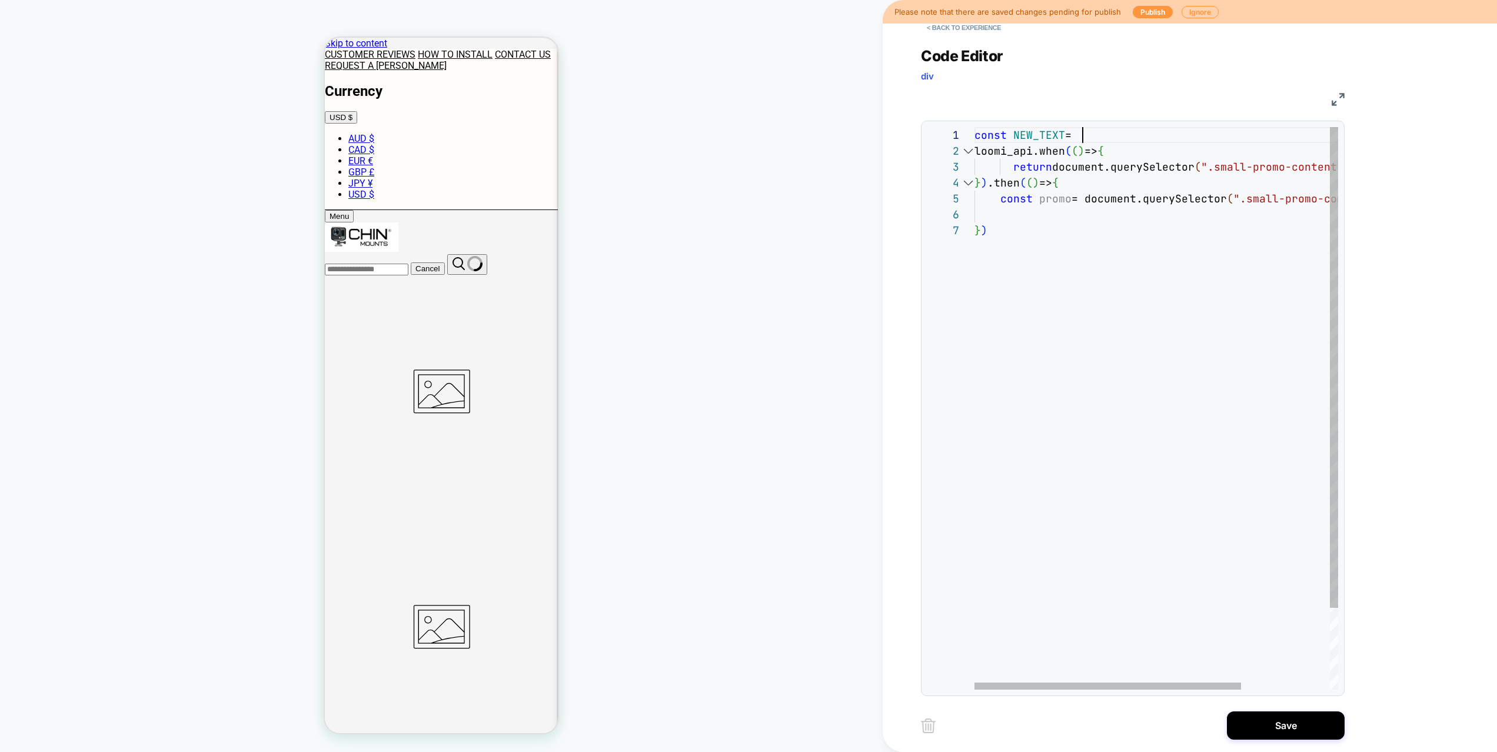
scroll to position [0, 108]
drag, startPoint x: 539, startPoint y: 115, endPoint x: 404, endPoint y: 118, distance: 134.8
drag, startPoint x: 392, startPoint y: 119, endPoint x: 537, endPoint y: 119, distance: 145.4
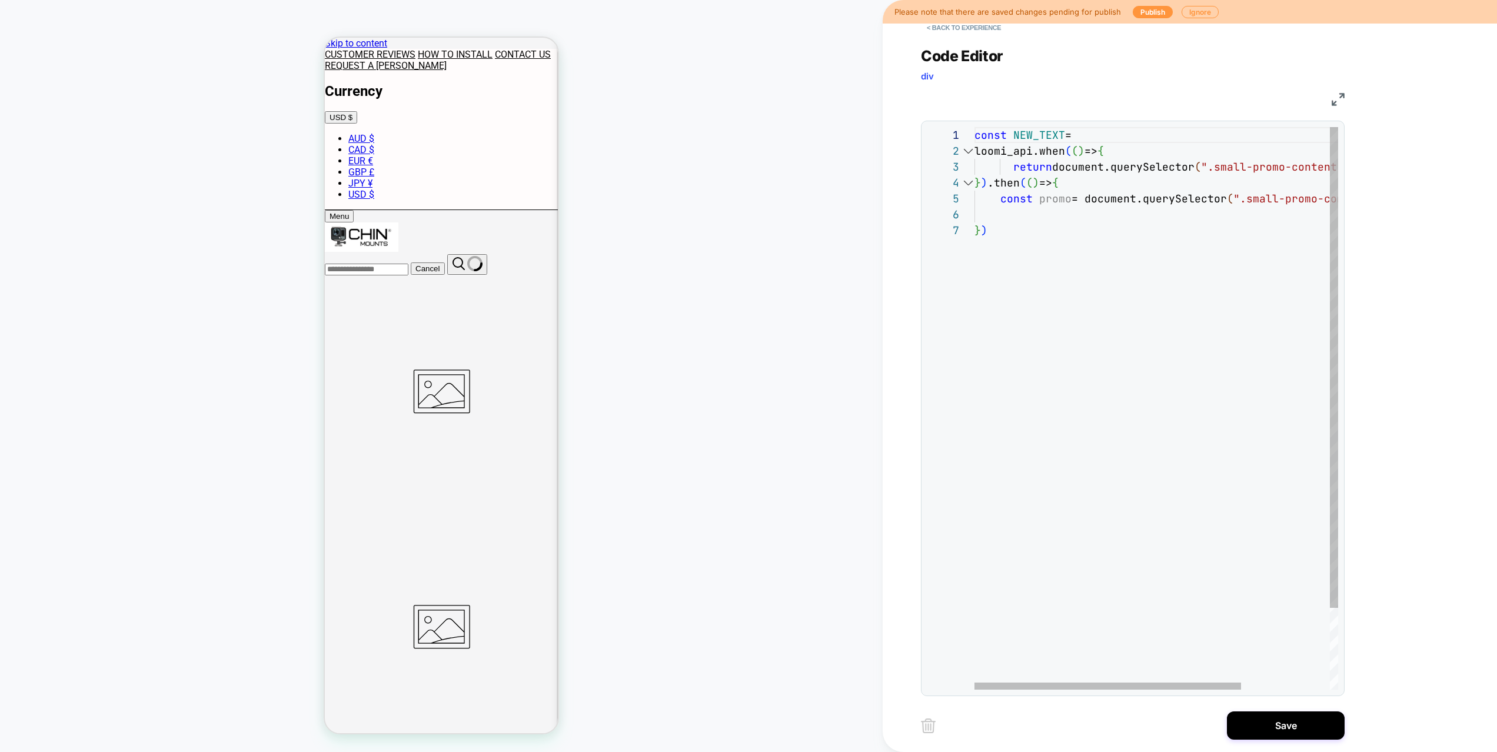
click at [1081, 133] on div "const NEW_TEXT = return document.querySelector ( ".small-promo-content > span" …" at bounding box center [1217, 456] width 485 height 658
click at [1053, 212] on div "const NEW_TEXT = "TRYSTED BY OVER 300,000 RIDERS " return document.querySelecto…" at bounding box center [1217, 456] width 485 height 658
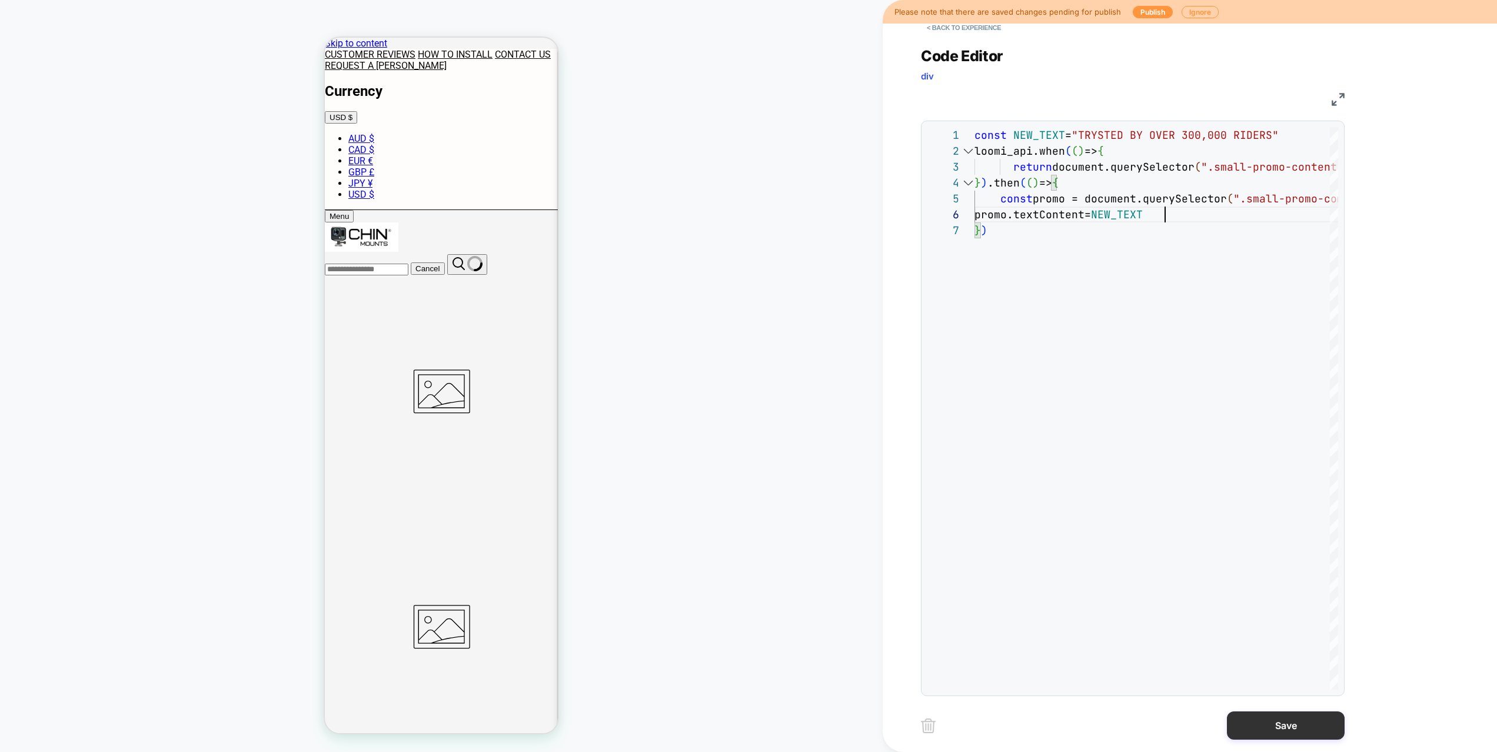
type textarea "**********"
click at [1263, 726] on button "Save" at bounding box center [1286, 726] width 118 height 28
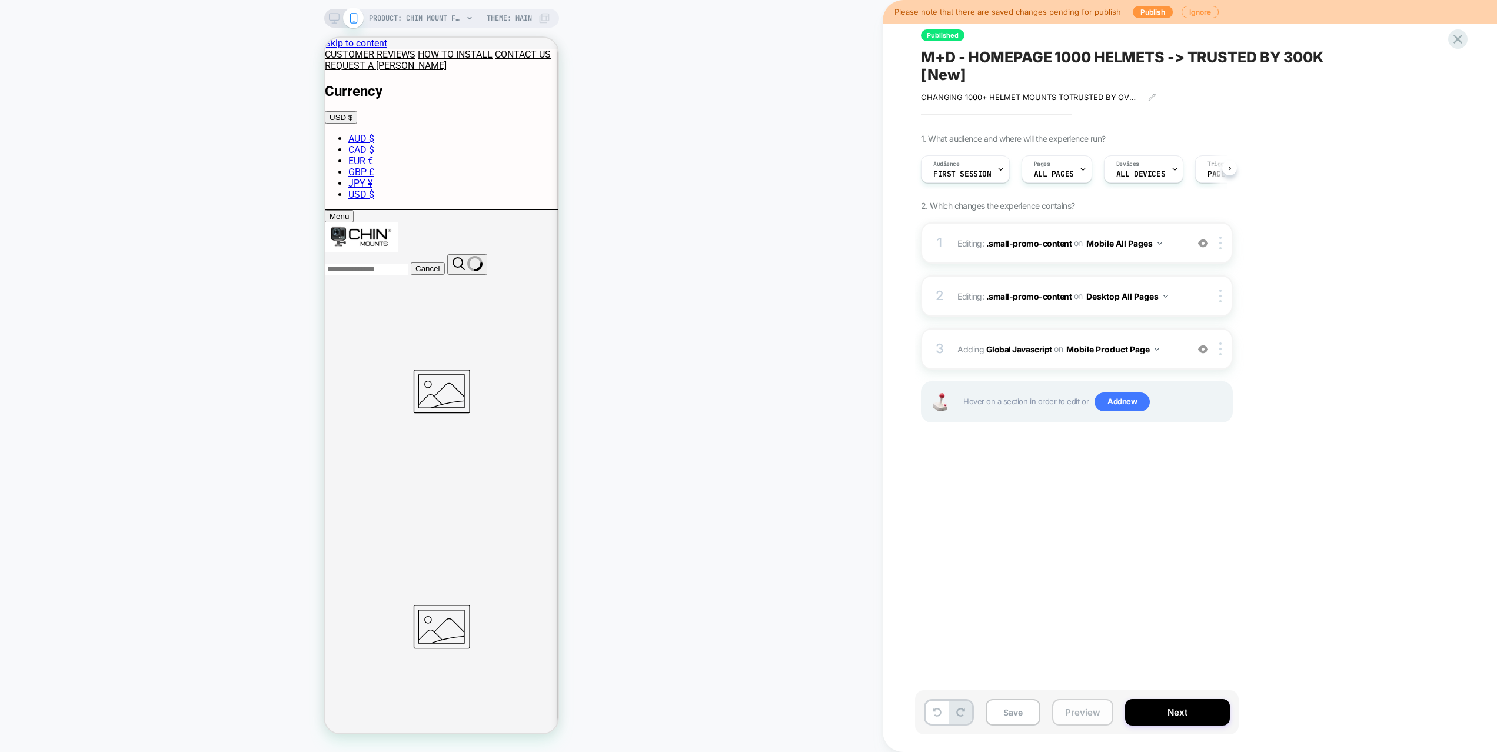
scroll to position [0, 1]
click at [1092, 707] on button "Preview" at bounding box center [1082, 712] width 61 height 26
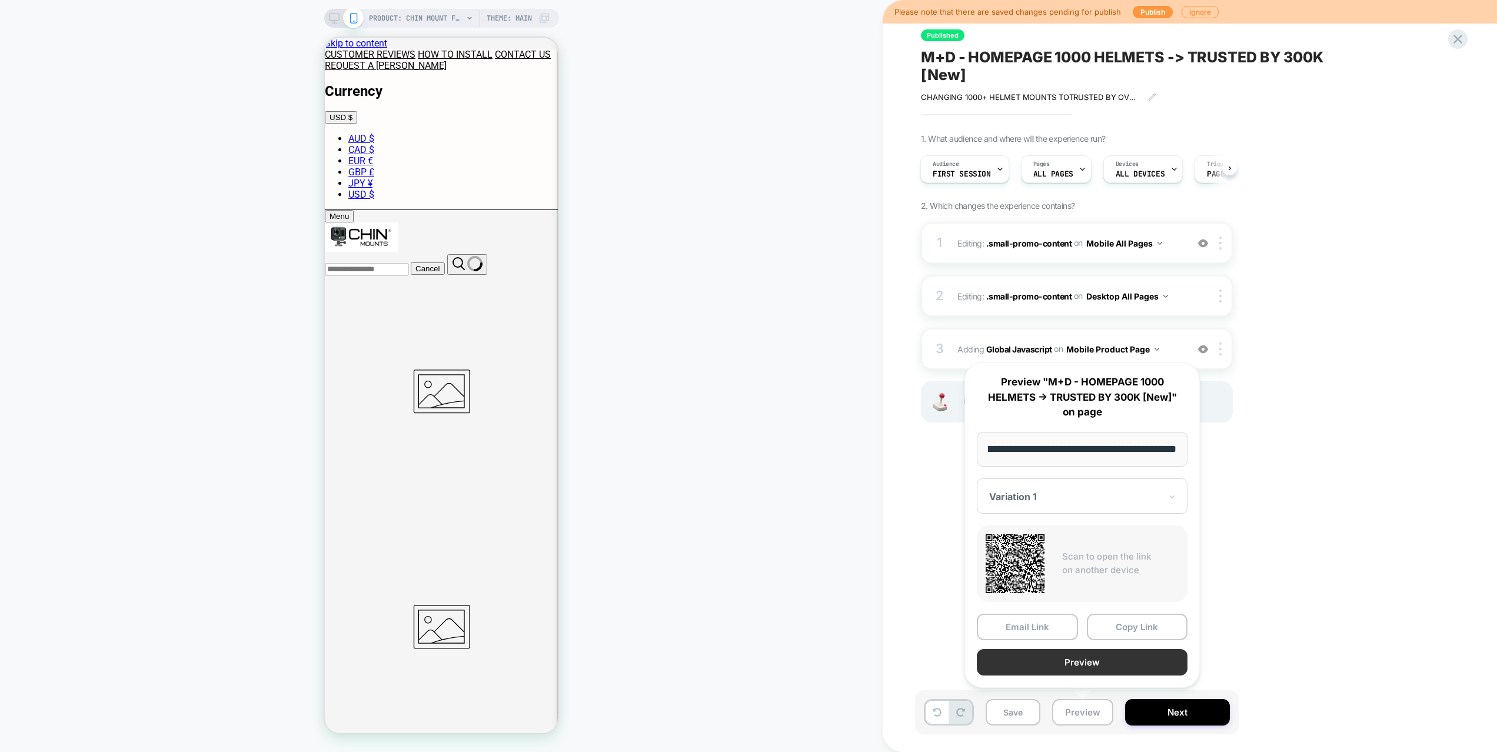
scroll to position [0, 0]
click at [1085, 666] on button "Preview" at bounding box center [1082, 662] width 211 height 26
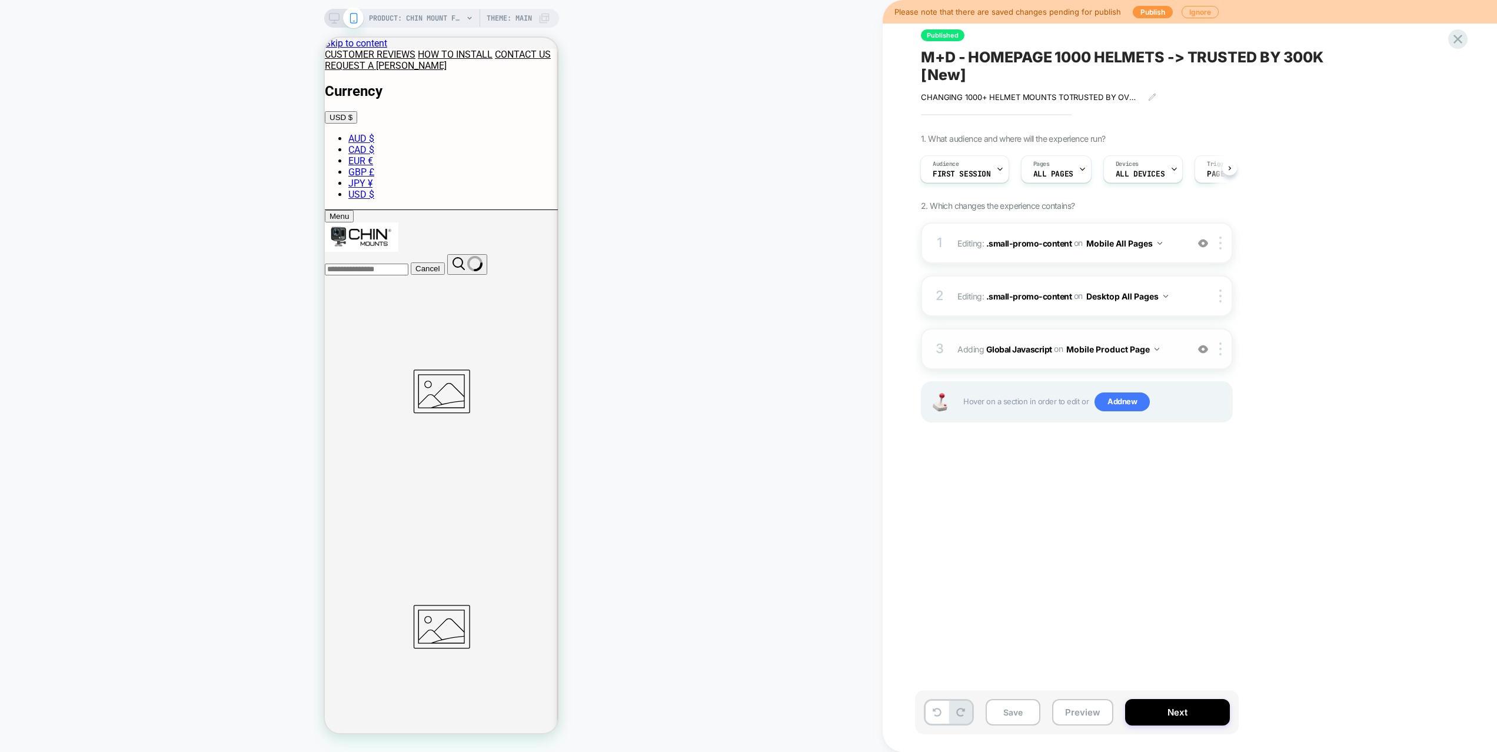
drag, startPoint x: 1203, startPoint y: 349, endPoint x: 1202, endPoint y: 357, distance: 7.7
click at [1203, 349] on img at bounding box center [1203, 349] width 10 height 10
drag, startPoint x: 1087, startPoint y: 707, endPoint x: 1086, endPoint y: 700, distance: 6.5
click at [1087, 706] on button "Preview" at bounding box center [1082, 712] width 61 height 26
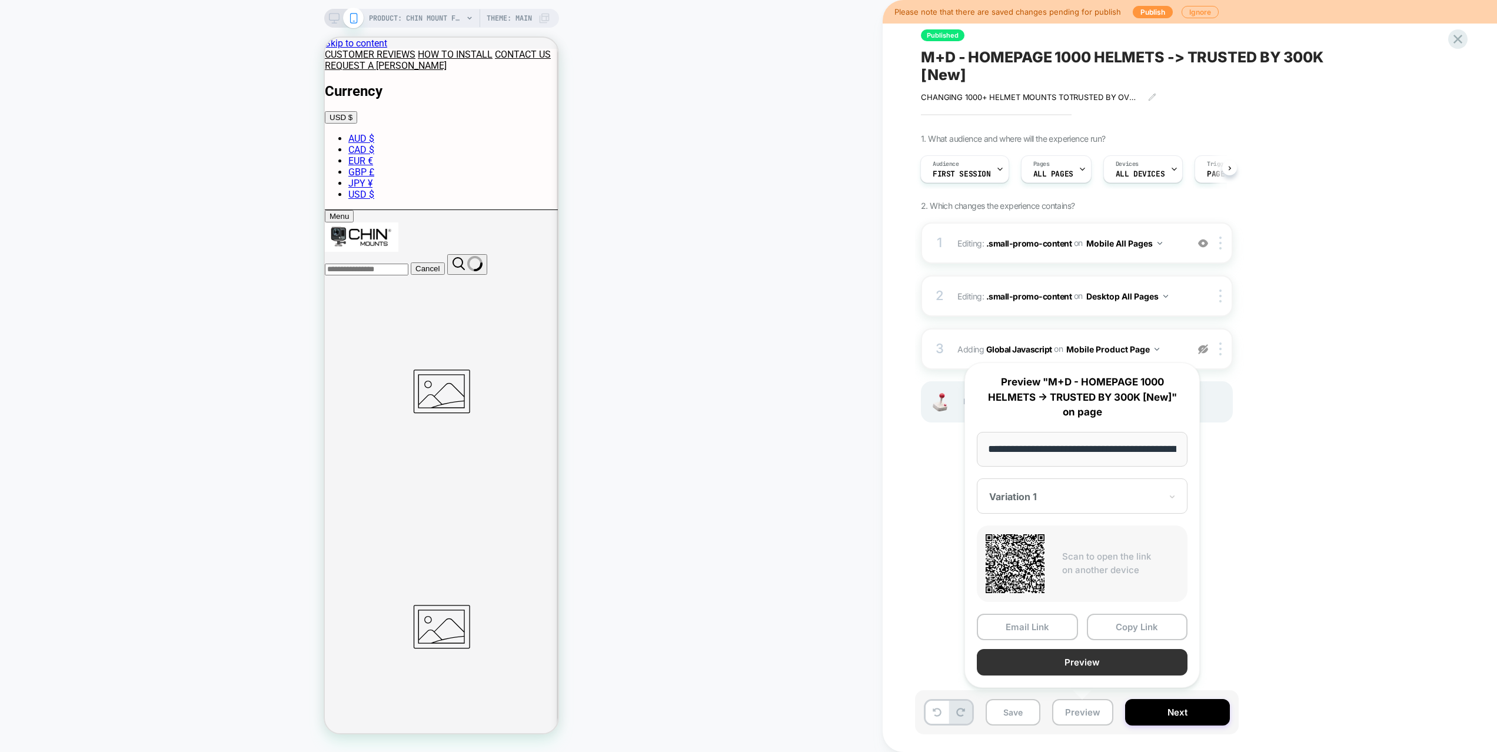
click at [1085, 663] on button "Preview" at bounding box center [1082, 662] width 211 height 26
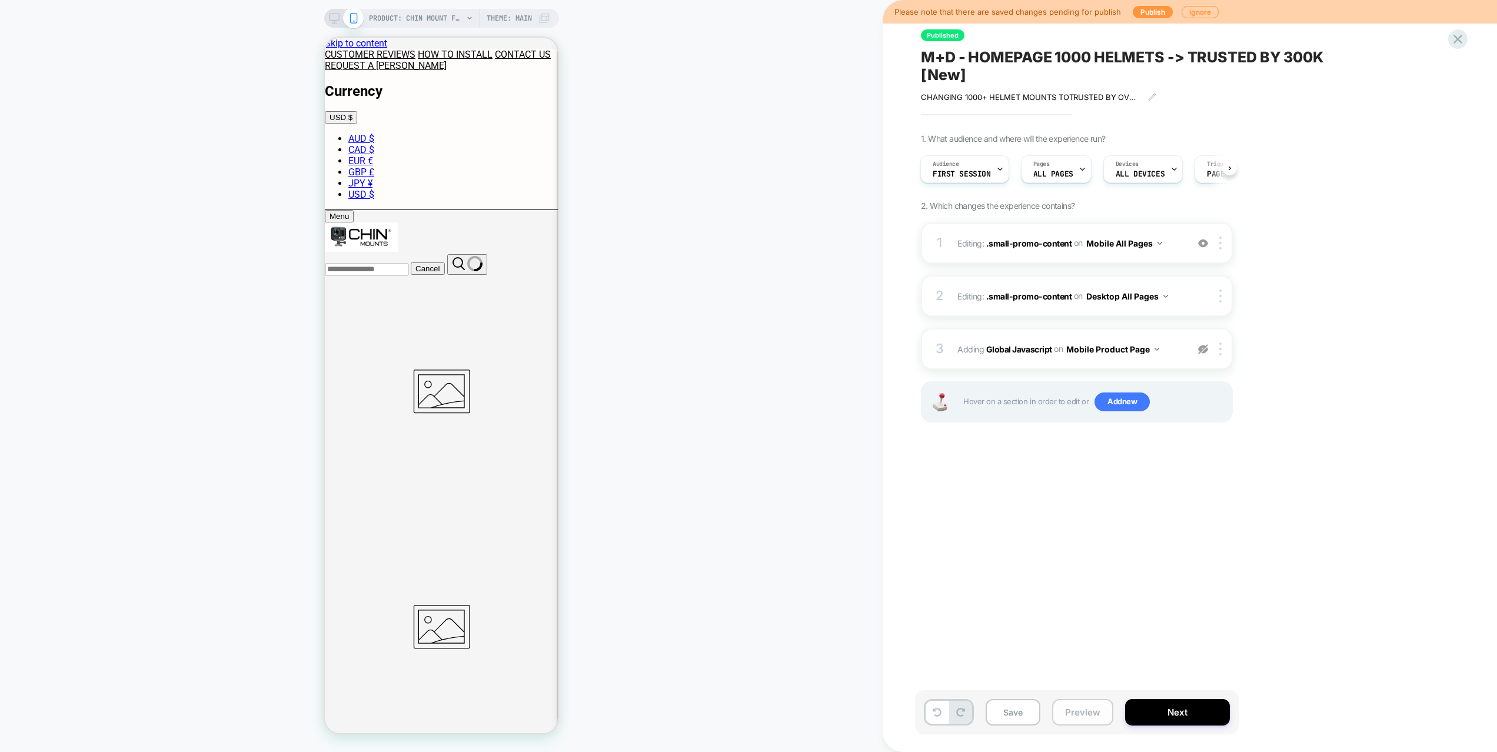
click at [1073, 706] on button "Preview" at bounding box center [1082, 712] width 61 height 26
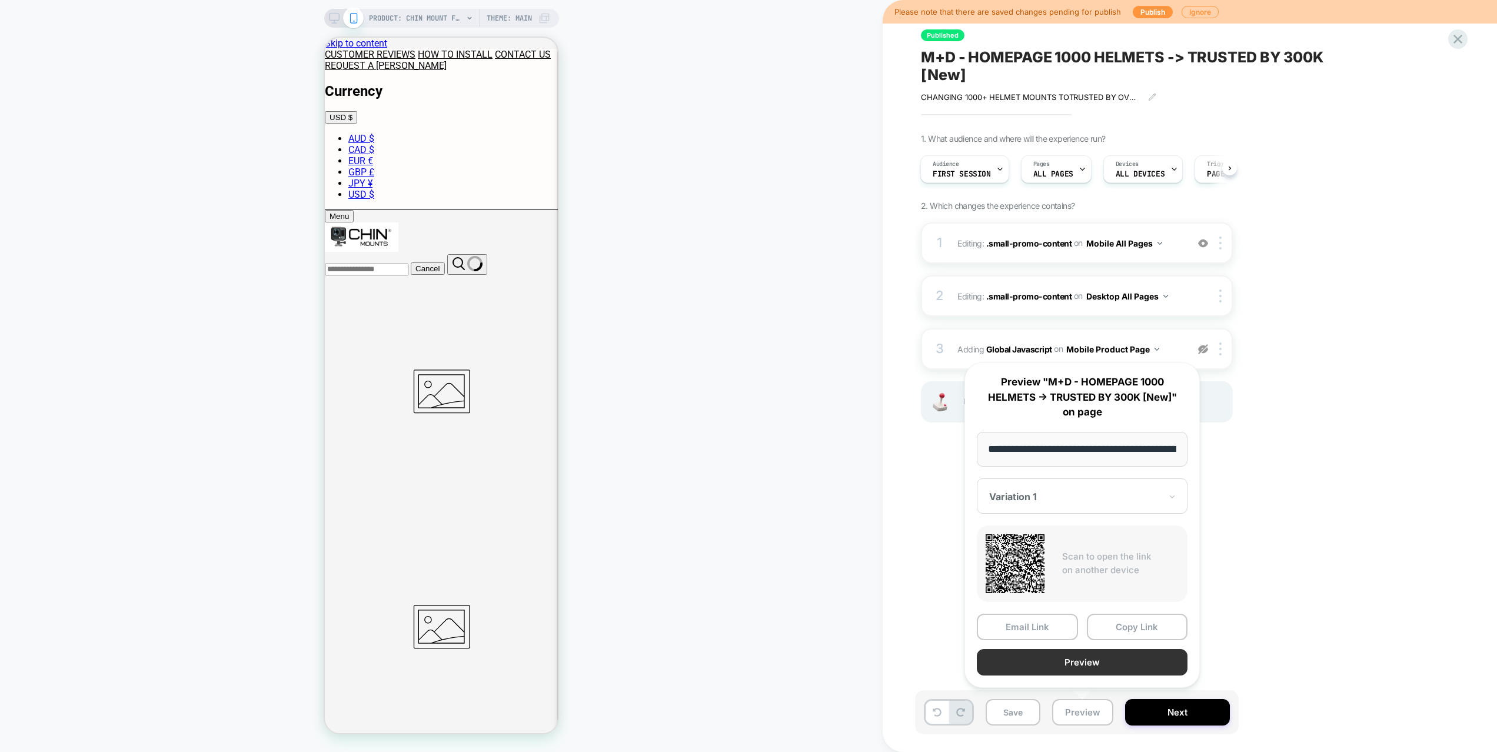
click at [1072, 669] on button "Preview" at bounding box center [1082, 662] width 211 height 26
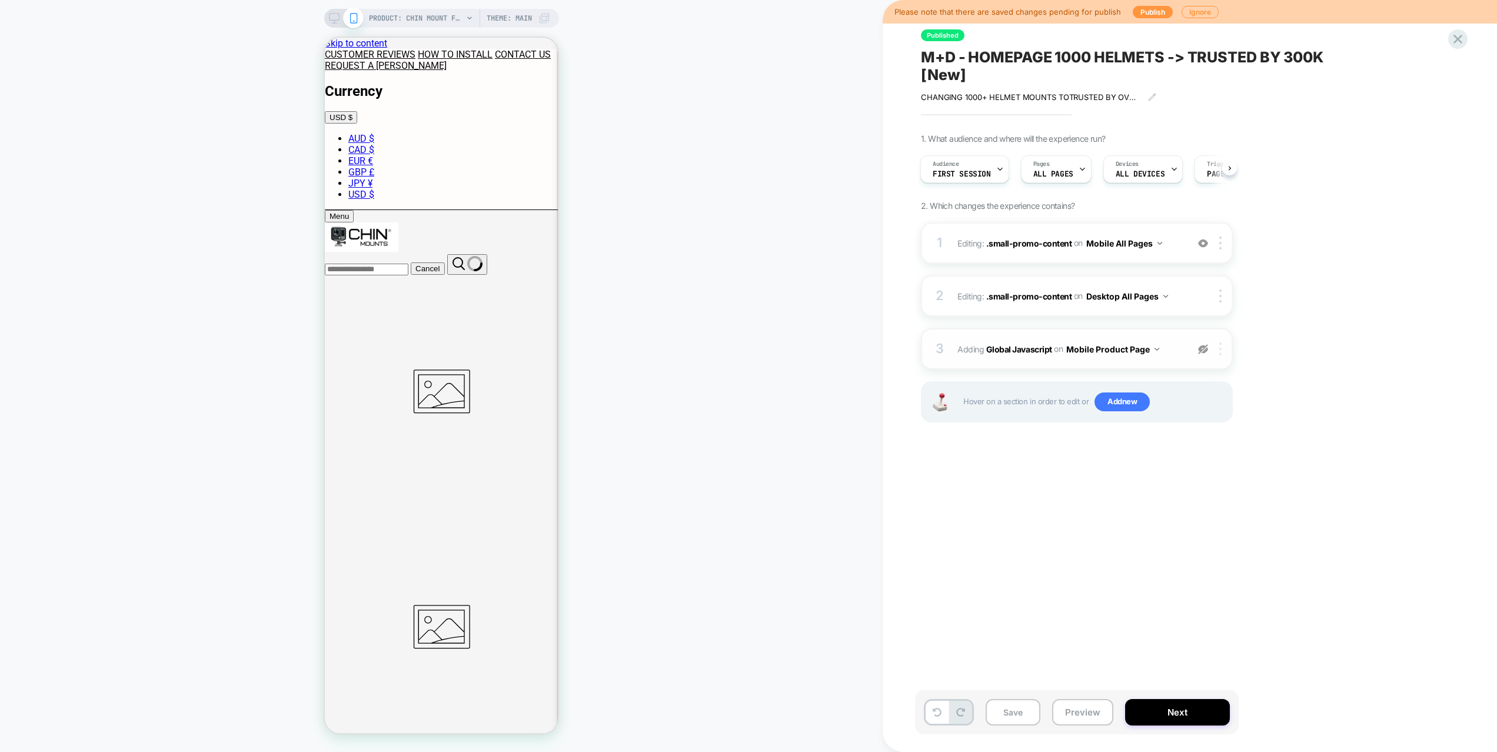
click at [1222, 350] on div at bounding box center [1222, 349] width 19 height 13
click at [1200, 444] on div "Delete" at bounding box center [1222, 443] width 105 height 32
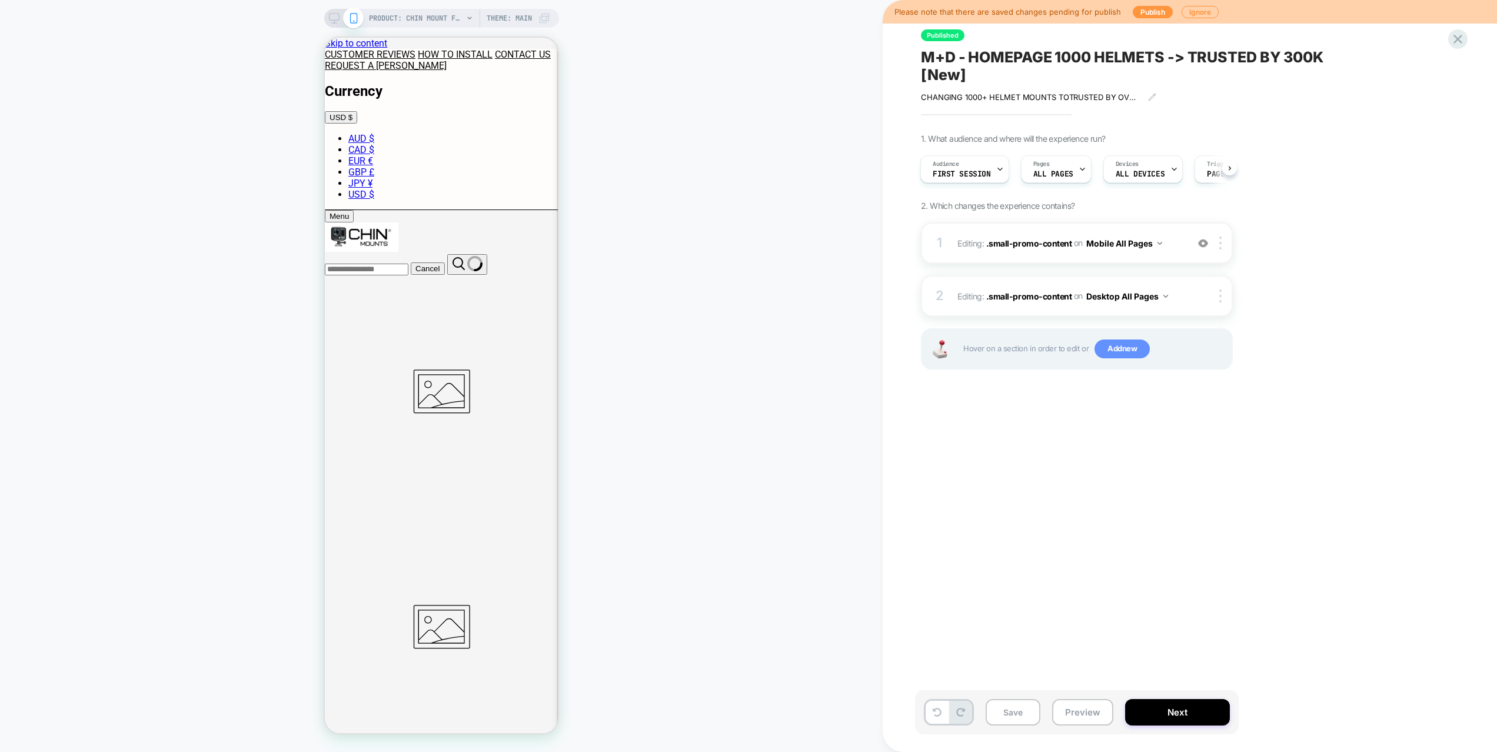
click at [1130, 347] on span "Add new" at bounding box center [1122, 349] width 55 height 19
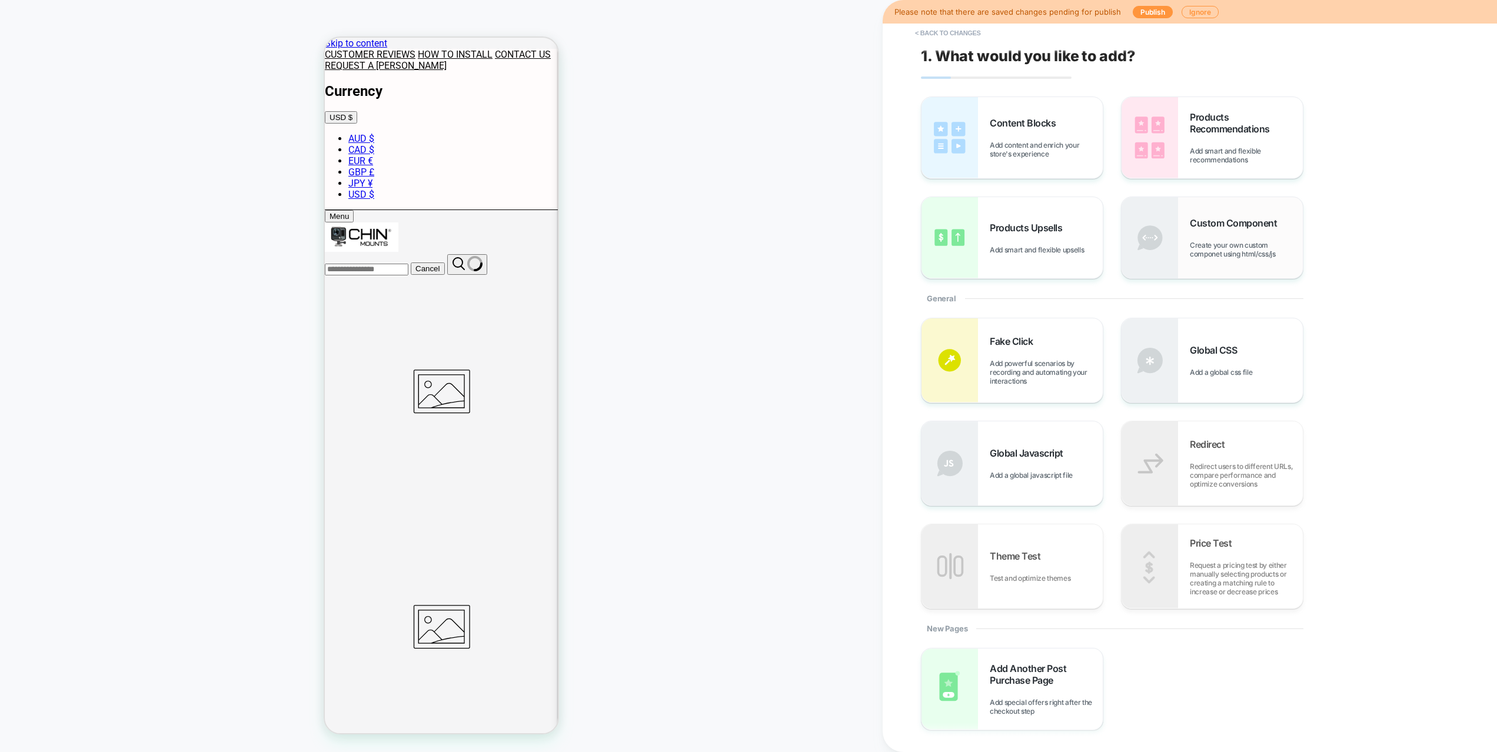
click at [1213, 228] on span "Custom Component" at bounding box center [1236, 223] width 93 height 12
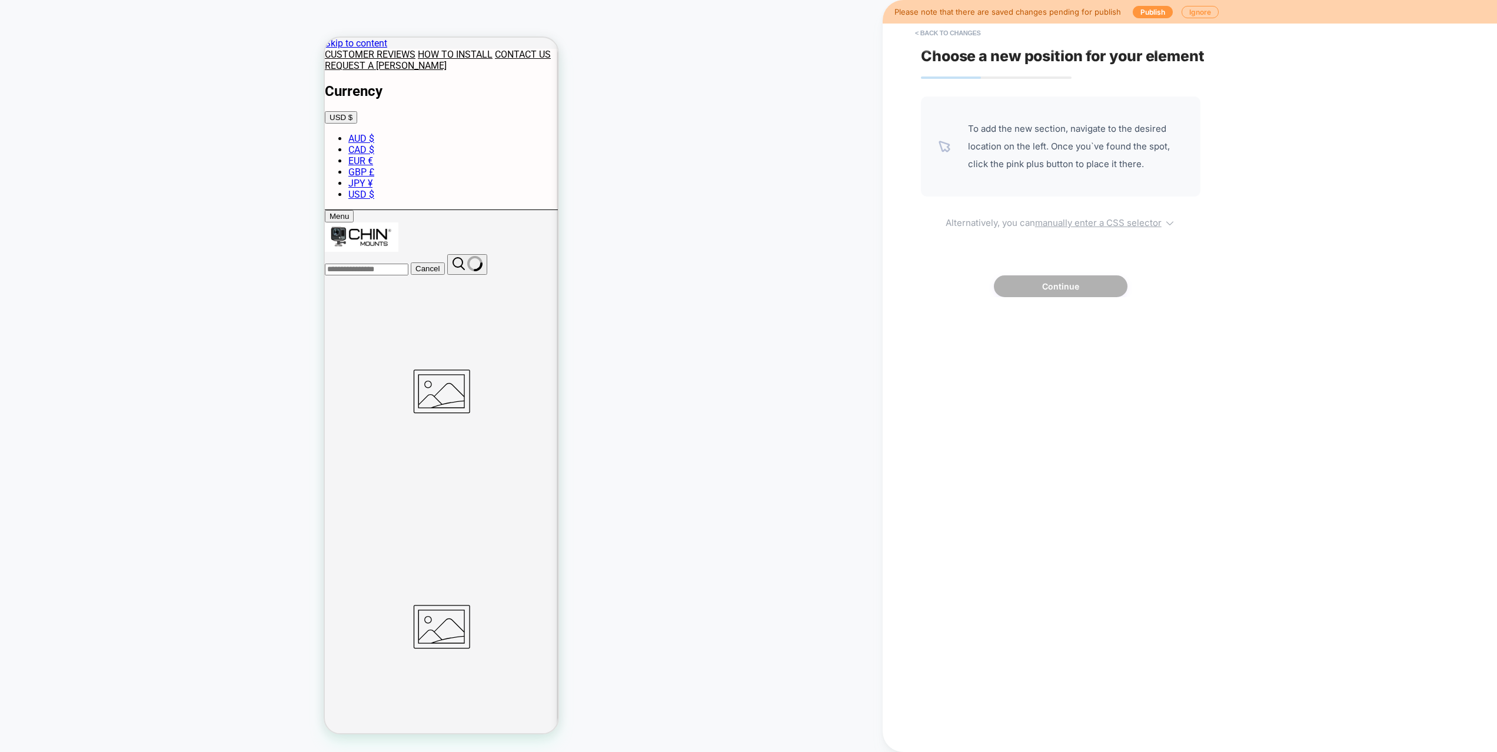
click at [1111, 224] on u "manually enter a CSS selector" at bounding box center [1098, 222] width 127 height 11
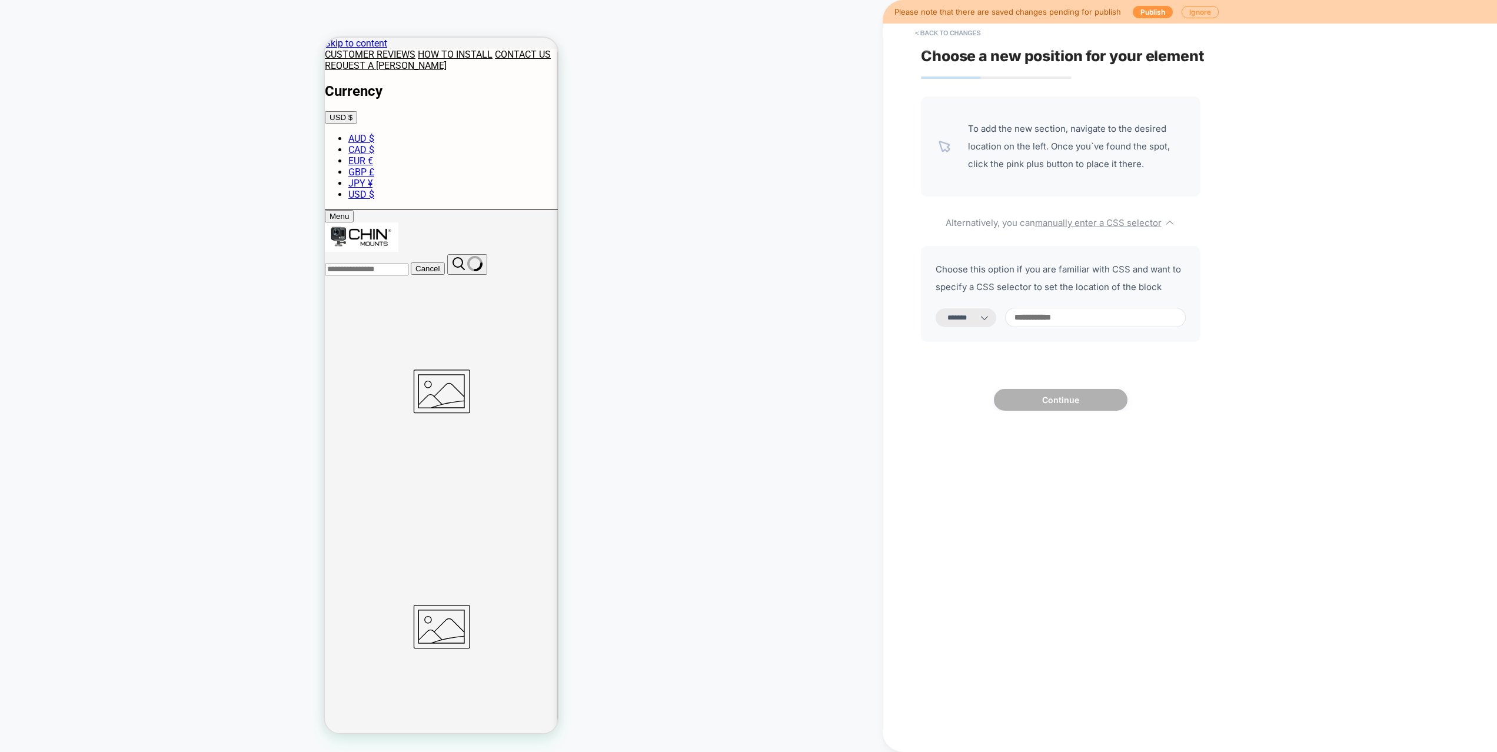
click at [989, 313] on select "**********" at bounding box center [966, 317] width 61 height 19
select select "*********"
click at [1074, 317] on input at bounding box center [1095, 317] width 181 height 19
paste input "**********"
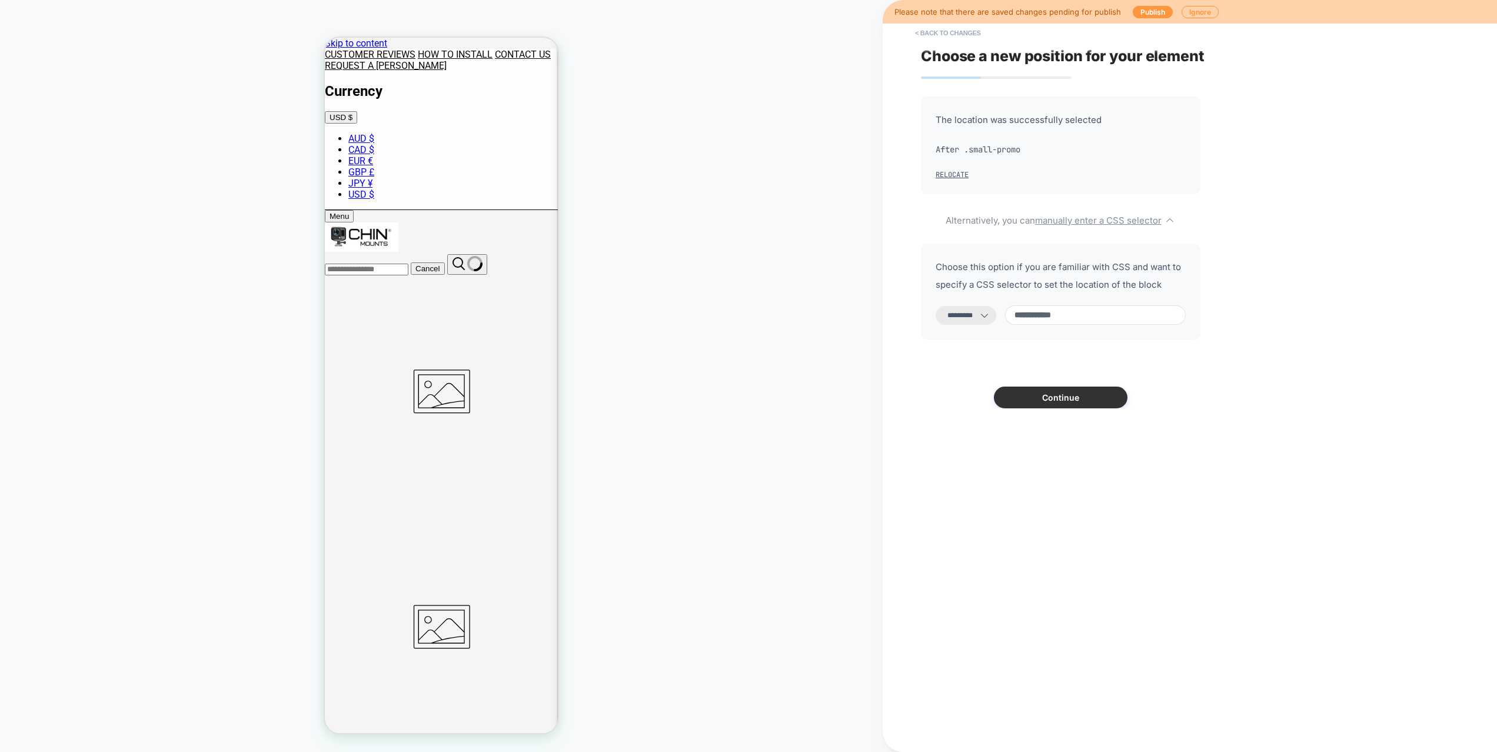
type input "**********"
click at [1054, 390] on button "Continue" at bounding box center [1061, 398] width 134 height 22
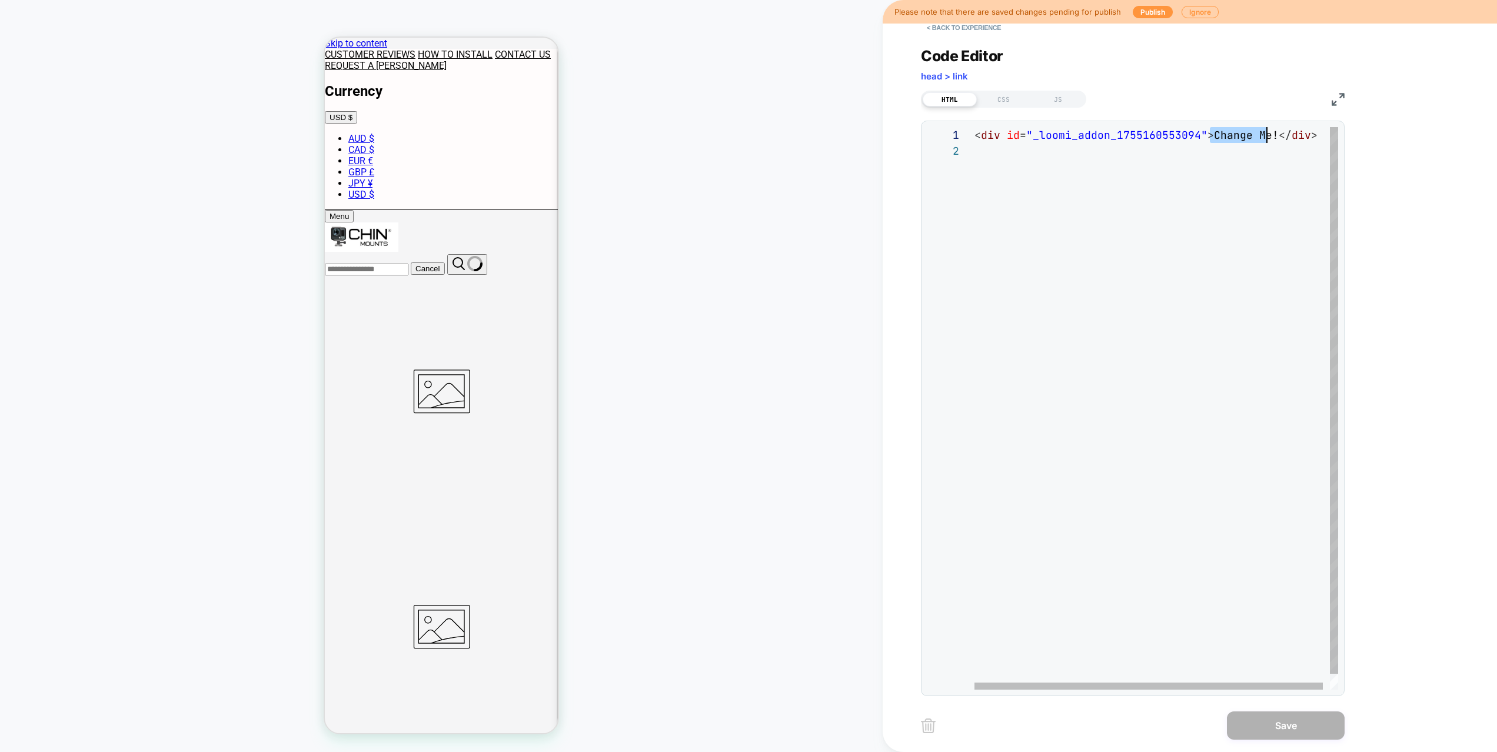
scroll to position [0, 293]
drag, startPoint x: 1210, startPoint y: 132, endPoint x: 1270, endPoint y: 138, distance: 59.7
click at [1270, 138] on div "< div id = "_loomi_addon_1755160553094" > Change Me! </ div >" at bounding box center [1160, 416] width 371 height 579
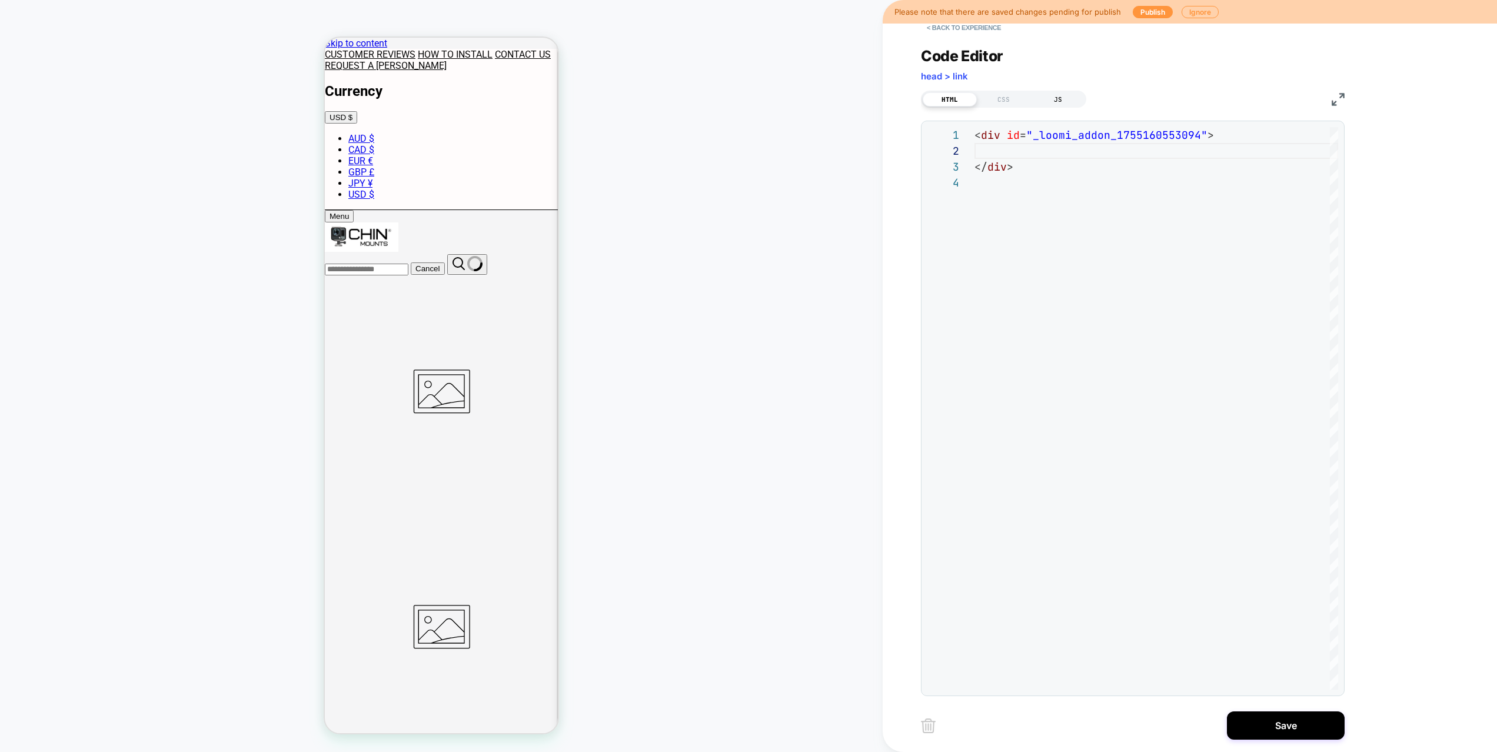
type textarea "**********"
click at [1059, 101] on div "JS" at bounding box center [1058, 99] width 54 height 14
click at [1024, 238] on div at bounding box center [1157, 408] width 364 height 563
click at [959, 94] on div "HTML" at bounding box center [950, 99] width 54 height 14
click at [1013, 145] on div "< div id = "_loomi_addon_1755160553094" > </ div >" at bounding box center [1157, 432] width 364 height 610
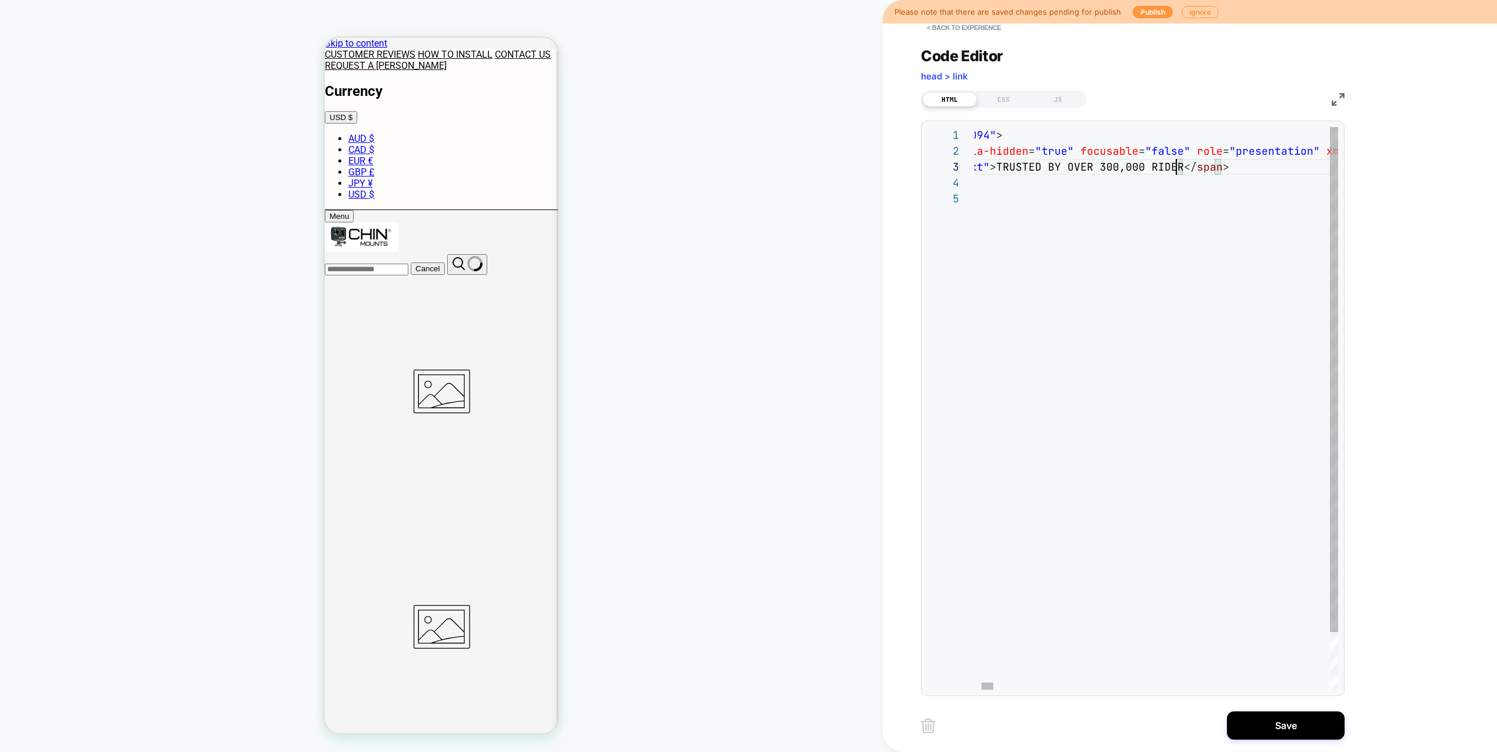
scroll to position [16, 420]
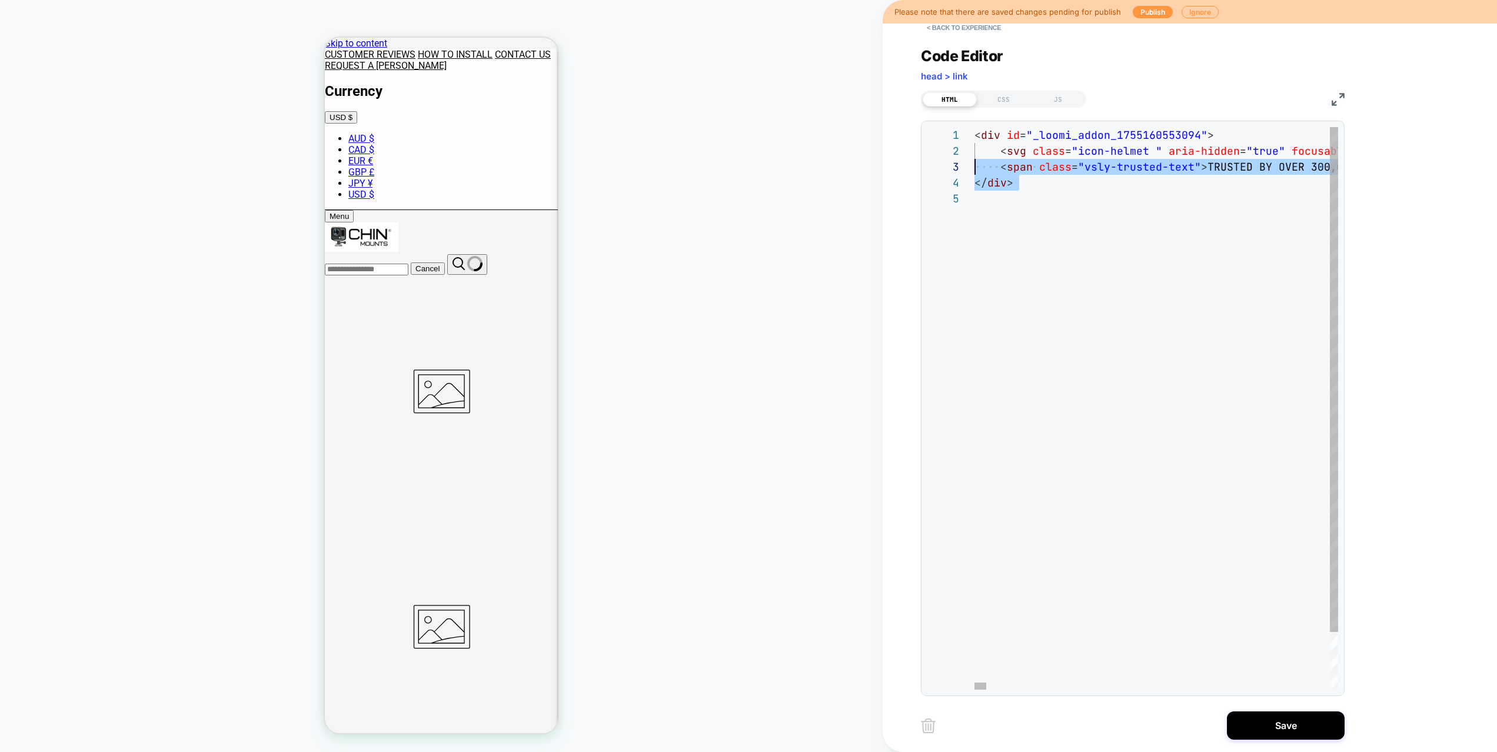
drag, startPoint x: 1044, startPoint y: 194, endPoint x: 877, endPoint y: 171, distance: 168.7
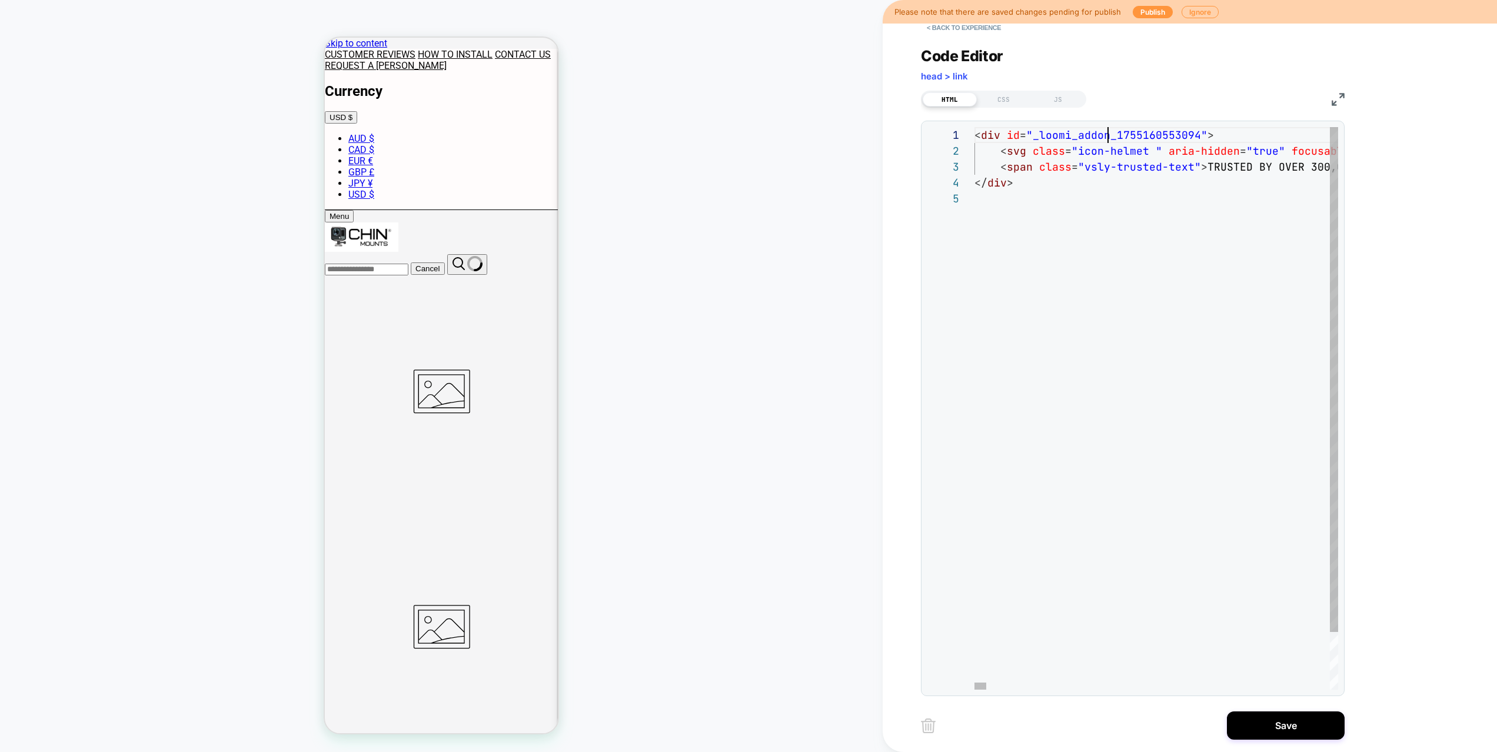
scroll to position [0, 222]
type textarea "**********"
click at [1012, 98] on div "CSS" at bounding box center [1004, 99] width 54 height 14
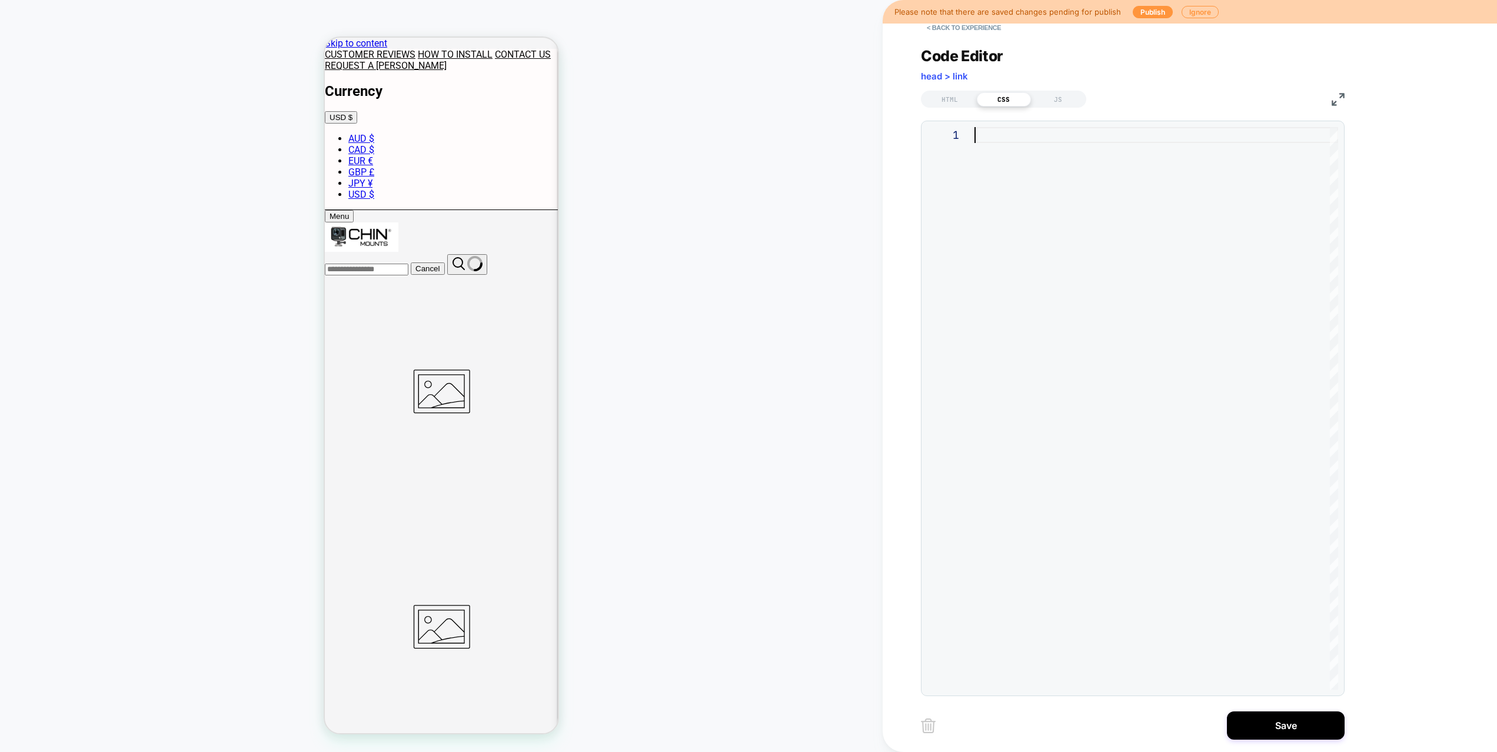
click at [1050, 363] on div at bounding box center [1157, 408] width 364 height 563
type textarea "**********"
click at [1269, 727] on button "Save" at bounding box center [1286, 726] width 118 height 28
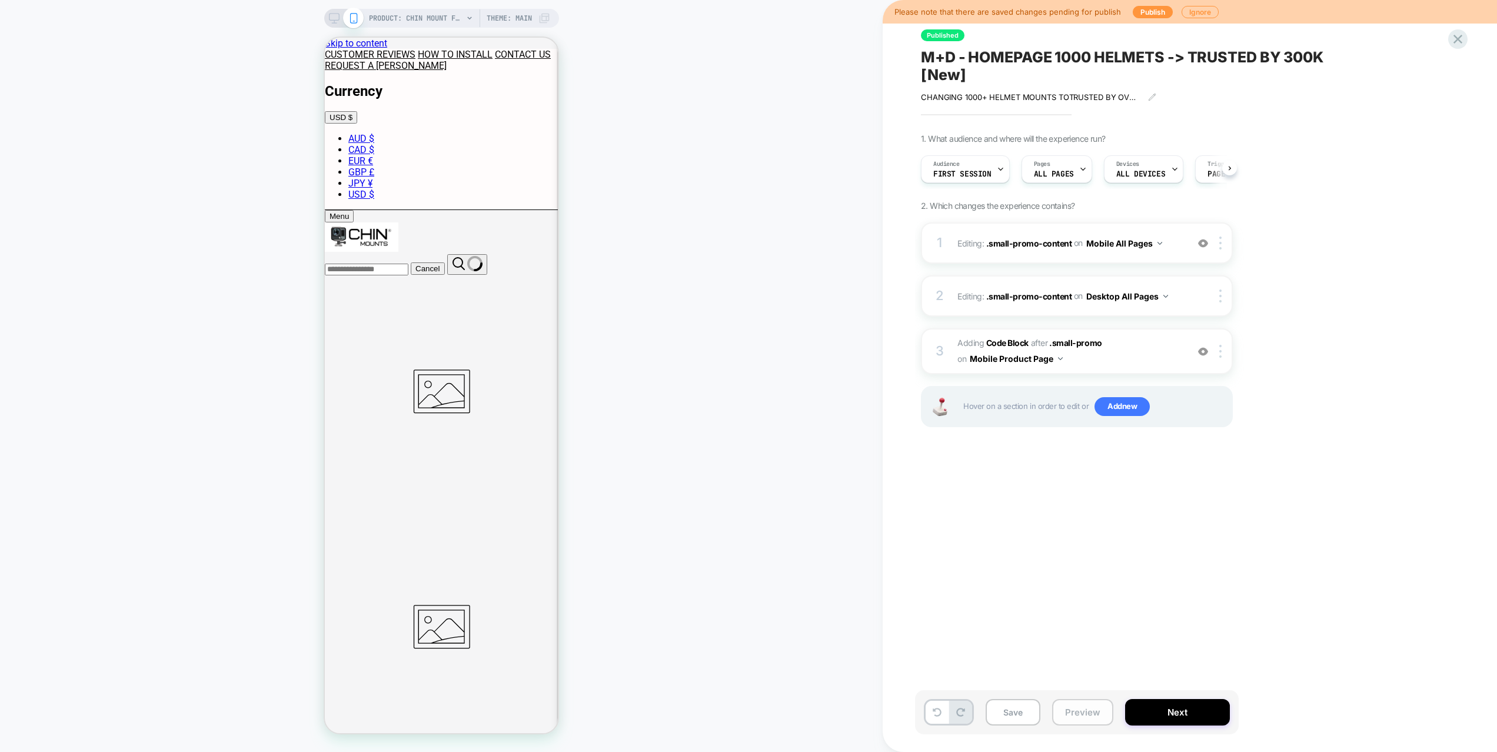
scroll to position [0, 1]
click at [1202, 244] on img at bounding box center [1203, 243] width 10 height 10
click at [1120, 355] on span "Adding Code Block AFTER .small-promo .small-promo on Mobile Product Page" at bounding box center [1070, 352] width 224 height 32
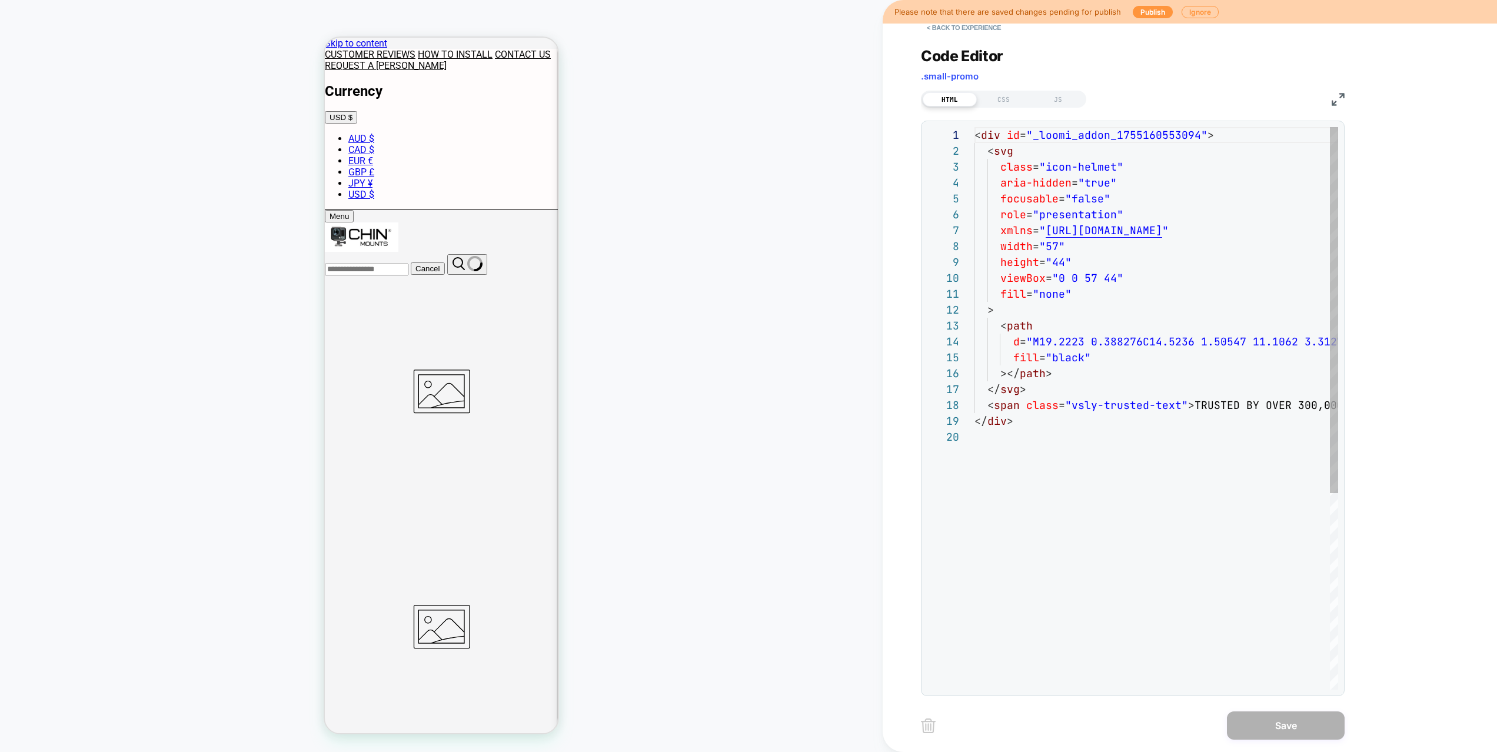
scroll to position [159, 0]
click at [1006, 95] on div "CSS" at bounding box center [1004, 99] width 54 height 14
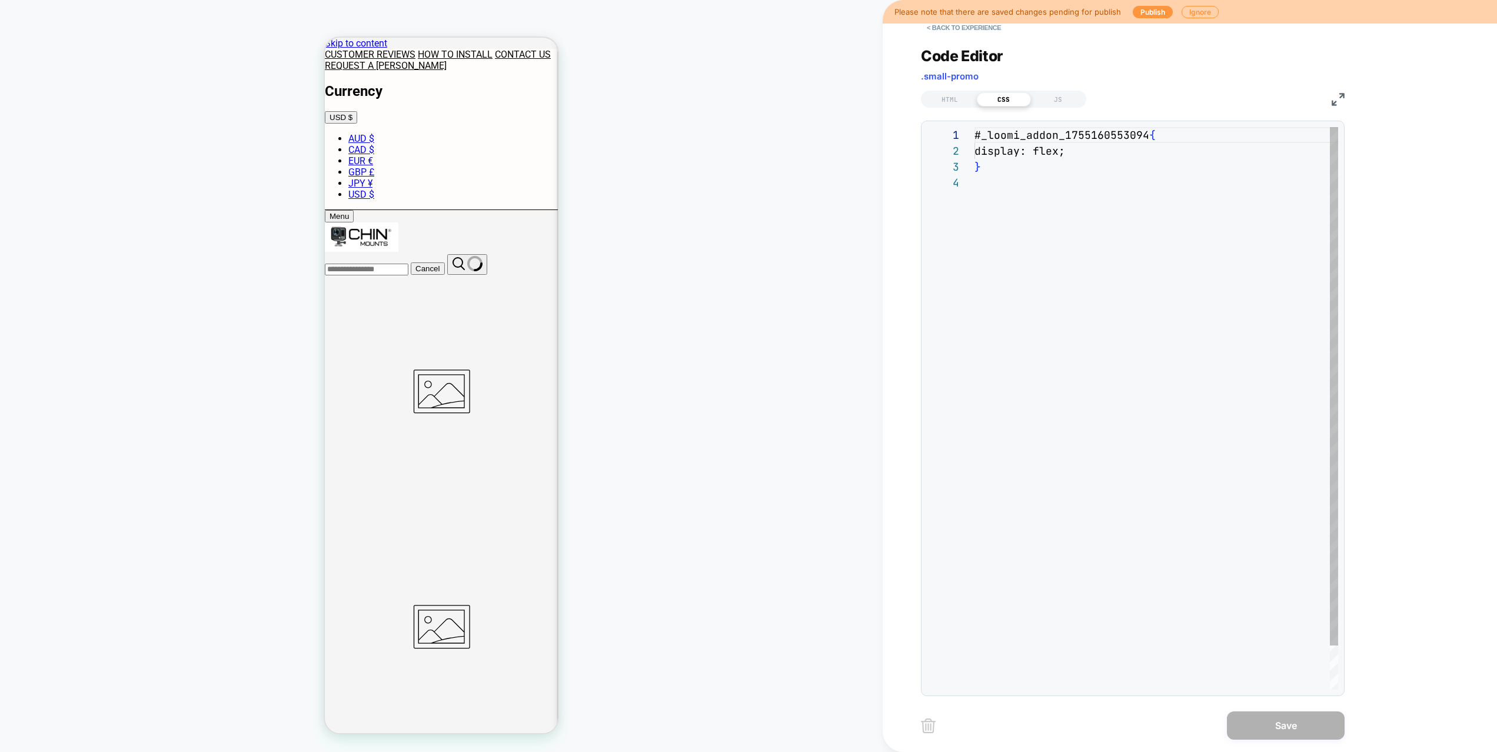
scroll to position [48, 0]
click at [1054, 225] on div "# _ loomi_addon_1755160553094 { display: flex ; }" at bounding box center [1157, 432] width 364 height 610
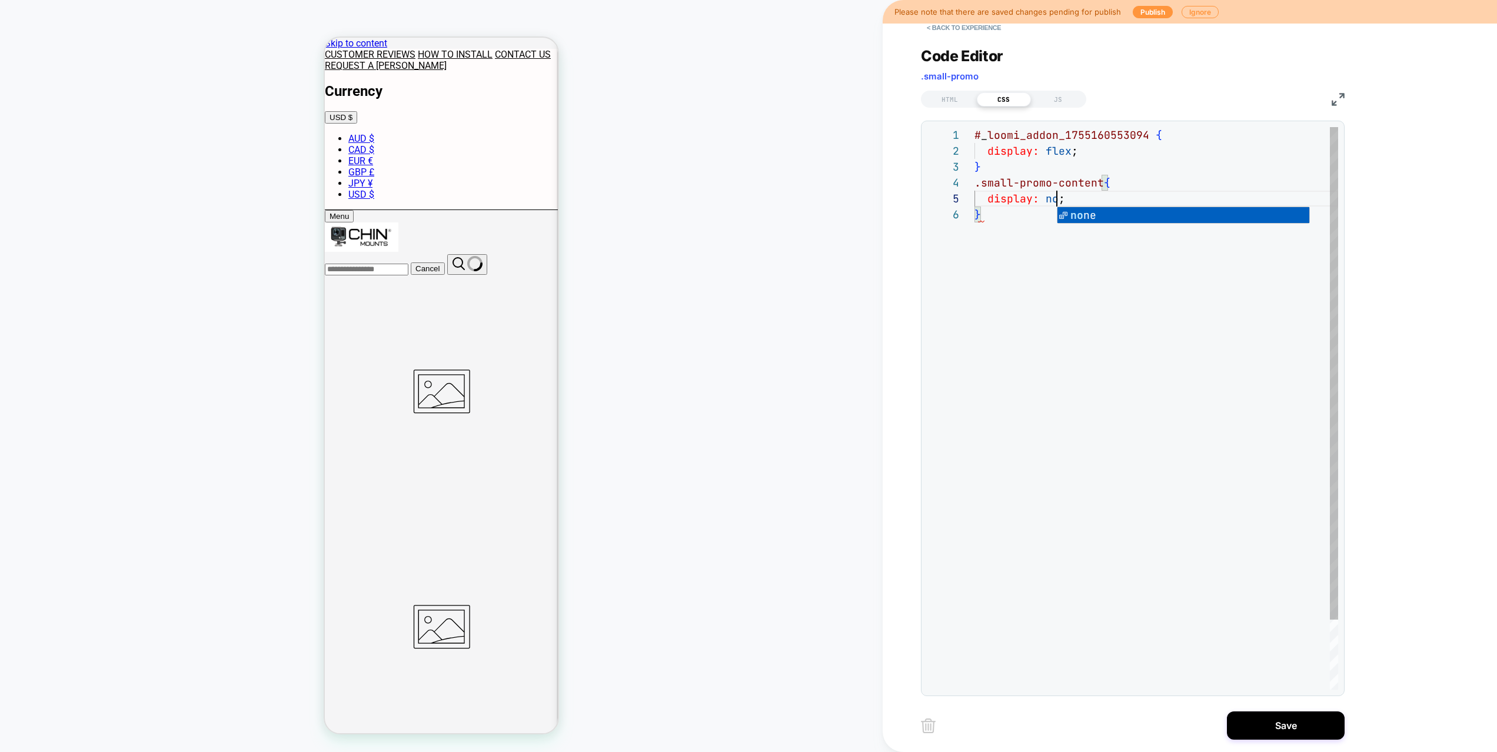
scroll to position [64, 95]
click at [1042, 354] on div "# _ loomi_addon_1755160553094 { display: flex ; } .small-promo-content { displa…" at bounding box center [1157, 448] width 364 height 642
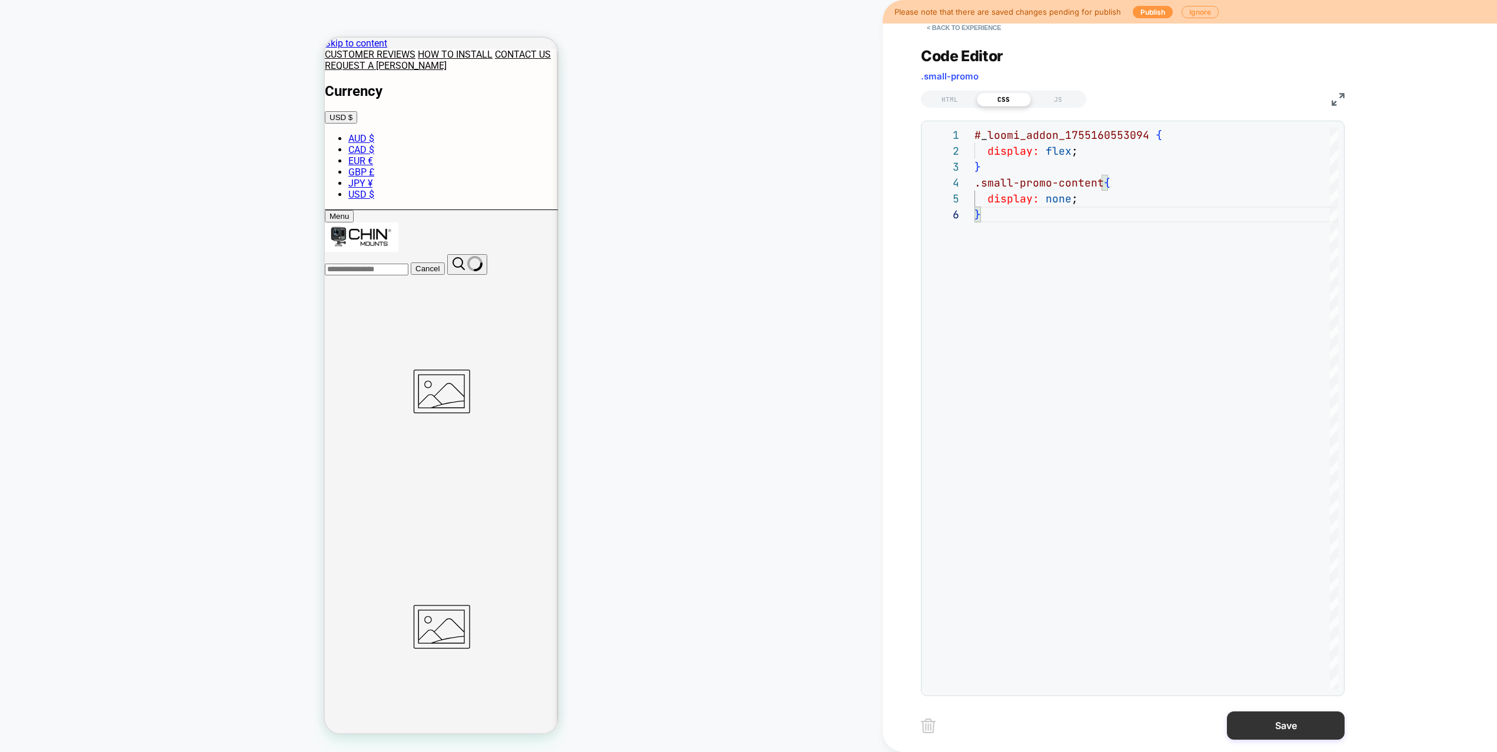
type textarea "**********"
click at [1271, 726] on button "Save" at bounding box center [1286, 726] width 118 height 28
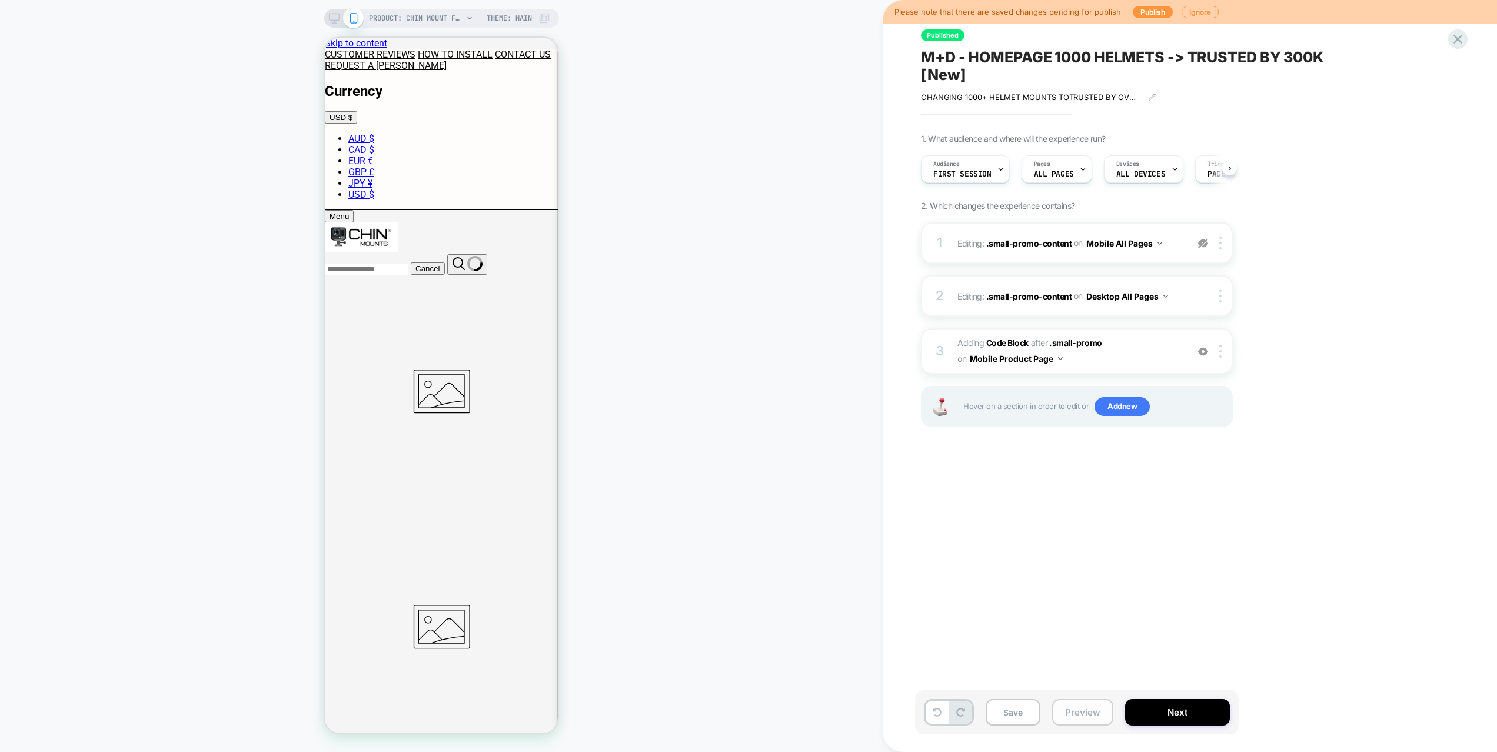
click at [1071, 706] on button "Preview" at bounding box center [1082, 712] width 61 height 26
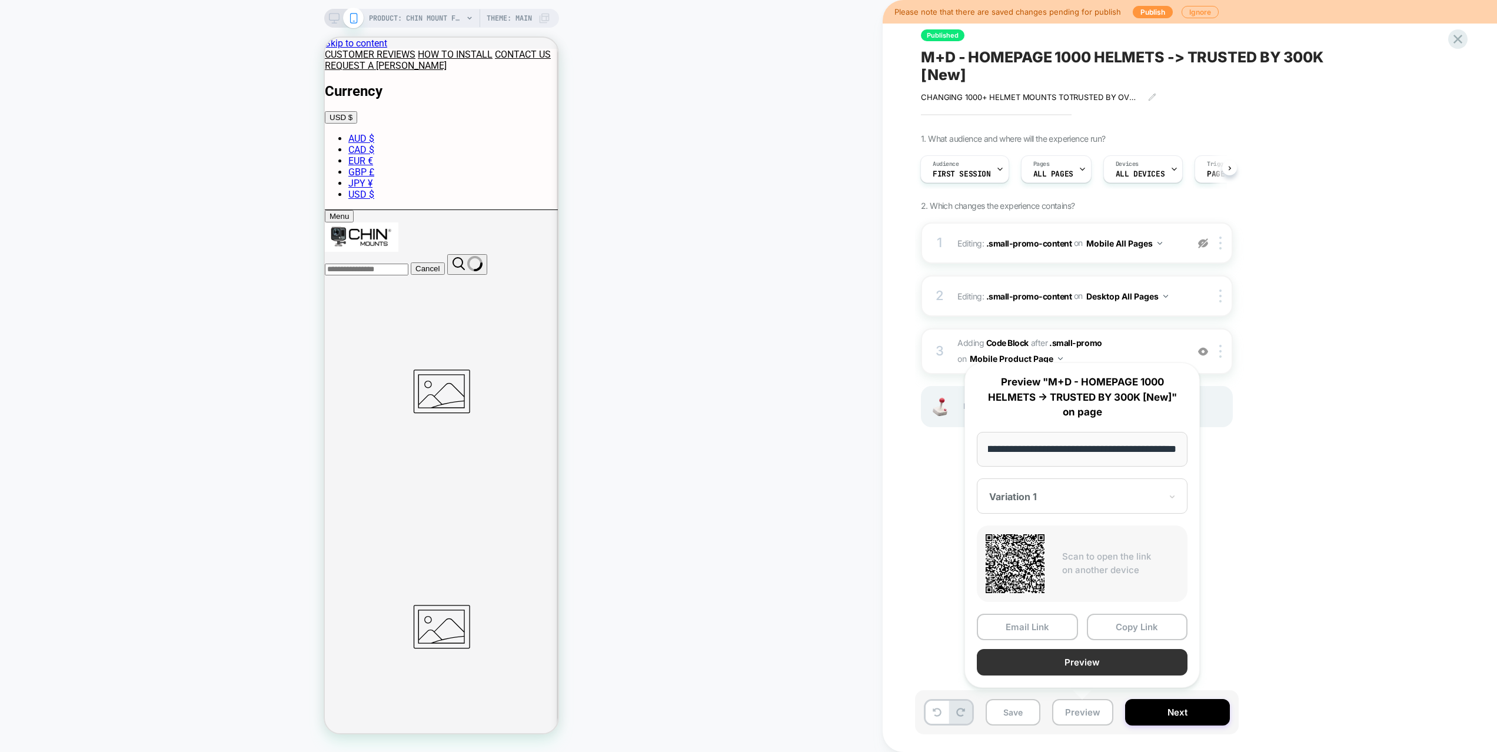
scroll to position [0, 0]
click at [1080, 666] on button "Preview" at bounding box center [1082, 662] width 211 height 26
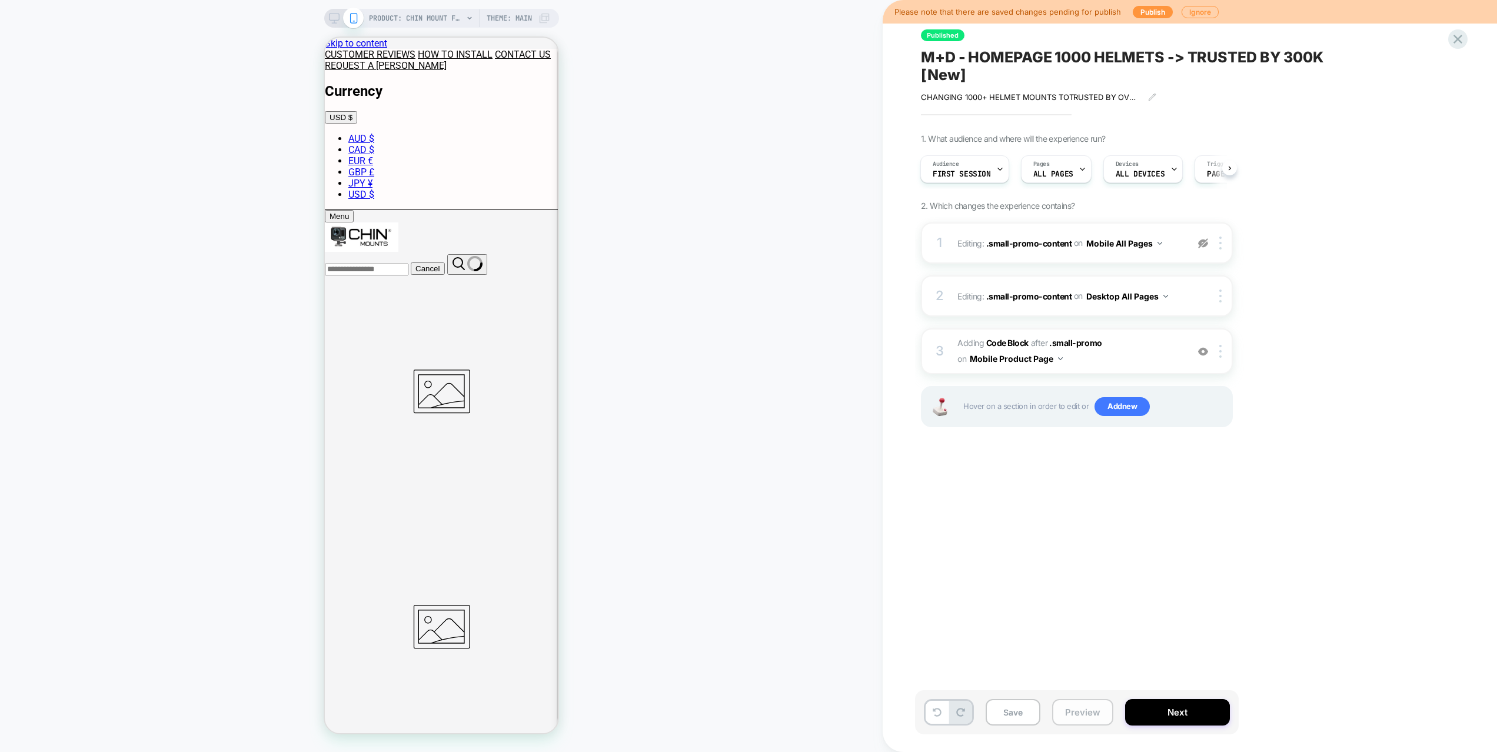
click at [1087, 708] on button "Preview" at bounding box center [1082, 712] width 61 height 26
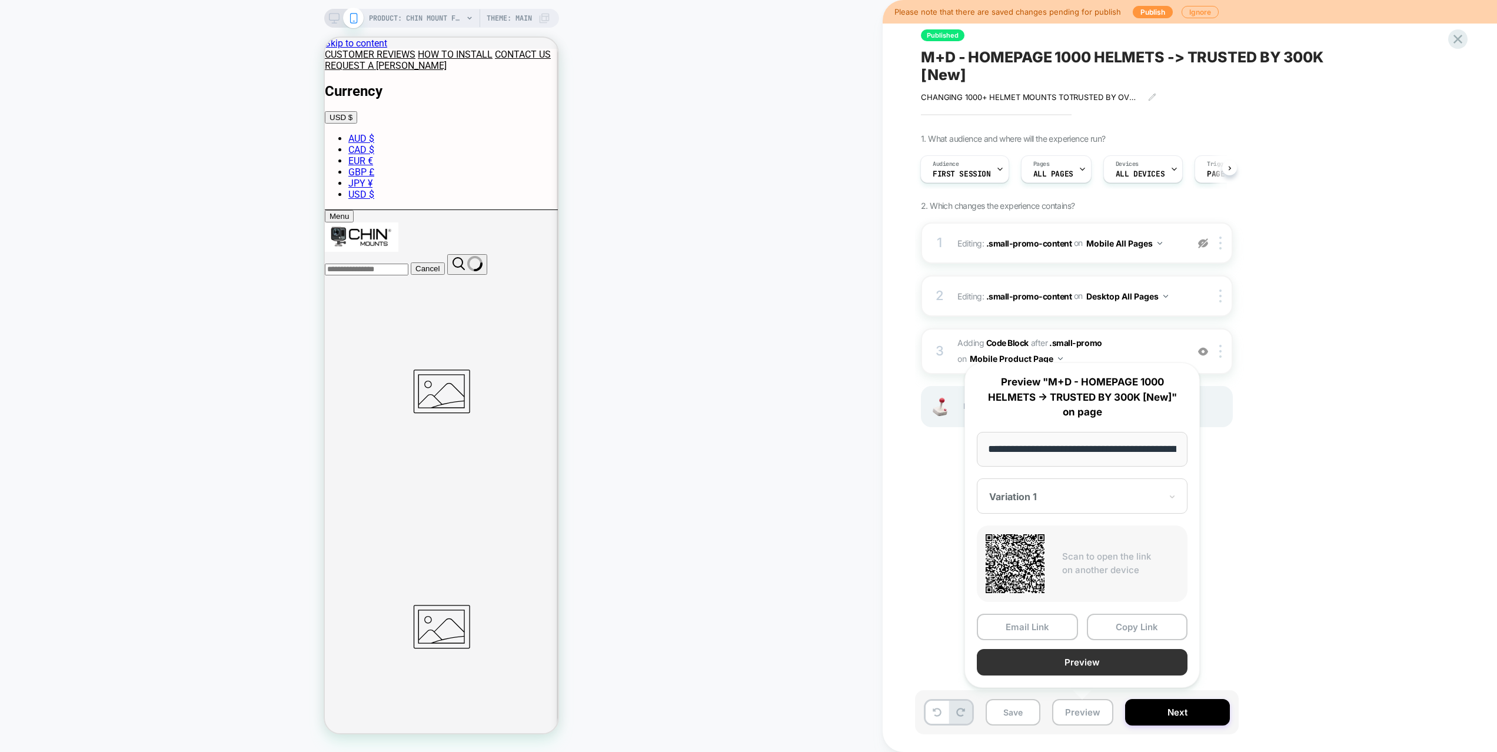
click at [1072, 665] on button "Preview" at bounding box center [1082, 662] width 211 height 26
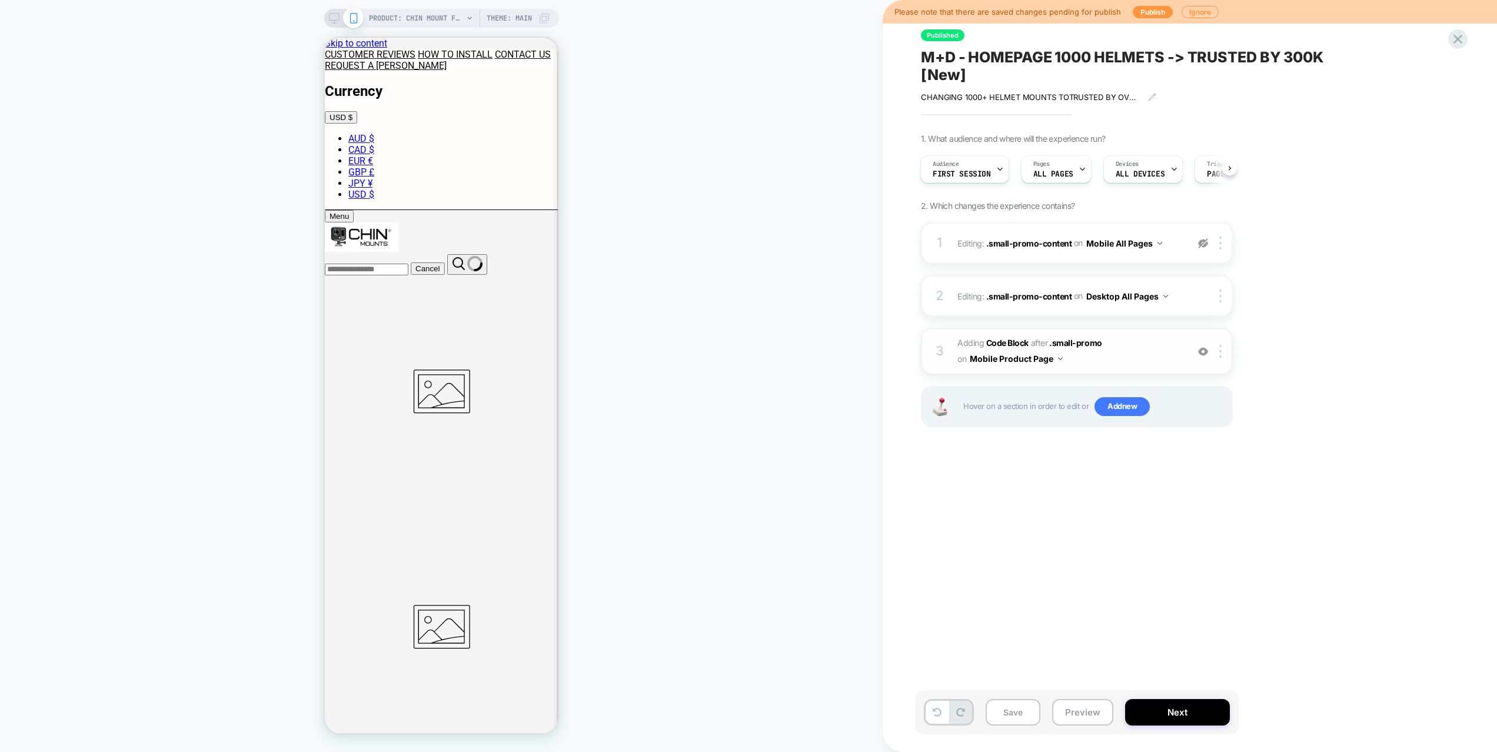
click at [1221, 358] on div "3 Adding Code Block AFTER .small-promo .small-promo on Mobile Product Page Add …" at bounding box center [1077, 351] width 312 height 46
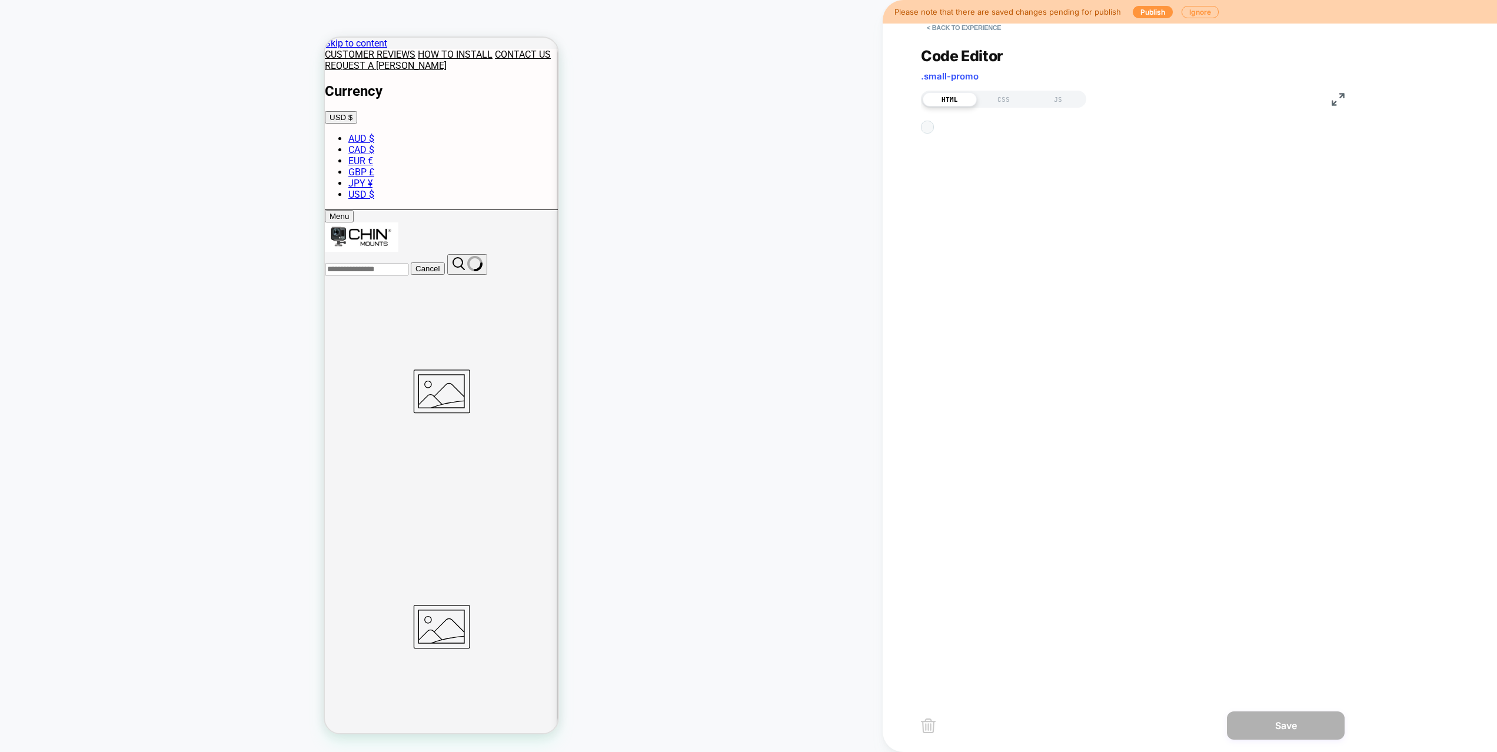
scroll to position [159, 0]
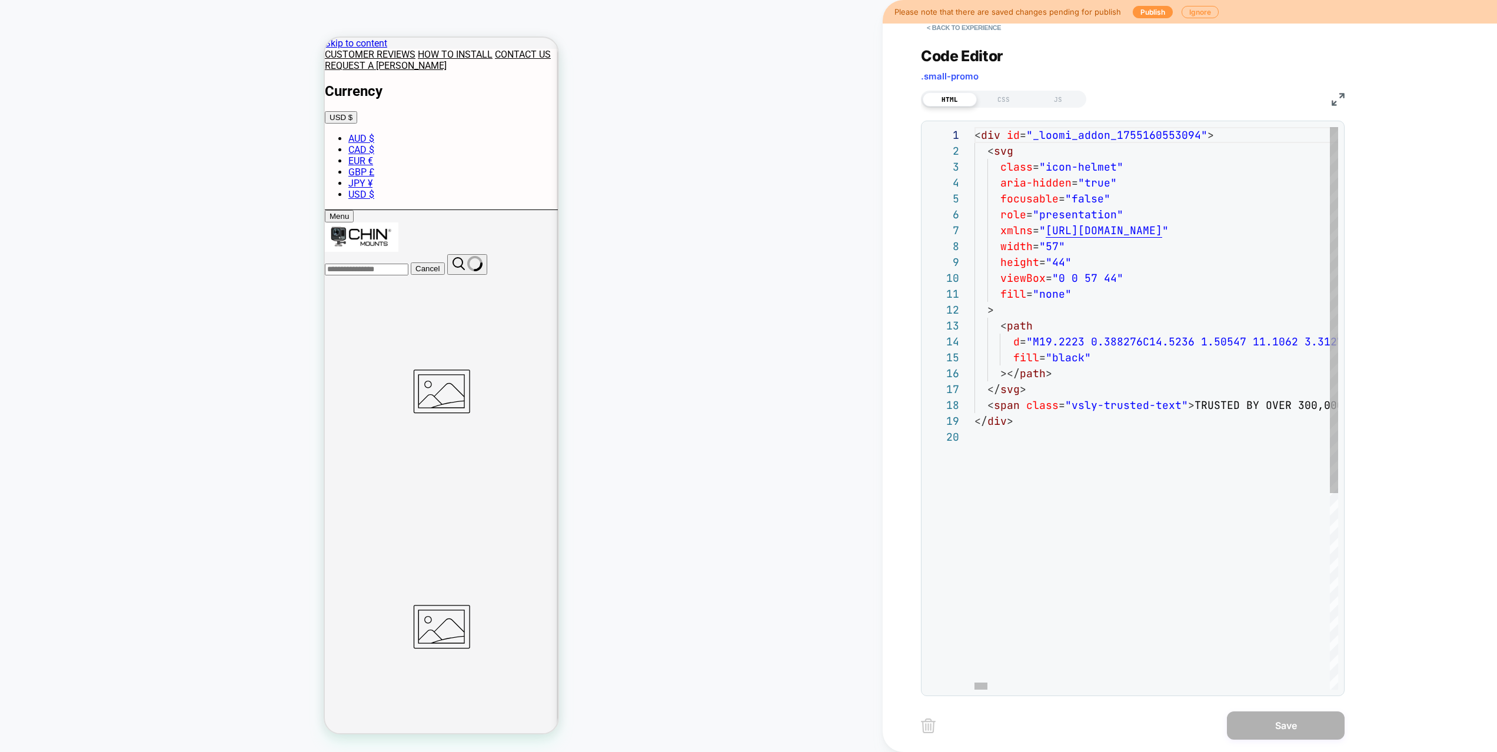
click at [959, 32] on button "< Back to experience" at bounding box center [964, 27] width 86 height 19
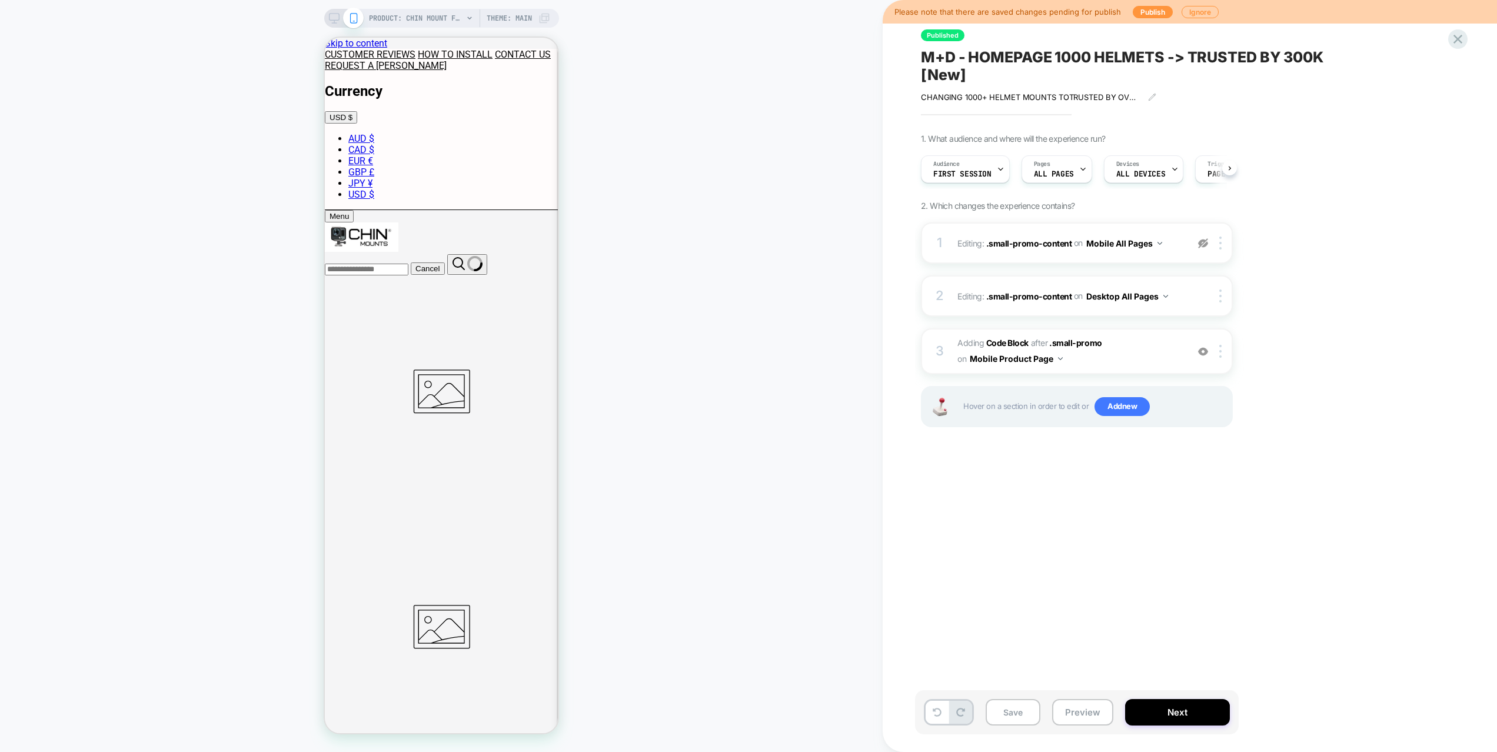
scroll to position [0, 1]
click at [968, 174] on span "First Session" at bounding box center [962, 174] width 58 height 8
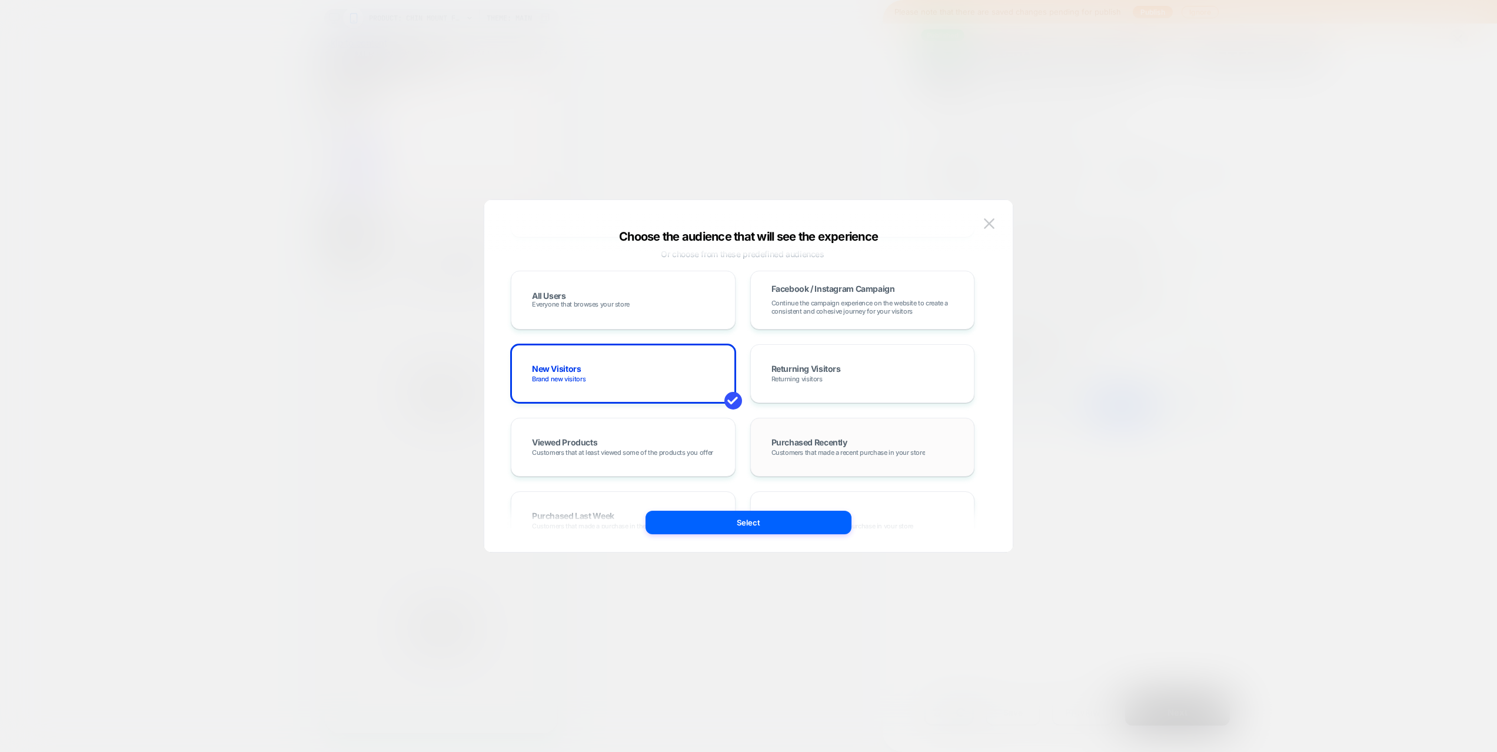
scroll to position [0, 0]
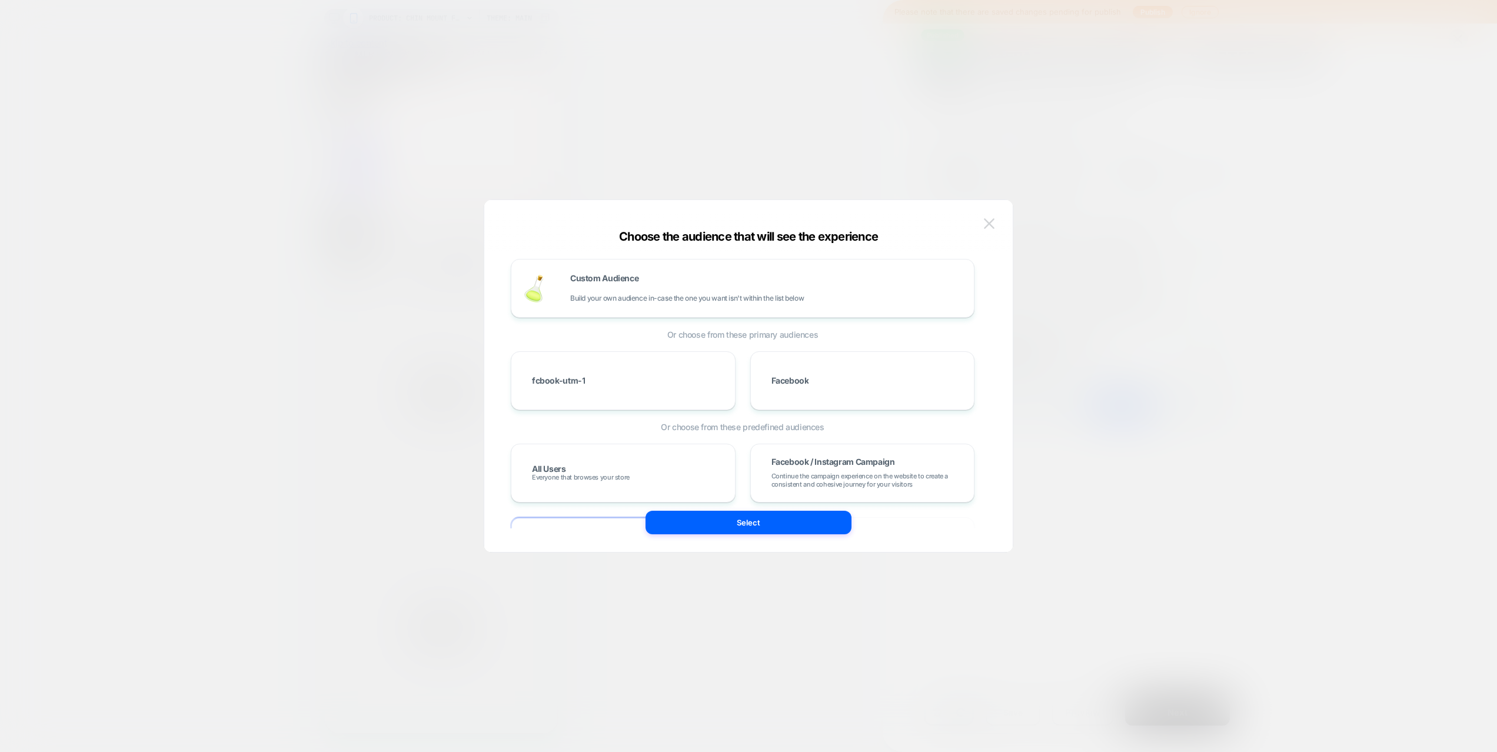
click at [992, 215] on button at bounding box center [990, 224] width 18 height 18
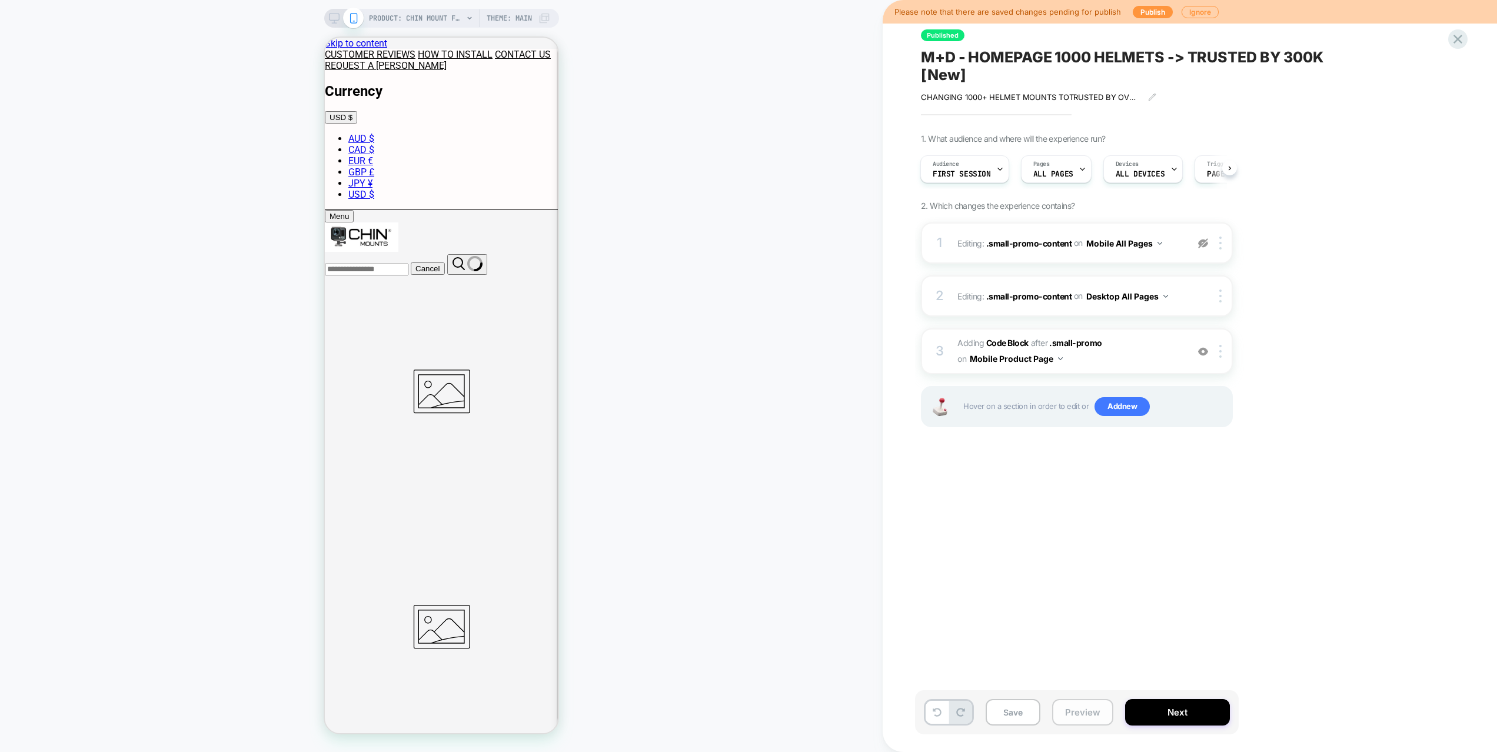
click at [1088, 717] on button "Preview" at bounding box center [1082, 712] width 61 height 26
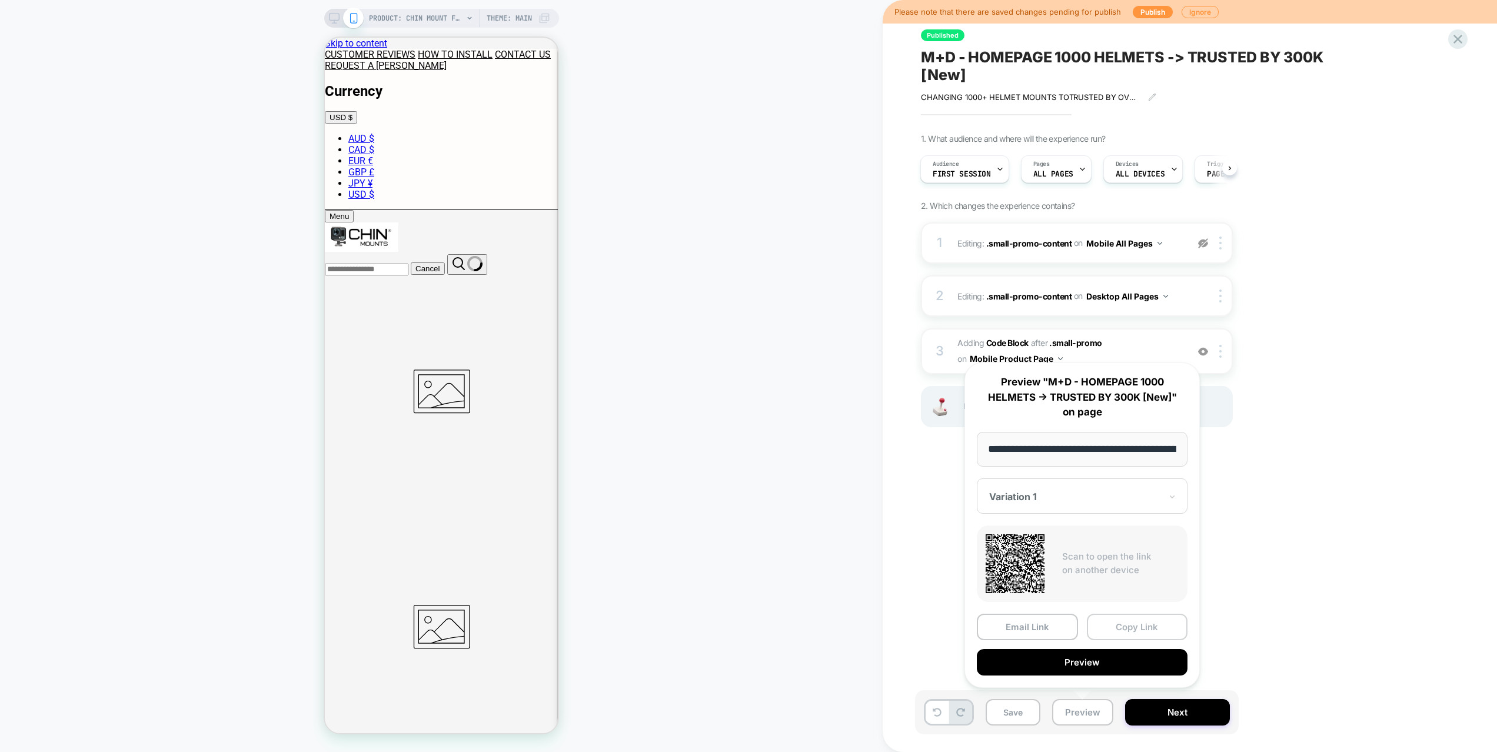
click at [1122, 631] on button "Copy Link" at bounding box center [1137, 627] width 101 height 26
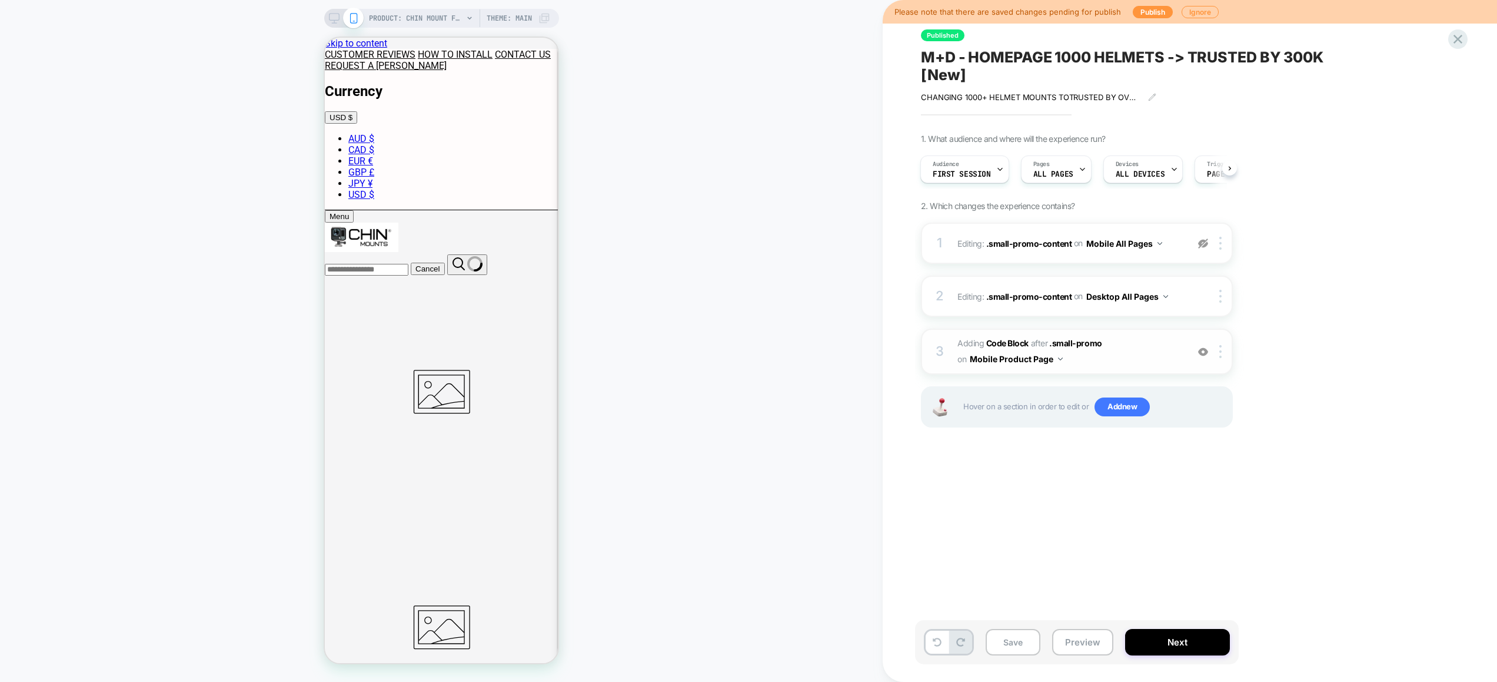
click at [1125, 343] on span "Adding Code Block AFTER .small-promo .small-promo on Mobile Product Page" at bounding box center [1070, 352] width 224 height 32
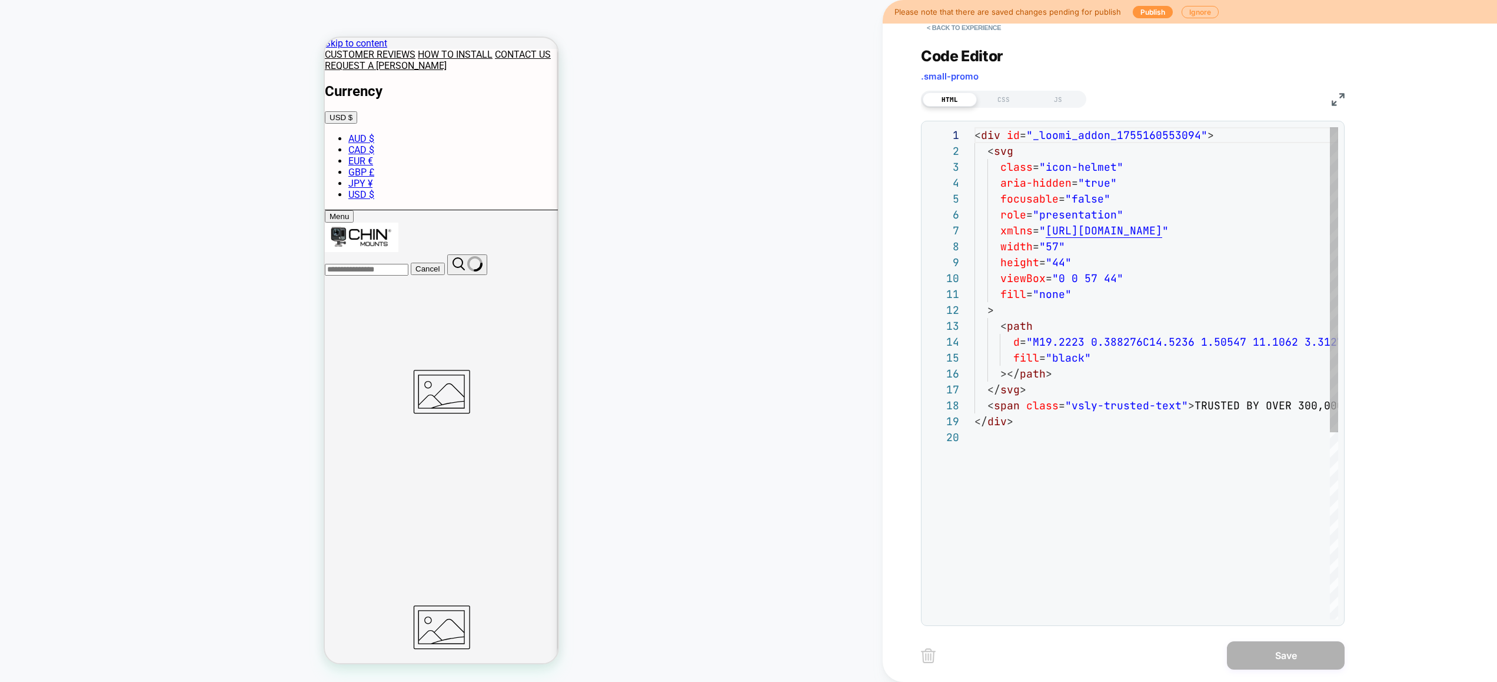
scroll to position [159, 0]
click at [1004, 102] on div "CSS" at bounding box center [1004, 99] width 54 height 14
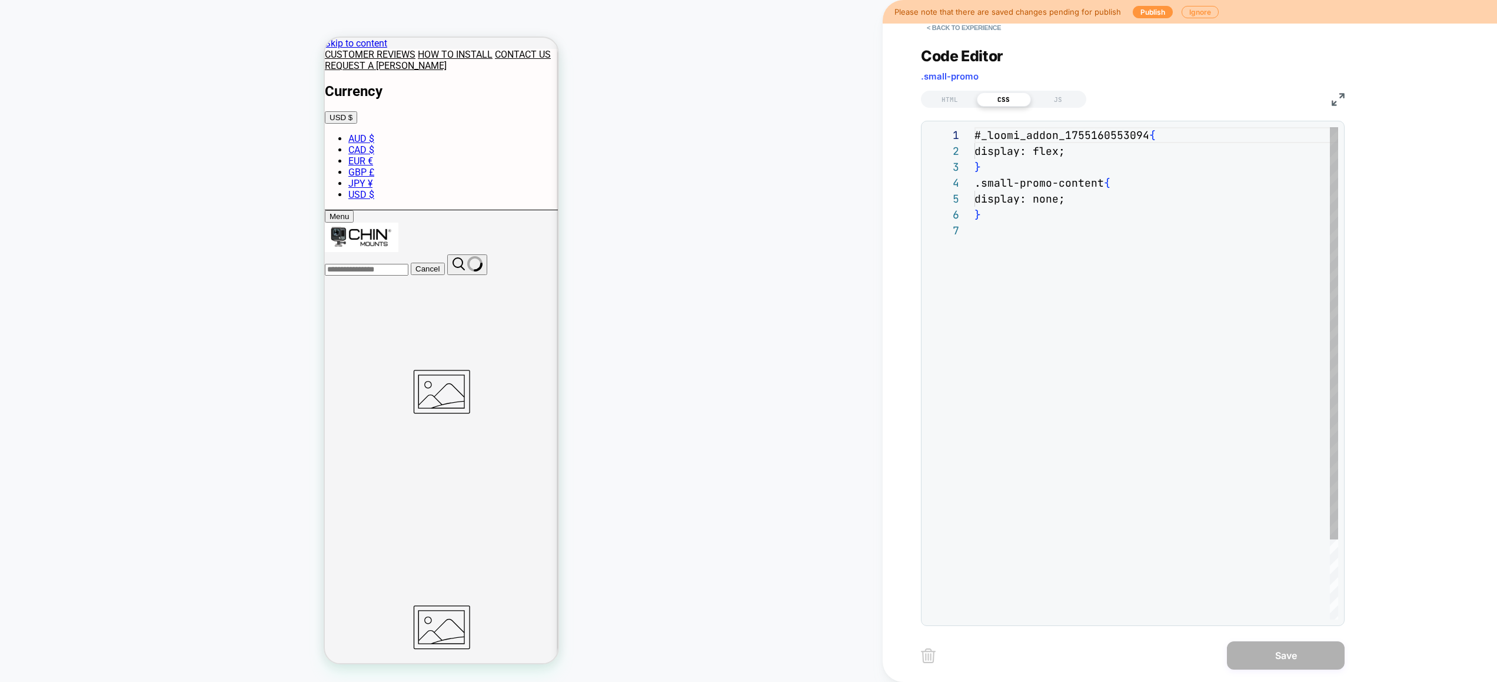
scroll to position [95, 0]
click at [1065, 104] on div "JS" at bounding box center [1058, 99] width 54 height 14
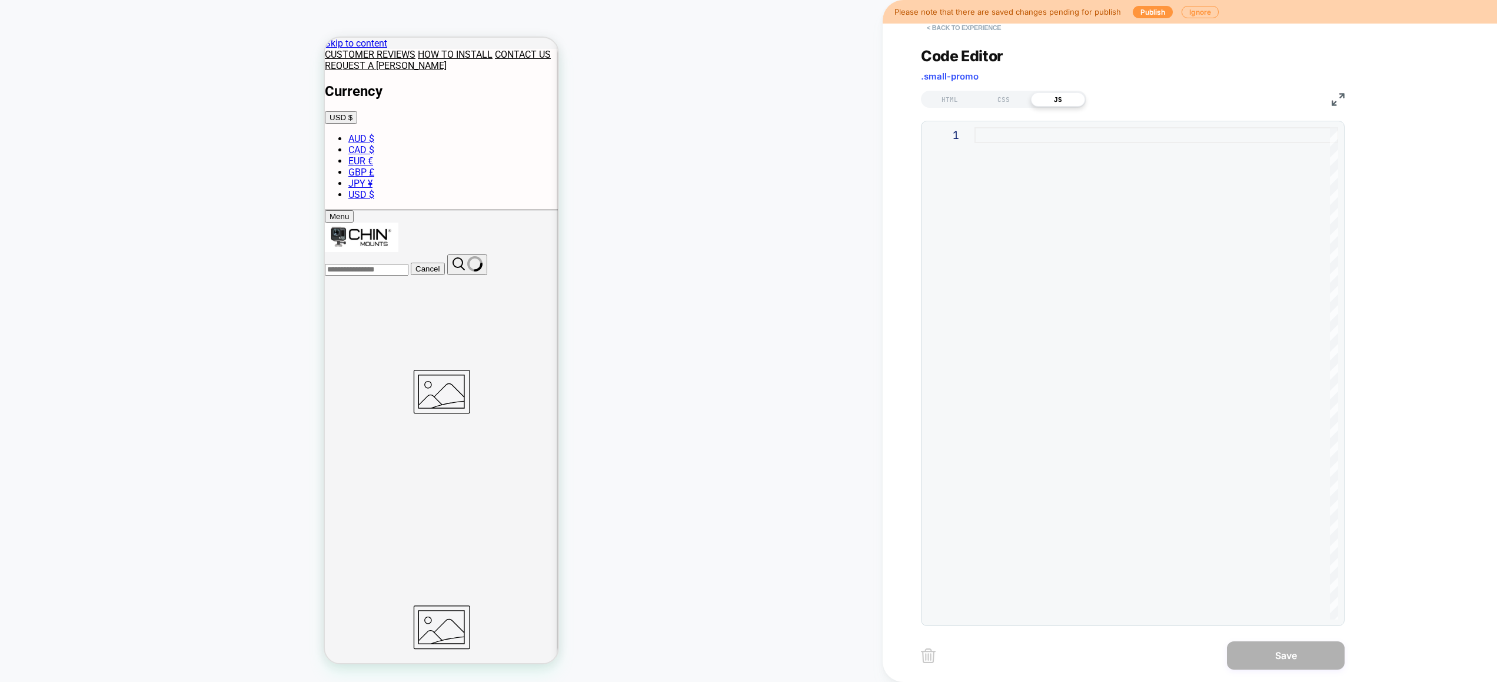
click at [966, 29] on button "< Back to experience" at bounding box center [964, 27] width 86 height 19
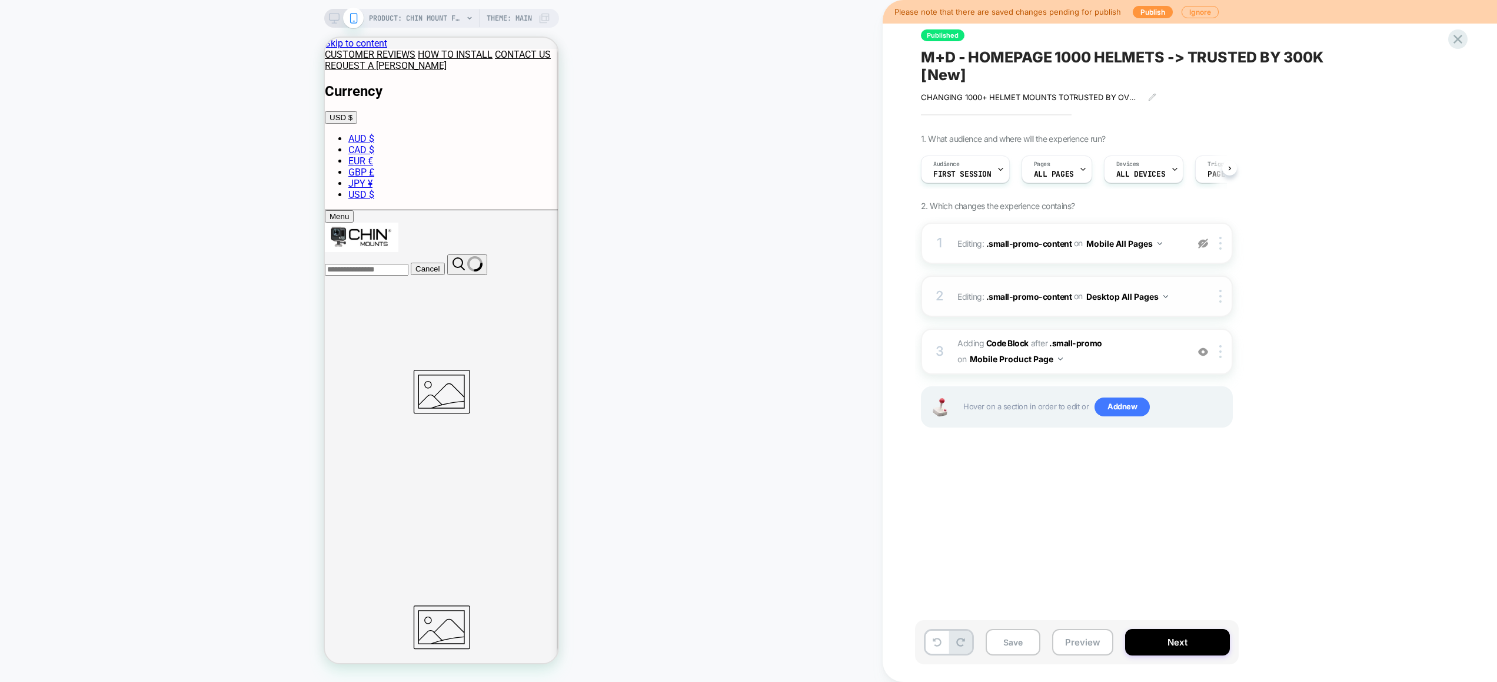
scroll to position [0, 1]
click at [1121, 358] on span "Adding Code Block AFTER .small-promo .small-promo on Mobile Product Page" at bounding box center [1070, 352] width 224 height 32
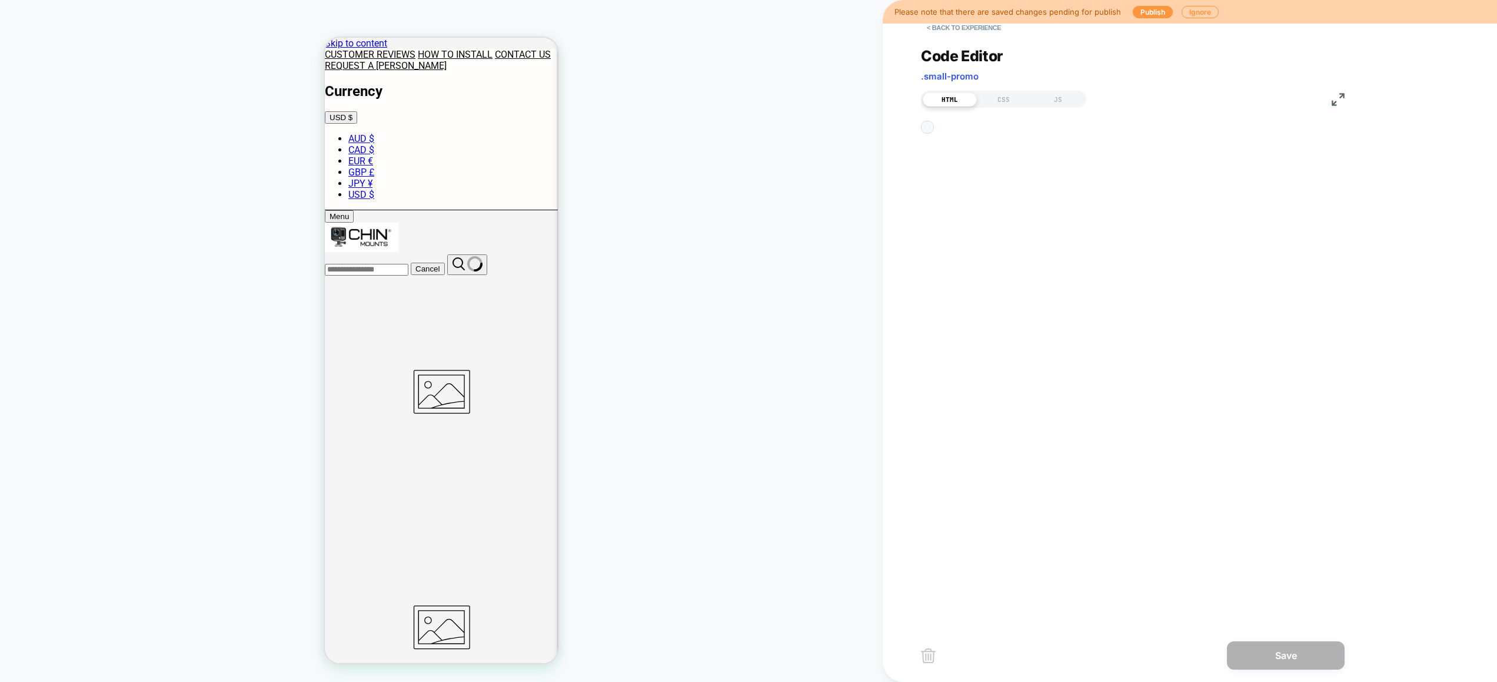
scroll to position [159, 0]
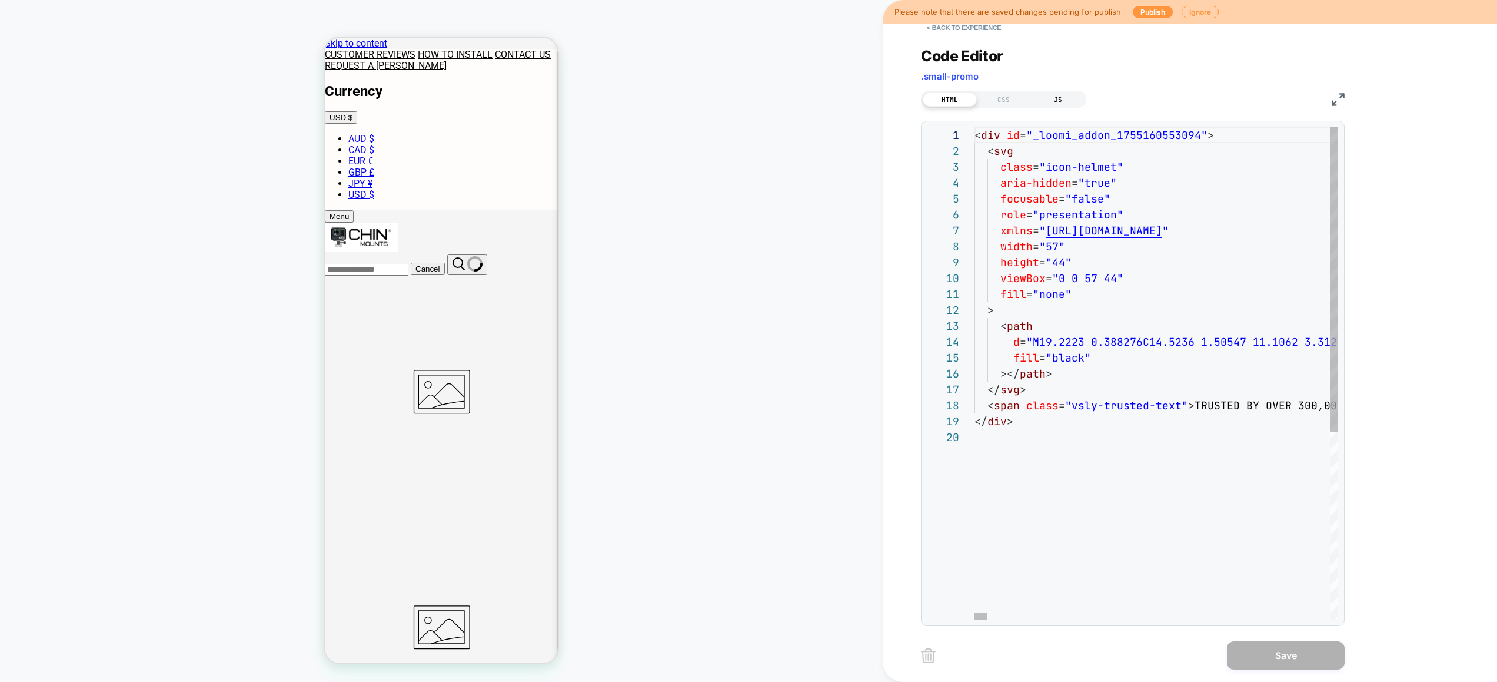
click at [1048, 98] on div "JS" at bounding box center [1058, 99] width 54 height 14
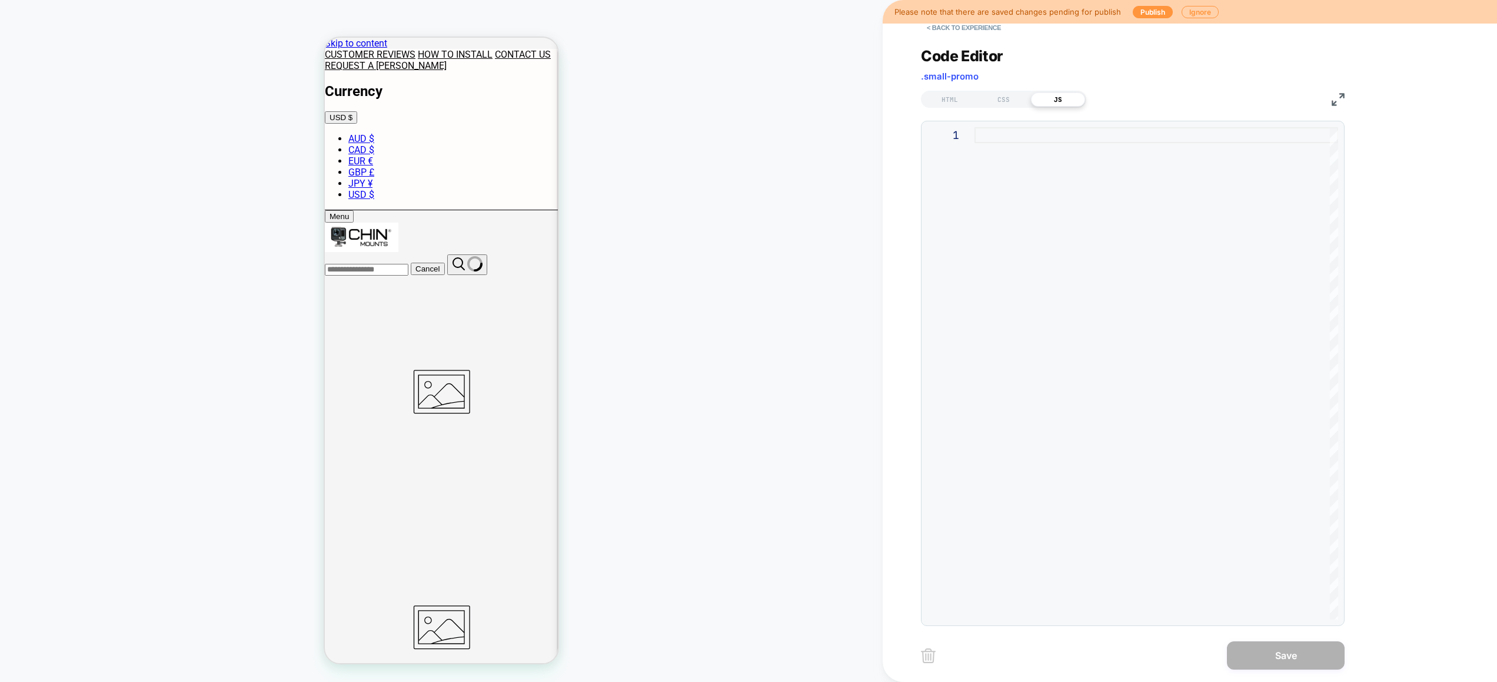
click at [1080, 250] on div at bounding box center [1157, 373] width 364 height 492
type textarea "**********"
click at [1281, 652] on button "Save" at bounding box center [1286, 655] width 118 height 28
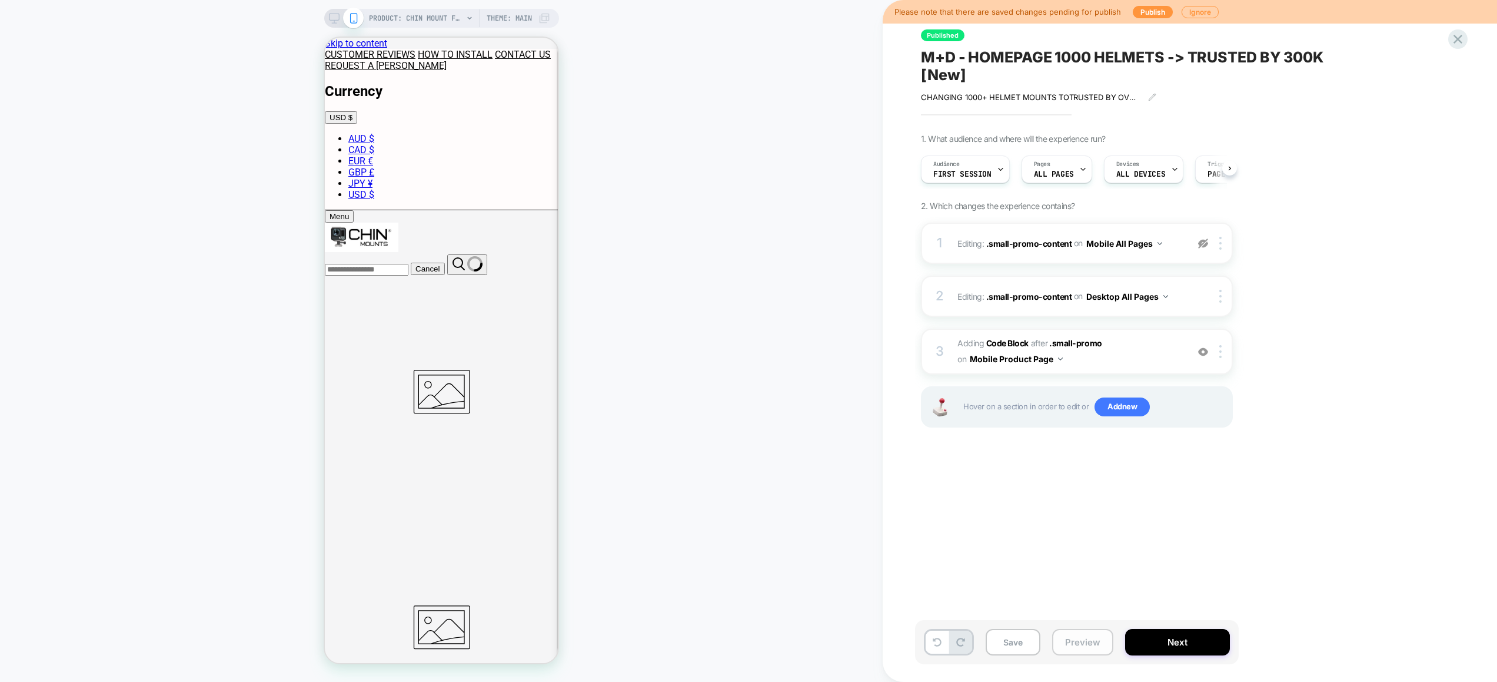
scroll to position [0, 1]
click at [1074, 644] on button "Preview" at bounding box center [1082, 642] width 61 height 26
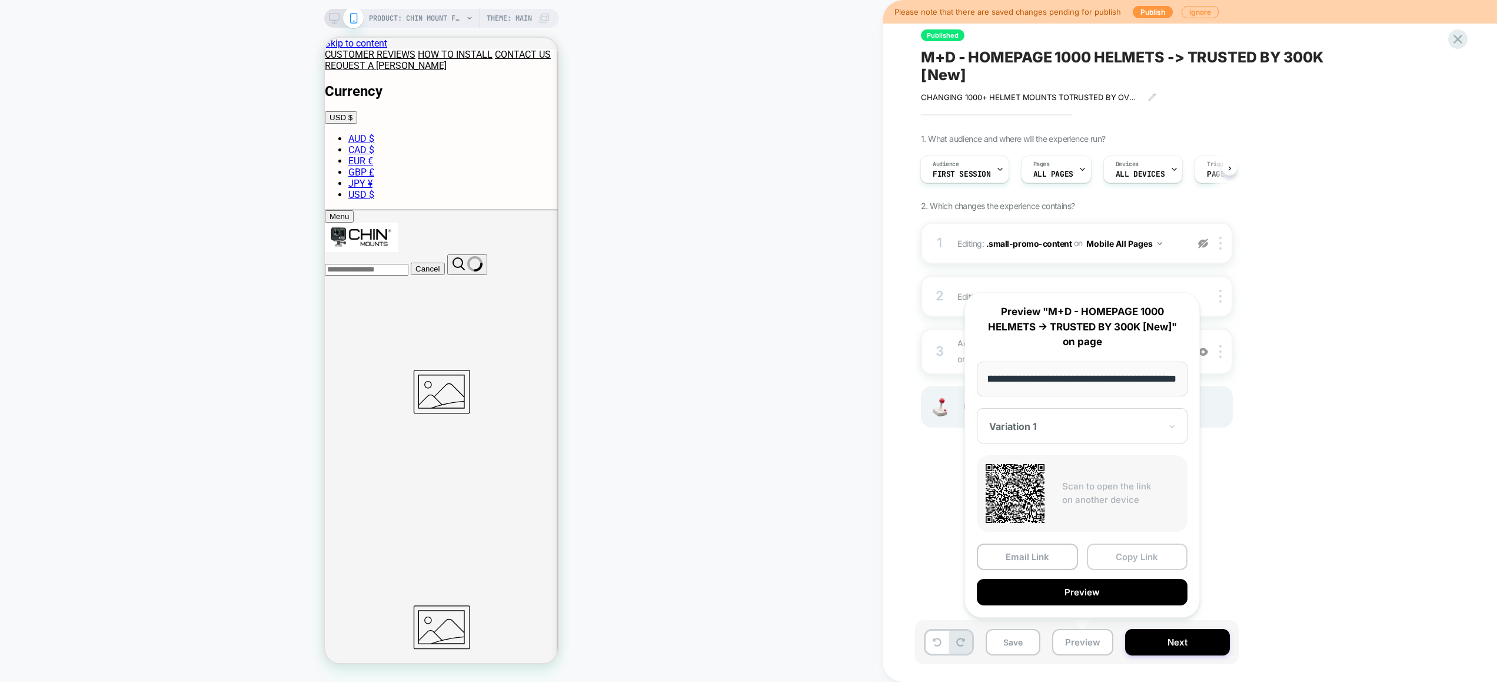
scroll to position [0, 0]
click at [1122, 558] on button "Copy Link" at bounding box center [1137, 556] width 101 height 26
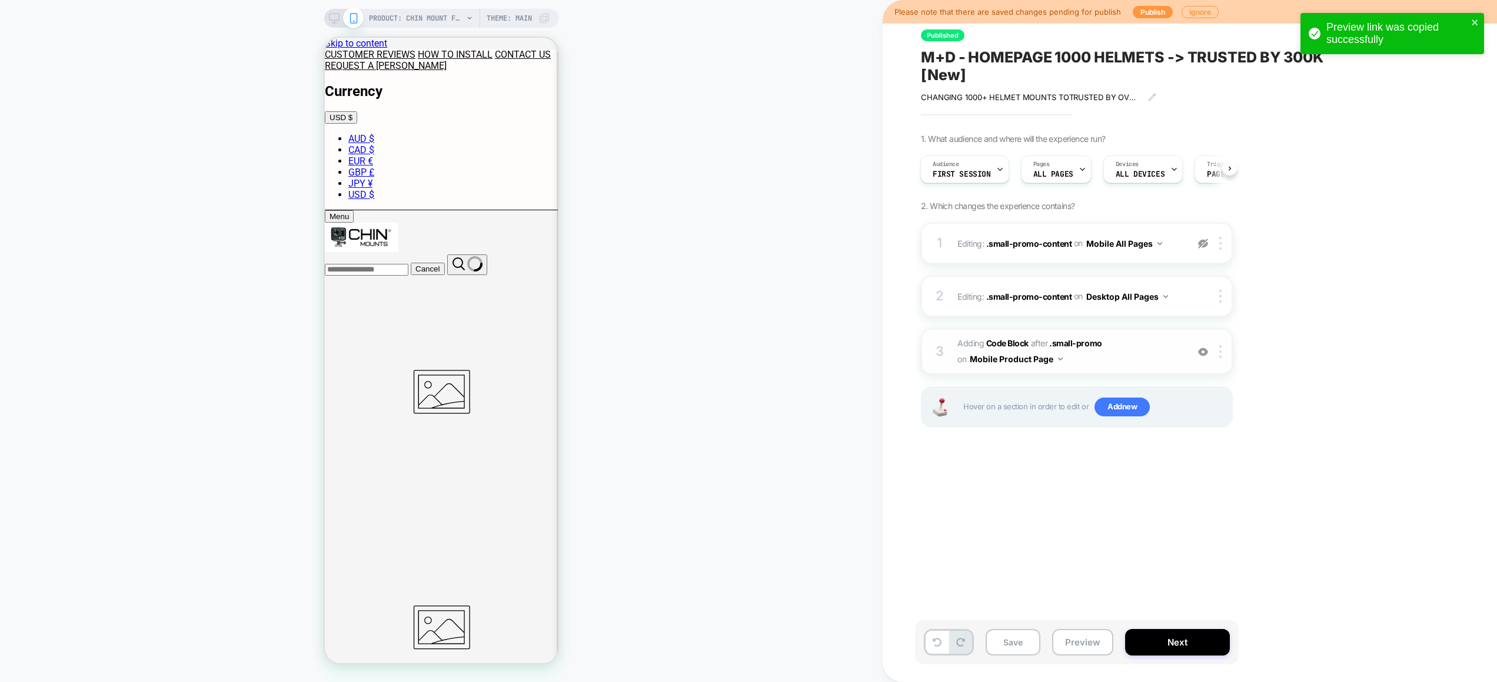
click at [1131, 350] on span "Adding Code Block AFTER .small-promo .small-promo on Mobile Product Page" at bounding box center [1070, 352] width 224 height 32
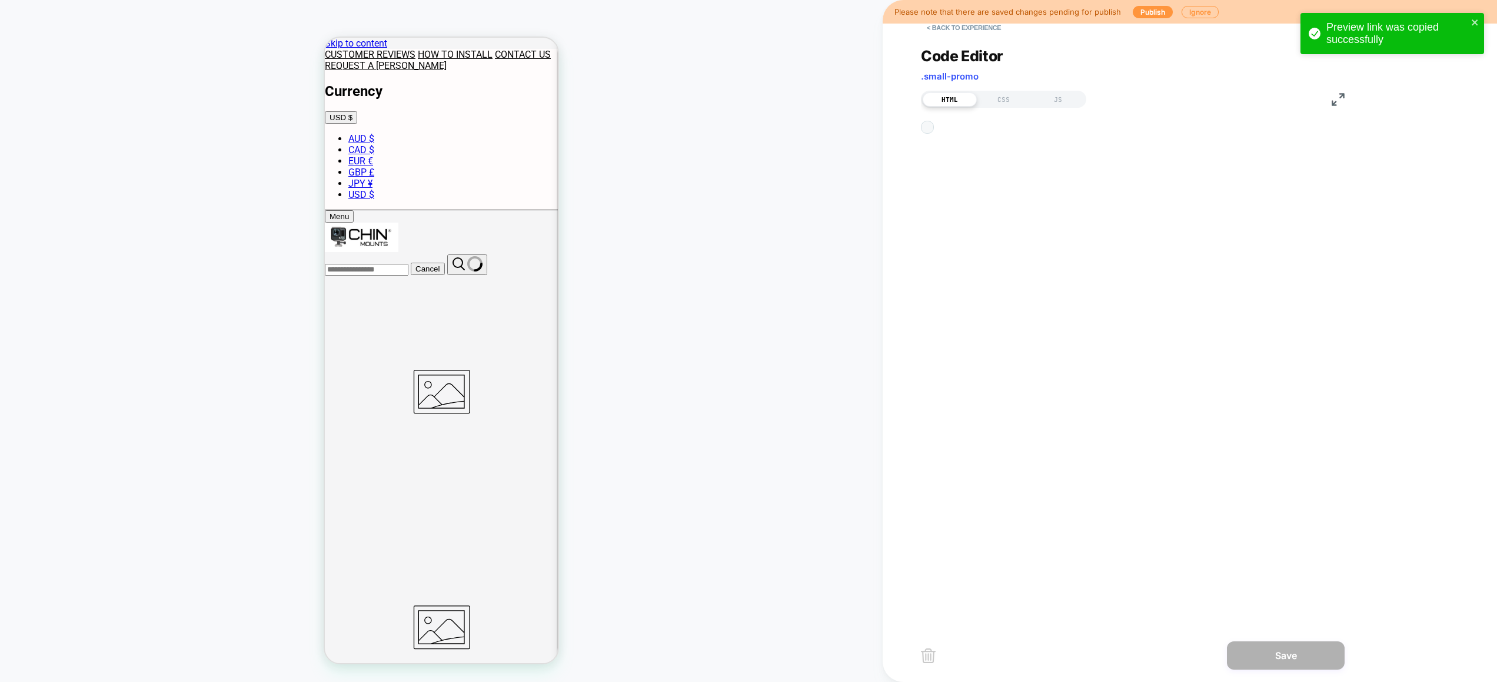
scroll to position [159, 0]
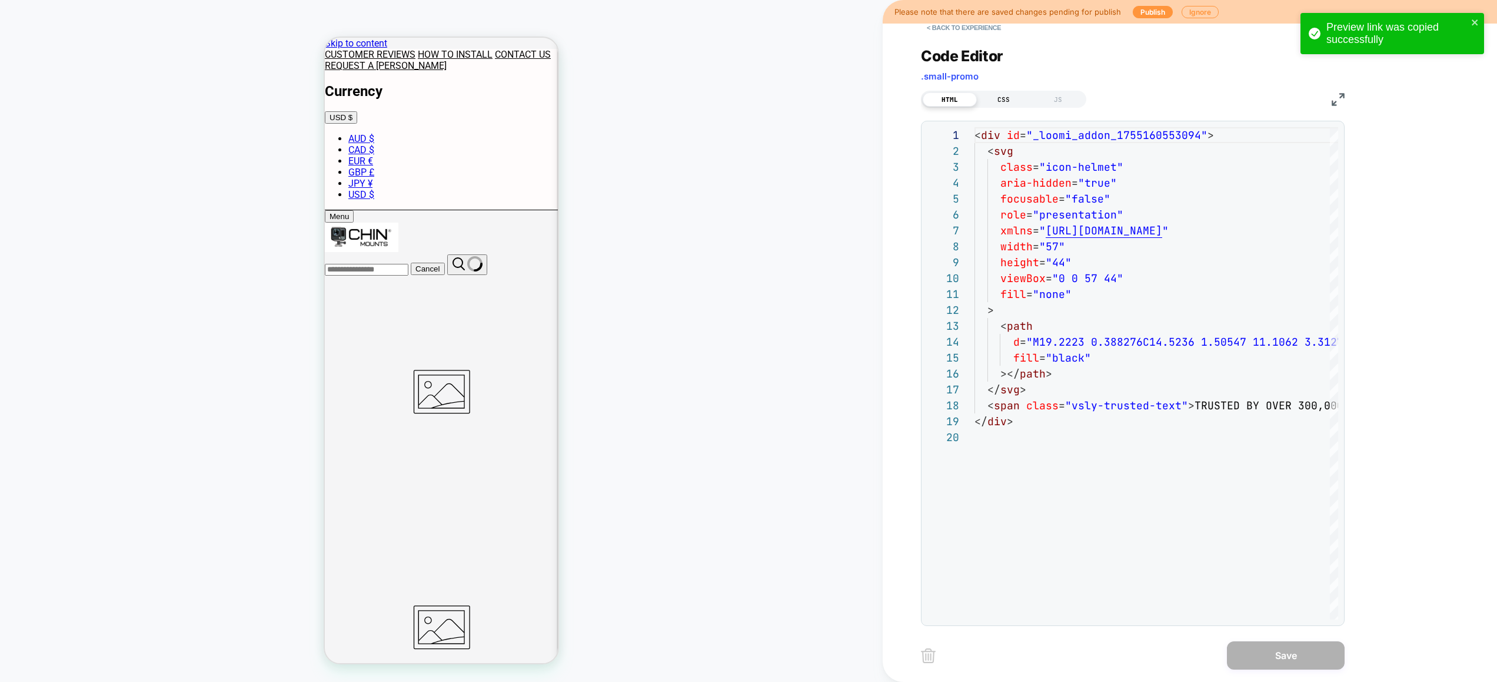
click at [1020, 98] on div "CSS" at bounding box center [1004, 99] width 54 height 14
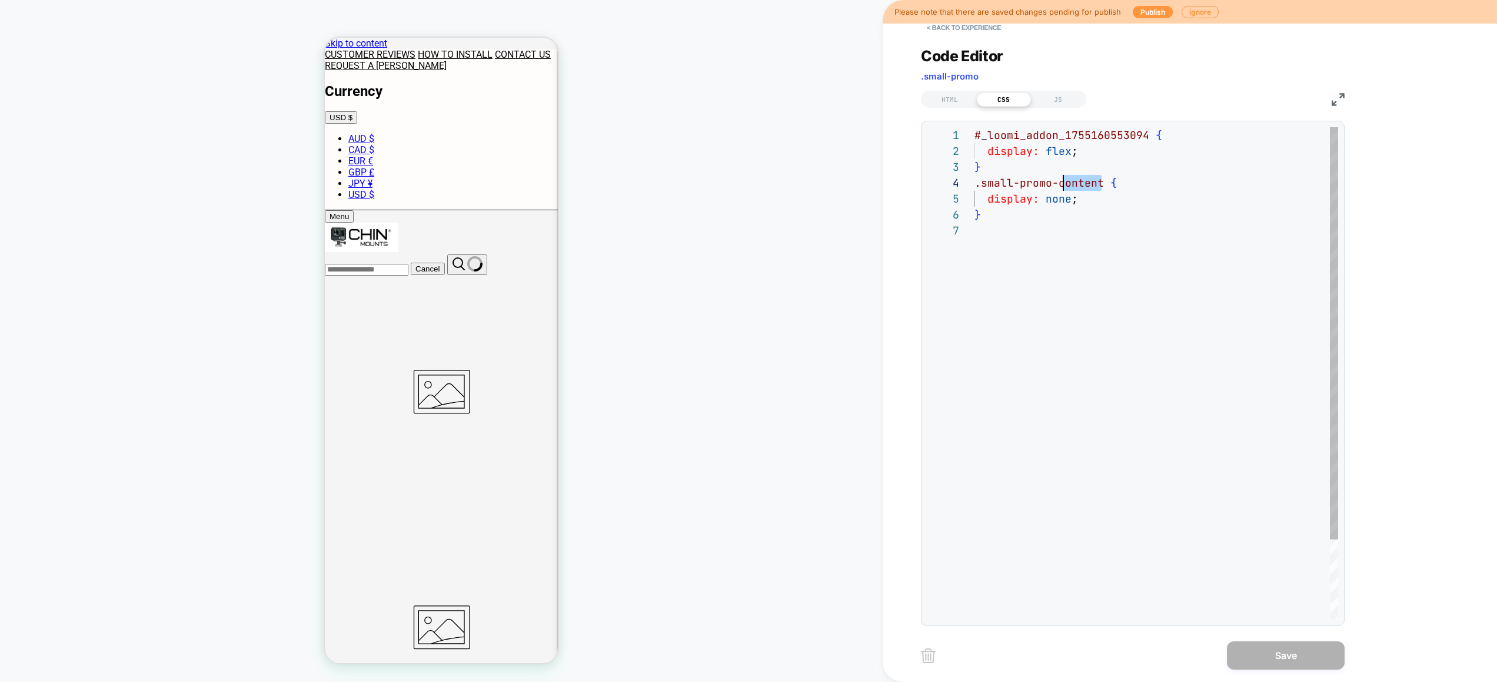
scroll to position [48, 77]
drag, startPoint x: 1101, startPoint y: 184, endPoint x: 1048, endPoint y: 183, distance: 53.6
click at [1048, 183] on div "# _ loomi_addon_1755160553094 { display: flex ; } .small-promo-content { displa…" at bounding box center [1157, 420] width 364 height 587
type textarea "**********"
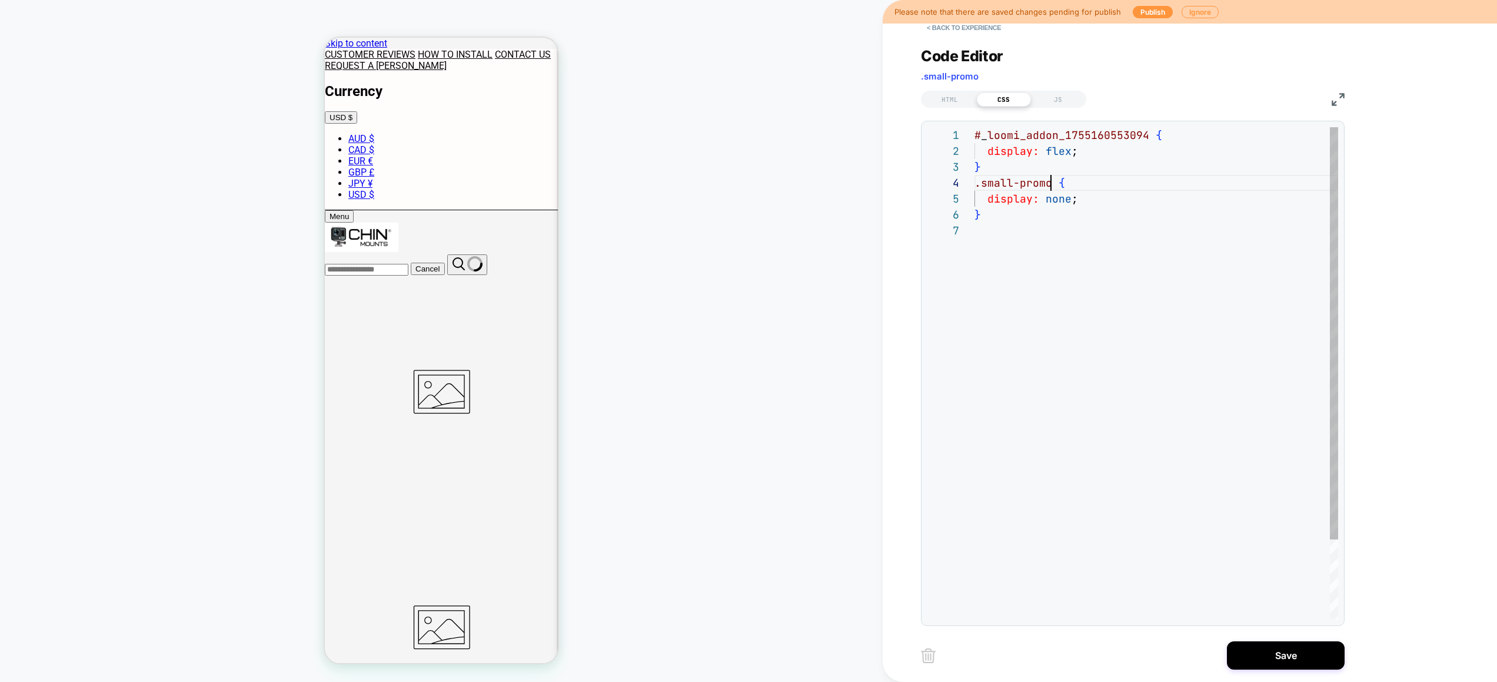
click at [992, 251] on div "# _ loomi_addon_1755160553094 { display: flex ; } .small-promo { display: none …" at bounding box center [1157, 420] width 364 height 587
click at [1275, 646] on button "Save" at bounding box center [1286, 655] width 118 height 28
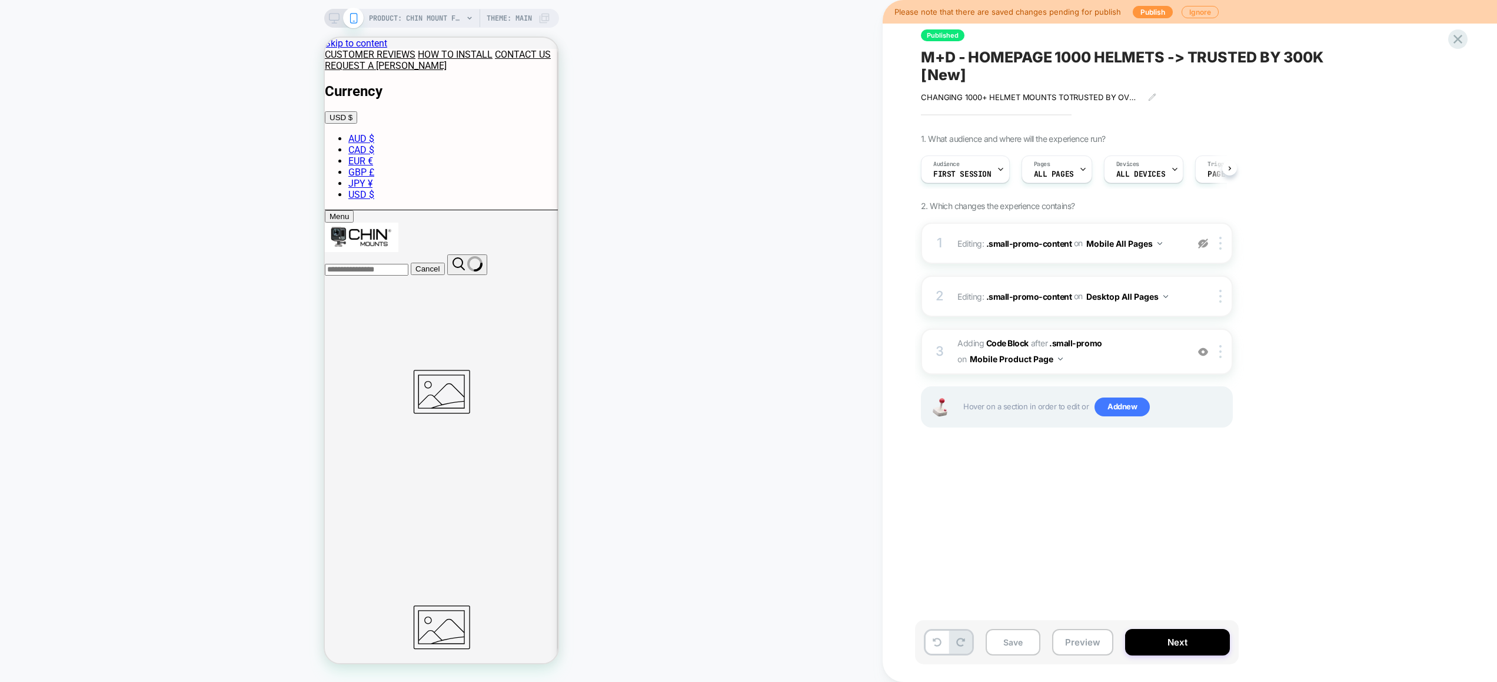
scroll to position [0, 1]
click at [1130, 353] on span "Adding Code Block AFTER .small-promo .small-promo on Mobile Product Page" at bounding box center [1070, 352] width 224 height 32
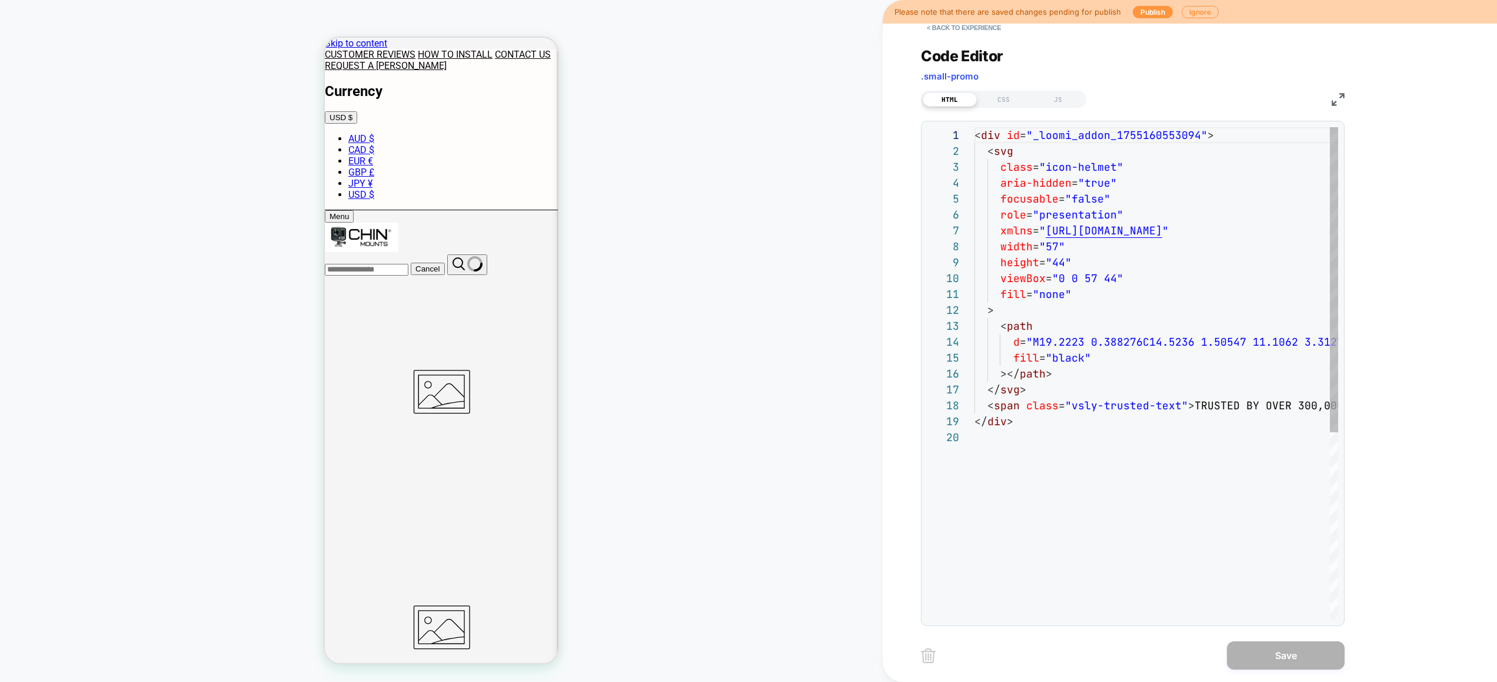
scroll to position [159, 0]
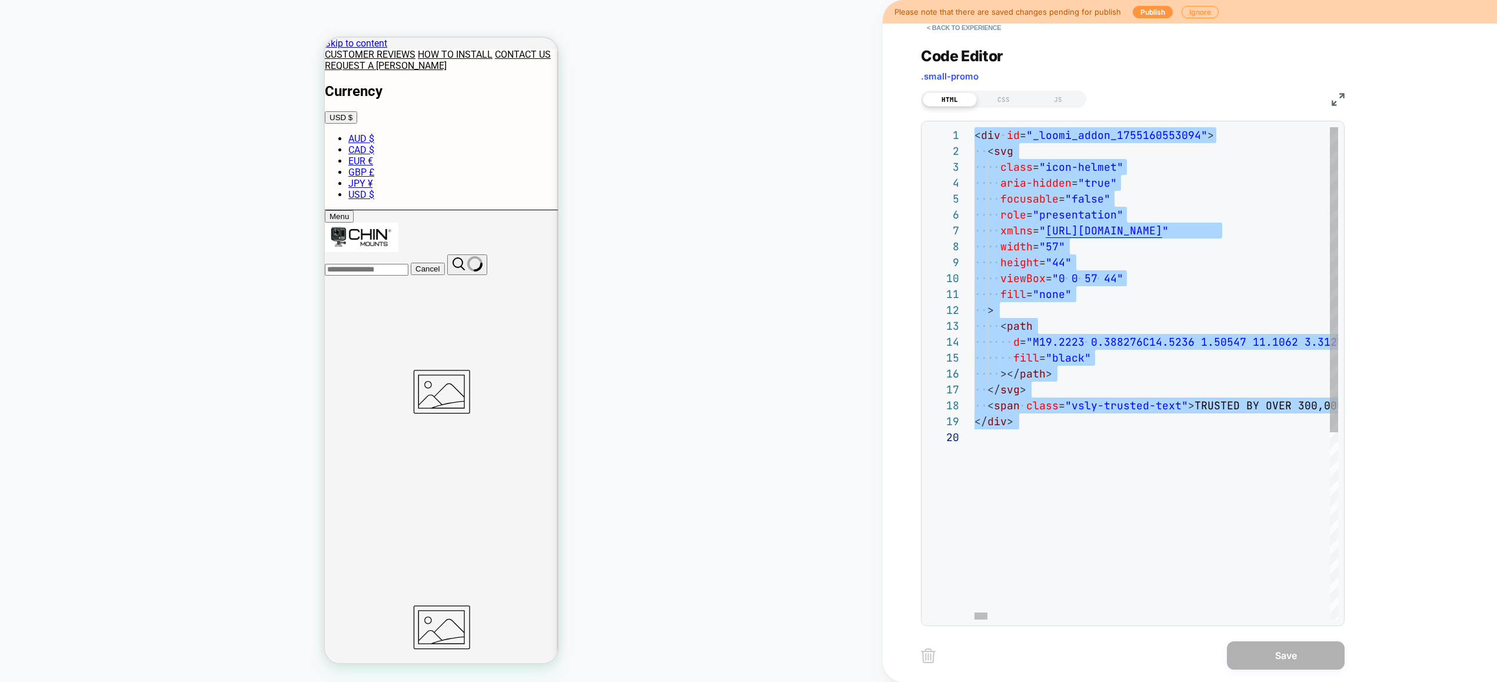
type textarea "**********"
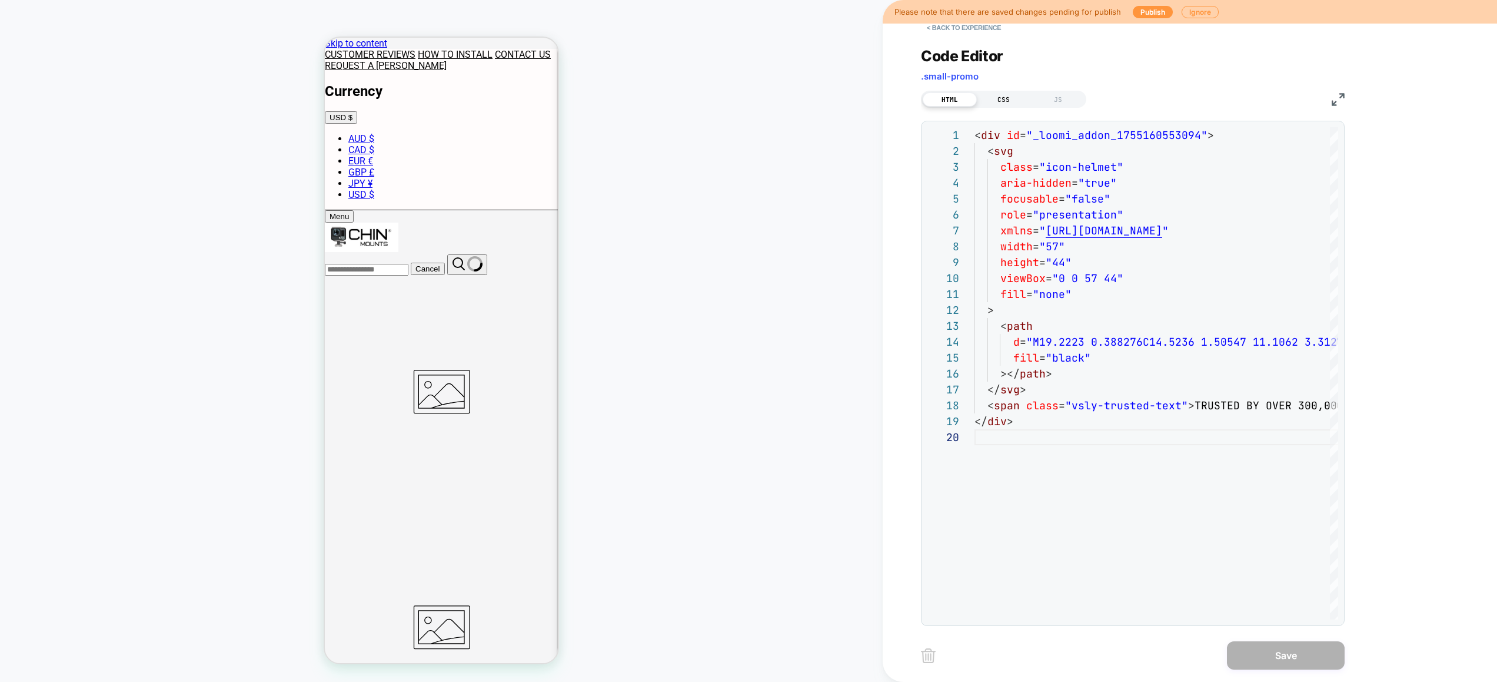
click at [988, 92] on div "CSS" at bounding box center [1004, 99] width 54 height 14
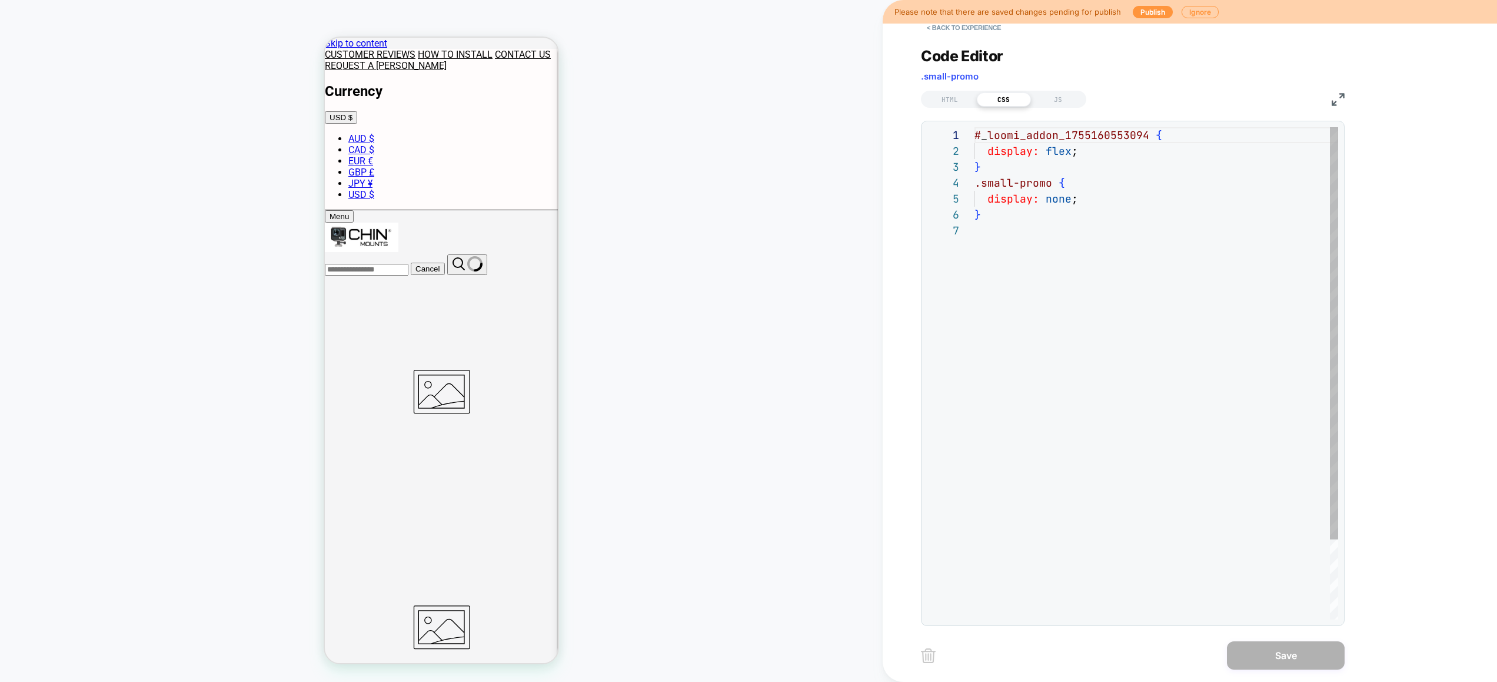
scroll to position [79, 6]
click at [1137, 221] on div "# _ loomi_addon_1755160553094 { display: flex ; } .small-promo { display: none …" at bounding box center [1157, 420] width 364 height 587
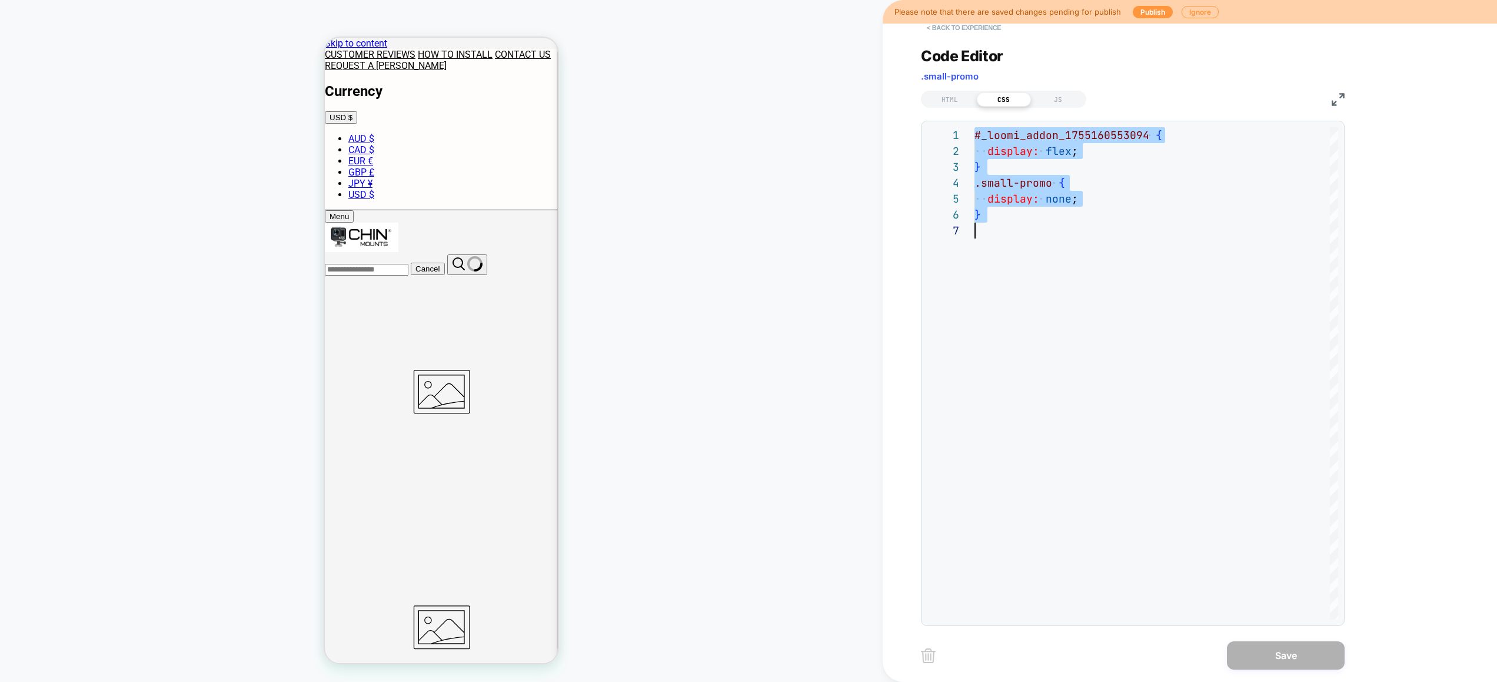
click at [986, 28] on button "< Back to experience" at bounding box center [964, 27] width 86 height 19
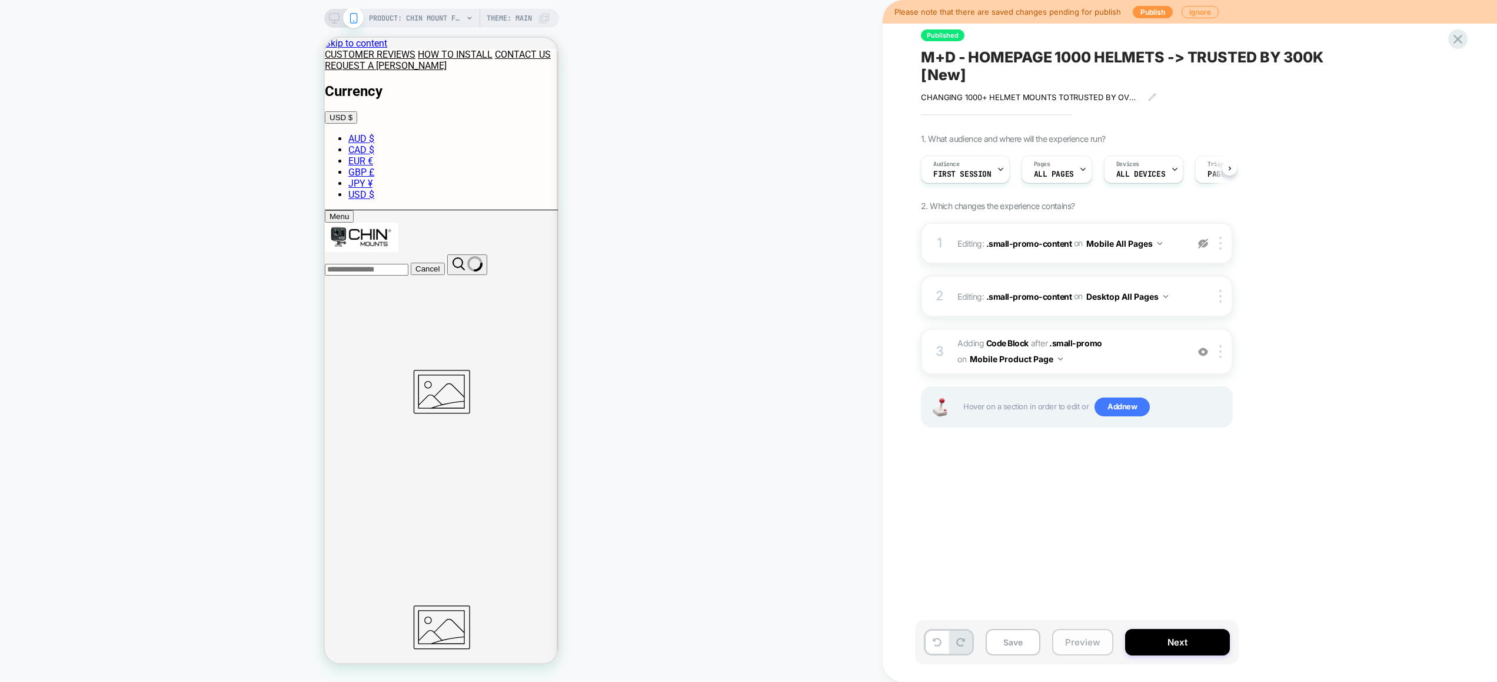
scroll to position [0, 1]
drag, startPoint x: 1073, startPoint y: 640, endPoint x: 1091, endPoint y: 629, distance: 20.9
click at [1075, 639] on button "Preview" at bounding box center [1082, 642] width 61 height 26
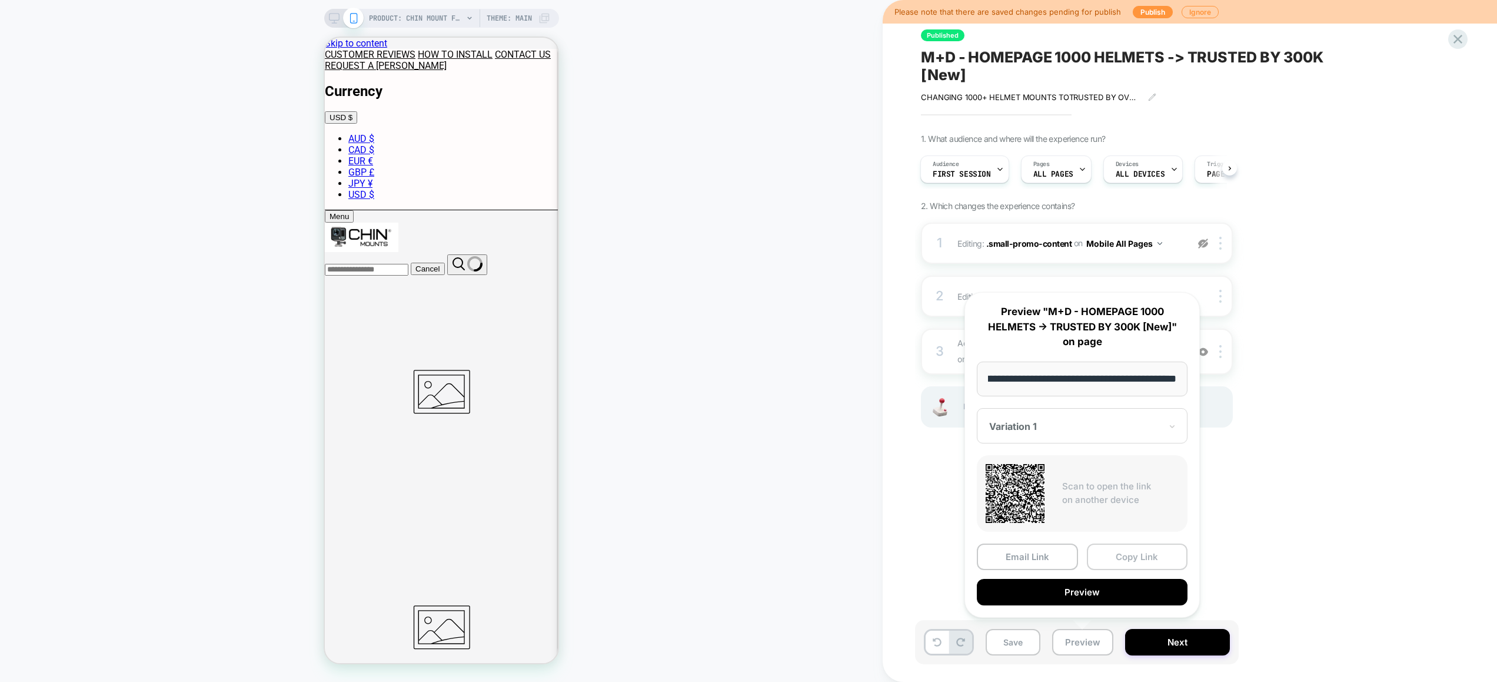
scroll to position [0, 0]
click at [1132, 550] on button "Copy Link" at bounding box center [1137, 556] width 101 height 26
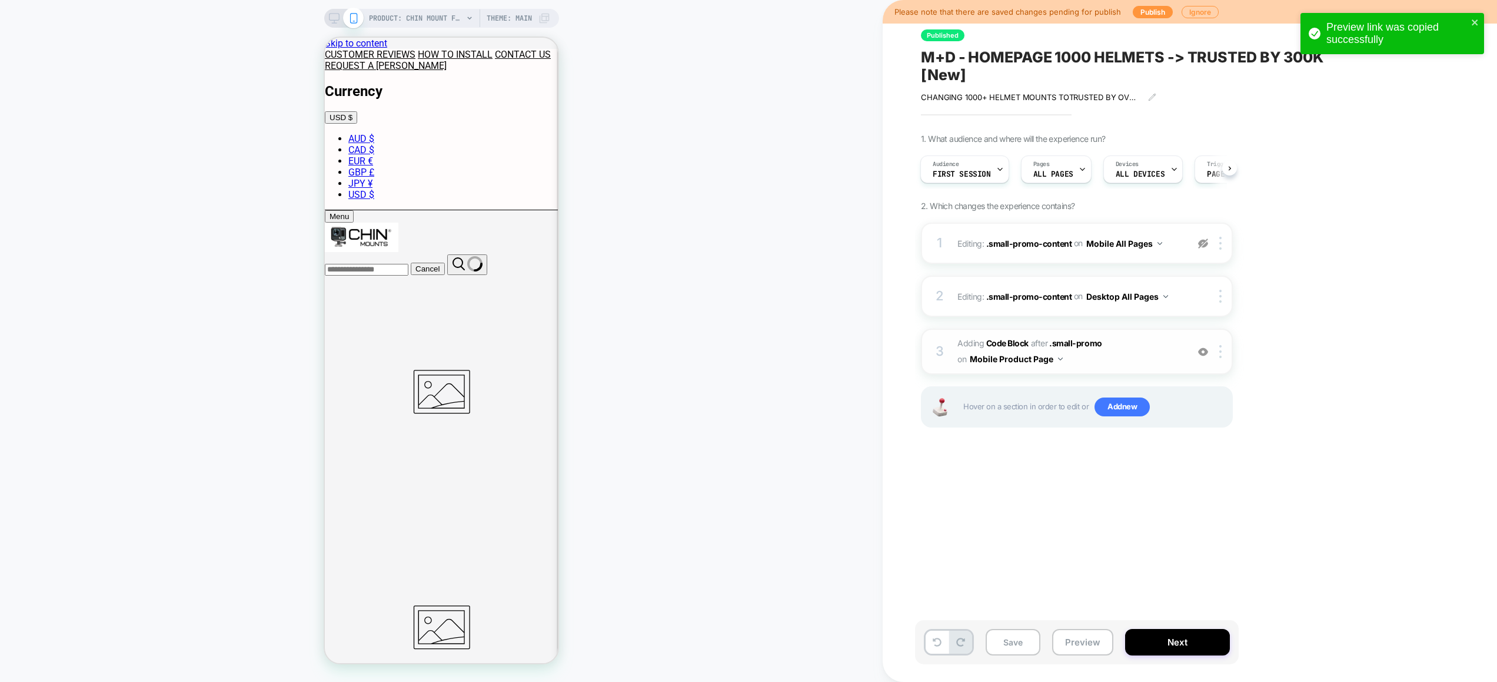
click at [1150, 351] on span "Adding Code Block AFTER .small-promo .small-promo on Mobile Product Page" at bounding box center [1070, 352] width 224 height 32
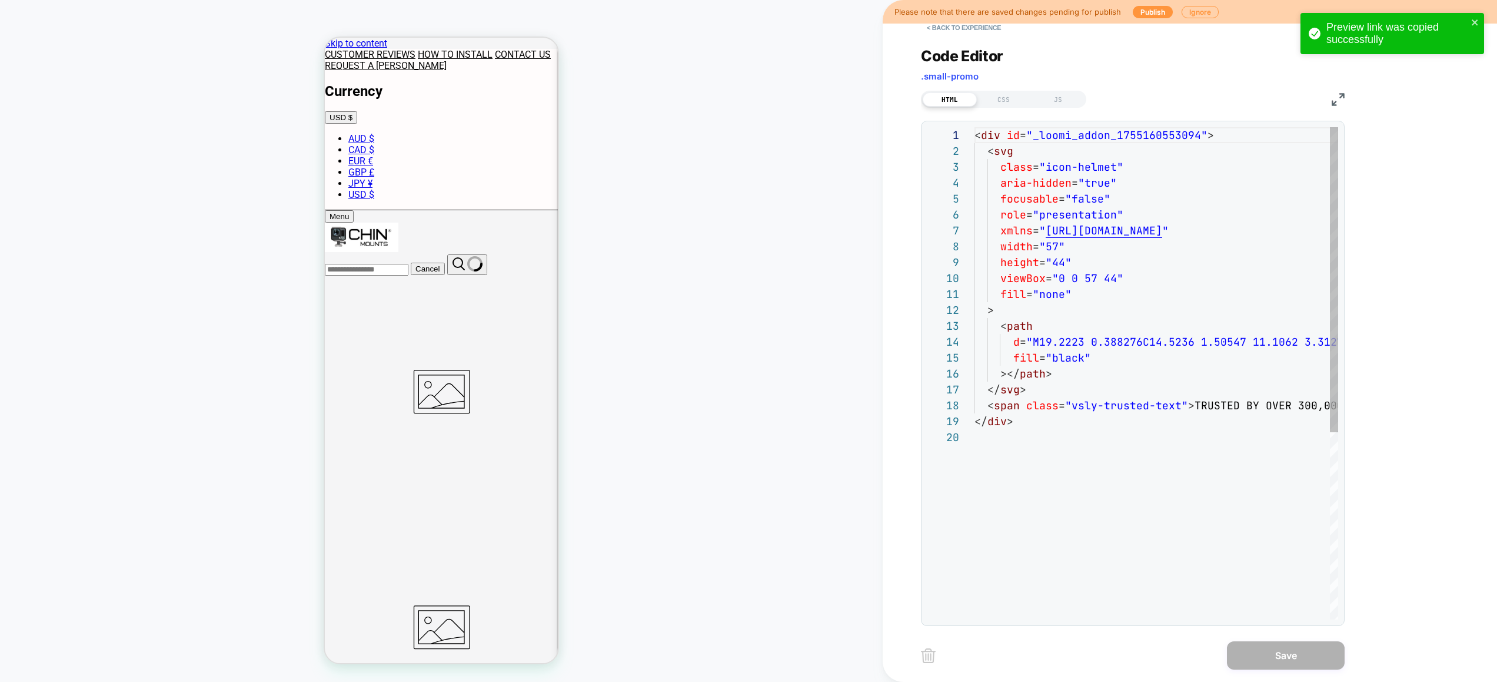
scroll to position [159, 0]
click at [999, 103] on div "CSS" at bounding box center [1004, 99] width 54 height 14
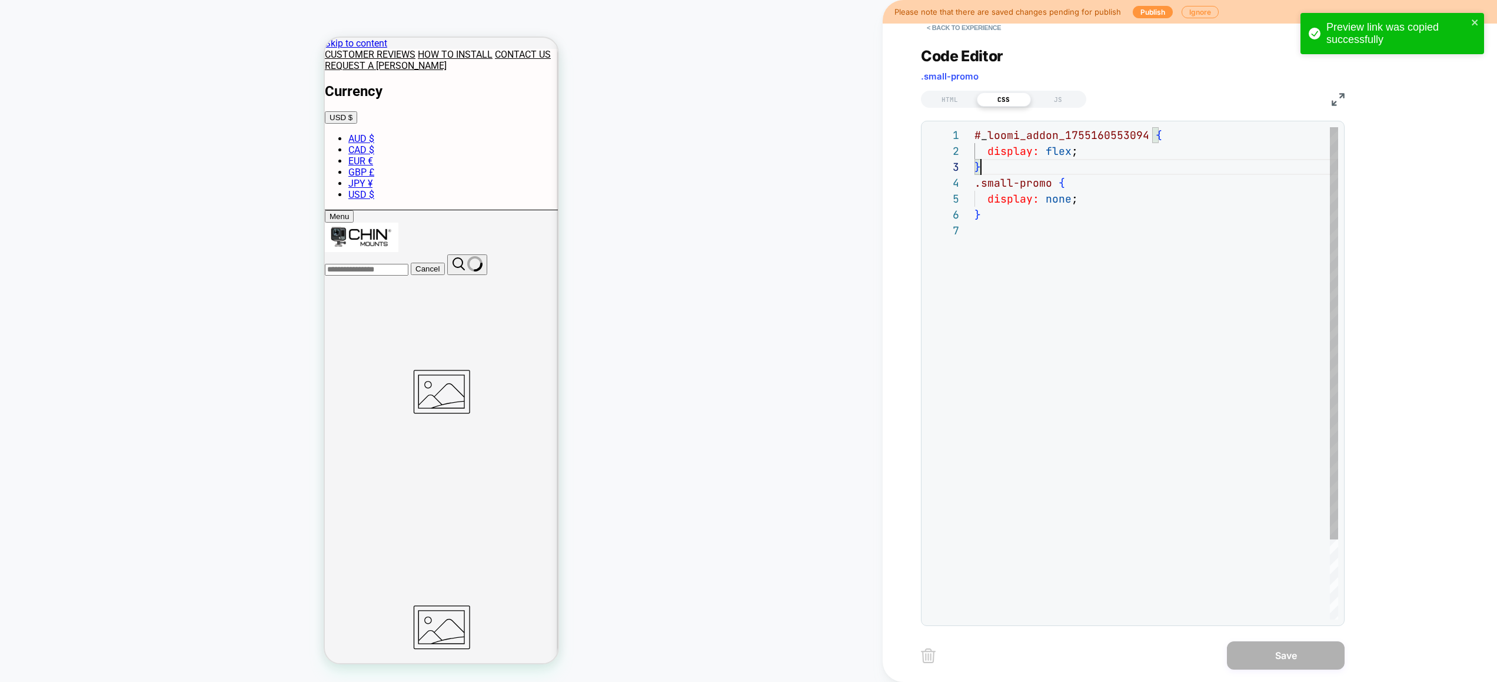
scroll to position [0, 0]
drag, startPoint x: 996, startPoint y: 169, endPoint x: 965, endPoint y: 127, distance: 52.1
click at [975, 127] on div "# _ loomi_addon_1755160553094 { display: flex ; } .small-promo { display: none …" at bounding box center [1157, 420] width 364 height 587
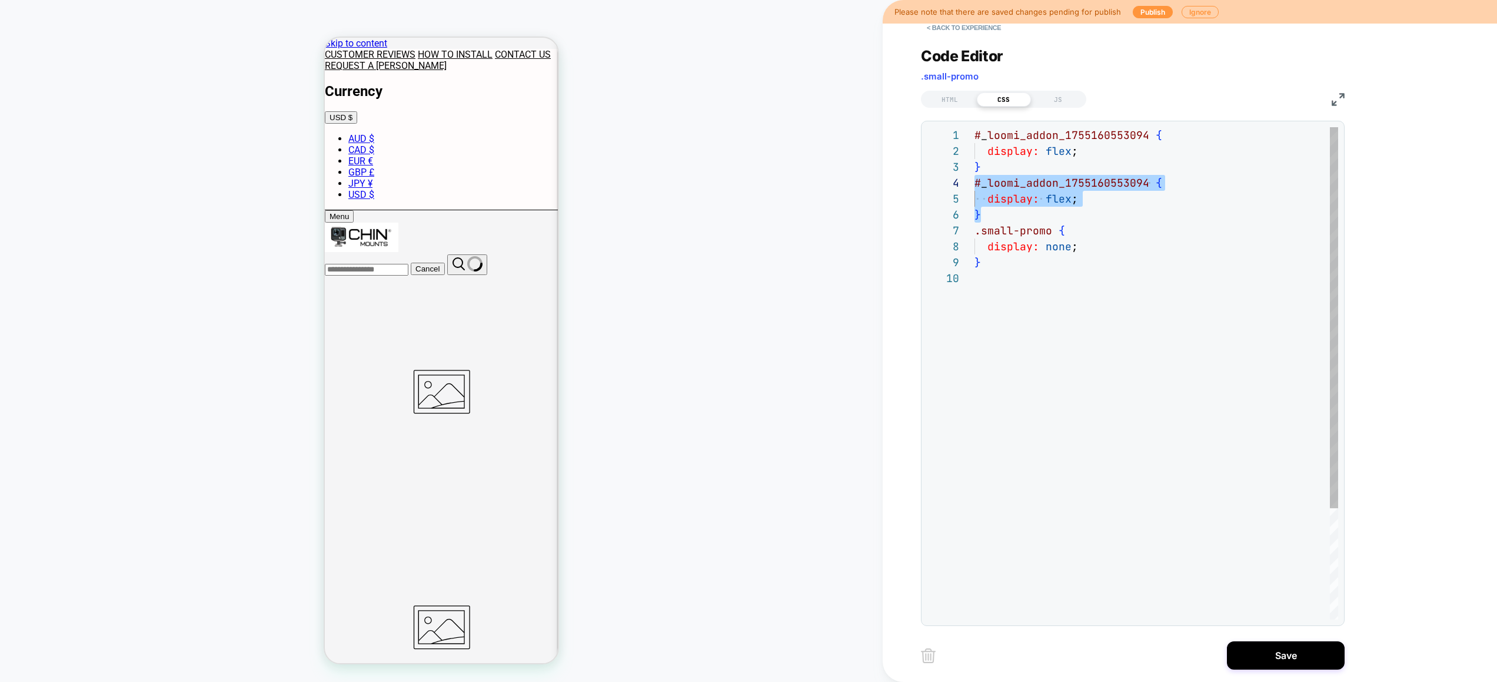
click at [1152, 190] on div "# _ loomi_addon_1755160553094 { display: flex ; } .small-promo { display: flex …" at bounding box center [1157, 444] width 364 height 635
drag, startPoint x: 1051, startPoint y: 194, endPoint x: 988, endPoint y: 195, distance: 63.0
click at [988, 195] on div "# _ loomi_addon_1755160553094 { display: flex ; } .small-promo { display: flex …" at bounding box center [1157, 444] width 364 height 635
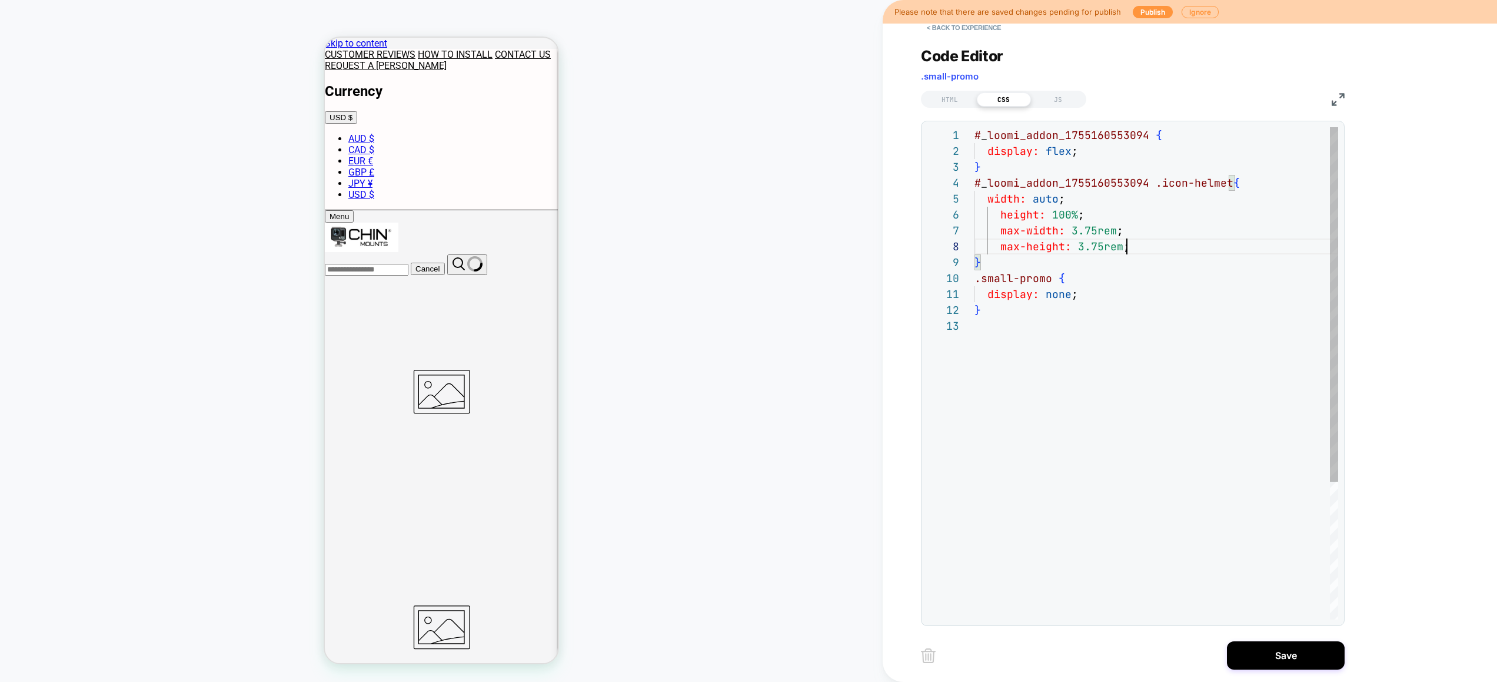
scroll to position [111, 152]
click at [1106, 248] on div "# _ loomi_addon_1755160553094 { width: auto ; } .small-promo { display: flex ; …" at bounding box center [1157, 468] width 364 height 683
click at [1175, 177] on div "# _ loomi_addon_1755160553094 { width: auto ; } .small-promo { display: flex ; …" at bounding box center [1157, 468] width 364 height 683
click at [1177, 183] on div "# _ loomi_addon_1755160553094 { width: auto ; } .small-promo { display: flex ; …" at bounding box center [1157, 468] width 364 height 683
drag, startPoint x: 1159, startPoint y: 184, endPoint x: 1230, endPoint y: 187, distance: 70.7
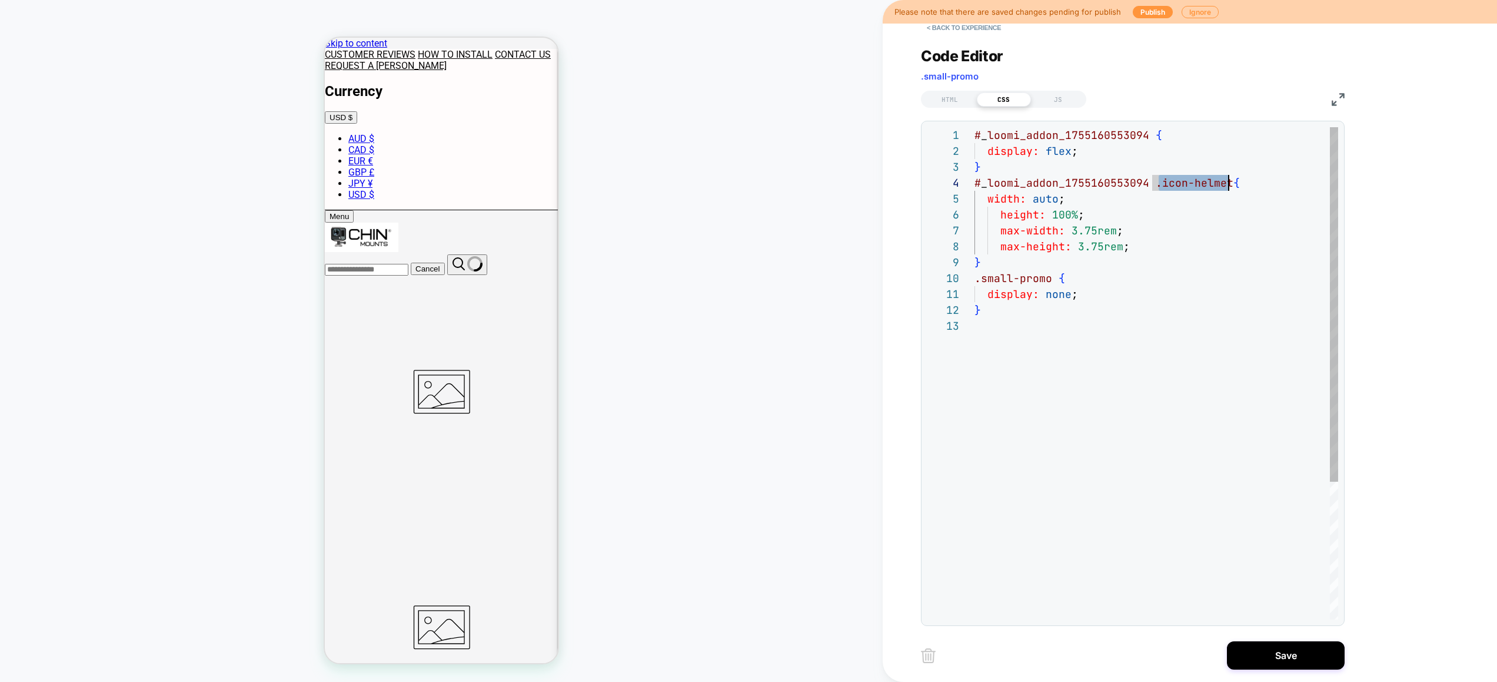
click at [1230, 187] on div "# _ loomi_addon_1755160553094 { width: auto ; } .small-promo { display: flex ; …" at bounding box center [1157, 468] width 364 height 683
type textarea "**********"
click at [1285, 652] on button "Save" at bounding box center [1286, 655] width 118 height 28
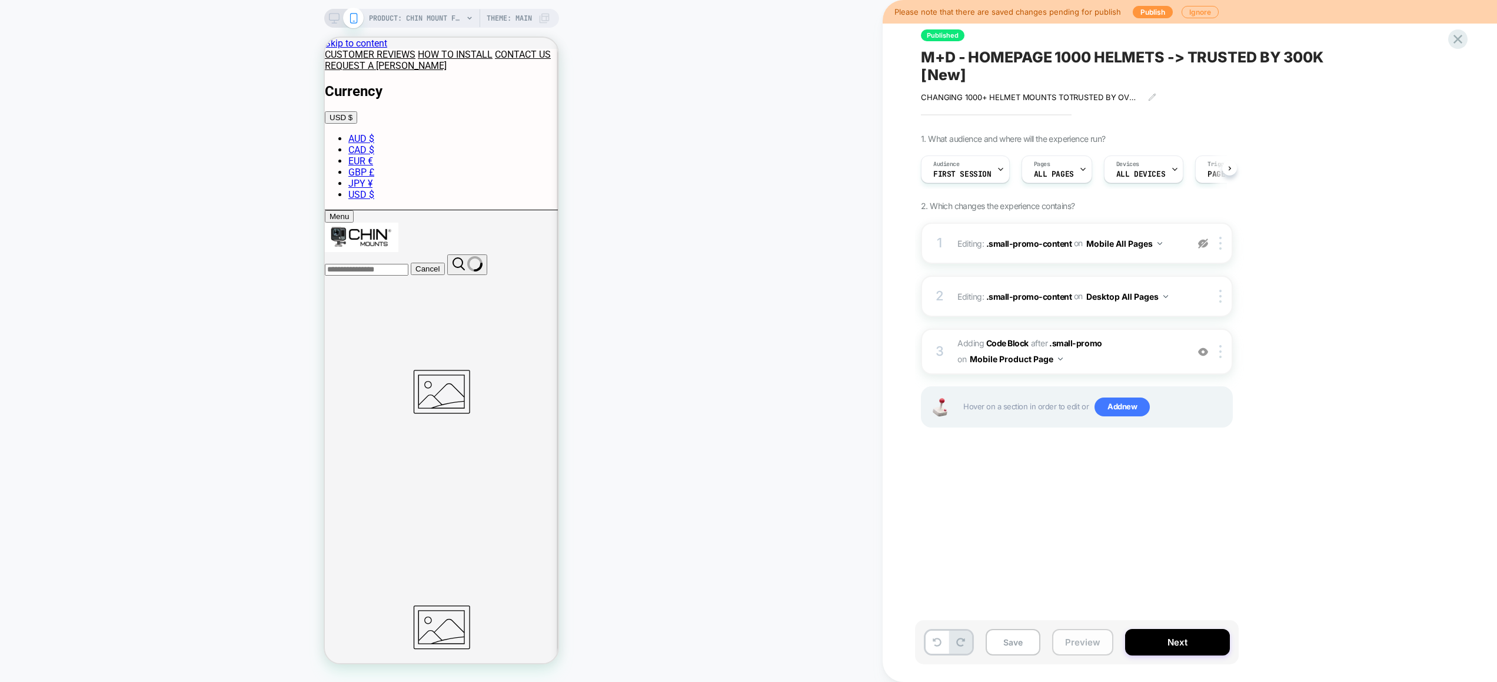
scroll to position [0, 1]
click at [1068, 645] on button "Preview" at bounding box center [1082, 642] width 61 height 26
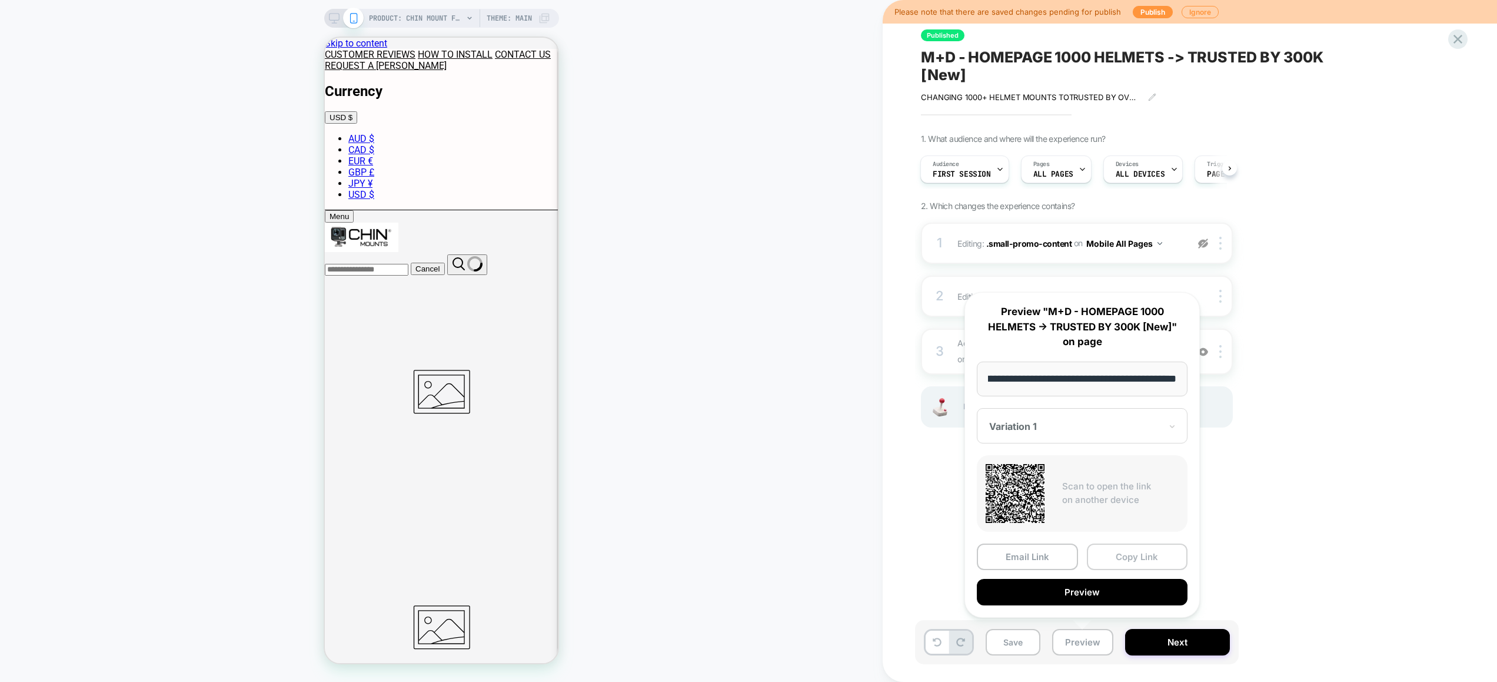
scroll to position [0, 0]
click at [1141, 554] on button "Copy Link" at bounding box center [1137, 556] width 101 height 26
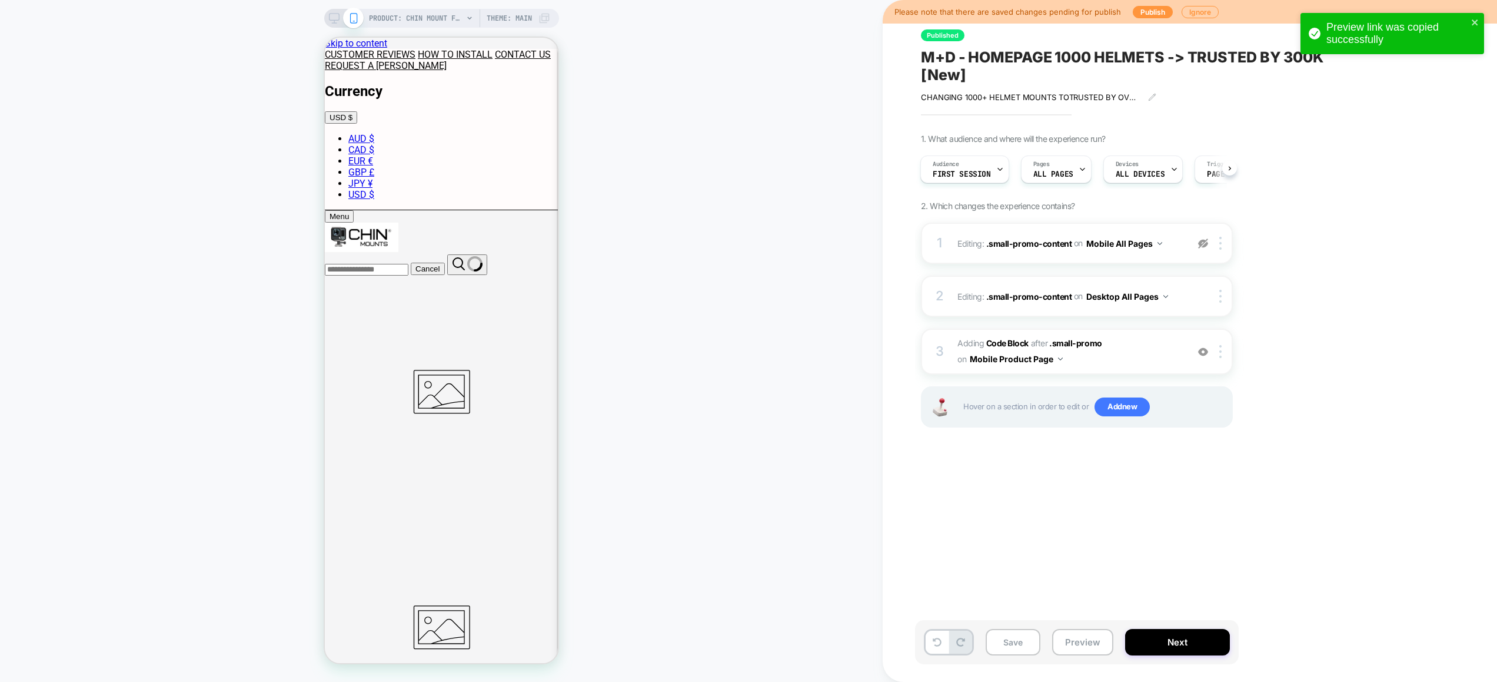
click at [740, 393] on div "PRODUCT: Chin Mount for AGV K1/K1 S [action camera] PRODUCT: Chin Mount for AGV…" at bounding box center [441, 341] width 883 height 658
click at [1075, 639] on button "Preview" at bounding box center [1082, 642] width 61 height 26
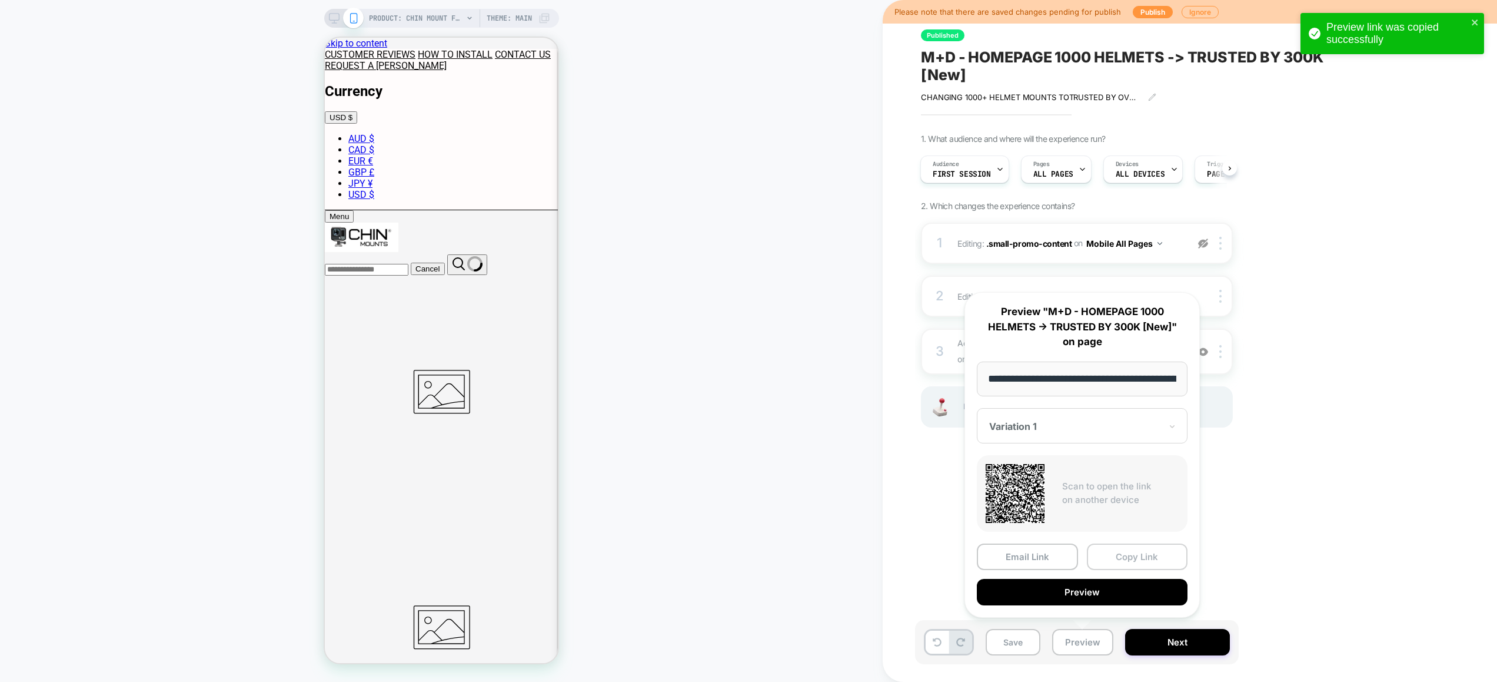
click at [1121, 556] on button "Copy Link" at bounding box center [1137, 556] width 101 height 26
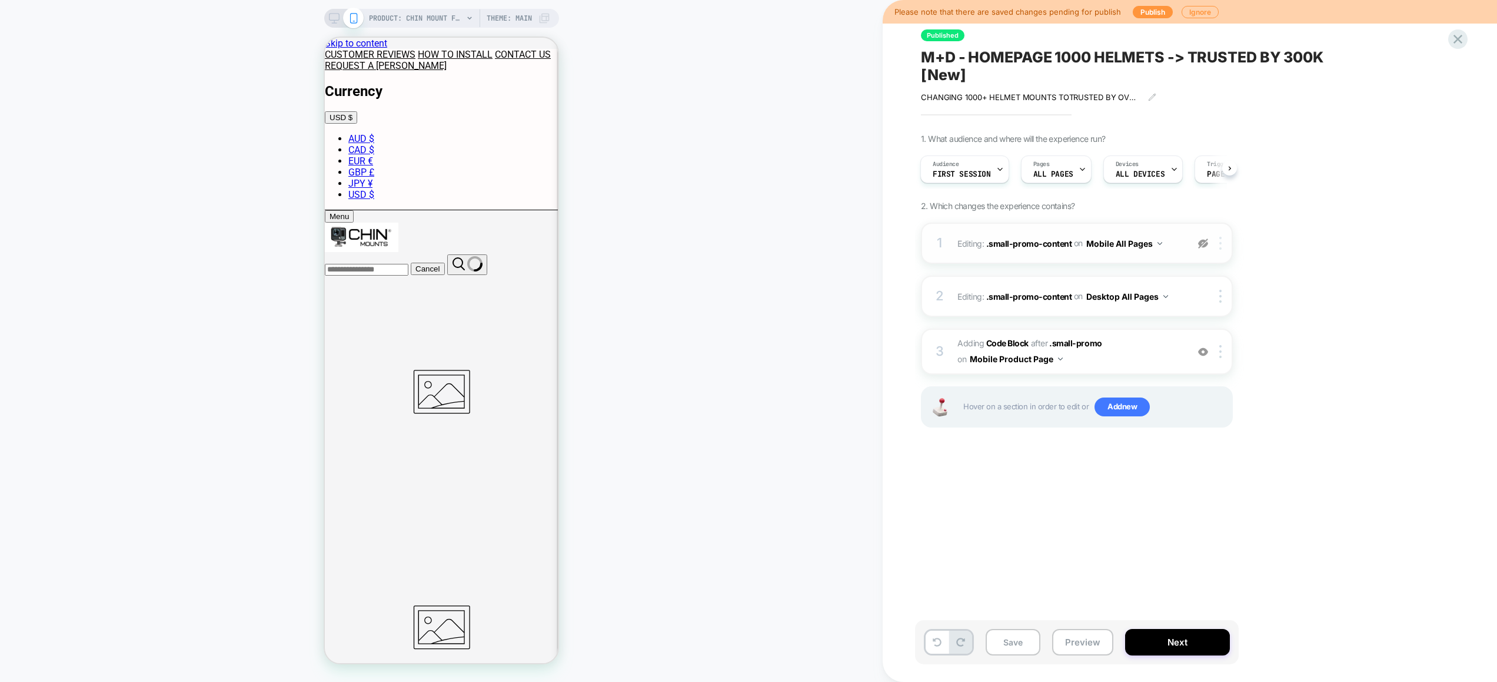
click at [1224, 243] on div at bounding box center [1222, 243] width 19 height 13
click at [1217, 243] on div at bounding box center [1222, 243] width 19 height 13
click at [1203, 269] on div "Delete" at bounding box center [1222, 272] width 105 height 32
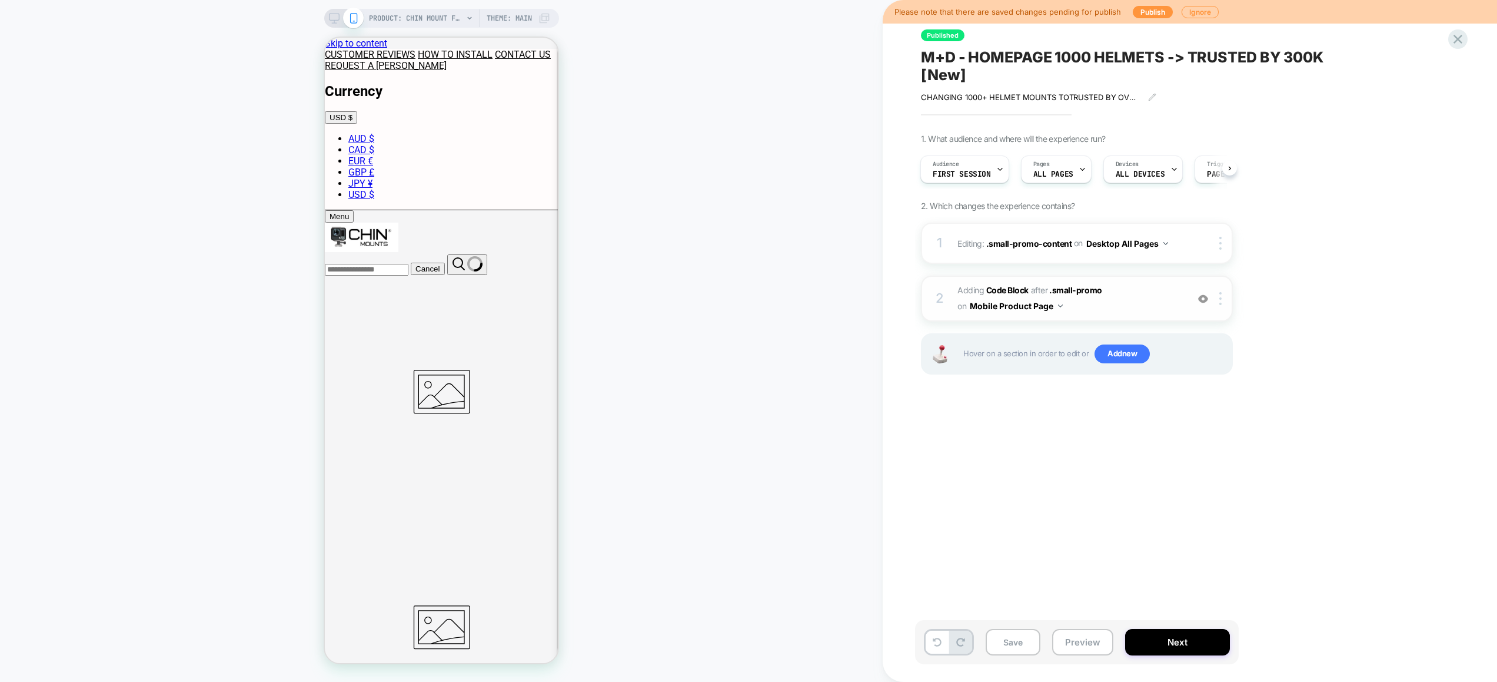
click at [1110, 295] on span "Adding Code Block AFTER .small-promo .small-promo on Mobile Product Page" at bounding box center [1070, 299] width 224 height 32
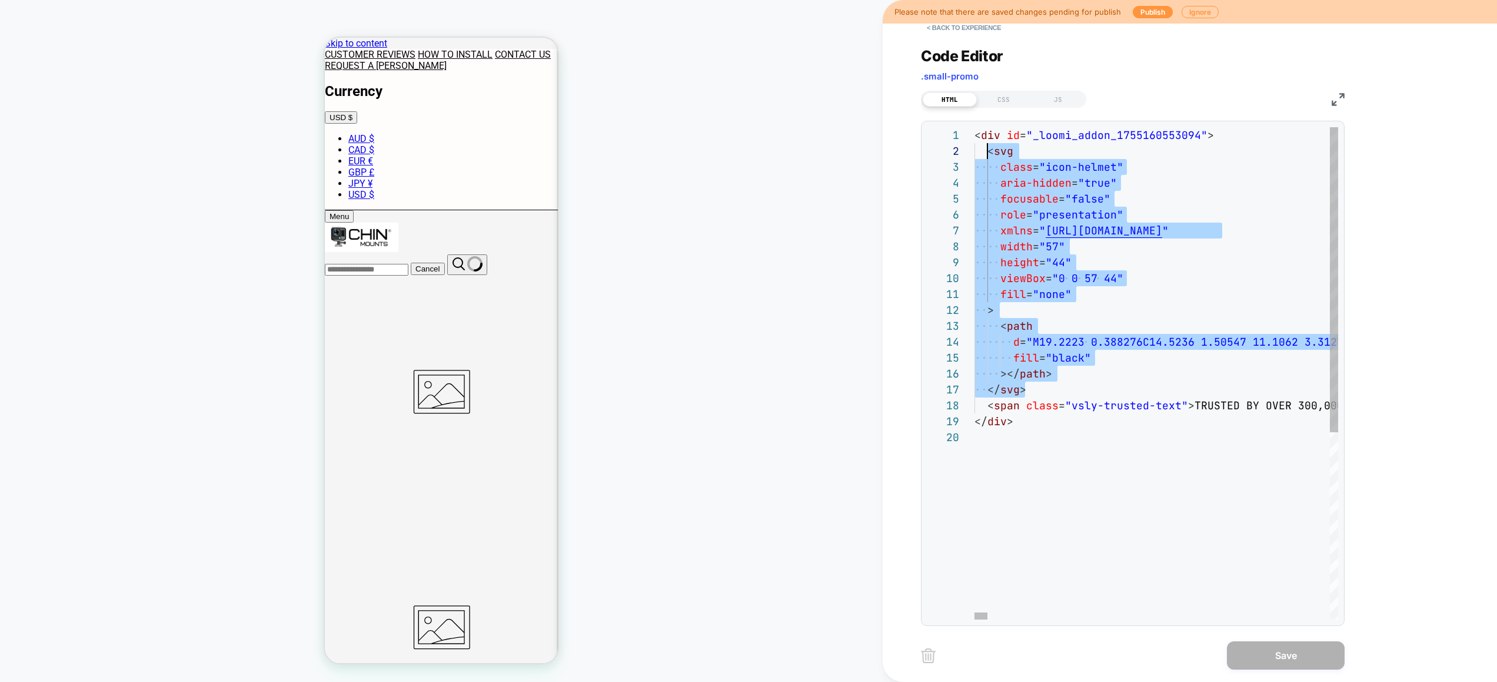
scroll to position [16, 13]
drag, startPoint x: 1041, startPoint y: 388, endPoint x: 986, endPoint y: 152, distance: 242.7
type textarea "**********"
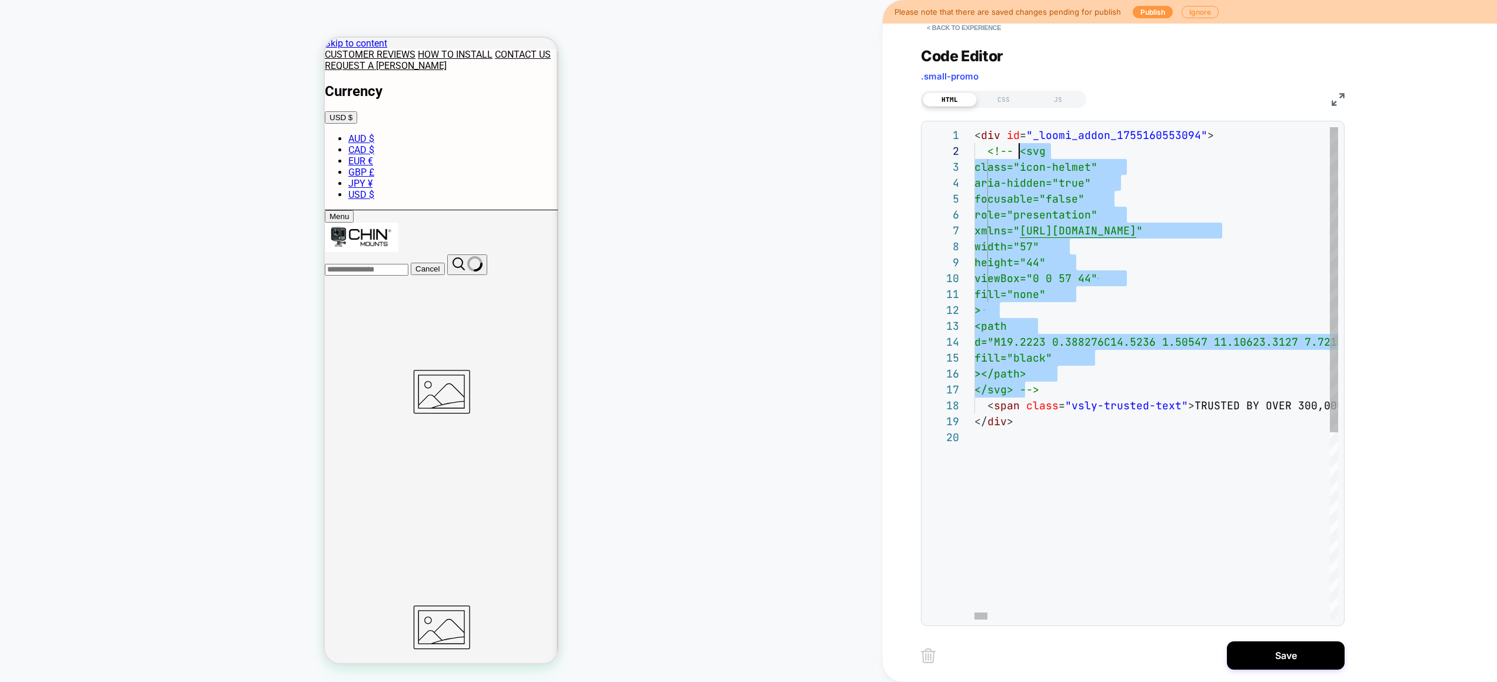
scroll to position [16, 45]
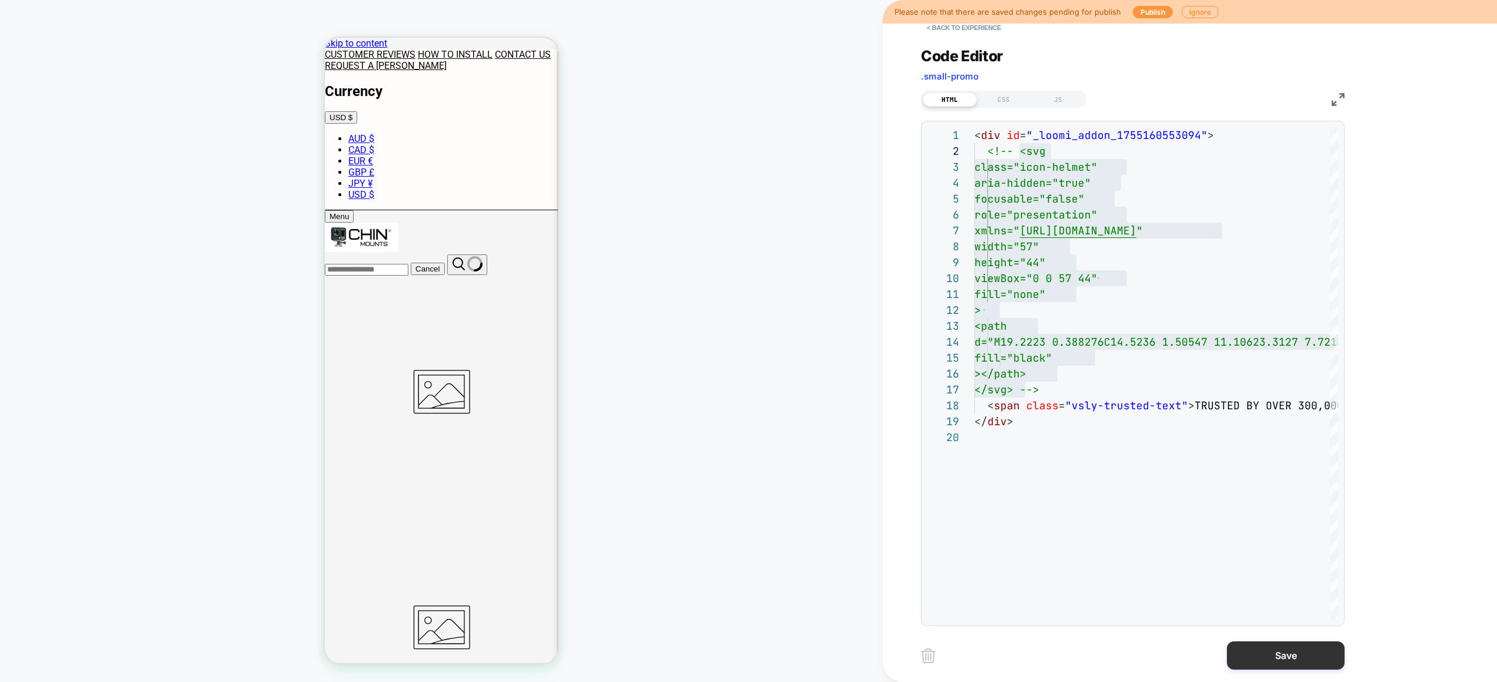
click at [1297, 659] on button "Save" at bounding box center [1286, 655] width 118 height 28
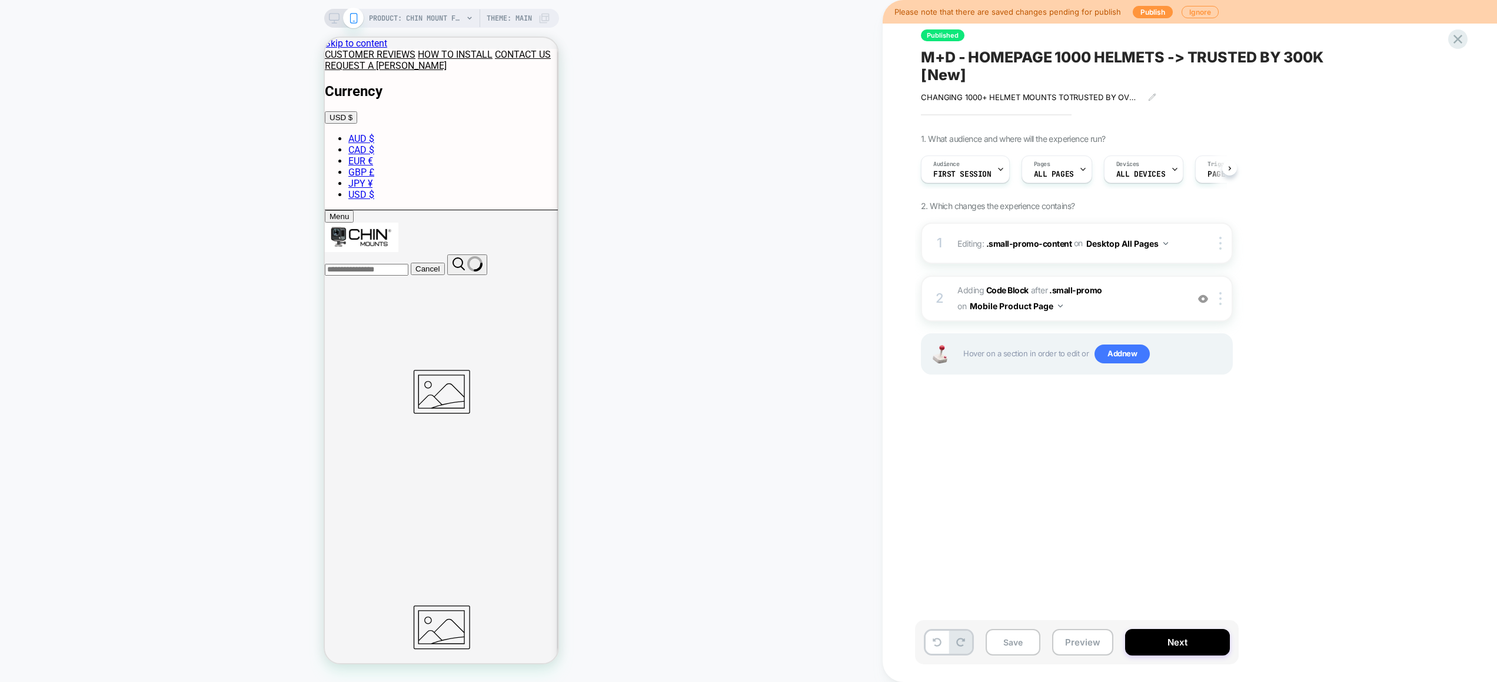
scroll to position [0, 1]
click at [1097, 643] on button "Preview" at bounding box center [1082, 642] width 61 height 26
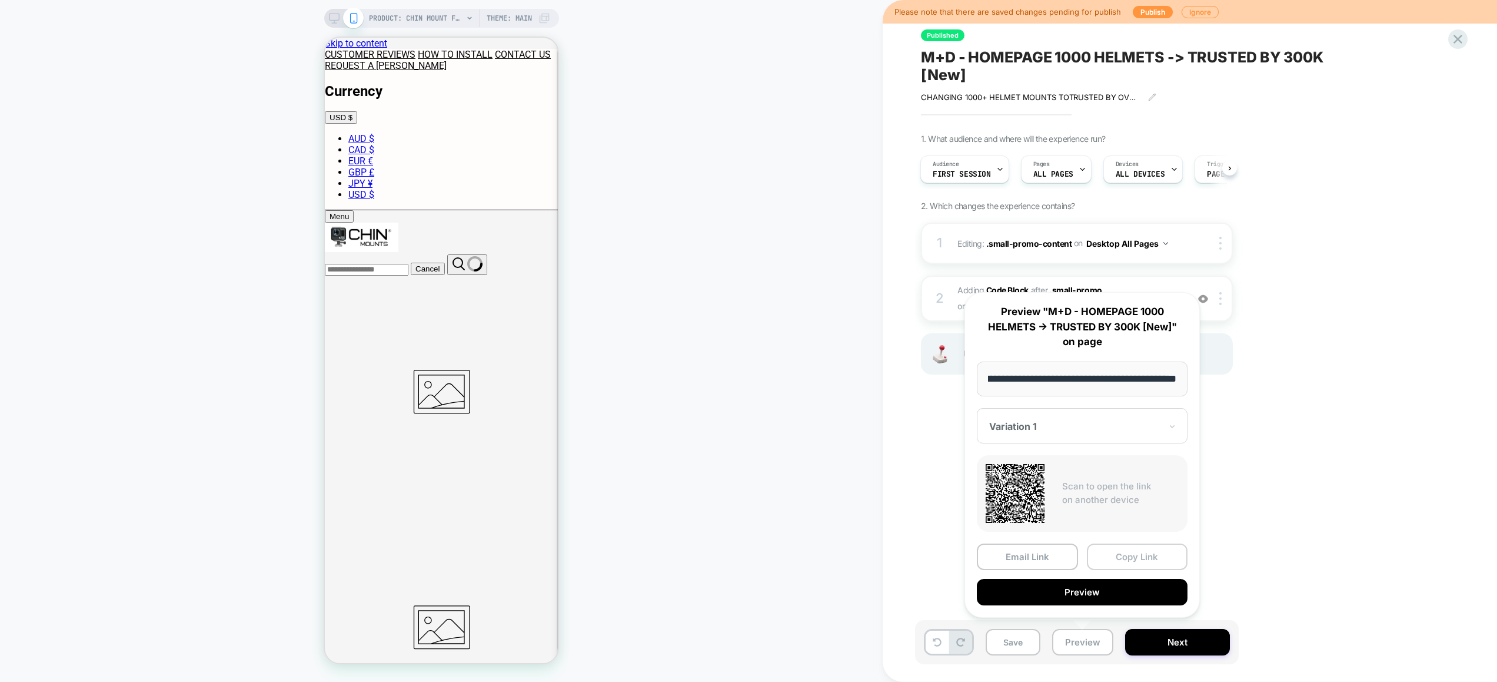
scroll to position [0, 0]
click at [1143, 560] on button "Copy Link" at bounding box center [1137, 556] width 101 height 26
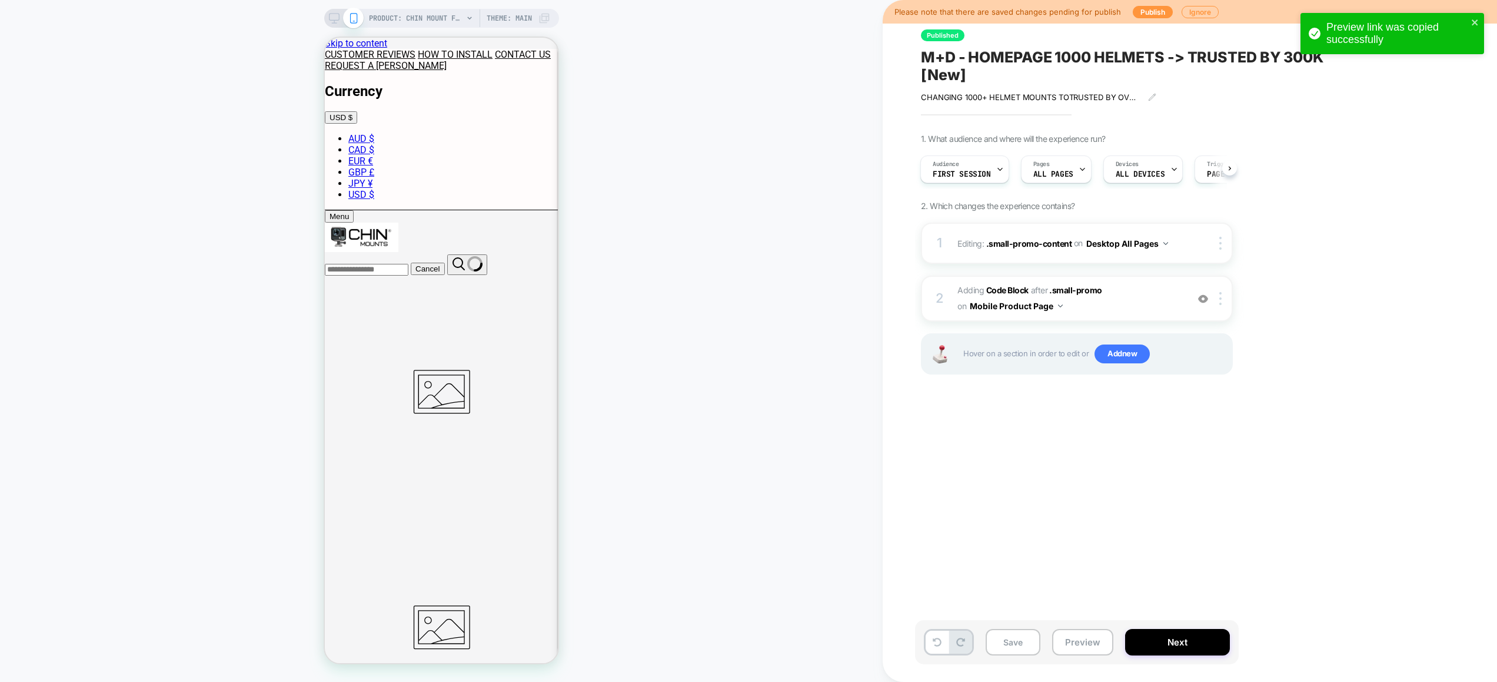
click at [978, 484] on div "Published M+D - HOMEPAGE 1000 HELMETS -> TRUSTED BY 300K [New] CHANGING 1000+ H…" at bounding box center [1135, 341] width 441 height 658
click at [1223, 300] on div at bounding box center [1222, 298] width 19 height 13
click at [1126, 297] on span "Adding Code Block AFTER .small-promo .small-promo on Mobile Product Page" at bounding box center [1070, 299] width 224 height 32
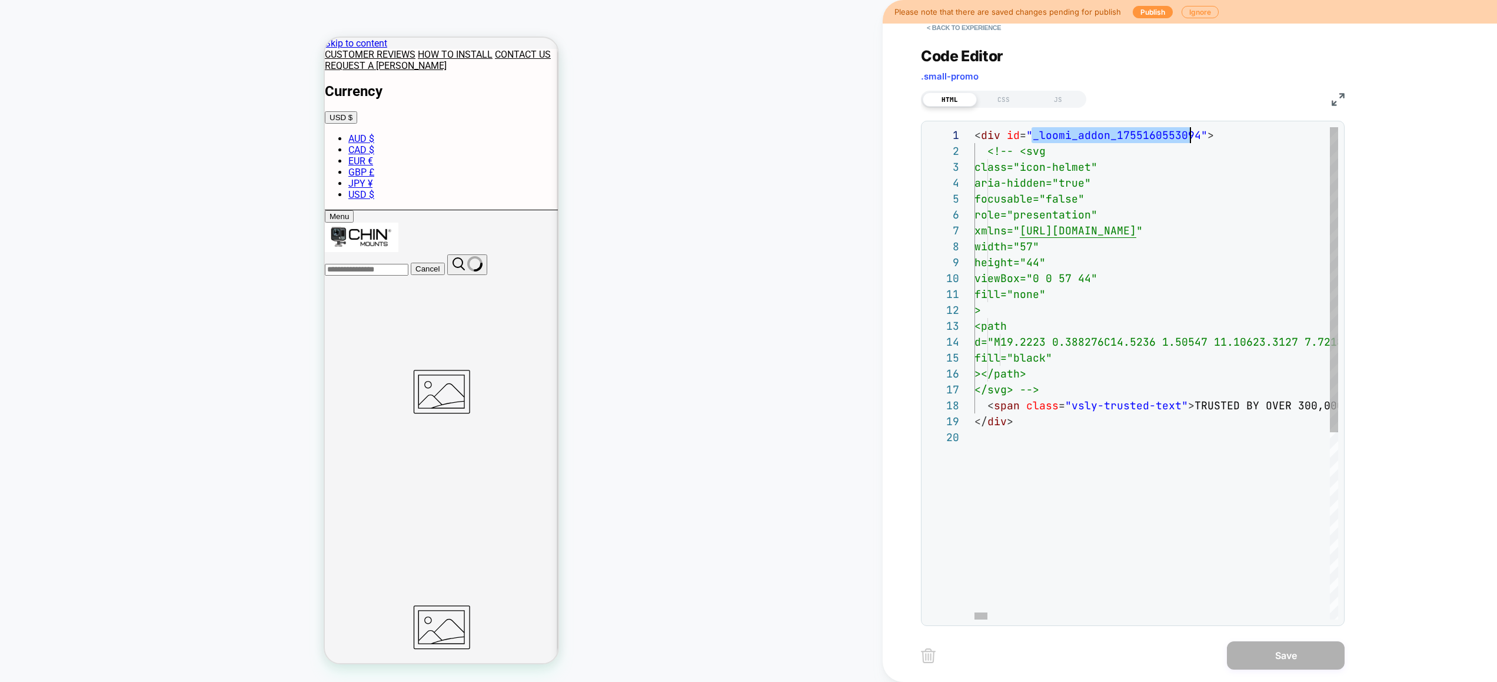
scroll to position [0, 222]
drag, startPoint x: 1032, startPoint y: 136, endPoint x: 1197, endPoint y: 137, distance: 165.4
drag, startPoint x: 1082, startPoint y: 283, endPoint x: 1024, endPoint y: 356, distance: 93.4
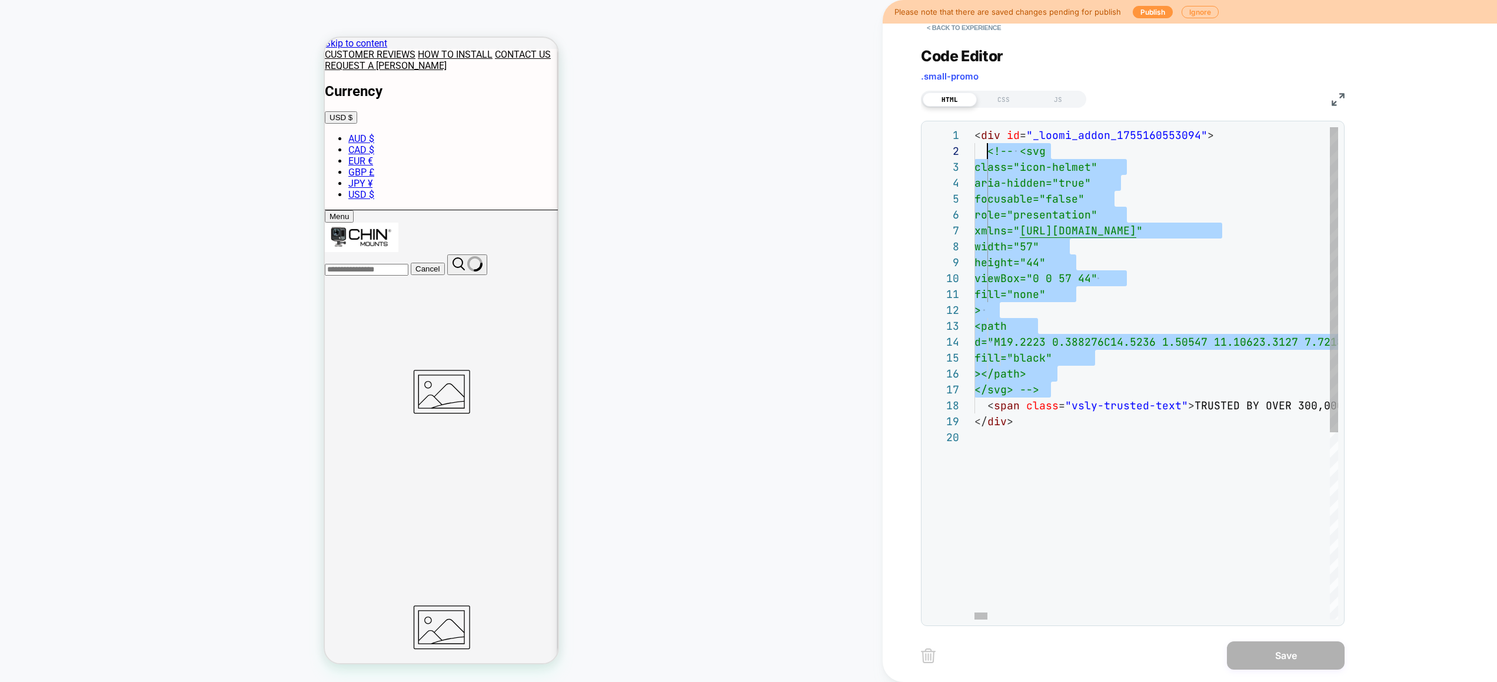
scroll to position [16, 13]
drag, startPoint x: 1055, startPoint y: 391, endPoint x: 987, endPoint y: 153, distance: 247.4
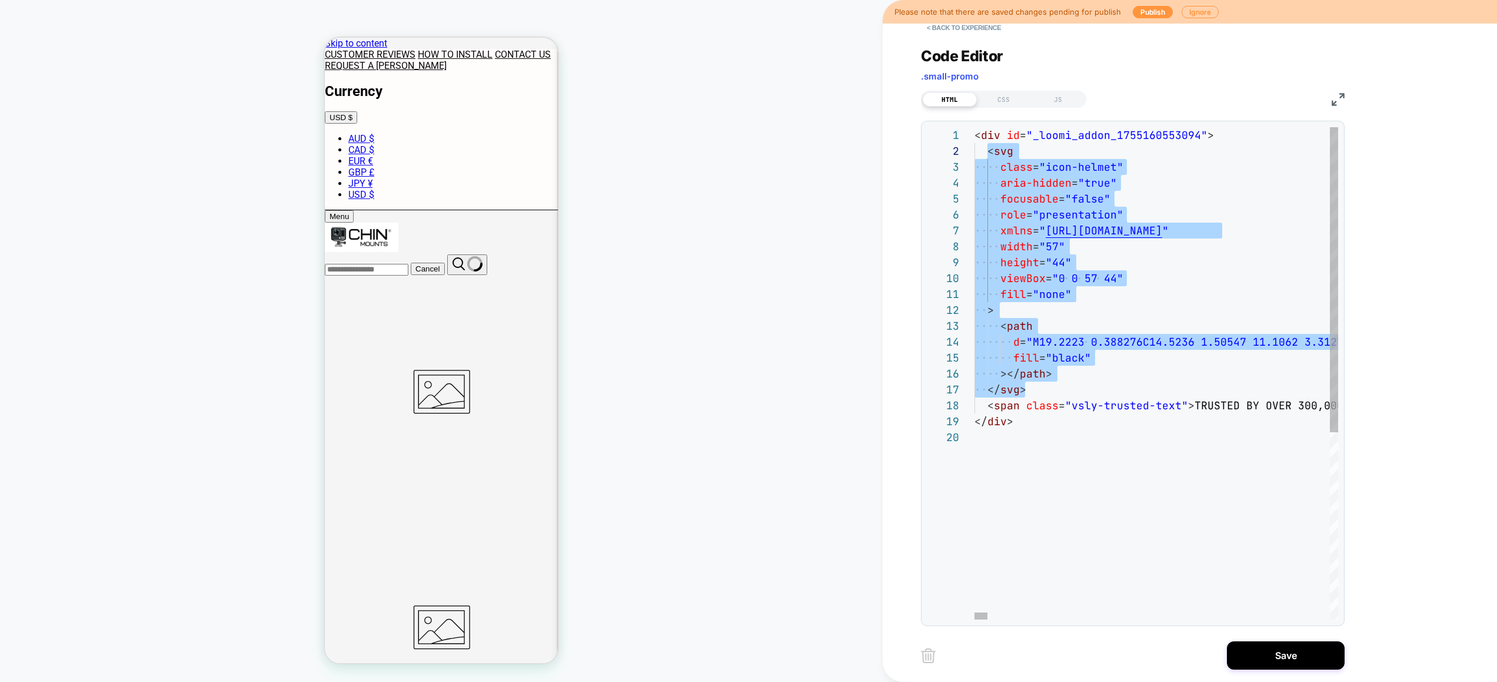
scroll to position [95, 0]
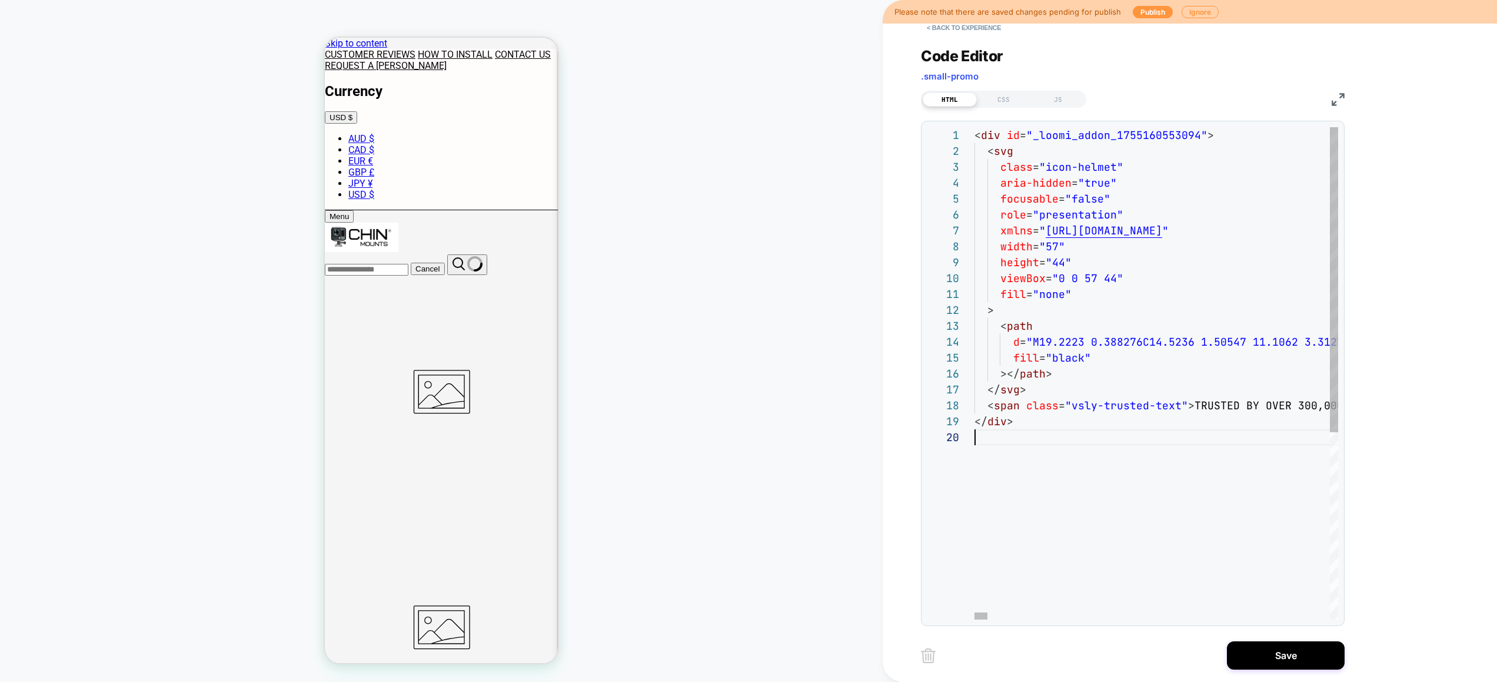
type textarea "**********"
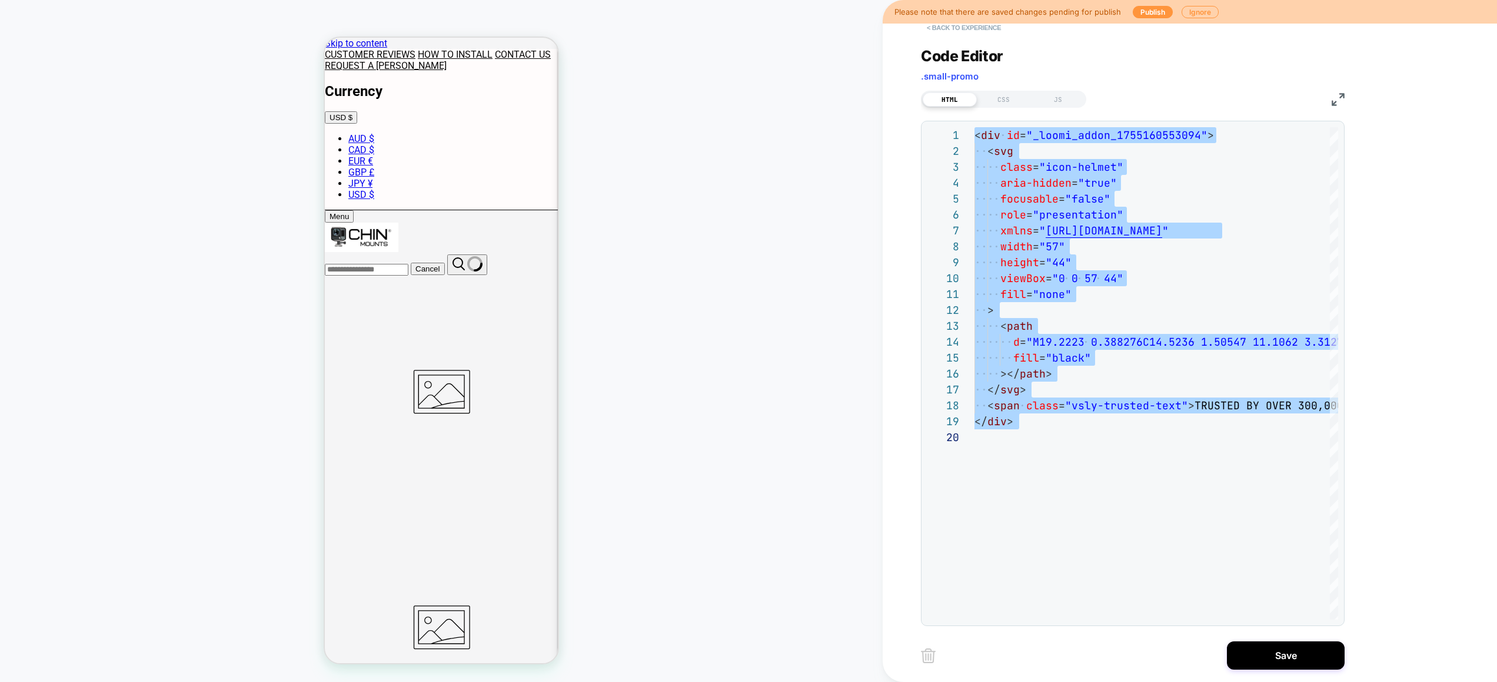
click at [974, 26] on button "< Back to experience" at bounding box center [964, 27] width 86 height 19
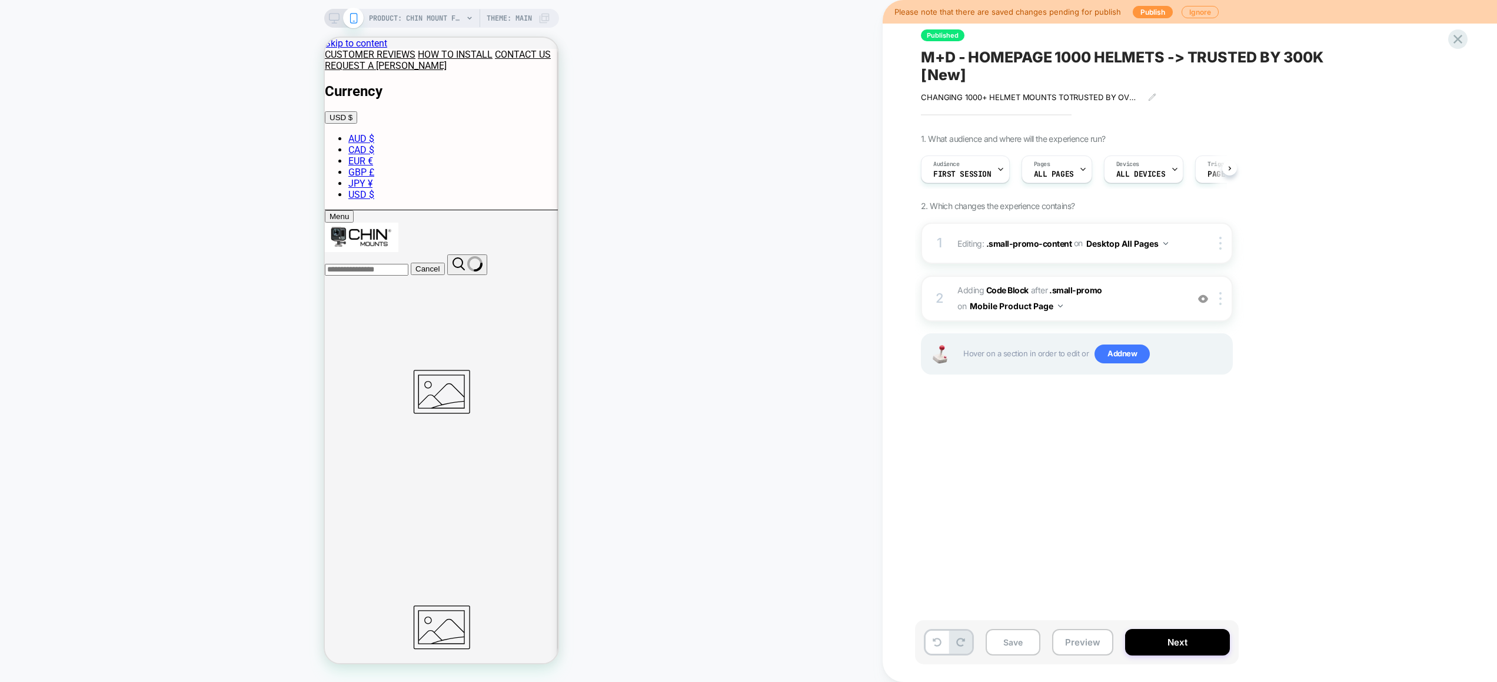
scroll to position [0, 1]
click at [1222, 298] on div at bounding box center [1222, 298] width 19 height 13
click at [1221, 426] on div "Replace Position" at bounding box center [1222, 425] width 105 height 32
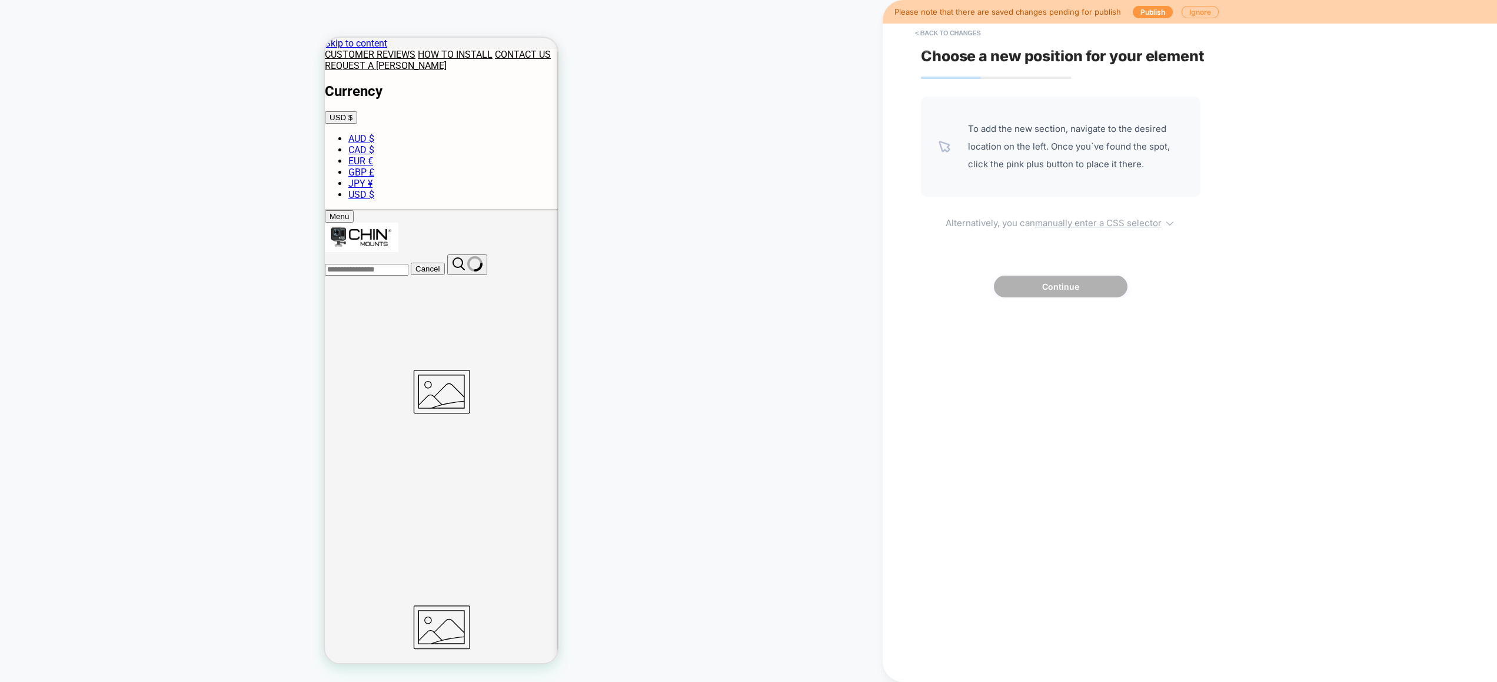
click at [1084, 219] on u "manually enter a CSS selector" at bounding box center [1098, 222] width 127 height 11
click at [993, 310] on select "**********" at bounding box center [966, 317] width 61 height 19
select select "**********"
click at [1063, 316] on input at bounding box center [1095, 317] width 181 height 19
paste input "**********"
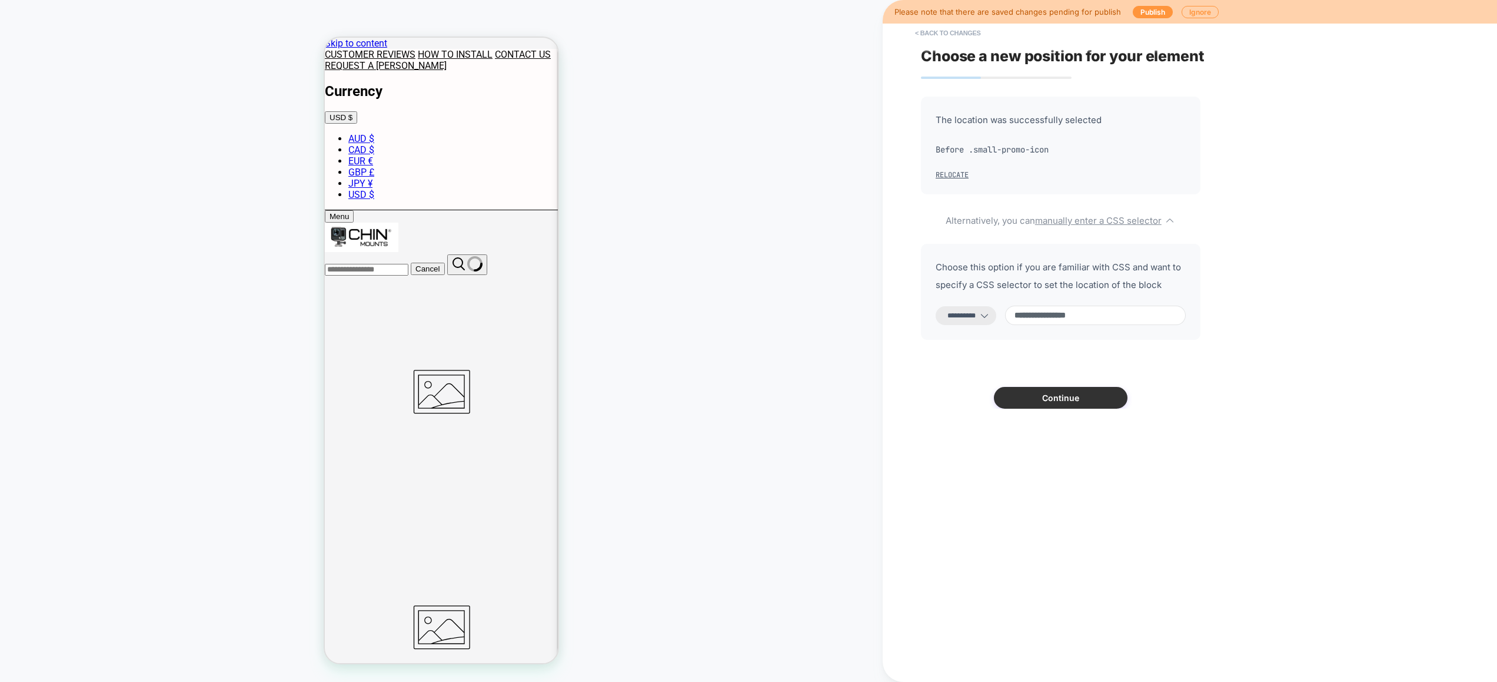
type input "**********"
click at [1060, 397] on button "Continue" at bounding box center [1061, 398] width 134 height 22
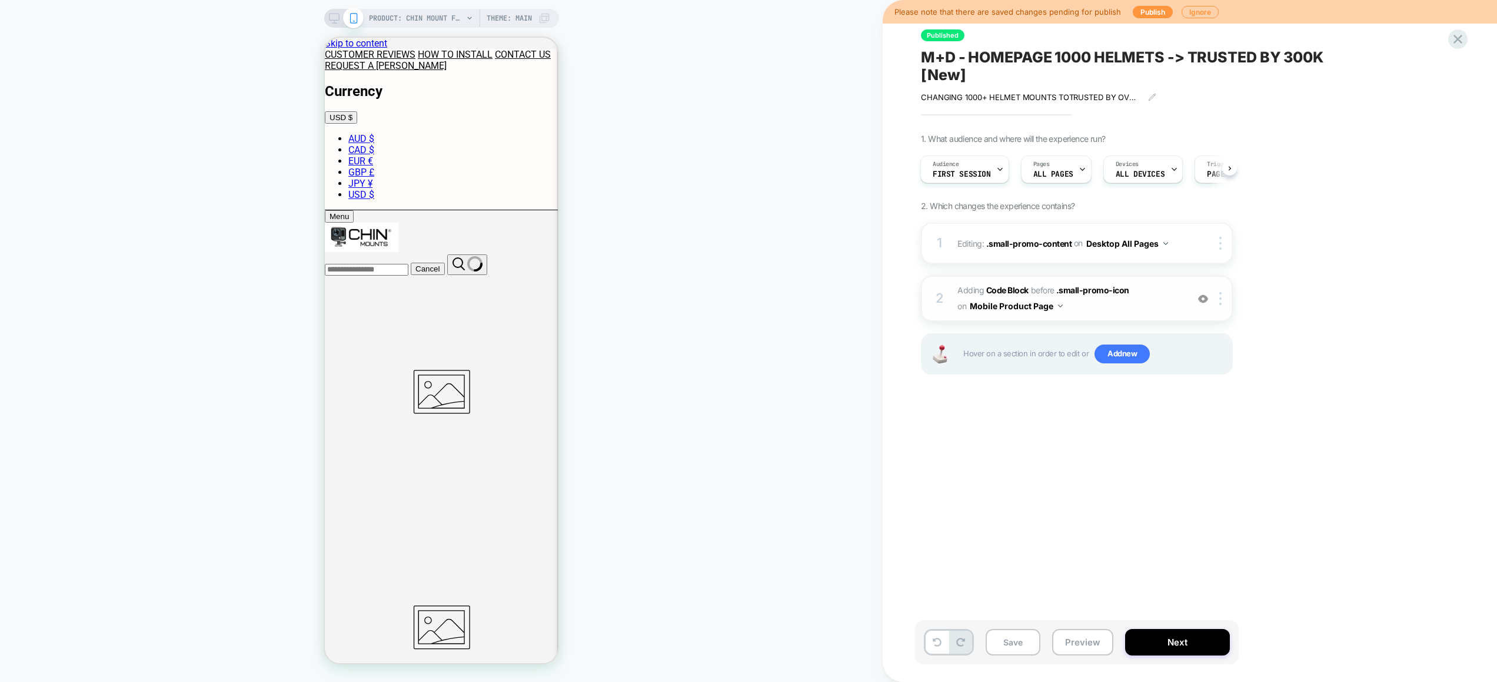
click at [1174, 283] on span "Adding Code Block BEFORE .small-promo-icon .small-promo-icon on Mobile Product …" at bounding box center [1070, 299] width 224 height 32
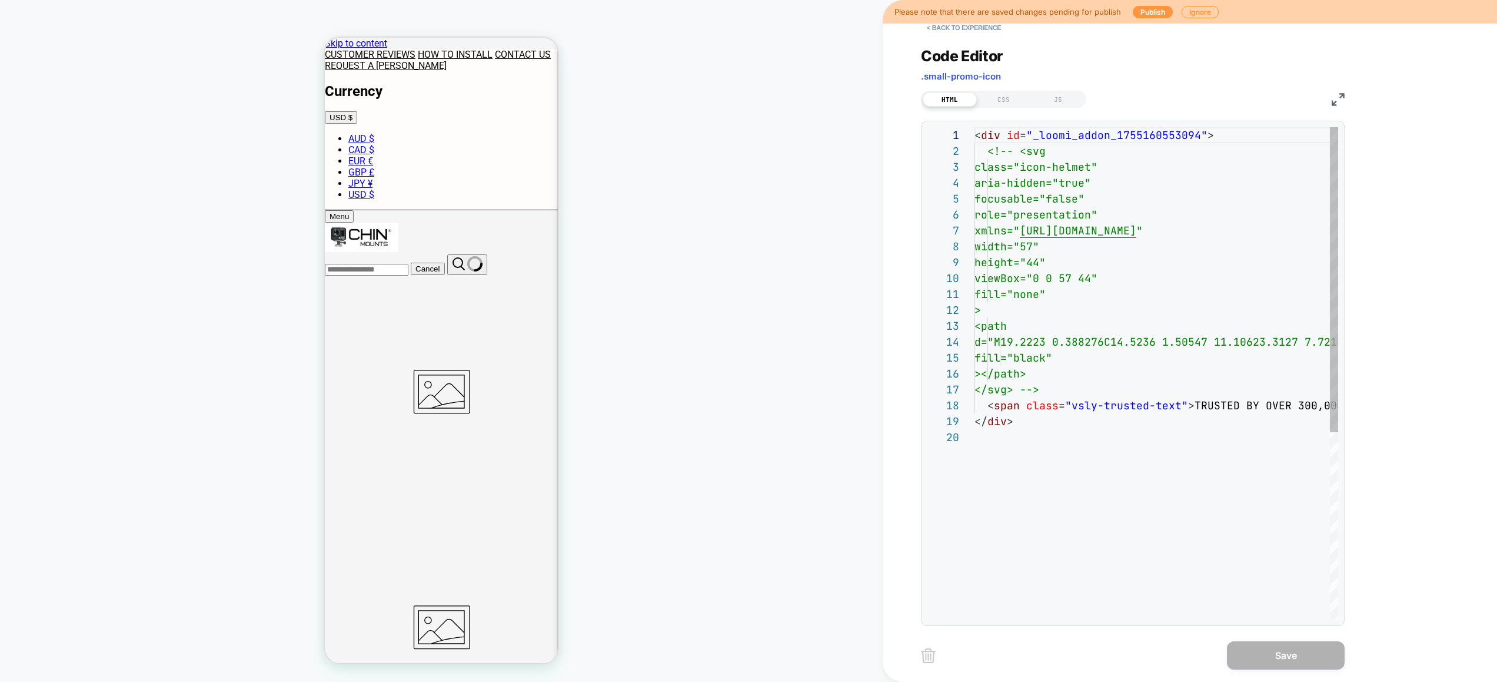
scroll to position [159, 0]
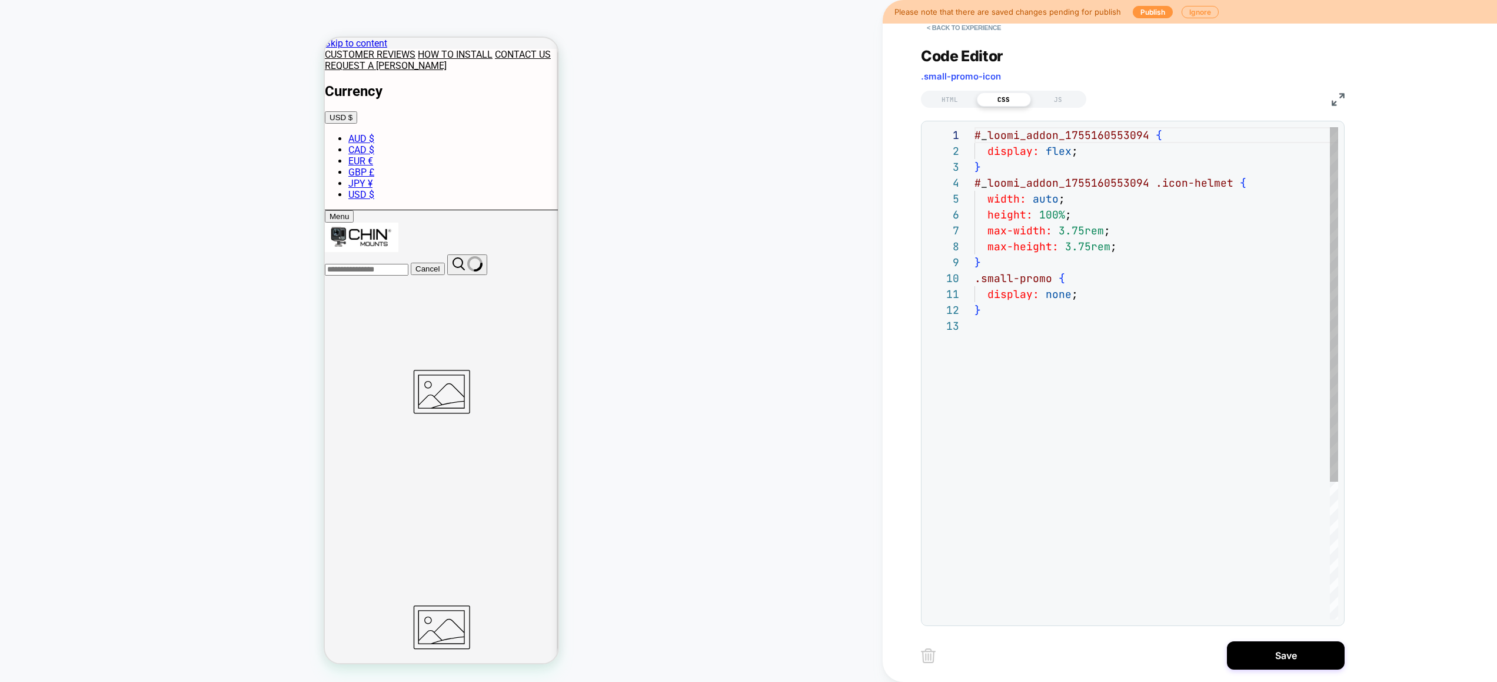
scroll to position [159, 0]
drag, startPoint x: 1052, startPoint y: 278, endPoint x: 1018, endPoint y: 279, distance: 34.1
click at [1018, 279] on div "# _ loomi_addon_1755160553094 { display: flex ; } # _ loomi_addon_1755160553094…" at bounding box center [1157, 468] width 364 height 683
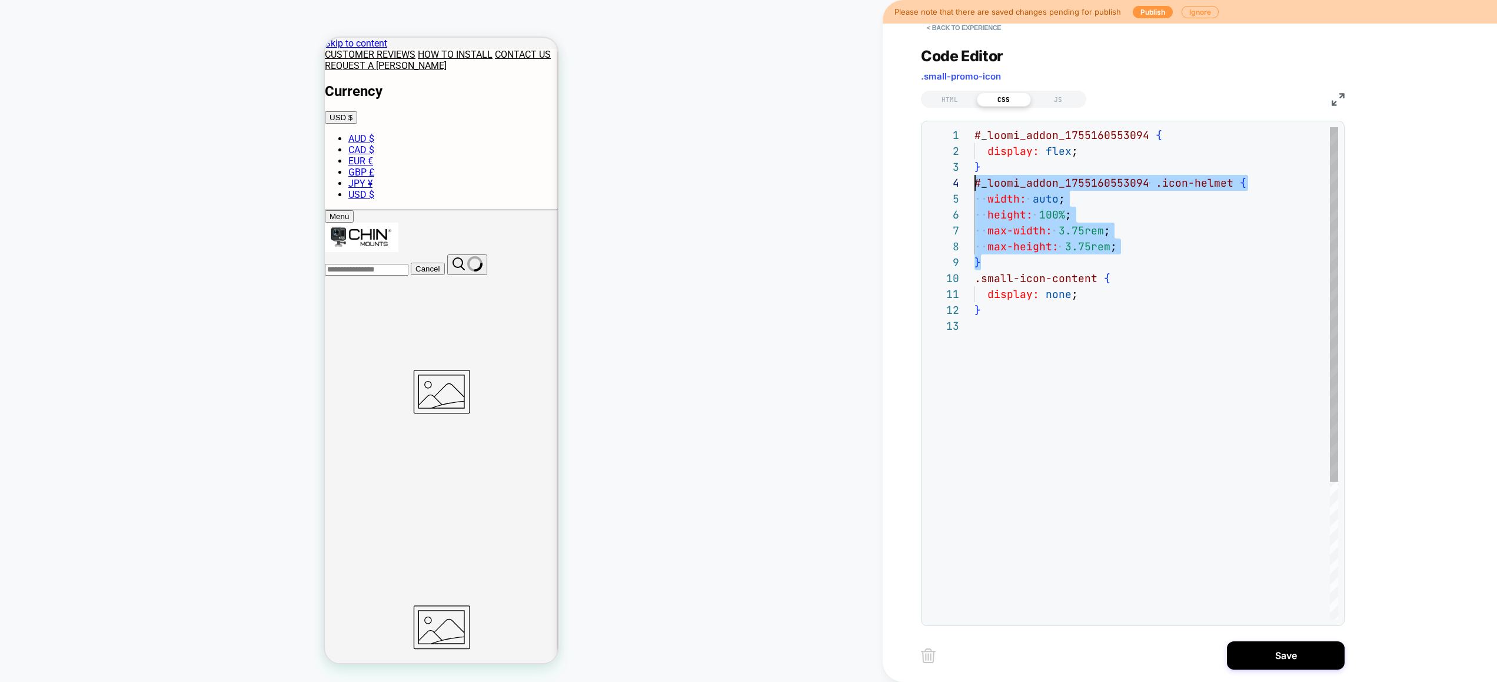
drag, startPoint x: 989, startPoint y: 261, endPoint x: 916, endPoint y: 175, distance: 112.7
click at [975, 175] on div "# _ loomi_addon_1755160553094 { display: flex ; } # _ loomi_addon_1755160553094…" at bounding box center [1157, 468] width 364 height 683
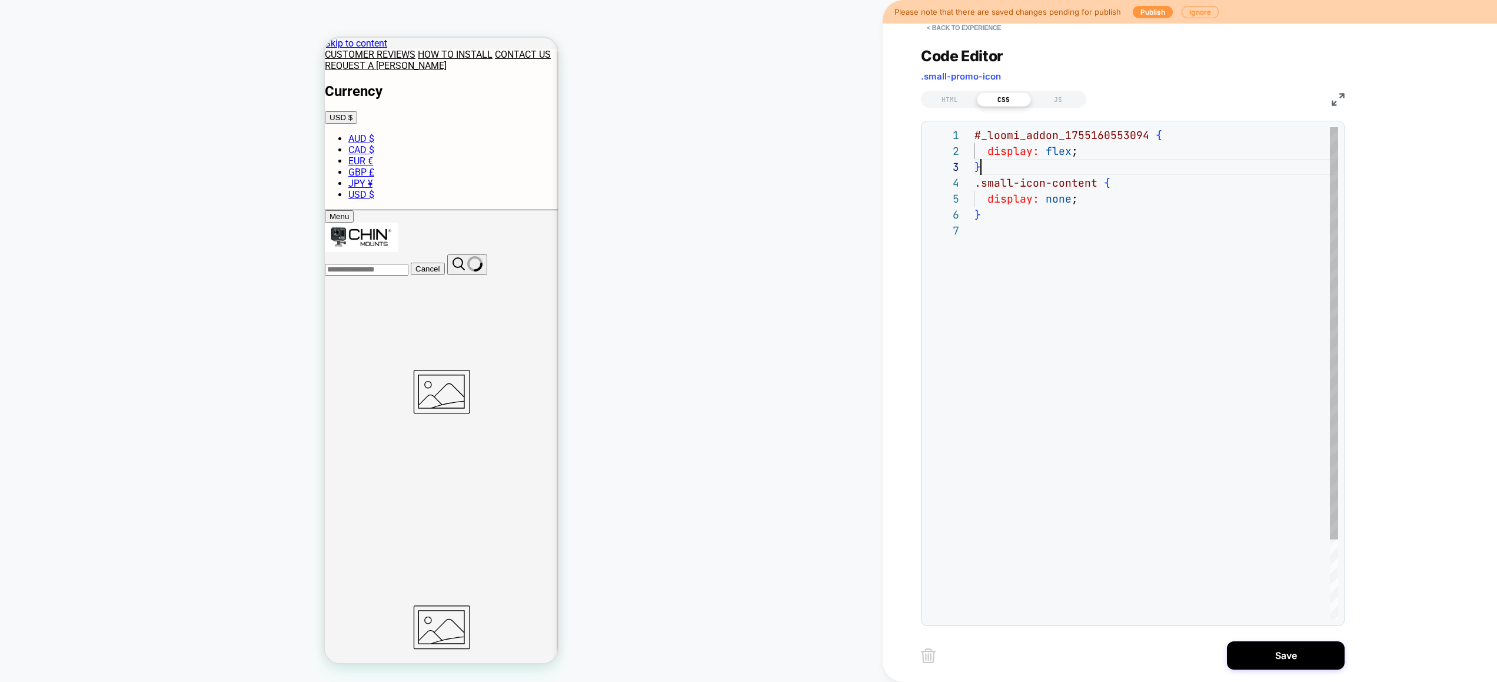
scroll to position [32, 6]
type textarea "**********"
click at [1268, 653] on button "Save" at bounding box center [1286, 655] width 118 height 28
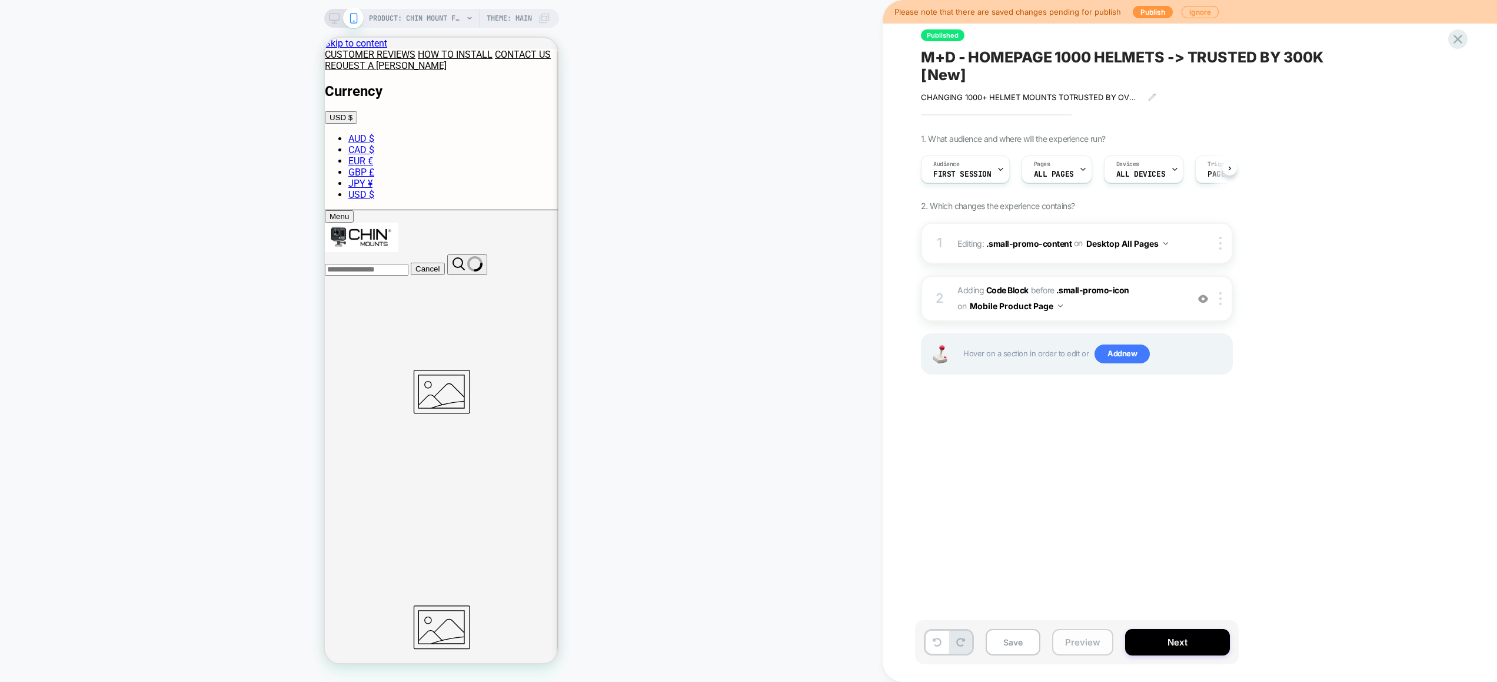
scroll to position [0, 1]
click at [1078, 640] on button "Preview" at bounding box center [1082, 642] width 61 height 26
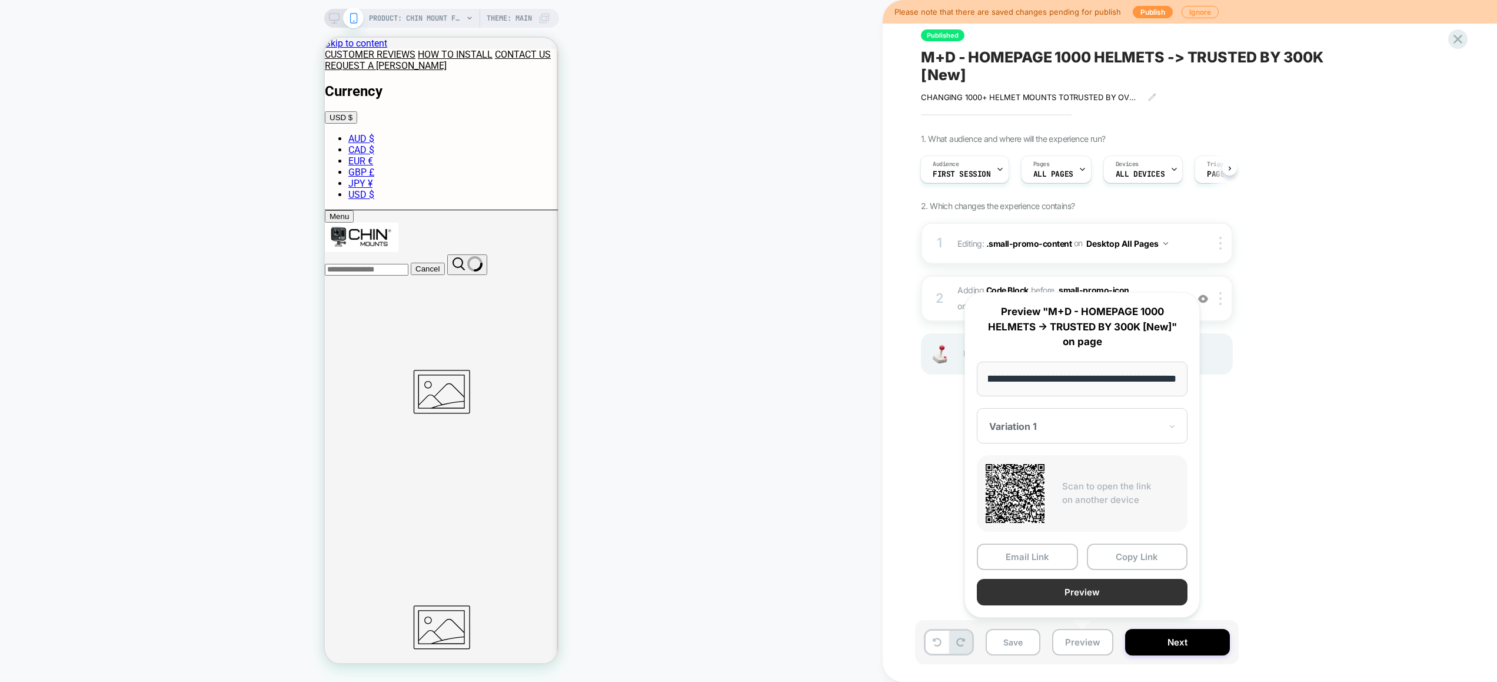
scroll to position [0, 0]
click at [1084, 592] on button "Preview" at bounding box center [1082, 592] width 211 height 26
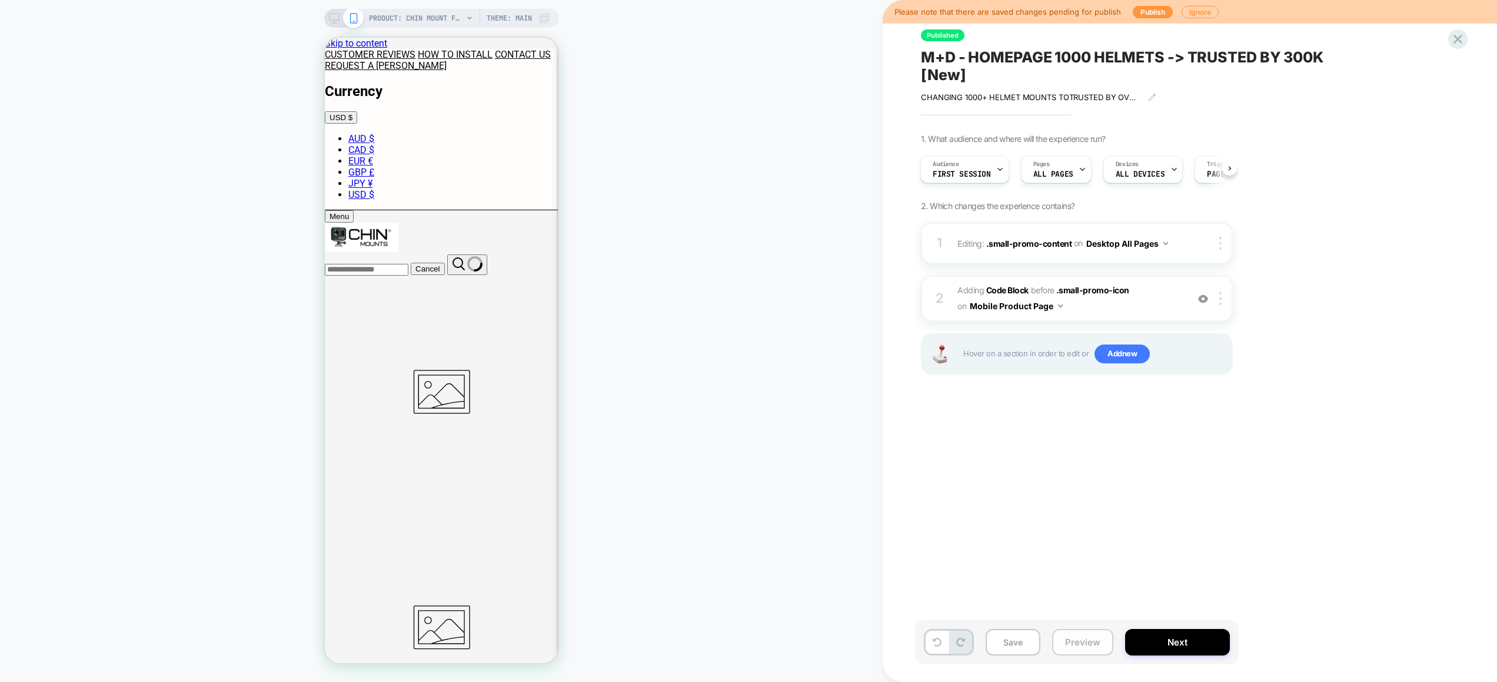
click at [1090, 630] on button "Preview" at bounding box center [1082, 642] width 61 height 26
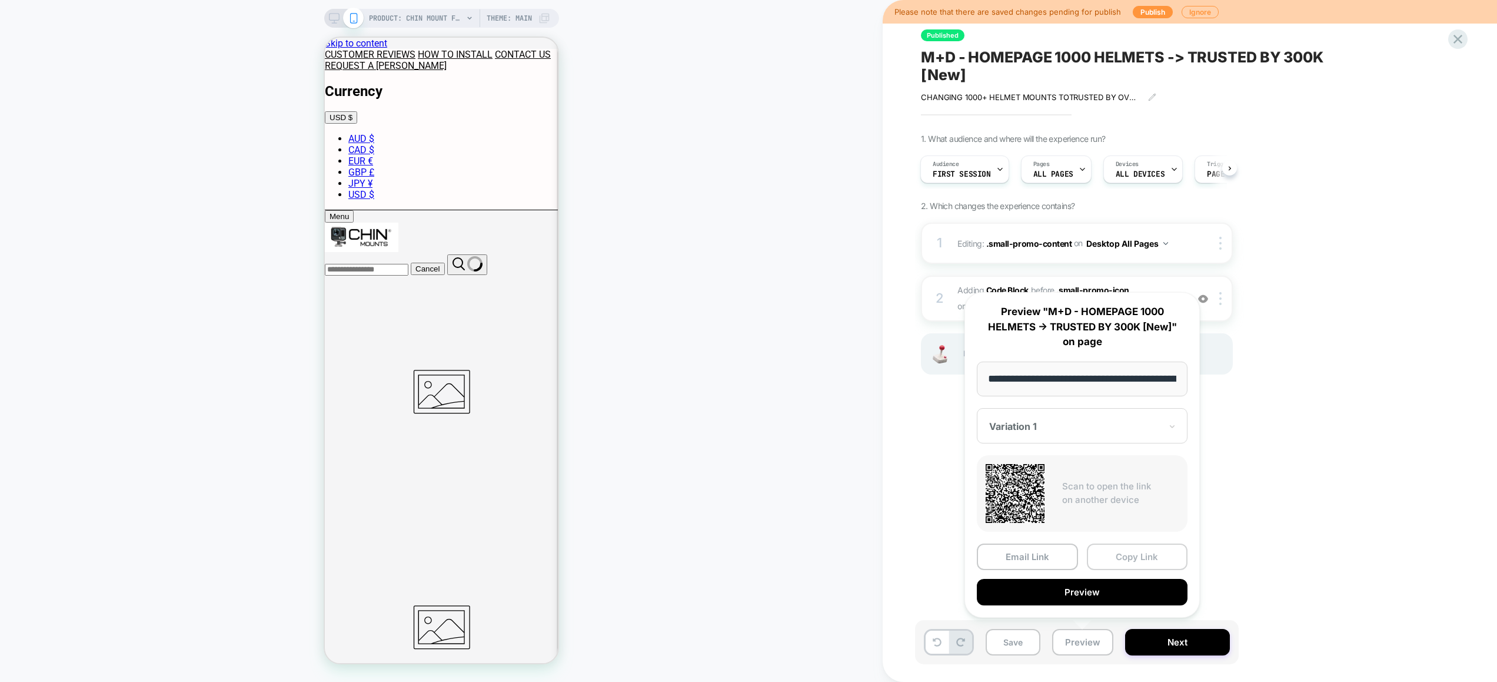
click at [1115, 557] on button "Copy Link" at bounding box center [1137, 556] width 101 height 26
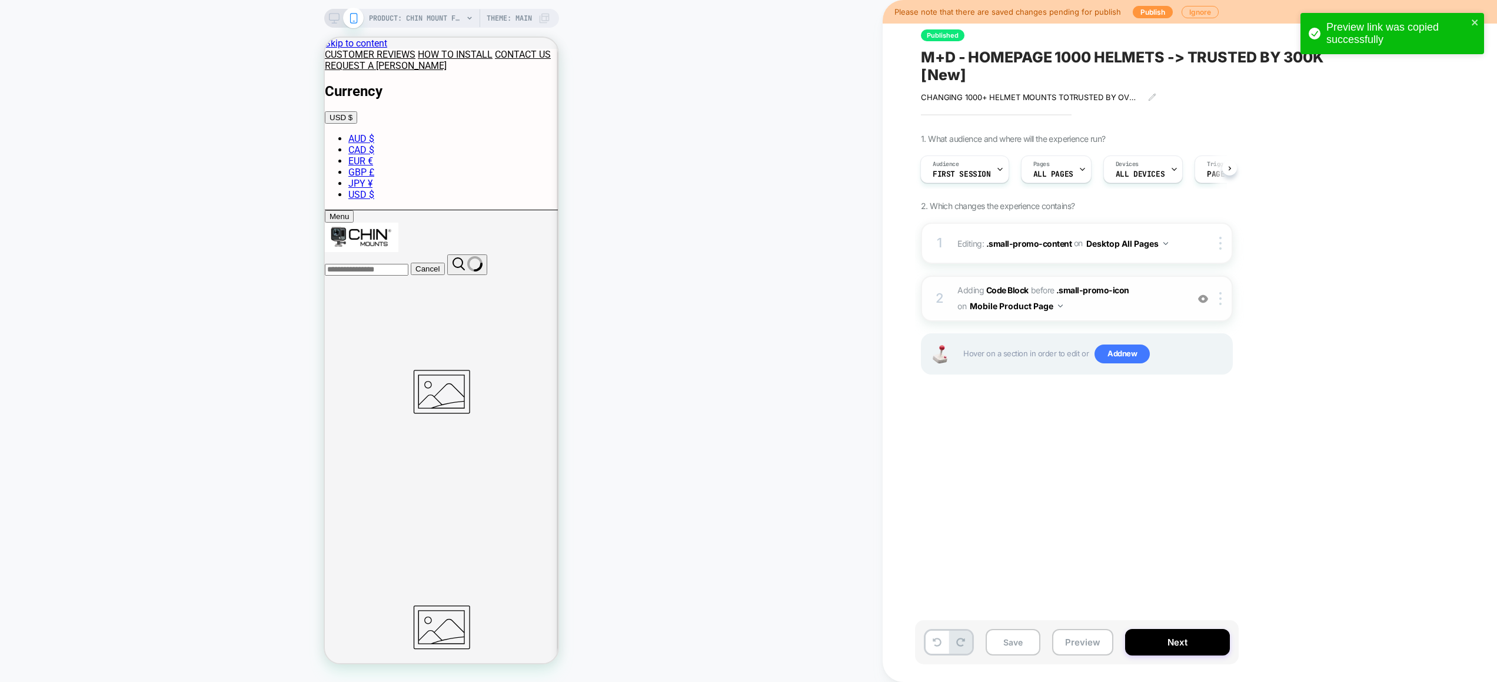
click at [1168, 303] on span "Adding Code Block BEFORE .small-promo-icon .small-promo-icon on Mobile Product …" at bounding box center [1070, 299] width 224 height 32
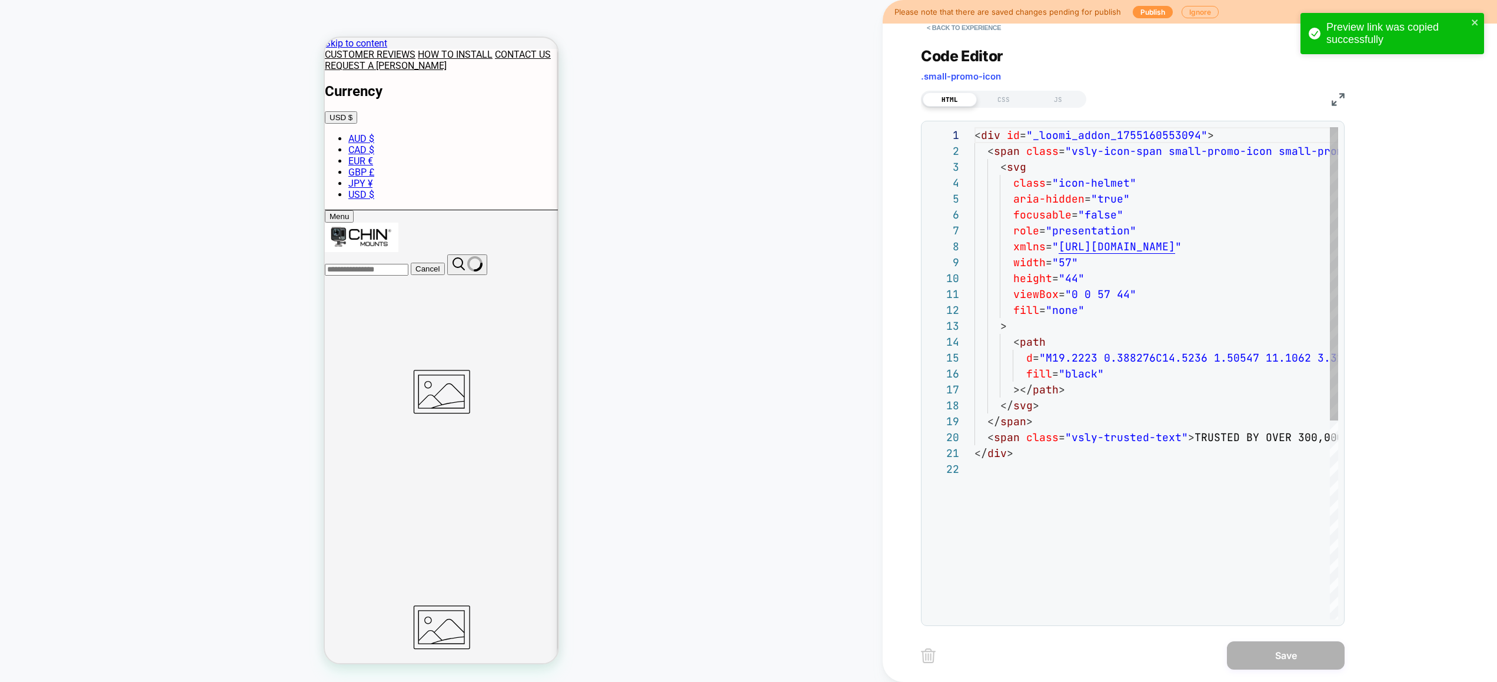
scroll to position [159, 0]
click at [1002, 110] on div "Code Editor .small-promo-icon HTML CSS JS 1 2 3 4 5 6 7 8 9 10 11 12 13 14 15 1…" at bounding box center [1133, 328] width 424 height 593
click at [1002, 101] on div "CSS" at bounding box center [1004, 99] width 54 height 14
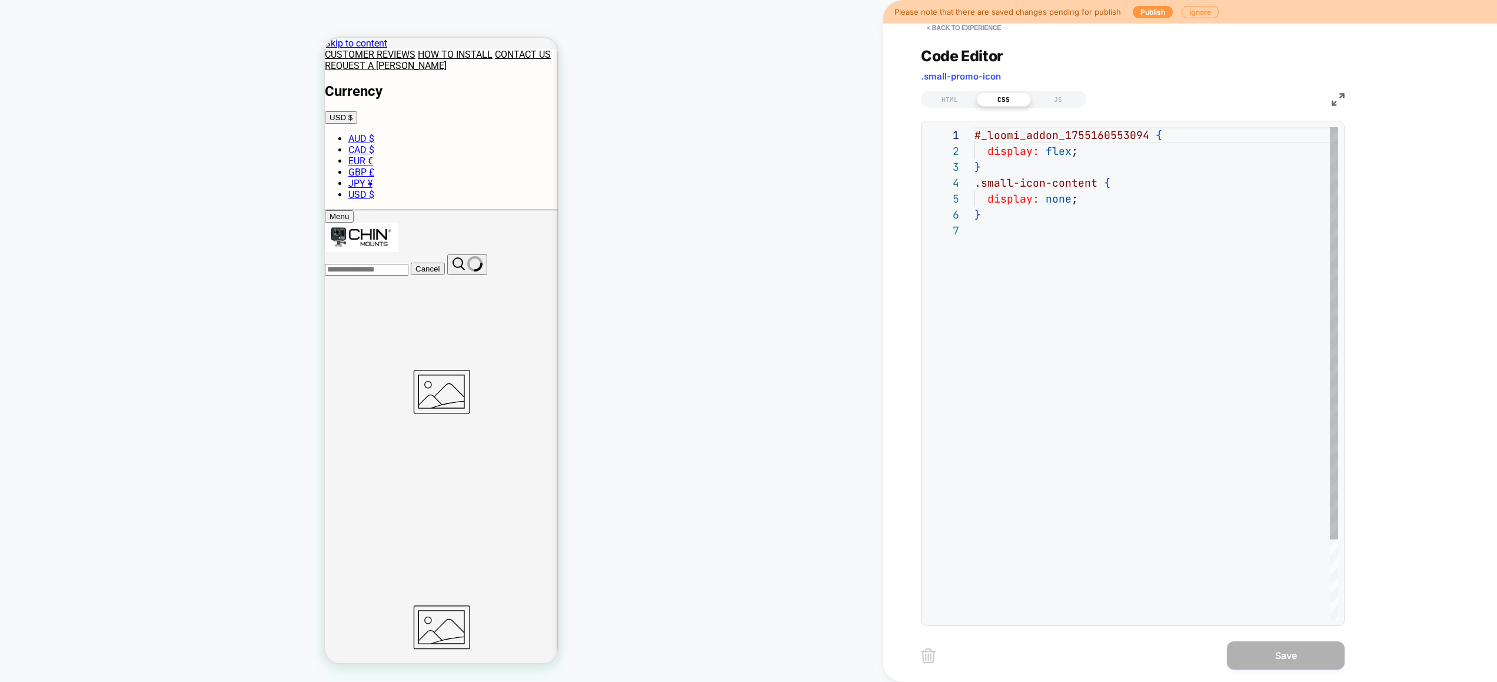
scroll to position [95, 0]
click at [1044, 240] on div "# _ loomi_addon_1755160553094 { display: flex ; } .small-icon-content { display…" at bounding box center [1157, 420] width 364 height 587
drag, startPoint x: 1097, startPoint y: 183, endPoint x: 1019, endPoint y: 184, distance: 77.1
click at [1019, 184] on div "# _ loomi_addon_1755160553094 { display: flex ; } .small-icon-content { display…" at bounding box center [1157, 420] width 364 height 587
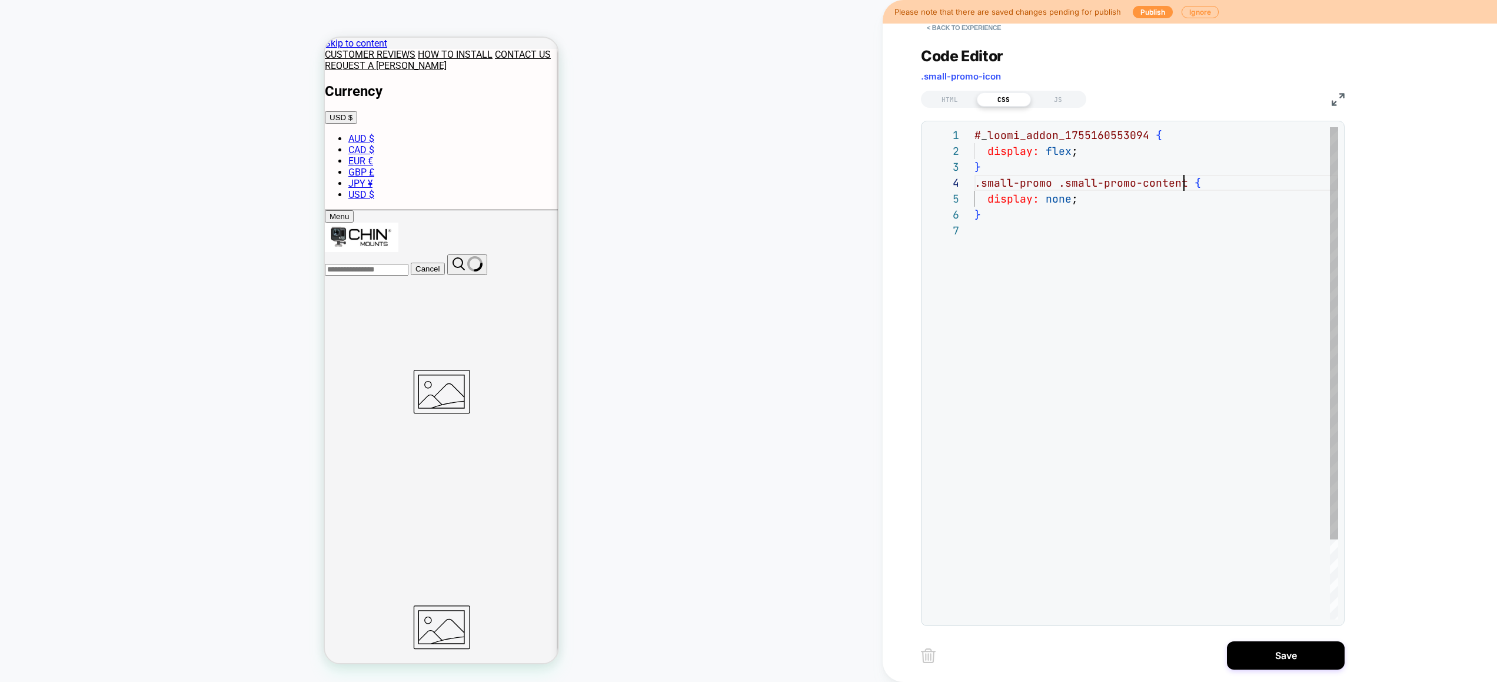
click at [1049, 188] on div "# _ loomi_addon_1755160553094 { display: flex ; } .small-promo .small-promo-con…" at bounding box center [1157, 420] width 364 height 587
click at [1197, 184] on div "# _ loomi_addon_1755160553094 { display: flex ; } .small-promo > .small-promo-c…" at bounding box center [1157, 420] width 364 height 587
click at [1114, 201] on div "# _ loomi_addon_1755160553094 { display: flex ; } .small-promo > .small-promo-c…" at bounding box center [1157, 428] width 364 height 603
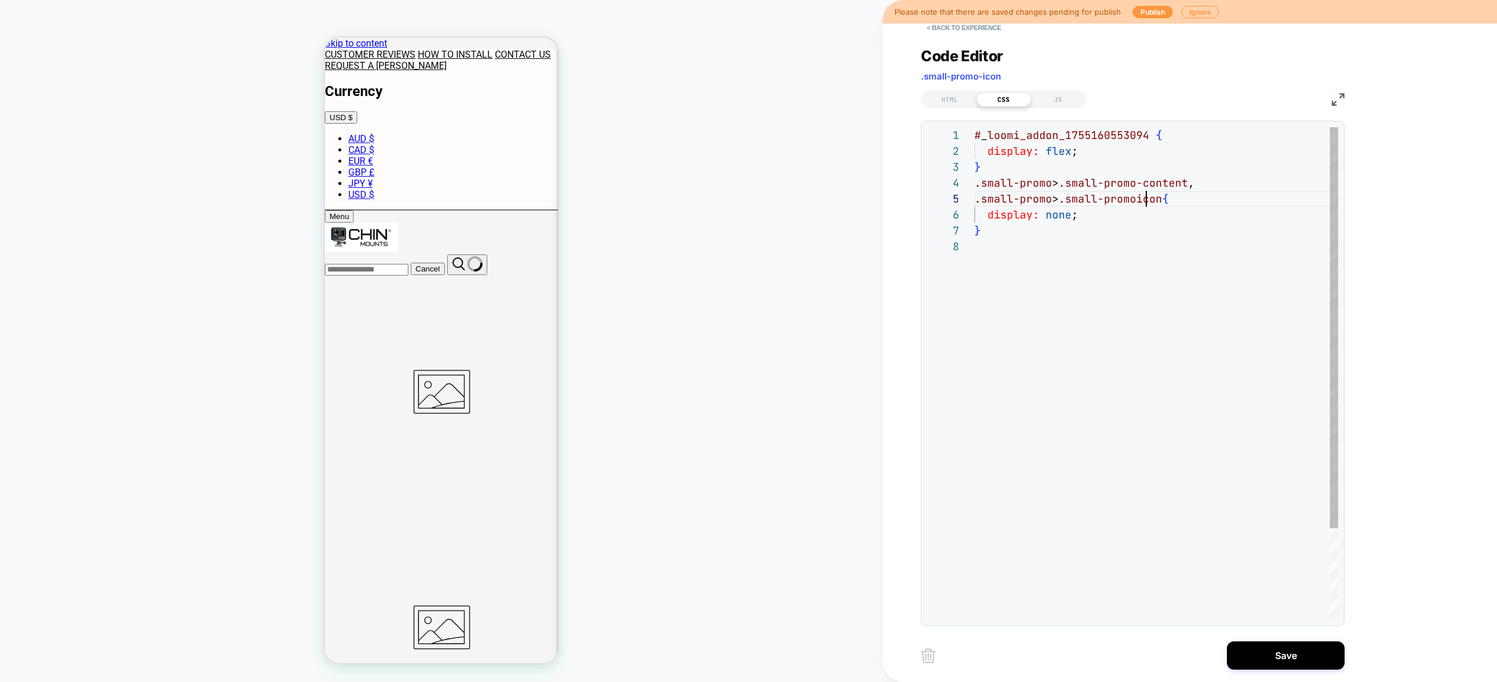
scroll to position [64, 178]
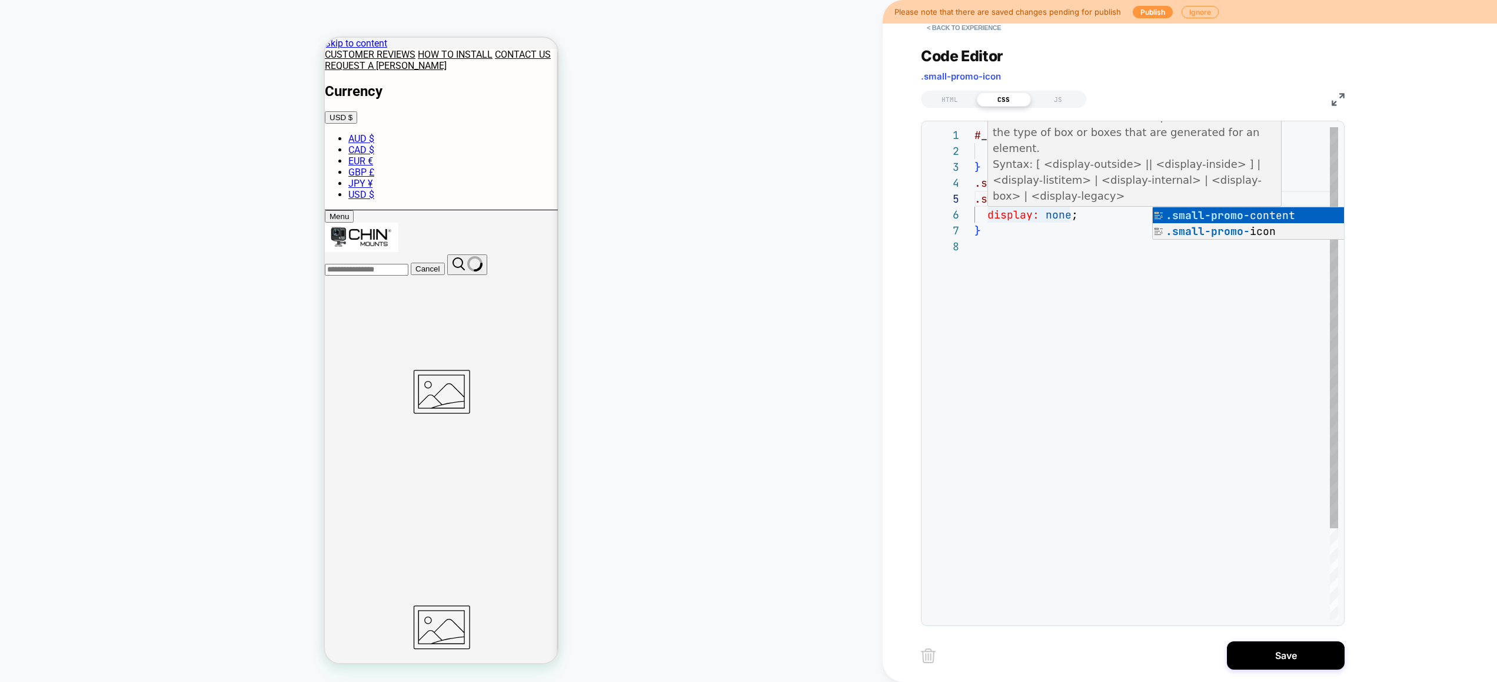
click at [1065, 220] on div "# _ loomi_addon_1755160553094 { display: flex ; } .small-promo > .small-promo-c…" at bounding box center [1157, 428] width 364 height 603
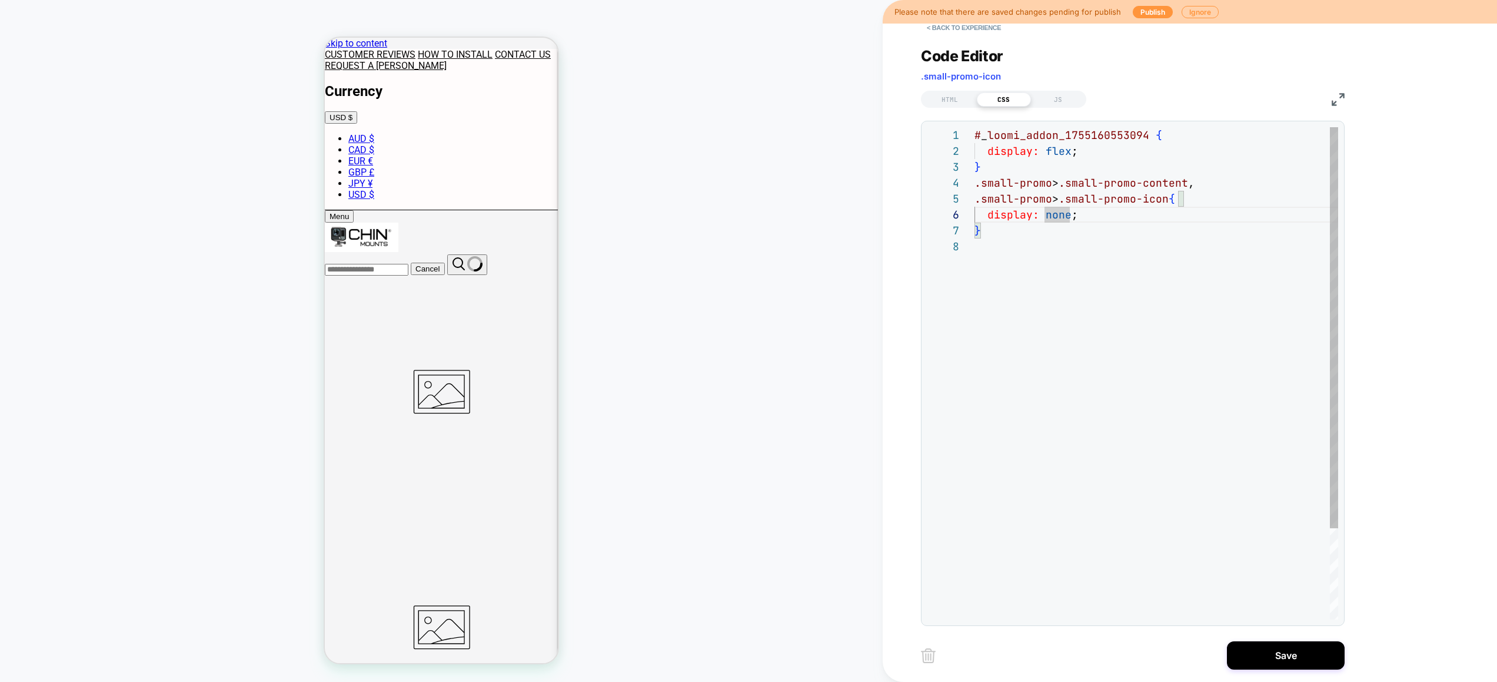
click at [1122, 280] on div "# _ loomi_addon_1755160553094 { display: flex ; } .small-promo > .small-promo-c…" at bounding box center [1157, 428] width 364 height 603
type textarea "**********"
click at [1291, 651] on button "Save" at bounding box center [1286, 655] width 118 height 28
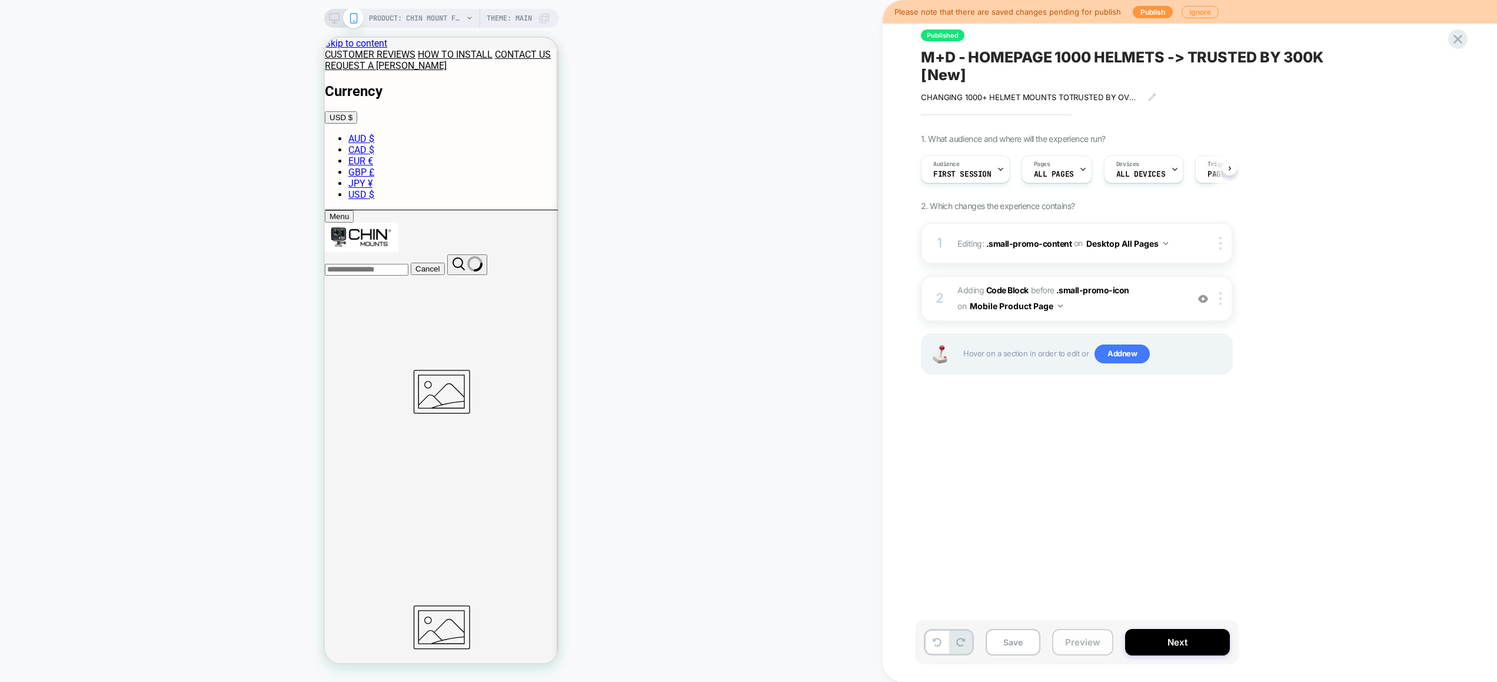
click at [1074, 640] on button "Preview" at bounding box center [1082, 642] width 61 height 26
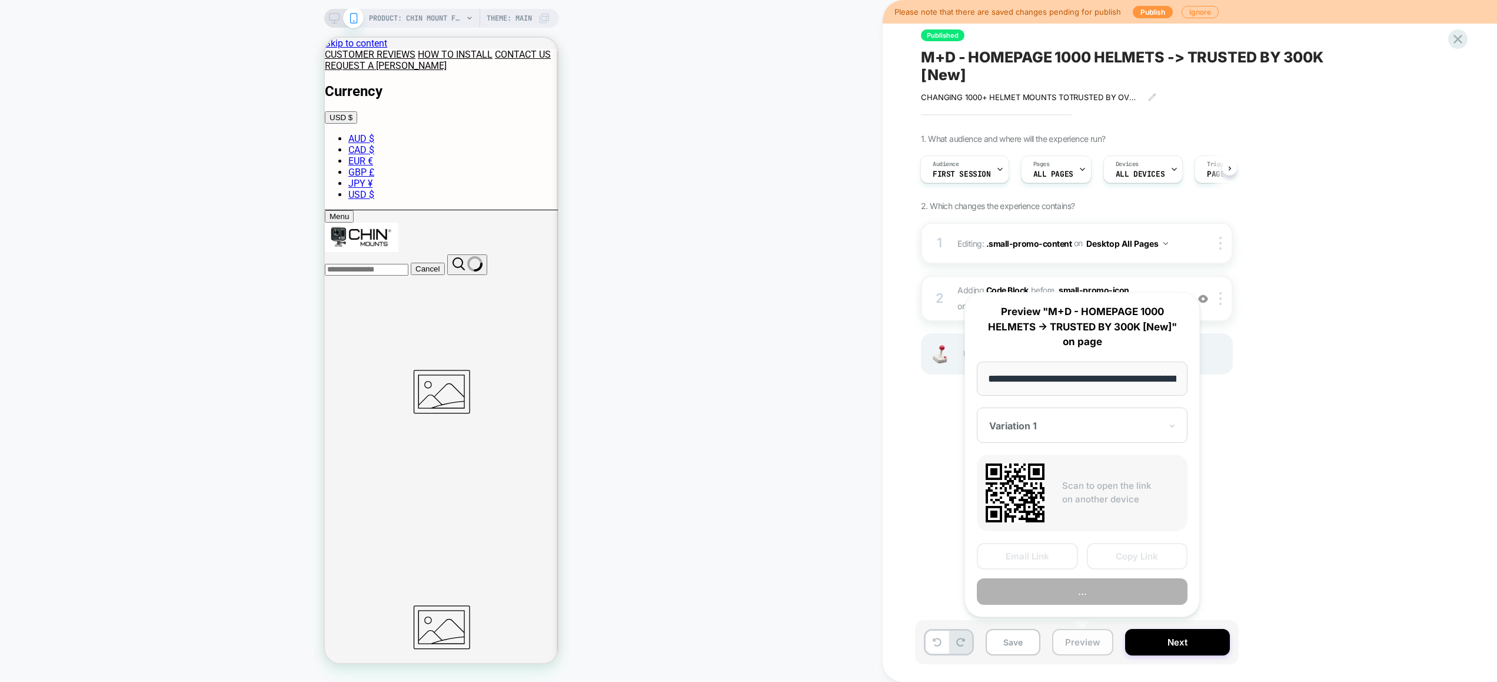
scroll to position [0, 224]
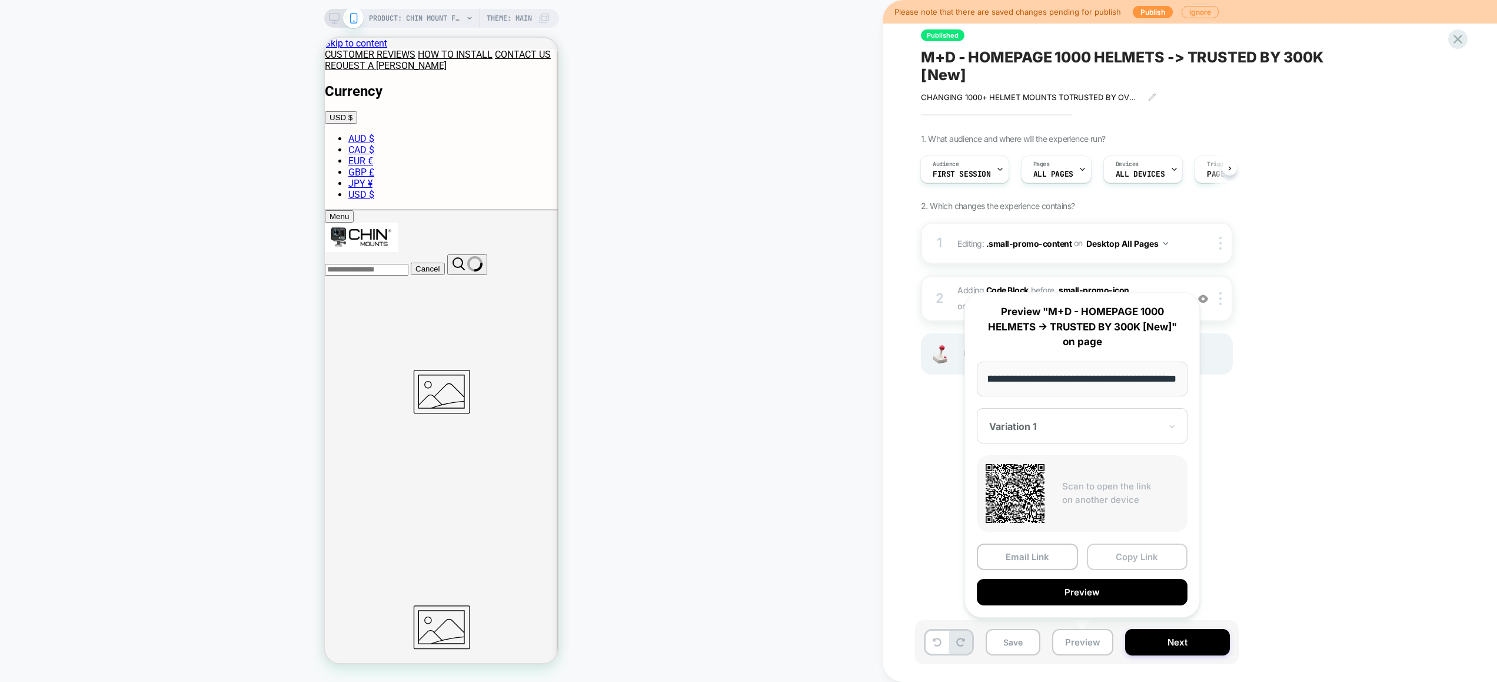
click at [1116, 555] on button "Copy Link" at bounding box center [1137, 556] width 101 height 26
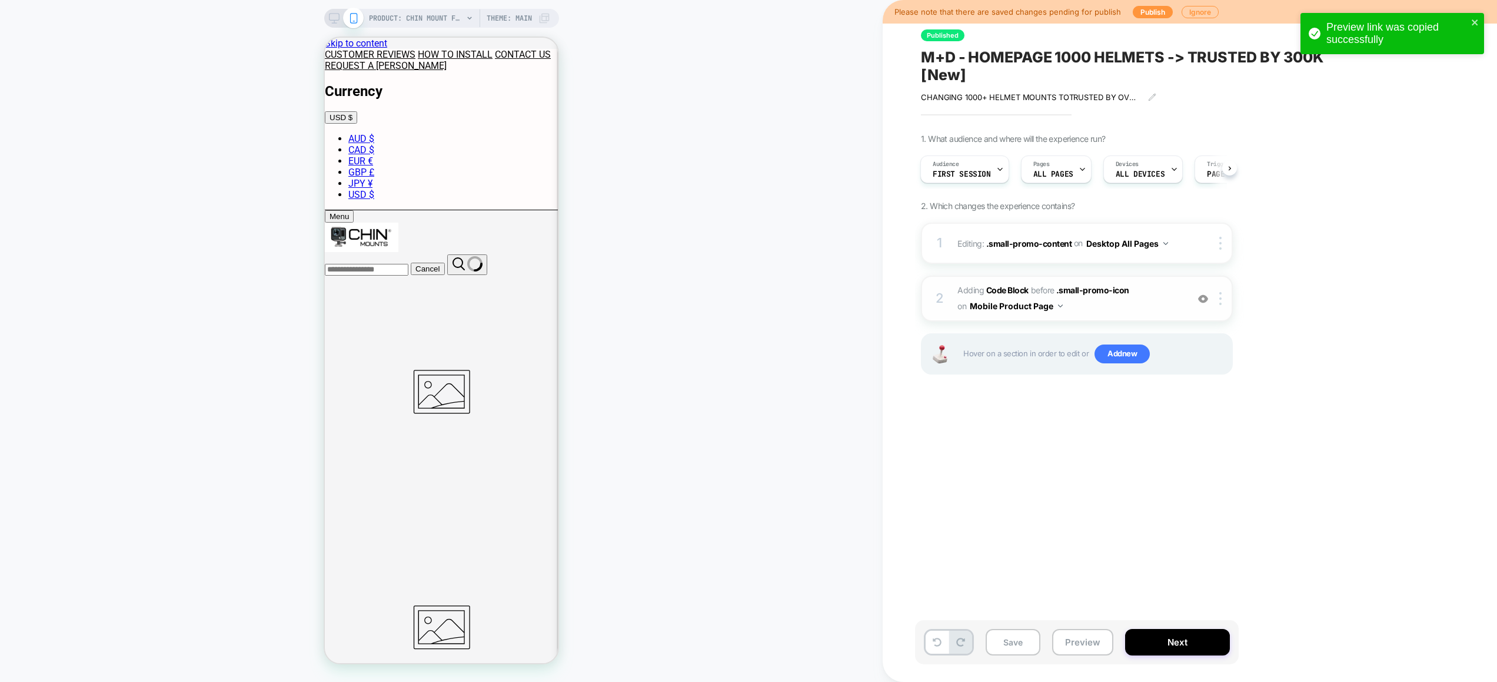
click at [1114, 309] on span "Adding Code Block BEFORE .small-promo-icon .small-promo-icon on Mobile Product …" at bounding box center [1070, 299] width 224 height 32
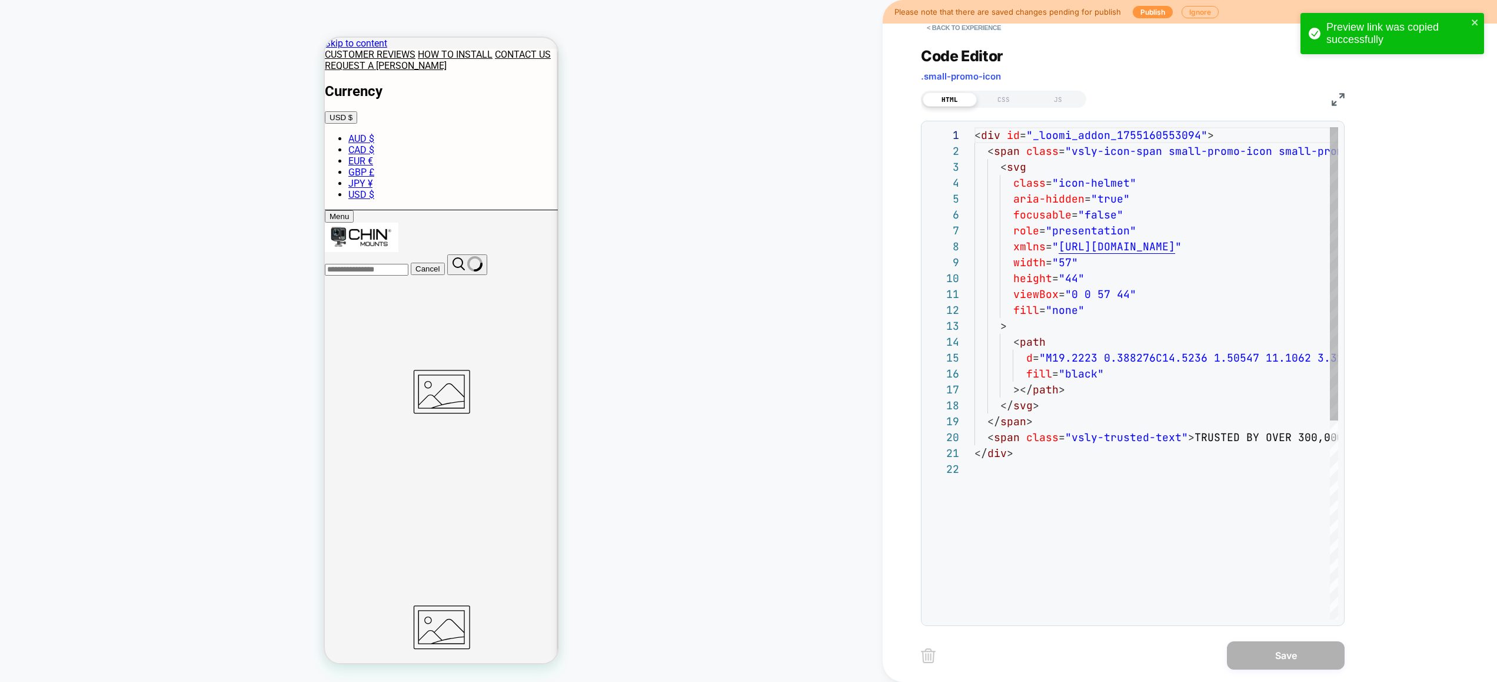
scroll to position [159, 0]
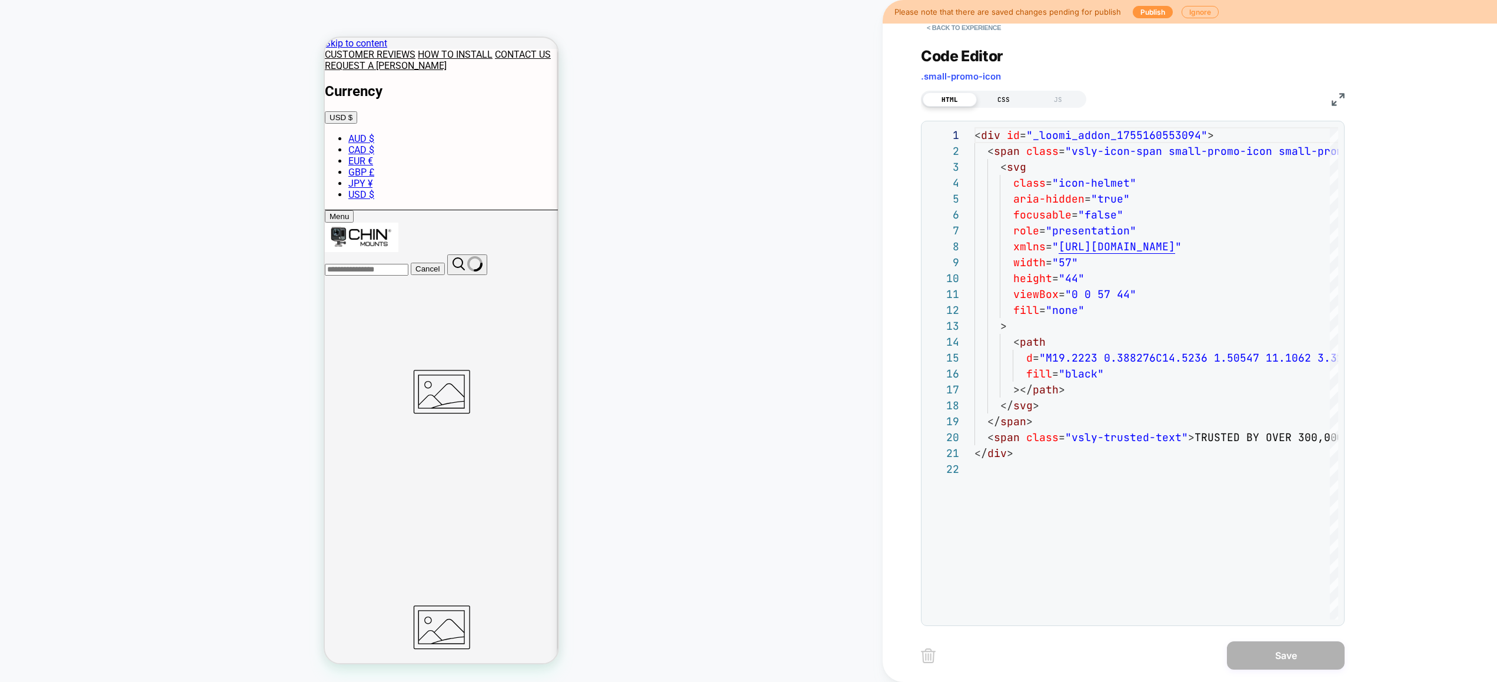
click at [1012, 95] on div "CSS" at bounding box center [1004, 99] width 54 height 14
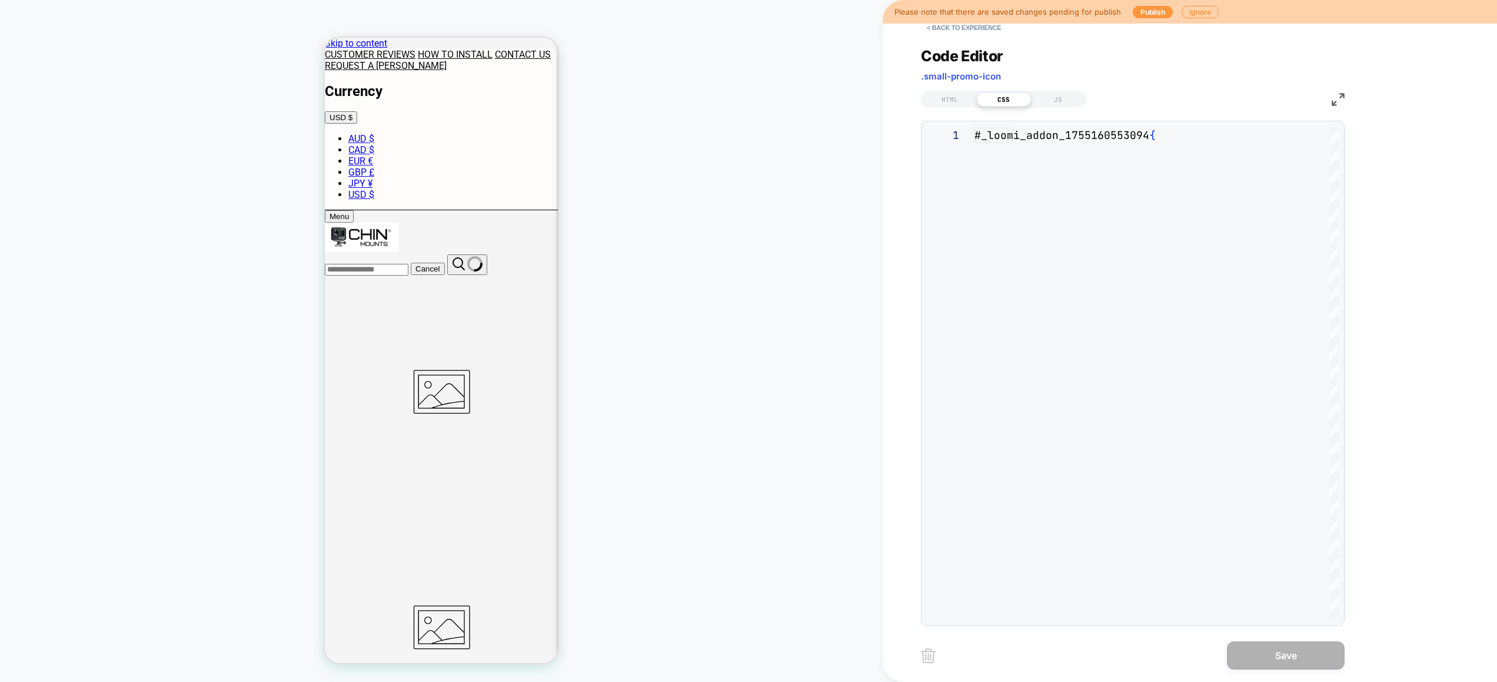
scroll to position [111, 0]
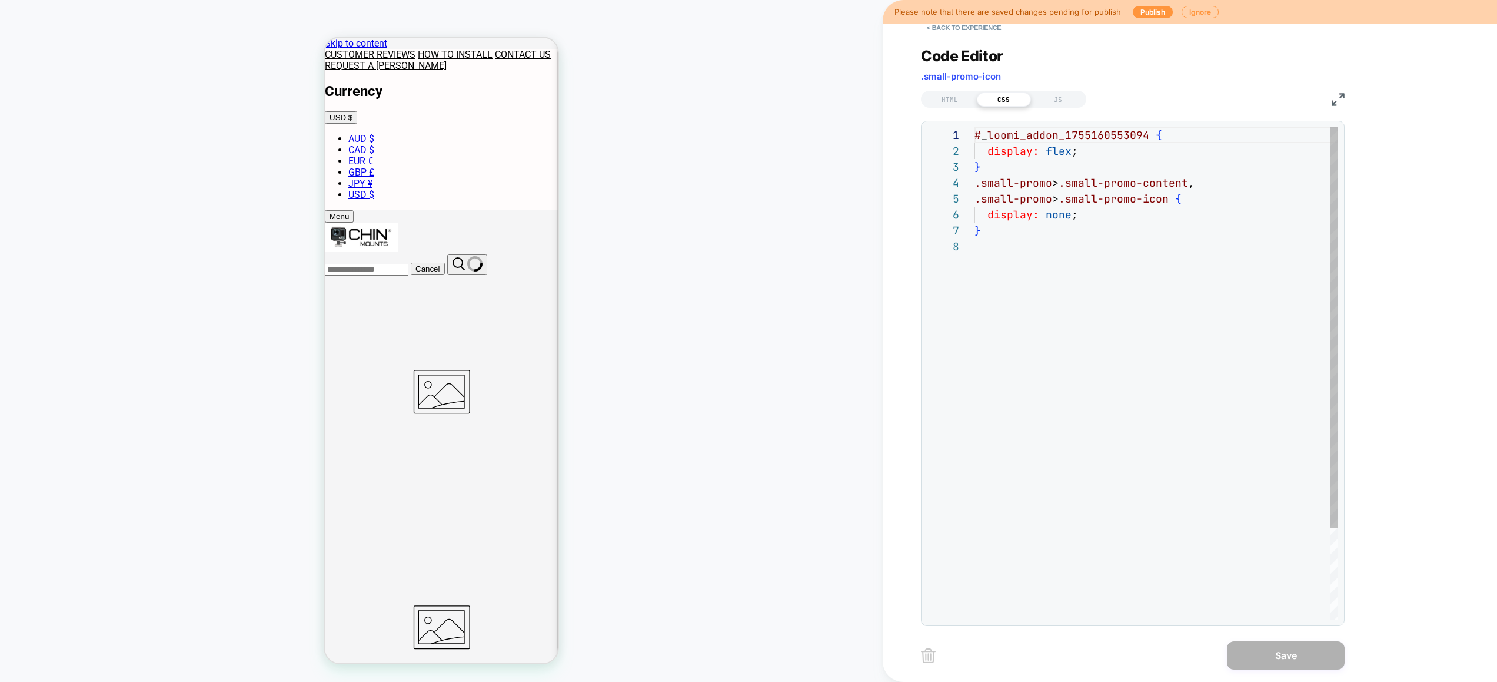
click at [1052, 287] on div "# _ loomi_addon_1755160553094 { display: flex ; } .small-promo > .small-promo-c…" at bounding box center [1157, 428] width 364 height 603
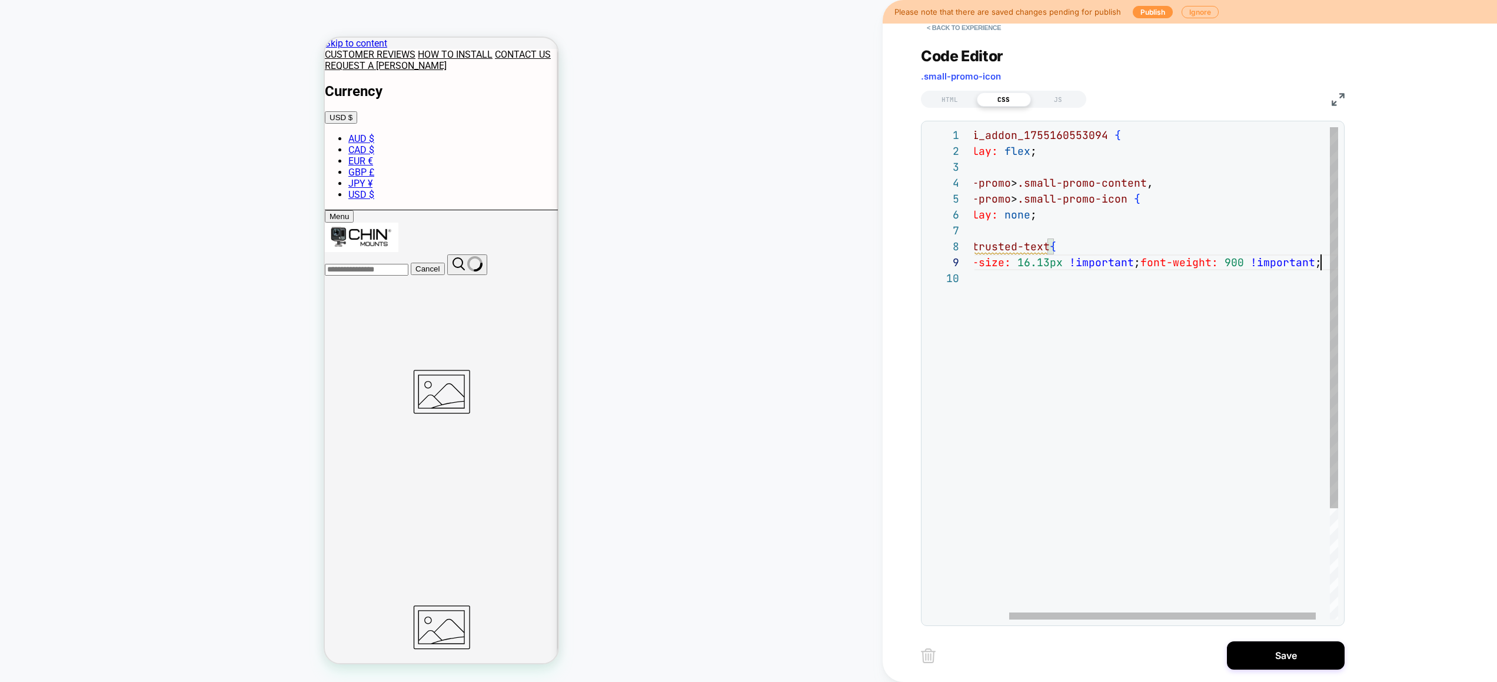
scroll to position [127, 387]
click at [1045, 261] on div "# _ loomi_addon_1755160553094 { display: flex ; } .small-promo > .small-promo-c…" at bounding box center [1144, 444] width 421 height 635
drag, startPoint x: 1145, startPoint y: 315, endPoint x: 1131, endPoint y: 314, distance: 14.2
click at [1145, 316] on div "# _ loomi_addon_1755160553094 { display: flex ; } .small-promo > .small-promo-c…" at bounding box center [1144, 444] width 421 height 635
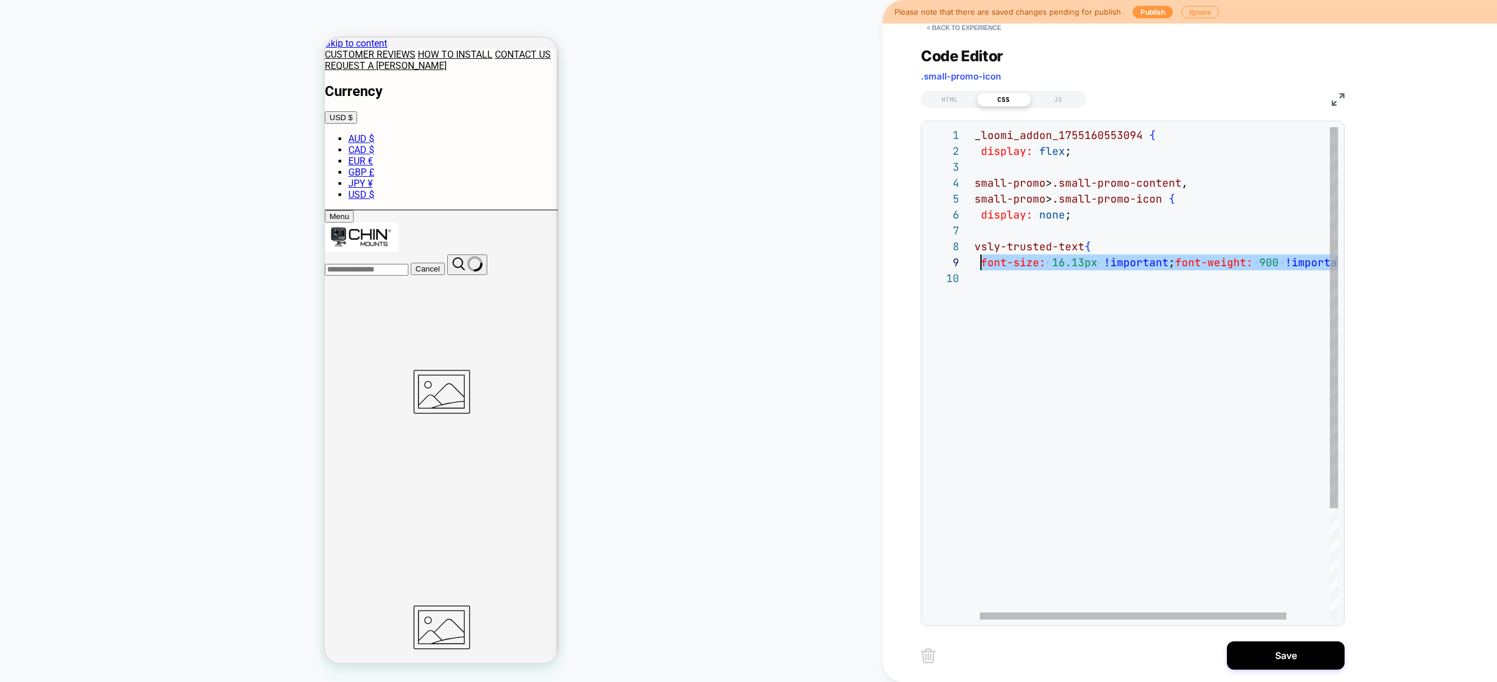
drag, startPoint x: 1075, startPoint y: 303, endPoint x: 979, endPoint y: 261, distance: 104.9
click at [979, 260] on div "# _ loomi_addon_1755160553094 { display: flex ; } .small-promo > .small-promo-c…" at bounding box center [1178, 444] width 421 height 635
click at [1034, 274] on div "# _ loomi_addon_1755160553094 { display: flex ; } .small-promo > .small-promo-c…" at bounding box center [1178, 444] width 421 height 635
click at [1239, 271] on div "# _ loomi_addon_1755160553094 { display: flex ; } .small-promo > .small-promo-c…" at bounding box center [1178, 444] width 421 height 635
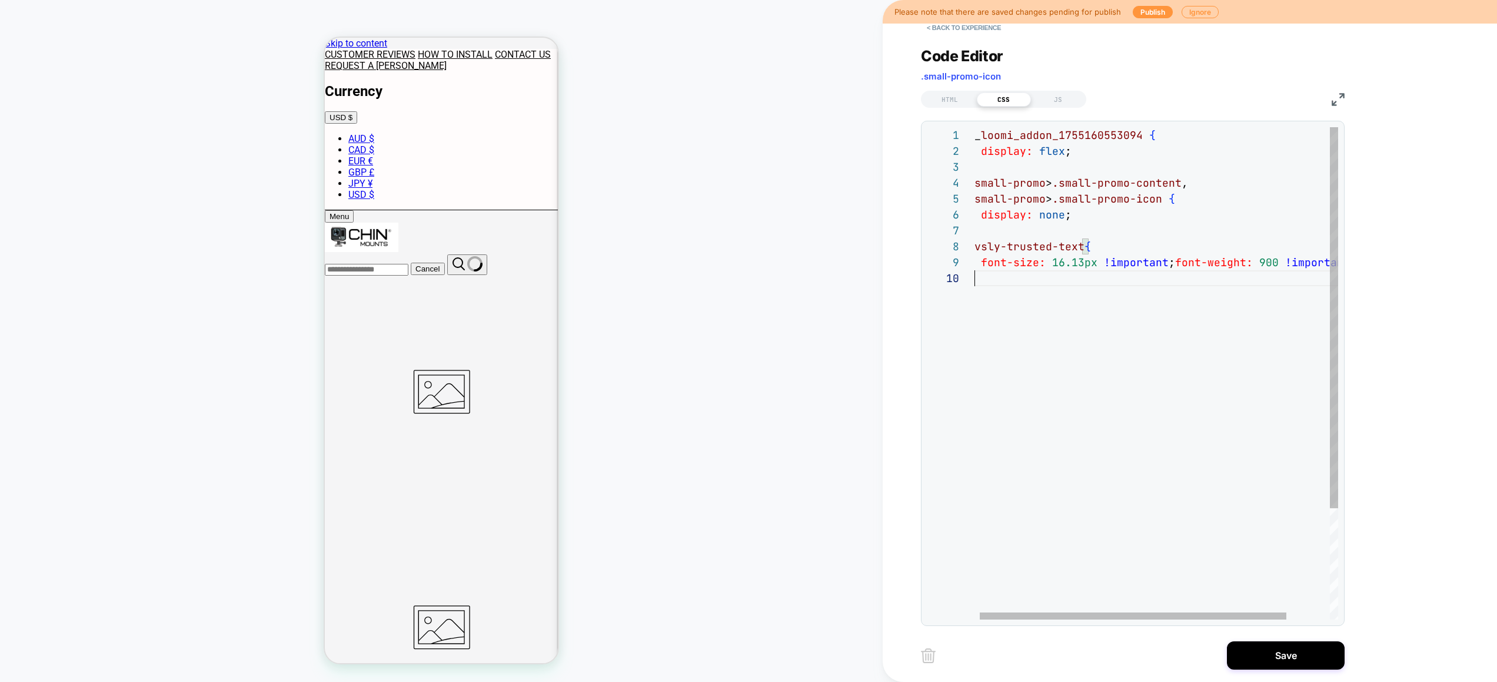
scroll to position [143, 0]
drag, startPoint x: 976, startPoint y: 367, endPoint x: 921, endPoint y: 298, distance: 88.3
click at [975, 288] on div "# _ loomi_addon_1755160553094 { display: flex ; } .small-promo > .small-promo-c…" at bounding box center [1185, 444] width 421 height 635
click at [1205, 383] on div "# _ loomi_addon_1755160553094 { display: flex ; } .small-promo > .small-promo-c…" at bounding box center [1185, 444] width 421 height 635
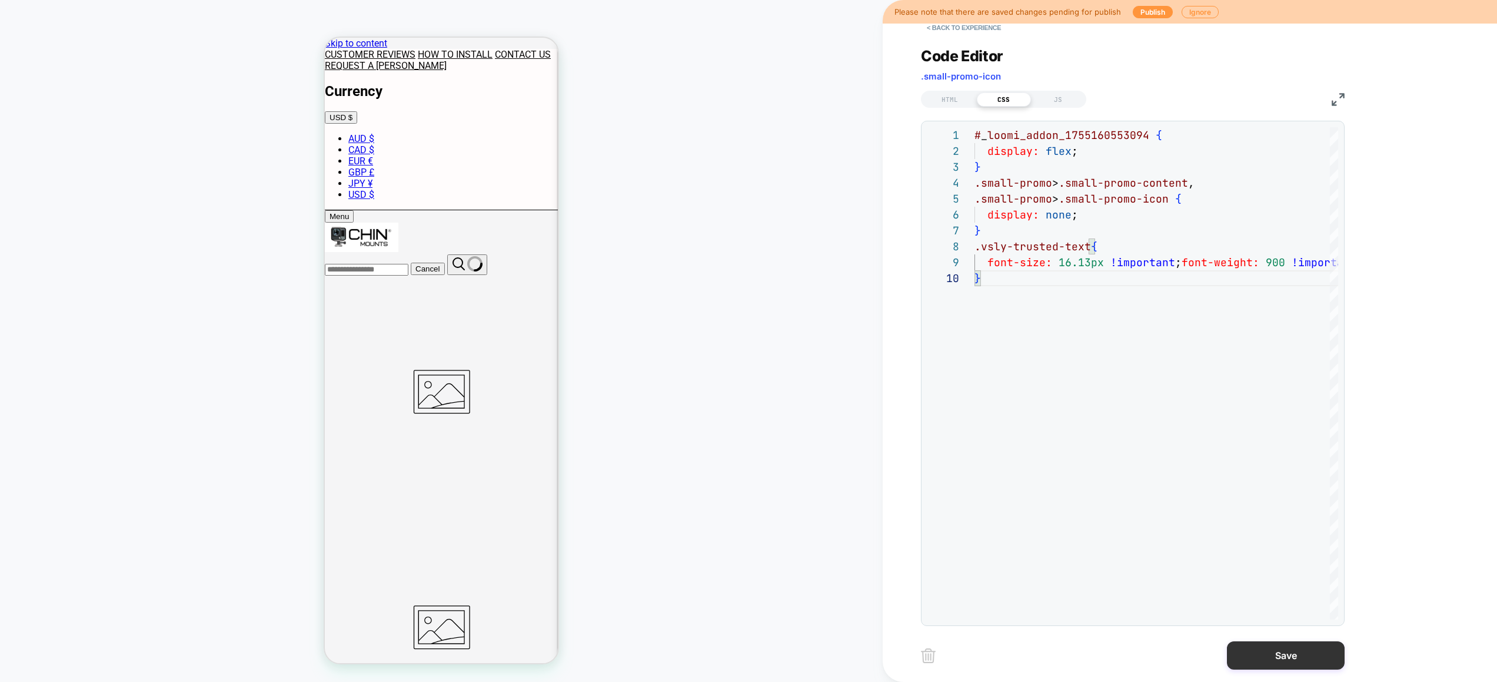
type textarea "**********"
click at [1285, 657] on button "Save" at bounding box center [1286, 655] width 118 height 28
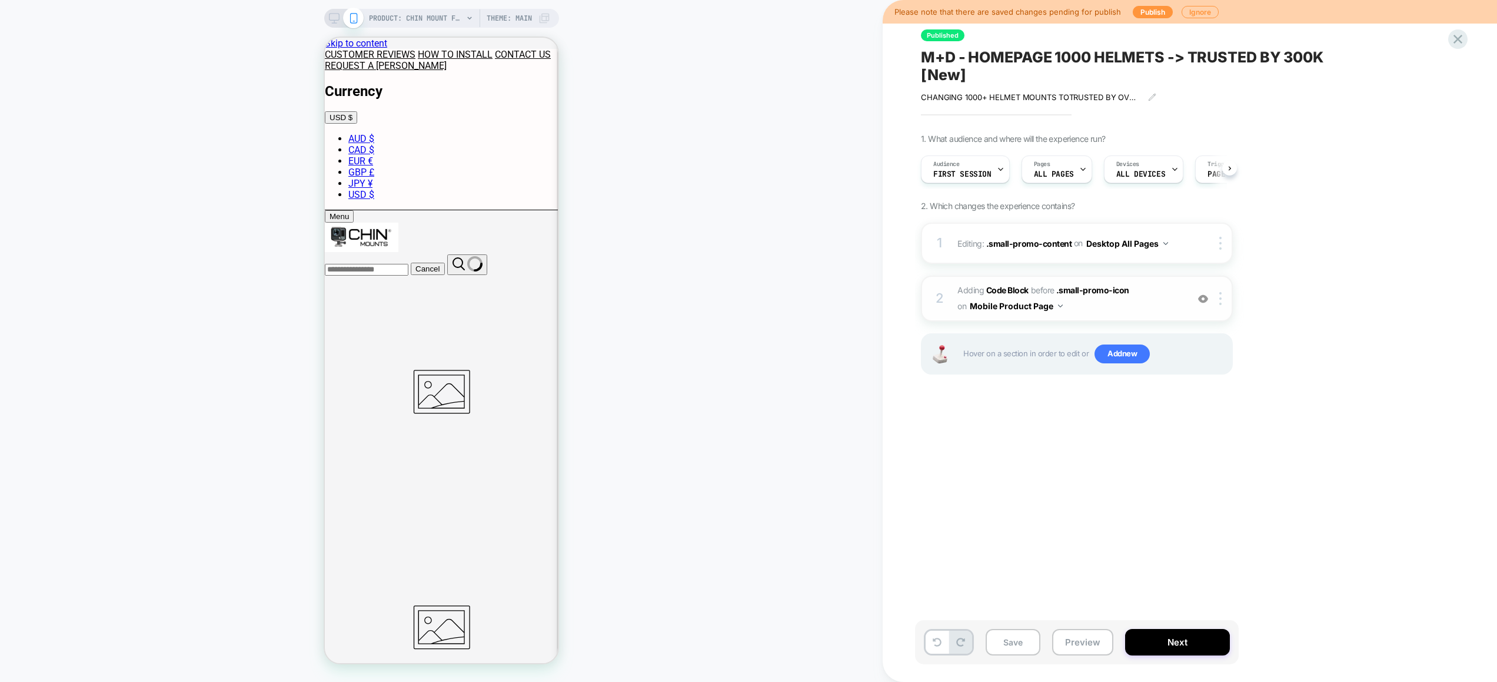
scroll to position [0, 1]
click at [1152, 308] on span "Adding Code Block BEFORE .small-promo-icon .small-promo-icon on Mobile Product …" at bounding box center [1070, 299] width 224 height 32
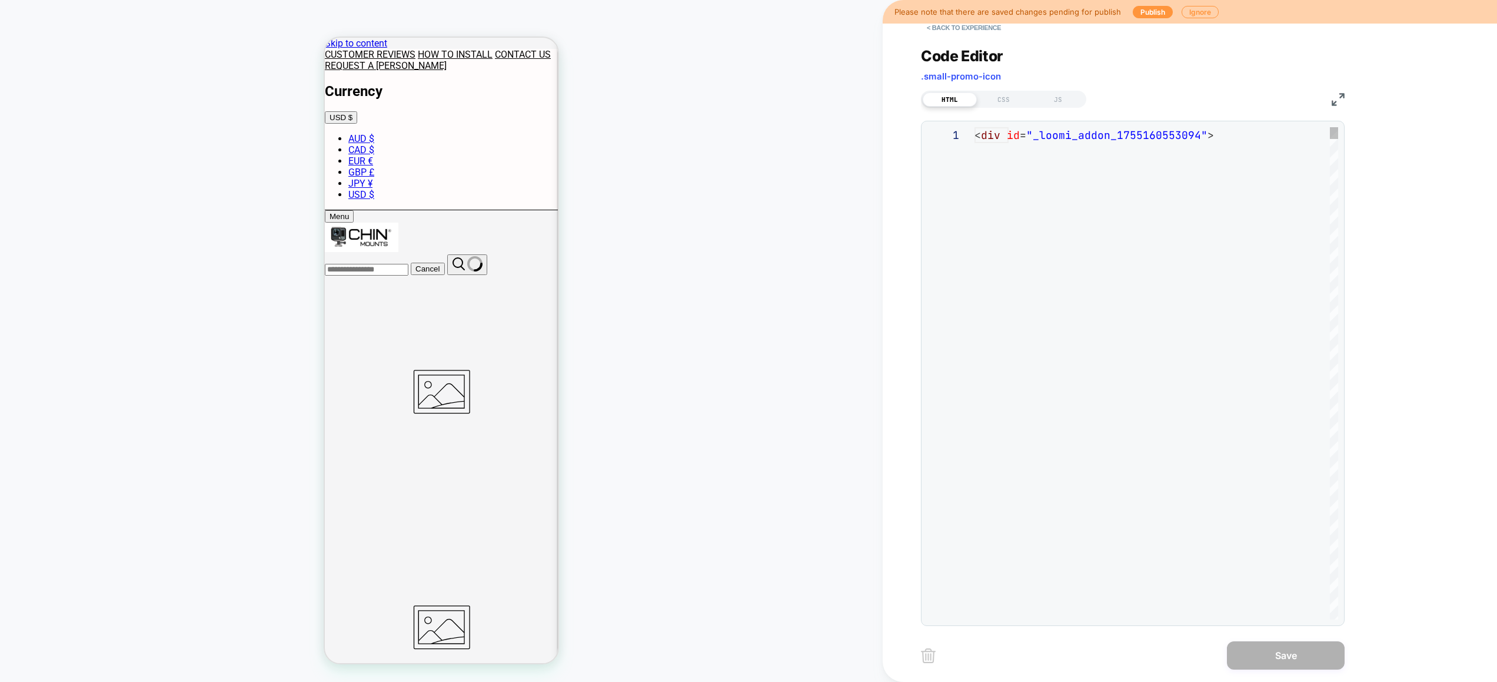
scroll to position [159, 0]
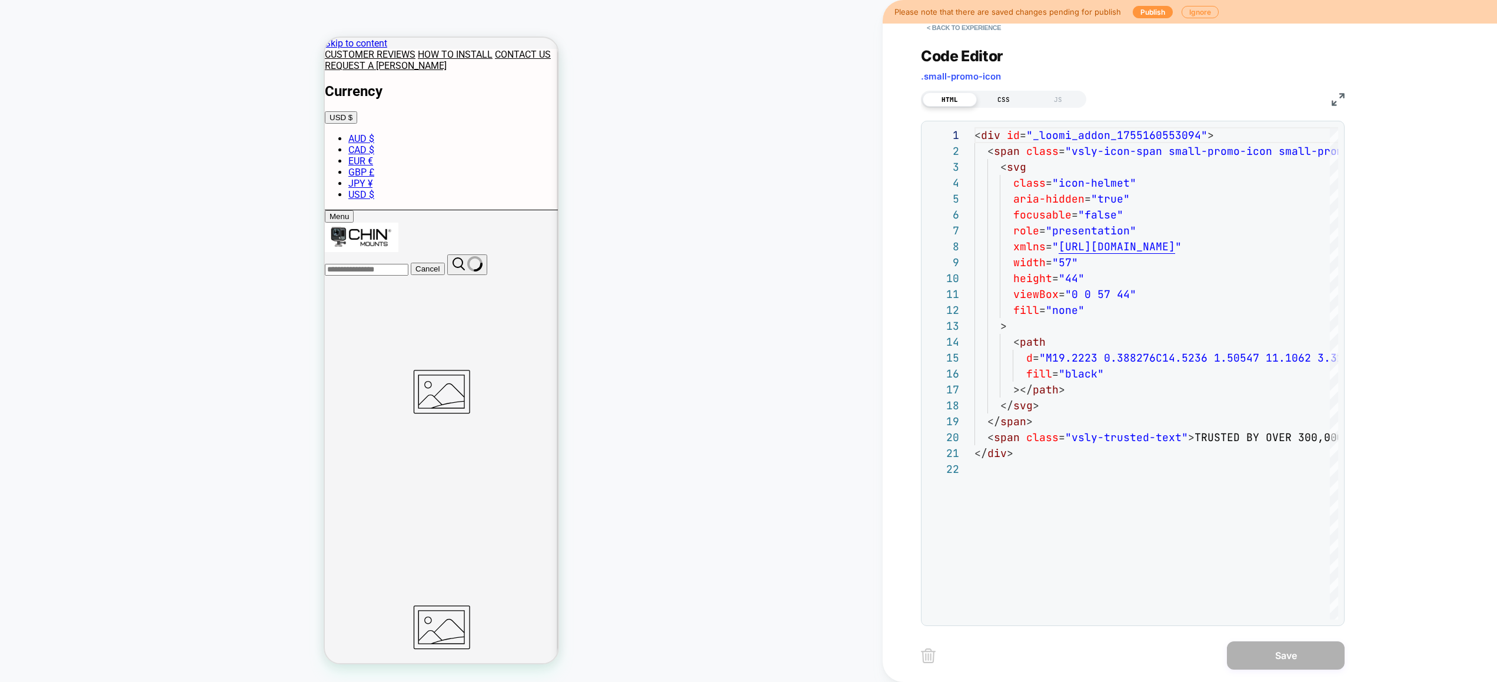
click at [1002, 98] on div "CSS" at bounding box center [1004, 99] width 54 height 14
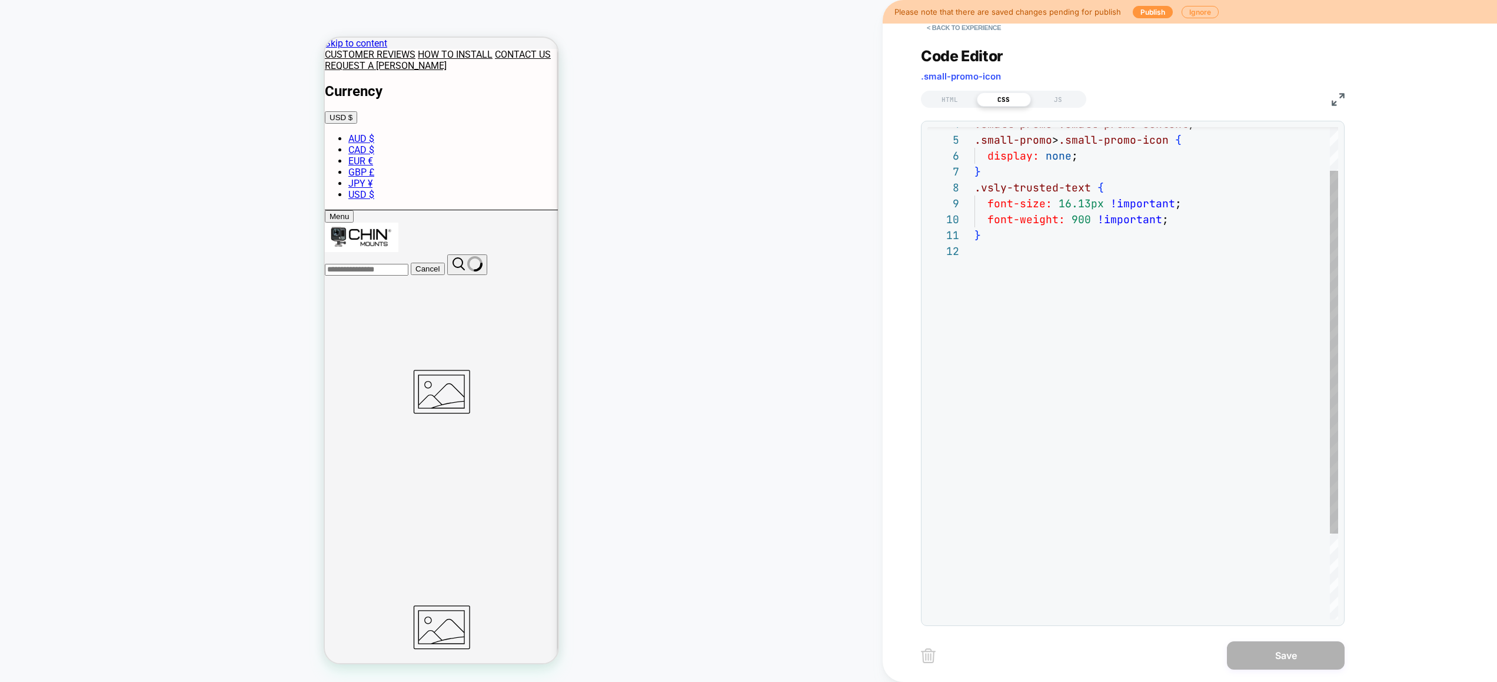
type textarea "*"
click at [1165, 305] on div ".small-promo > .small-promo-content , .small-promo > .small-promo-icon { displa…" at bounding box center [1157, 401] width 364 height 667
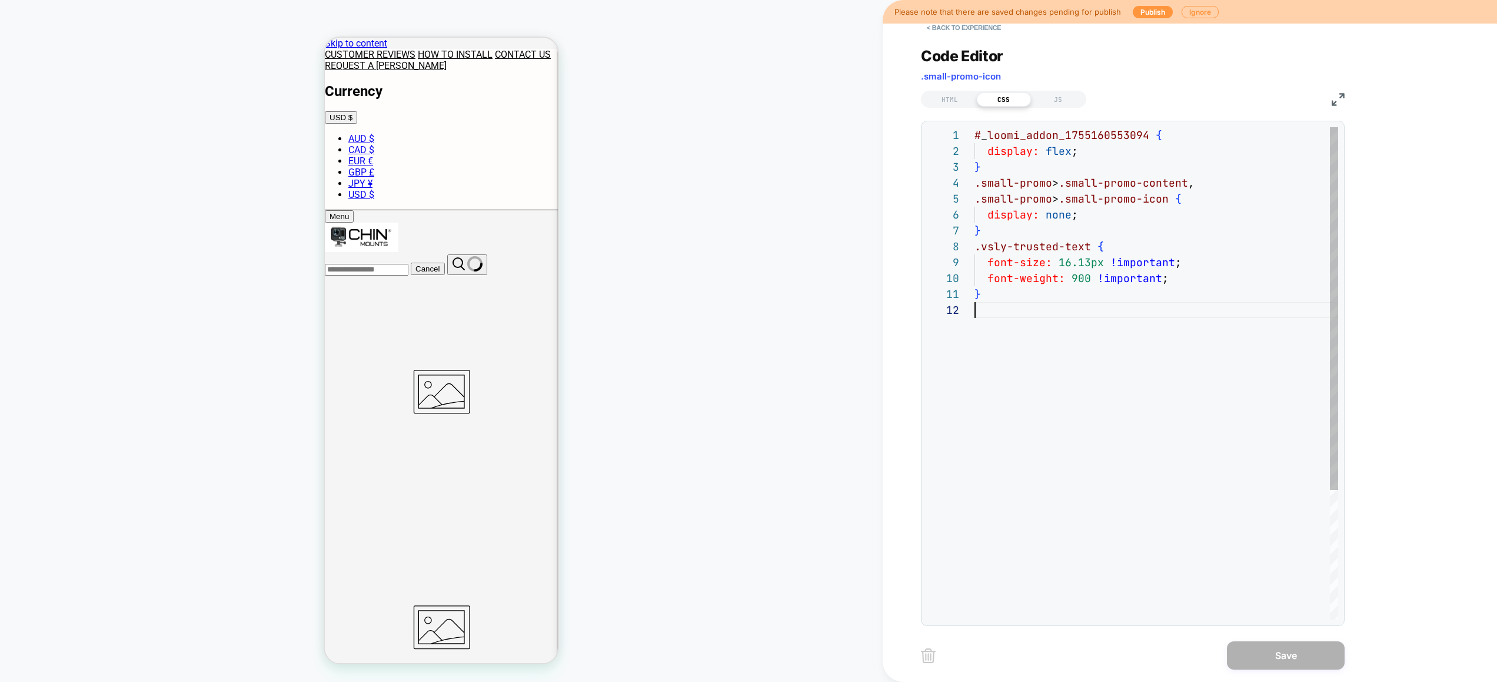
click at [1065, 345] on div ".small-promo > .small-promo-content , .small-promo > .small-promo-icon { displa…" at bounding box center [1157, 460] width 364 height 667
click at [959, 34] on button "< Back to experience" at bounding box center [964, 27] width 86 height 19
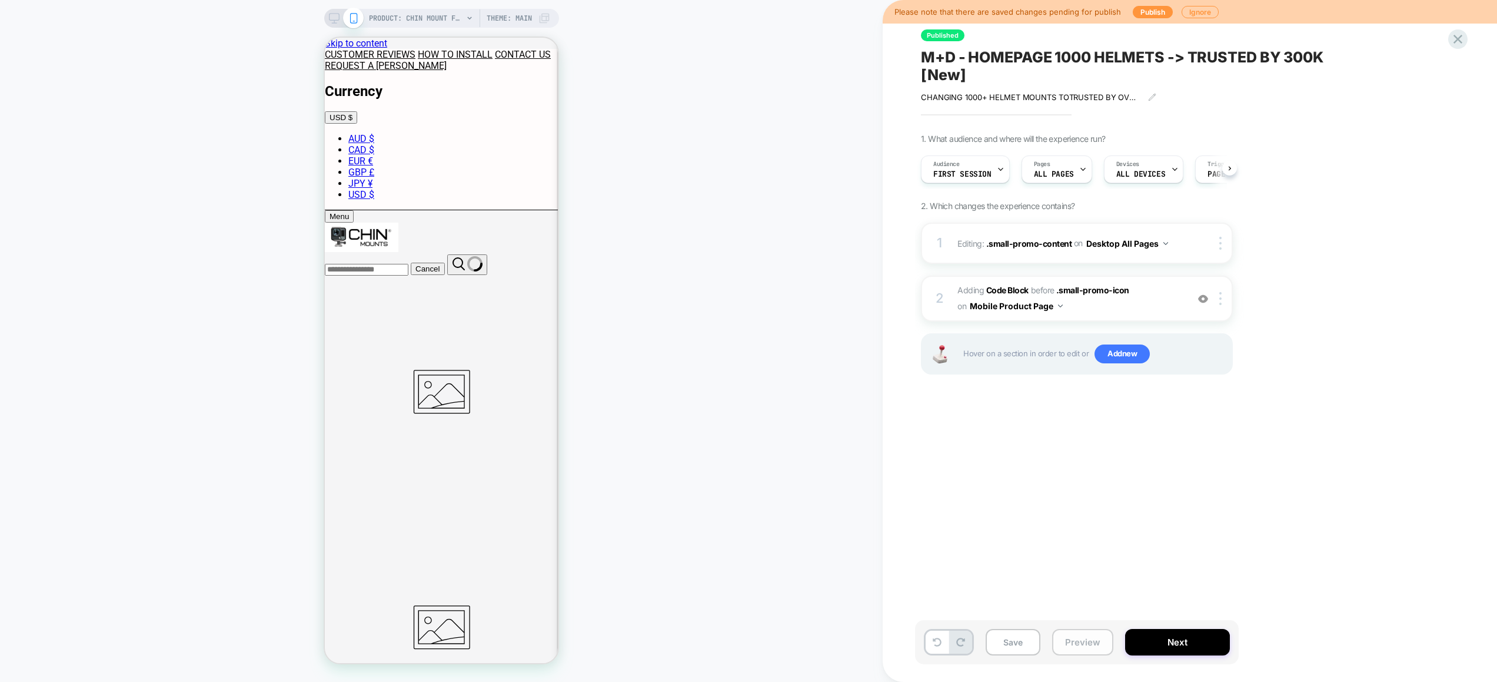
scroll to position [0, 1]
click at [1094, 641] on button "Preview" at bounding box center [1082, 642] width 61 height 26
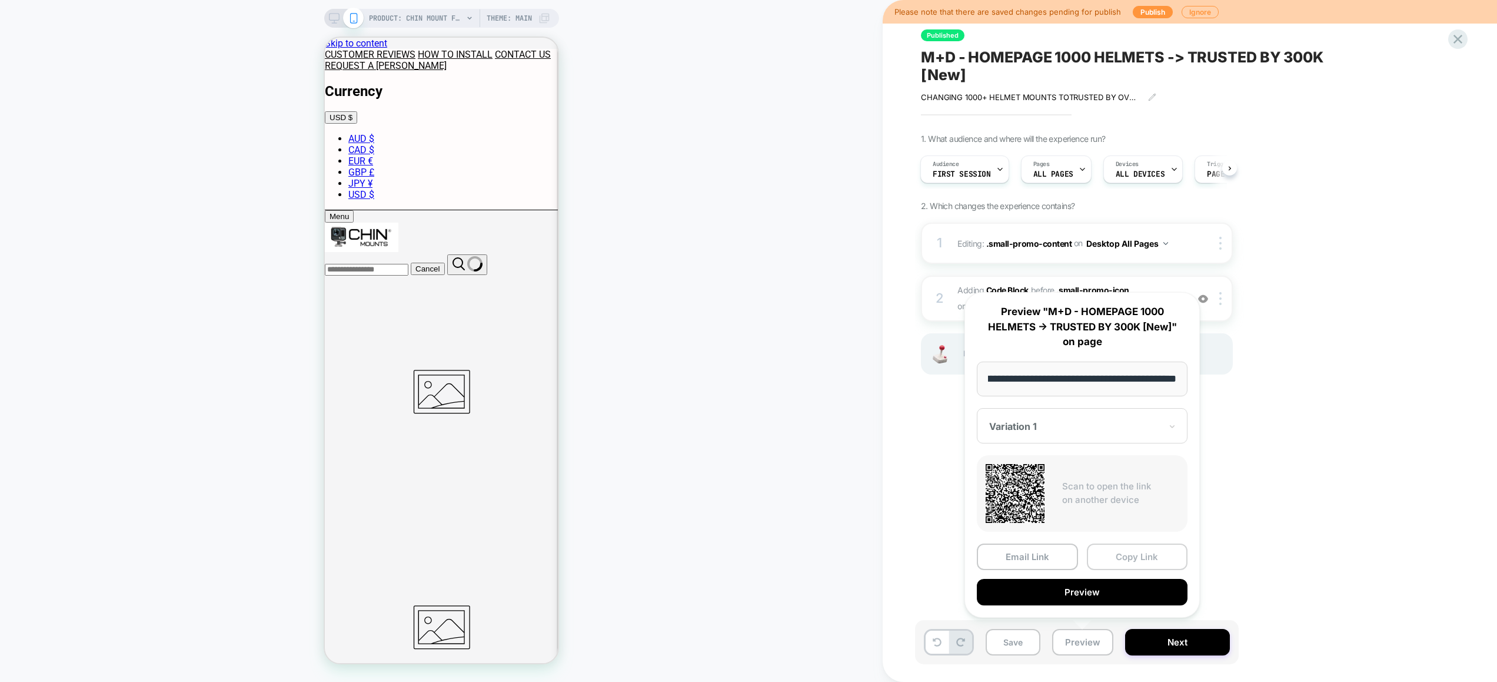
scroll to position [0, 0]
click at [1132, 551] on button "Copy Link" at bounding box center [1137, 556] width 101 height 26
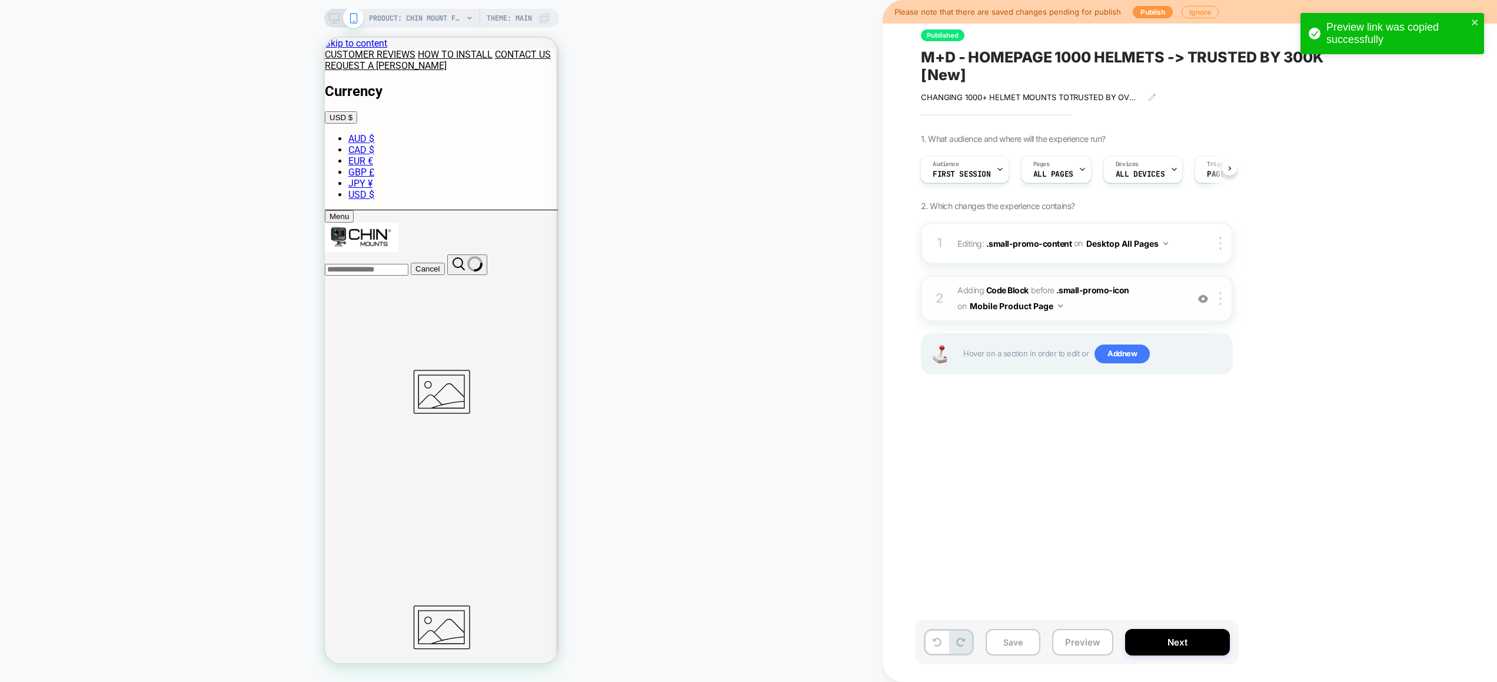
click at [1153, 300] on span "Adding Code Block BEFORE .small-promo-icon .small-promo-icon on Mobile Product …" at bounding box center [1070, 299] width 224 height 32
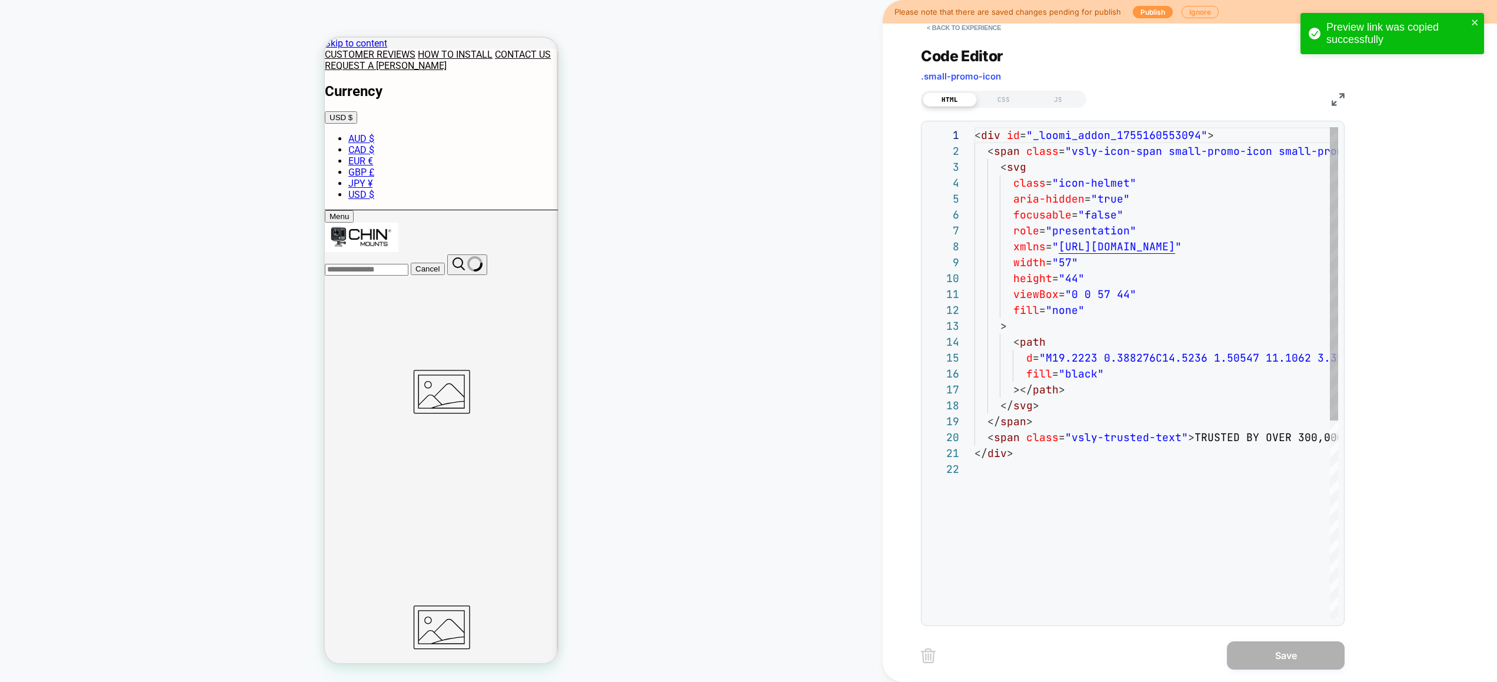
scroll to position [159, 0]
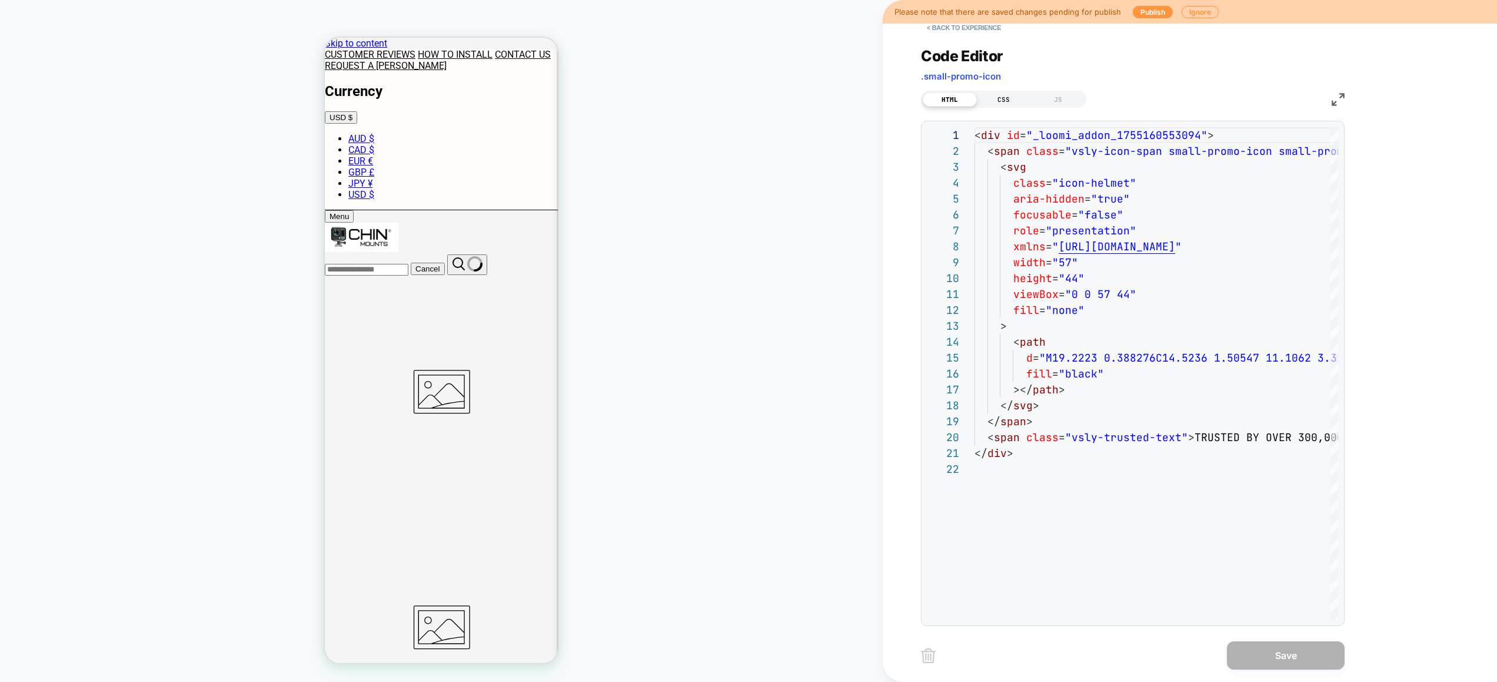
click at [1016, 101] on div "CSS" at bounding box center [1004, 99] width 54 height 14
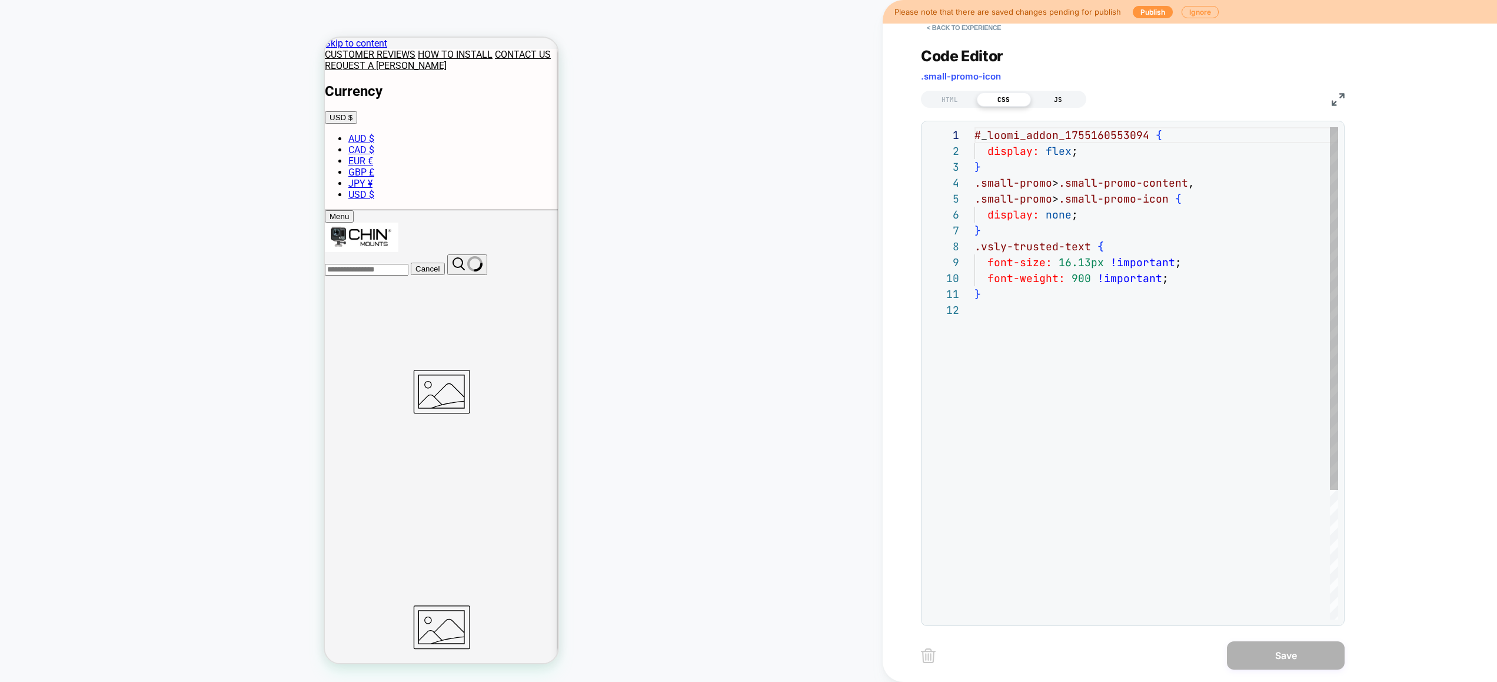
click at [1054, 104] on div "JS" at bounding box center [1058, 99] width 54 height 14
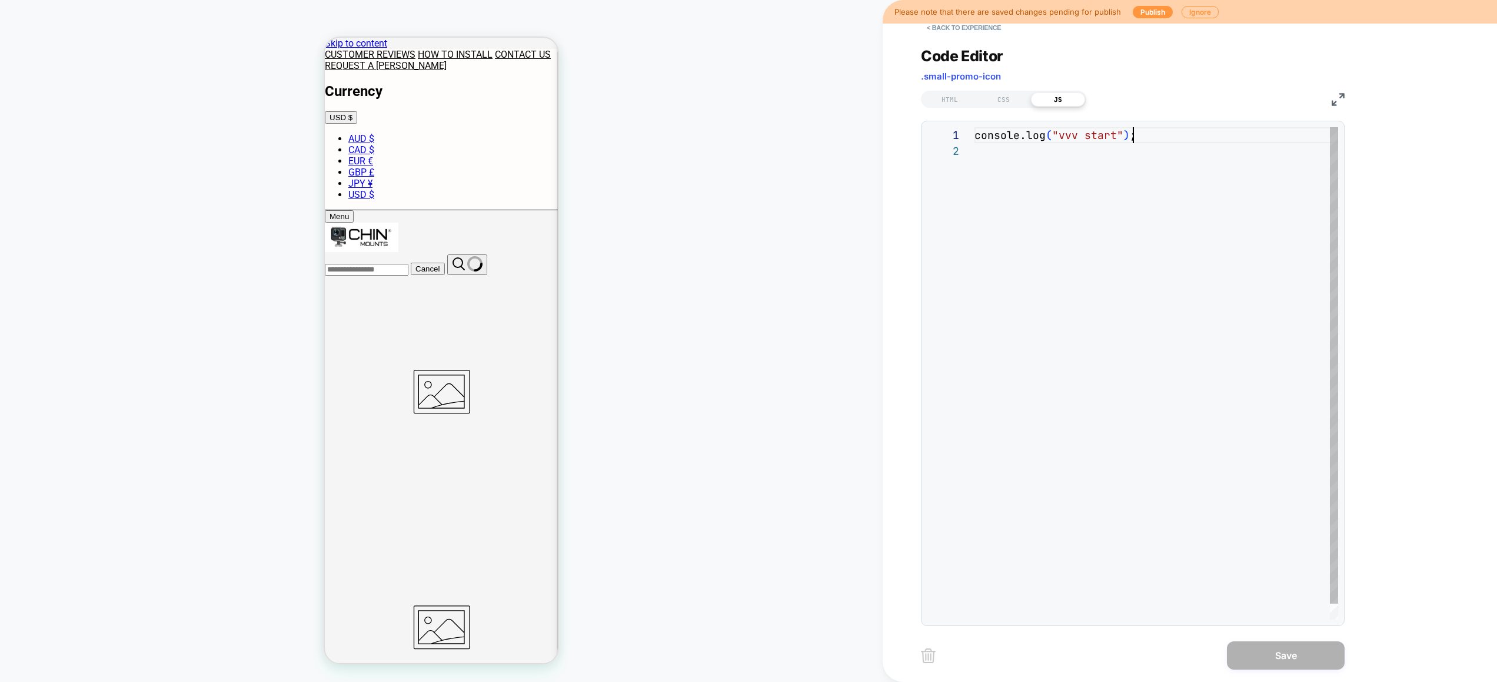
scroll to position [0, 158]
click at [1191, 140] on div "console.log ( "vvv start" ) ;" at bounding box center [1157, 381] width 364 height 508
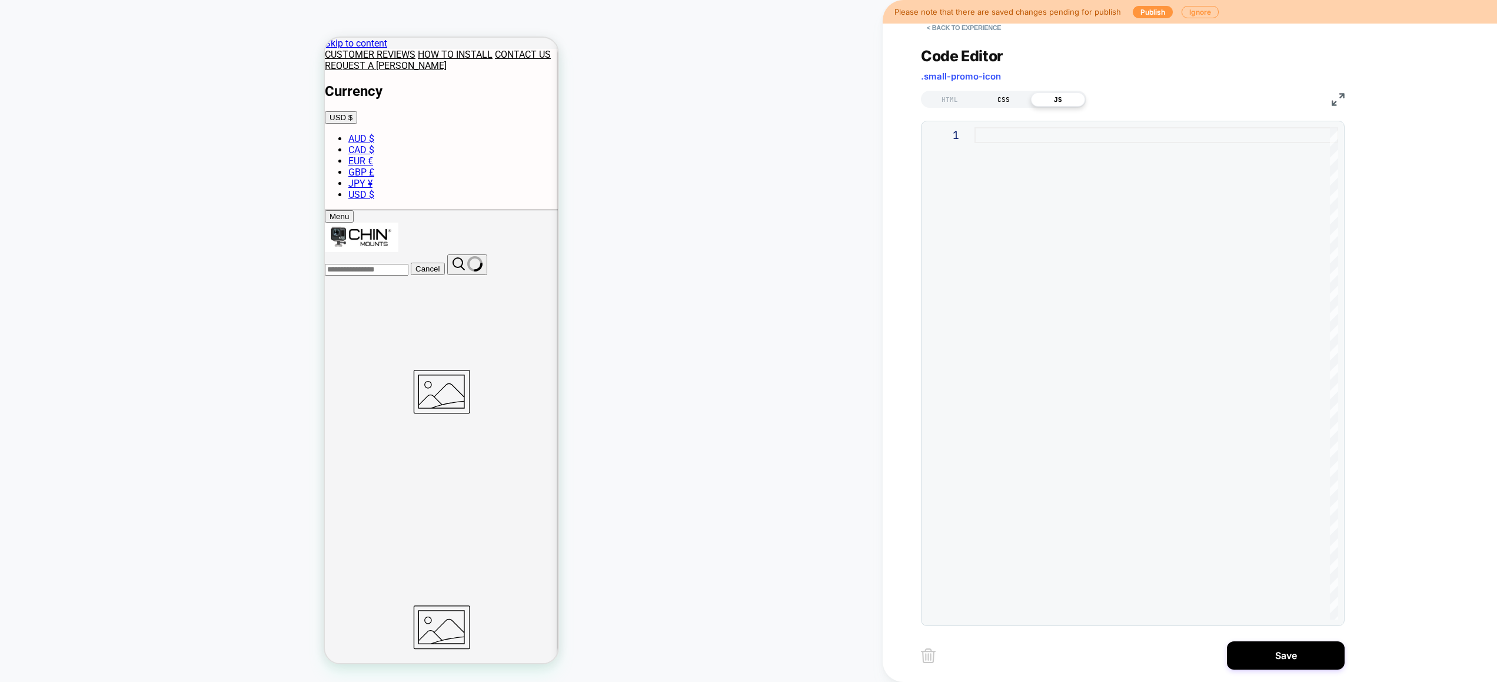
click at [1001, 102] on div "CSS" at bounding box center [1004, 99] width 54 height 14
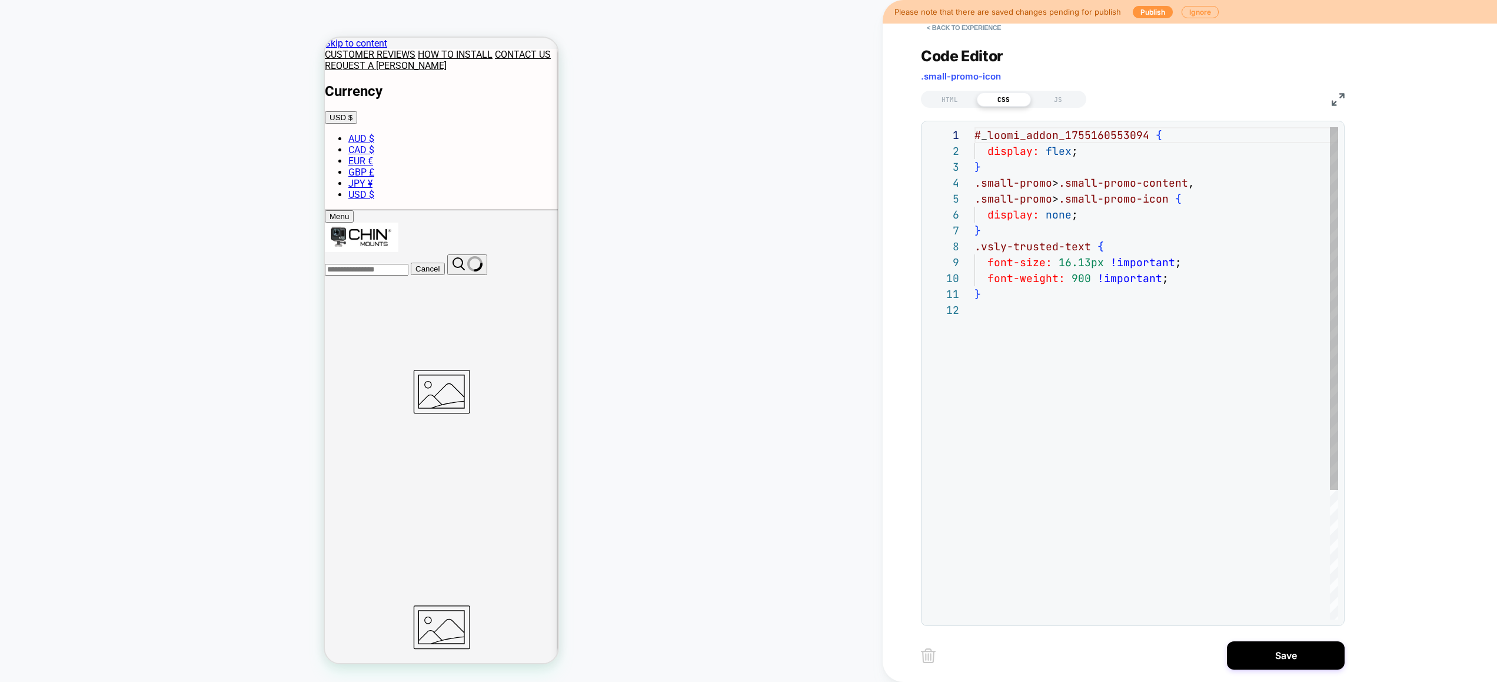
scroll to position [159, 0]
click at [1094, 148] on div "# _ loomi_addon_1755160553094 { display: flex ; } .small-promo > .small-promo-c…" at bounding box center [1157, 460] width 364 height 667
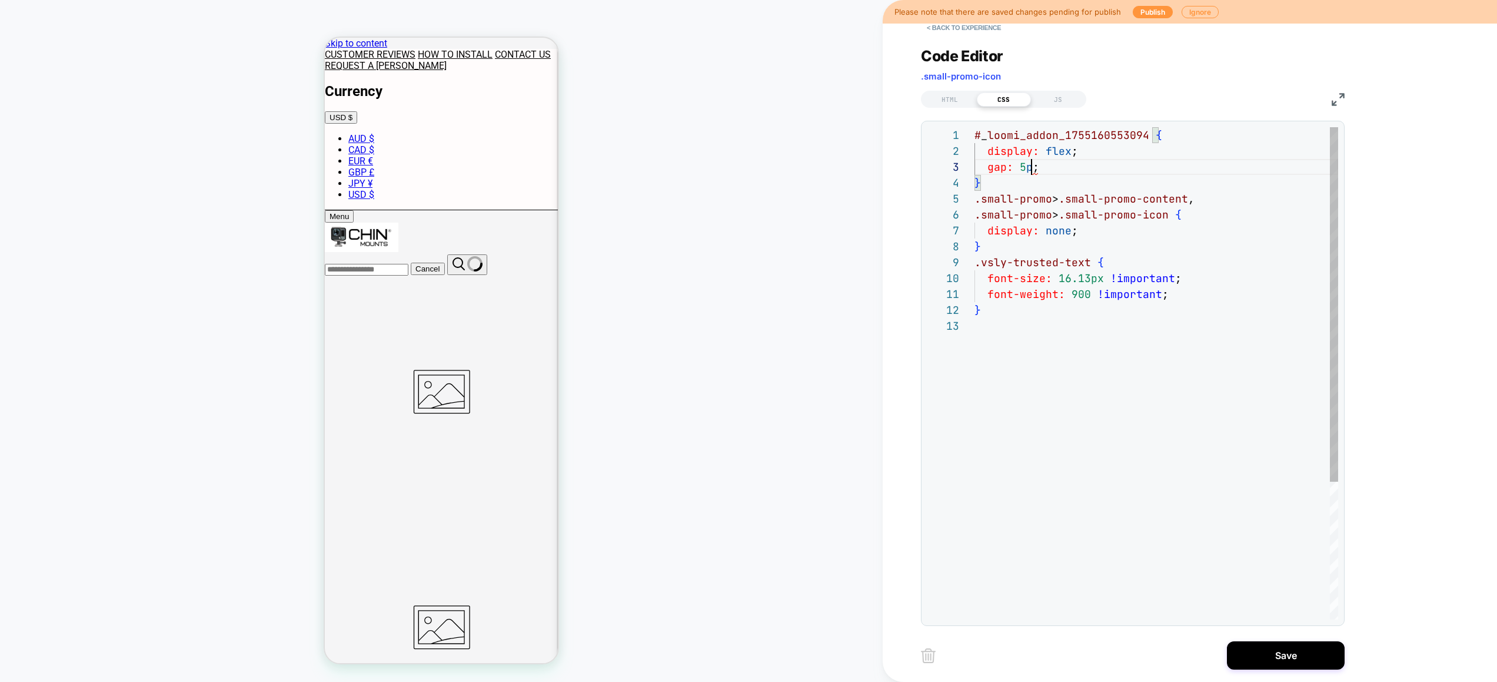
scroll to position [32, 64]
type textarea "**********"
click at [1287, 656] on button "Save" at bounding box center [1286, 655] width 118 height 28
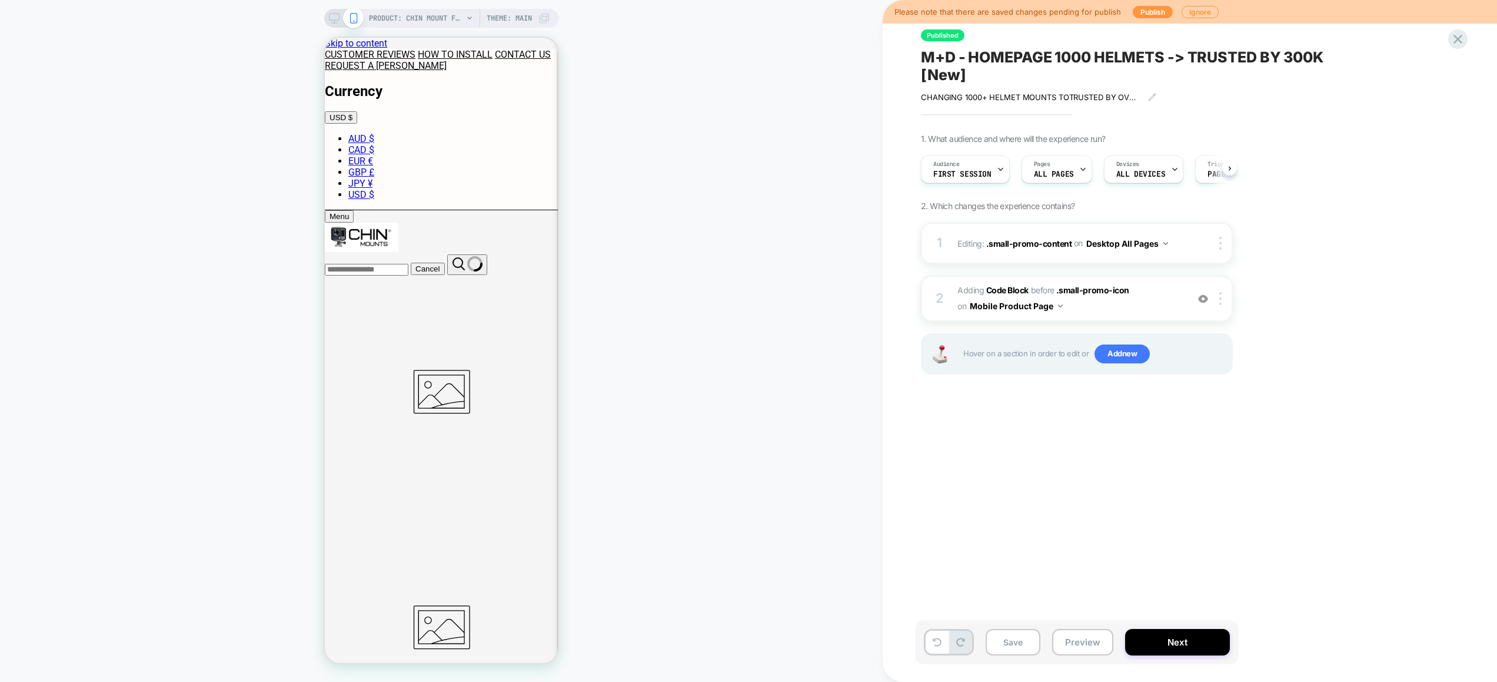
scroll to position [0, 1]
click at [1221, 298] on img at bounding box center [1221, 298] width 2 height 13
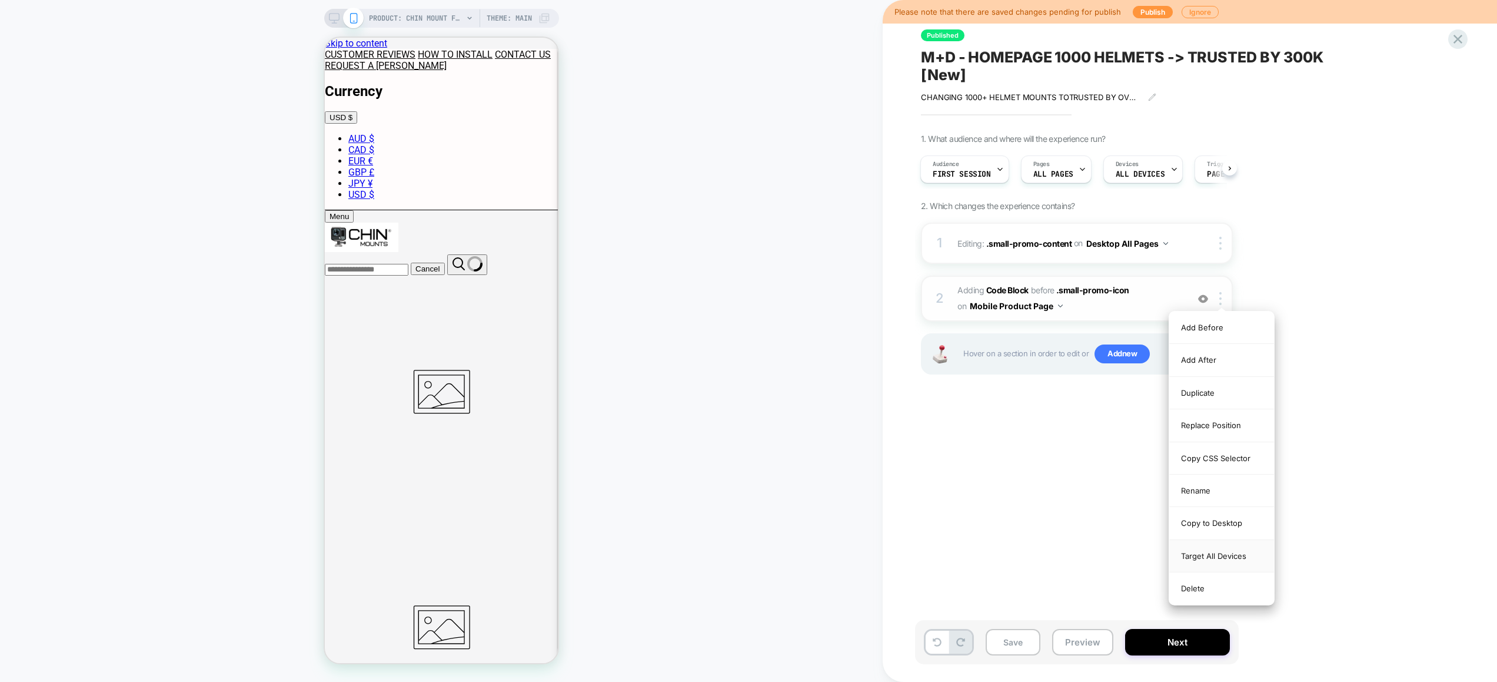
click at [1219, 559] on div "Target All Devices" at bounding box center [1222, 556] width 105 height 32
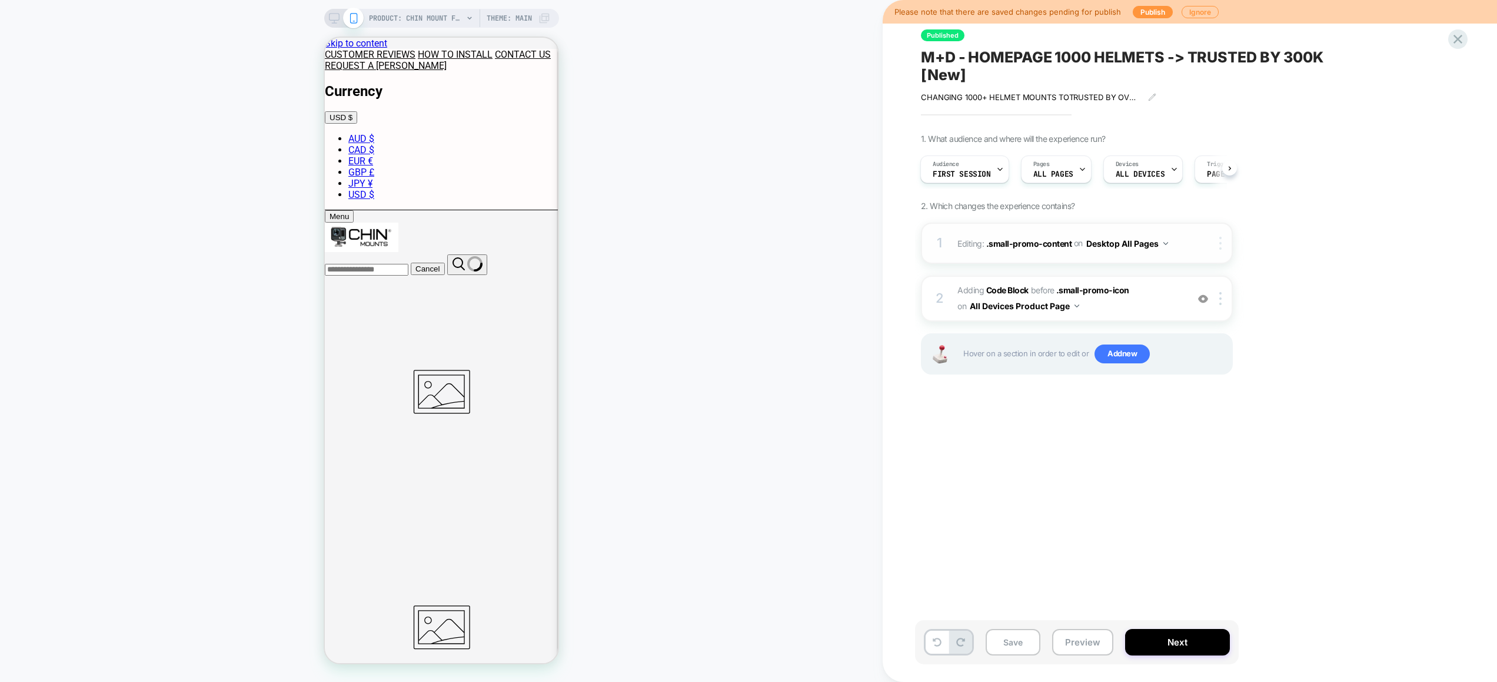
click at [1220, 245] on img at bounding box center [1221, 243] width 2 height 13
click at [1221, 246] on img at bounding box center [1221, 243] width 2 height 13
click at [1199, 268] on div "Delete" at bounding box center [1222, 272] width 105 height 32
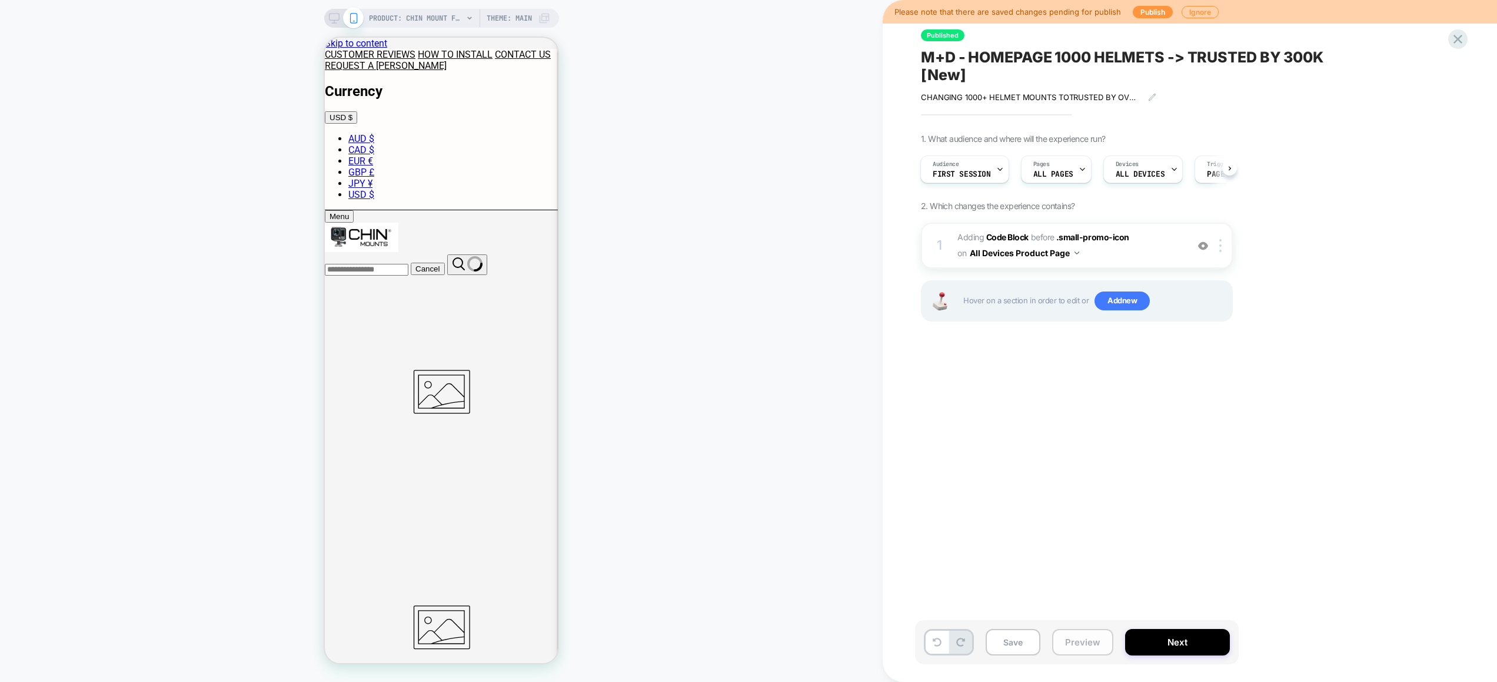
click at [1079, 646] on button "Preview" at bounding box center [1082, 642] width 61 height 26
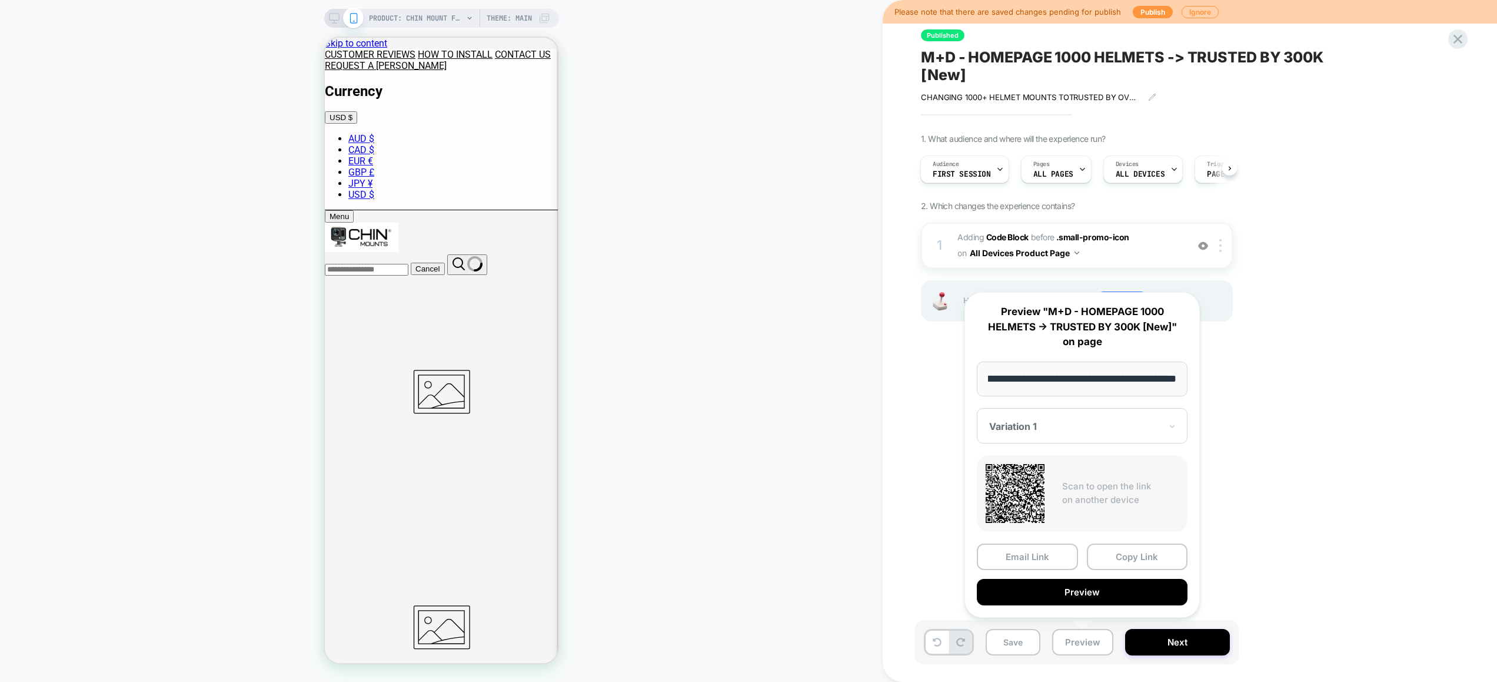
scroll to position [0, 0]
click at [958, 507] on div "**********" at bounding box center [1082, 454] width 259 height 349
click at [1157, 240] on span "Adding Code Block BEFORE .small-promo-icon .small-promo-icon on All Devices Pro…" at bounding box center [1070, 246] width 224 height 32
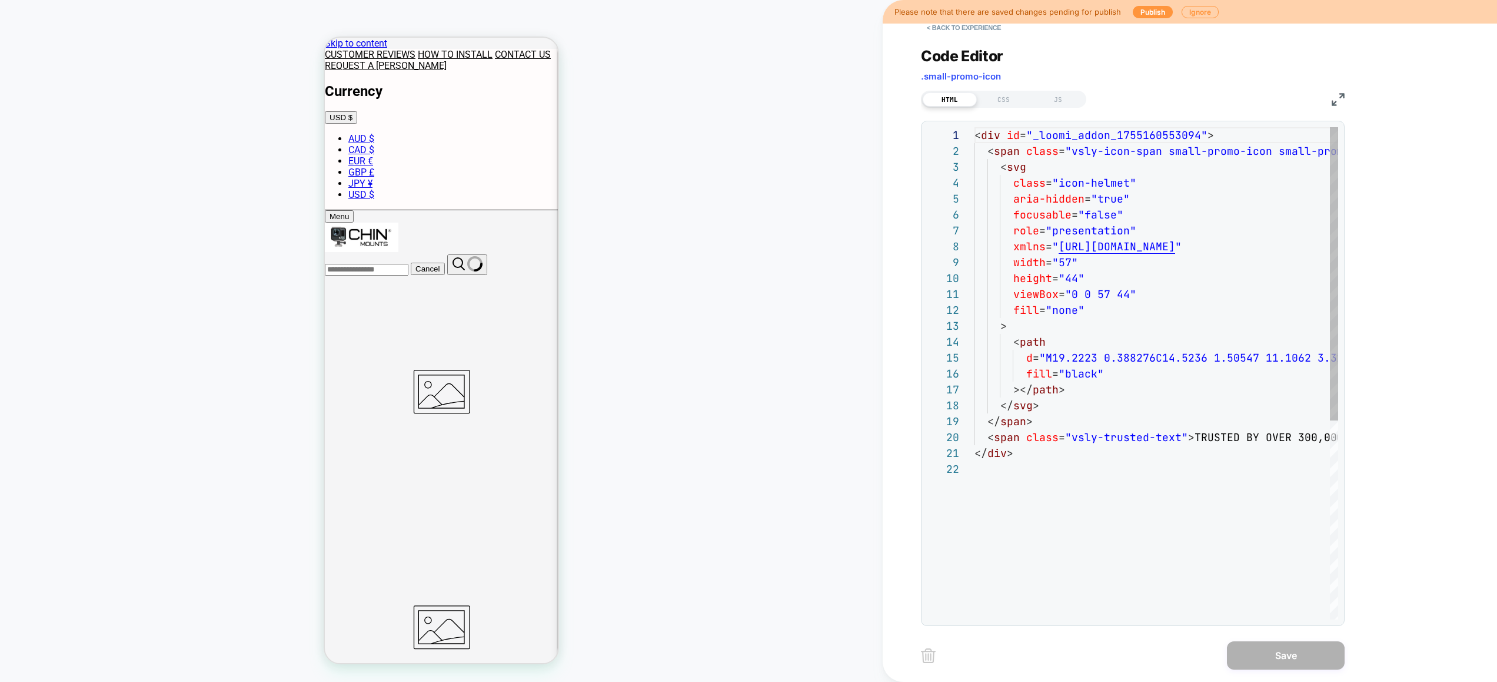
scroll to position [159, 0]
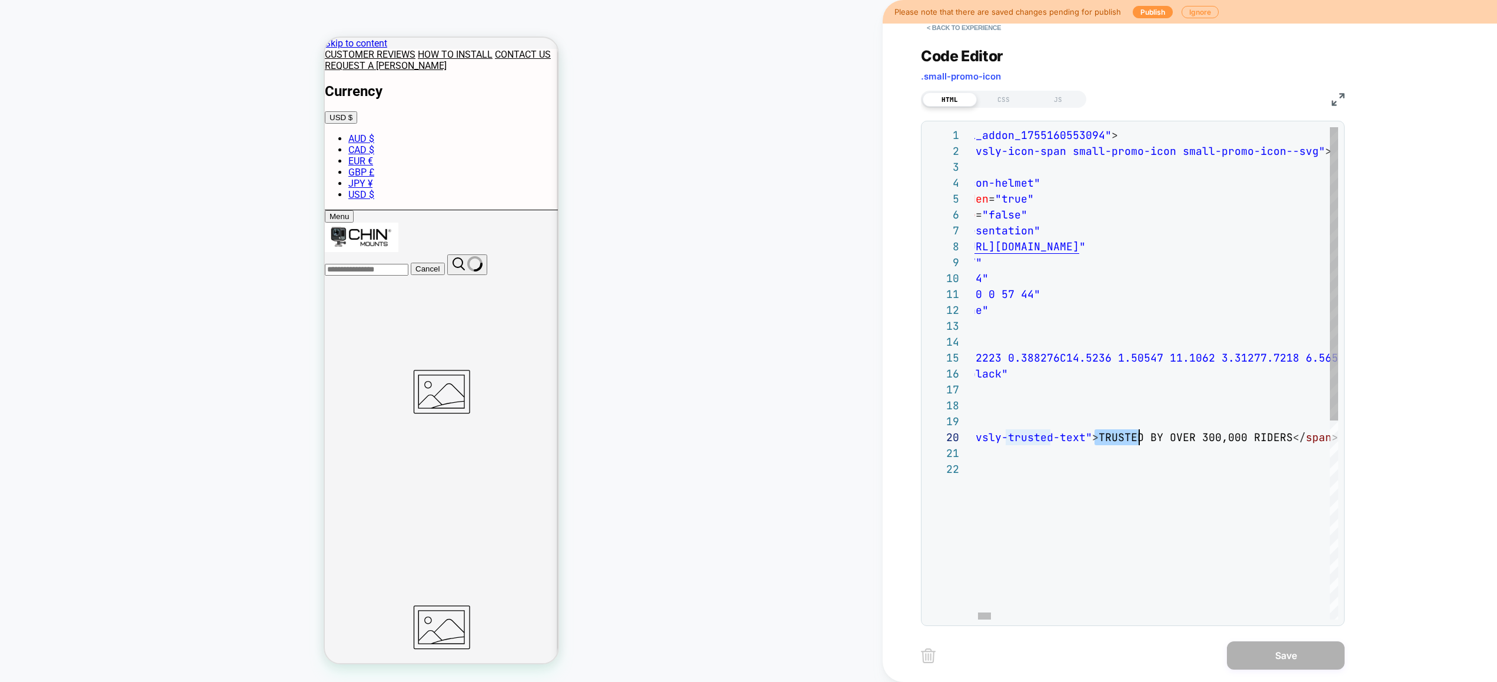
drag, startPoint x: 1191, startPoint y: 438, endPoint x: 1134, endPoint y: 441, distance: 56.6
type textarea "******"
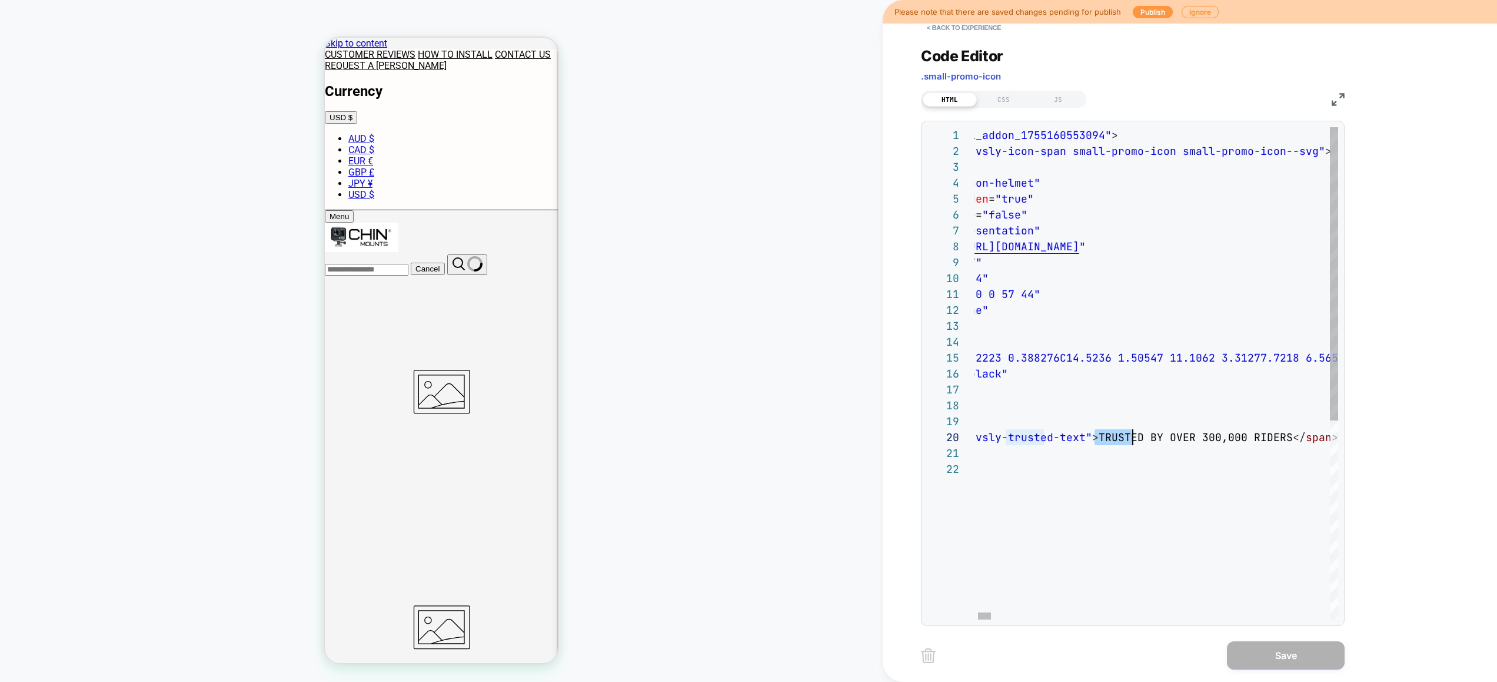
scroll to position [16, 0]
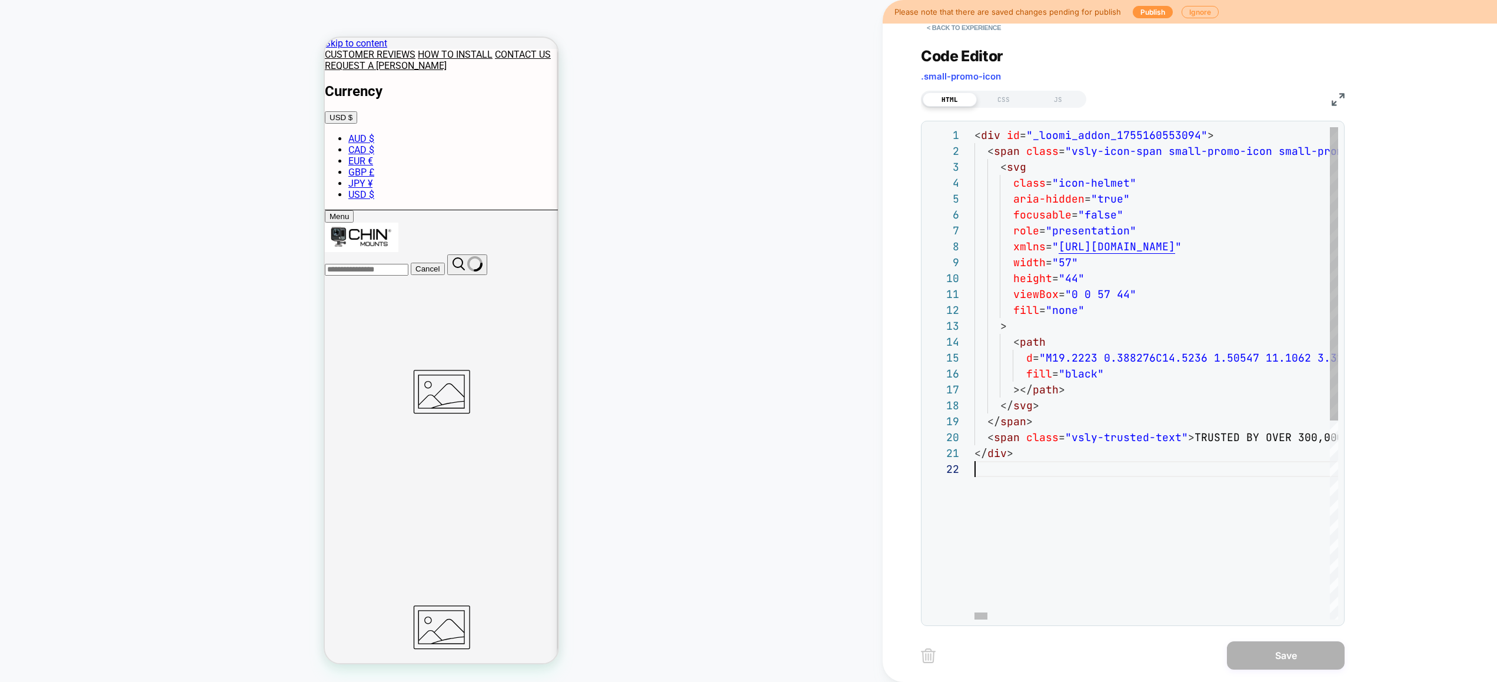
click at [962, 29] on button "< Back to experience" at bounding box center [964, 27] width 86 height 19
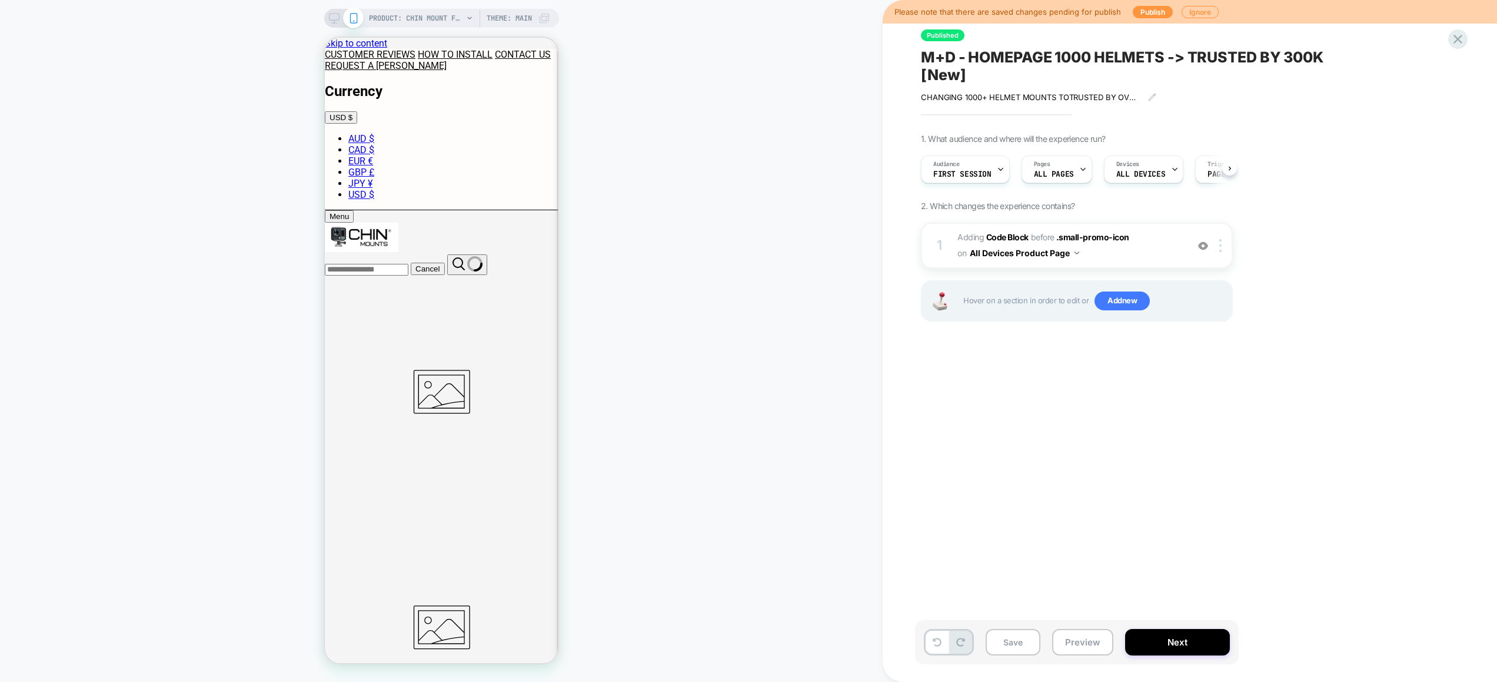
scroll to position [0, 1]
click at [1081, 636] on button "Preview" at bounding box center [1082, 642] width 61 height 26
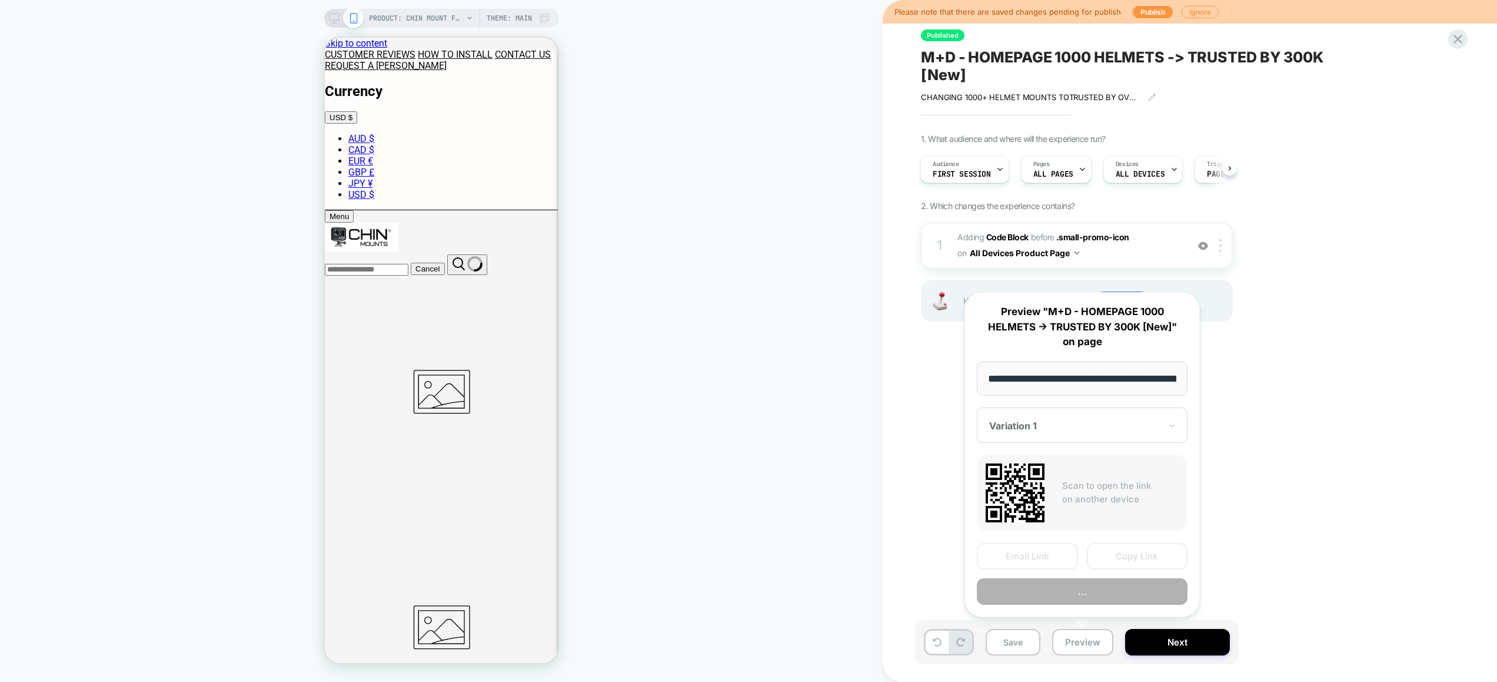
scroll to position [0, 224]
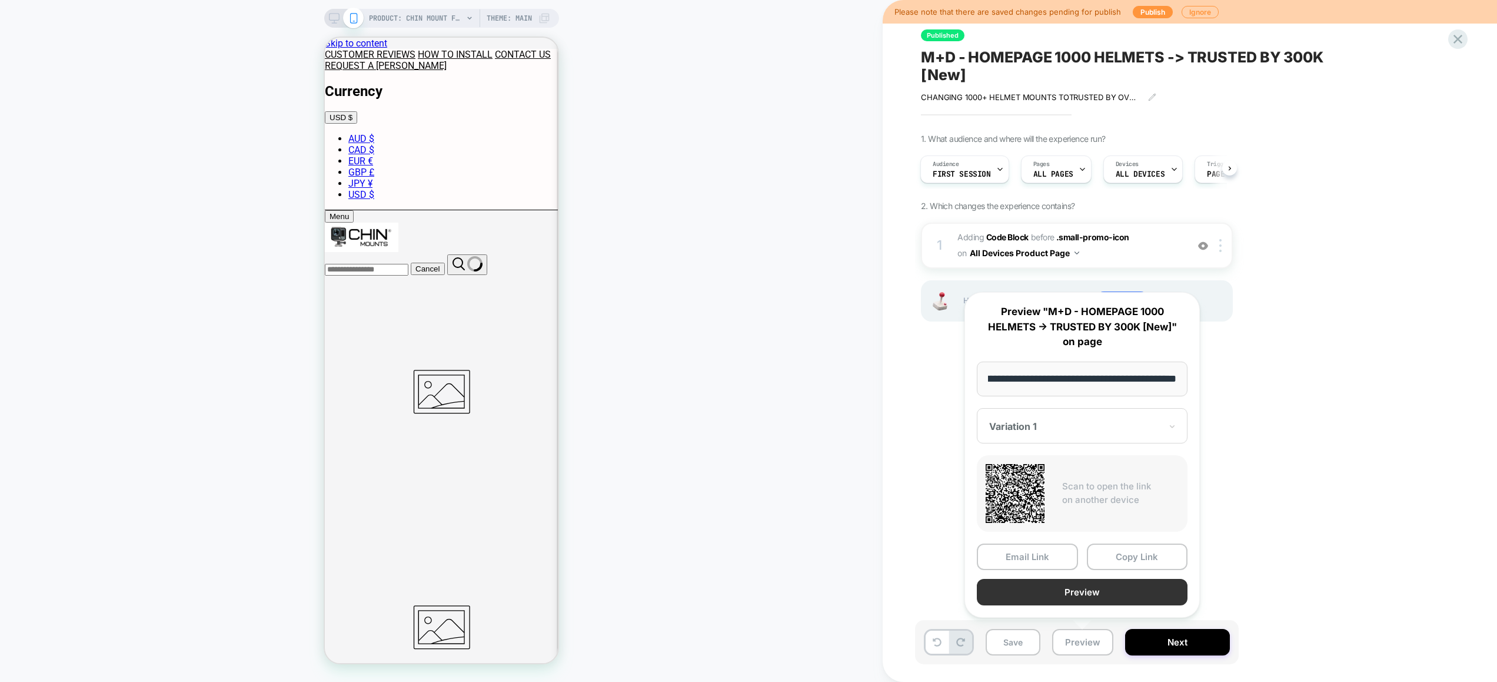
click at [1089, 596] on button "Preview" at bounding box center [1082, 592] width 211 height 26
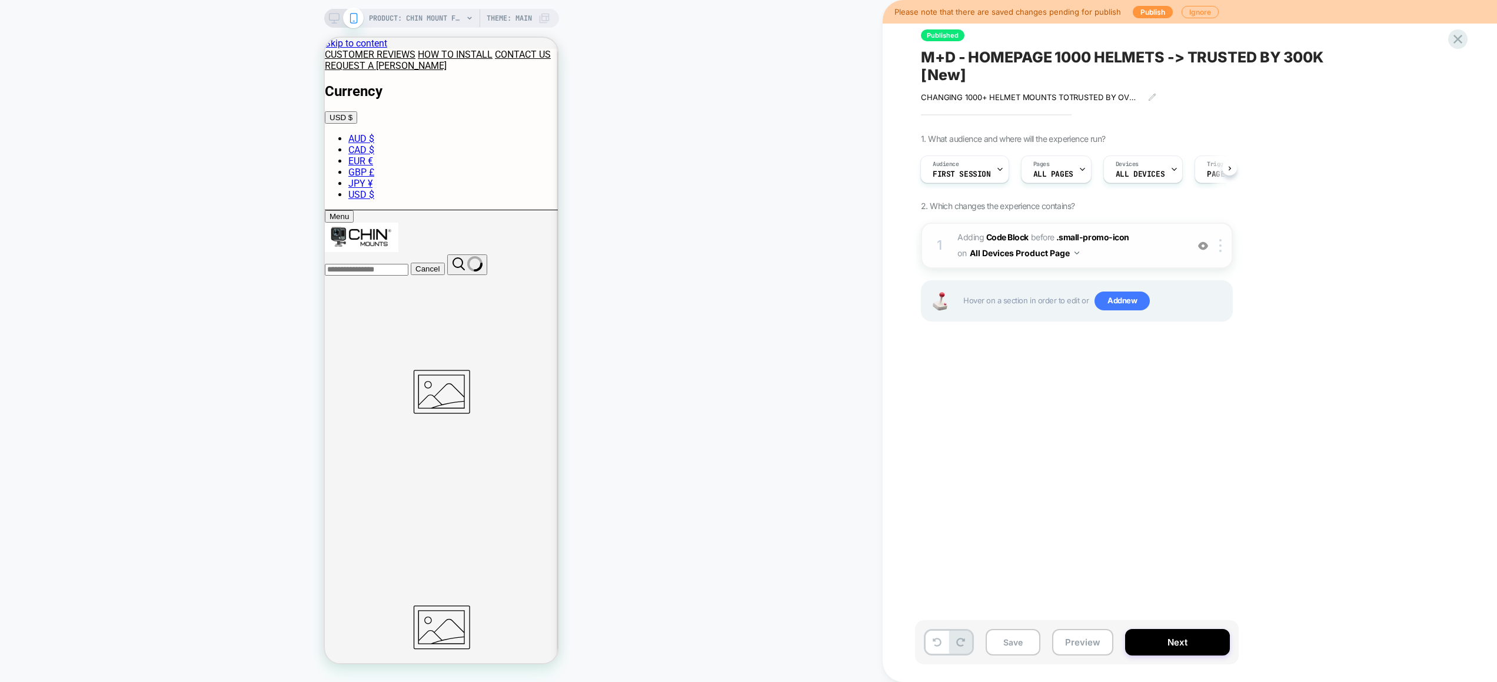
click at [1143, 257] on span "Adding Code Block BEFORE .small-promo-icon .small-promo-icon on All Devices Pro…" at bounding box center [1070, 246] width 224 height 32
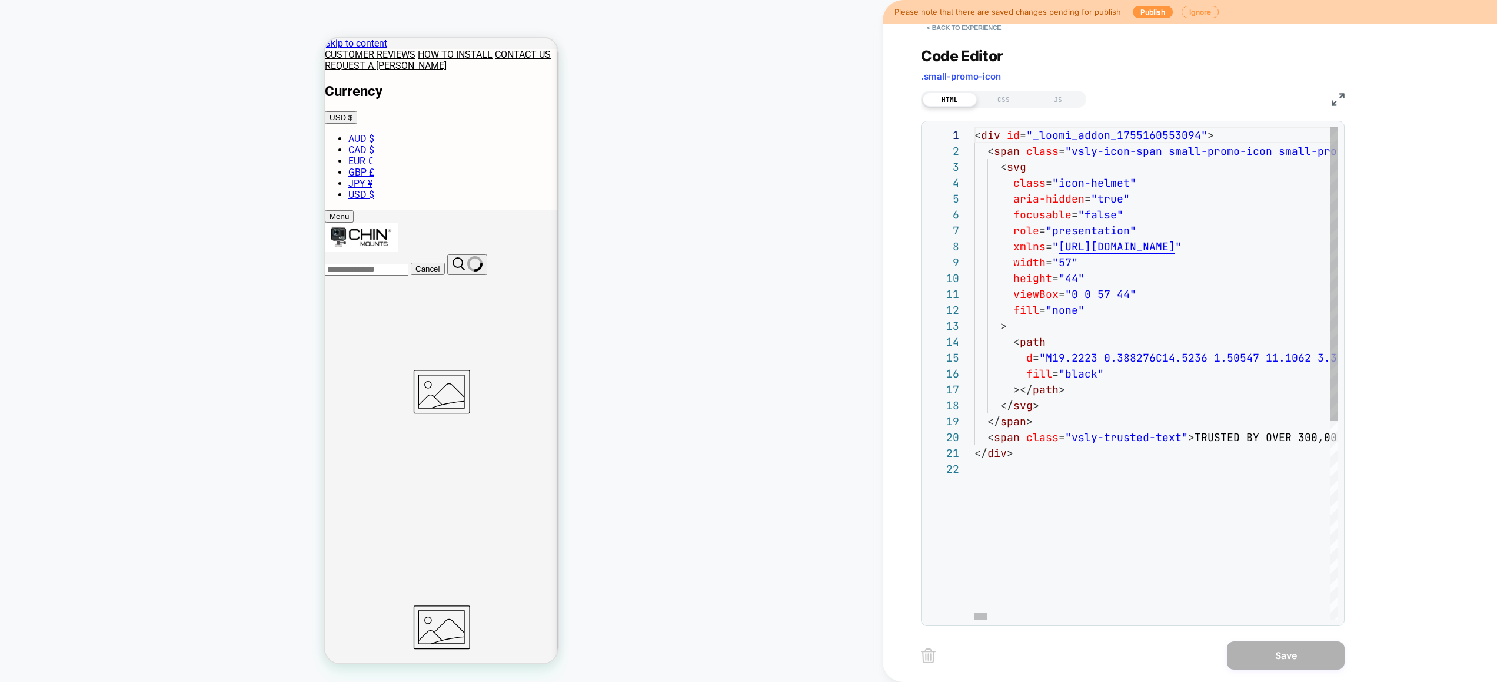
scroll to position [143, 108]
type textarea "**********"
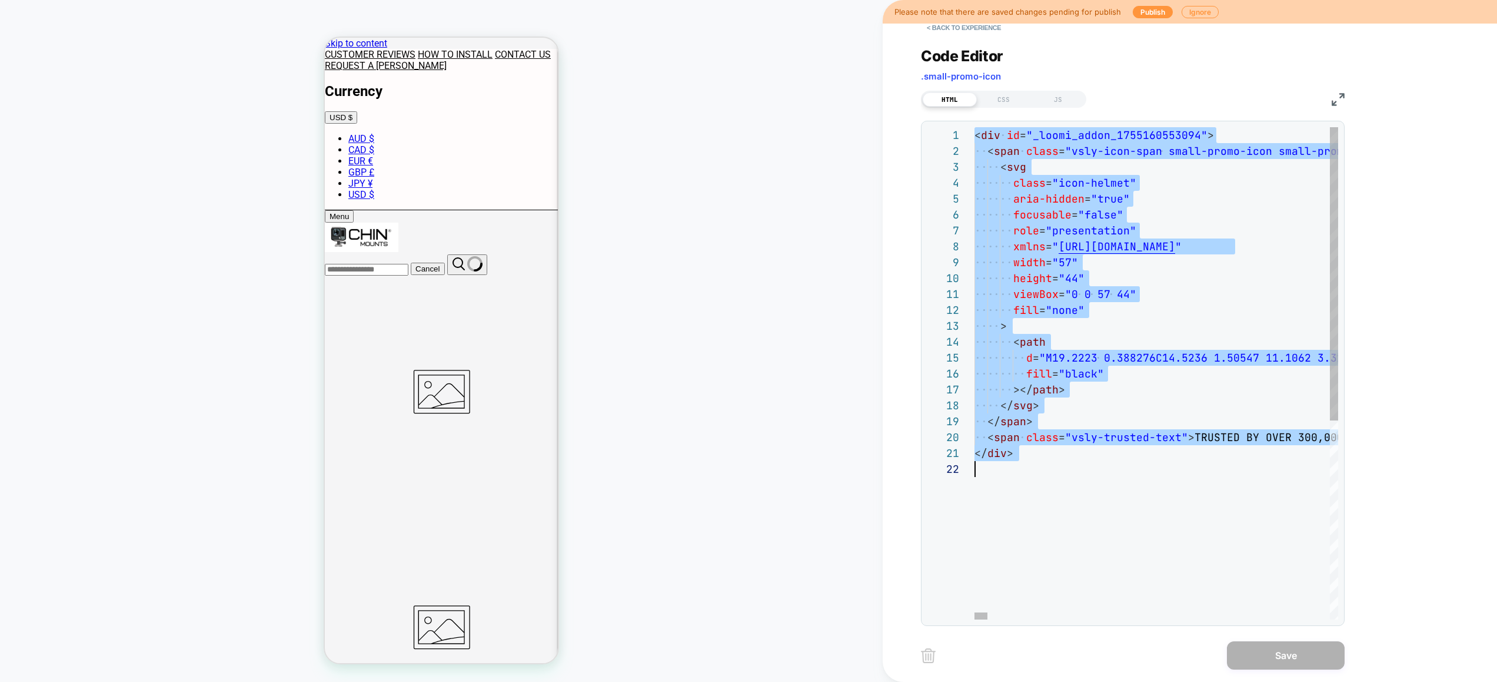
scroll to position [0, 0]
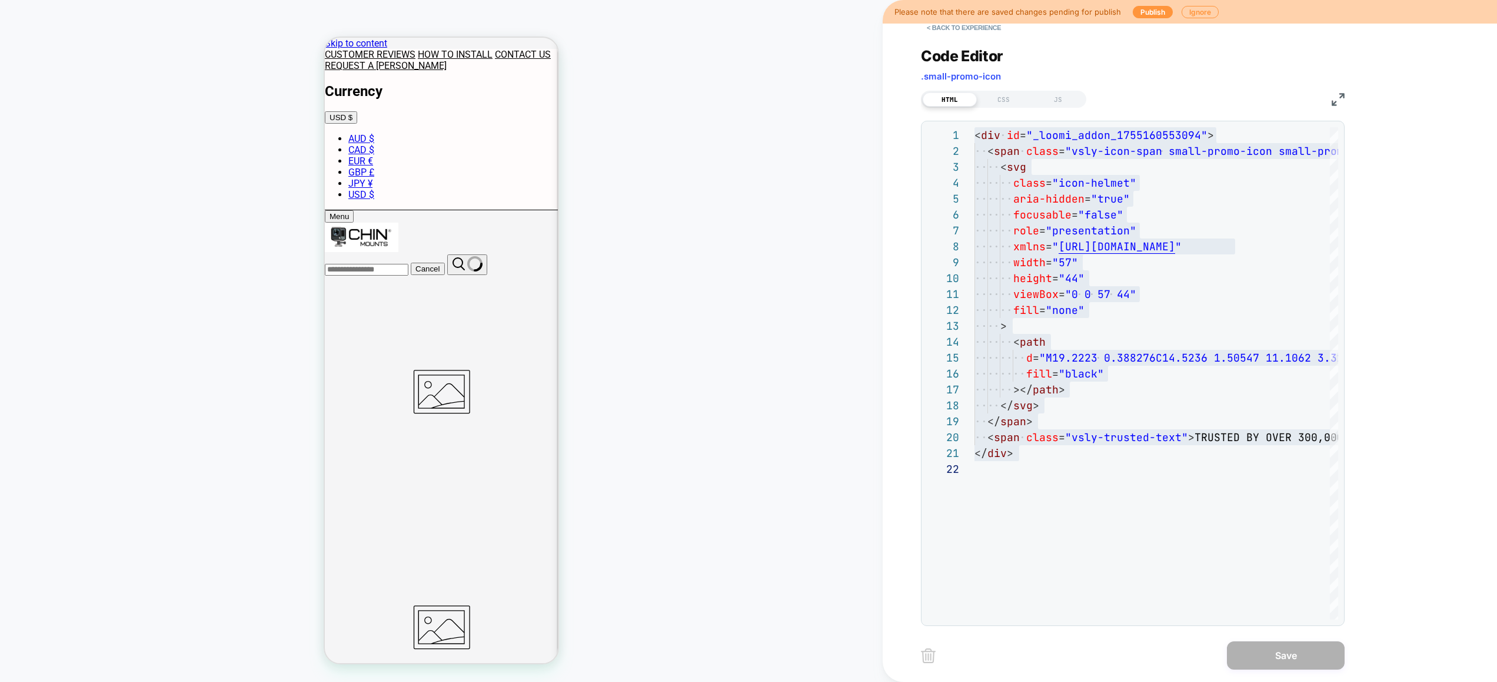
click at [1004, 107] on div "HTML CSS JS" at bounding box center [1003, 99] width 165 height 17
click at [1015, 103] on div "CSS" at bounding box center [1004, 99] width 54 height 14
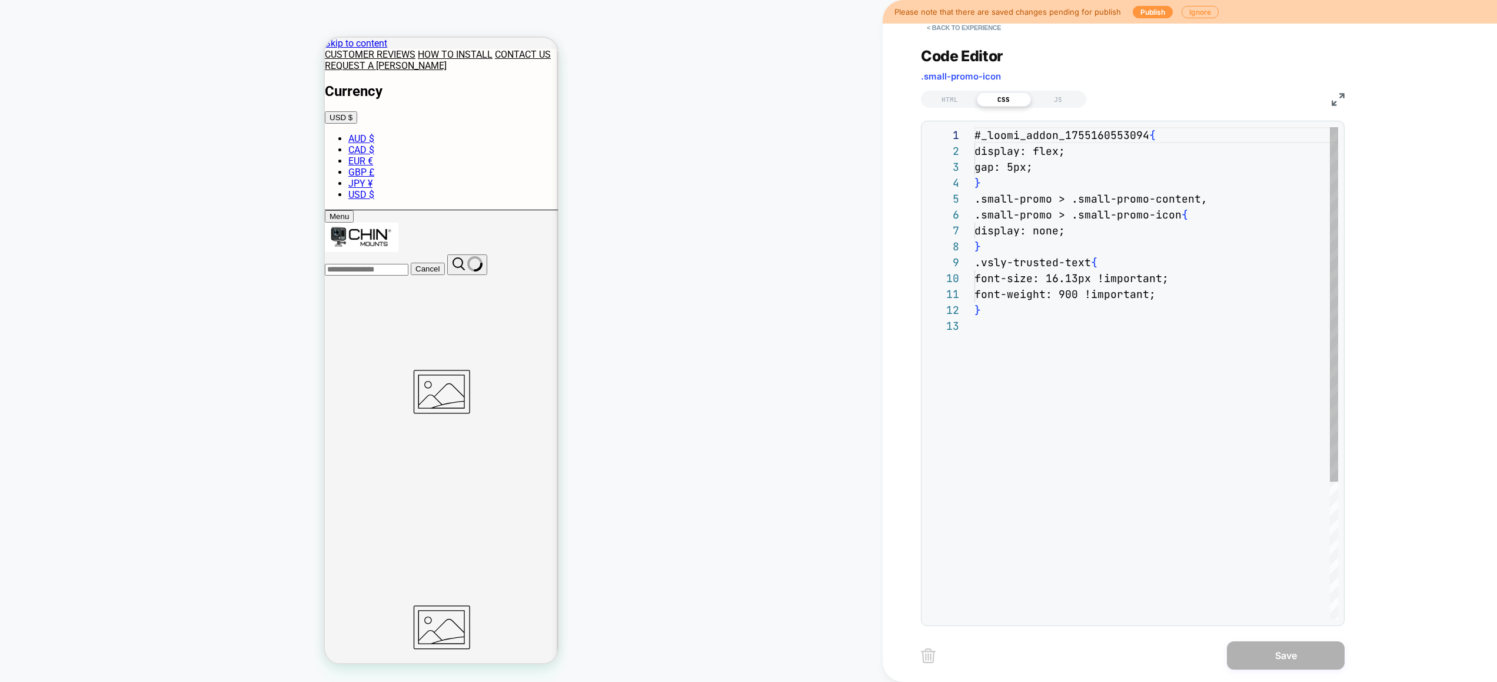
scroll to position [159, 0]
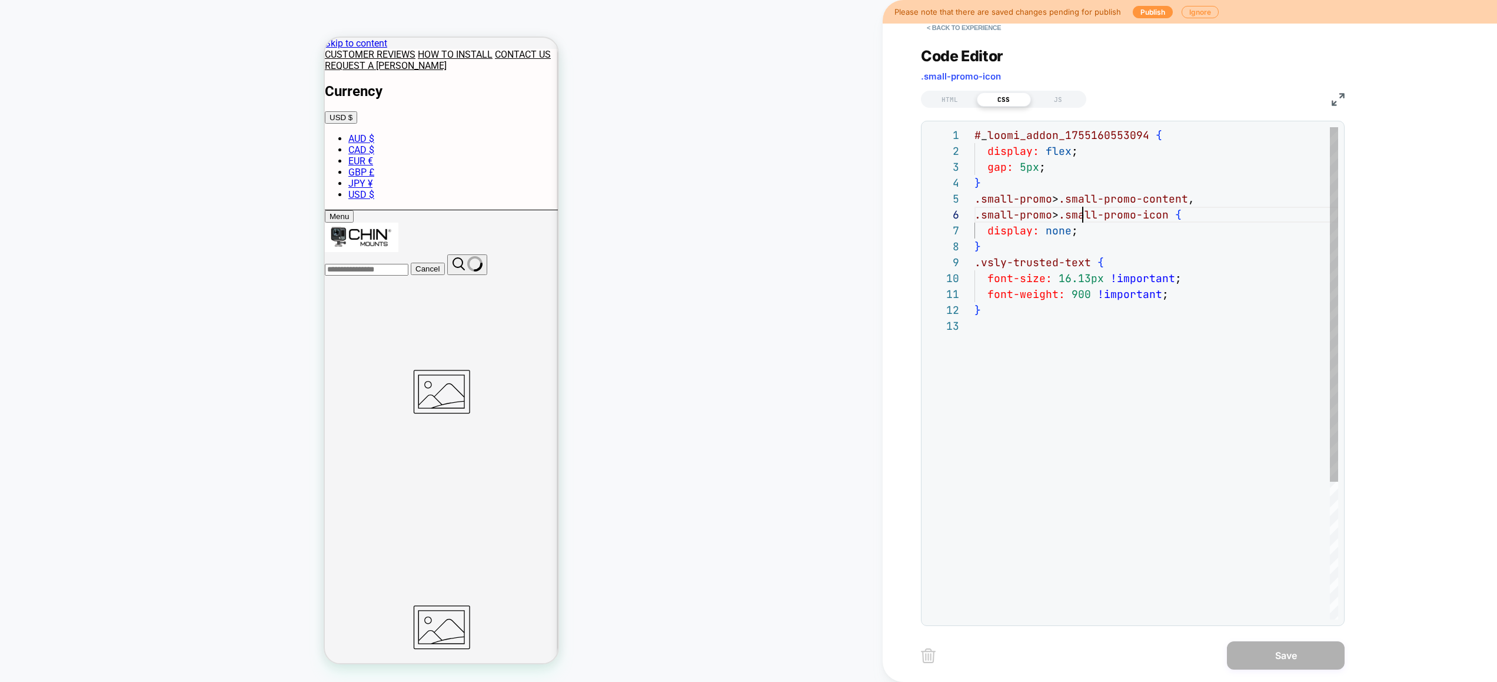
click at [1082, 220] on div "# _ loomi_addon_1755160553094 { display: flex ; gap: 5px ; } .small-promo > .sm…" at bounding box center [1157, 468] width 364 height 683
type textarea "**********"
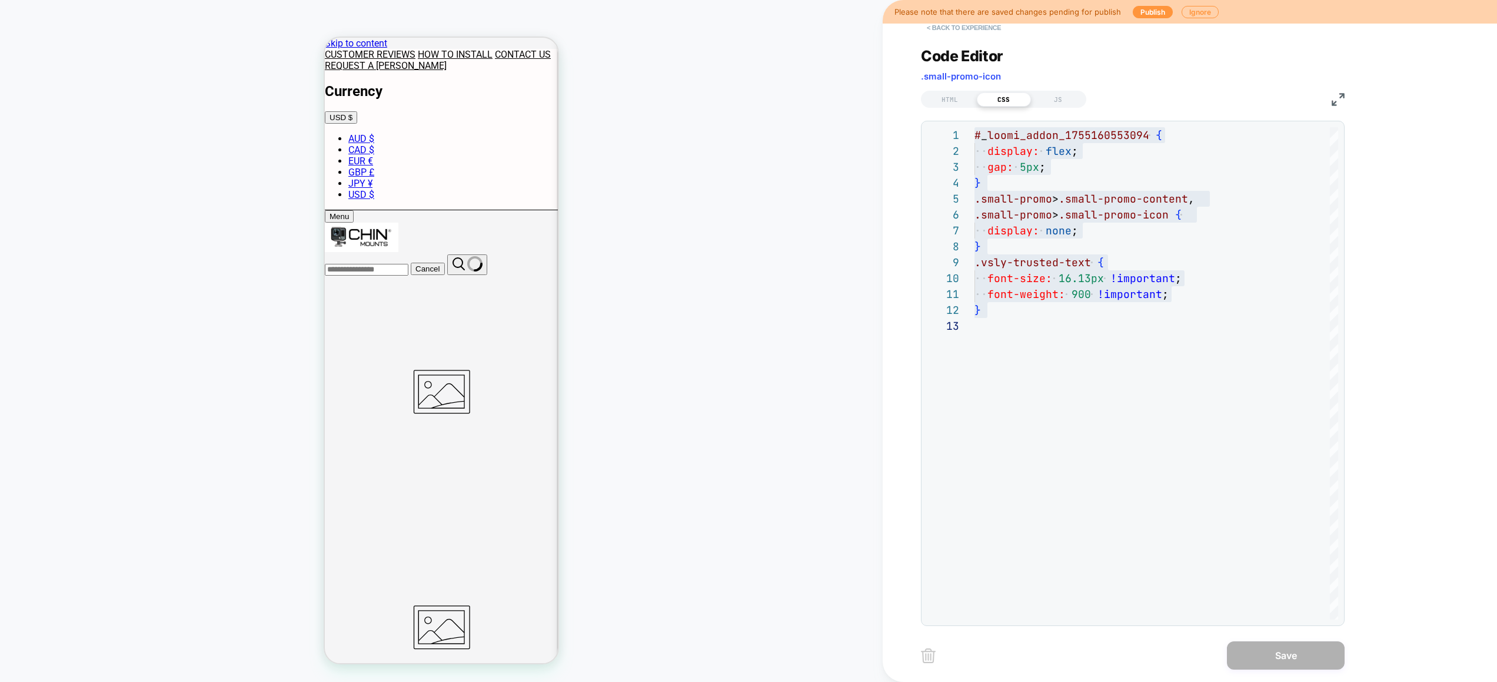
click at [961, 32] on button "< Back to experience" at bounding box center [964, 27] width 86 height 19
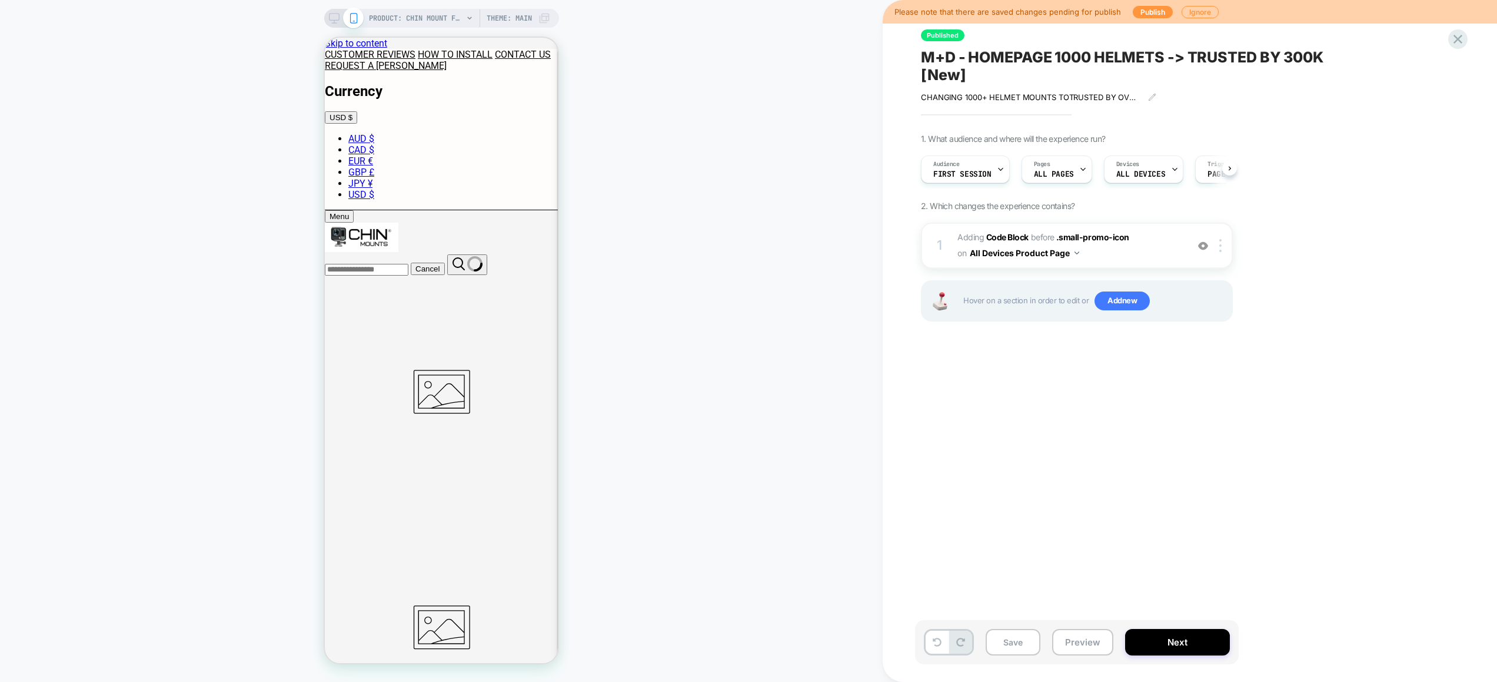
scroll to position [0, 1]
click at [1457, 43] on icon at bounding box center [1458, 39] width 16 height 16
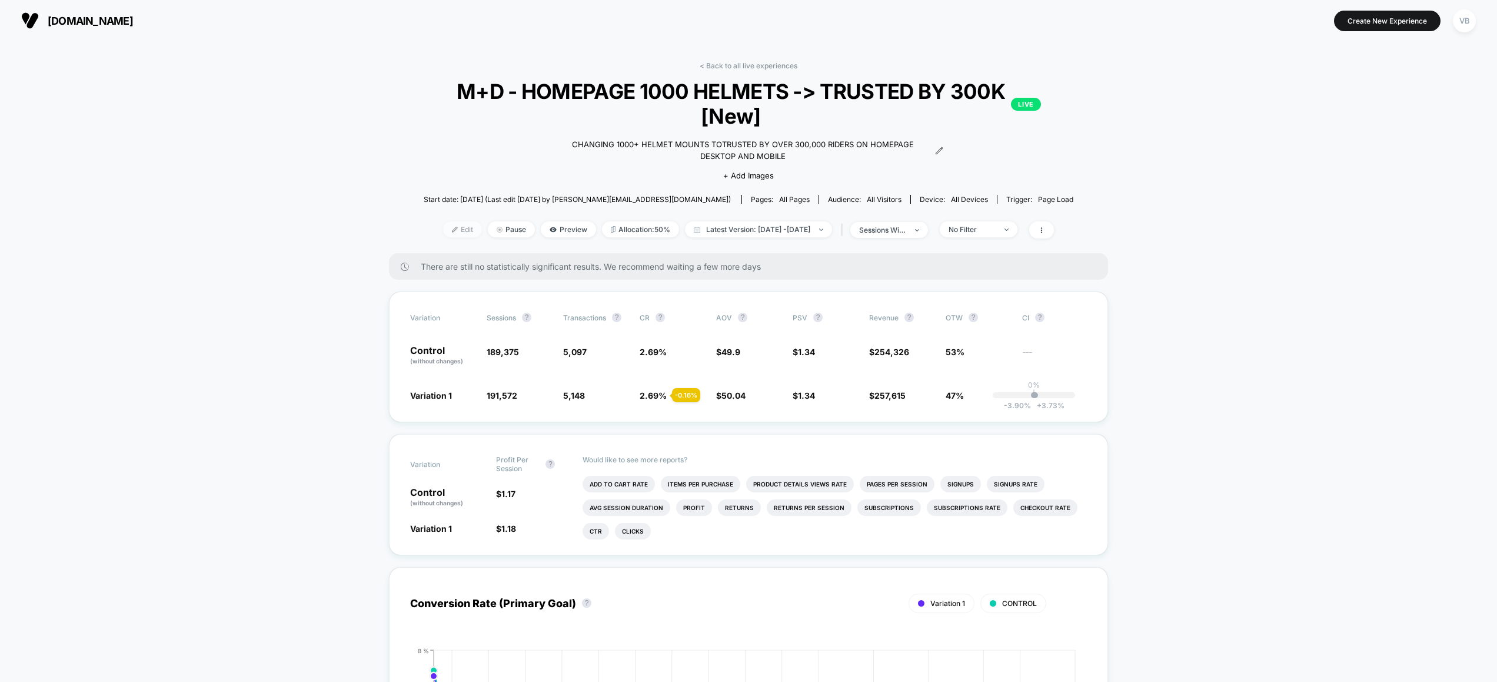
click at [444, 232] on span "Edit" at bounding box center [462, 229] width 39 height 16
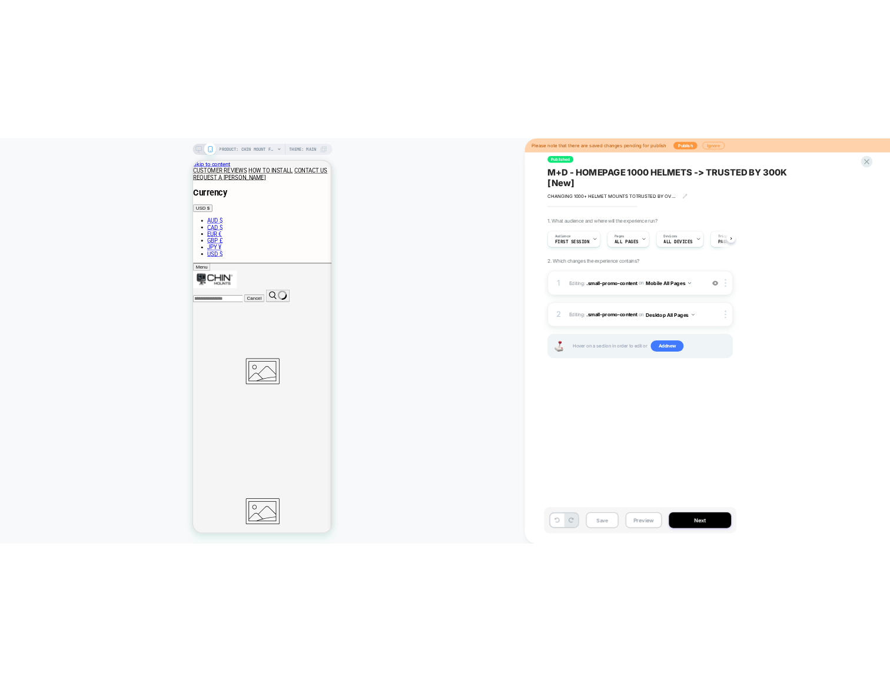
scroll to position [0, 1]
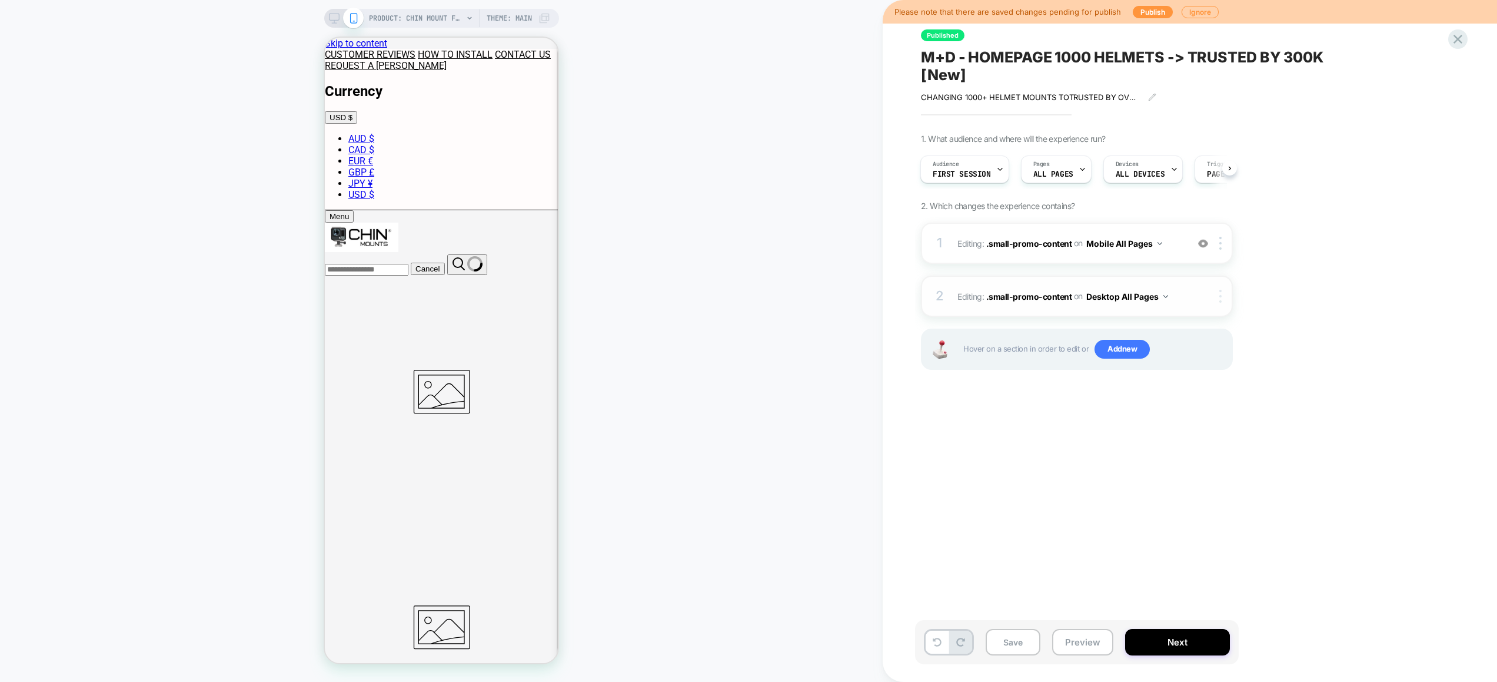
click at [1222, 297] on div at bounding box center [1222, 296] width 19 height 13
drag, startPoint x: 1228, startPoint y: 501, endPoint x: 1229, endPoint y: 480, distance: 21.2
click at [1228, 500] on div "Published M+D - HOMEPAGE 1000 HELMETS -> TRUSTED BY 300K [New] CHANGING 1000+ H…" at bounding box center [1135, 341] width 441 height 658
click at [1220, 241] on img at bounding box center [1221, 243] width 2 height 13
click at [1200, 340] on div "Delete" at bounding box center [1222, 337] width 105 height 32
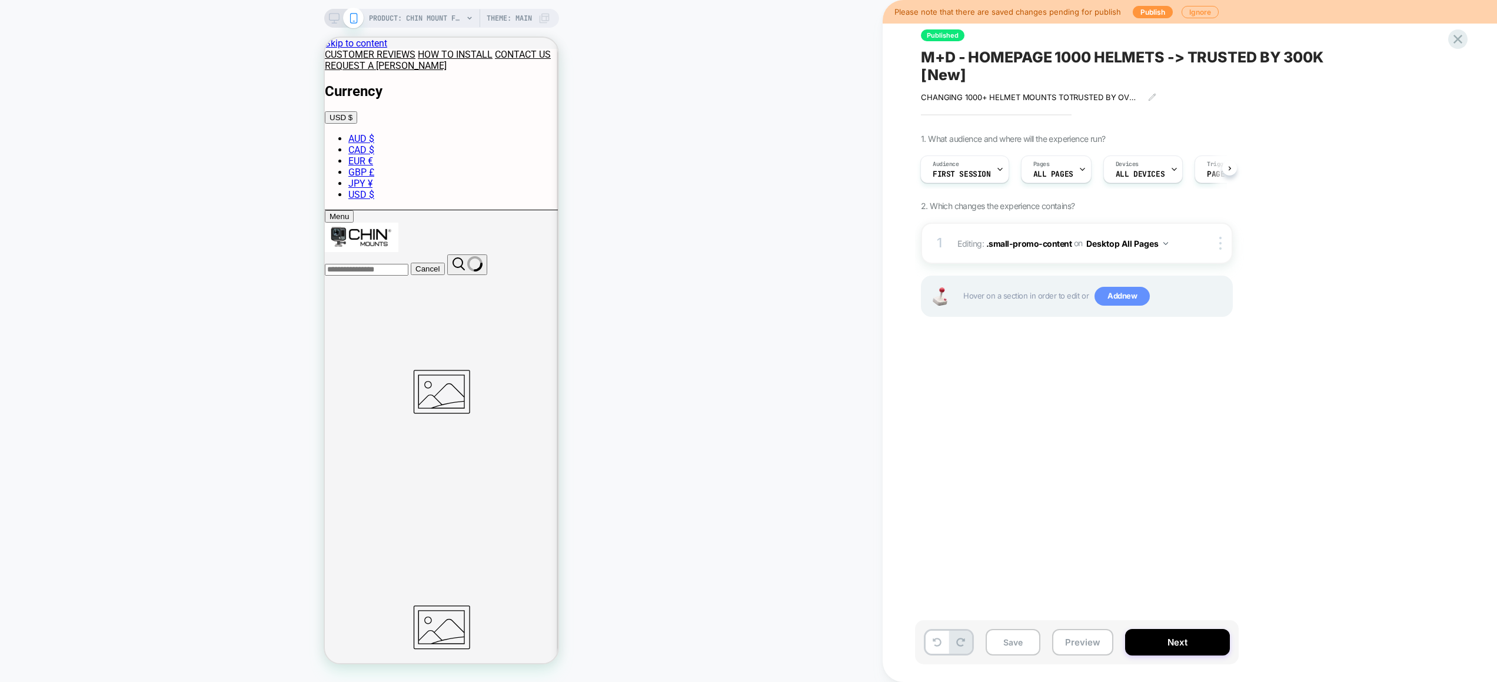
click at [1123, 290] on span "Add new" at bounding box center [1122, 296] width 55 height 19
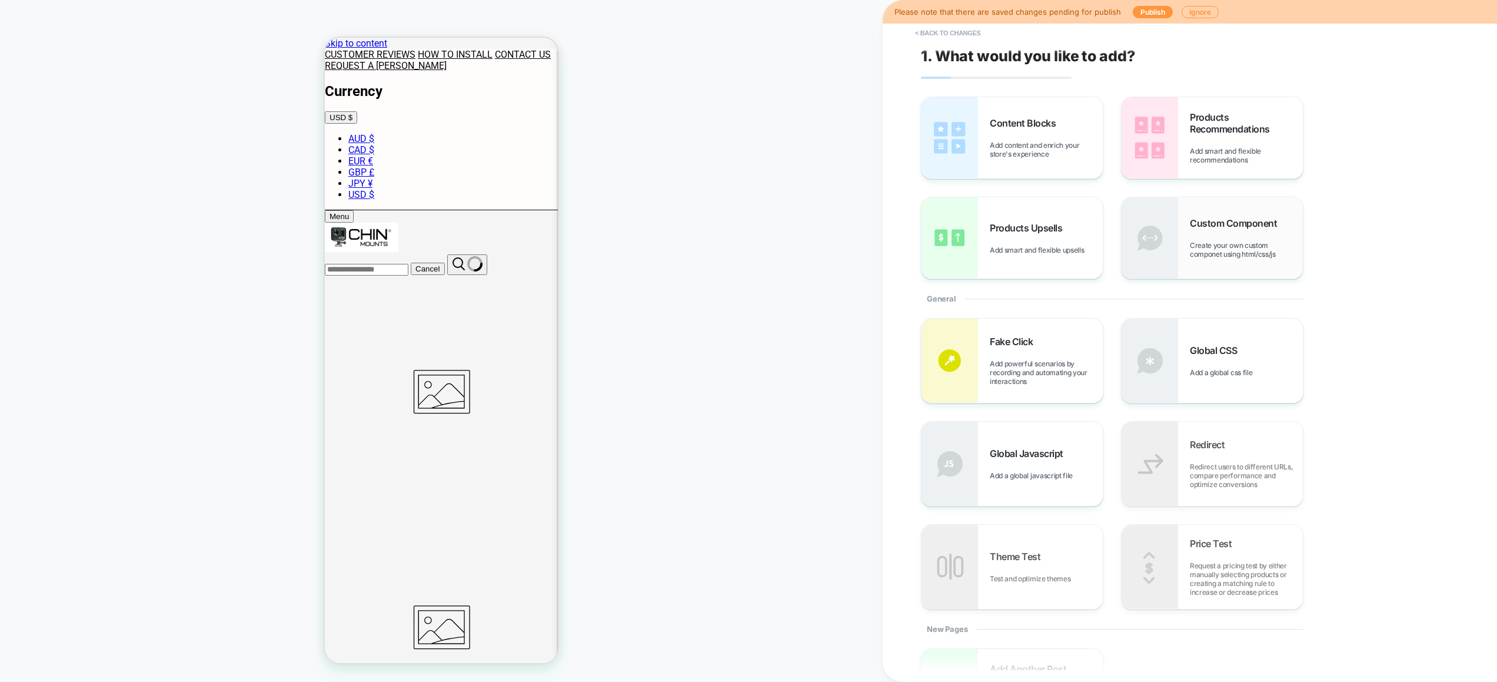
click at [1220, 245] on span "Create your own custom componet using html/css/js" at bounding box center [1246, 250] width 113 height 18
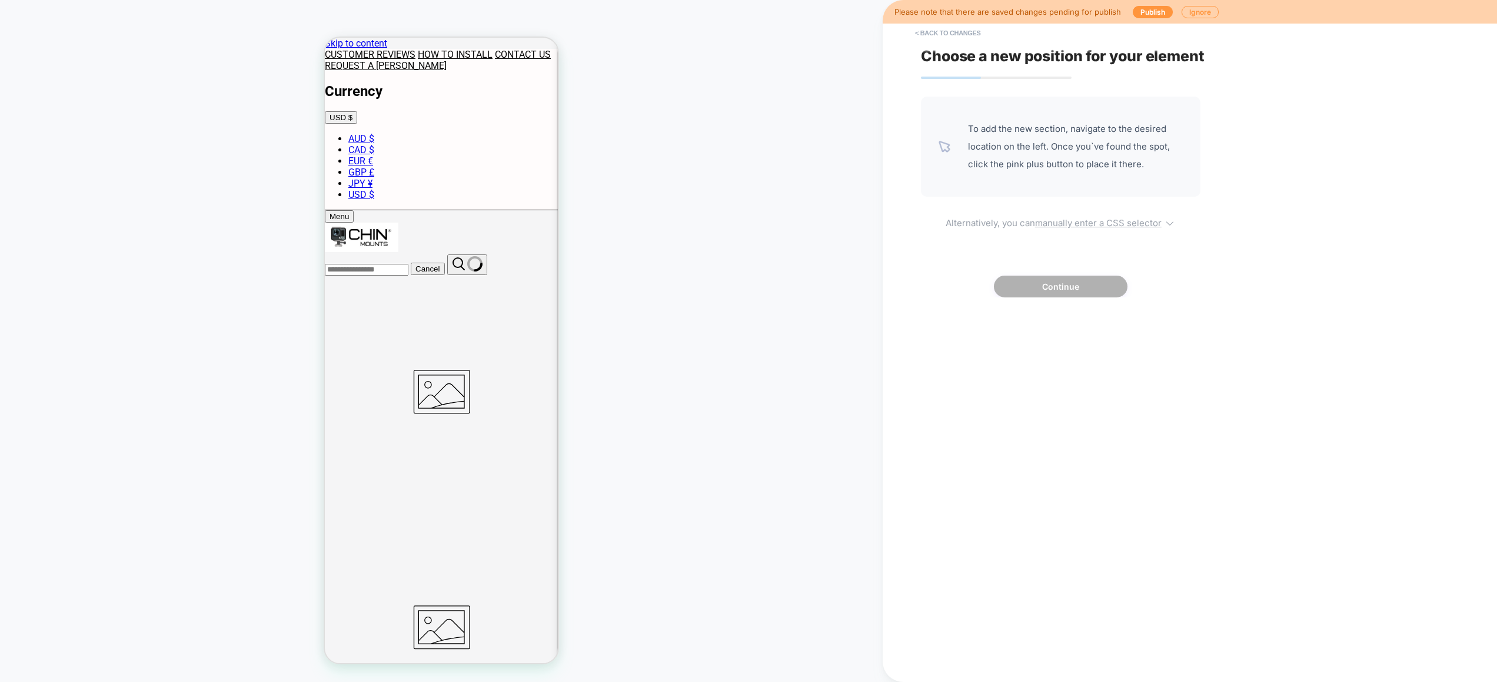
click at [1084, 218] on u "manually enter a CSS selector" at bounding box center [1098, 222] width 127 height 11
select select "*******"
drag, startPoint x: 1082, startPoint y: 310, endPoint x: 1044, endPoint y: 283, distance: 47.2
click at [1082, 311] on input at bounding box center [1095, 317] width 181 height 19
type input "*****"
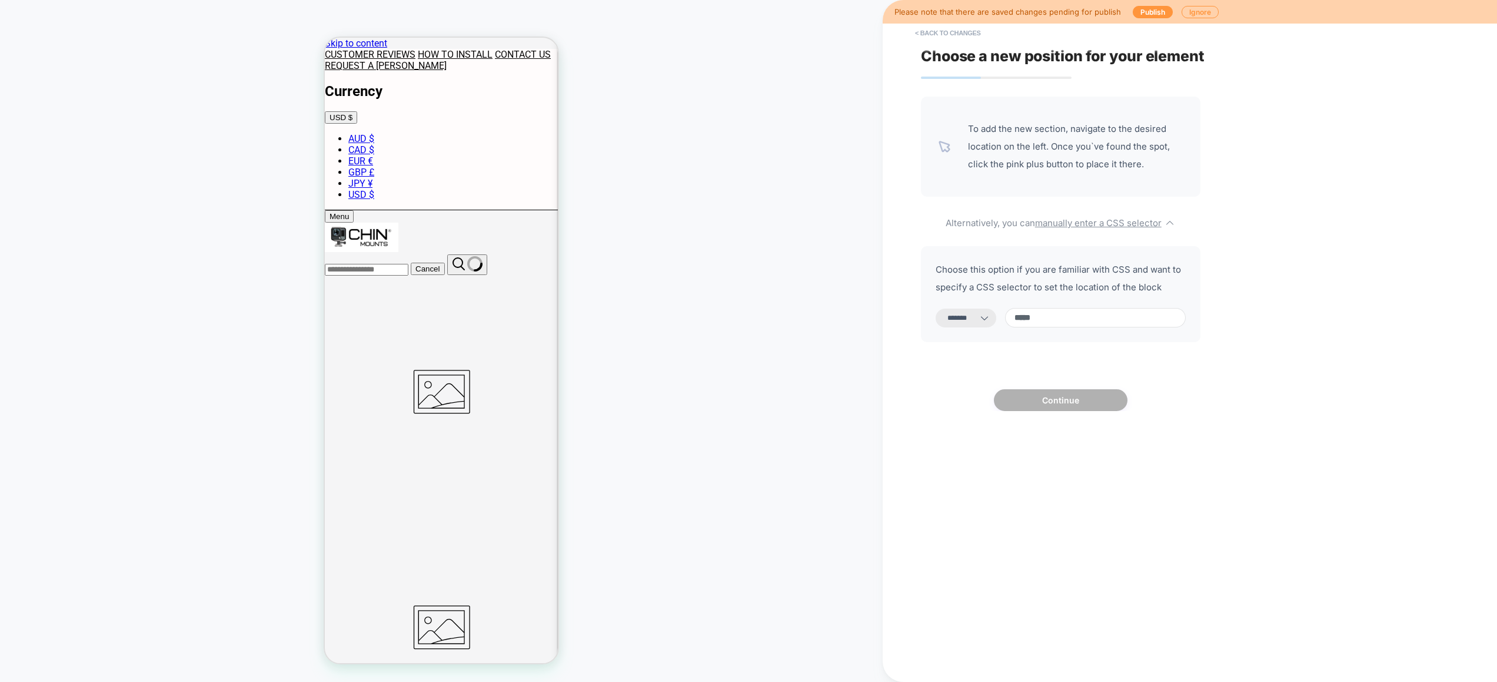
select select "*********"
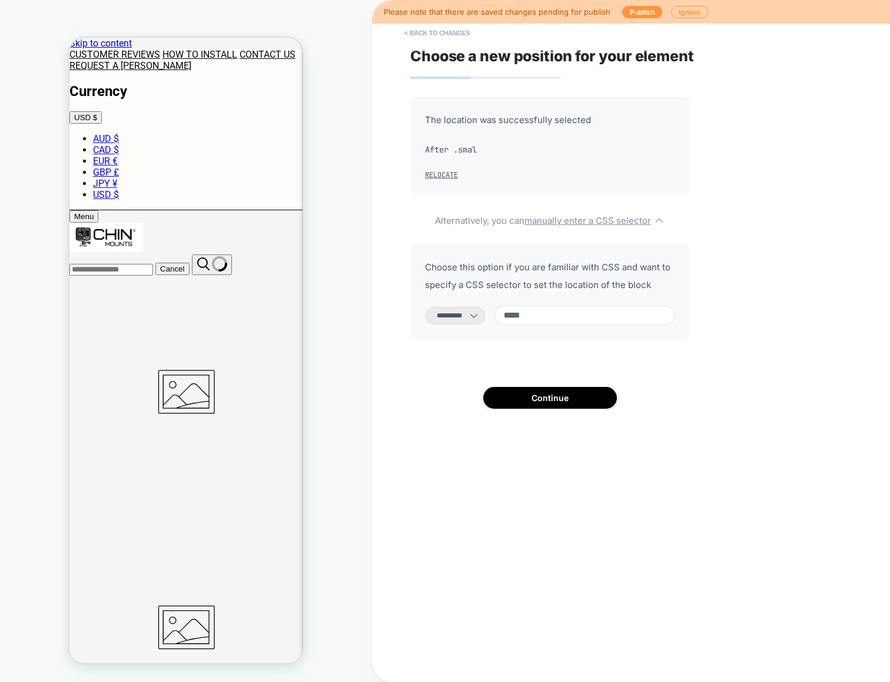
click at [545, 318] on input "*****" at bounding box center [584, 314] width 181 height 19
type input "**********"
click at [480, 310] on icon at bounding box center [474, 316] width 12 height 12
click at [474, 316] on select "**********" at bounding box center [455, 315] width 61 height 19
select select "**********"
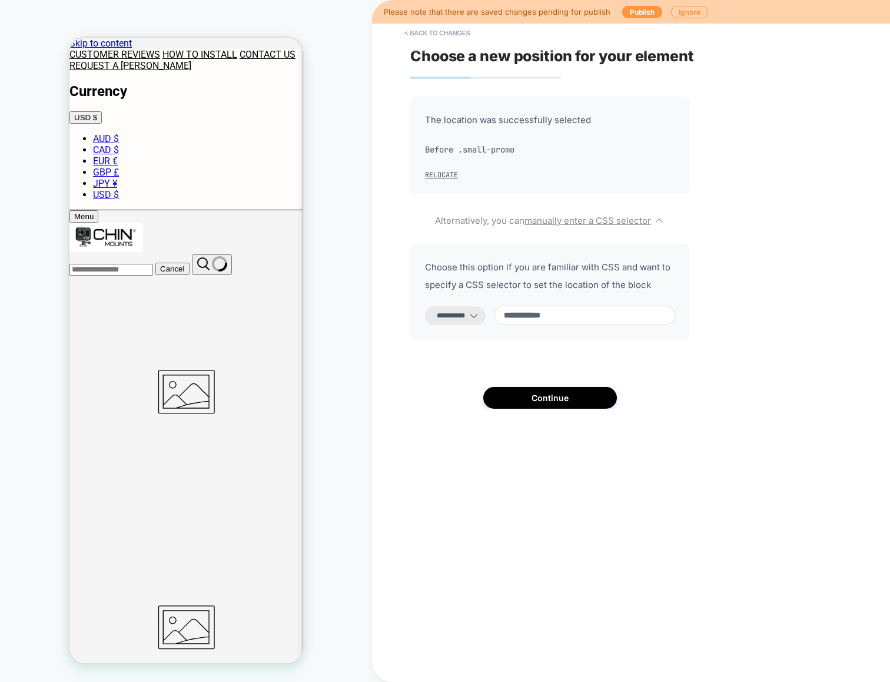
click at [620, 325] on input "**********" at bounding box center [584, 314] width 181 height 19
type input "**********"
click at [532, 408] on button "Continue" at bounding box center [550, 398] width 134 height 22
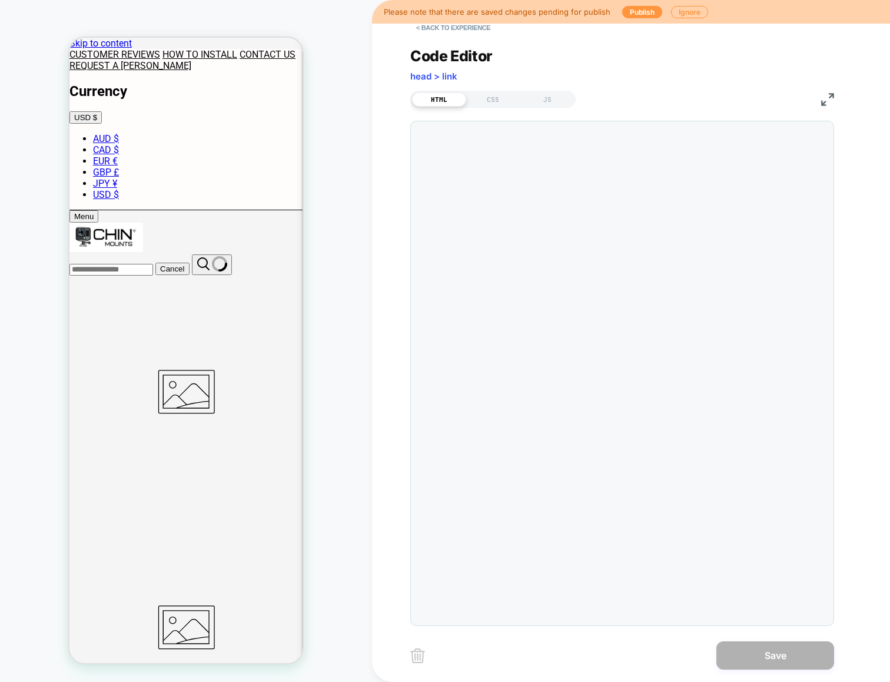
click at [572, 318] on div at bounding box center [622, 373] width 424 height 505
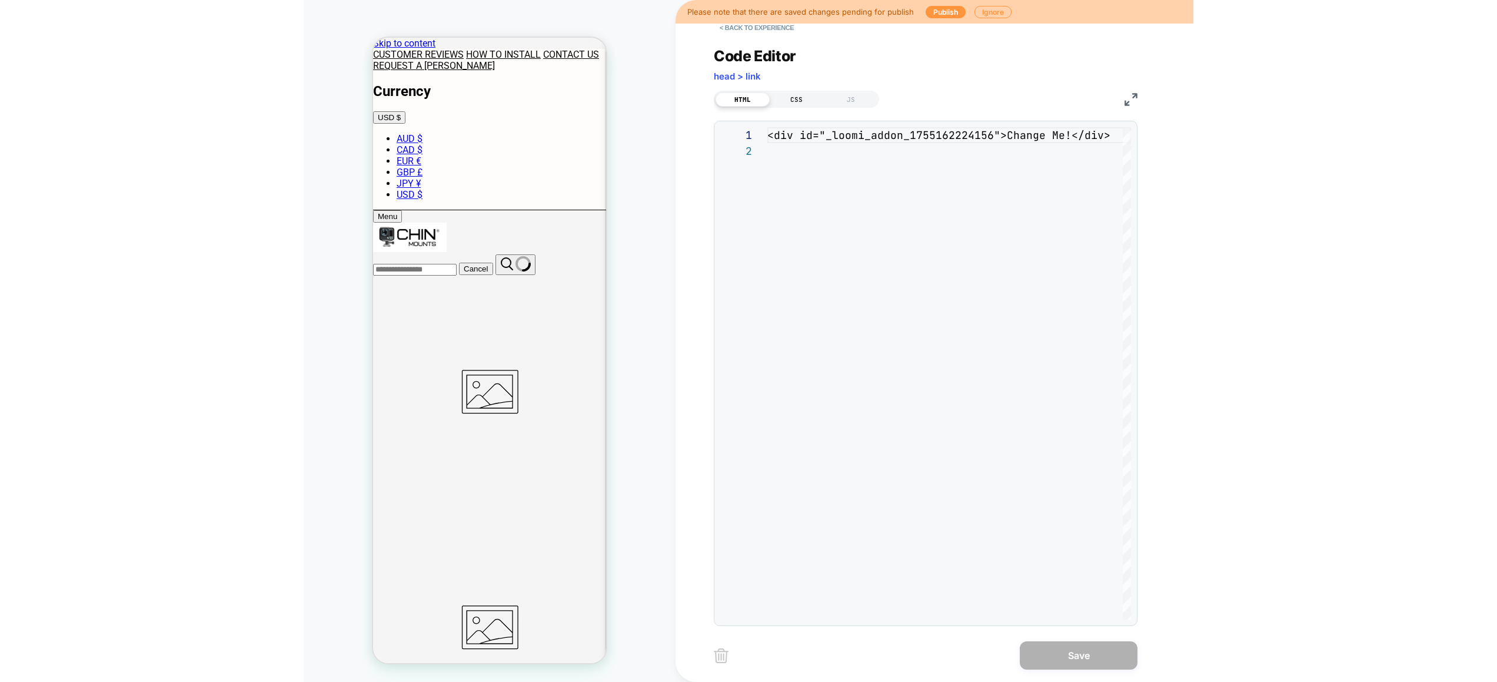
scroll to position [16, 0]
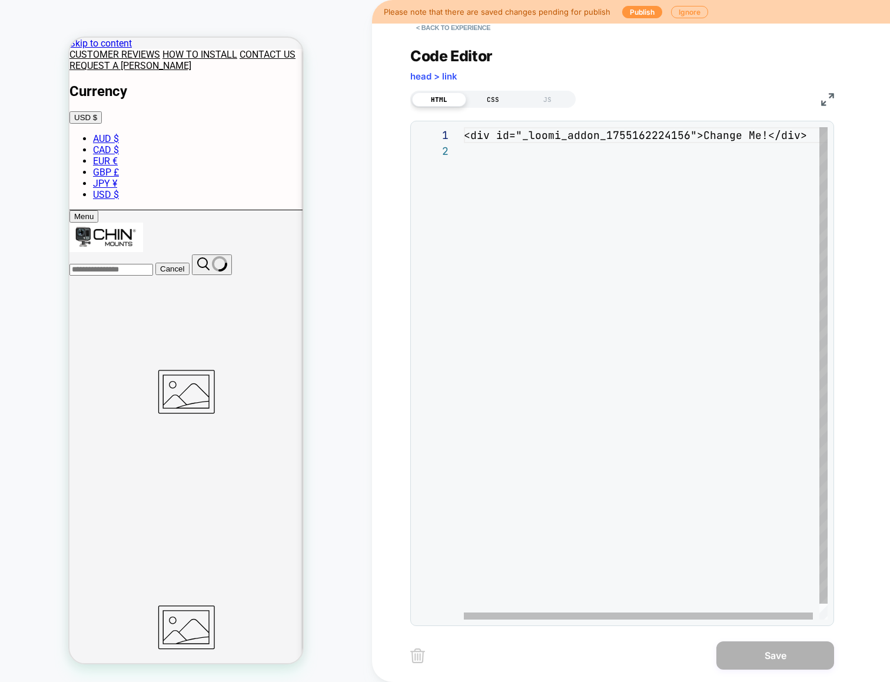
click at [502, 96] on div "CSS" at bounding box center [493, 99] width 54 height 14
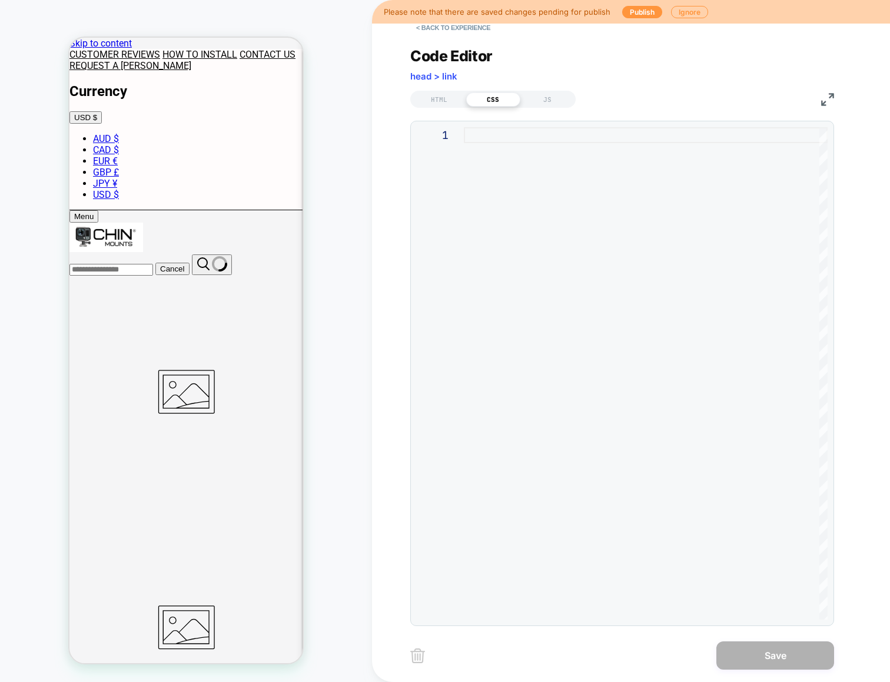
click at [527, 157] on div at bounding box center [646, 373] width 364 height 492
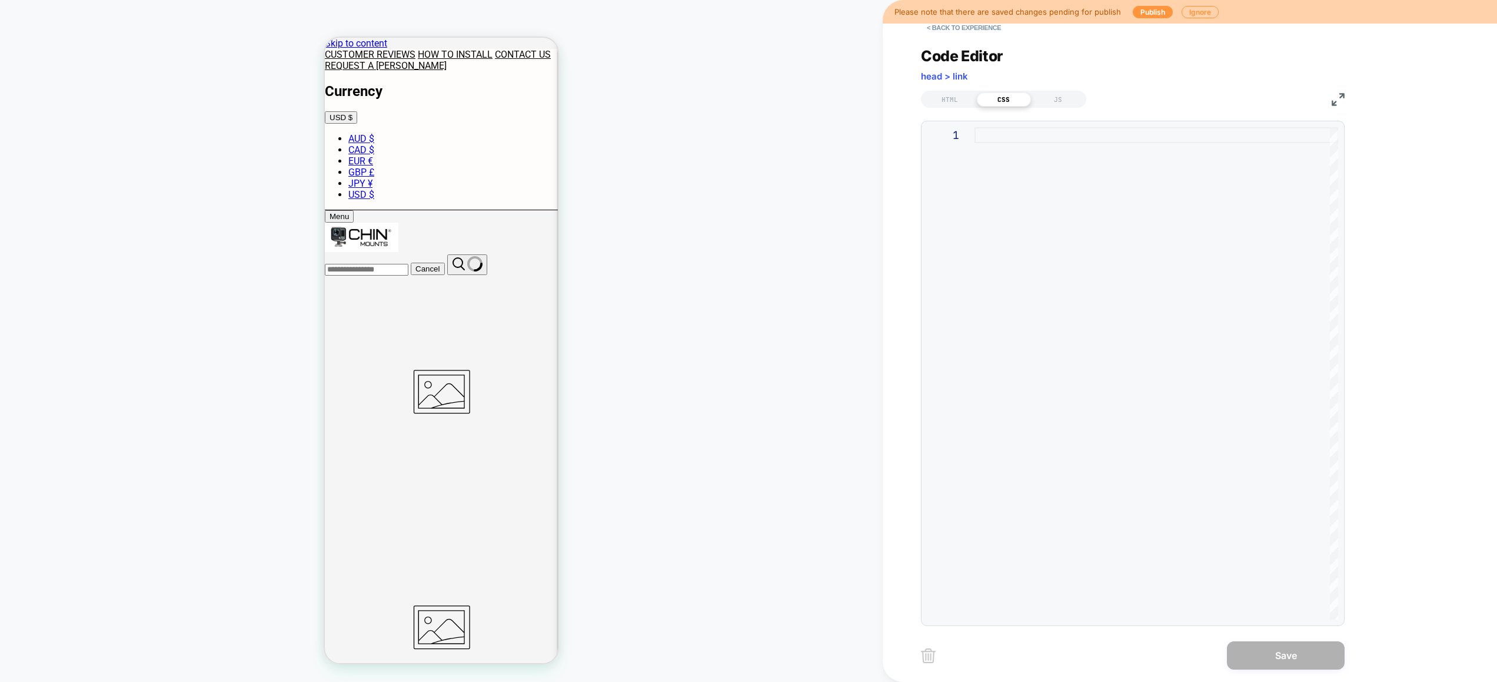
click at [1157, 197] on div at bounding box center [1157, 373] width 364 height 492
type textarea "**********"
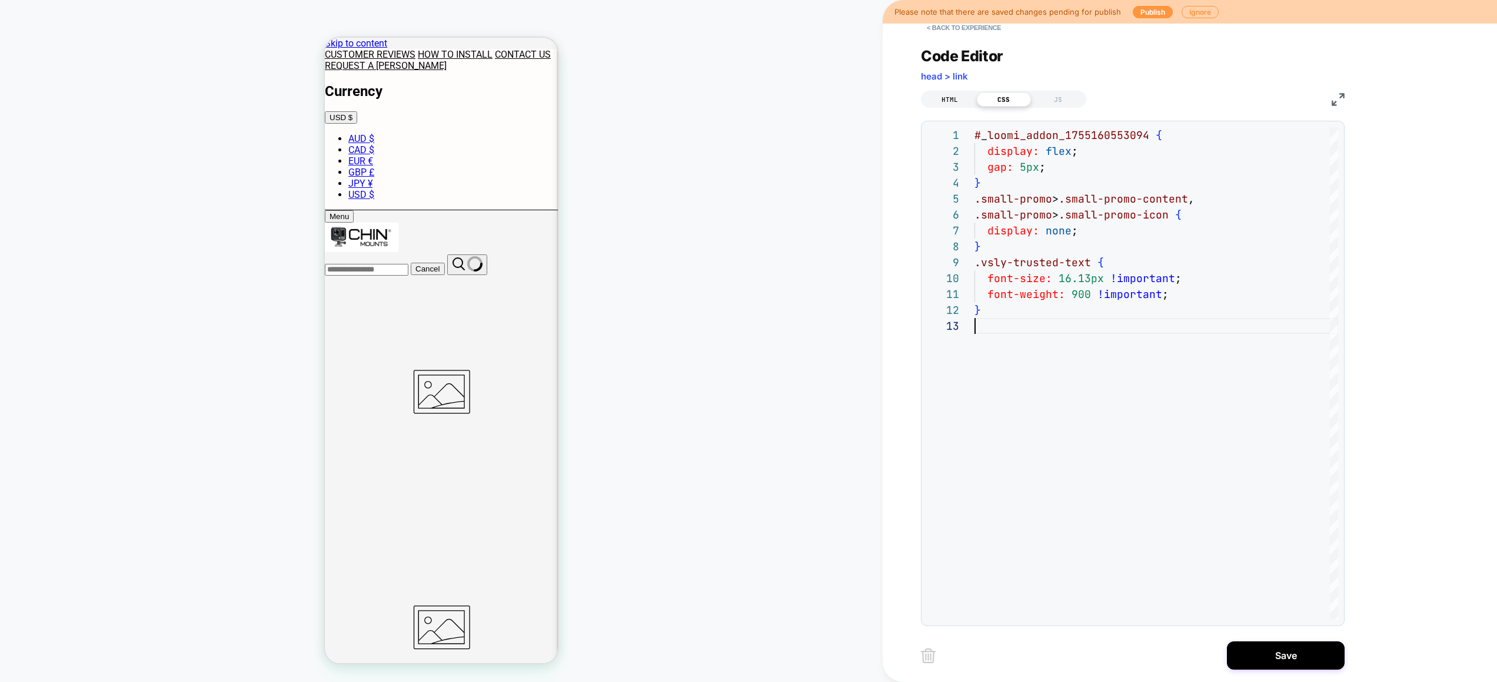
click at [952, 96] on div "HTML" at bounding box center [950, 99] width 54 height 14
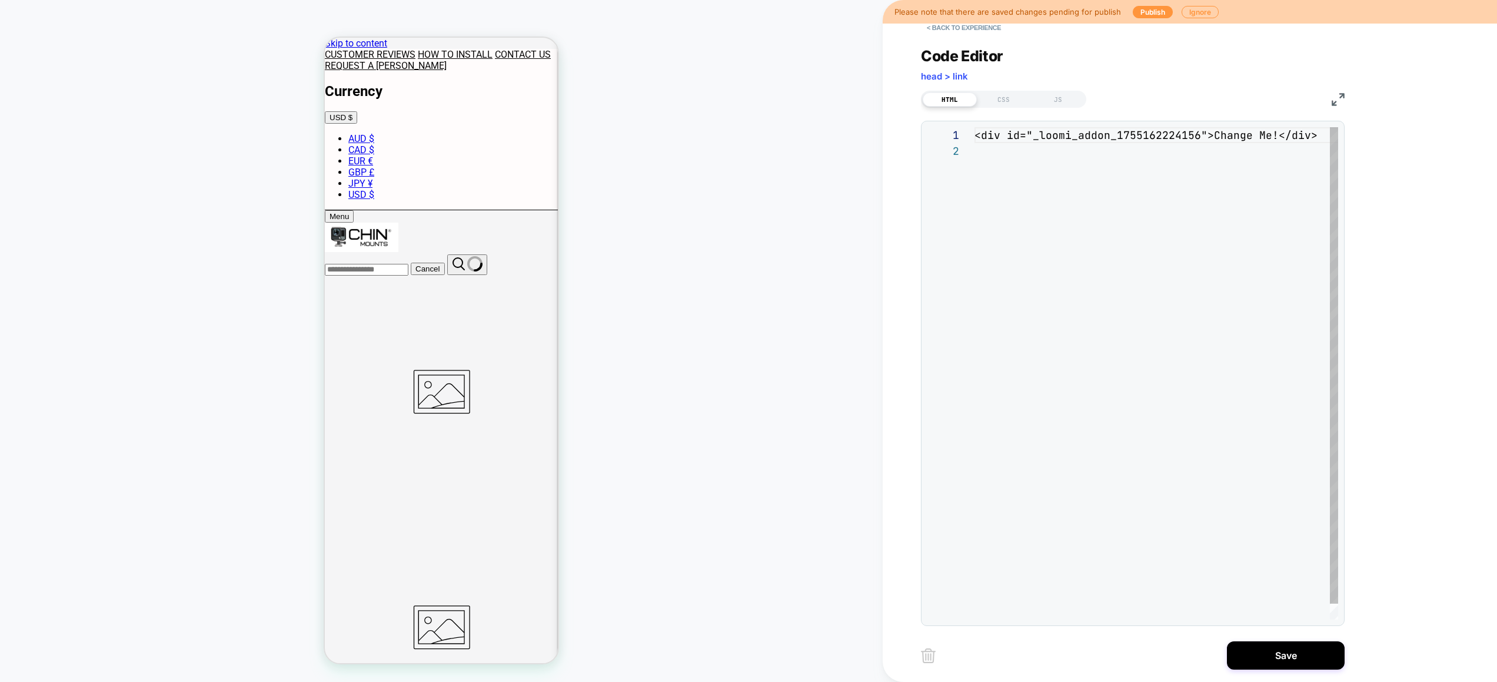
scroll to position [16, 0]
click at [1100, 311] on div "<div id="_loomi_addon_1755162224156">Change Me!</d iv>" at bounding box center [1160, 381] width 370 height 508
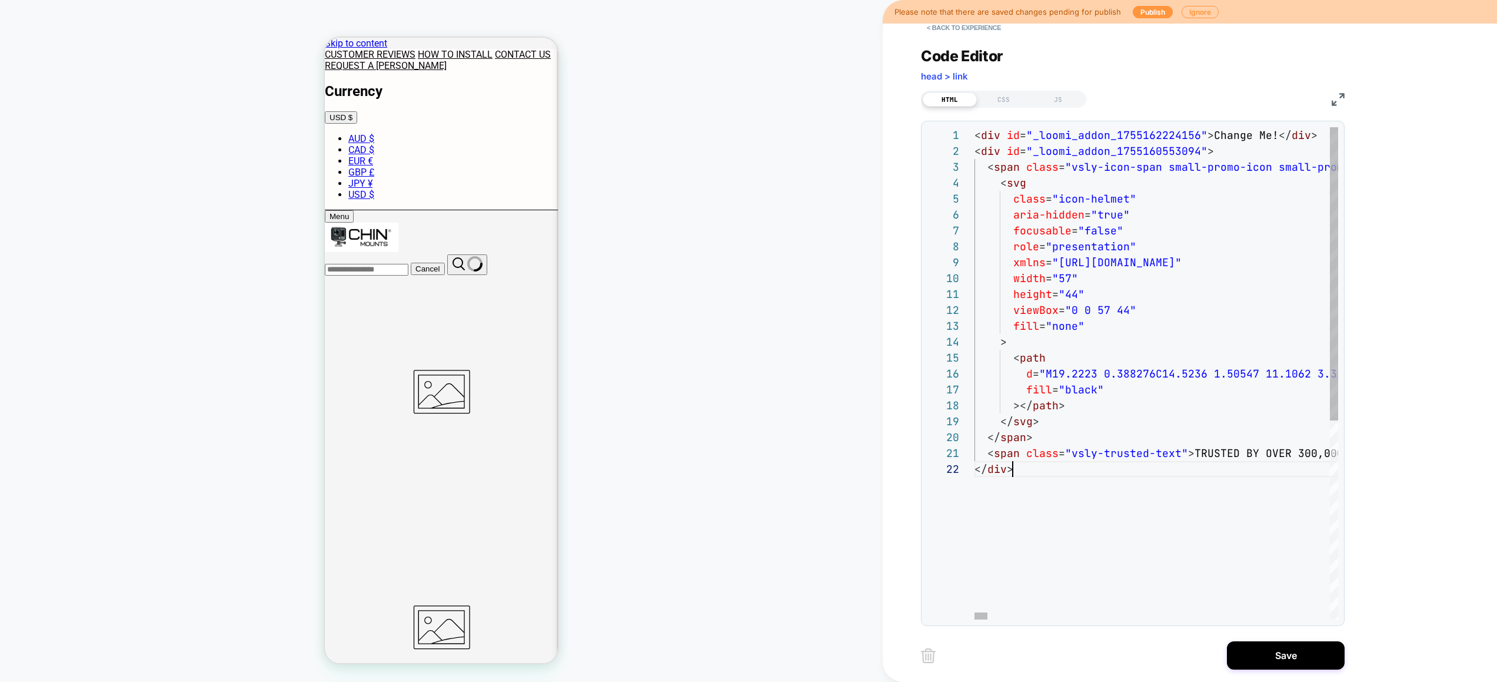
scroll to position [16, 38]
click at [1155, 125] on div "1 2 3 4 5 6 7 8 9 10 11 12 13 14 15 16 17 18 19 20 21 22 < div id = "_loomi_add…" at bounding box center [1133, 373] width 424 height 505
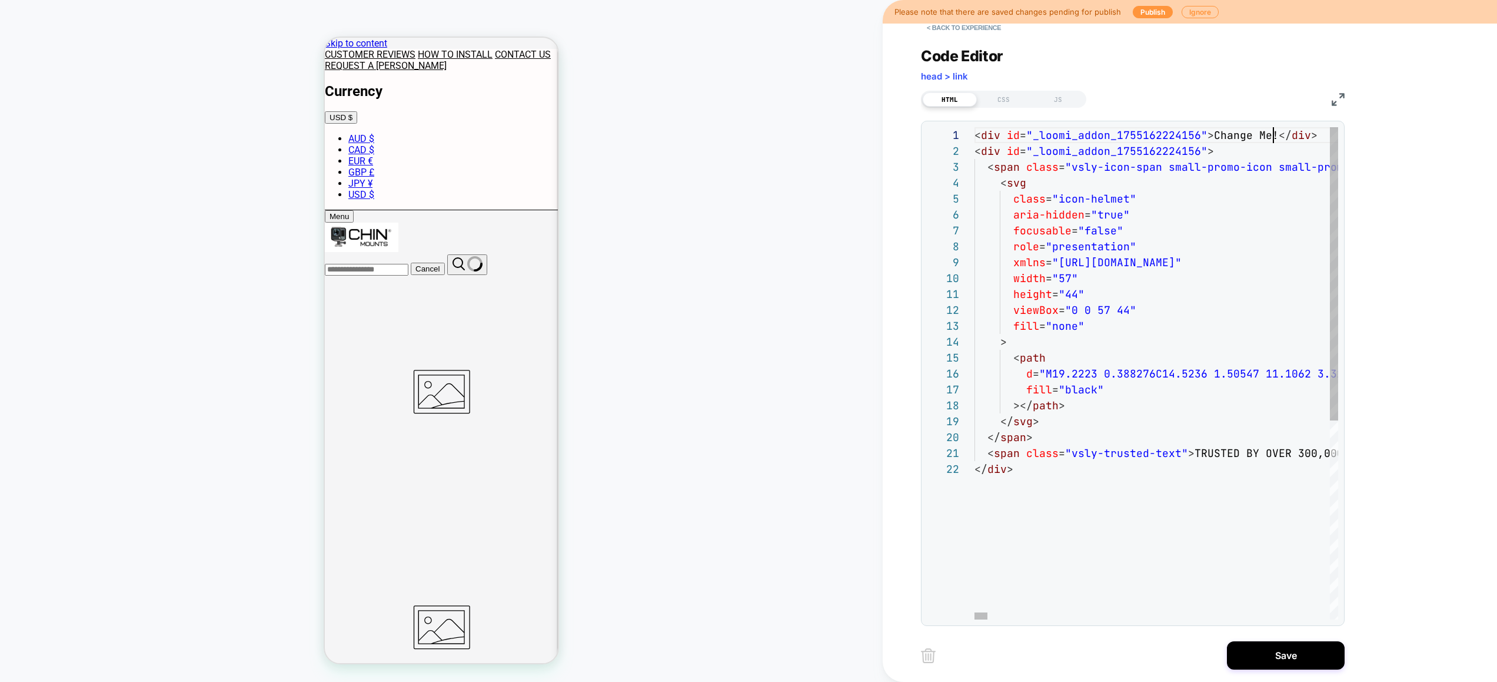
type textarea "**********"
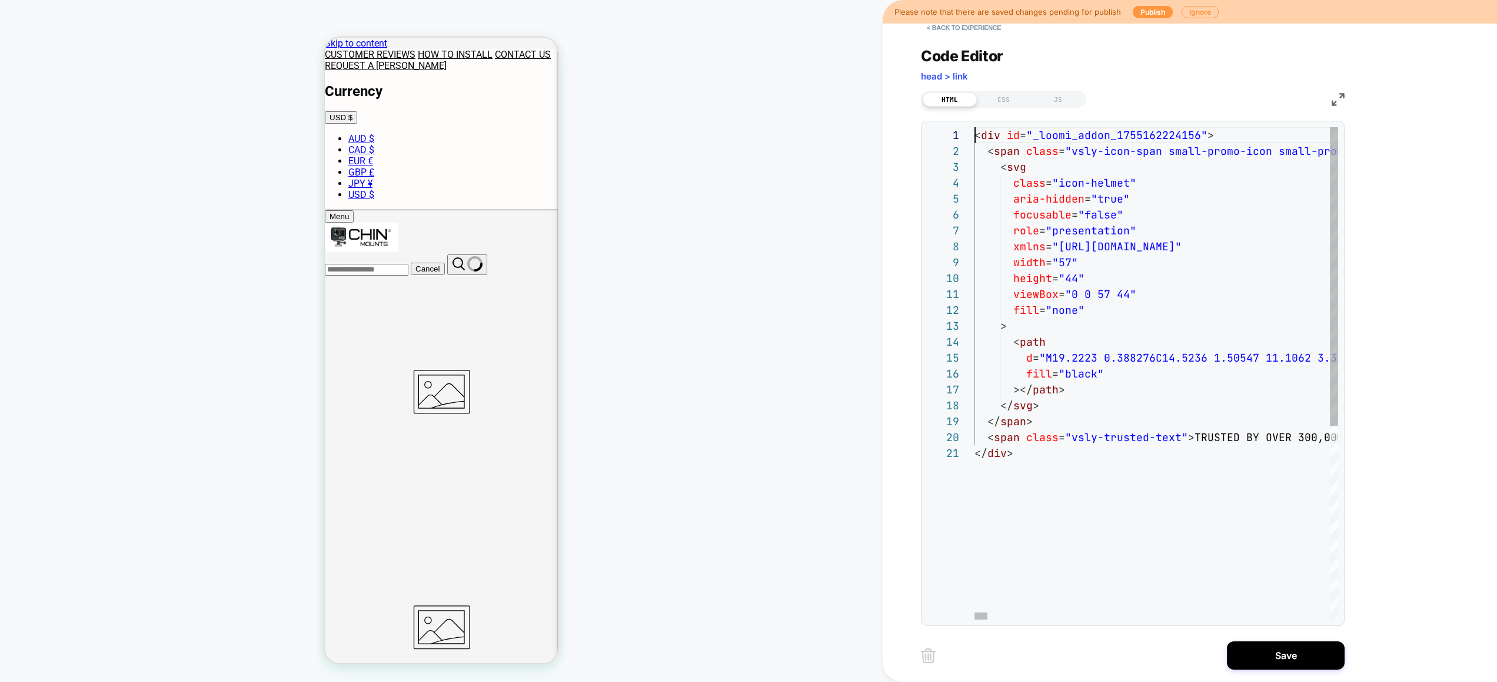
scroll to position [0, 0]
click at [1270, 652] on button "Save" at bounding box center [1286, 655] width 118 height 28
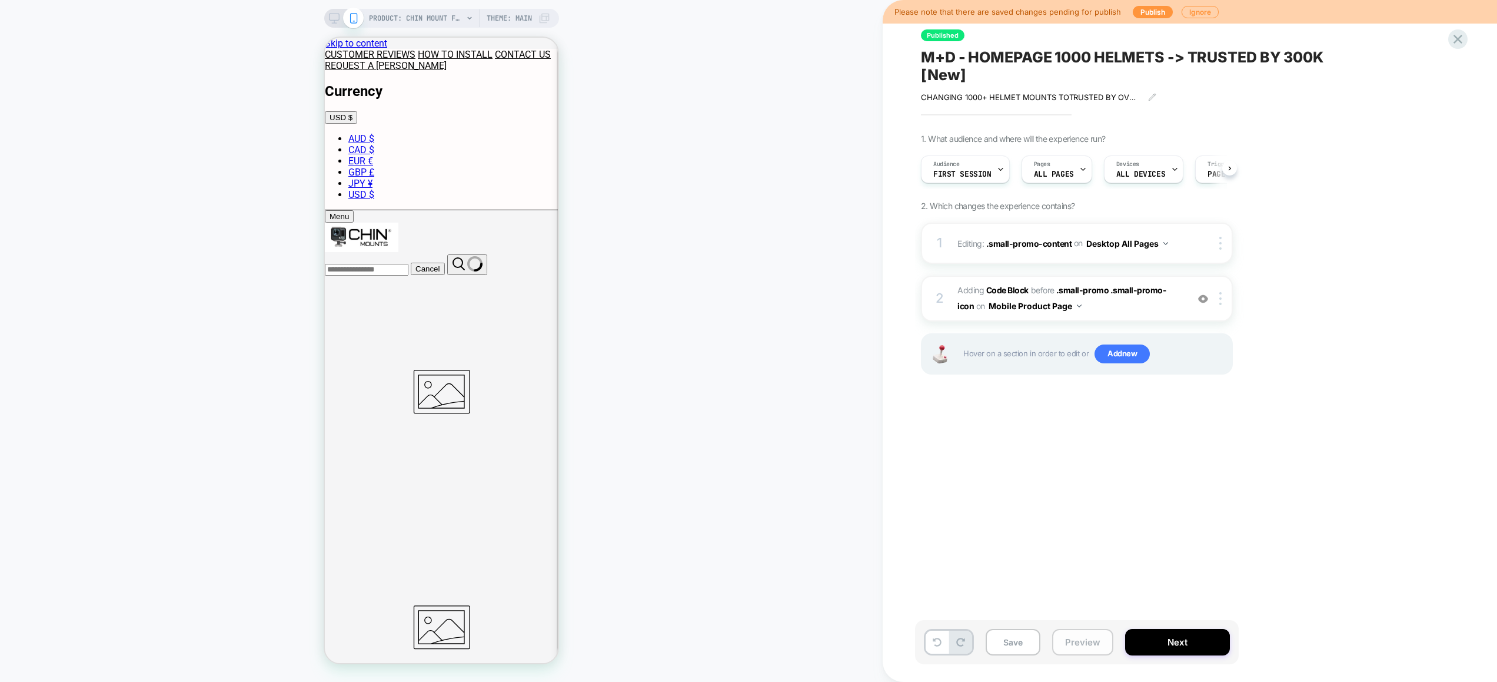
scroll to position [0, 1]
click at [1104, 637] on button "Preview" at bounding box center [1082, 642] width 61 height 26
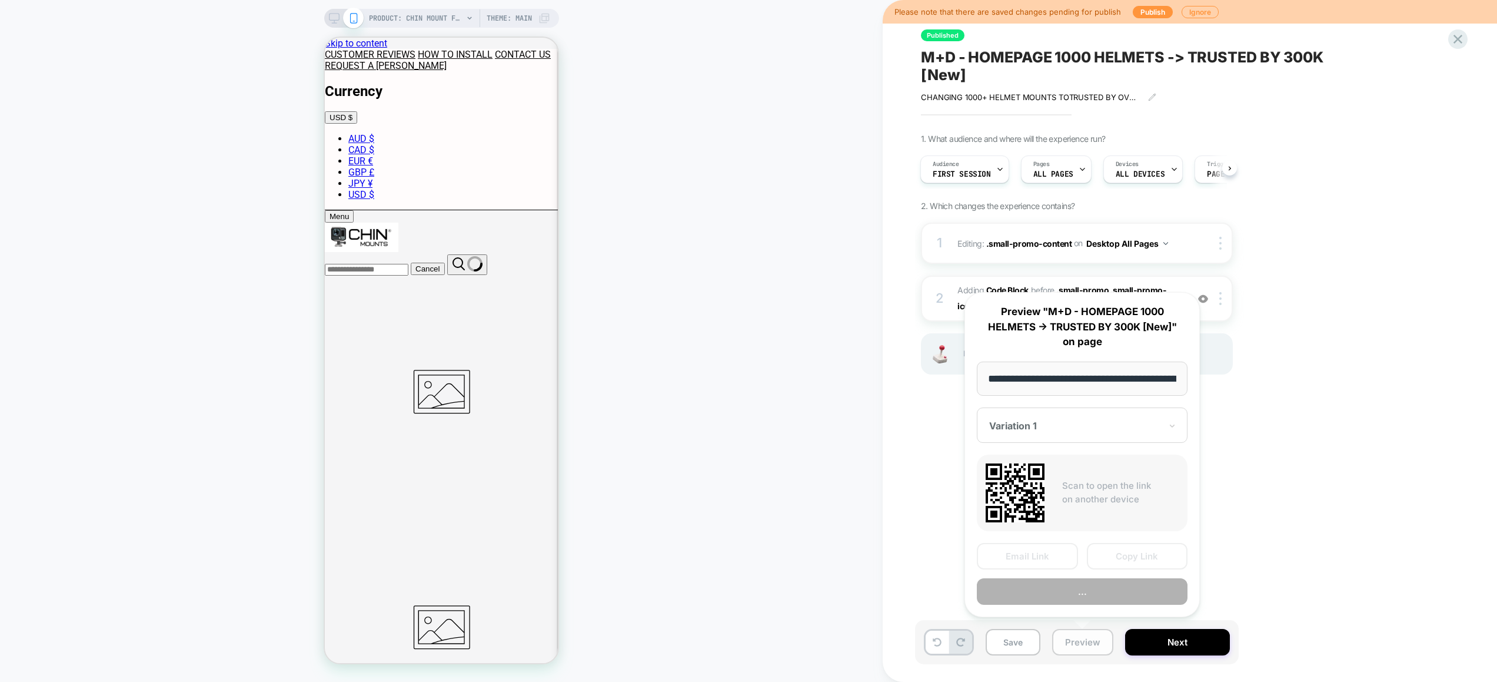
scroll to position [0, 224]
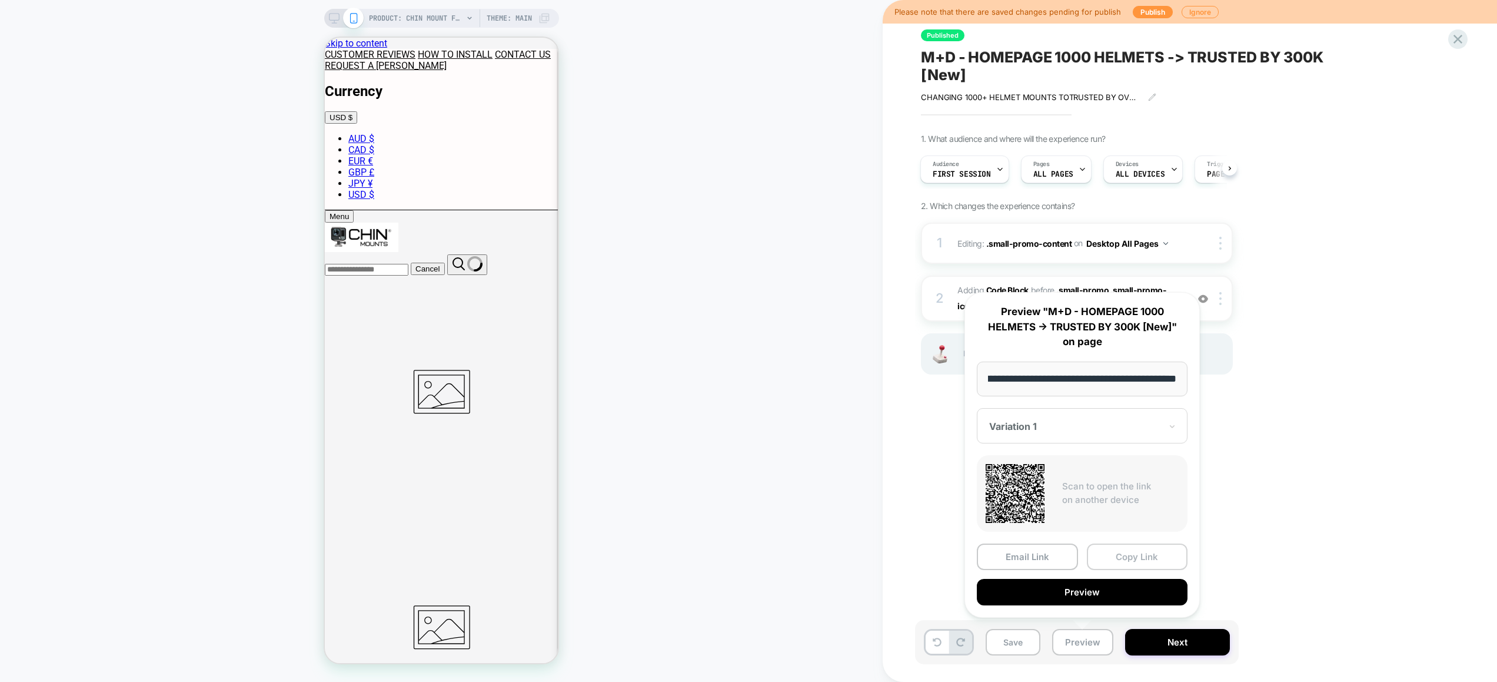
click at [1142, 555] on button "Copy Link" at bounding box center [1137, 556] width 101 height 26
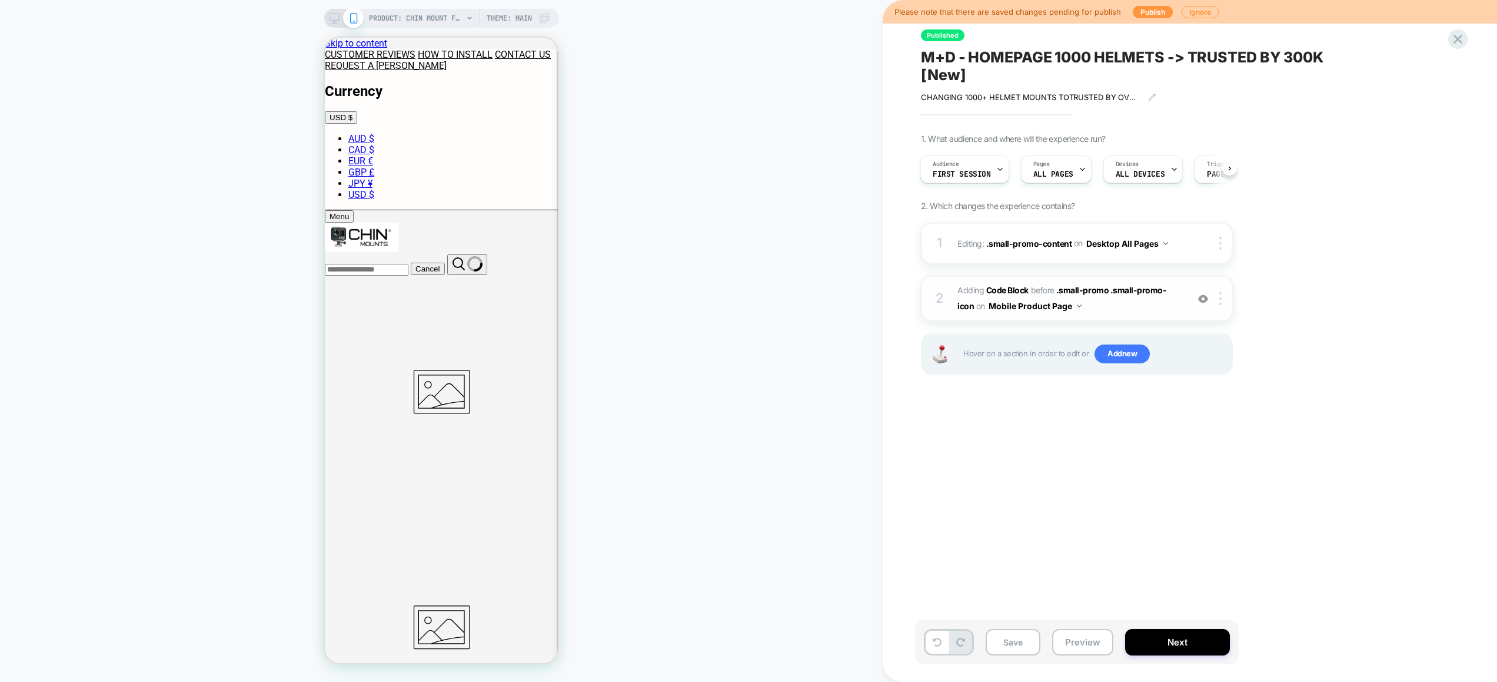
click at [1130, 310] on span "Adding Code Block BEFORE .small-promo .small-promo-icon .small-promo .small-pro…" at bounding box center [1070, 299] width 224 height 32
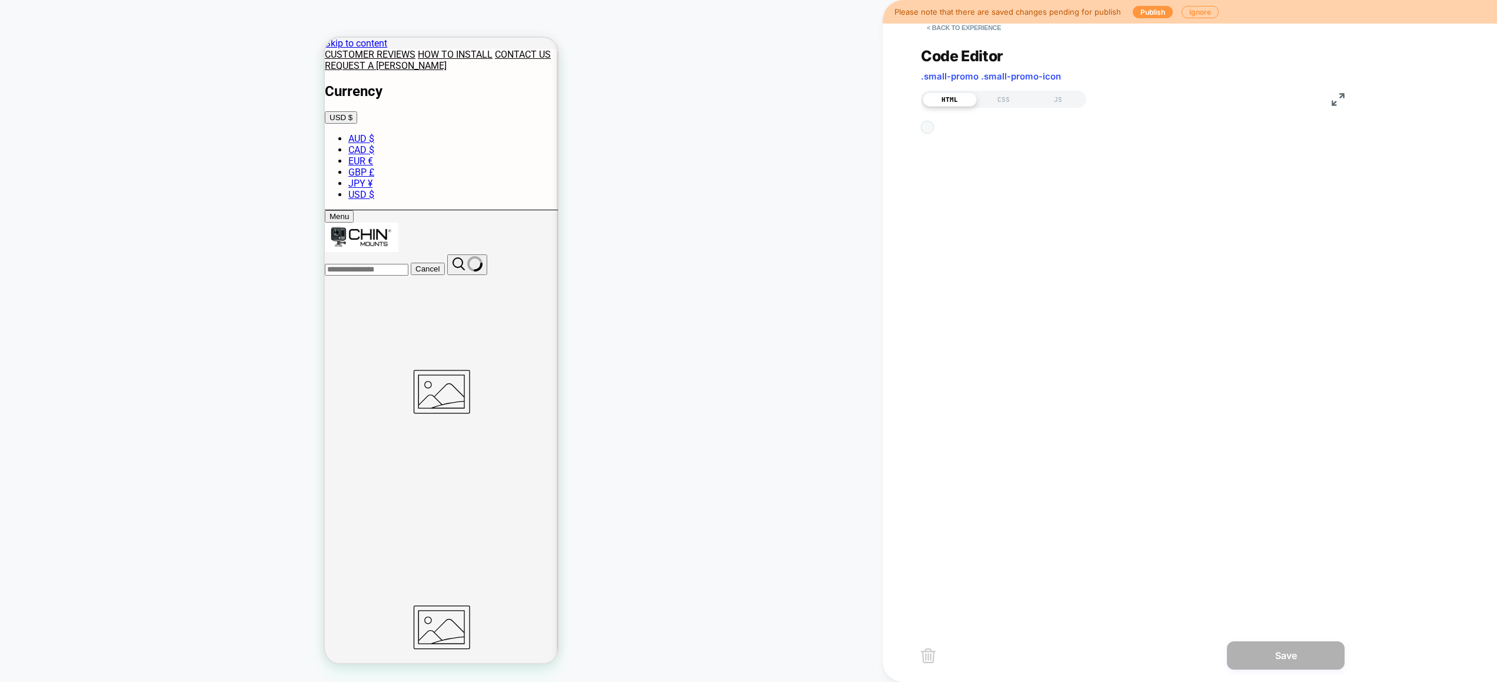
scroll to position [159, 0]
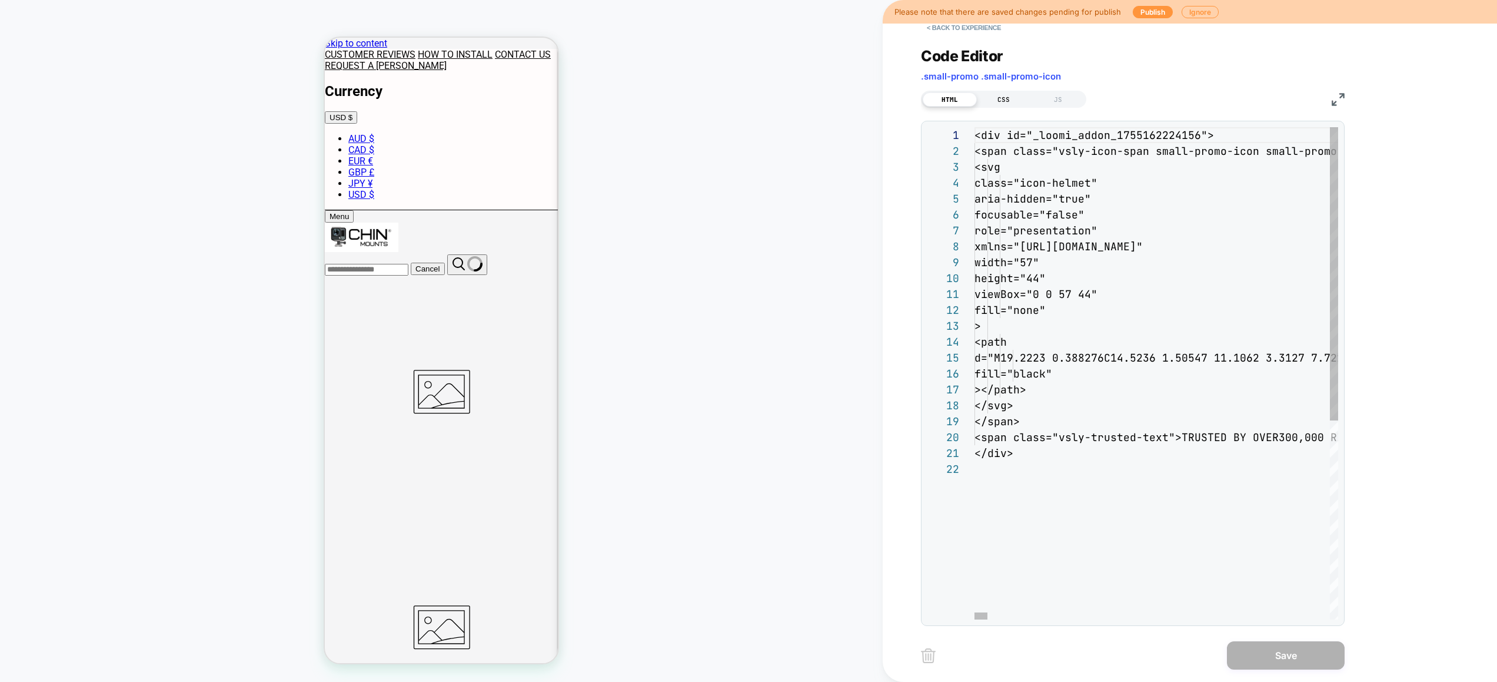
click at [1008, 101] on div "CSS" at bounding box center [1004, 99] width 54 height 14
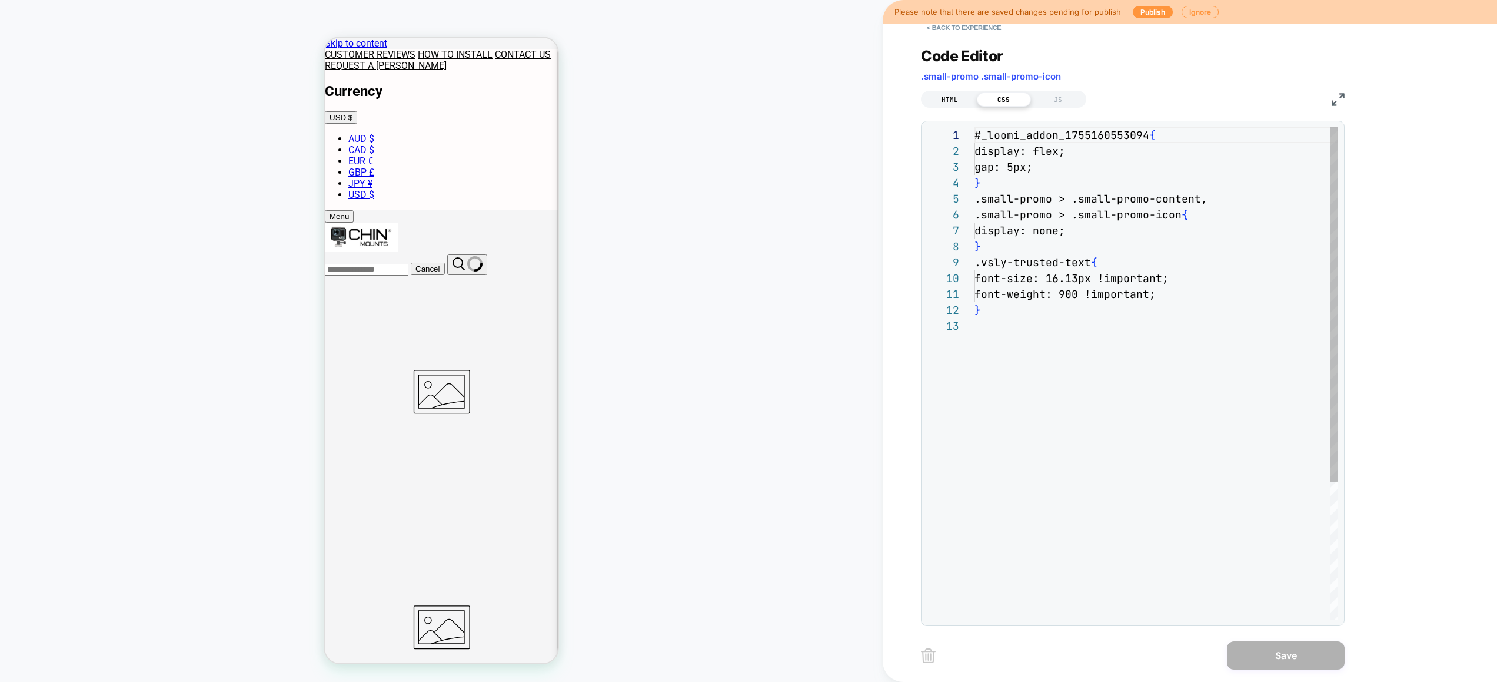
click at [942, 104] on div "HTML" at bounding box center [950, 99] width 54 height 14
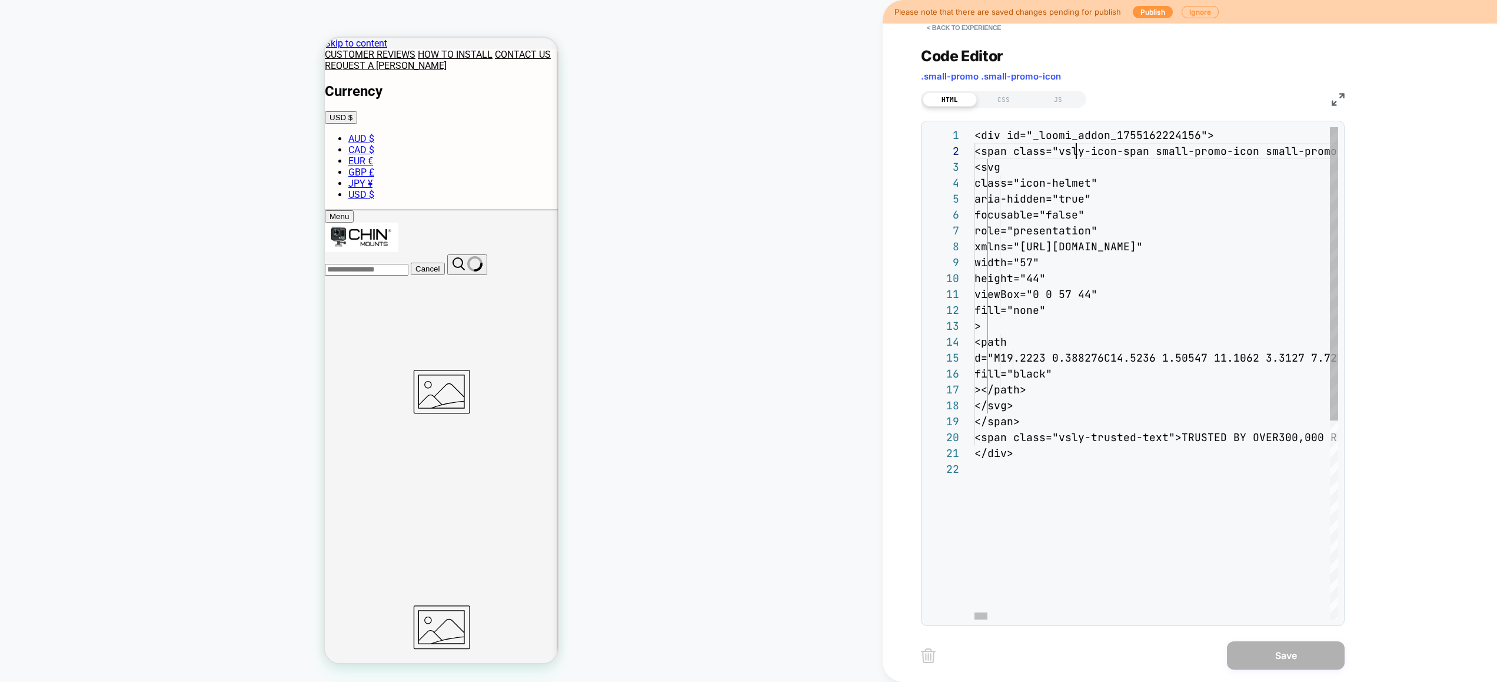
click at [1013, 98] on div "CSS" at bounding box center [1004, 99] width 54 height 14
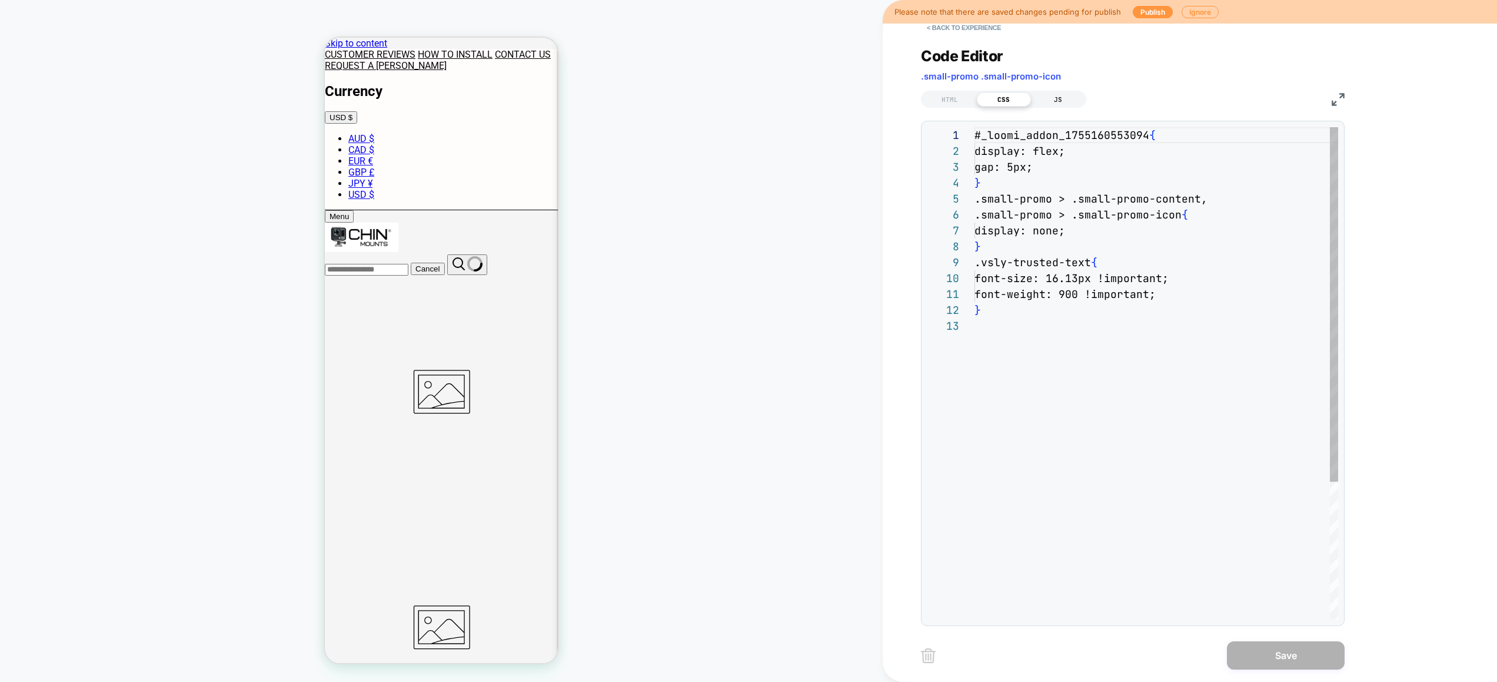
scroll to position [159, 0]
click at [1041, 98] on div "JS" at bounding box center [1058, 99] width 54 height 14
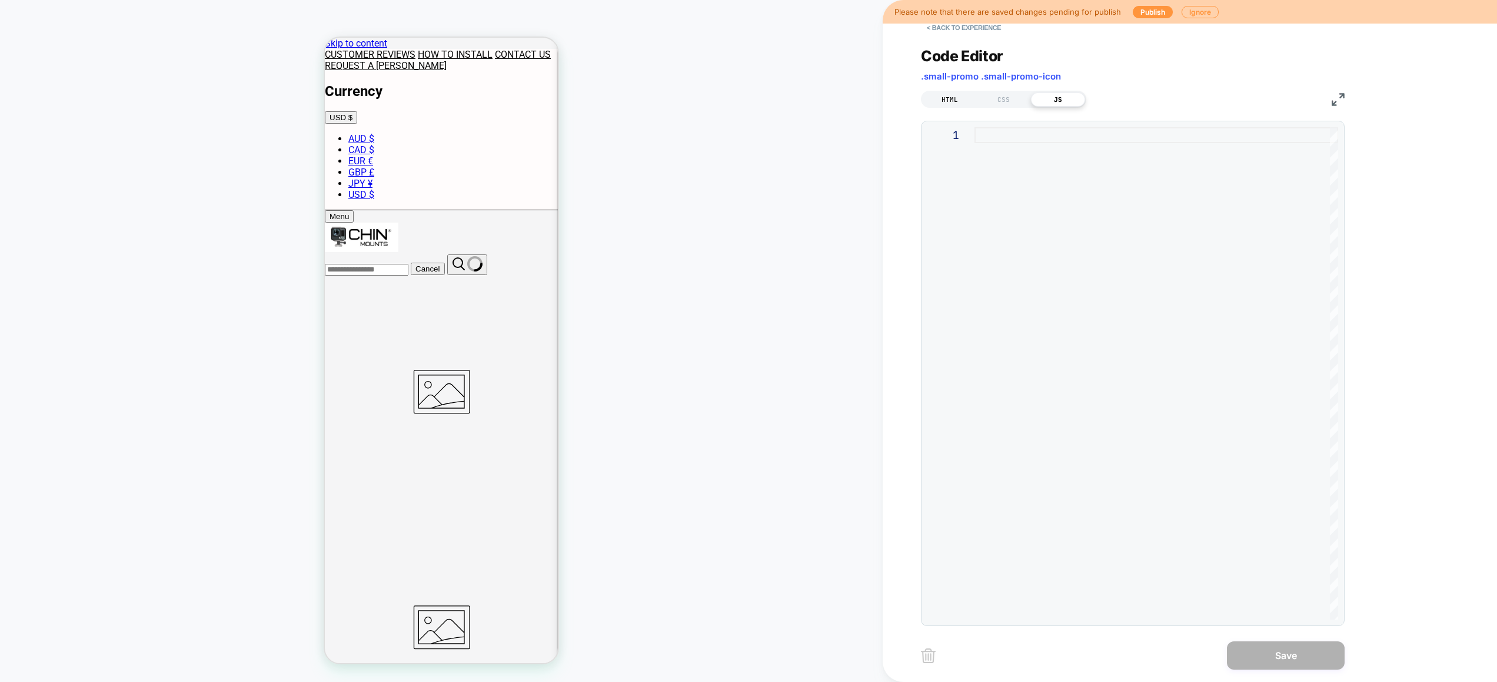
click at [953, 96] on div "HTML" at bounding box center [950, 99] width 54 height 14
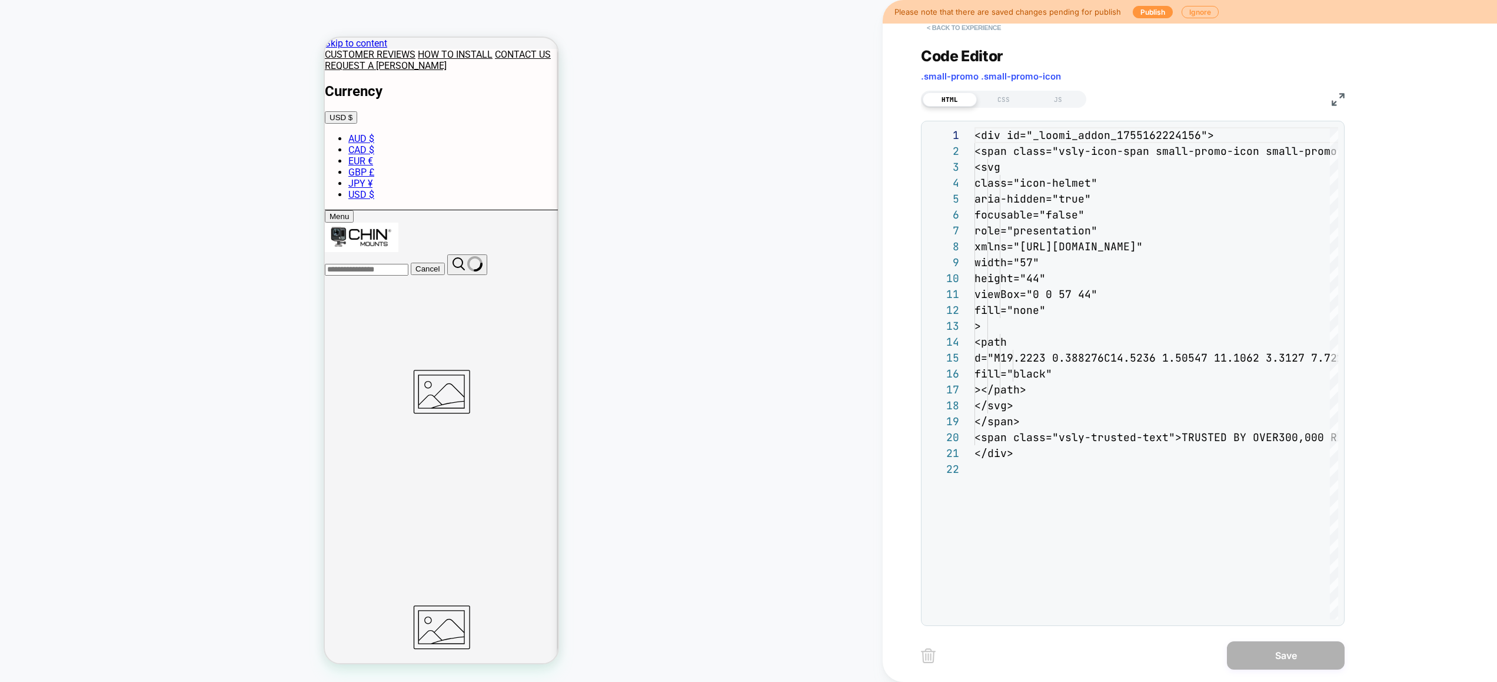
click at [964, 28] on button "< Back to experience" at bounding box center [964, 27] width 86 height 19
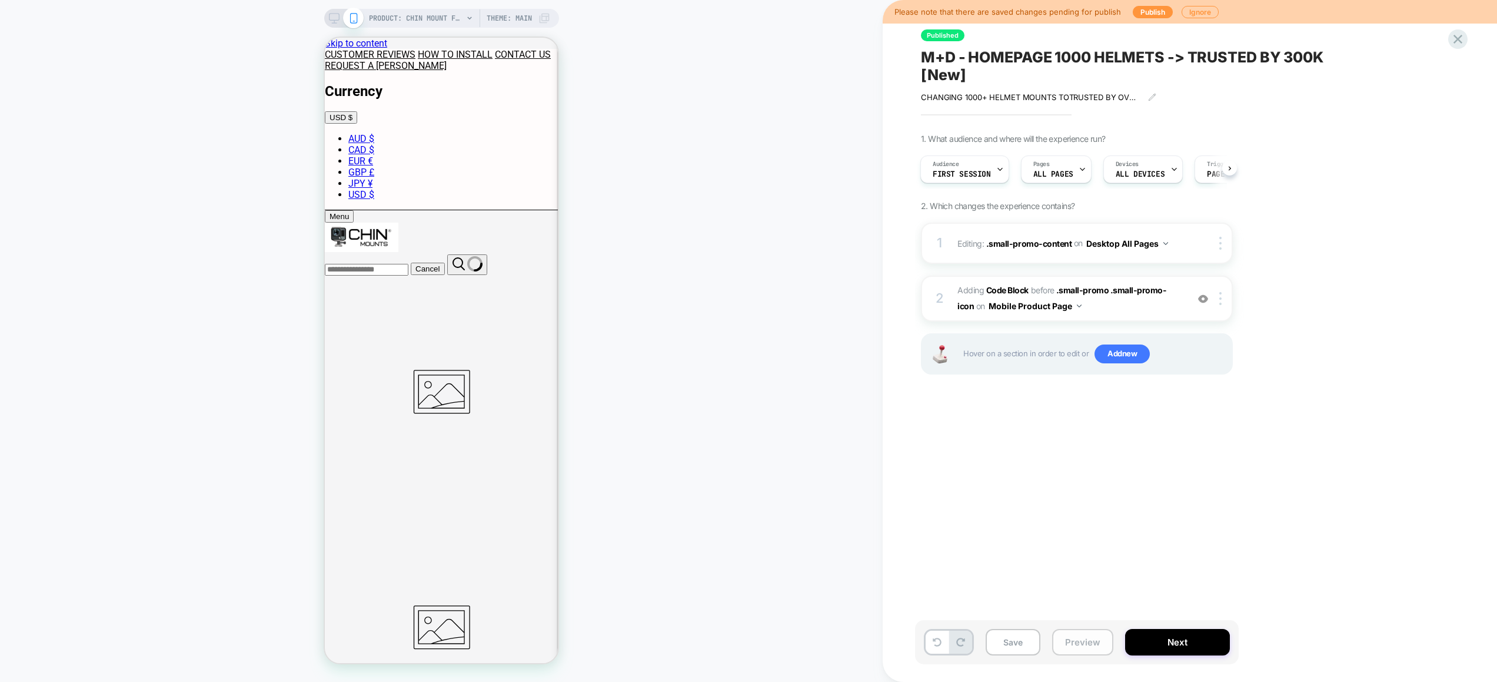
click at [1089, 643] on button "Preview" at bounding box center [1082, 642] width 61 height 26
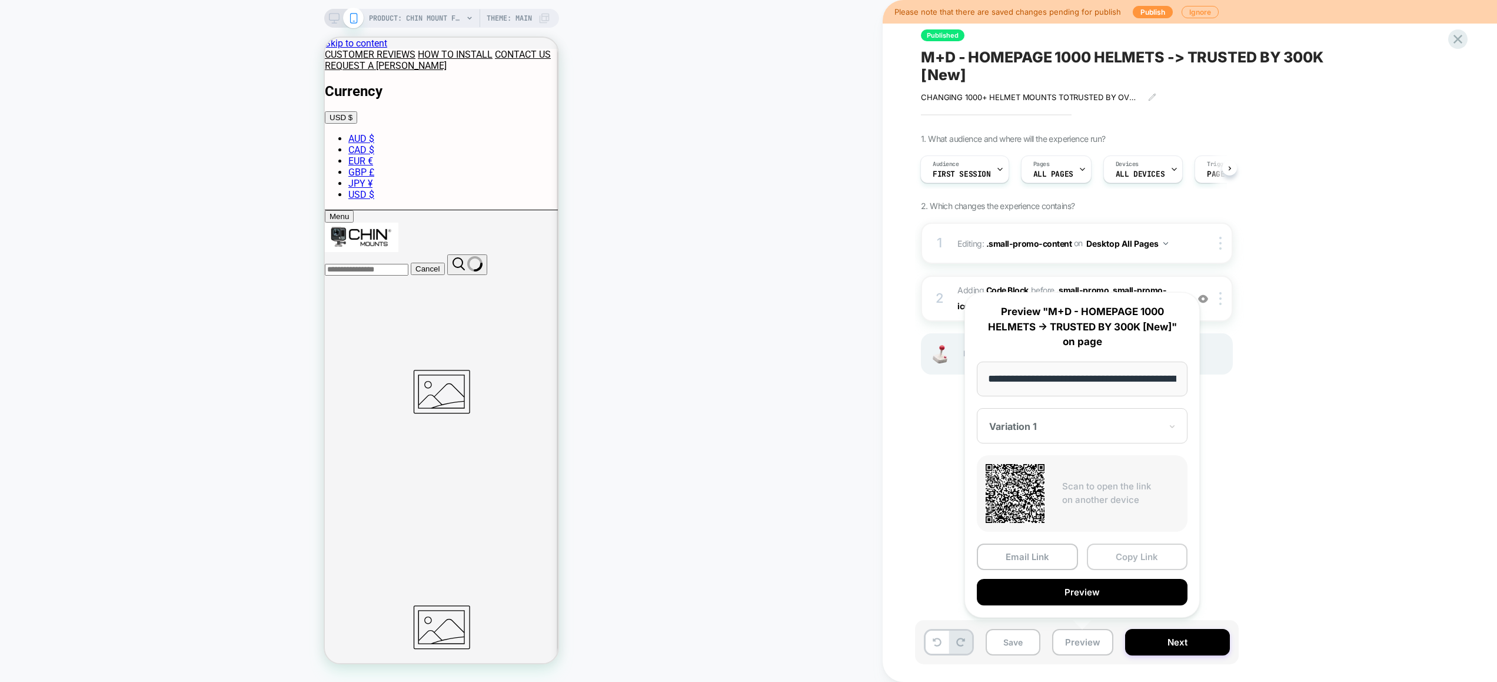
click at [1135, 564] on button "Copy Link" at bounding box center [1137, 556] width 101 height 26
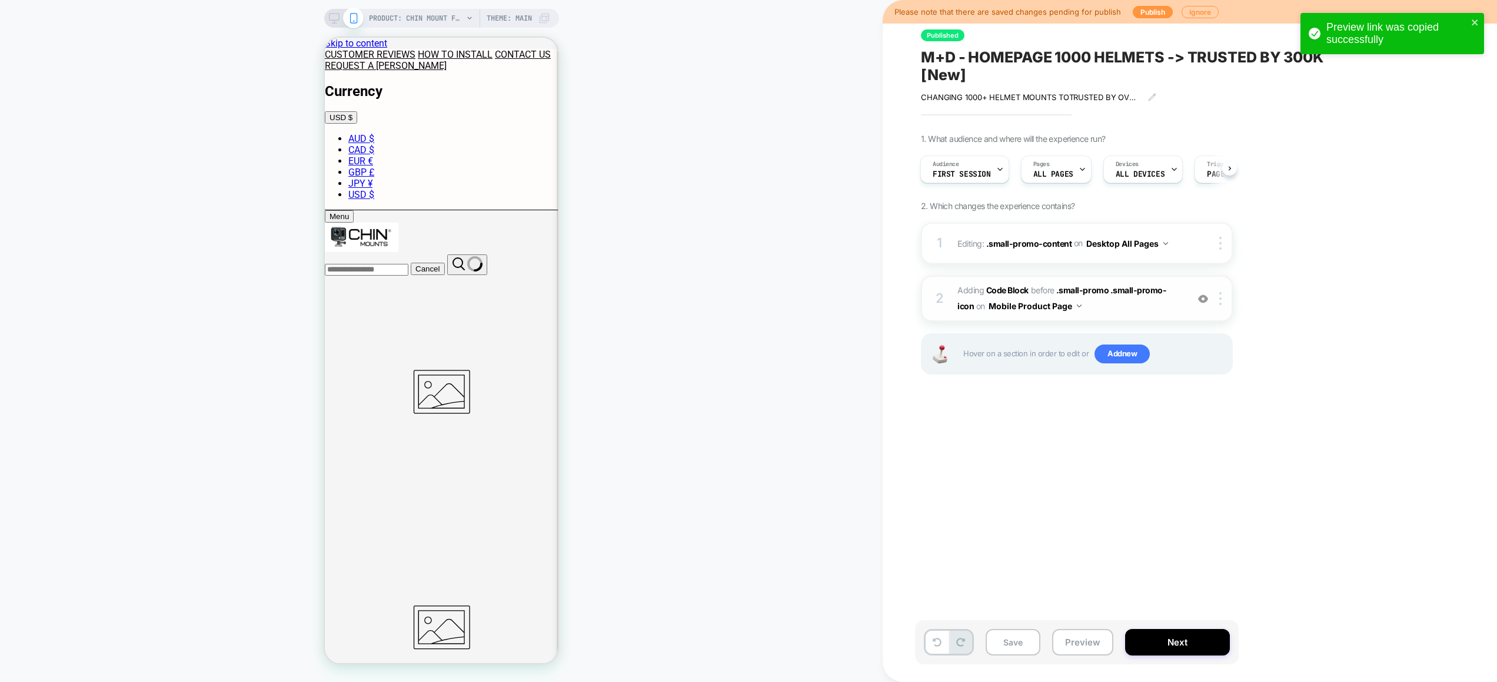
click at [1147, 319] on div "2 Adding Code Block BEFORE .small-promo .small-promo-icon .small-promo .small-p…" at bounding box center [1077, 298] width 312 height 46
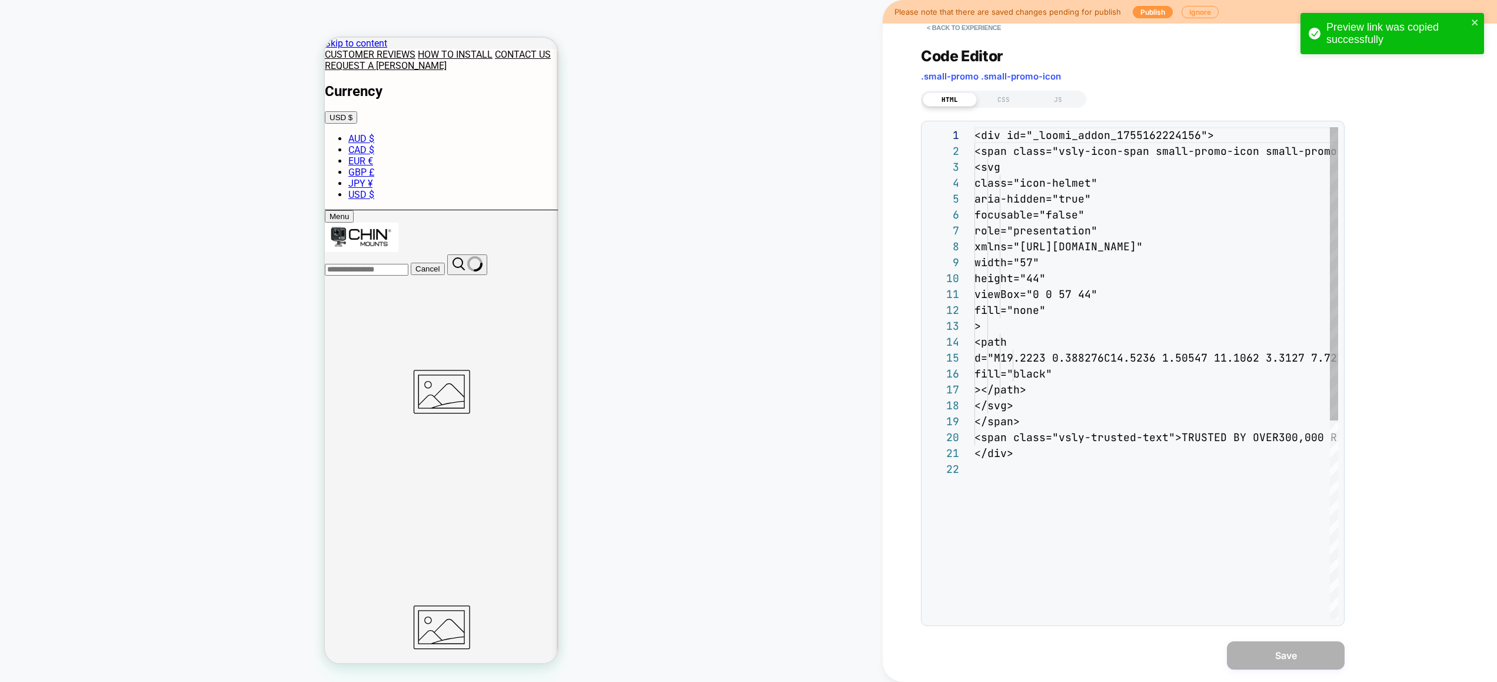
scroll to position [159, 0]
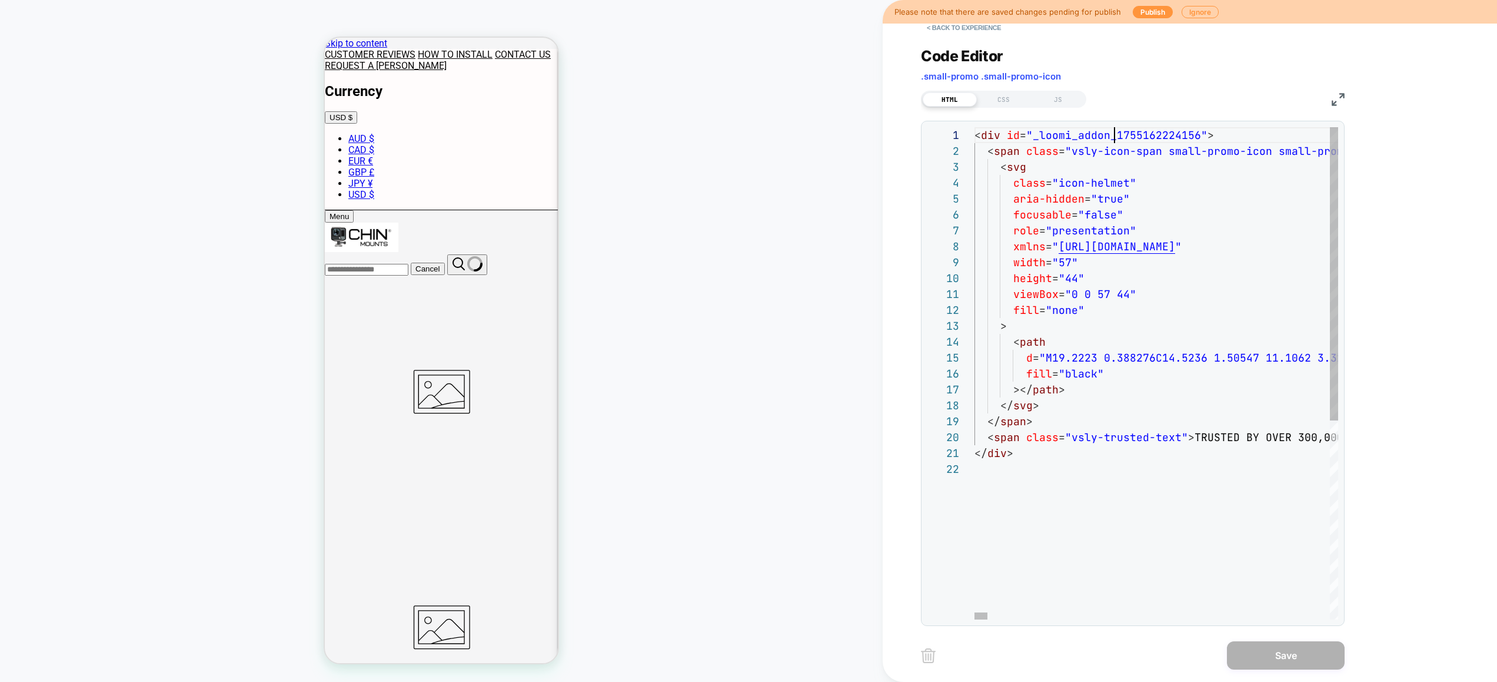
click at [1004, 98] on div "CSS" at bounding box center [1004, 99] width 54 height 14
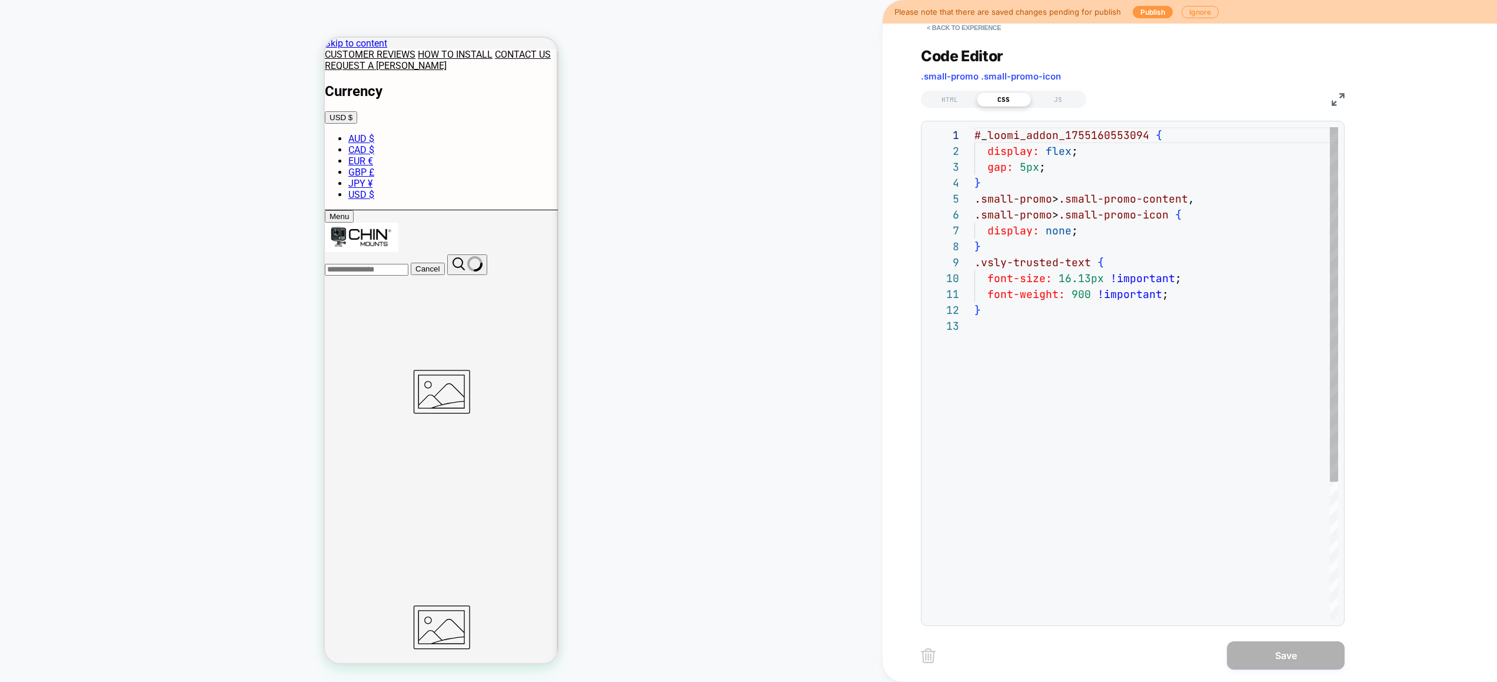
scroll to position [159, 0]
click at [1068, 131] on div "# _ loomi_addon_1755160553094 { display: flex ; gap: 5px ; } .small-promo > .sm…" at bounding box center [1157, 468] width 364 height 683
type textarea "**********"
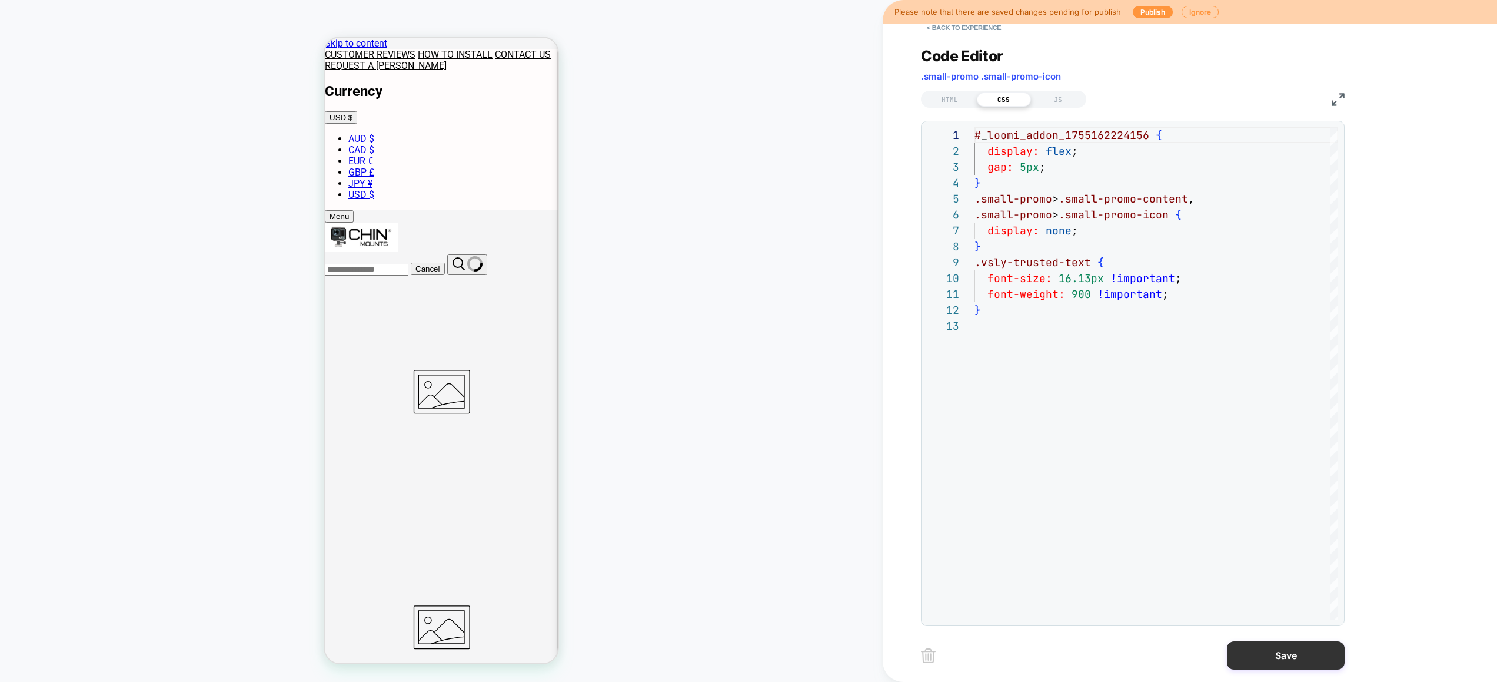
click at [1275, 653] on button "Save" at bounding box center [1286, 655] width 118 height 28
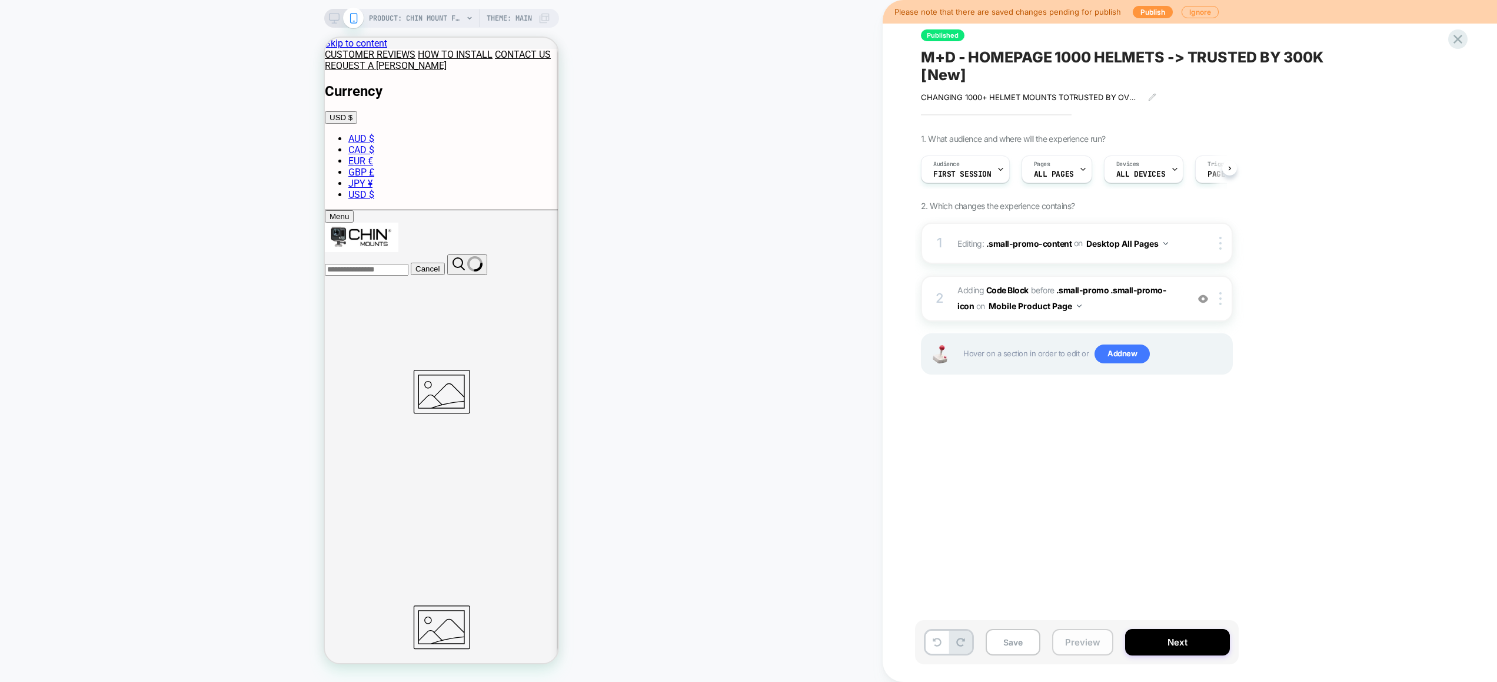
scroll to position [0, 1]
click at [1077, 649] on button "Preview" at bounding box center [1082, 642] width 61 height 26
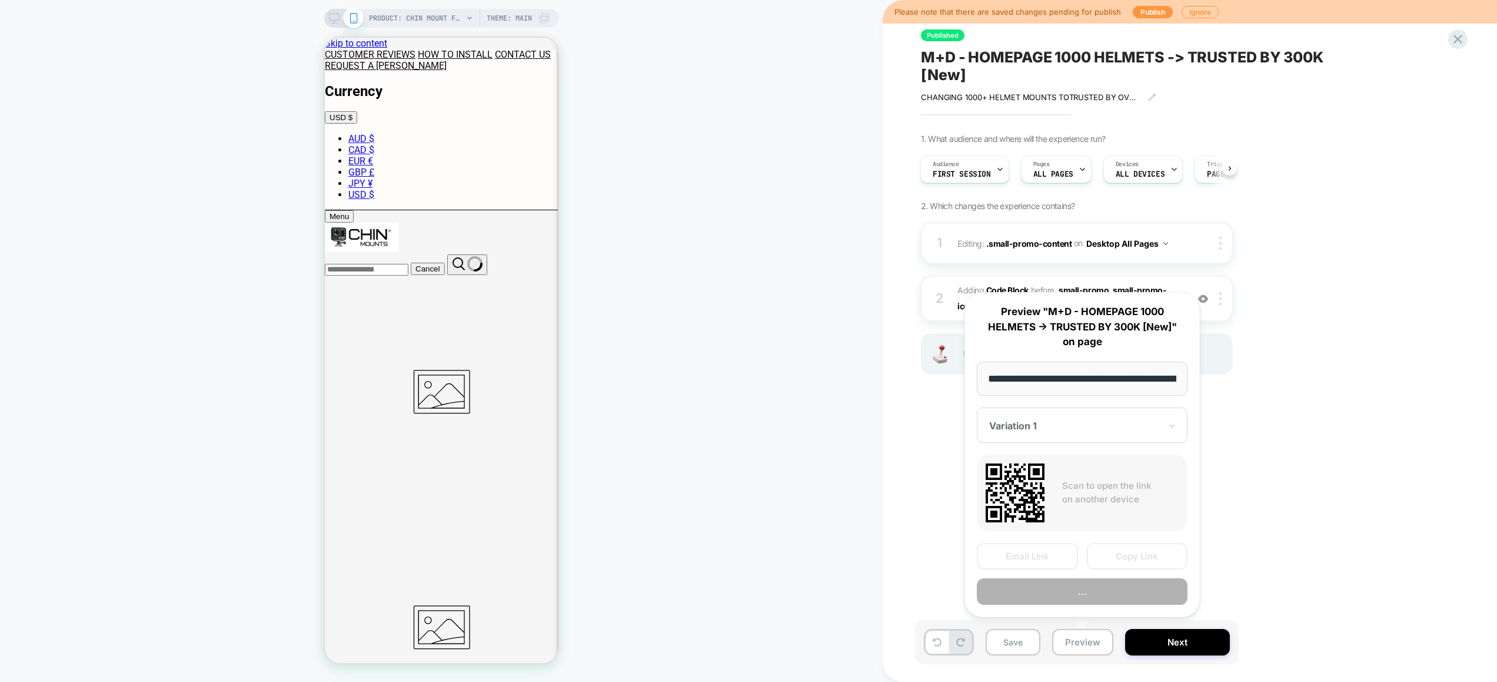
scroll to position [0, 224]
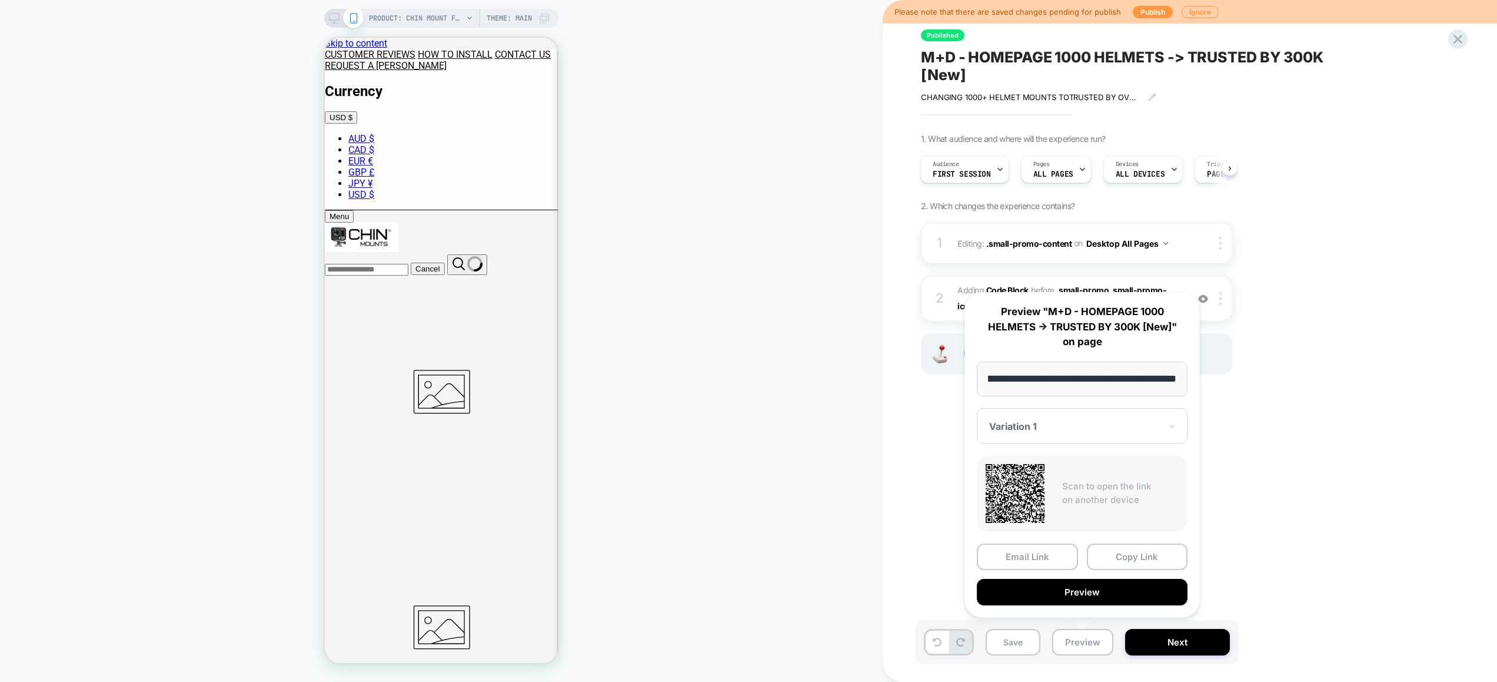
click at [1151, 552] on button "Copy Link" at bounding box center [1137, 556] width 101 height 26
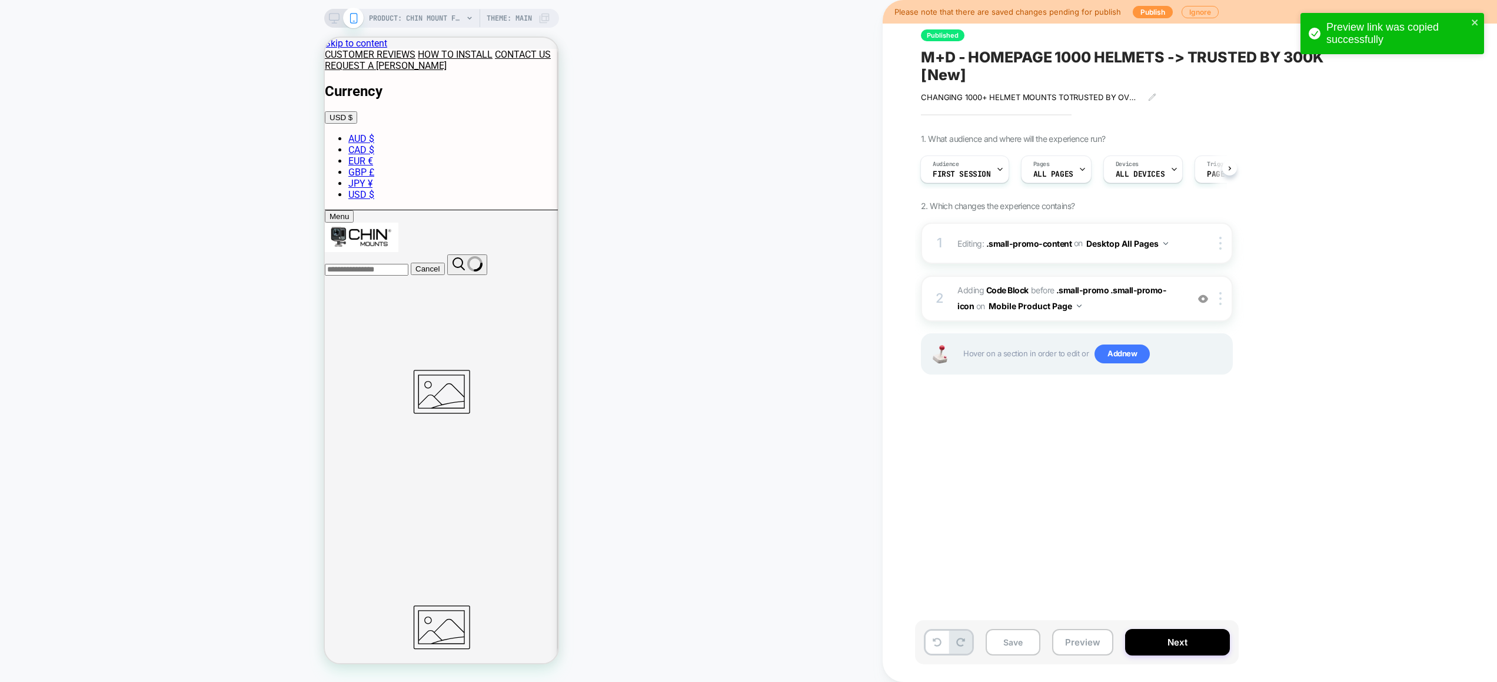
click at [729, 217] on div "PRODUCT: Chin Mount for AGV K1/K1 S [action camera] PRODUCT: Chin Mount for AGV…" at bounding box center [441, 341] width 883 height 658
click at [1027, 636] on button "Save" at bounding box center [1013, 642] width 55 height 26
